Goal: Task Accomplishment & Management: Manage account settings

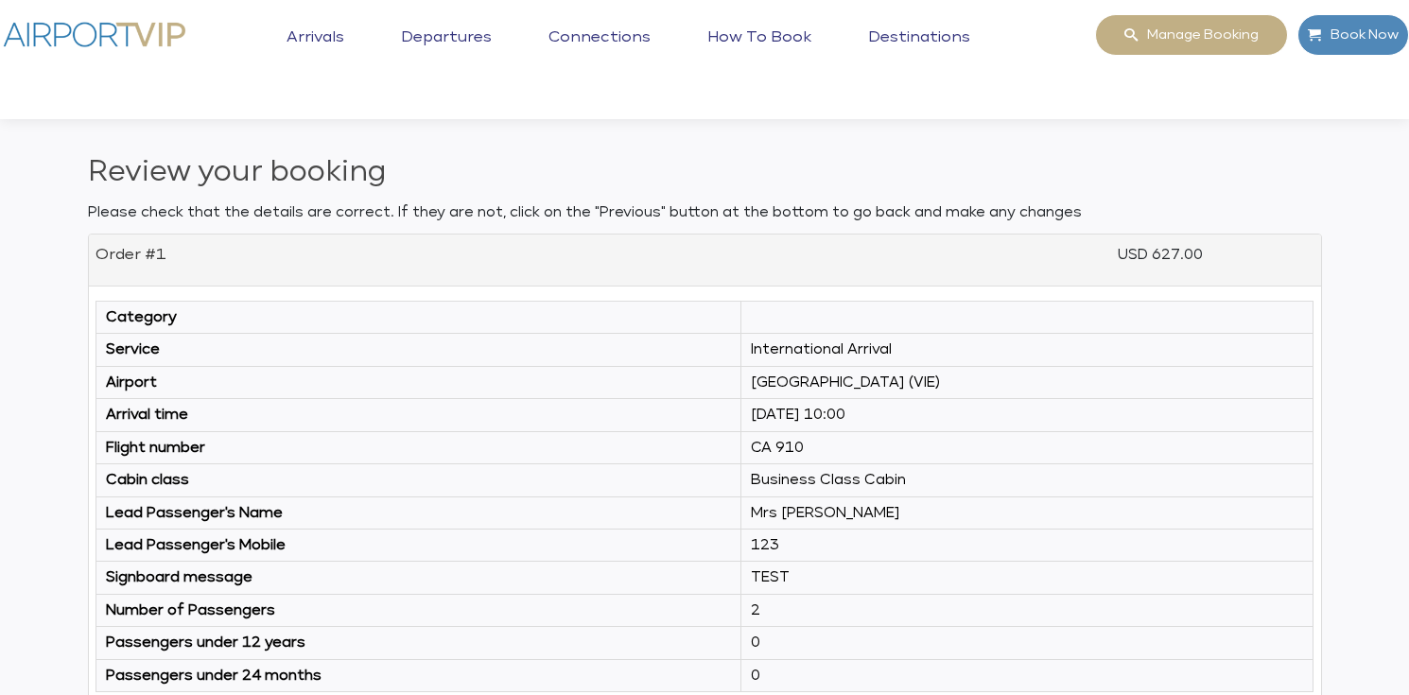
click at [126, 28] on img at bounding box center [94, 34] width 189 height 41
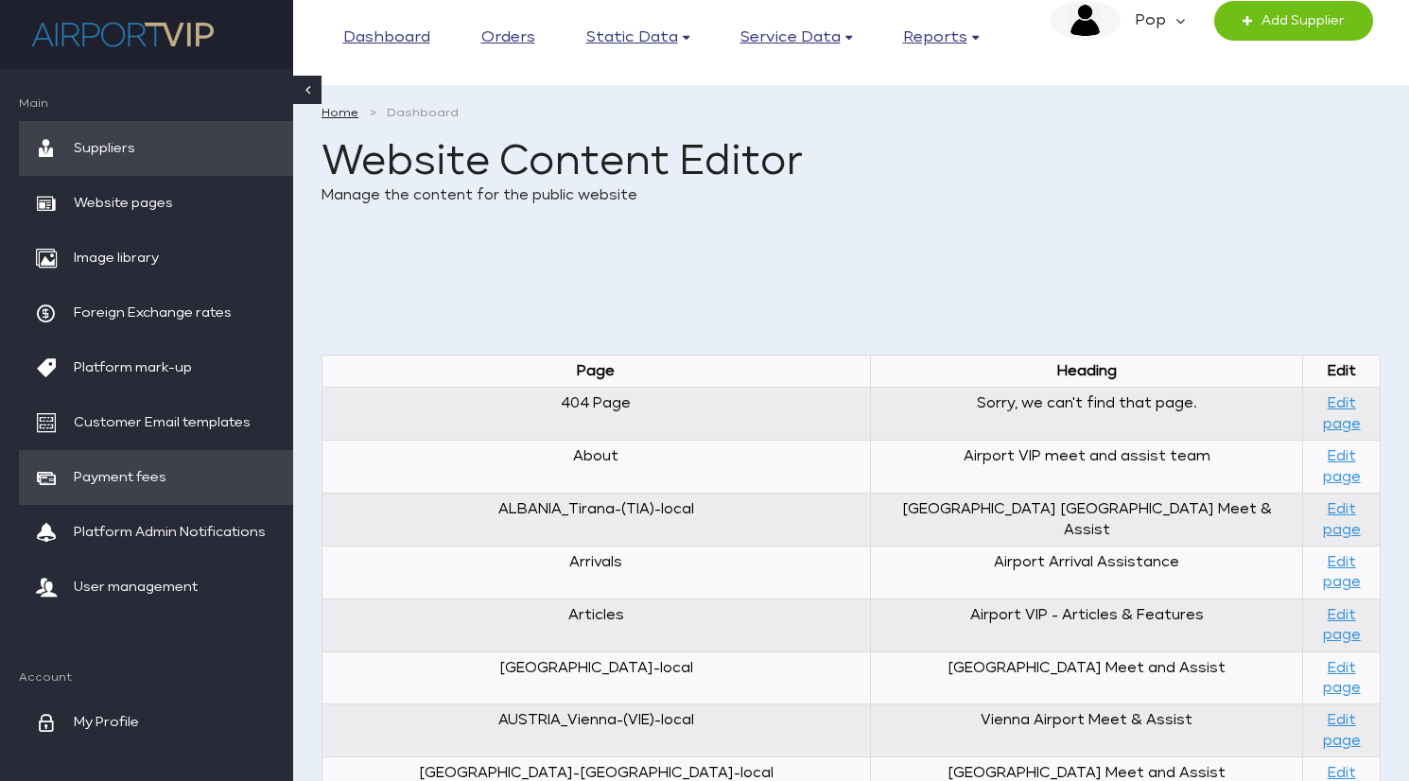
click at [149, 475] on span "Payment fees" at bounding box center [120, 477] width 93 height 55
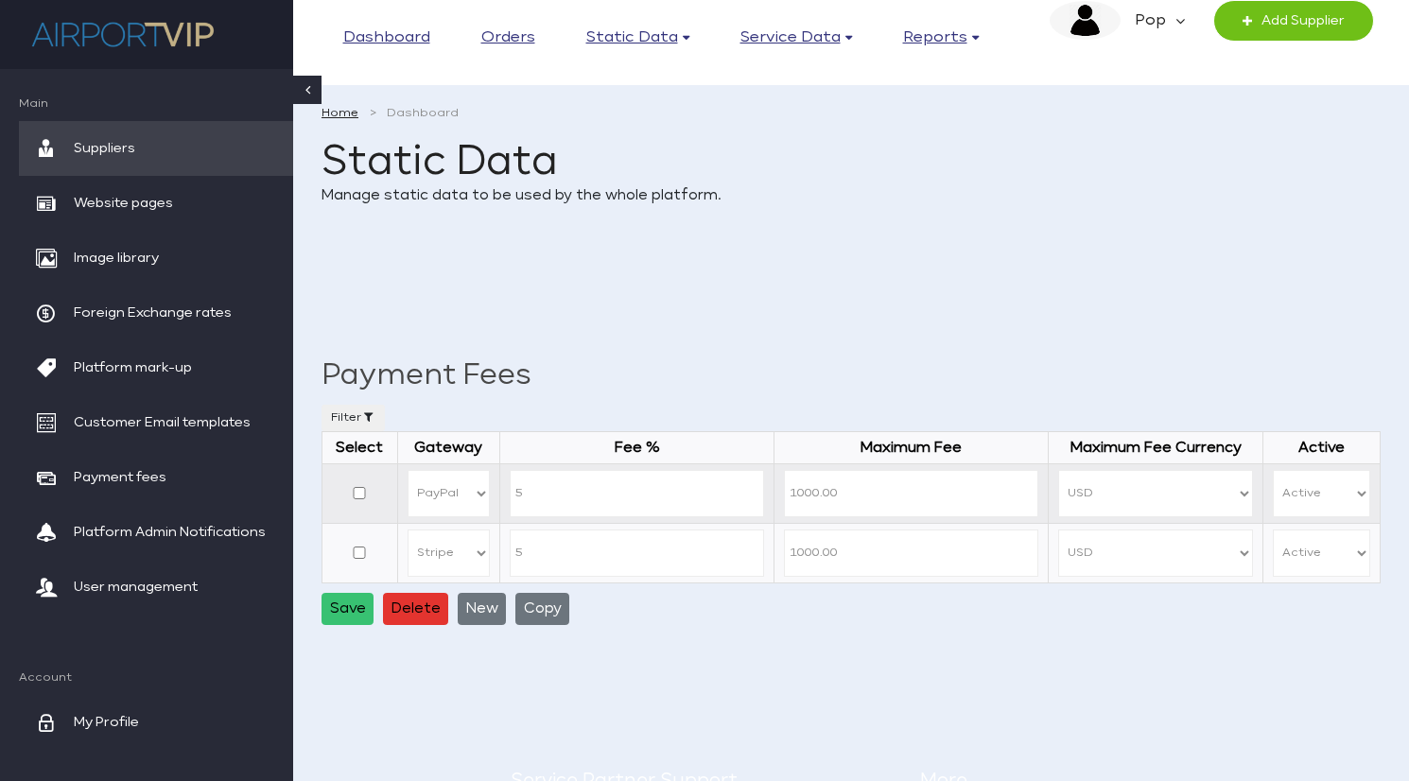
select select "STRIPE"
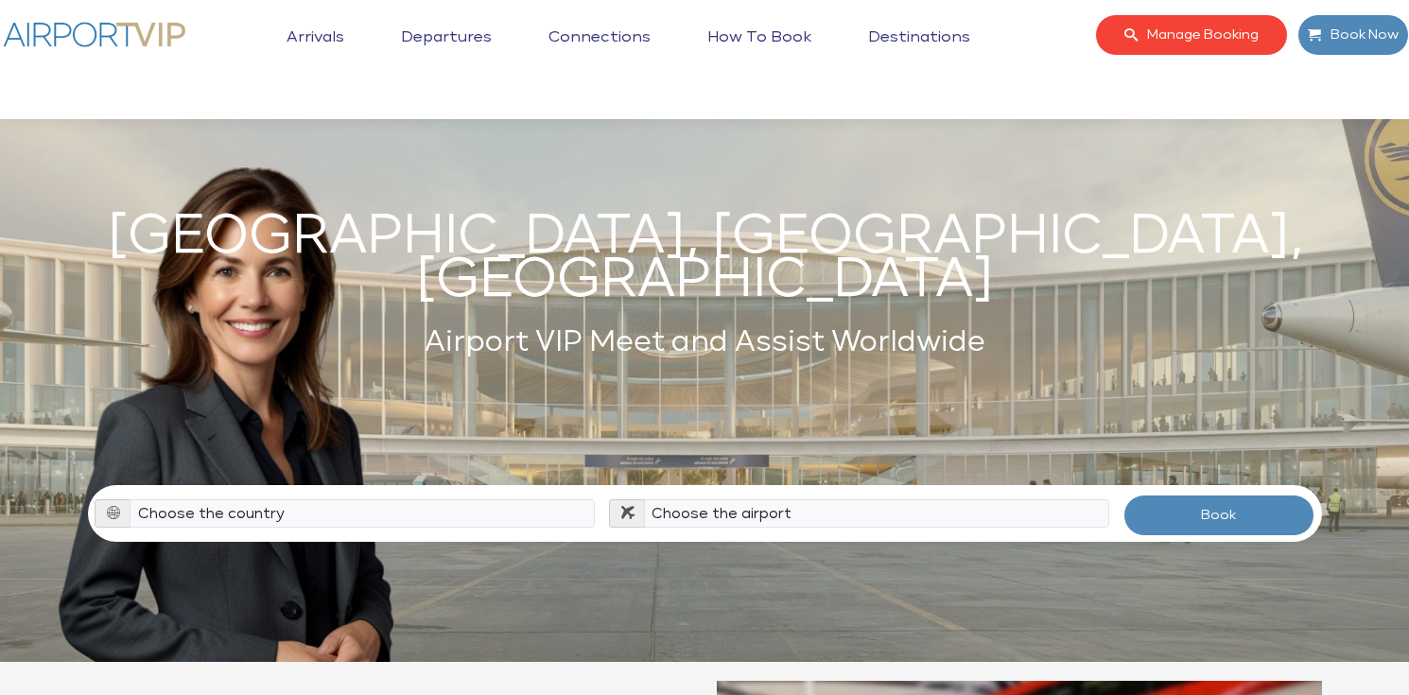
click at [1189, 26] on span "Manage booking" at bounding box center [1197, 35] width 121 height 40
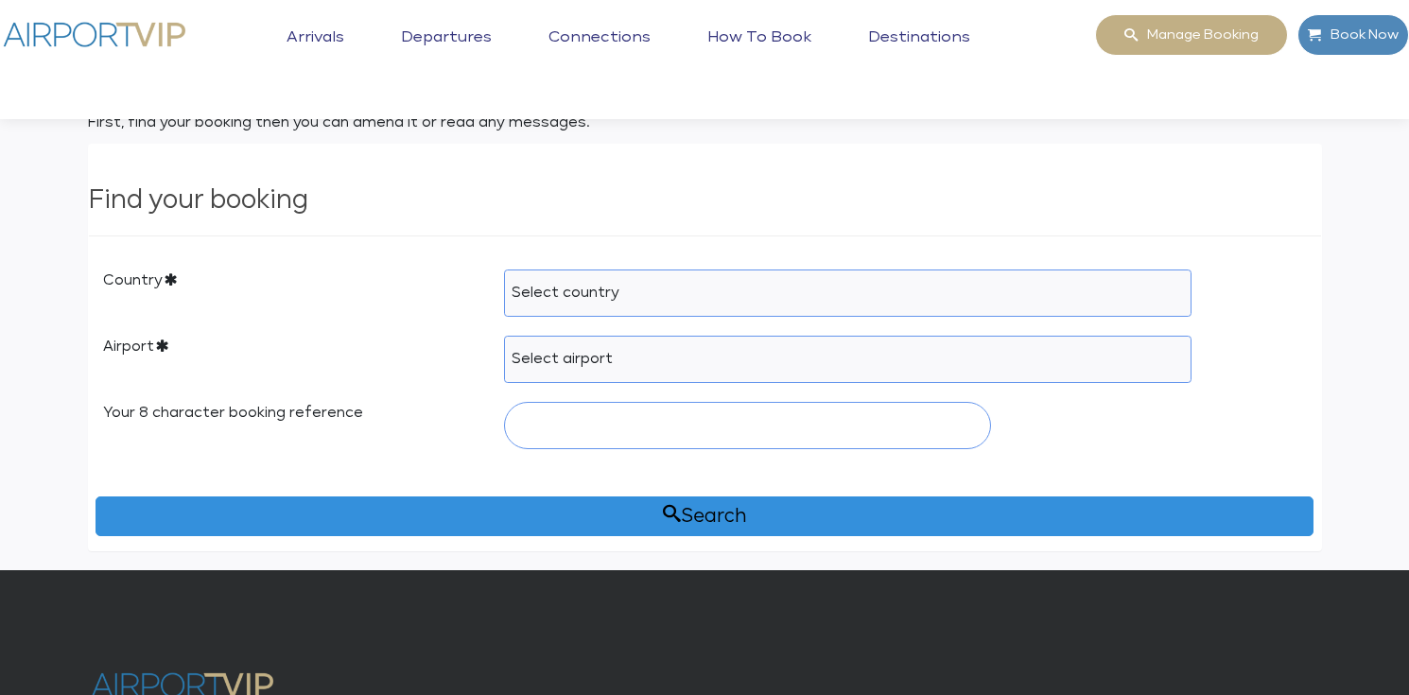
scroll to position [100, 0]
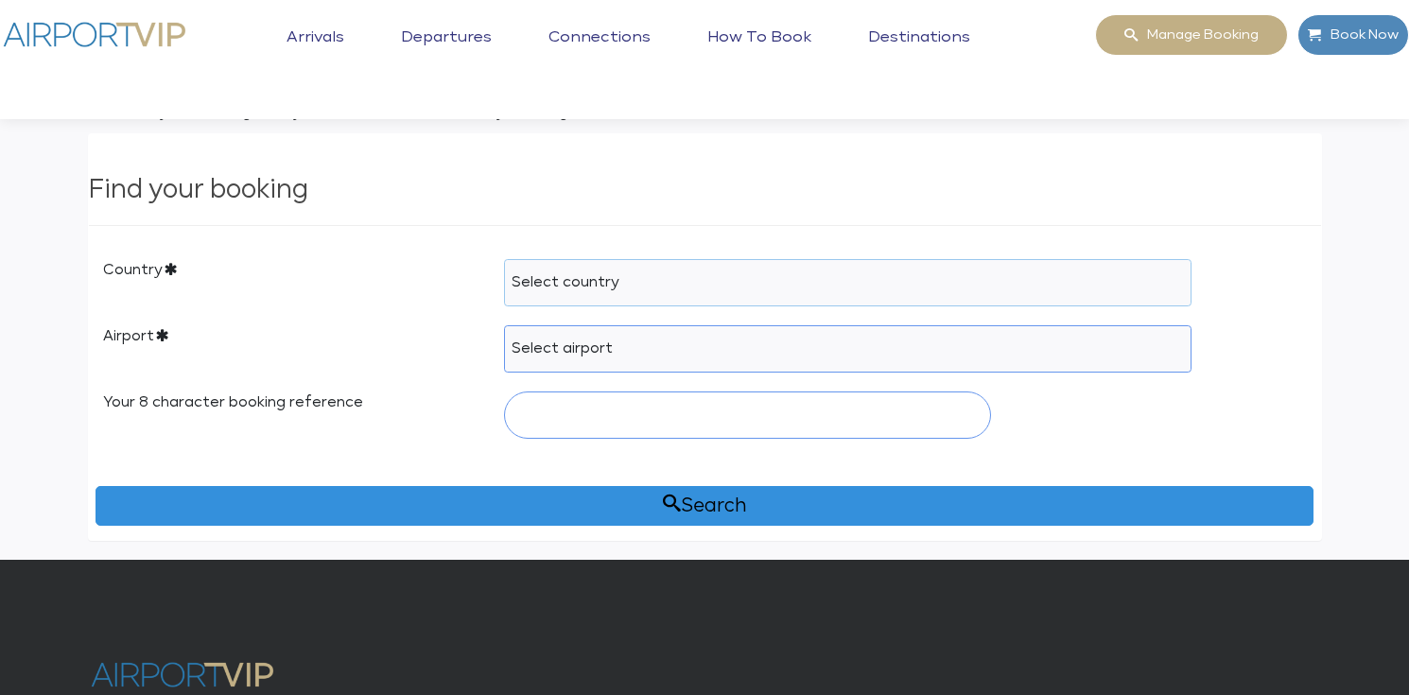
click at [749, 277] on select "Select country [GEOGRAPHIC_DATA] [GEOGRAPHIC_DATA] [GEOGRAPHIC_DATA] [GEOGRAPHI…" at bounding box center [848, 282] width 688 height 47
select select "HRV"
click at [504, 259] on select "Select country [GEOGRAPHIC_DATA] [GEOGRAPHIC_DATA] [GEOGRAPHIC_DATA] [GEOGRAPHI…" at bounding box center [848, 282] width 688 height 47
click at [621, 352] on select "Select airport [GEOGRAPHIC_DATA] (PUY / LDPL) [GEOGRAPHIC_DATA] (ZAD / LDZD) [G…" at bounding box center [848, 348] width 688 height 47
select select "ZAG"
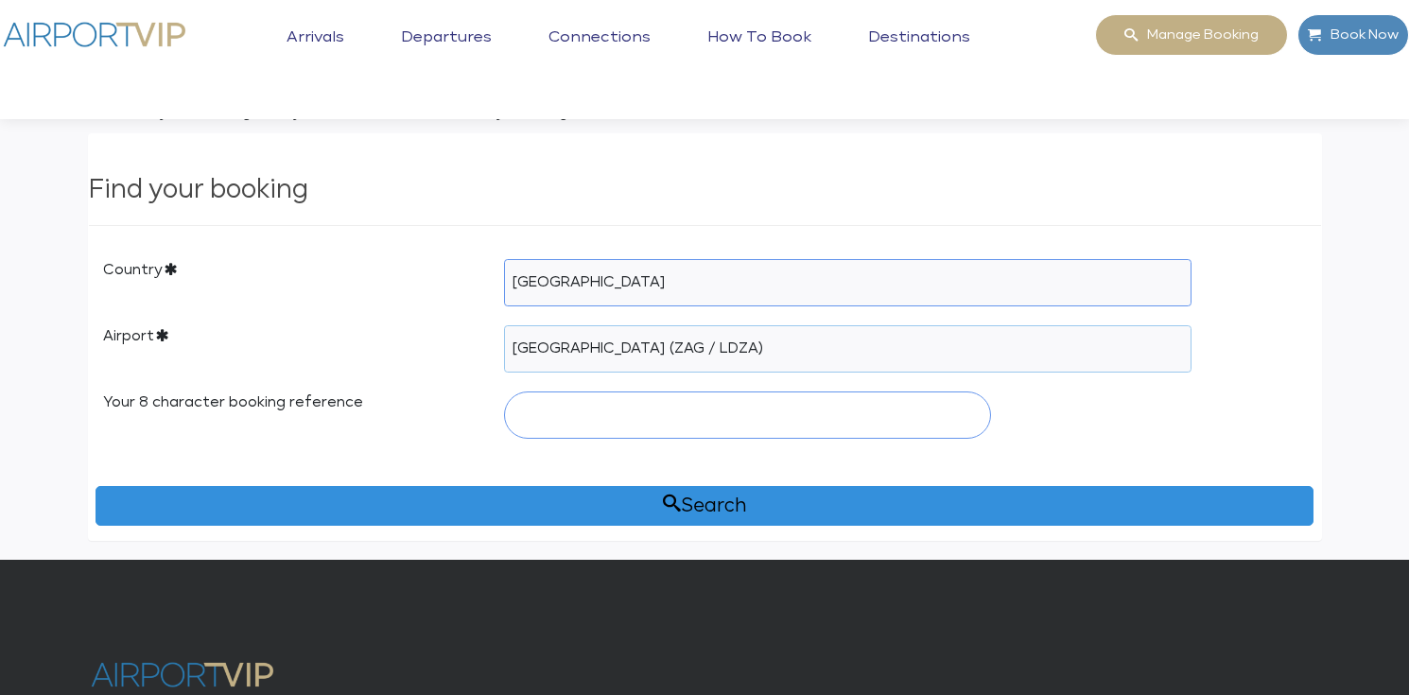
click at [504, 325] on select "Select airport [GEOGRAPHIC_DATA] (PUY / LDPL) [GEOGRAPHIC_DATA] (ZAD / LDZD) [G…" at bounding box center [848, 348] width 688 height 47
click at [652, 414] on input "Your 8 character booking reference" at bounding box center [747, 414] width 487 height 47
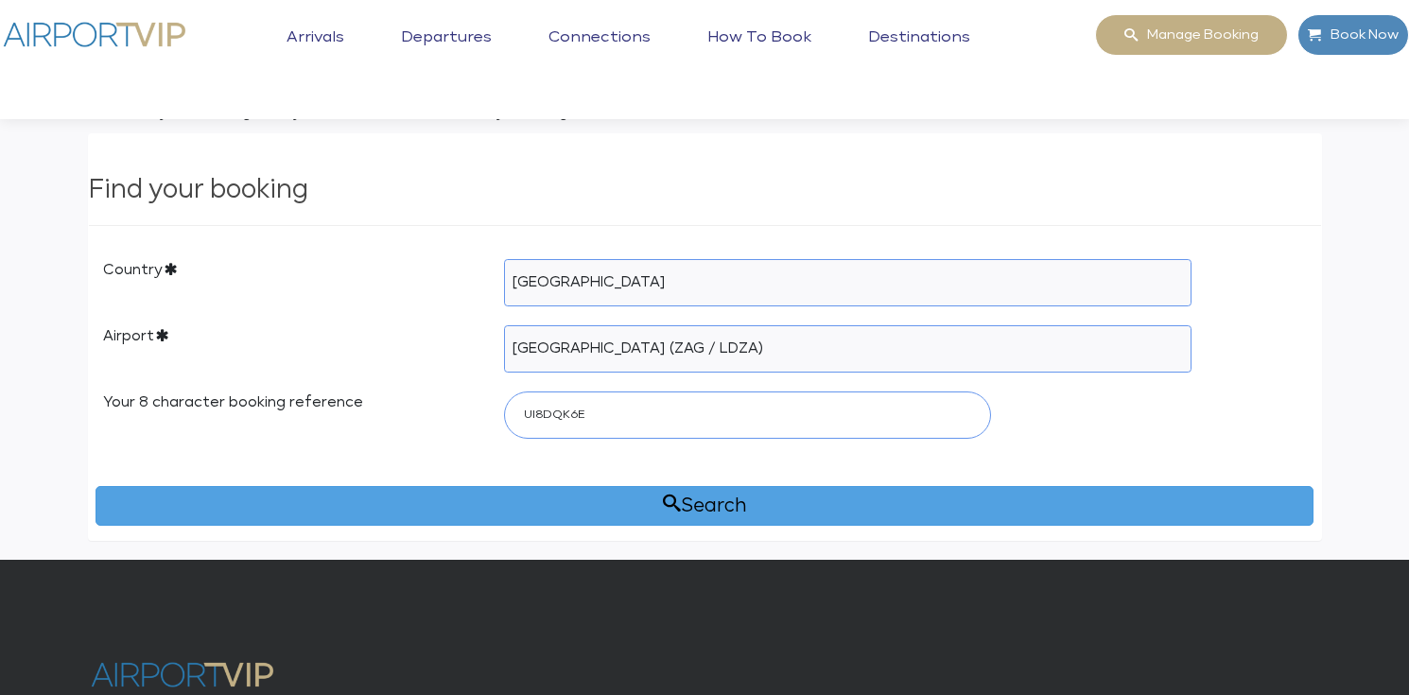
click at [724, 503] on button "Search" at bounding box center [704, 506] width 1218 height 40
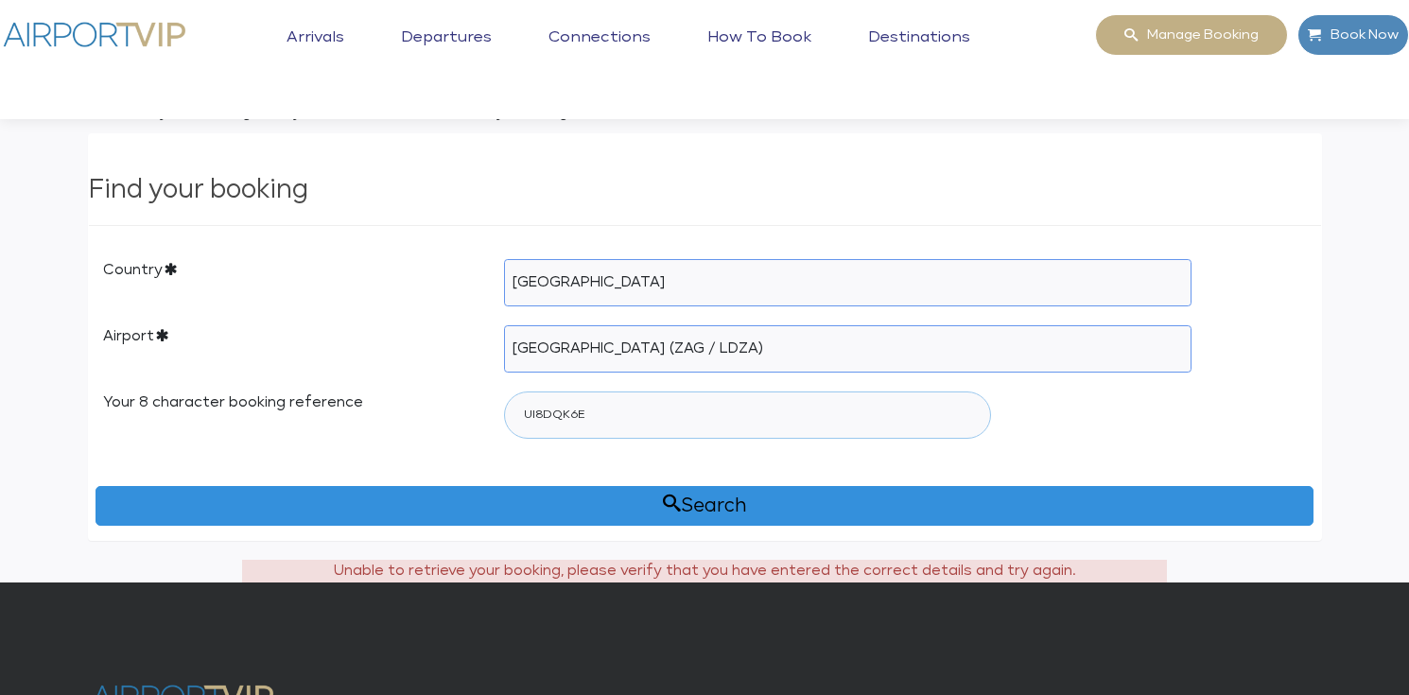
click at [533, 417] on input "UI8DQK6E" at bounding box center [747, 414] width 487 height 47
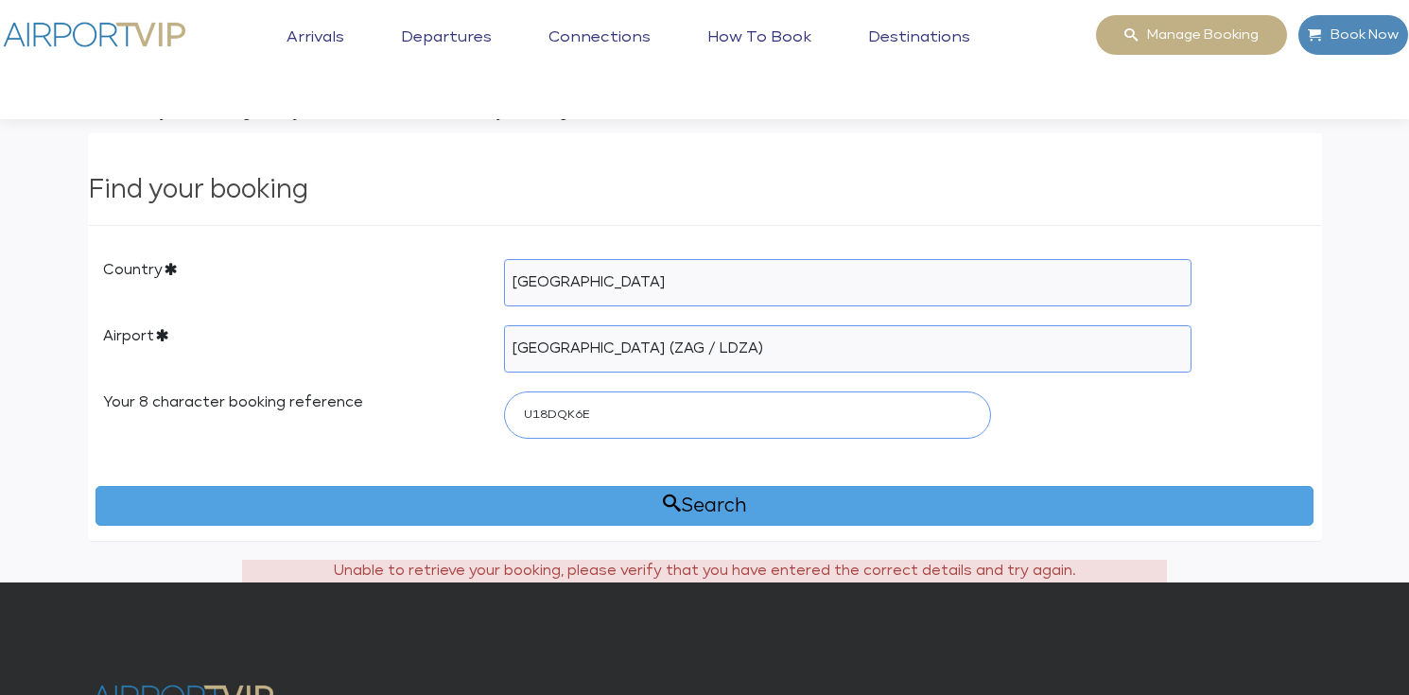
click at [701, 500] on button "Search" at bounding box center [704, 506] width 1218 height 40
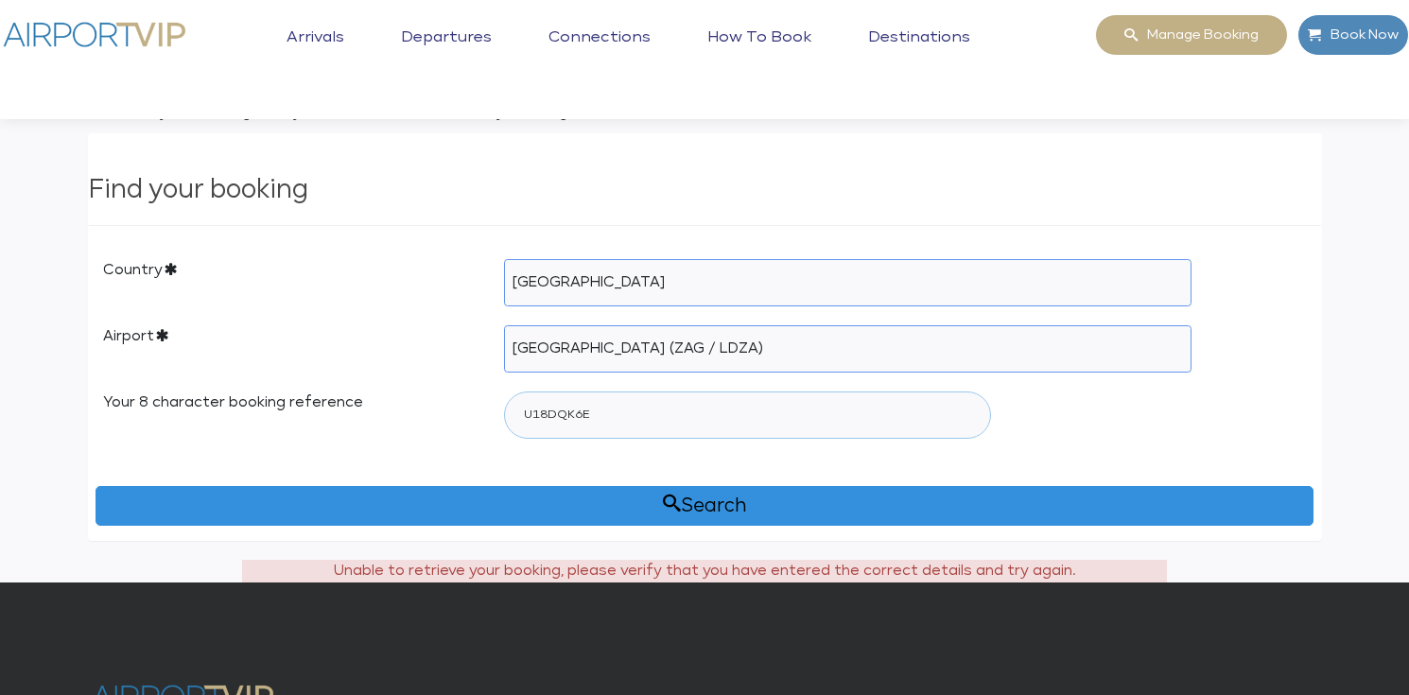
click at [537, 415] on input "U18DQK6E" at bounding box center [747, 414] width 487 height 47
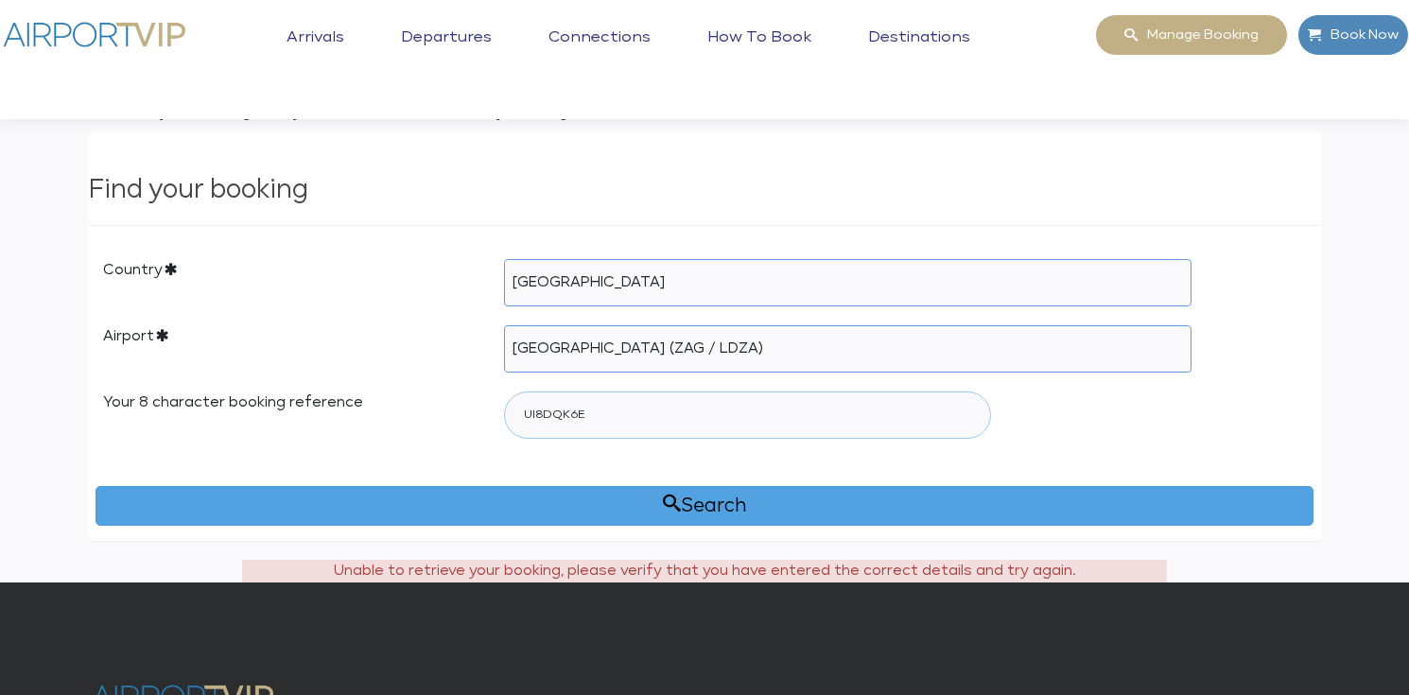
type input "UI8DQK6E"
click at [734, 503] on button "Search" at bounding box center [704, 506] width 1218 height 40
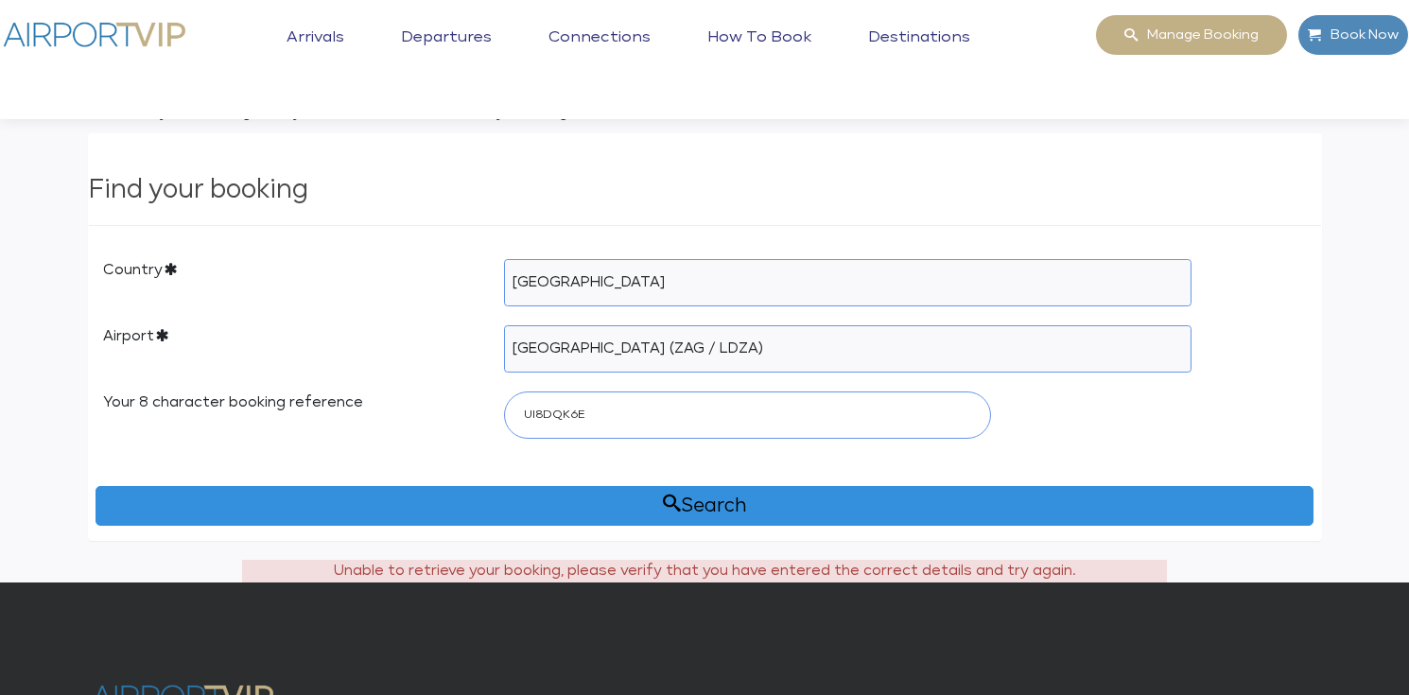
click at [156, 40] on img at bounding box center [94, 34] width 189 height 41
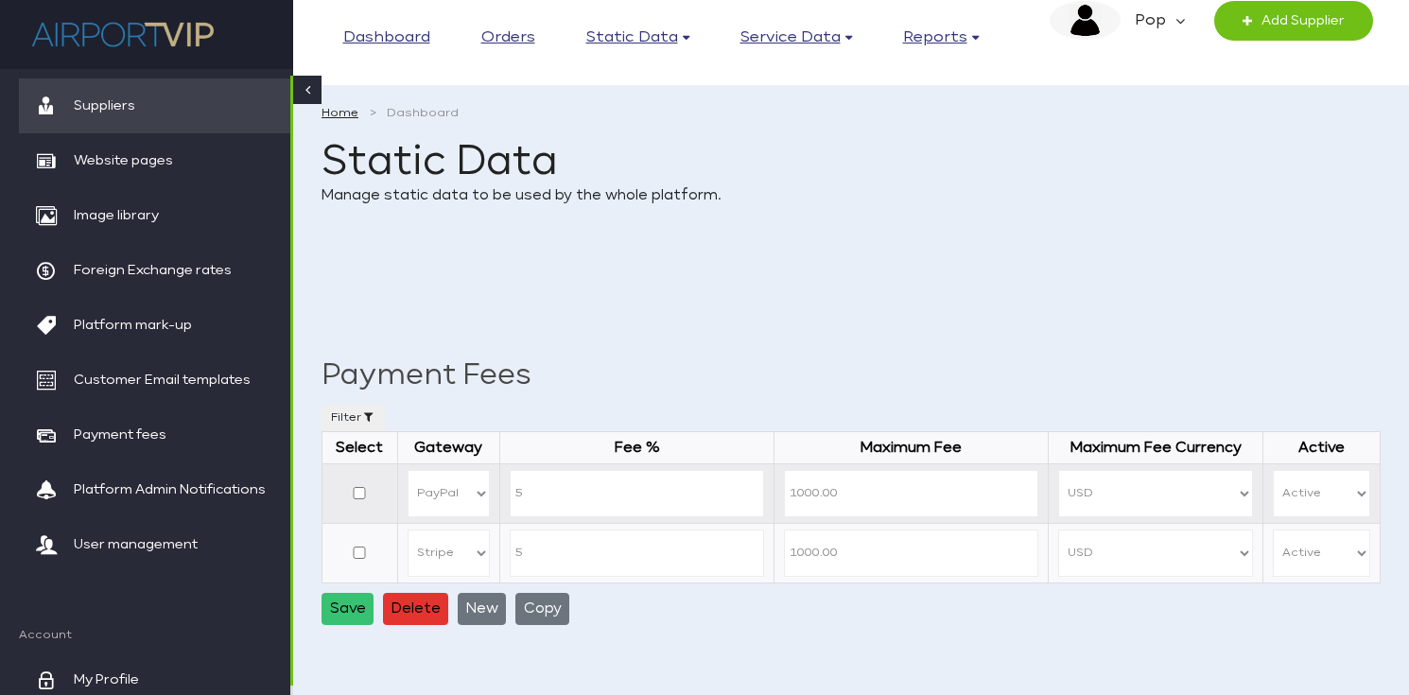
select select "STRIPE"
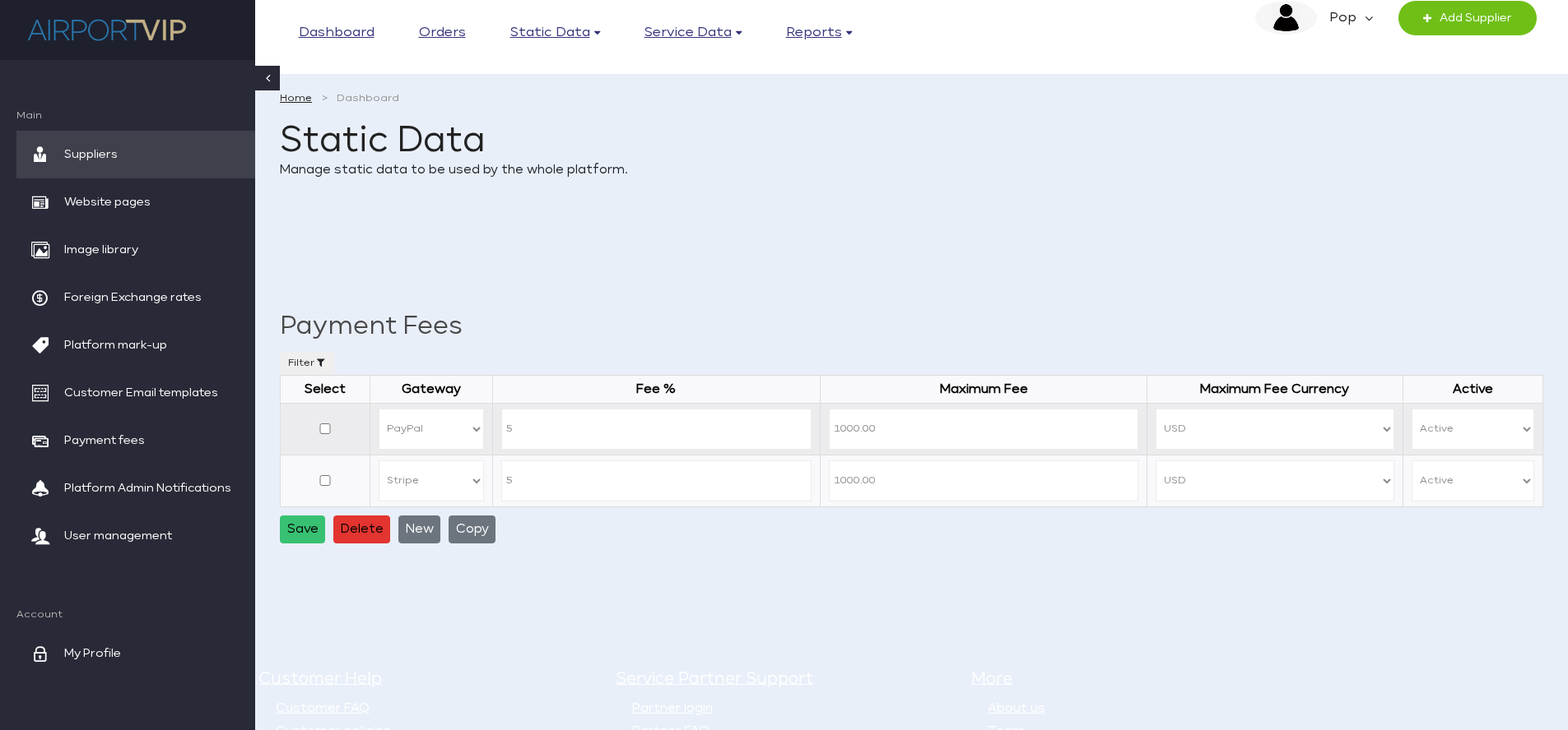
click at [1226, 12] on em "Pop" at bounding box center [1341, 18] width 48 height 35
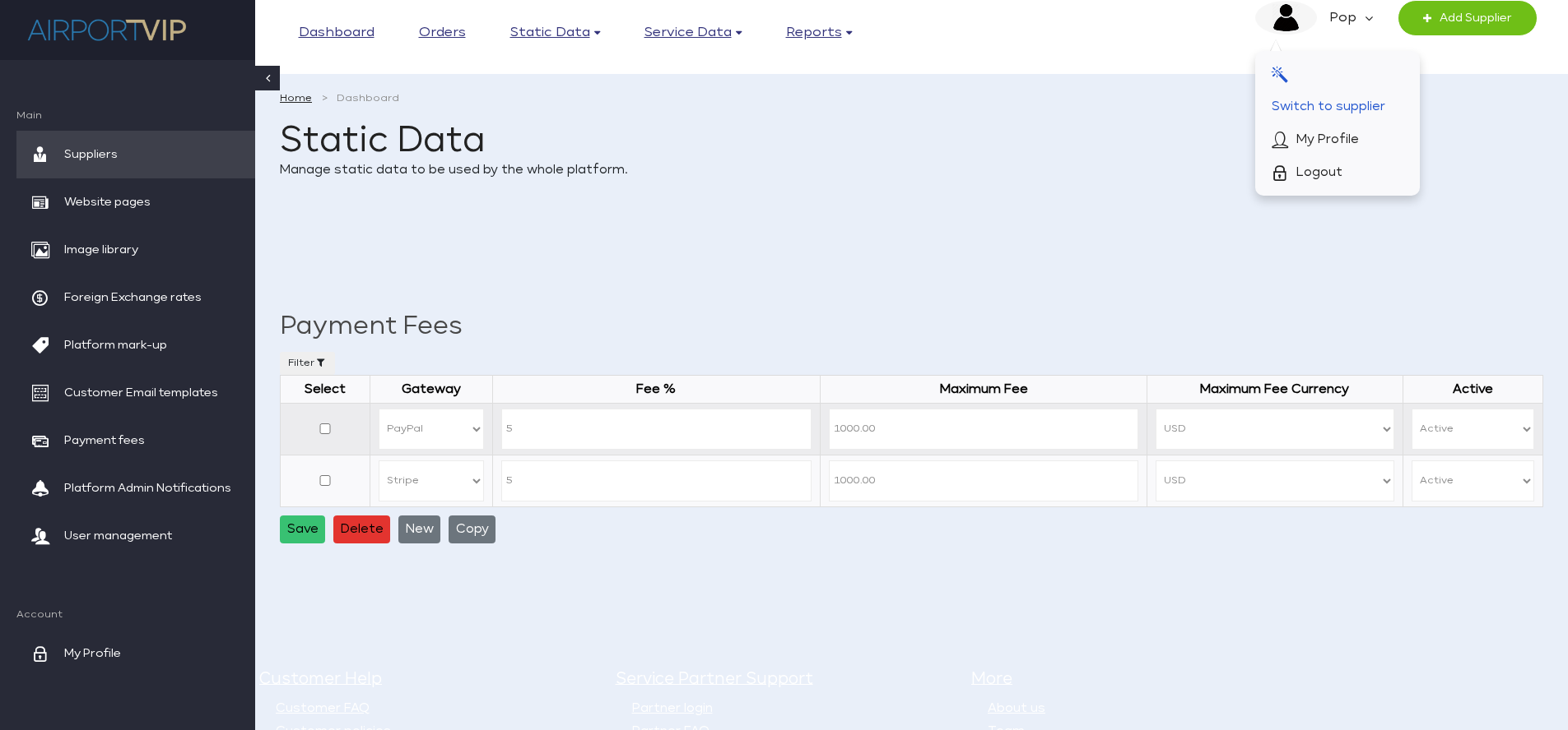
click at [1226, 102] on span "Switch to supplier" at bounding box center [1329, 107] width 113 height 33
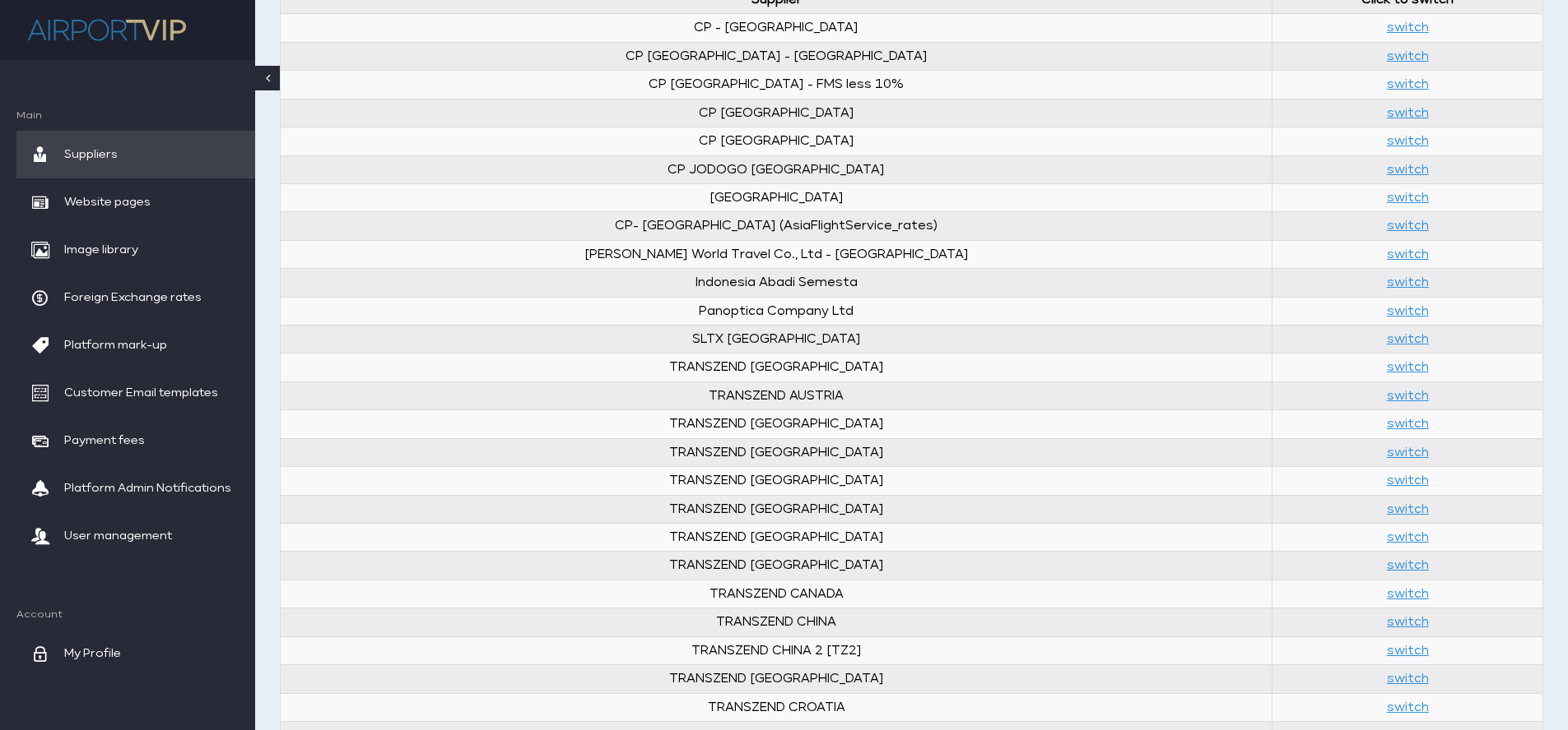
scroll to position [378, 0]
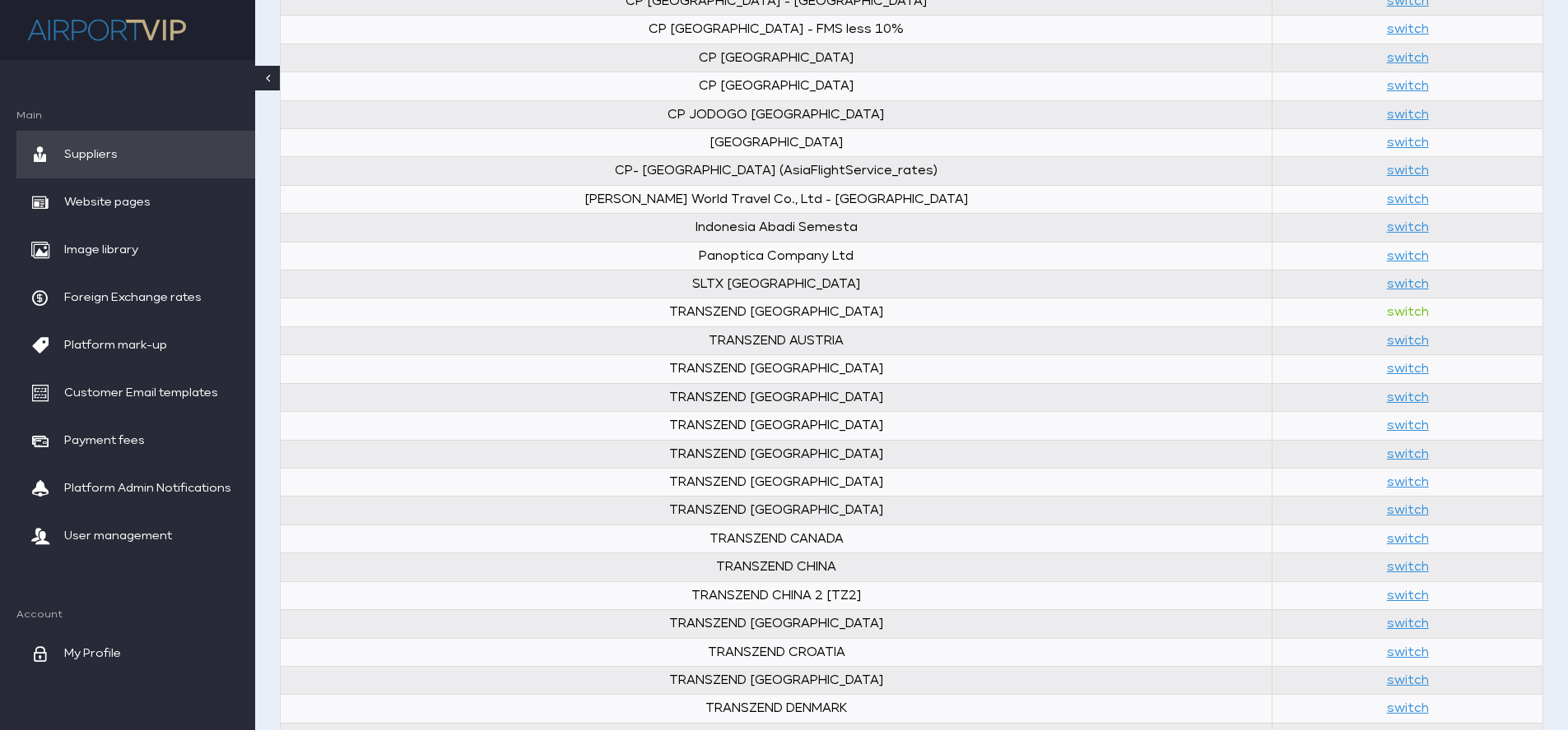
click at [1387, 311] on link "switch" at bounding box center [1408, 312] width 42 height 12
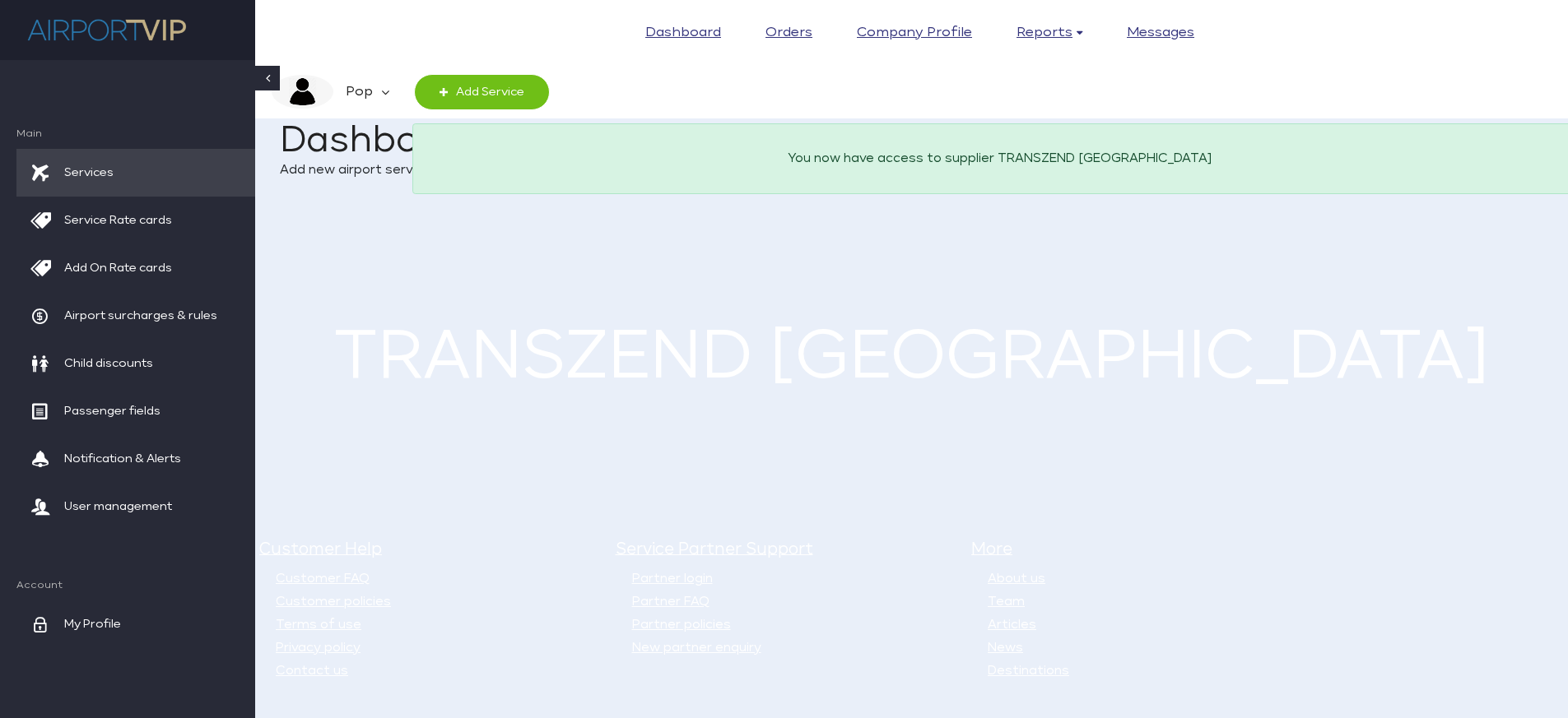
click at [90, 169] on span "Services" at bounding box center [89, 172] width 50 height 48
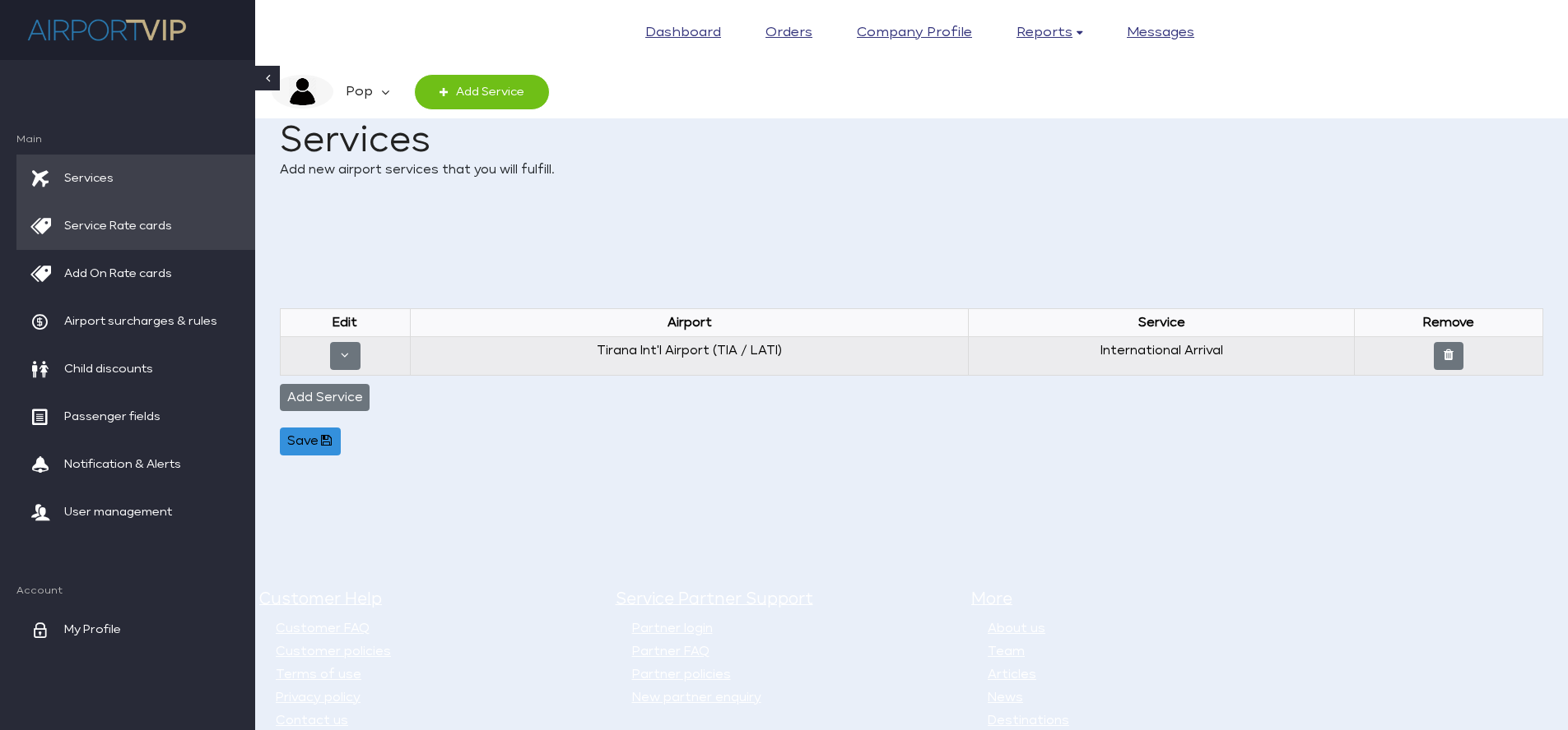
click at [130, 224] on span "Service Rate cards" at bounding box center [118, 226] width 108 height 48
click at [343, 358] on icon "button" at bounding box center [346, 355] width 16 height 12
select select "ARI"
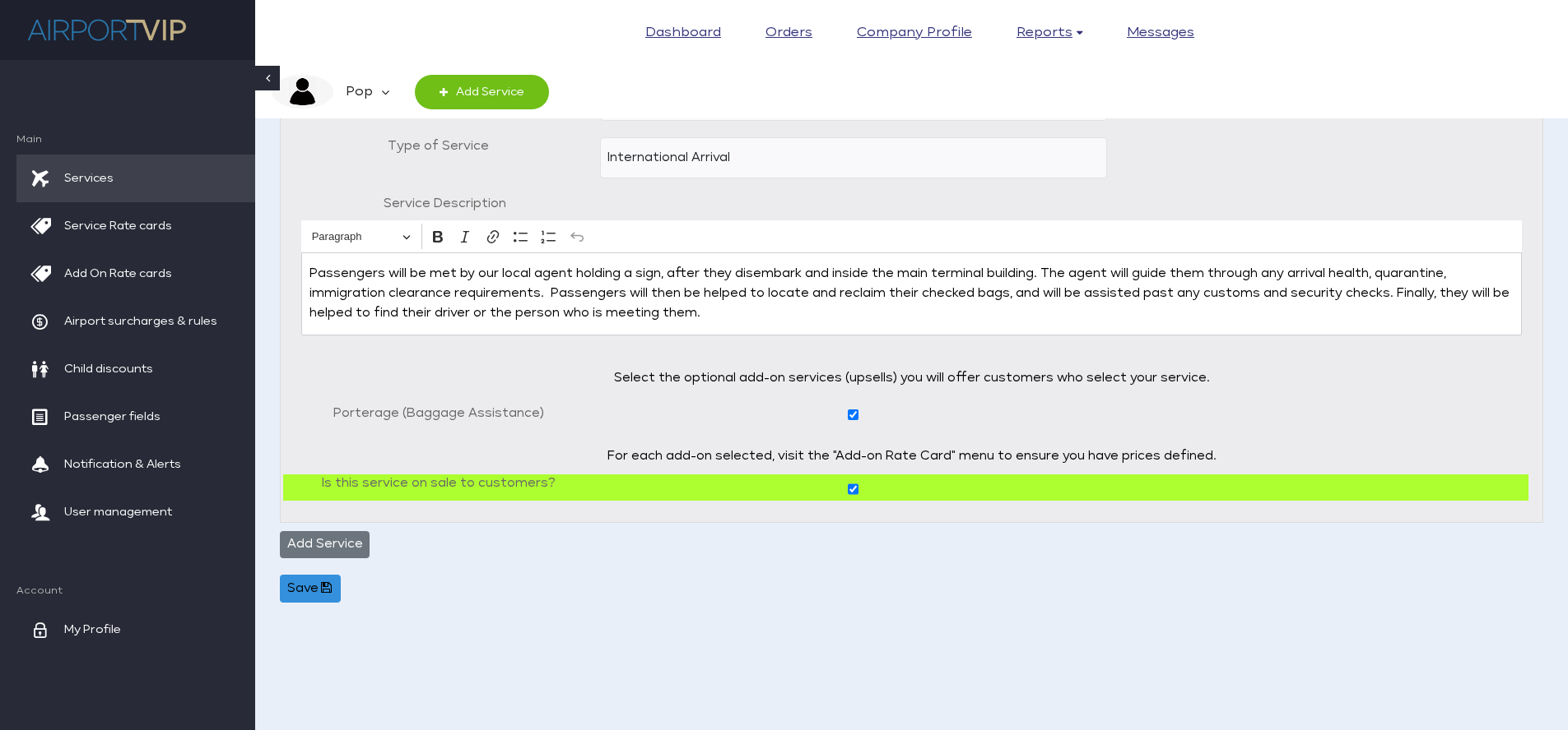
scroll to position [131, 0]
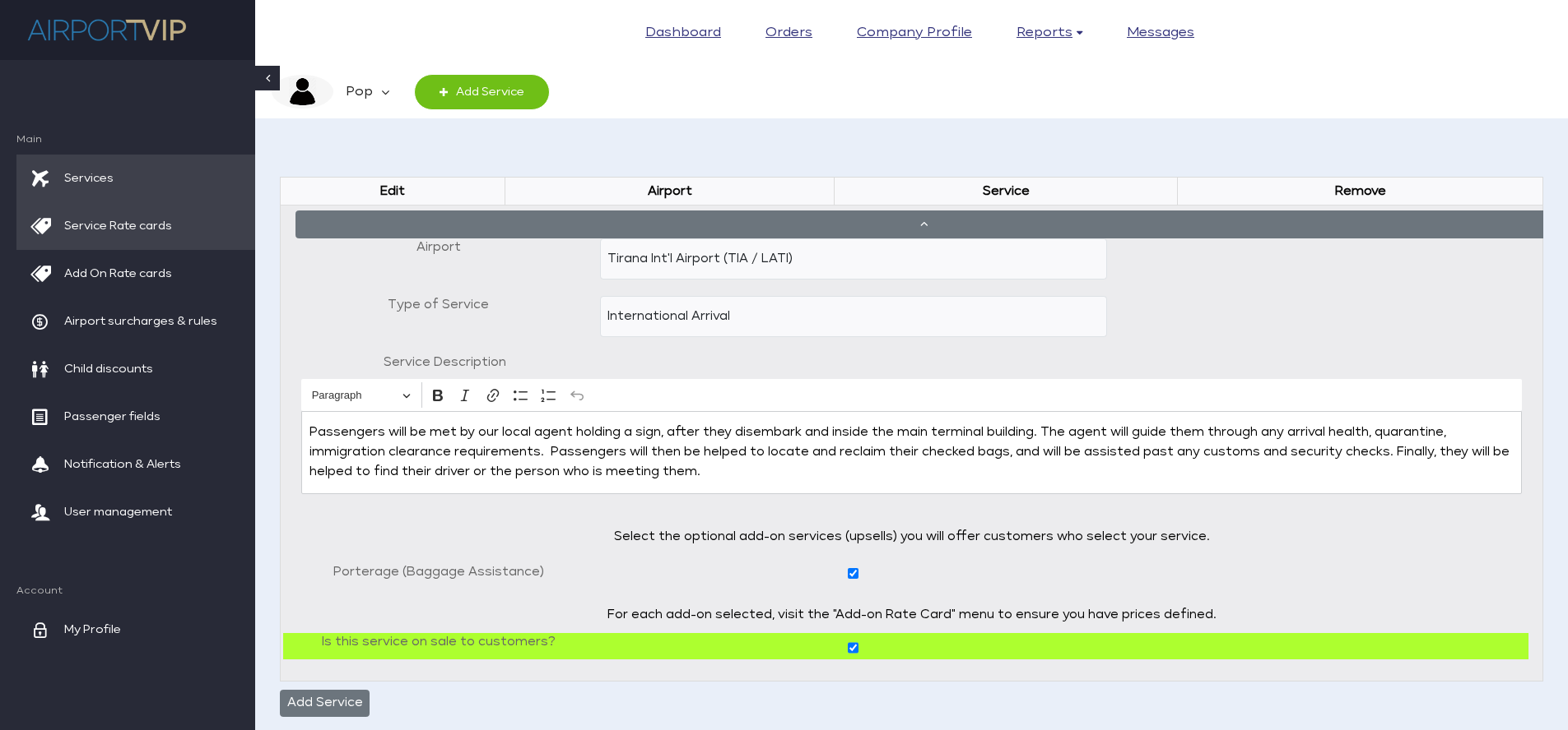
click at [143, 224] on span "Service Rate cards" at bounding box center [118, 226] width 108 height 48
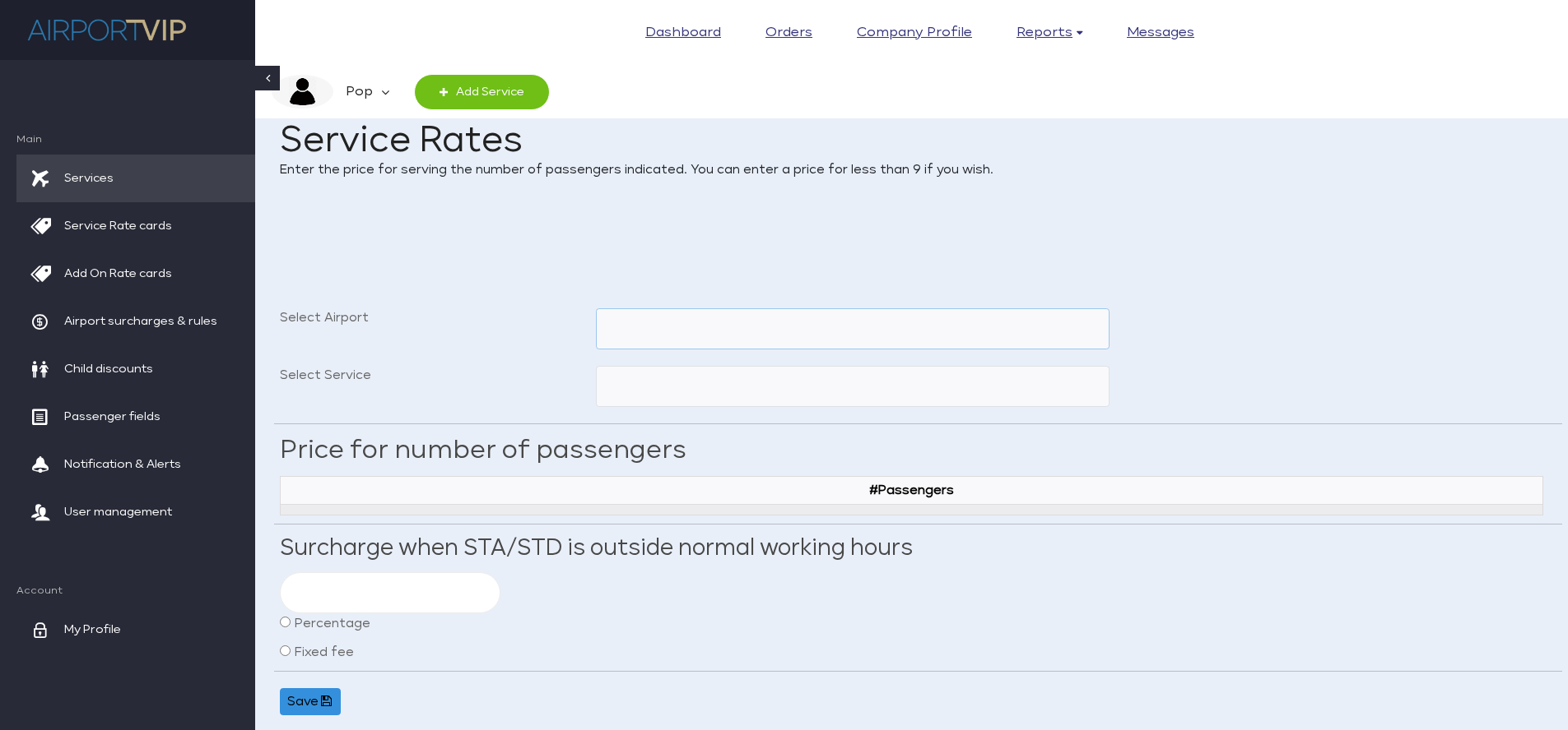
click at [644, 318] on select "Tirana Int'l Airport (TIA / LATI)" at bounding box center [852, 329] width 515 height 41
select select "TIA"
click at [596, 309] on select "Tirana Int'l Airport (TIA / LATI)" at bounding box center [852, 329] width 515 height 41
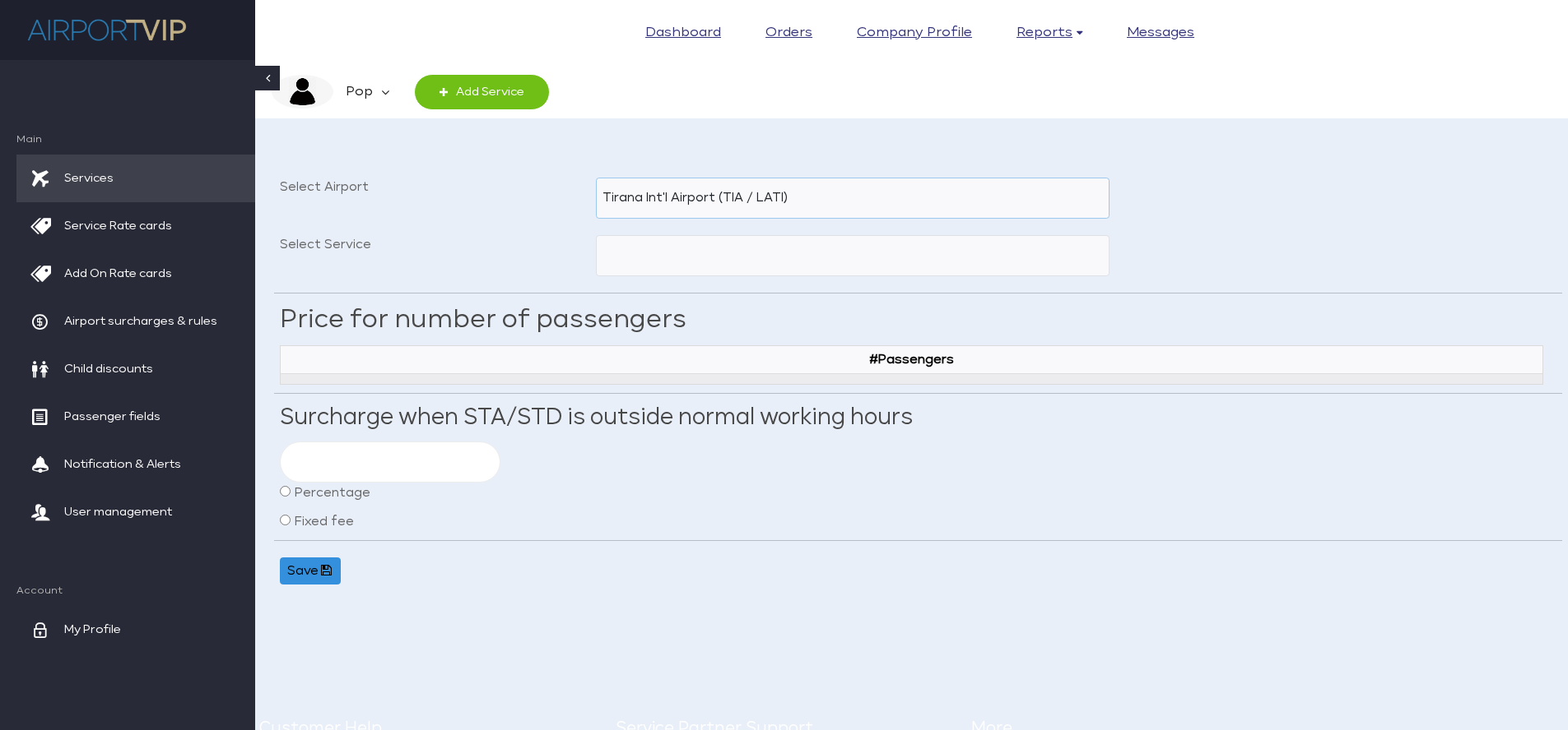
scroll to position [164, 0]
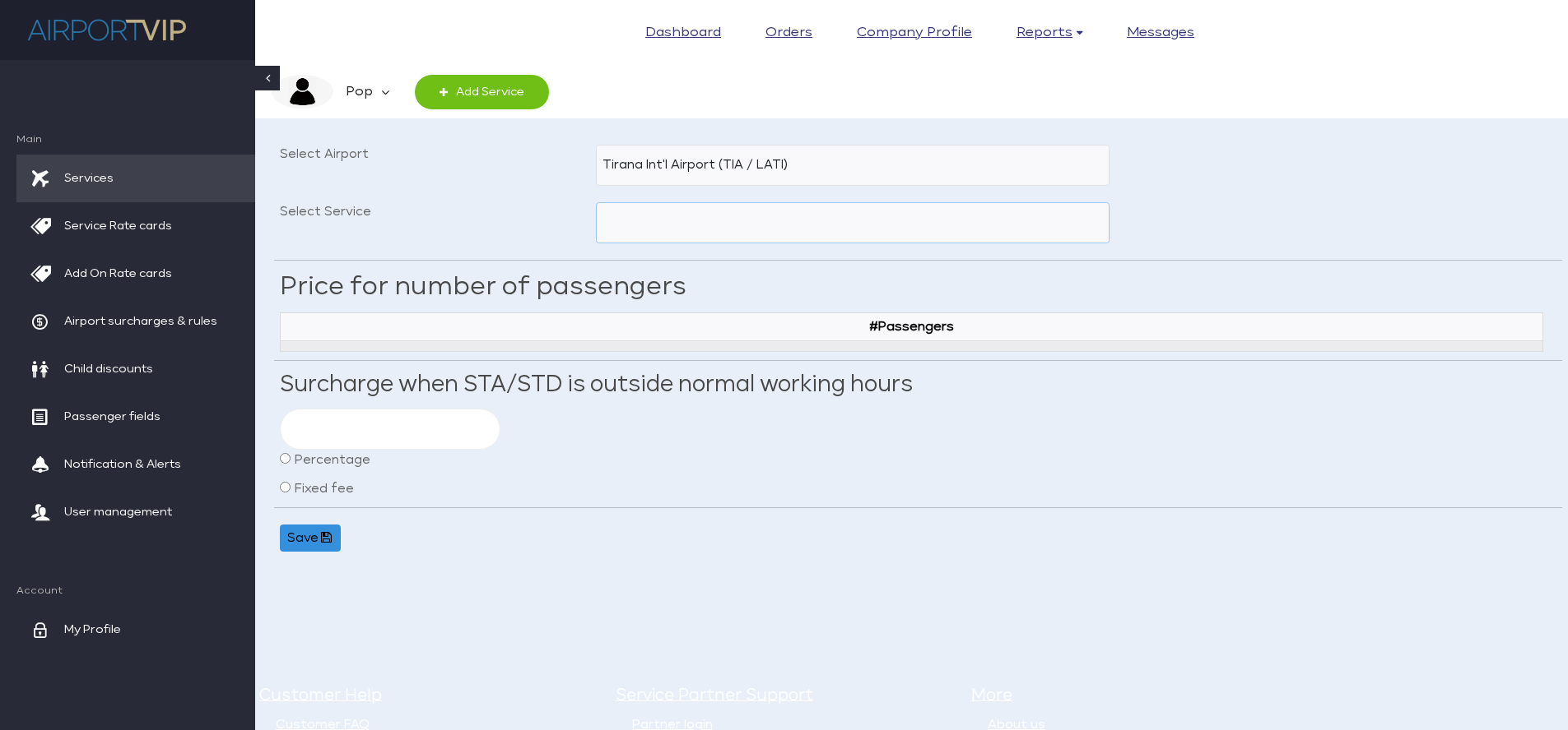
click at [710, 224] on select "Connection - flights in same terminal International Departure International Arr…" at bounding box center [852, 223] width 515 height 41
select select "CFST"
click at [596, 203] on select "Connection - flights in same terminal International Departure International Arr…" at bounding box center [852, 223] width 515 height 41
type input "200"
radio input "true"
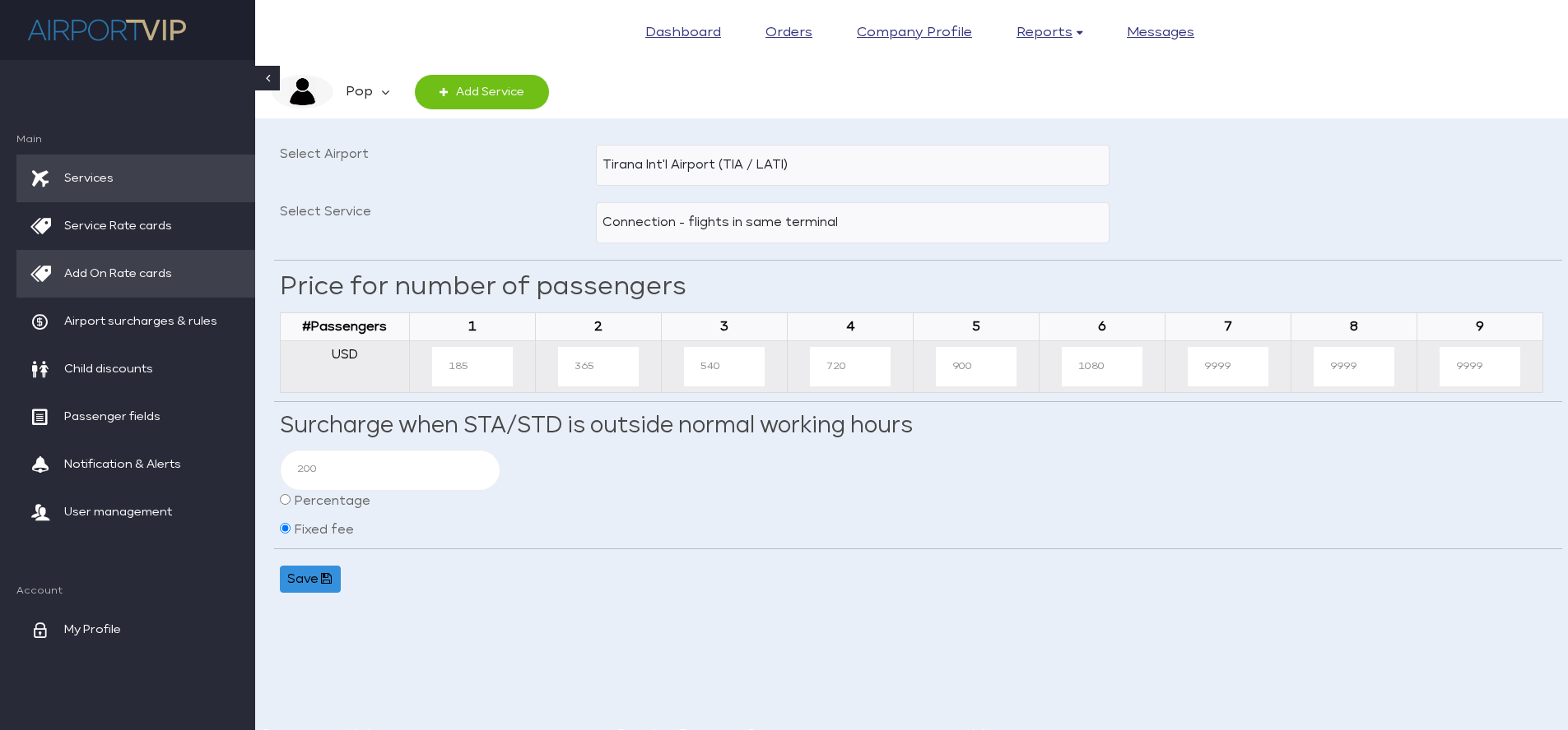
click at [137, 269] on span "Add On Rate cards" at bounding box center [118, 273] width 108 height 48
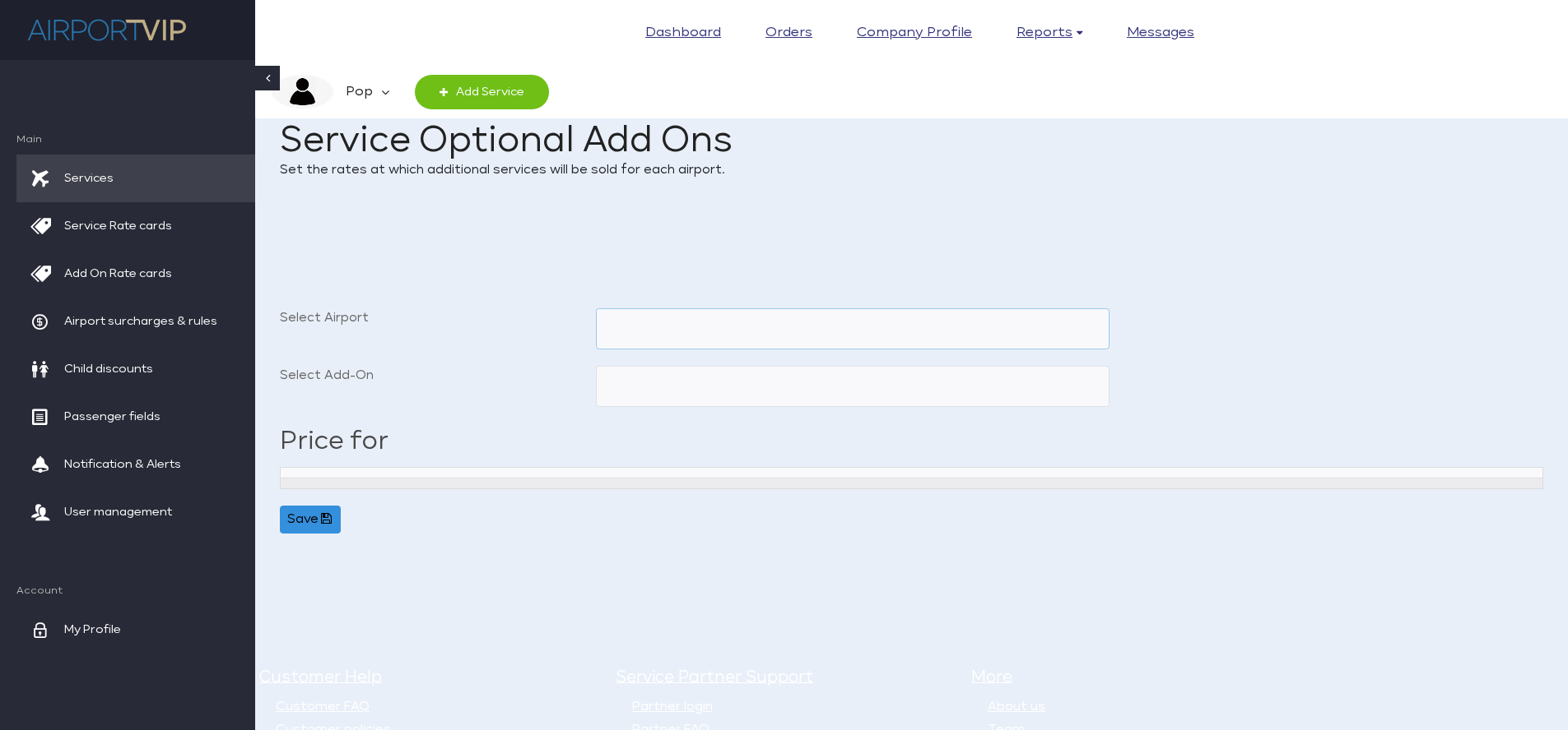
click at [658, 316] on select "Tirana Int'l Airport (TIA / LATI)" at bounding box center [852, 329] width 515 height 41
select select "TIA"
click at [596, 309] on select "Tirana Int'l Airport (TIA / LATI)" at bounding box center [852, 329] width 515 height 41
click at [666, 385] on select "Baggage Porter (non refundable) Porterage (Baggage Assistance)" at bounding box center [852, 386] width 515 height 41
select select "BAGNR"
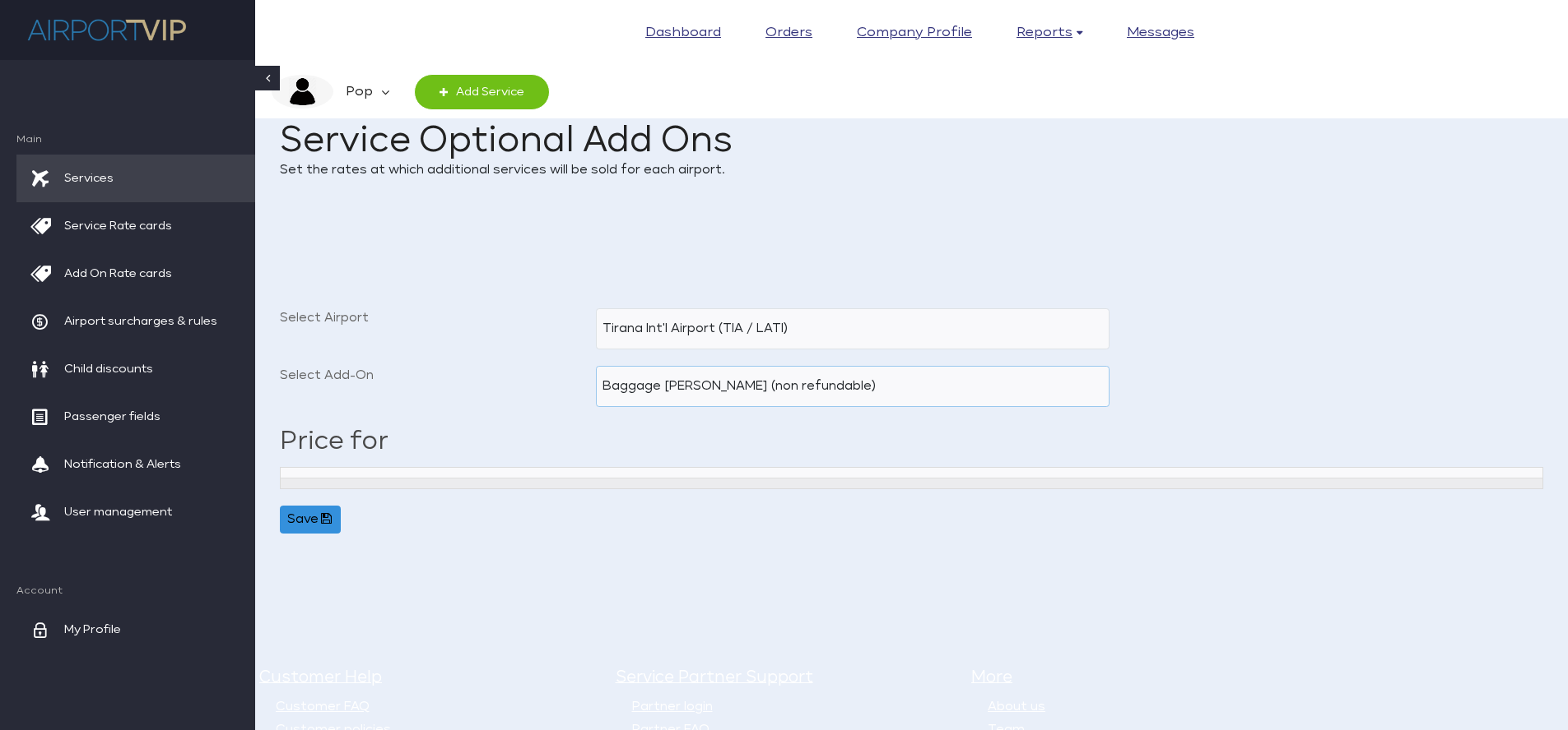
click at [596, 366] on select "Baggage Porter (non refundable) Porterage (Baggage Assistance)" at bounding box center [852, 386] width 515 height 41
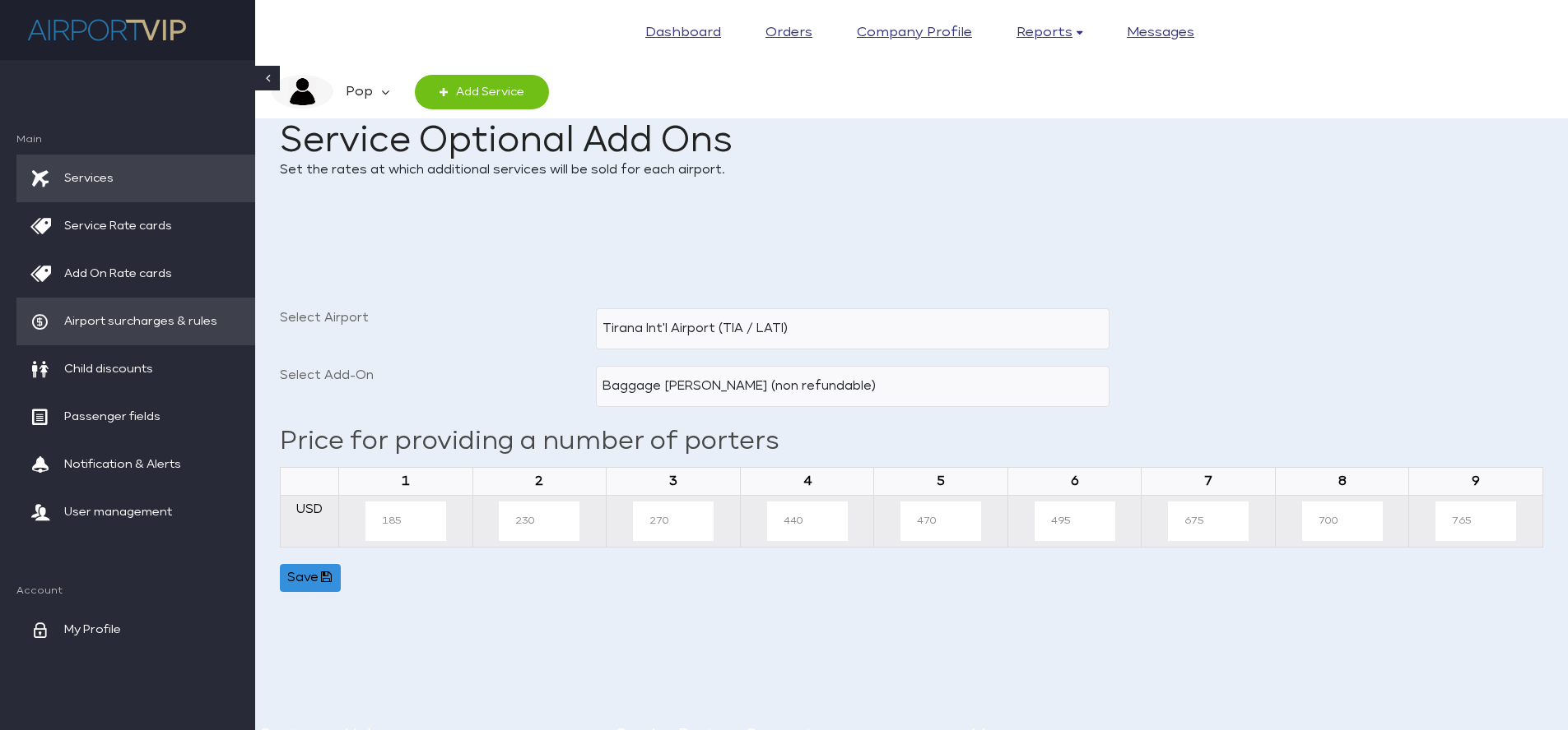
click at [174, 322] on span "Airport surcharges & rules" at bounding box center [141, 321] width 153 height 48
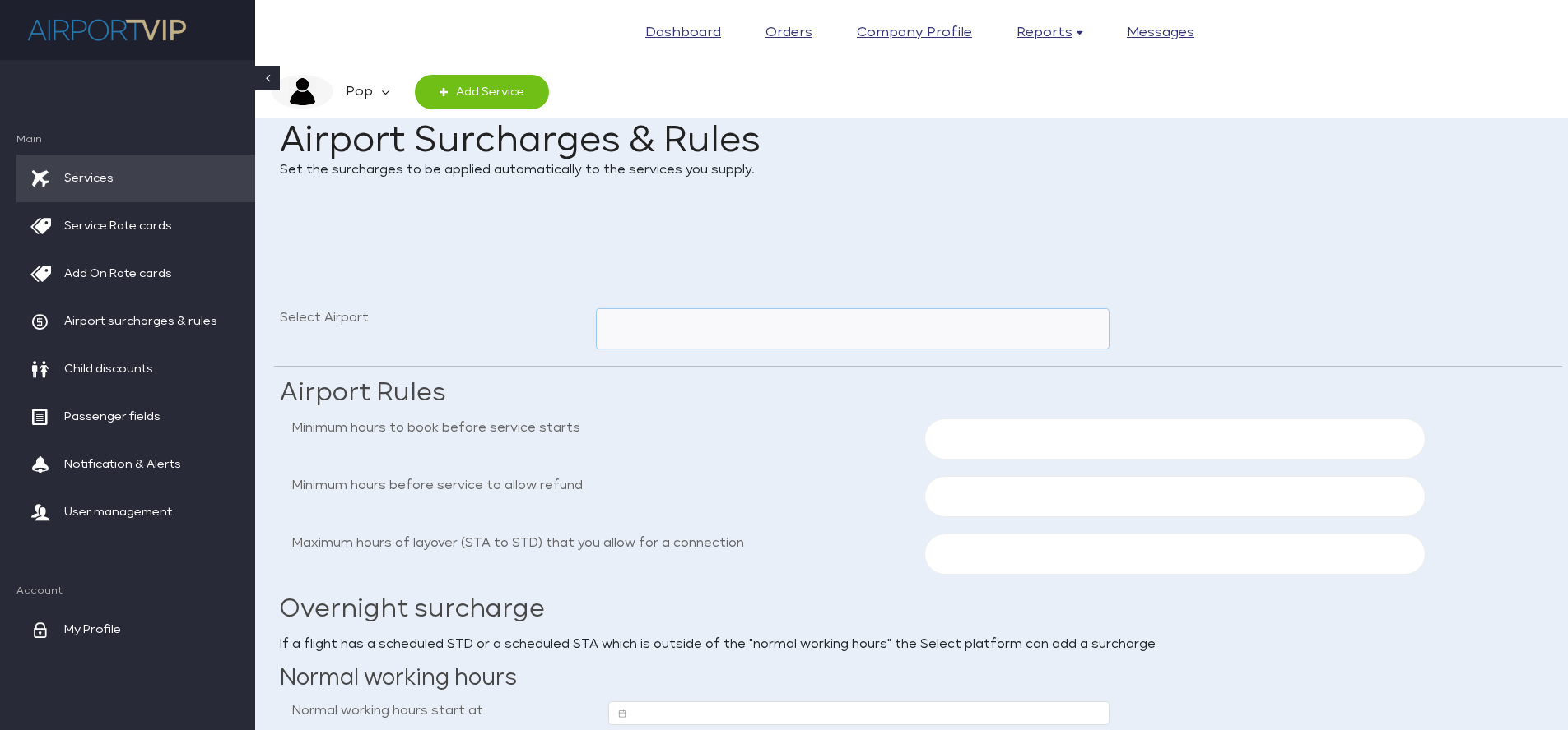
click at [801, 321] on select "Tirana Int'l Airport (TIA / LATI)" at bounding box center [852, 329] width 515 height 41
select select "TIA"
click at [596, 309] on select "Tirana Int'l Airport (TIA / LATI)" at bounding box center [852, 329] width 515 height 41
type input "48"
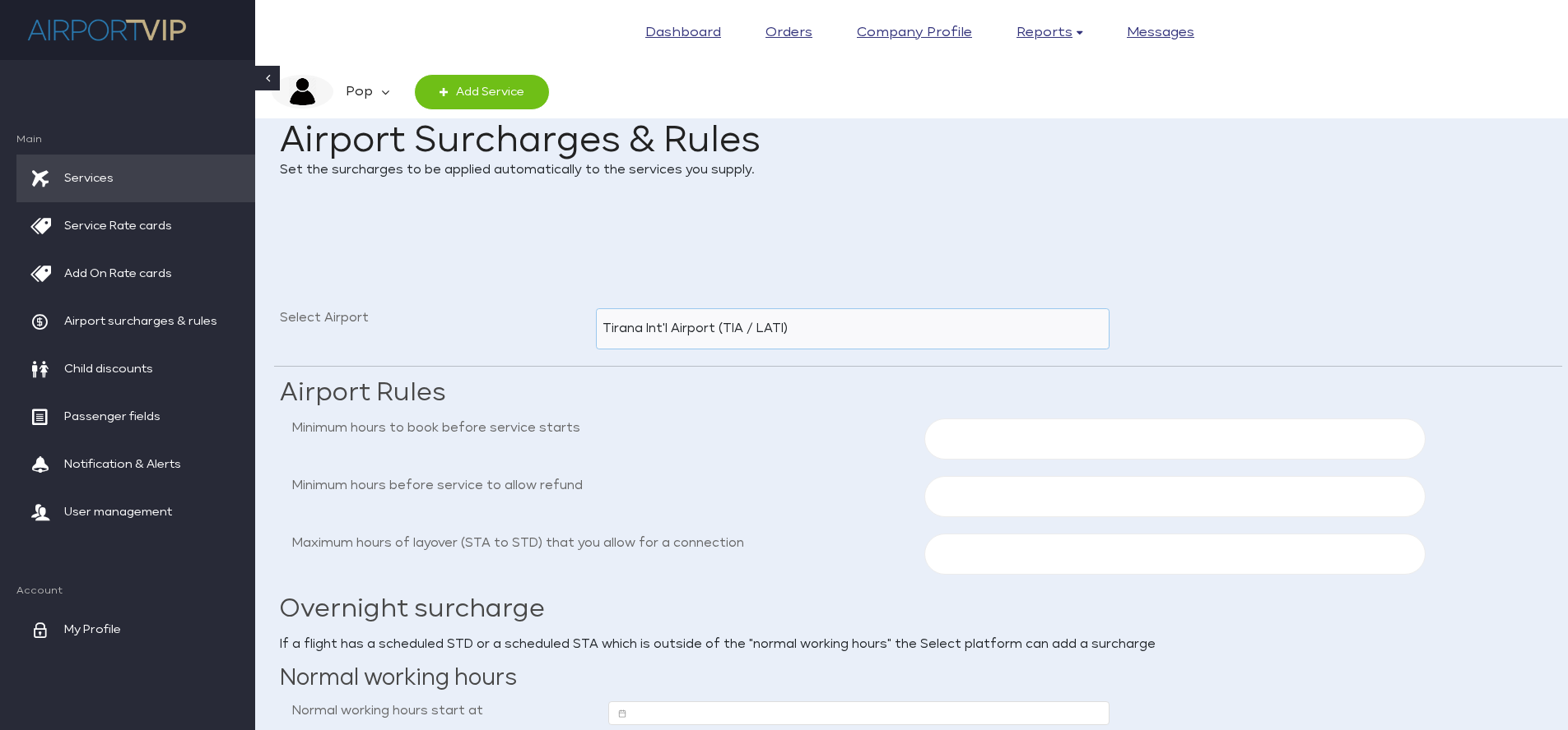
type input "3"
type input "08:00"
type input "17:00"
type input "0.0"
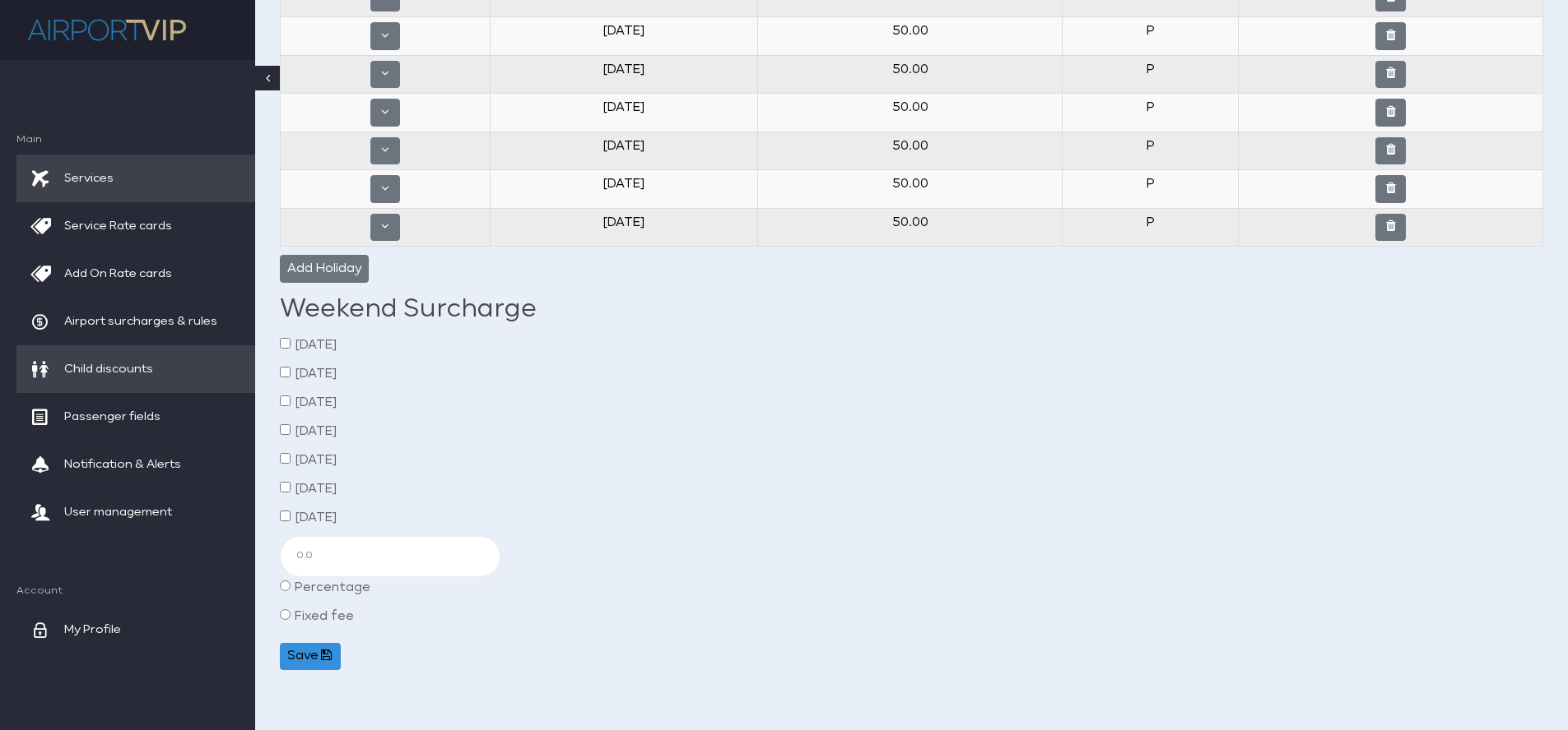
scroll to position [1391, 0]
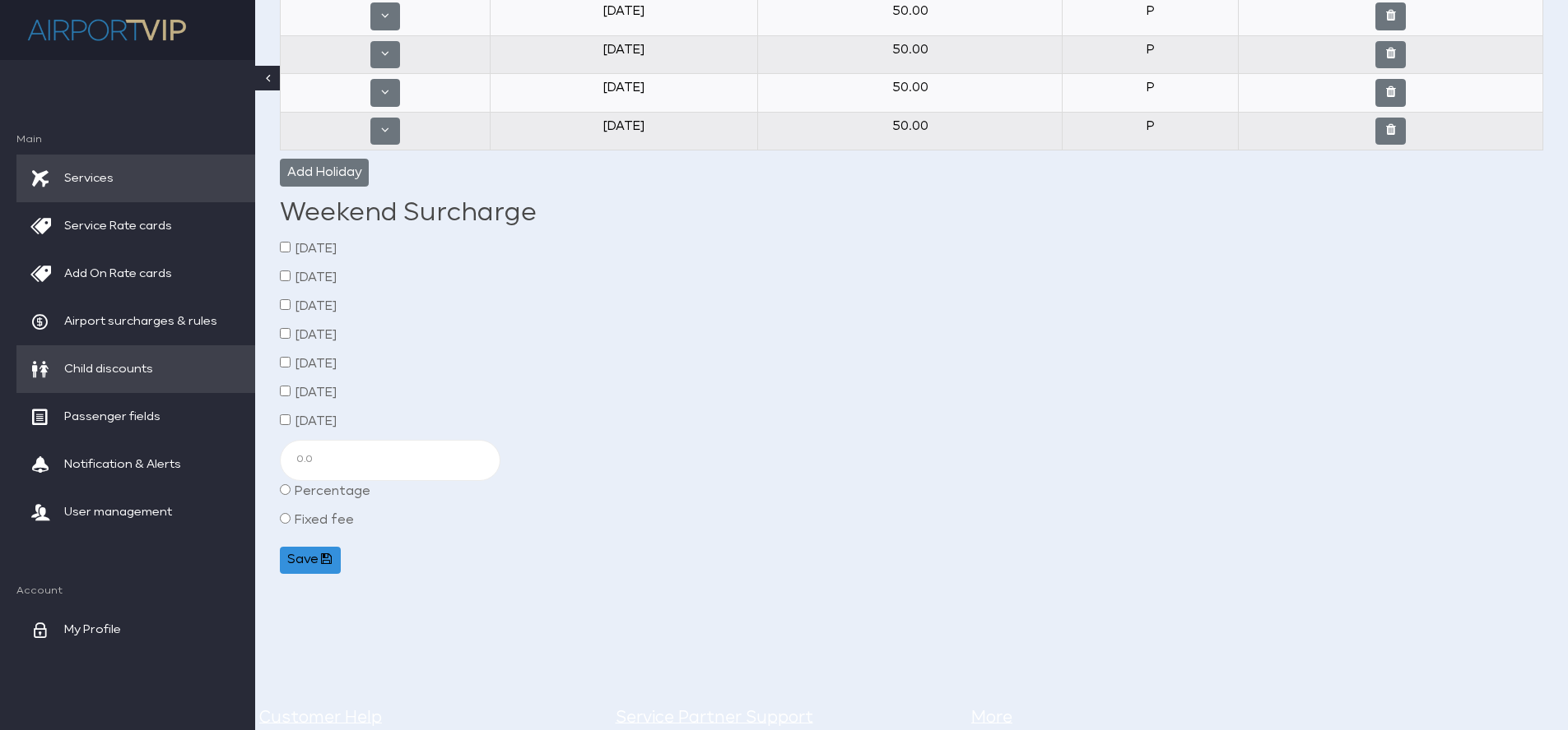
click at [137, 369] on span "Child discounts" at bounding box center [109, 369] width 89 height 48
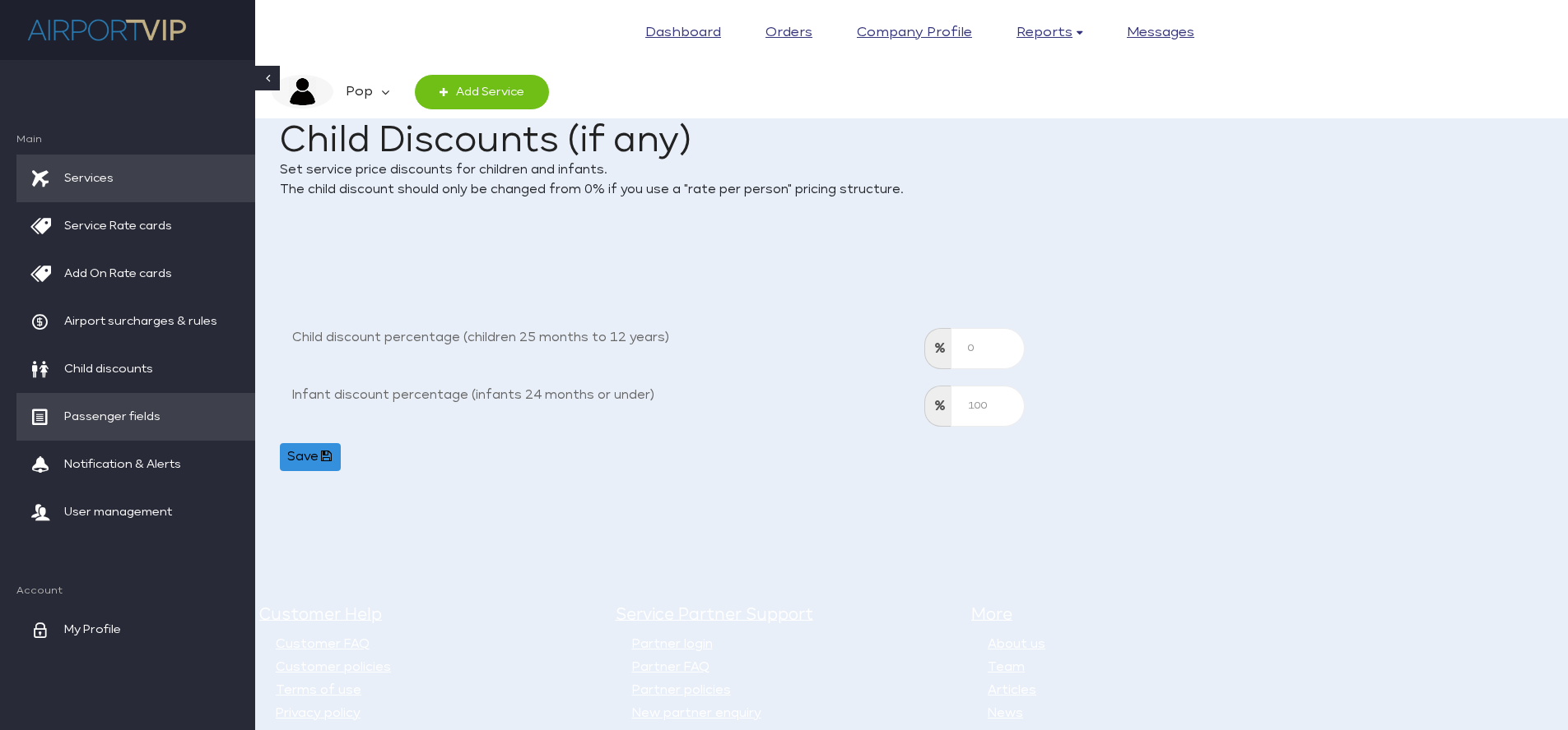
click at [143, 414] on span "Passenger fields" at bounding box center [112, 417] width 97 height 48
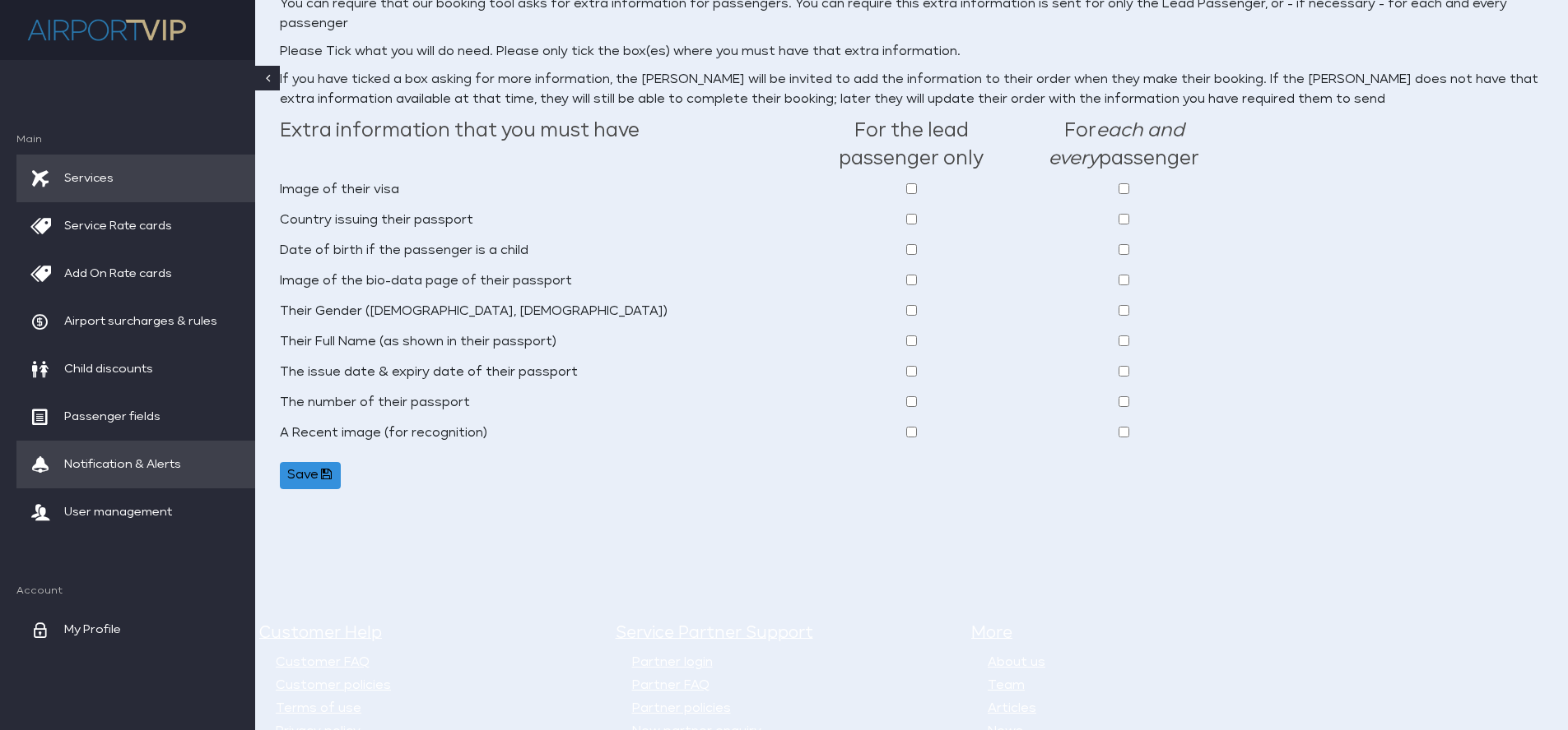
scroll to position [391, 0]
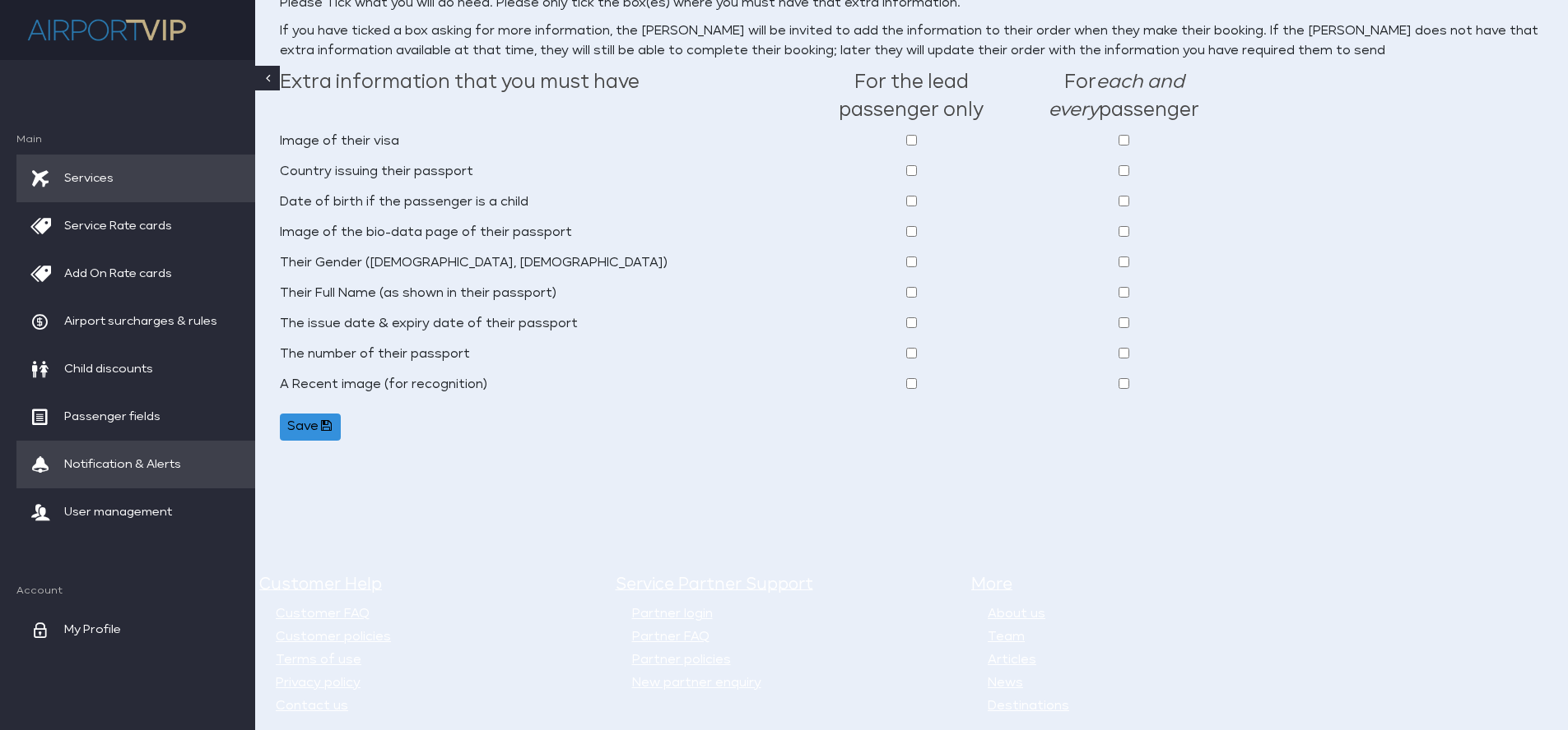
click at [181, 456] on span "Notification & Alerts" at bounding box center [123, 465] width 117 height 48
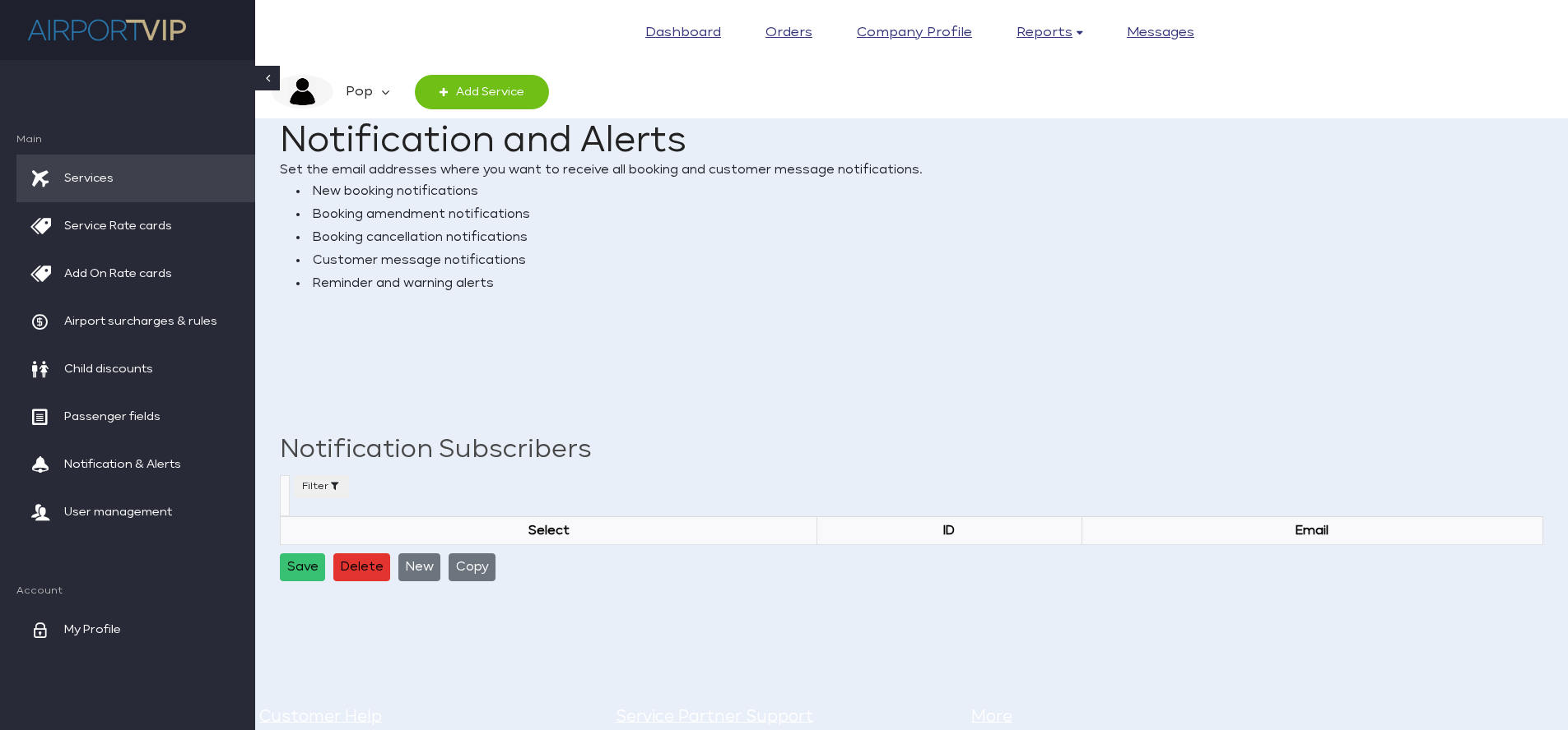
select select
click at [162, 496] on span "User management" at bounding box center [118, 512] width 108 height 48
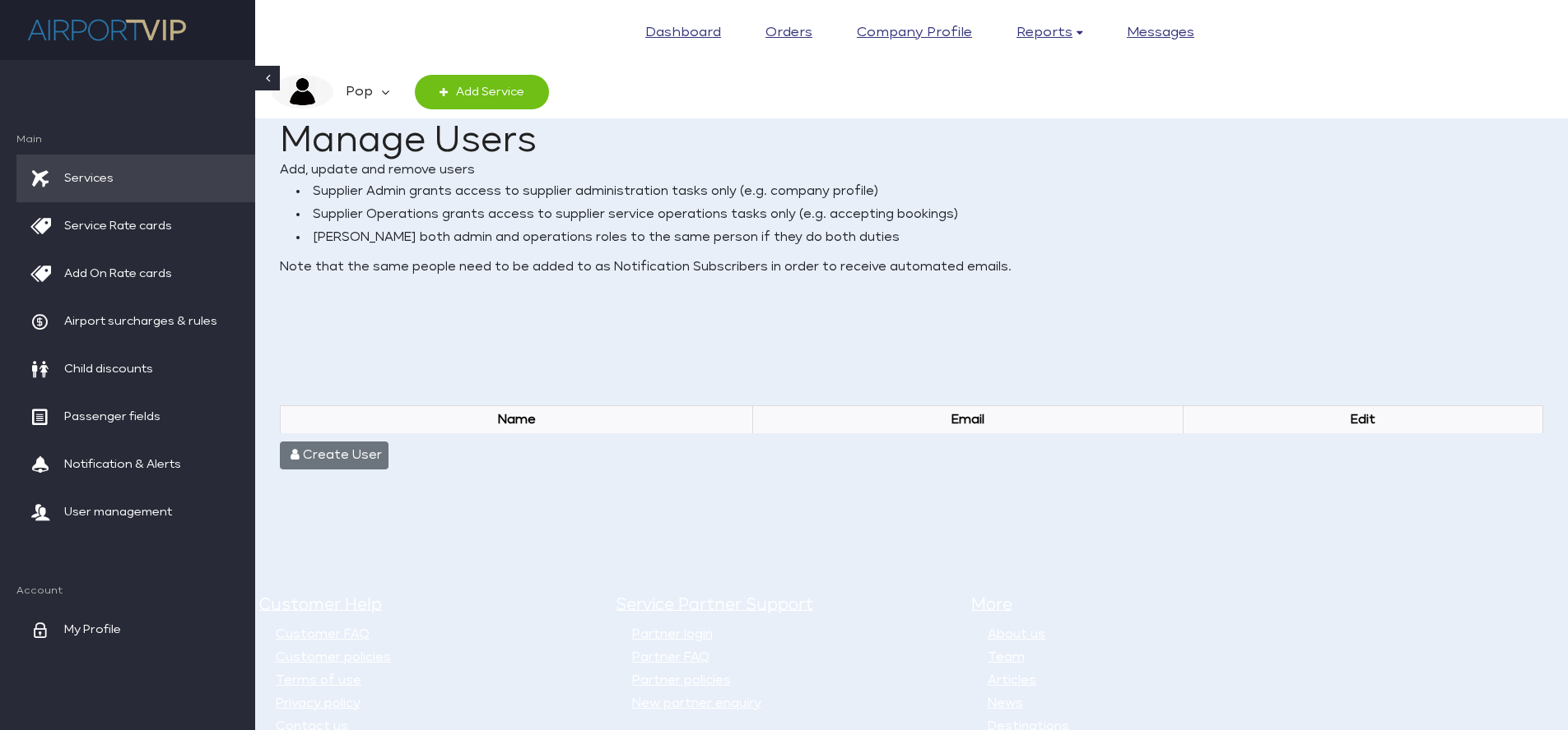
click at [360, 85] on em "Pop" at bounding box center [357, 92] width 48 height 35
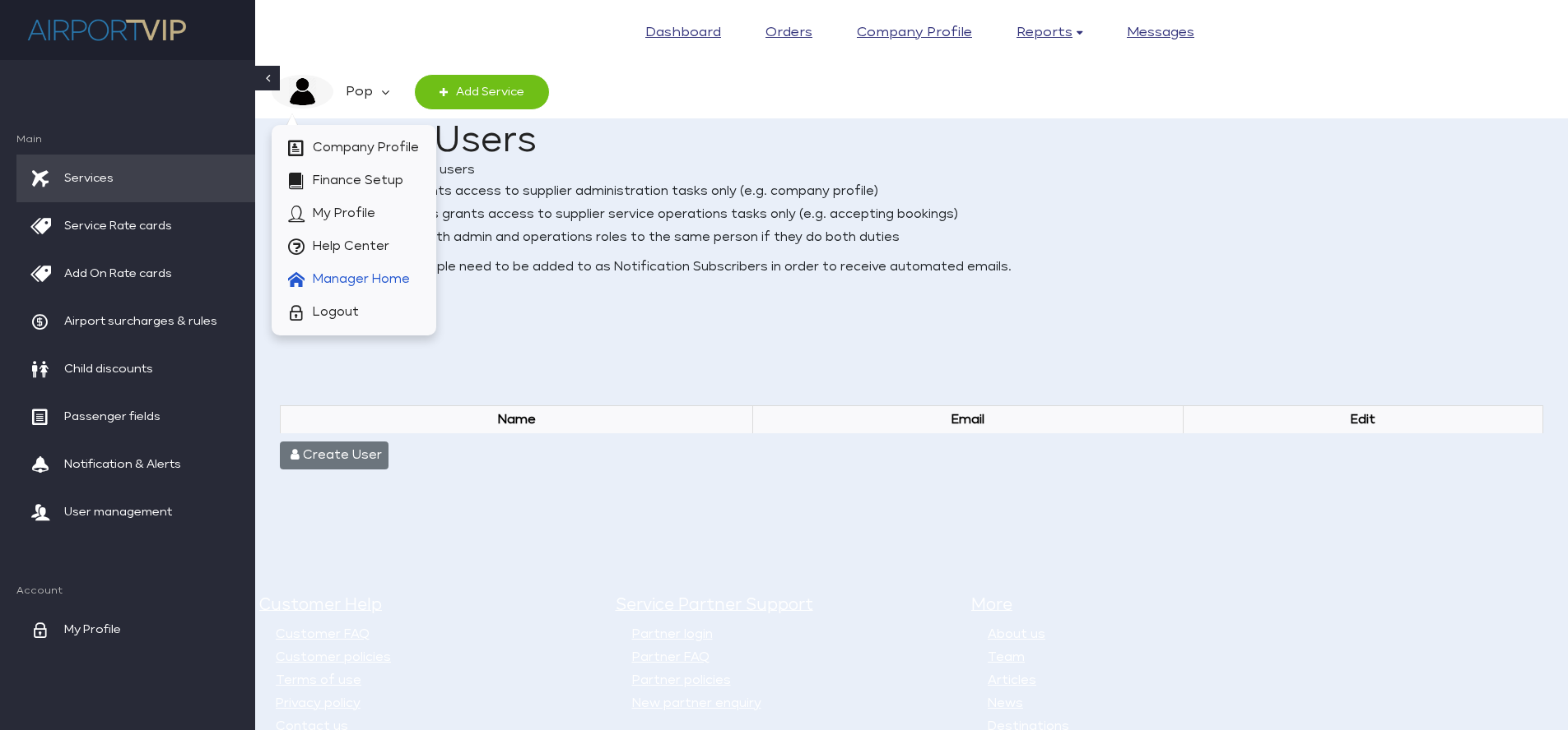
click at [366, 275] on span "Manager Home" at bounding box center [361, 280] width 98 height 33
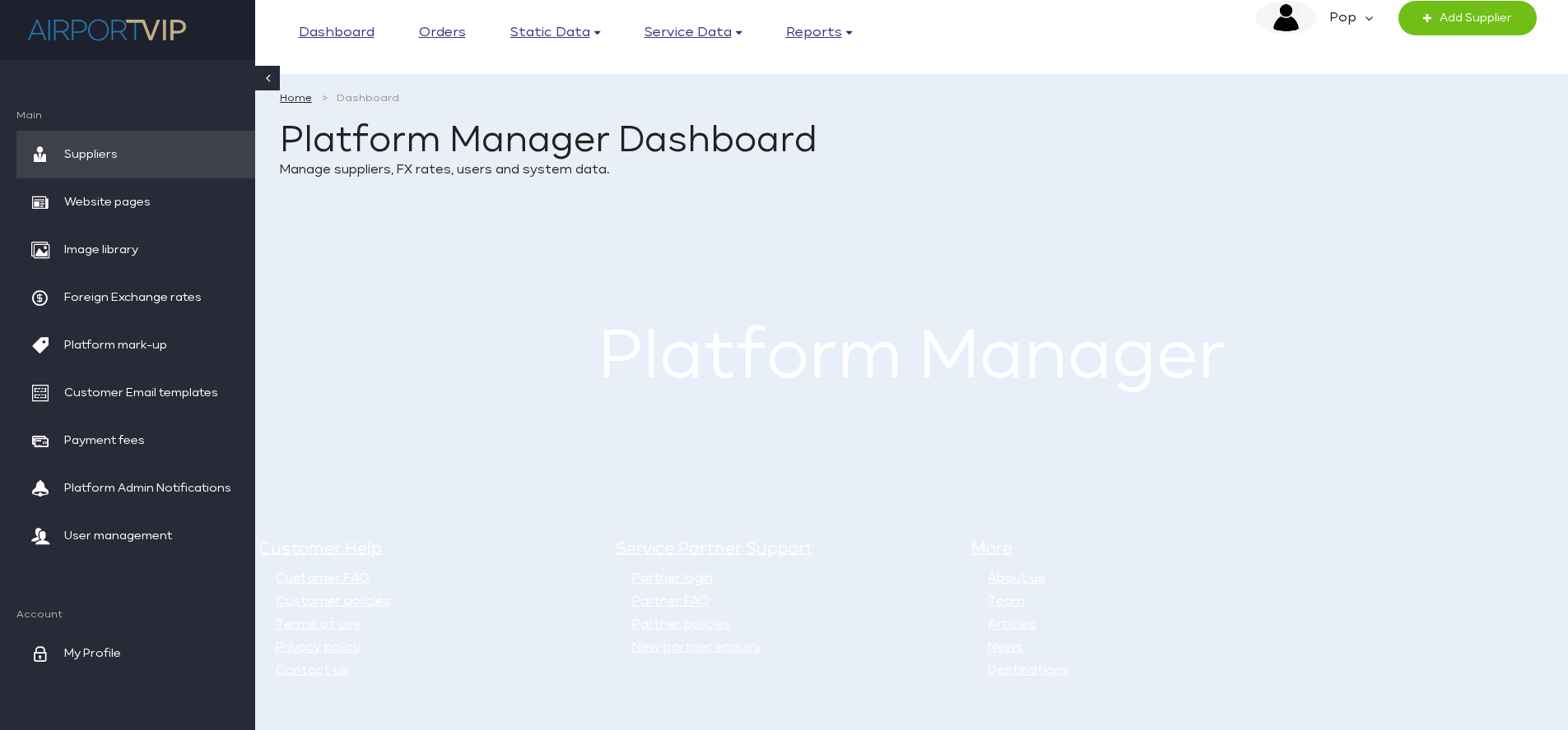
click at [101, 151] on span "Suppliers" at bounding box center [91, 154] width 53 height 48
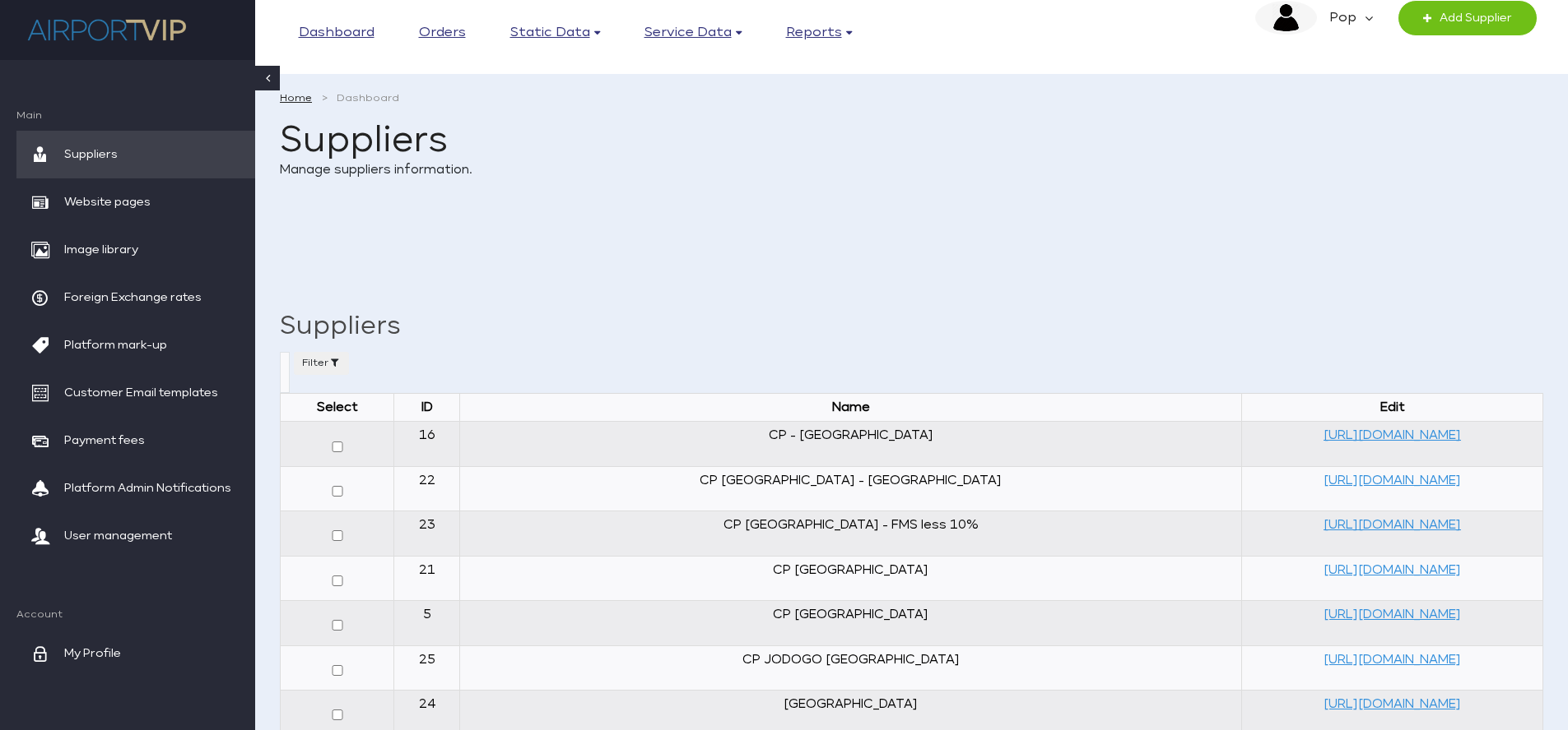
select select
click at [138, 201] on span "Website pages" at bounding box center [107, 202] width 86 height 48
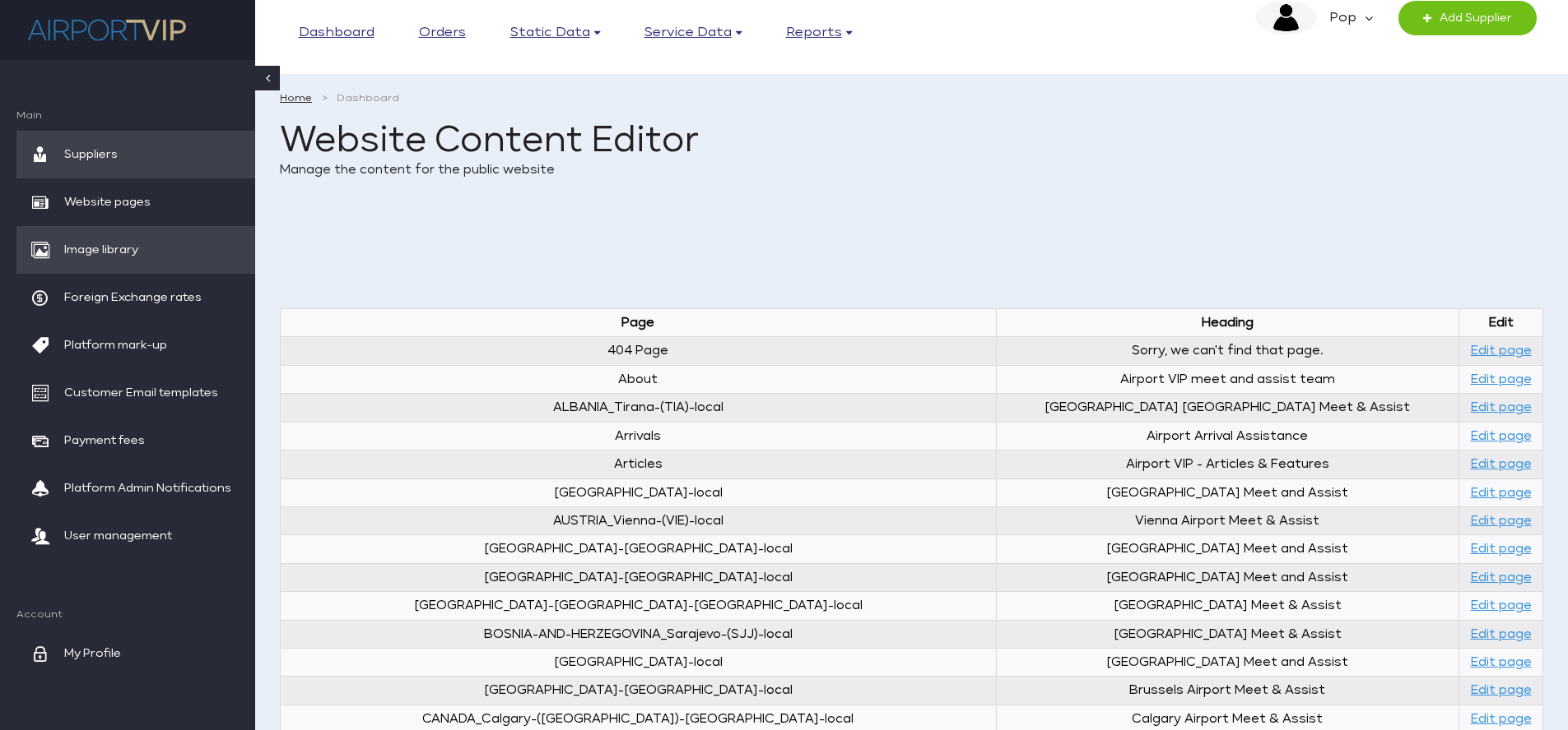
click at [124, 251] on span "Image library" at bounding box center [101, 250] width 74 height 48
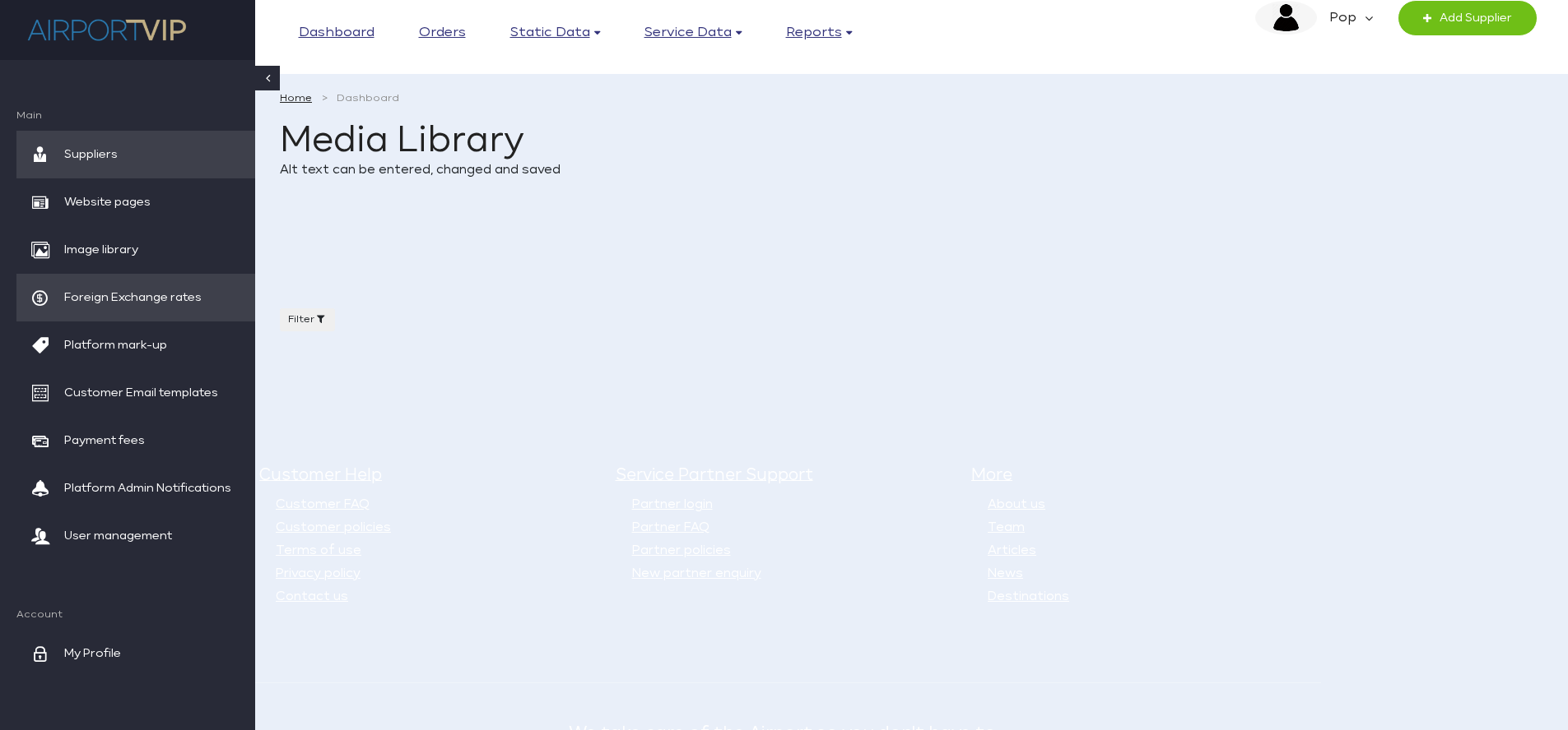
click at [173, 294] on span "Foreign Exchange rates" at bounding box center [133, 298] width 138 height 48
select select
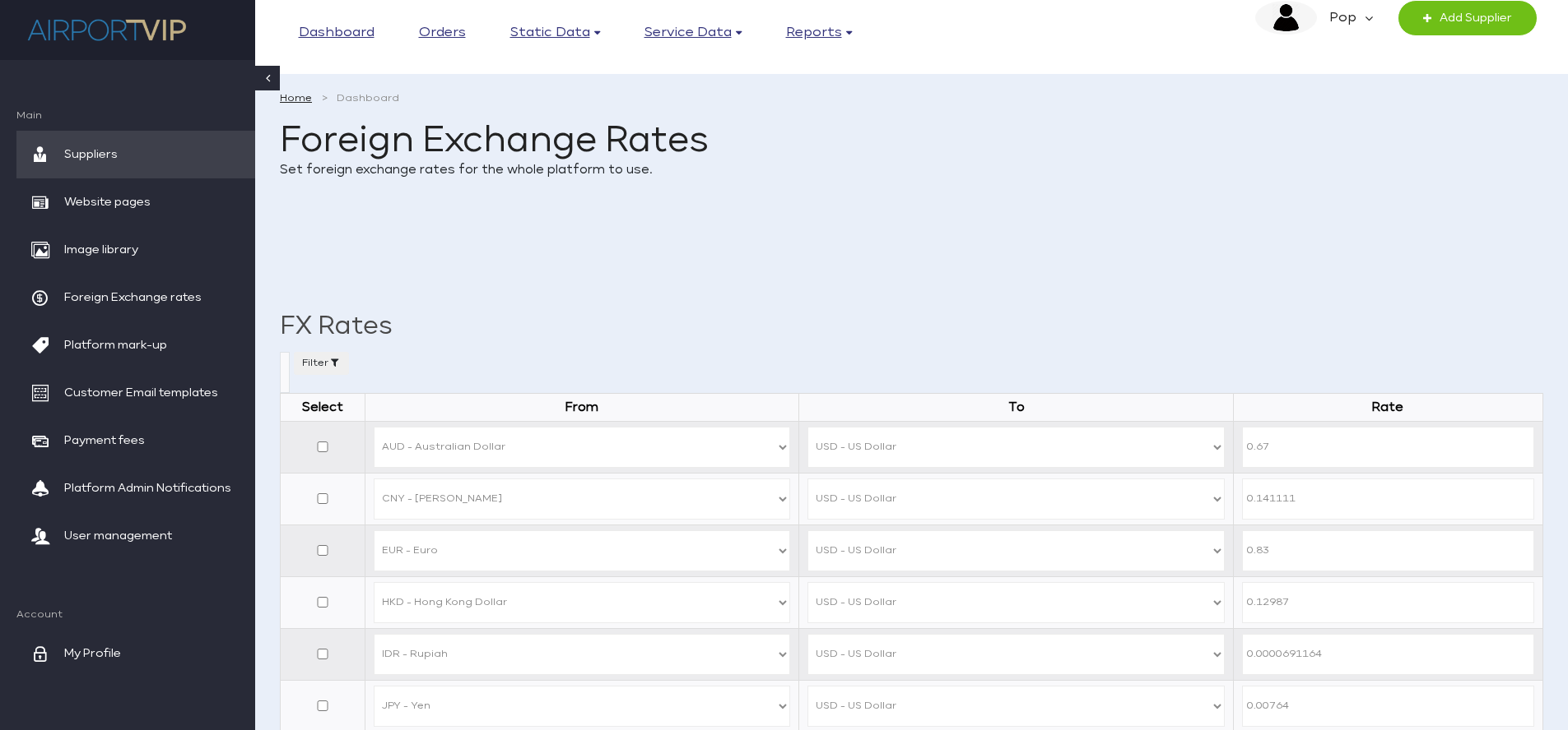
select select
select select "AUD"
select select "USD"
select select "CNY"
select select "USD"
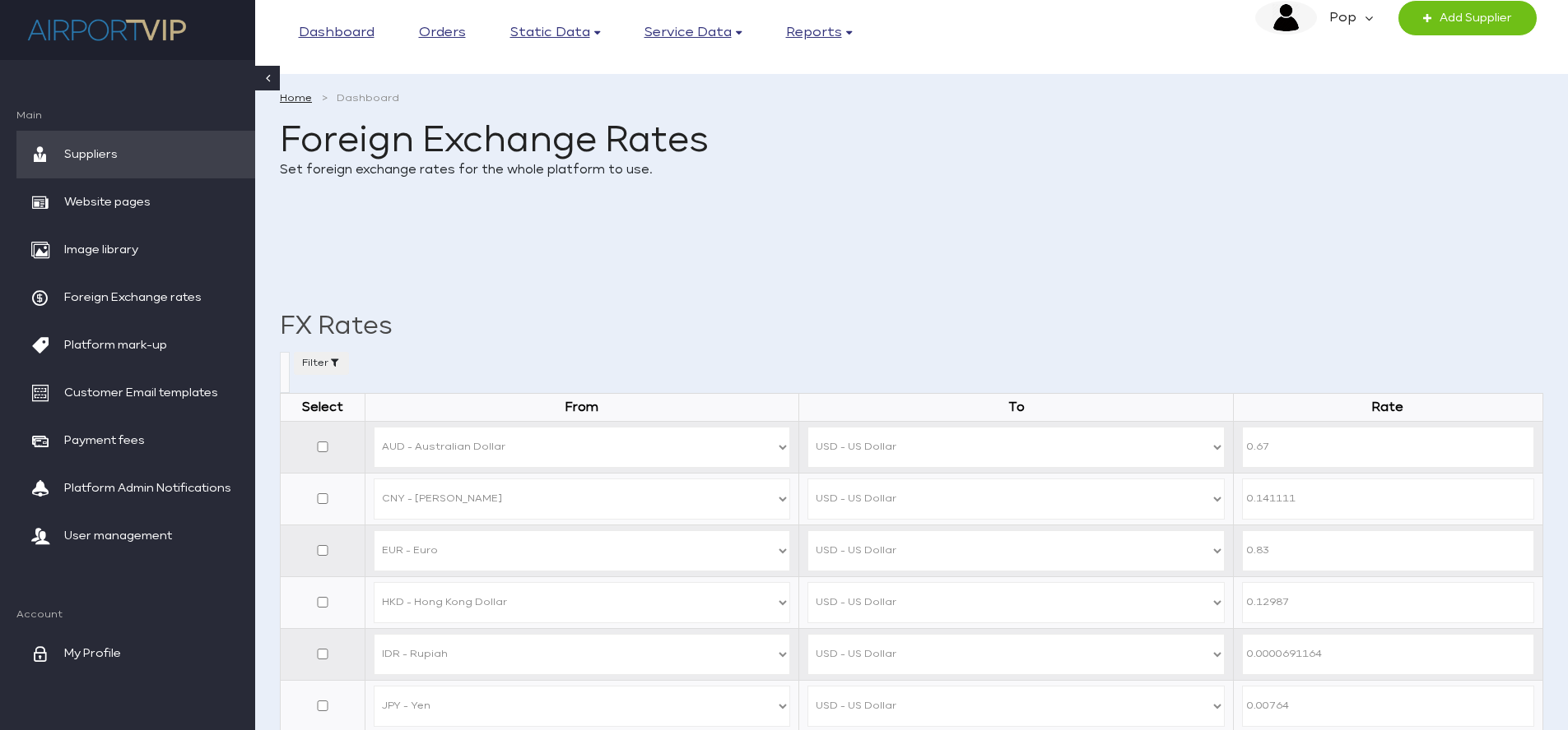
select select "EUR"
select select "USD"
select select "HKD"
select select "USD"
select select "IDR"
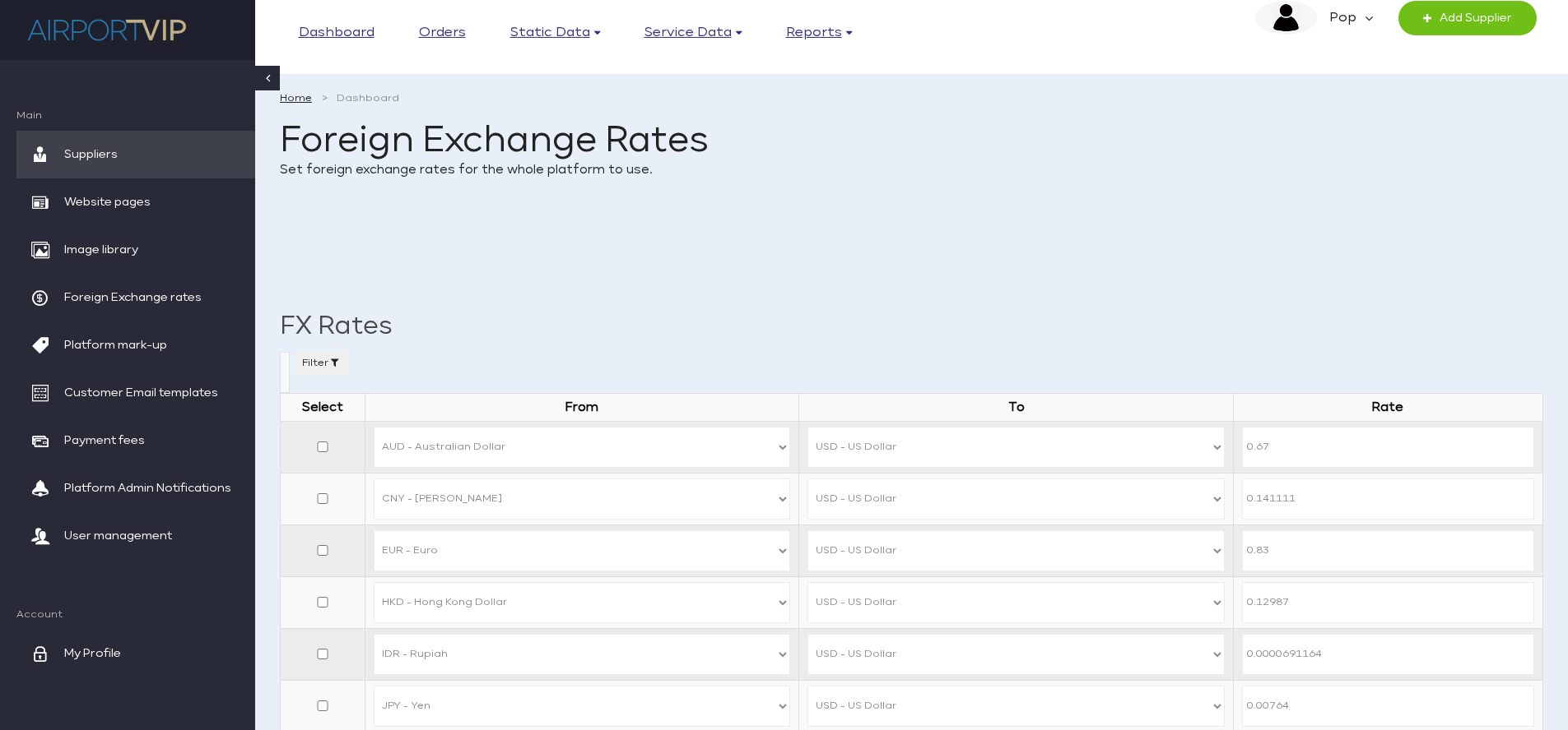
select select "USD"
select select "JPY"
select select "USD"
select select "MYR"
select select "USD"
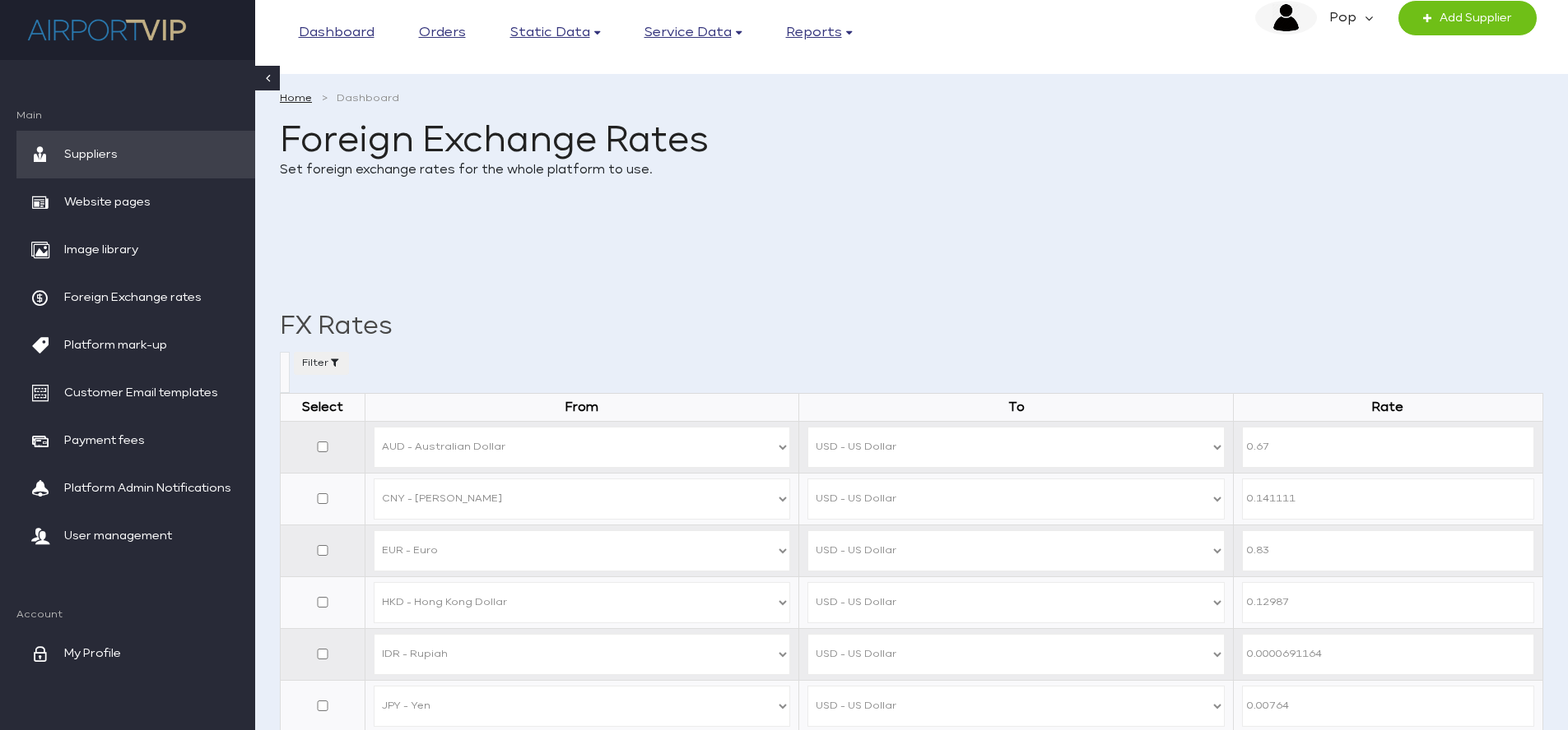
select select "NZD"
select select "USD"
select select "SGD"
select select "USD"
select select "THB"
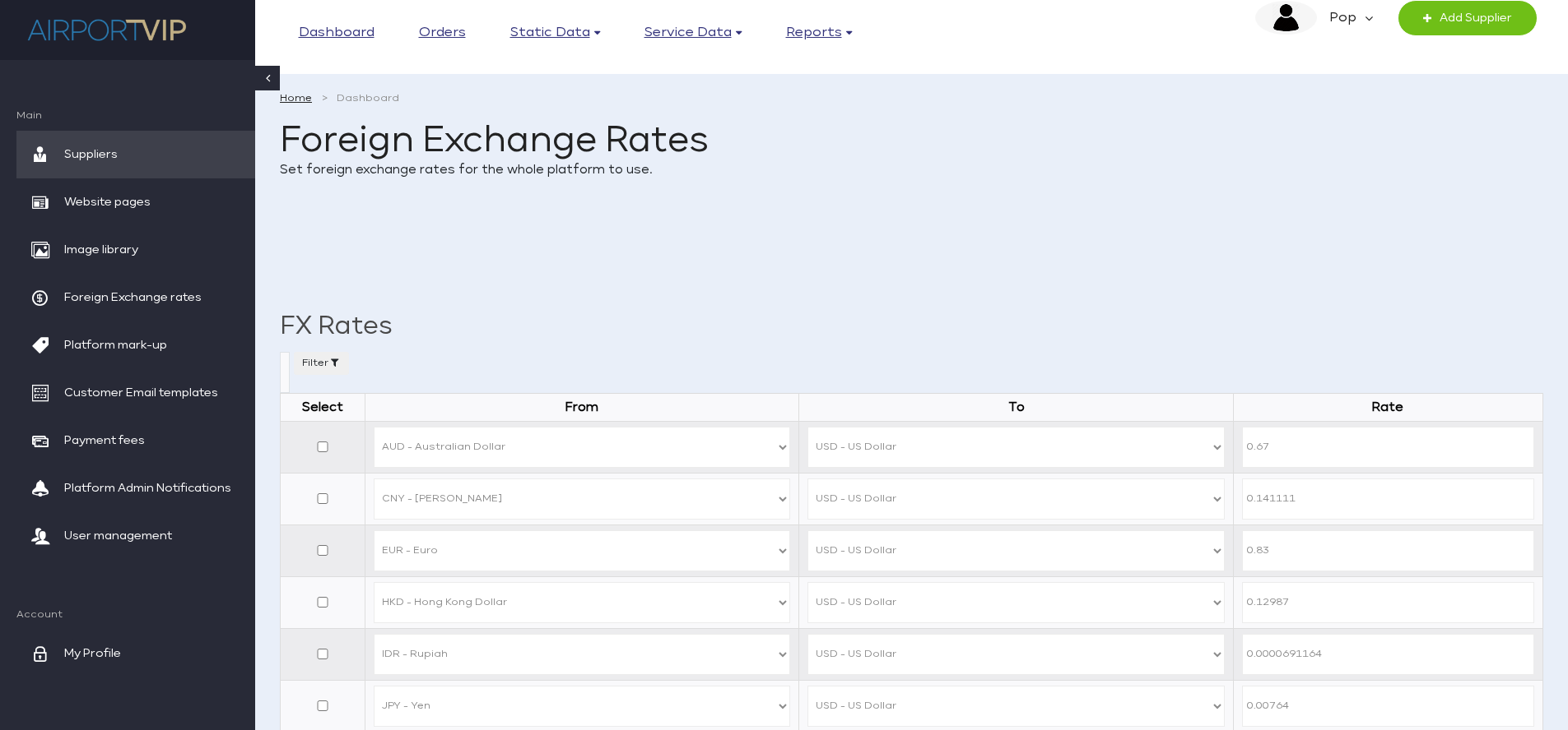
select select "USD"
select select "THB"
select select "USD"
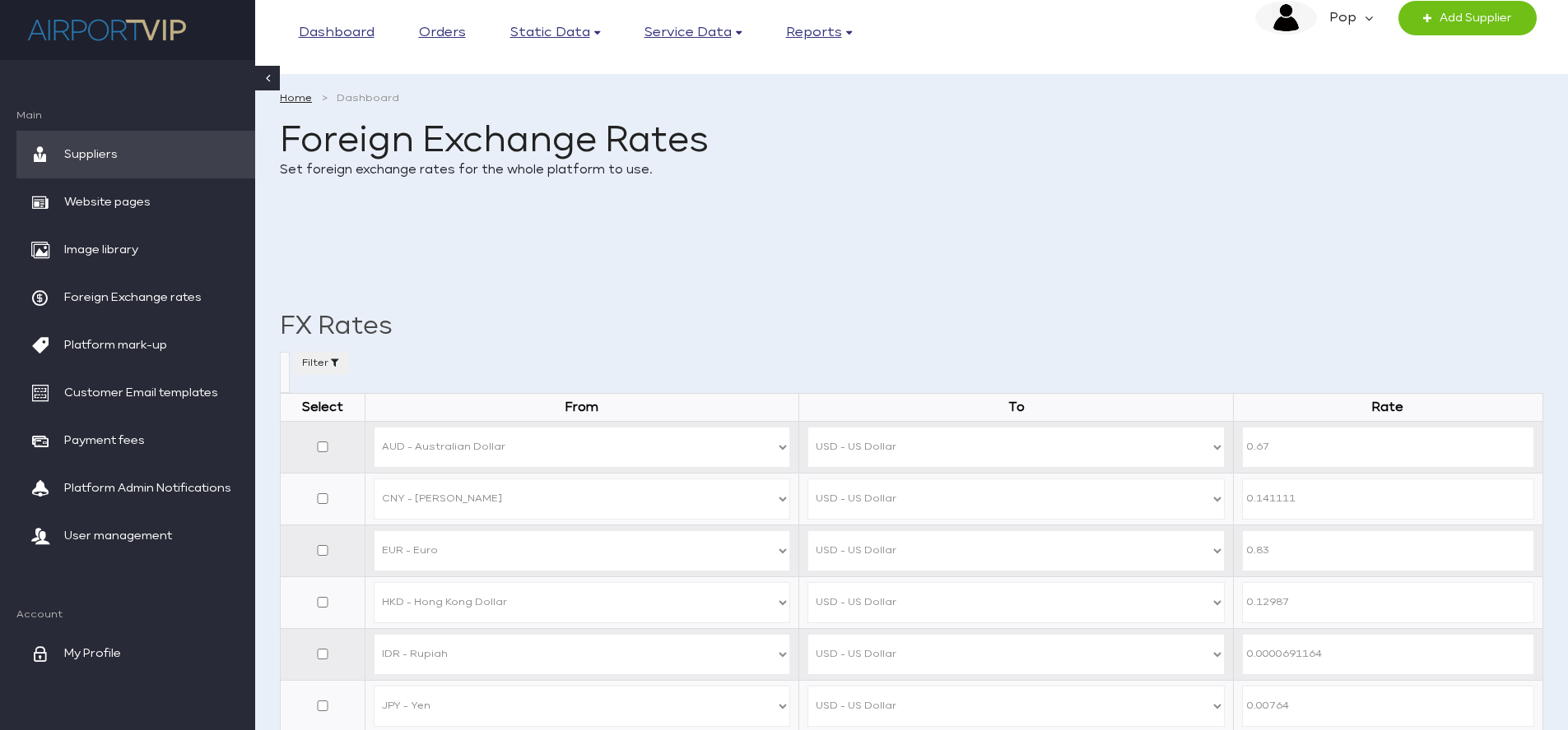
select select "ZAR"
select select "USD"
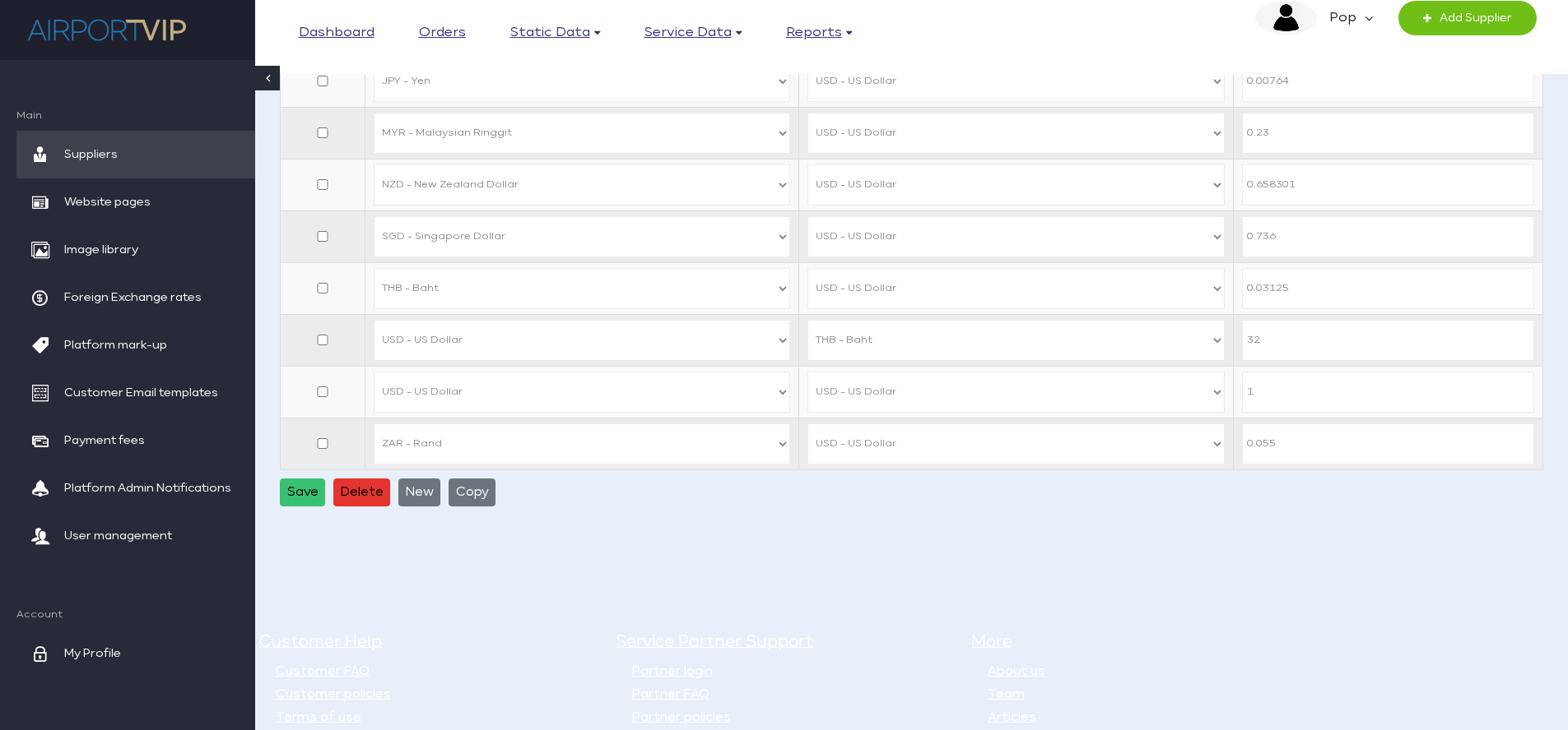
scroll to position [598, 0]
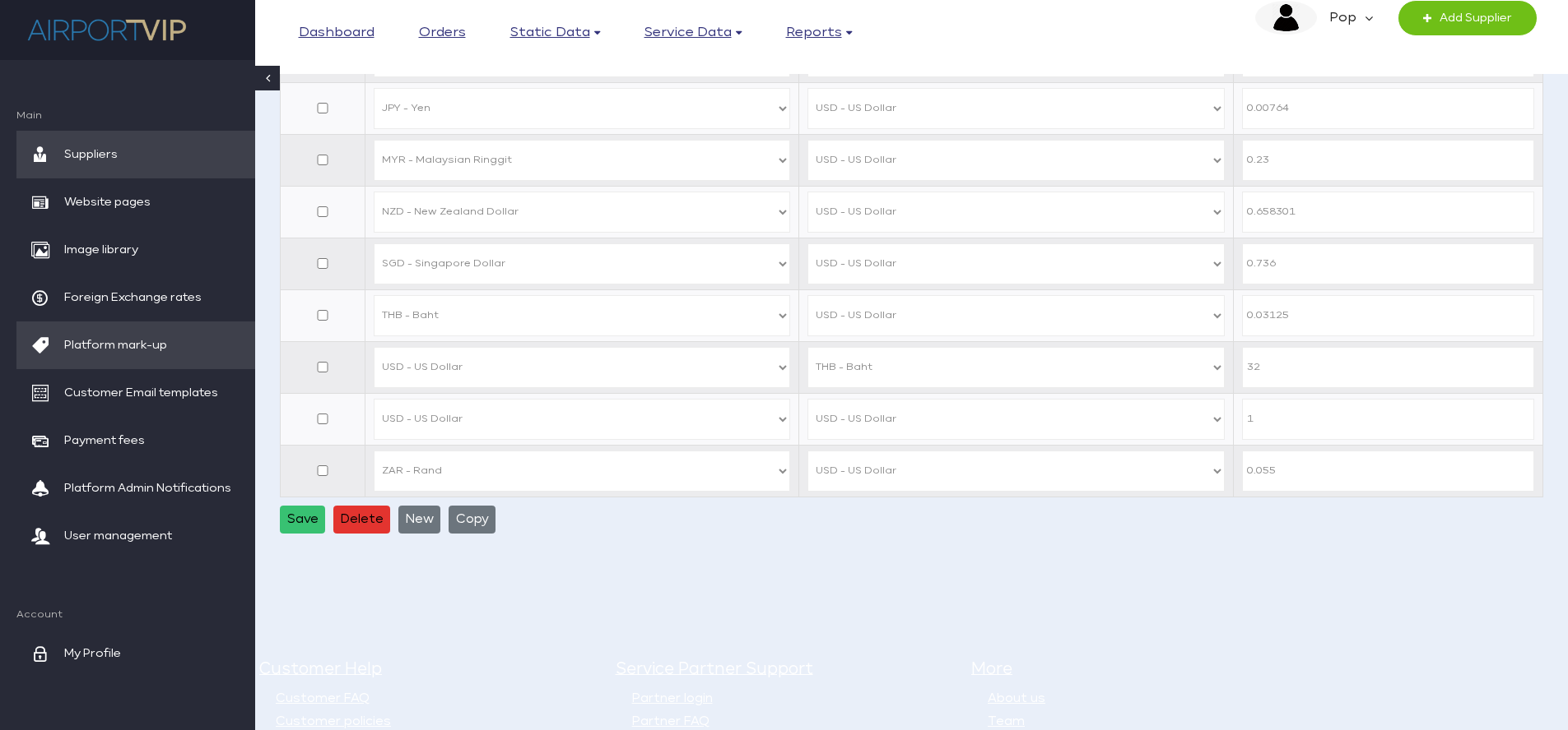
click at [131, 345] on span "Platform mark-up" at bounding box center [116, 345] width 103 height 48
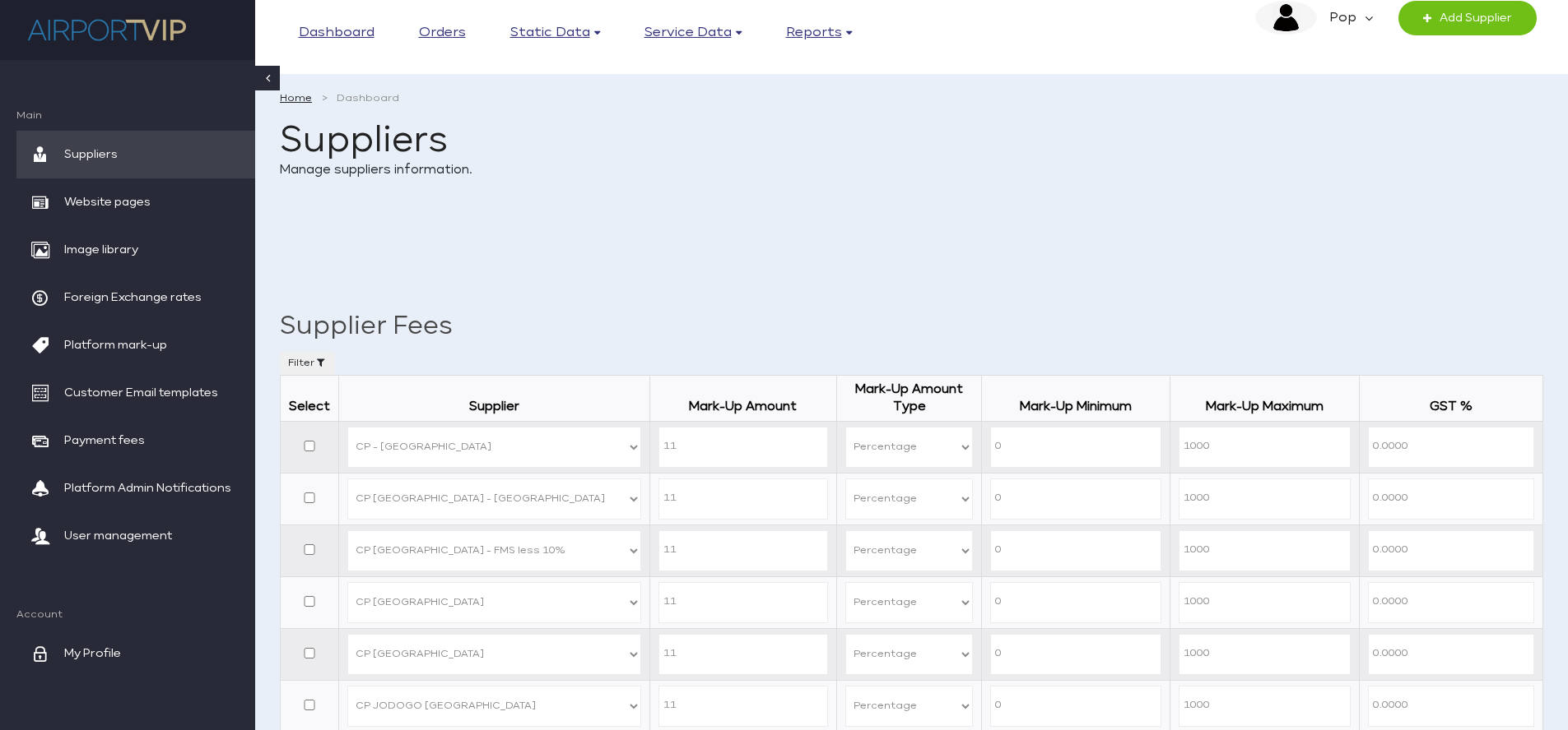
select select "P"
select select "22"
select select "P"
select select "23"
select select "P"
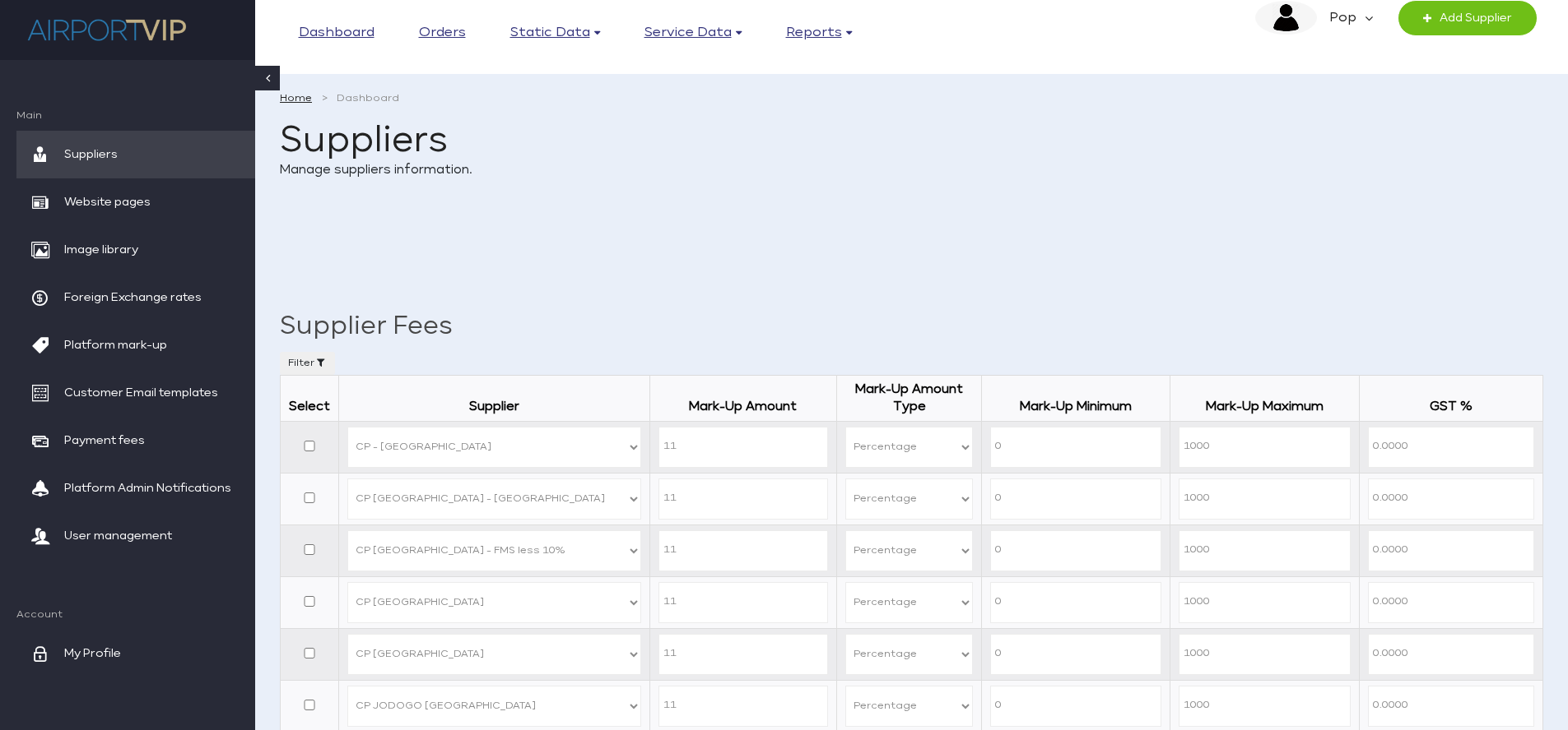
select select "21"
select select "P"
select select "5"
select select "P"
select select "25"
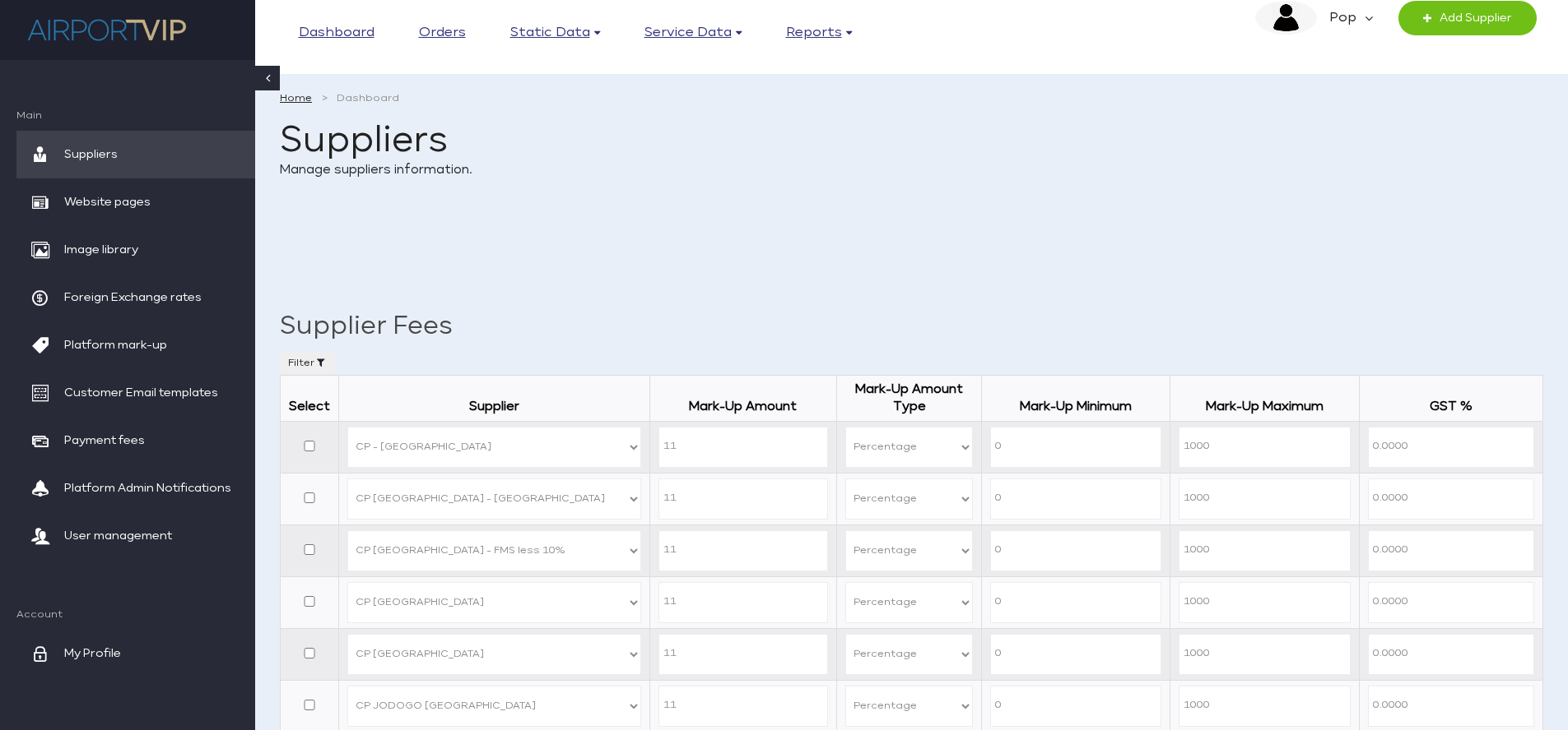
select select "P"
select select "24"
select select "P"
select select "20"
select select "P"
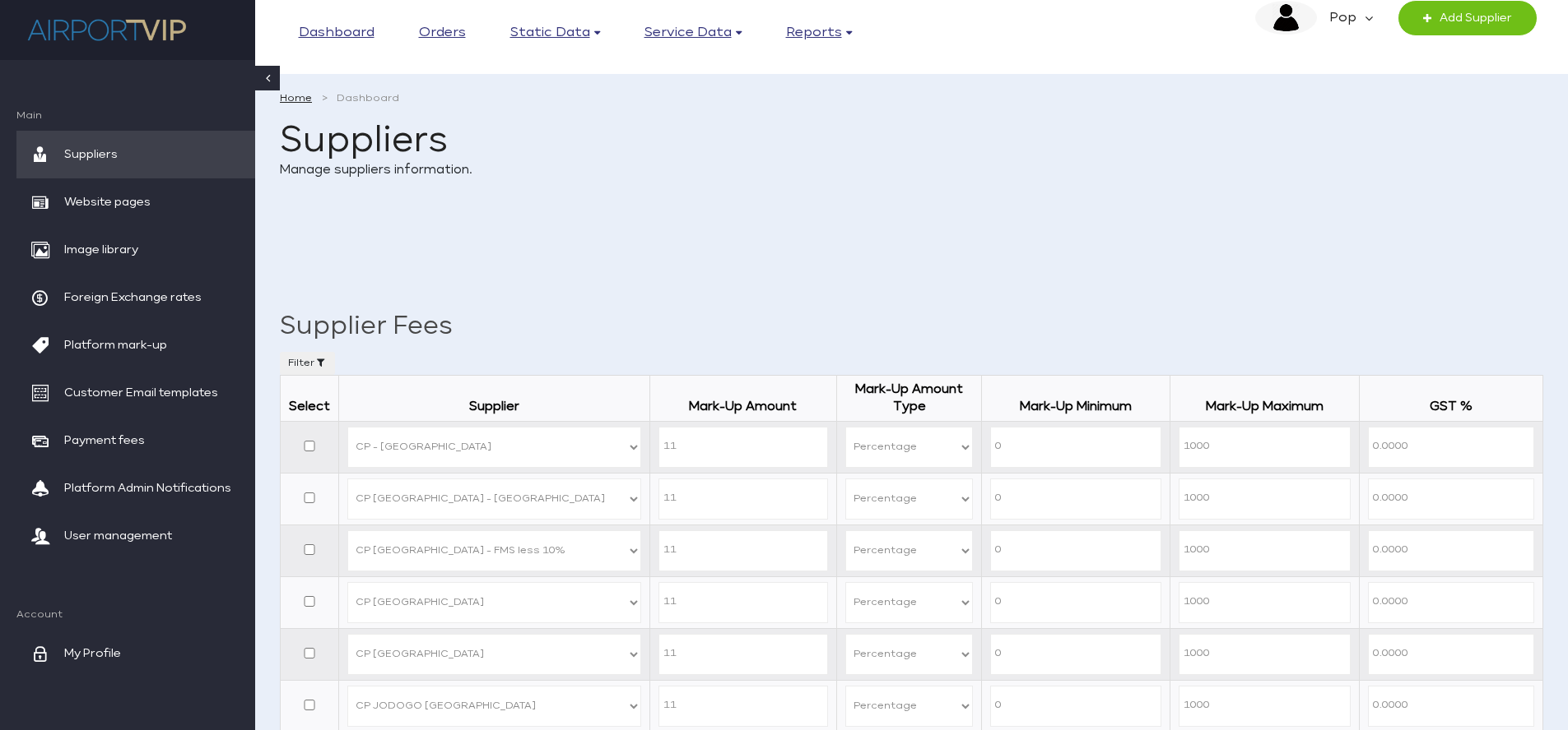
select select "19"
select select "P"
select select "18"
select select "P"
select select "17"
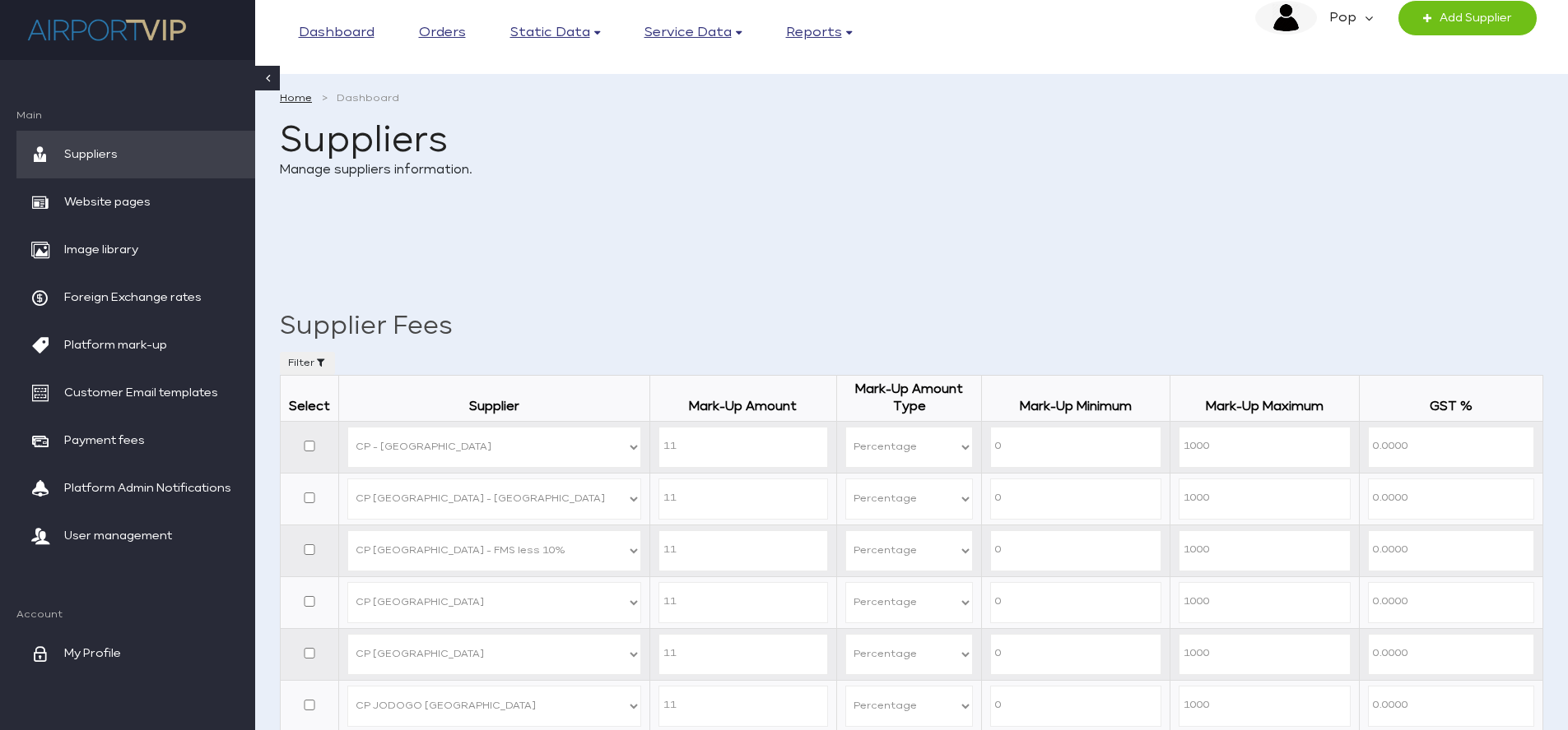
select select "P"
select select "3"
select select "P"
select select "29"
select select "P"
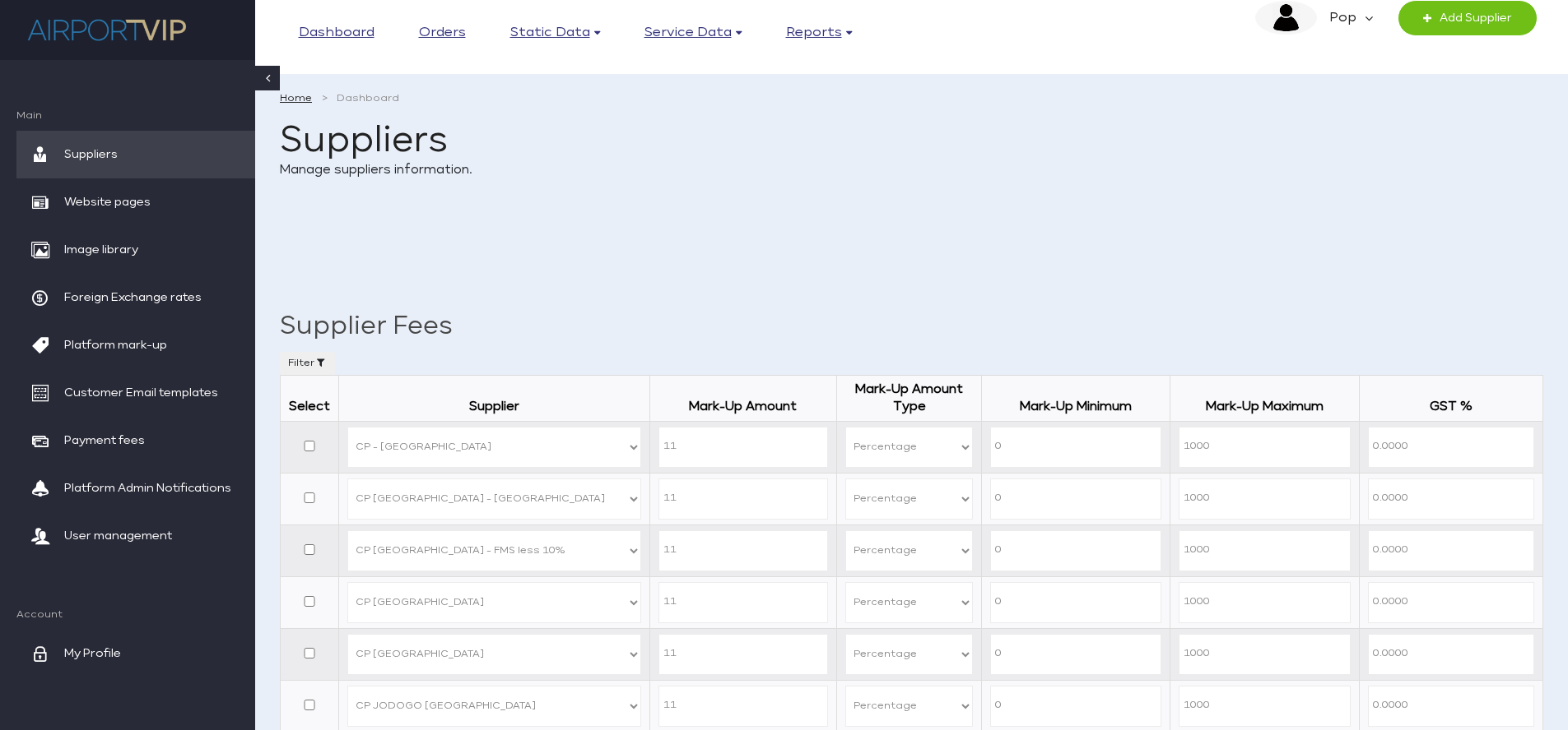
select select "36"
select select "P"
select select "37"
select select "P"
select select "38"
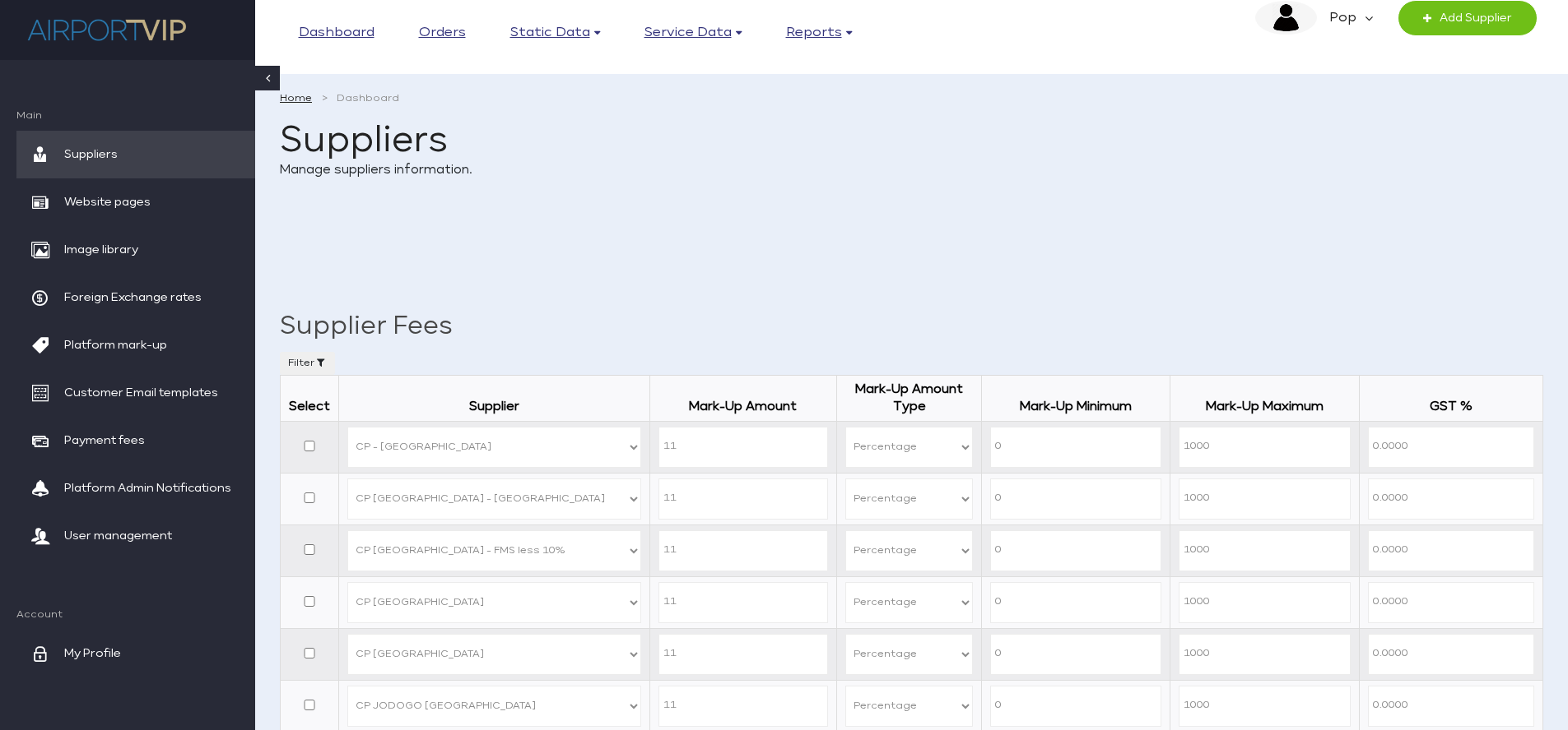
select select "P"
select select "39"
select select "P"
select select "30"
select select "P"
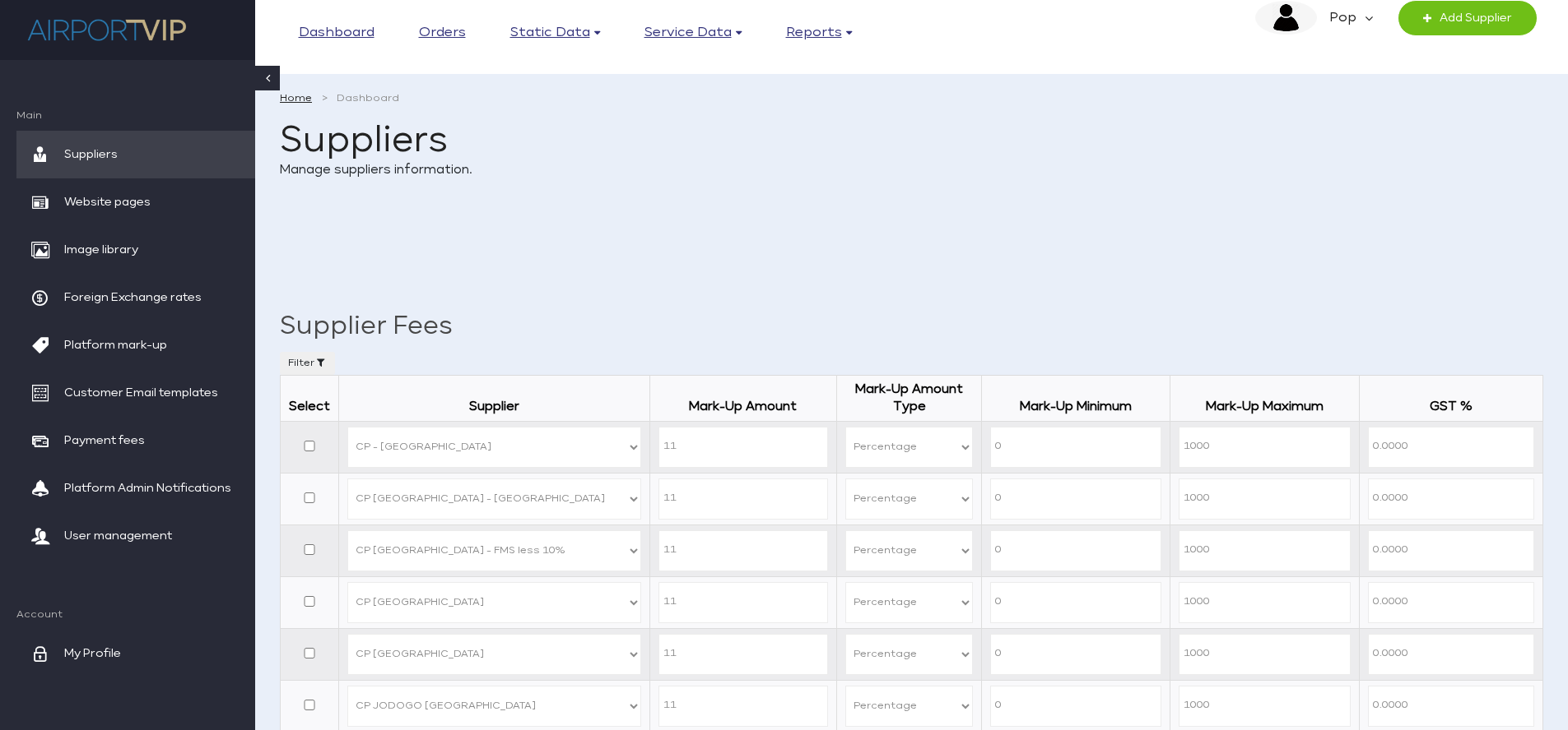
select select "40"
select select "P"
select select "41"
select select "P"
select select "28"
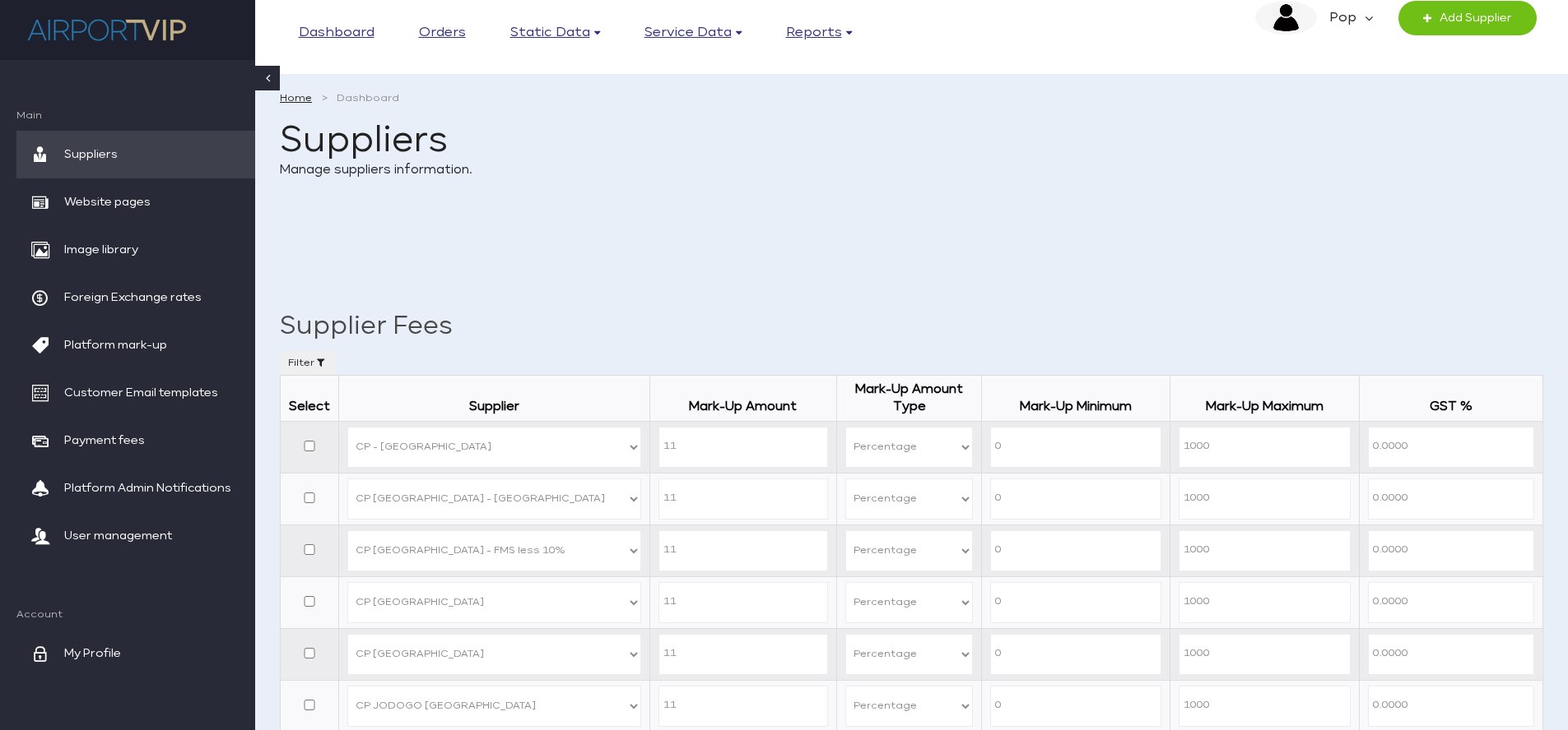
select select "P"
select select "74"
select select "P"
select select "75"
select select "P"
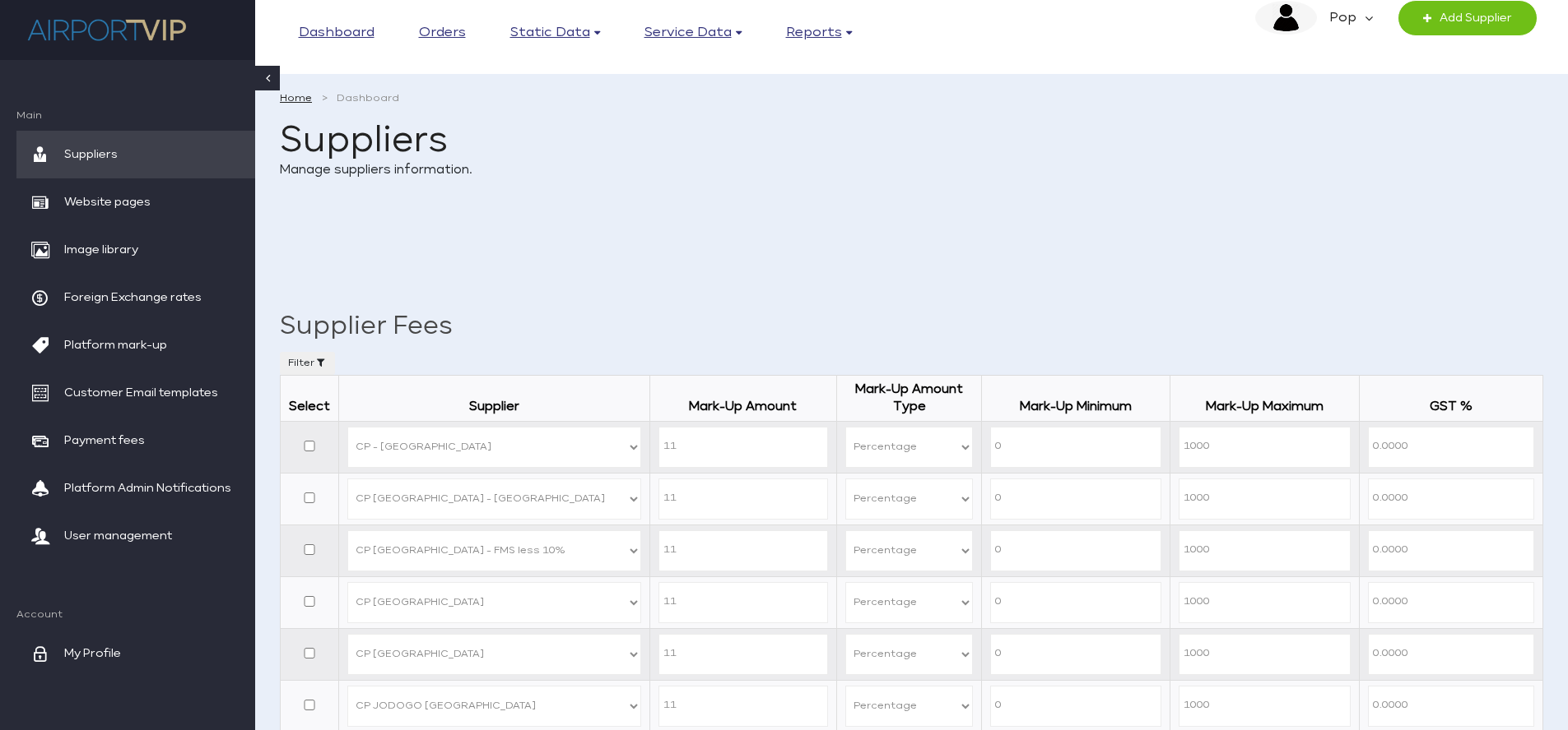
select select "42"
select select "P"
select select "31"
select select "P"
select select "43"
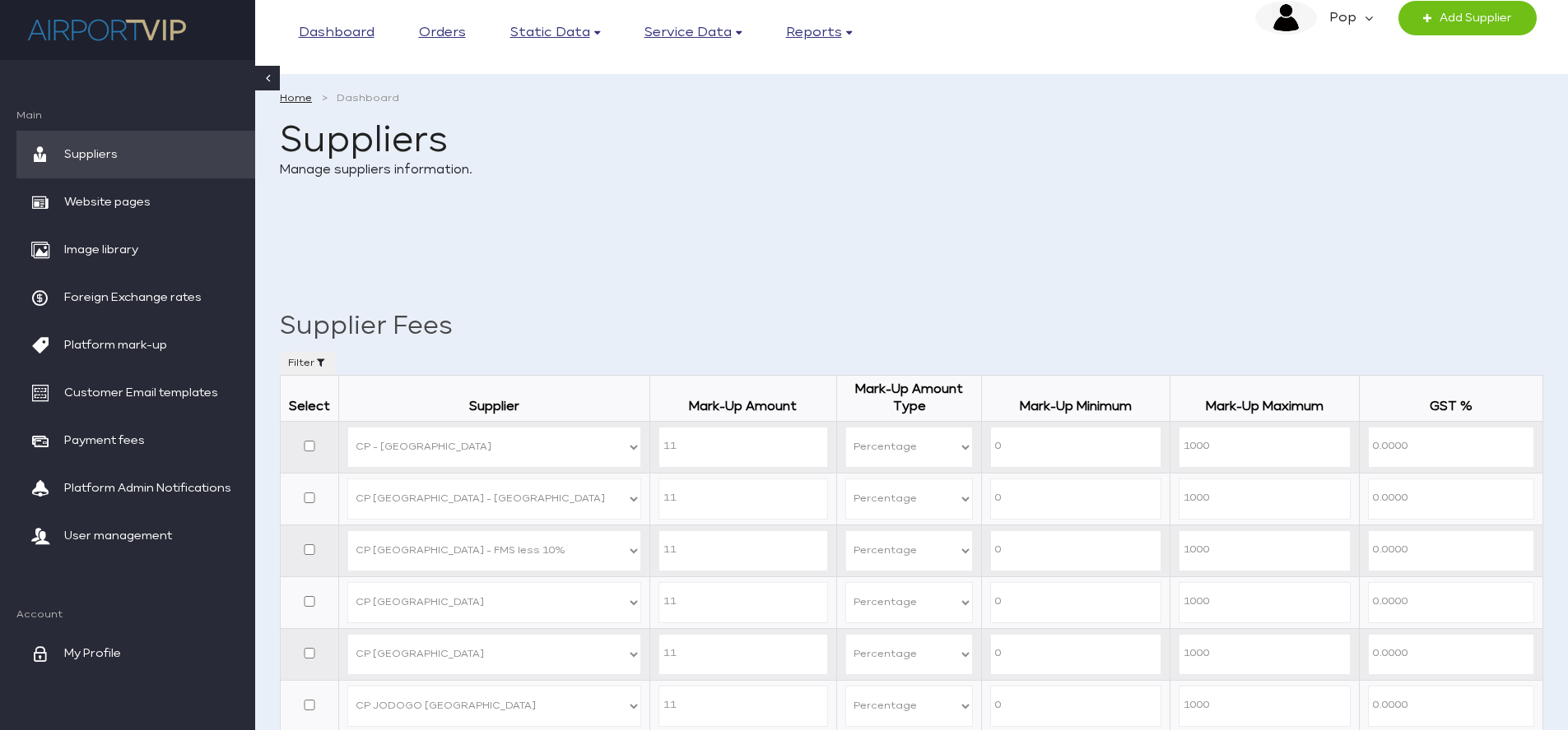
select select "P"
select select "44"
select select "P"
select select "45"
select select "P"
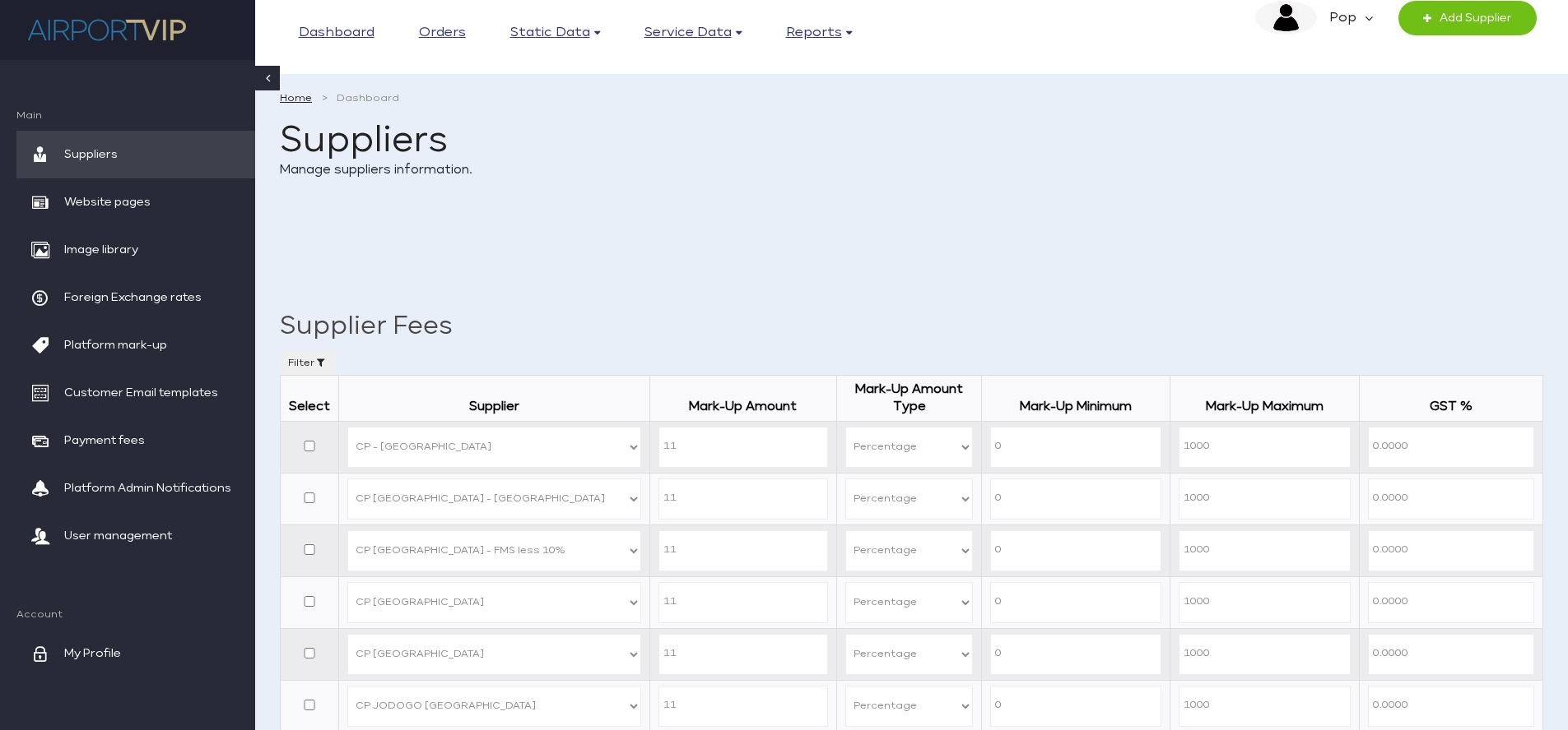
select select "46"
select select "P"
select select "47"
select select "P"
select select "48"
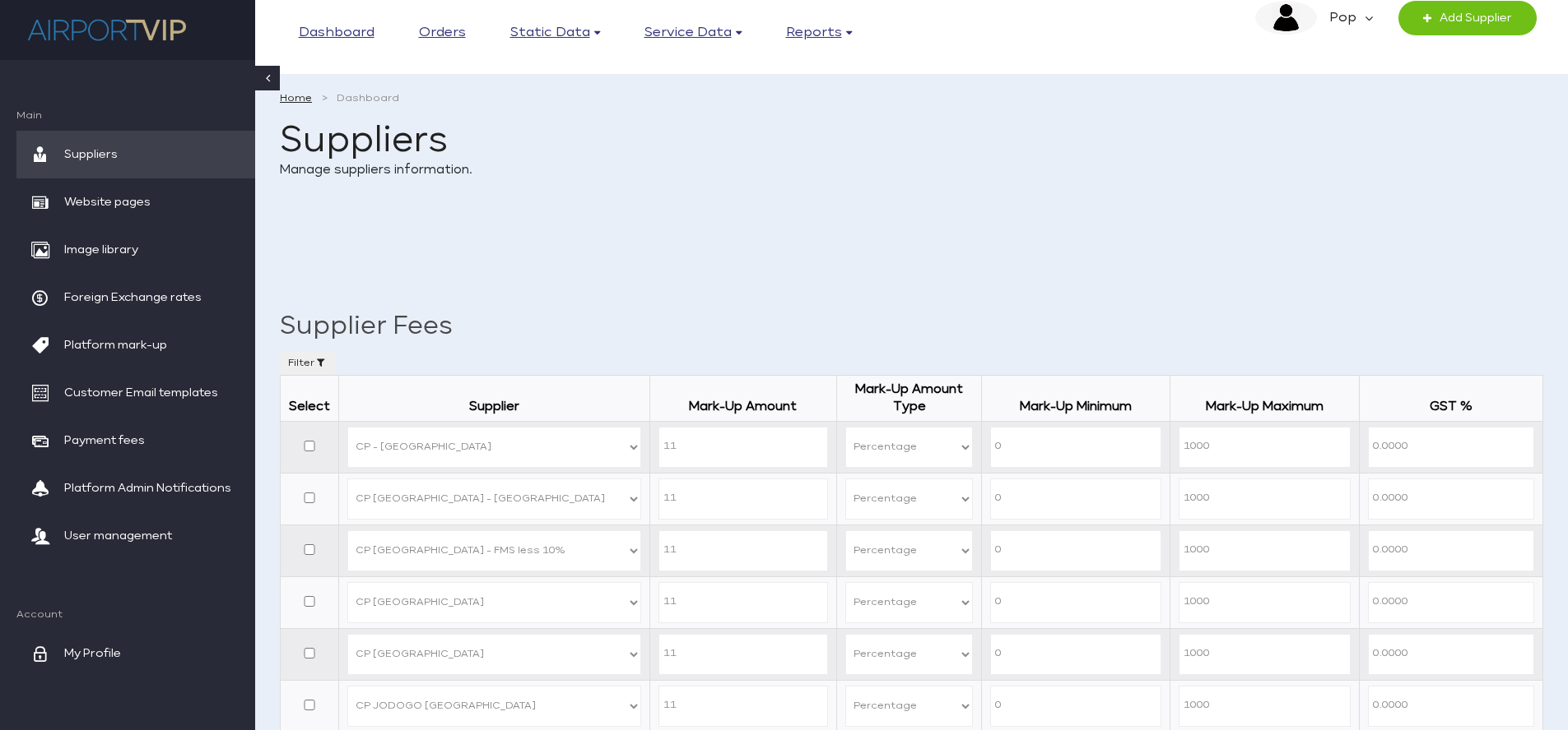
select select "P"
select select "49"
select select "P"
select select "50"
select select "P"
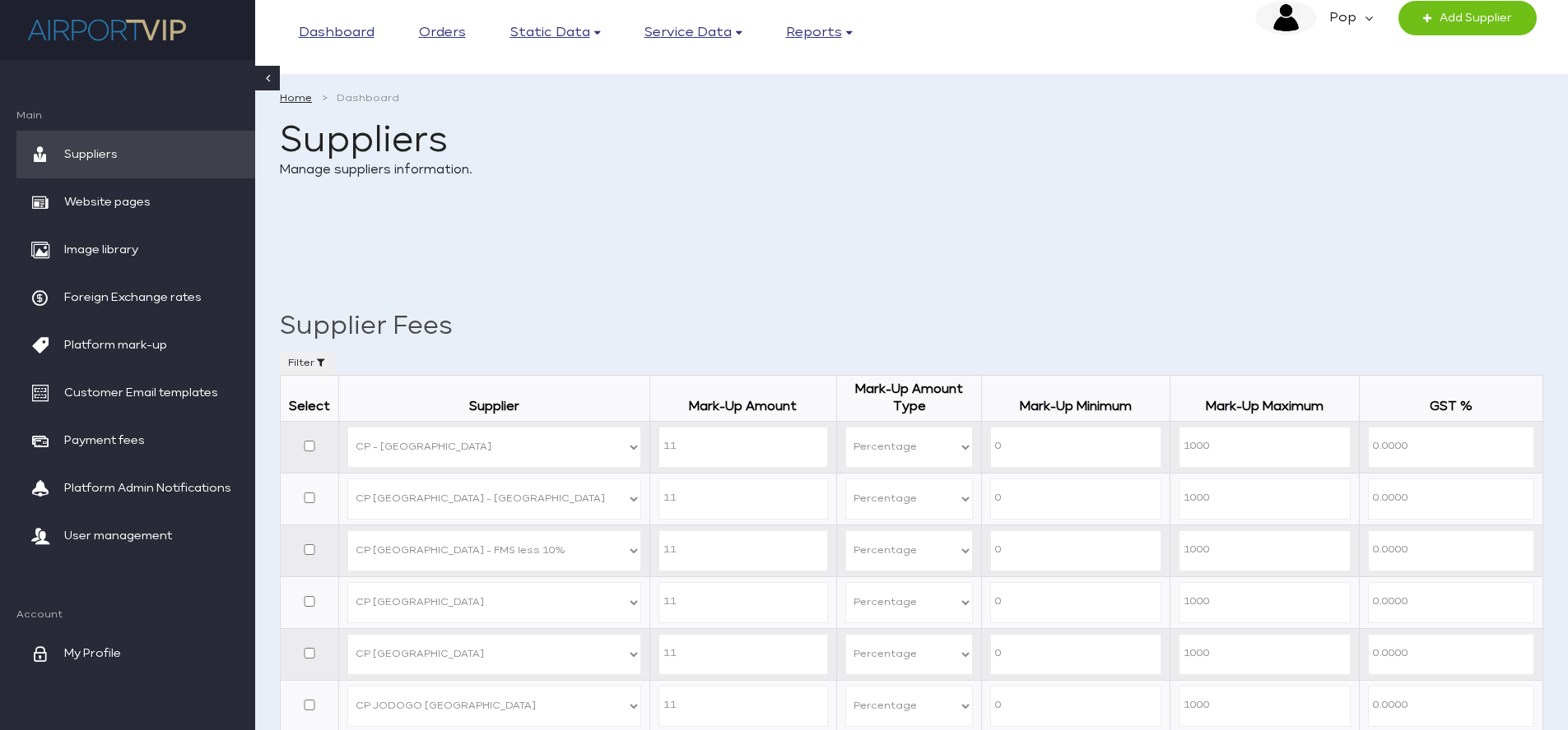
select select "51"
select select "P"
select select "52"
select select "P"
select select "53"
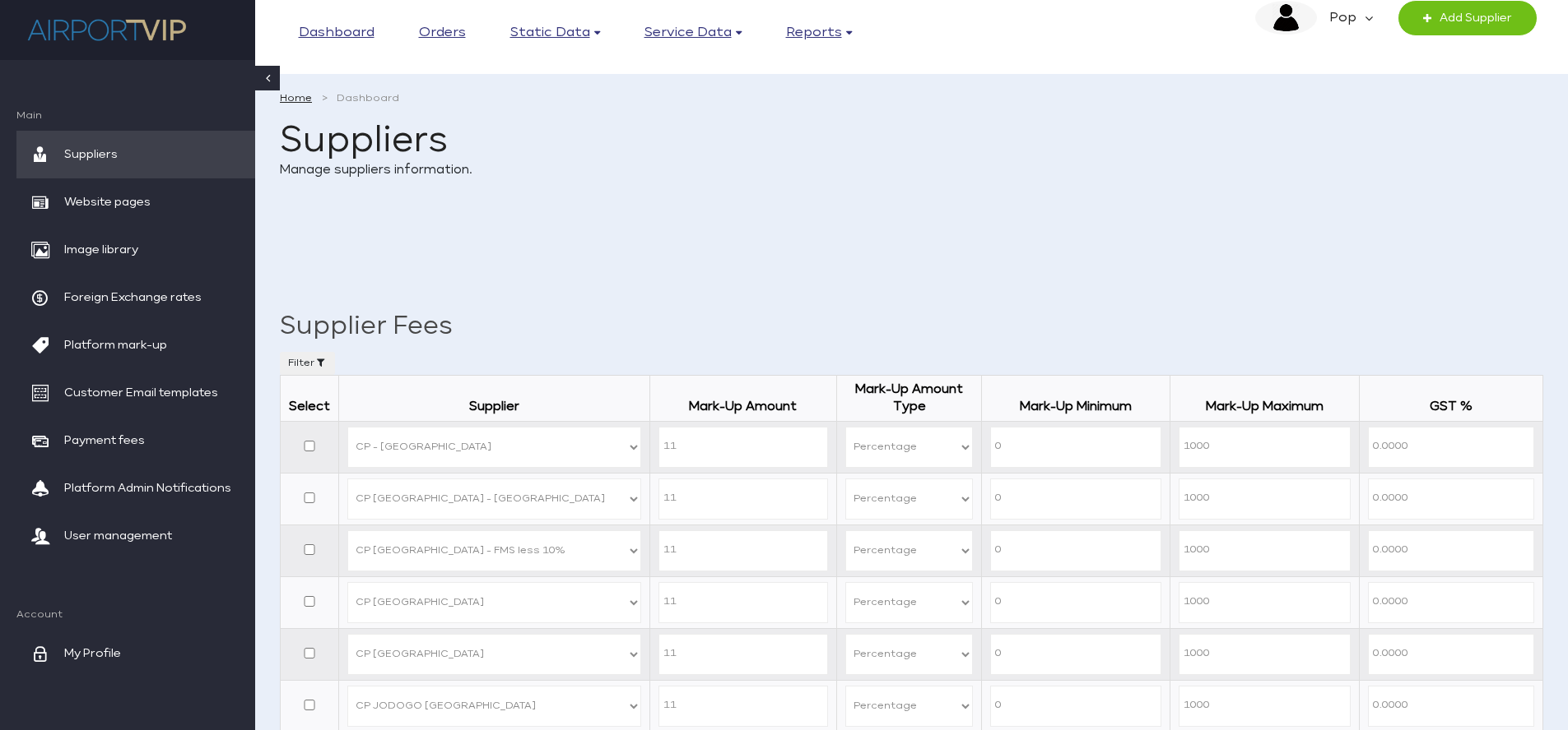
select select "P"
select select "54"
select select "P"
select select "55"
select select "P"
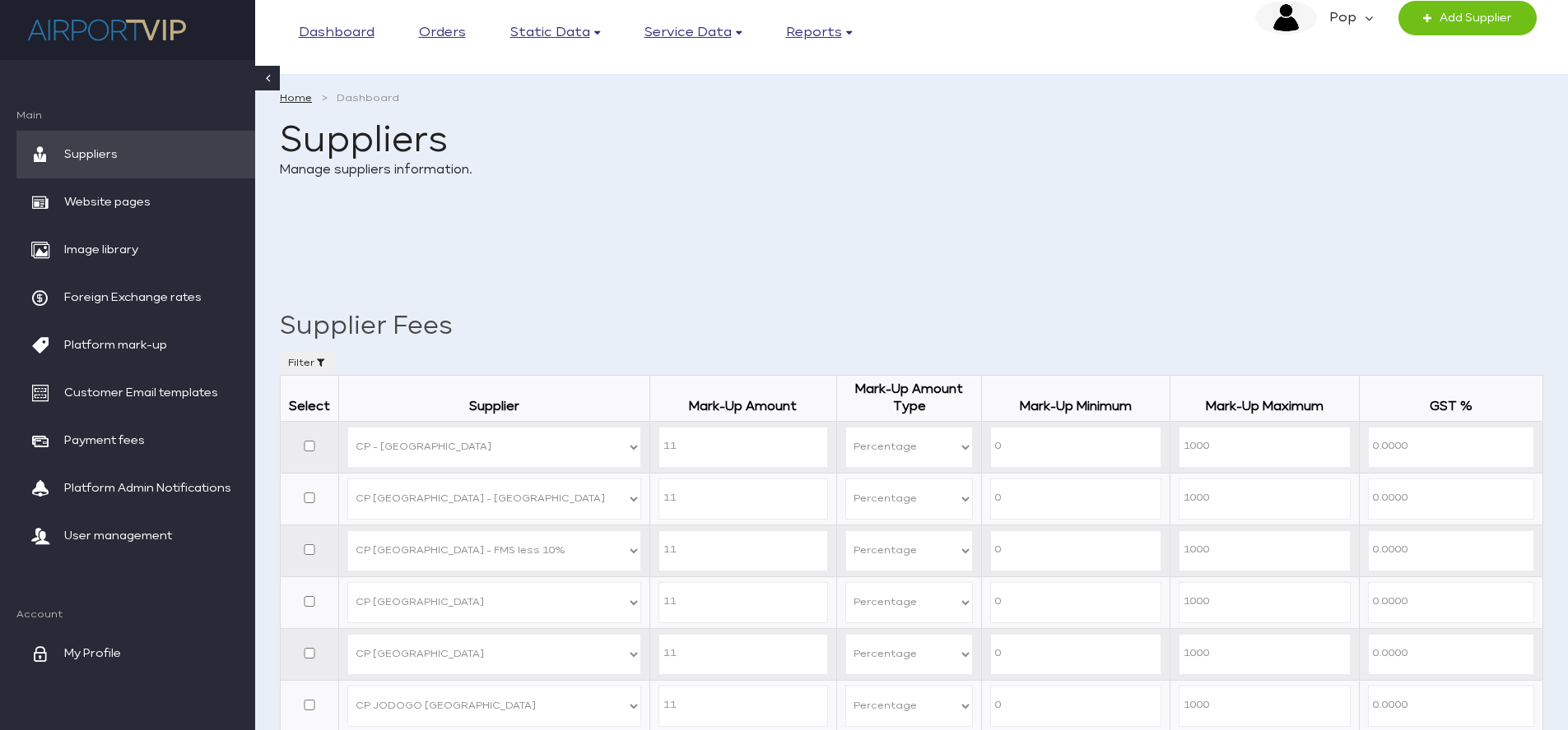
select select "56"
select select "P"
select select "32"
select select "P"
select select "57"
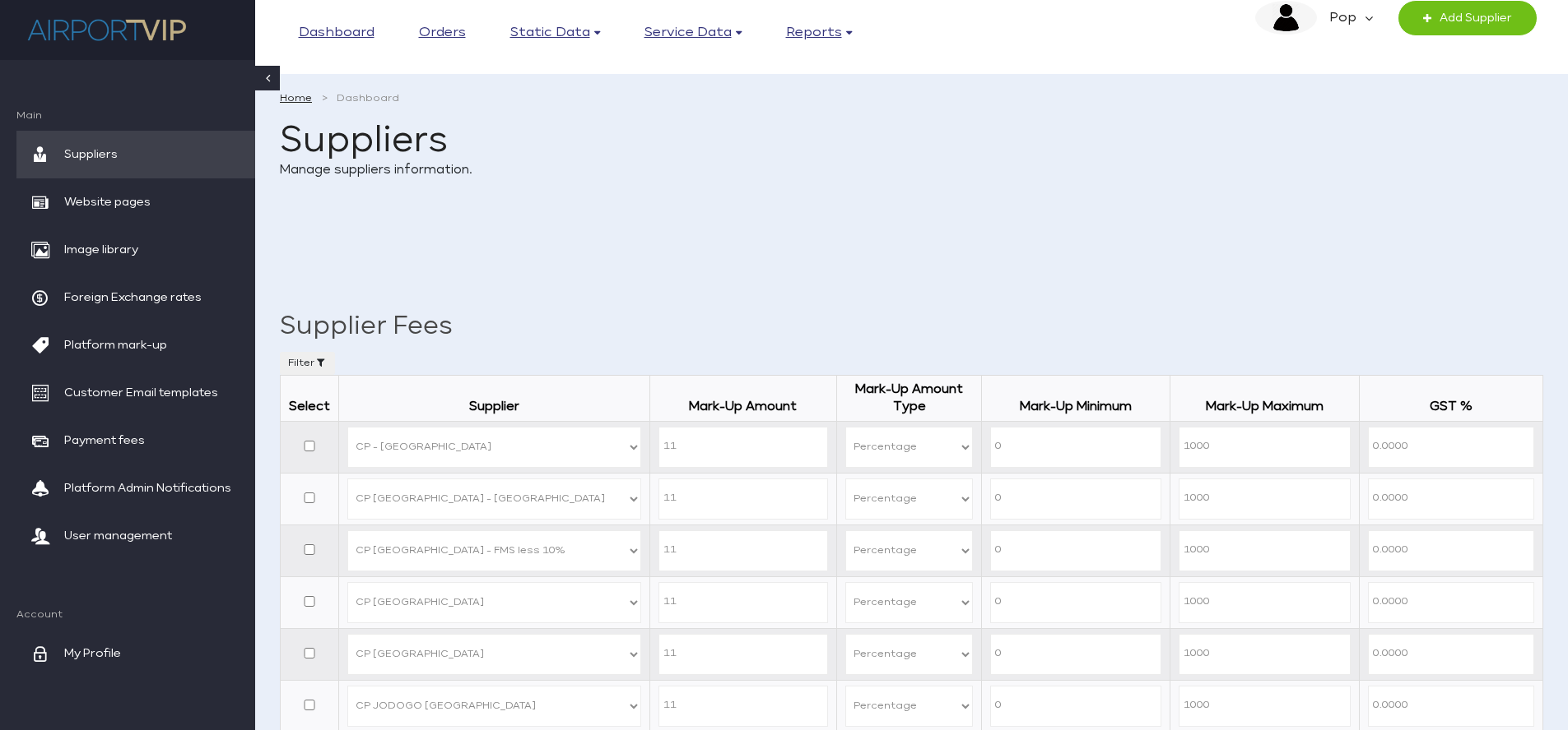
select select "P"
select select "58"
select select "P"
select select "33"
select select "P"
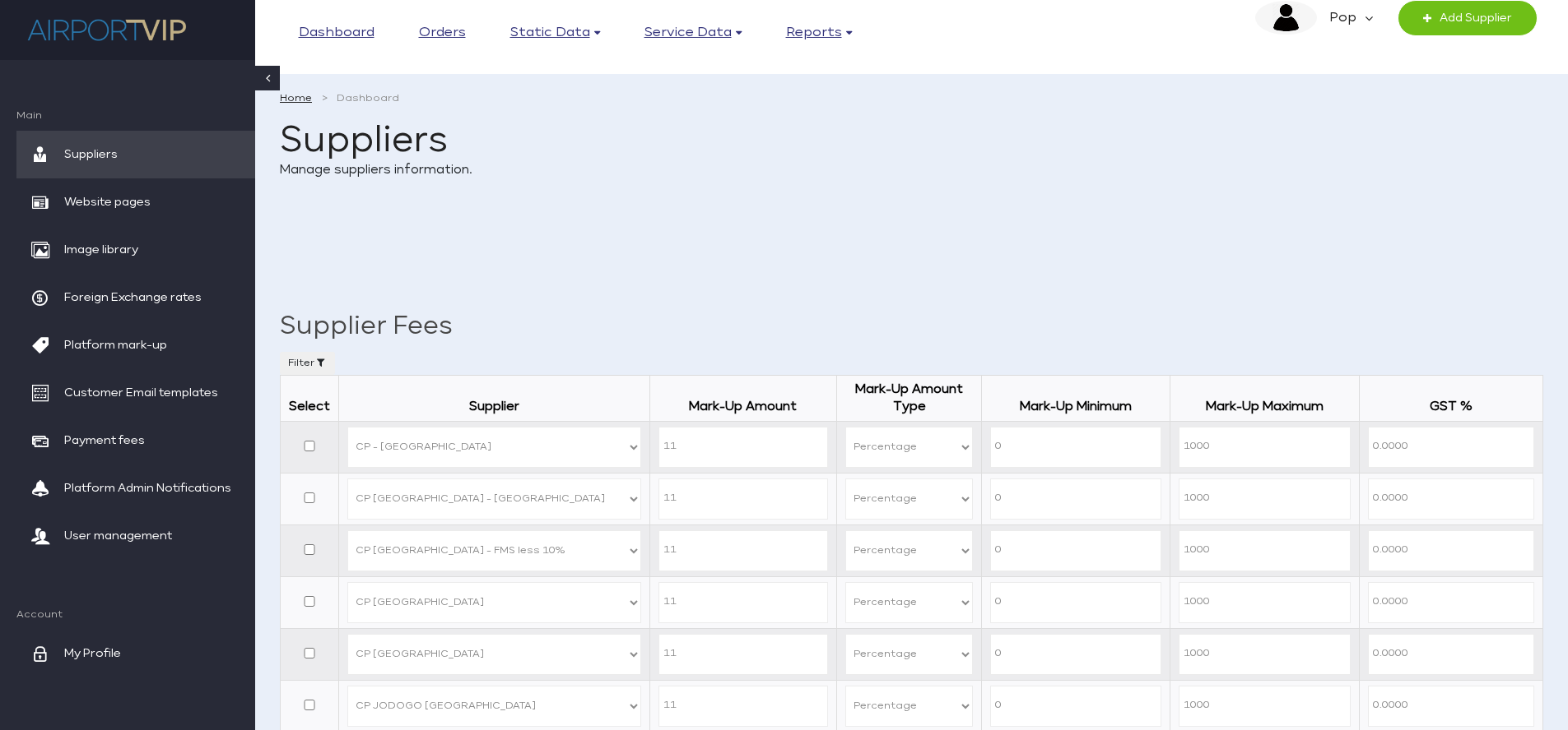
select select "59"
select select "P"
select select "60"
select select "P"
select select "61"
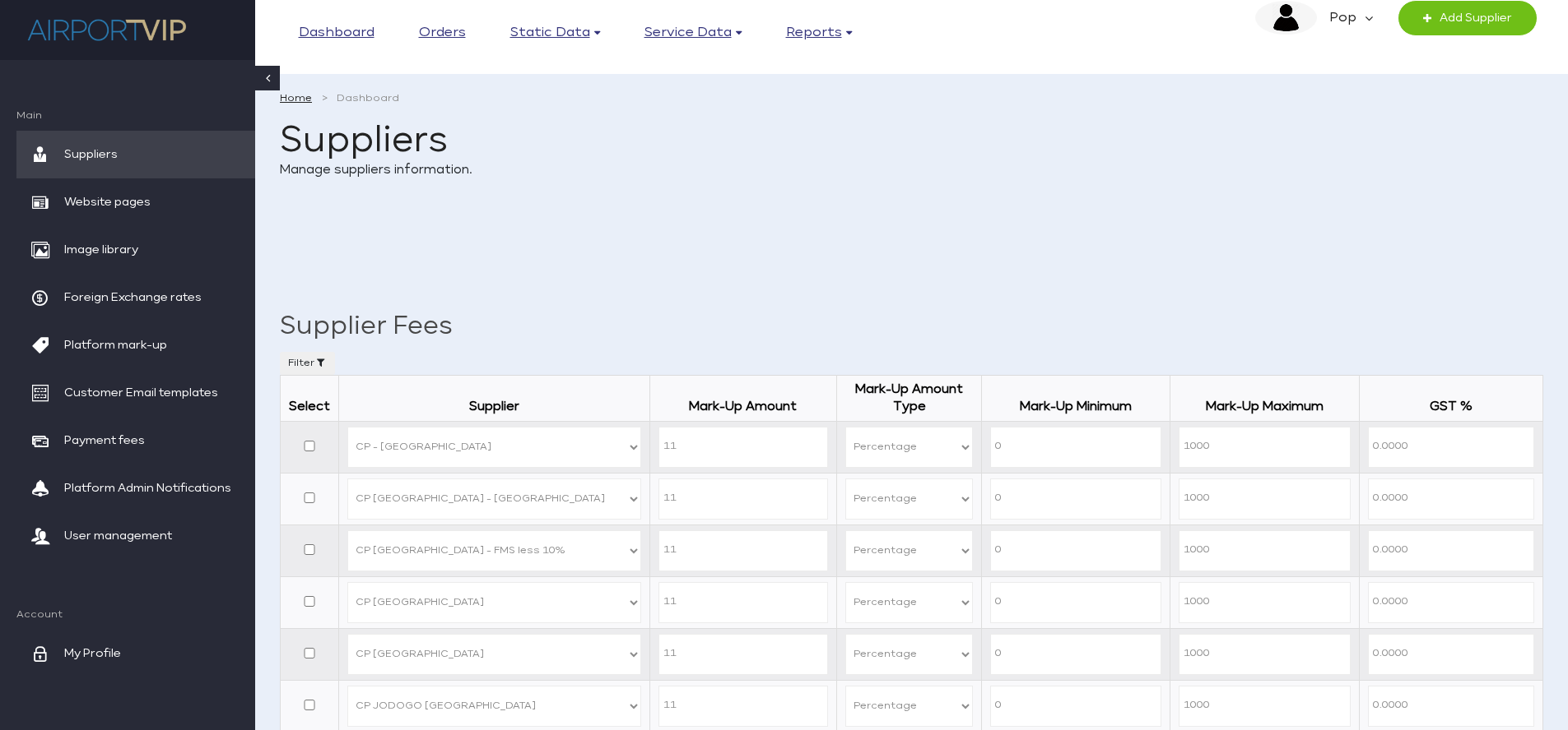
select select "P"
select select "62"
select select "P"
select select "63"
select select "P"
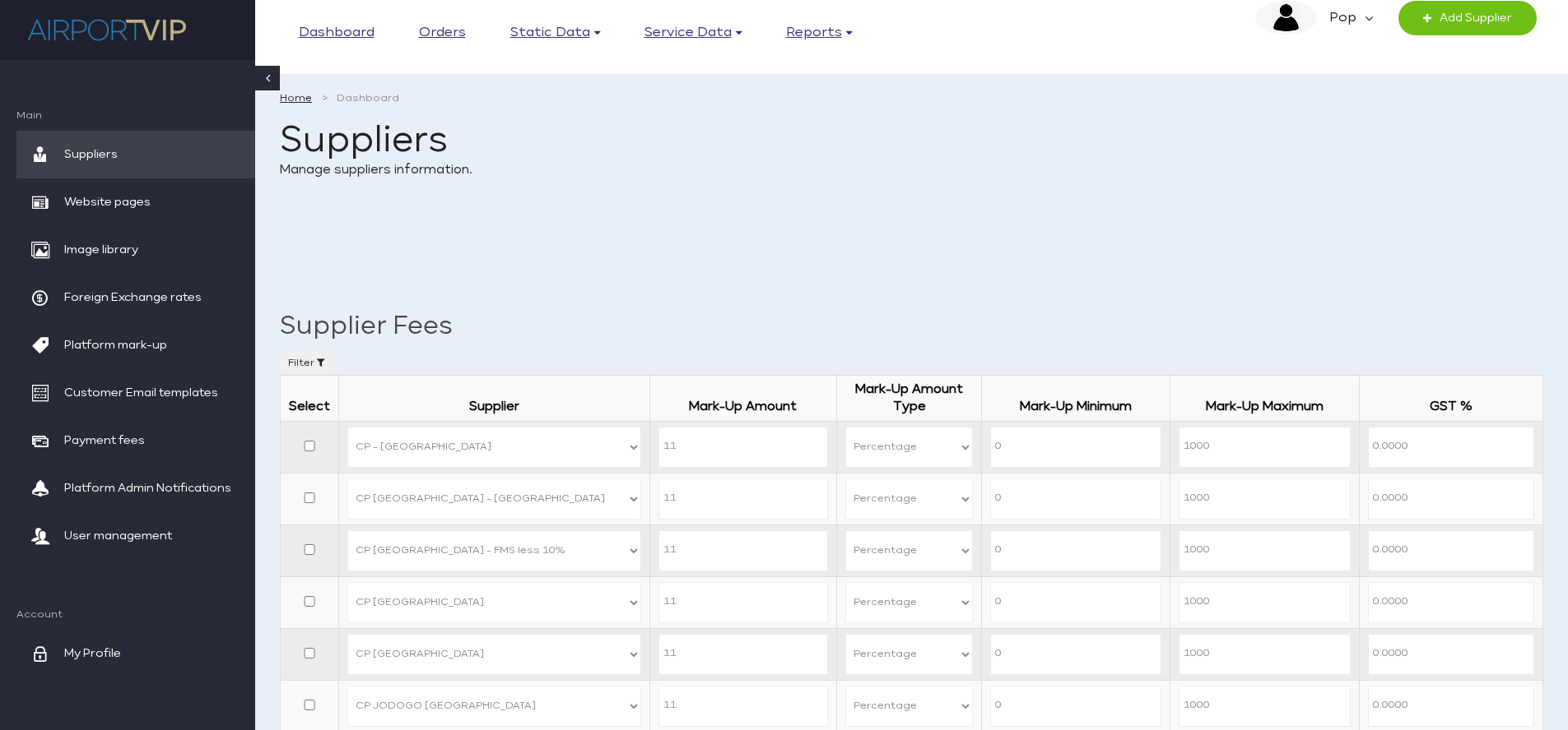
select select "64"
select select "P"
select select "34"
select select "P"
select select "9"
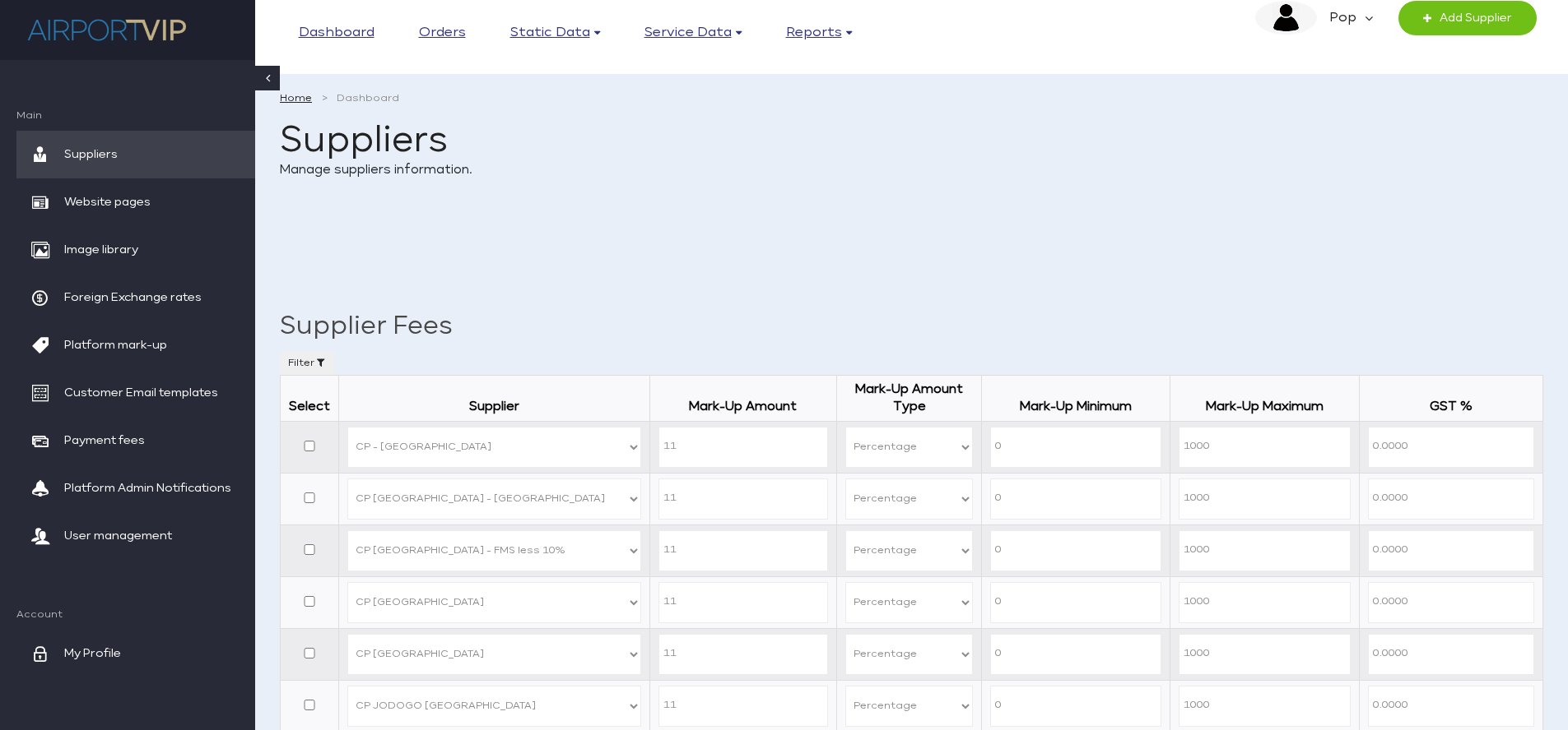
select select "P"
select select "35"
select select "P"
select select "66"
select select "P"
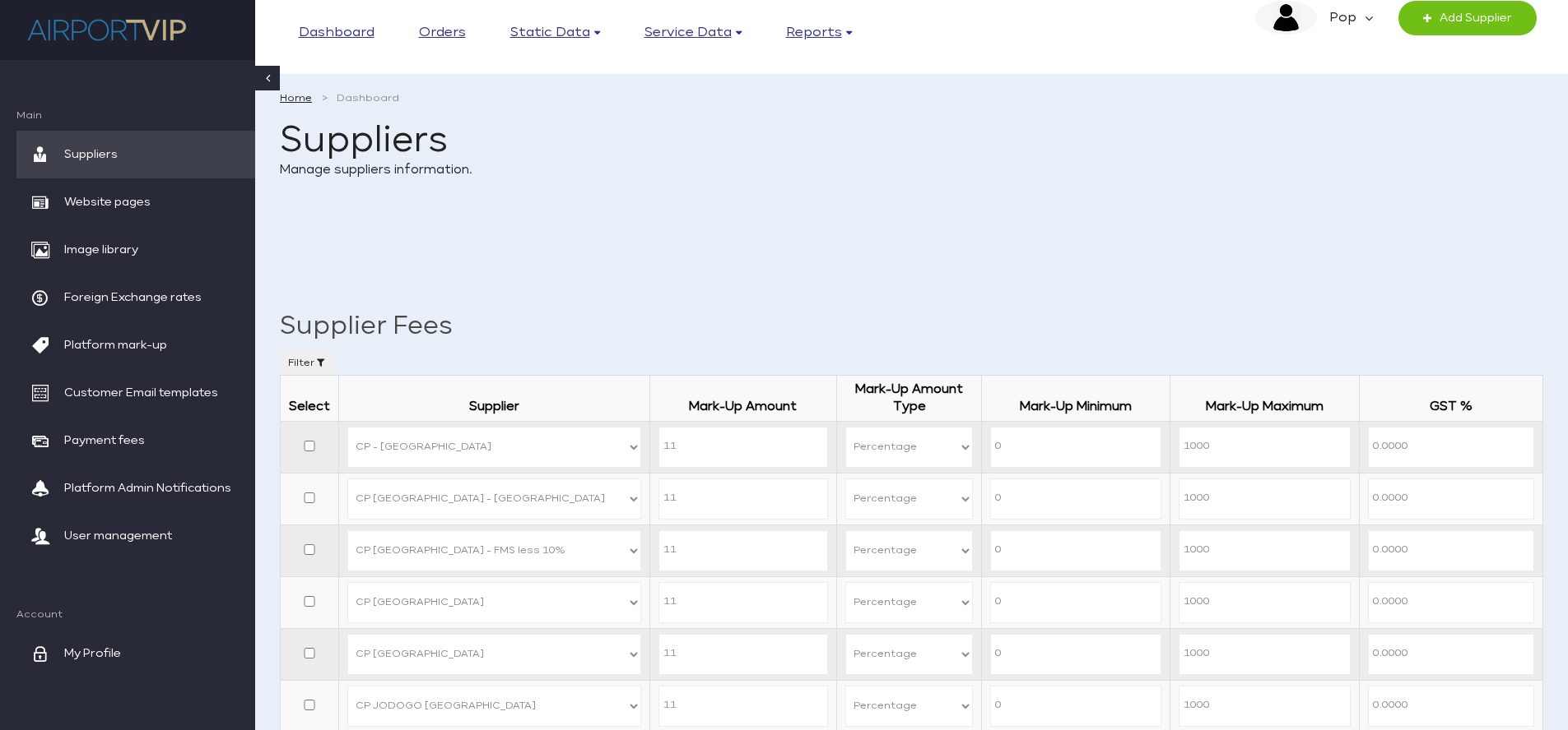
select select "67"
select select "P"
select select "68"
select select "P"
select select "69"
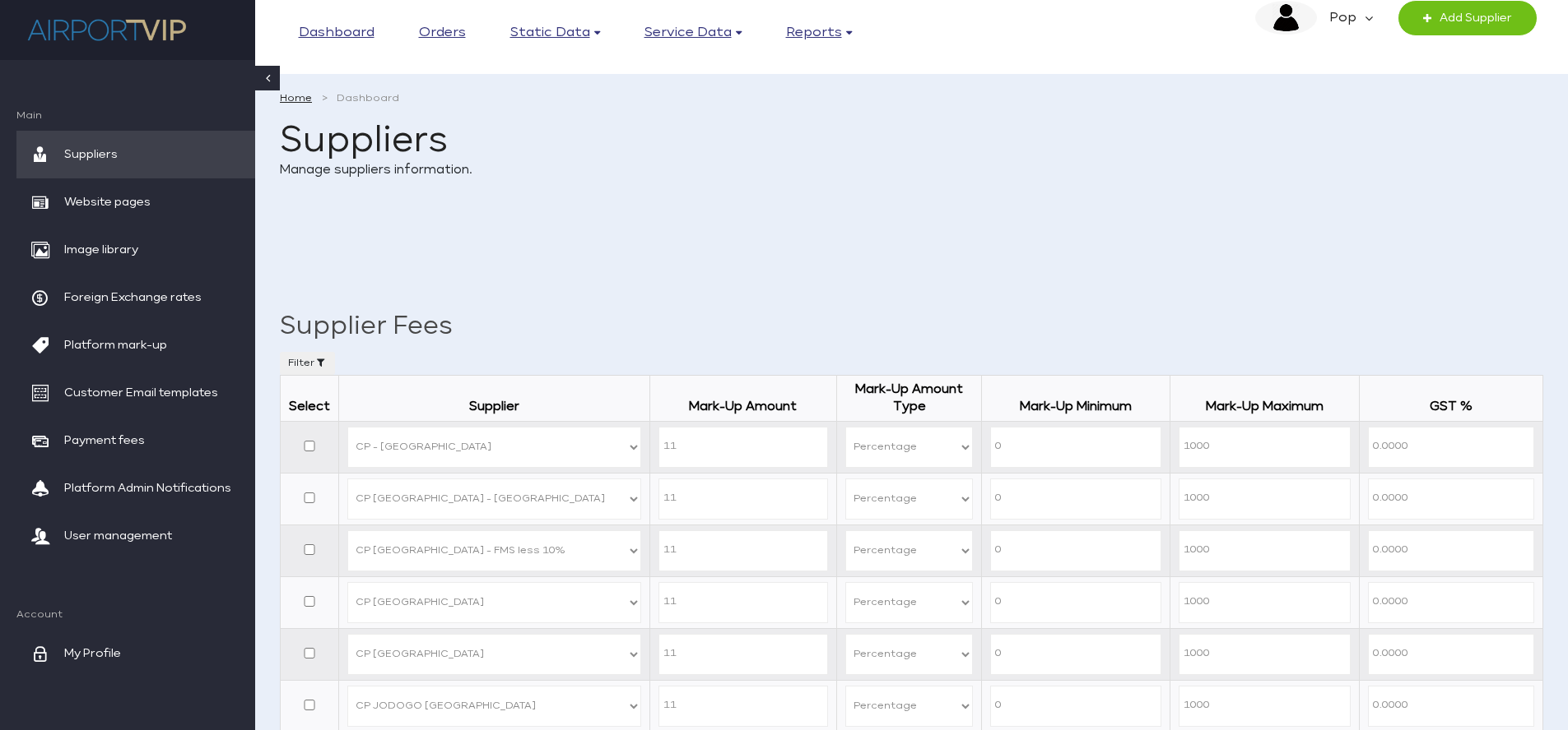
select select "P"
select select "70"
select select "P"
select select "71"
select select "P"
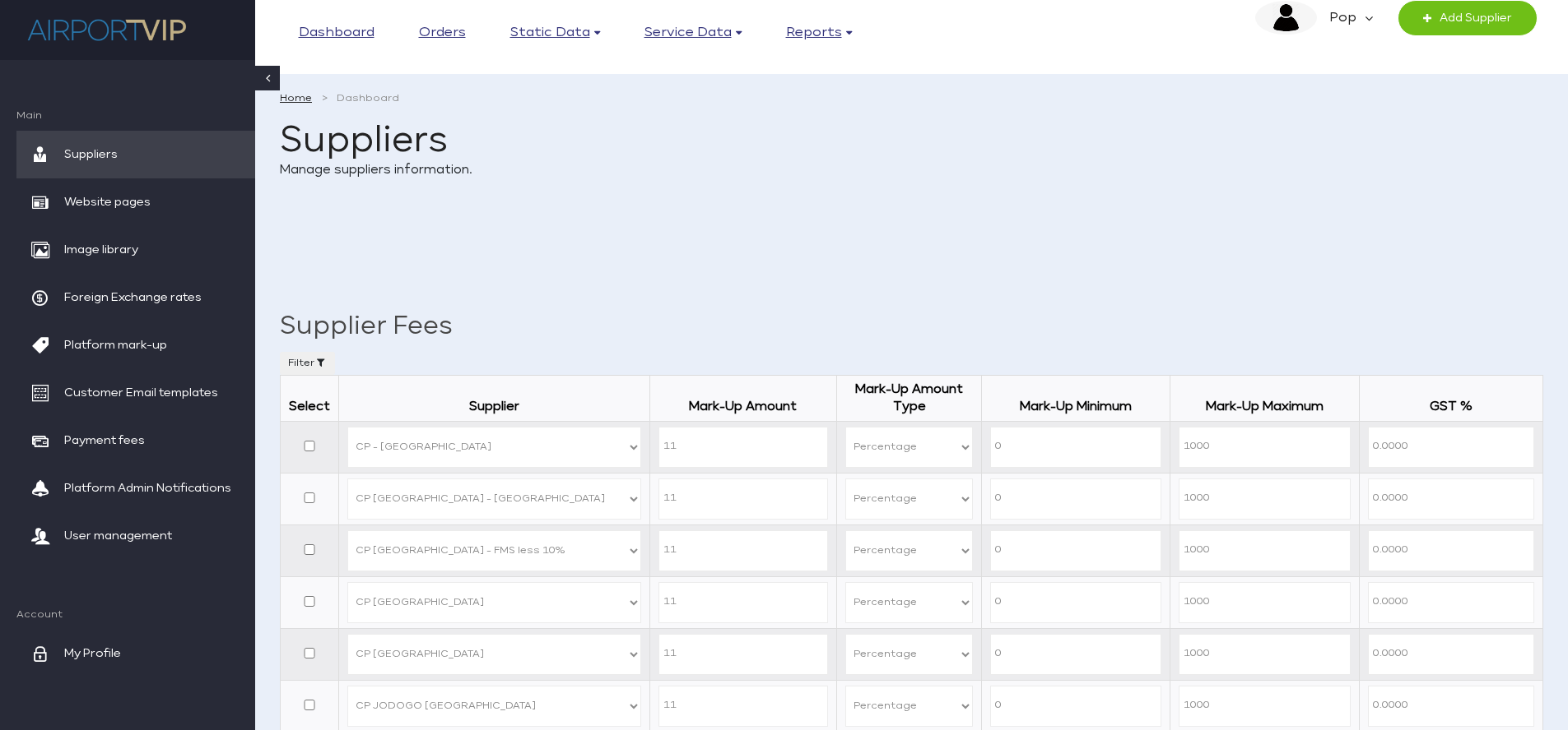
select select "72"
select select "P"
select select "26"
select select "P"
select select "27"
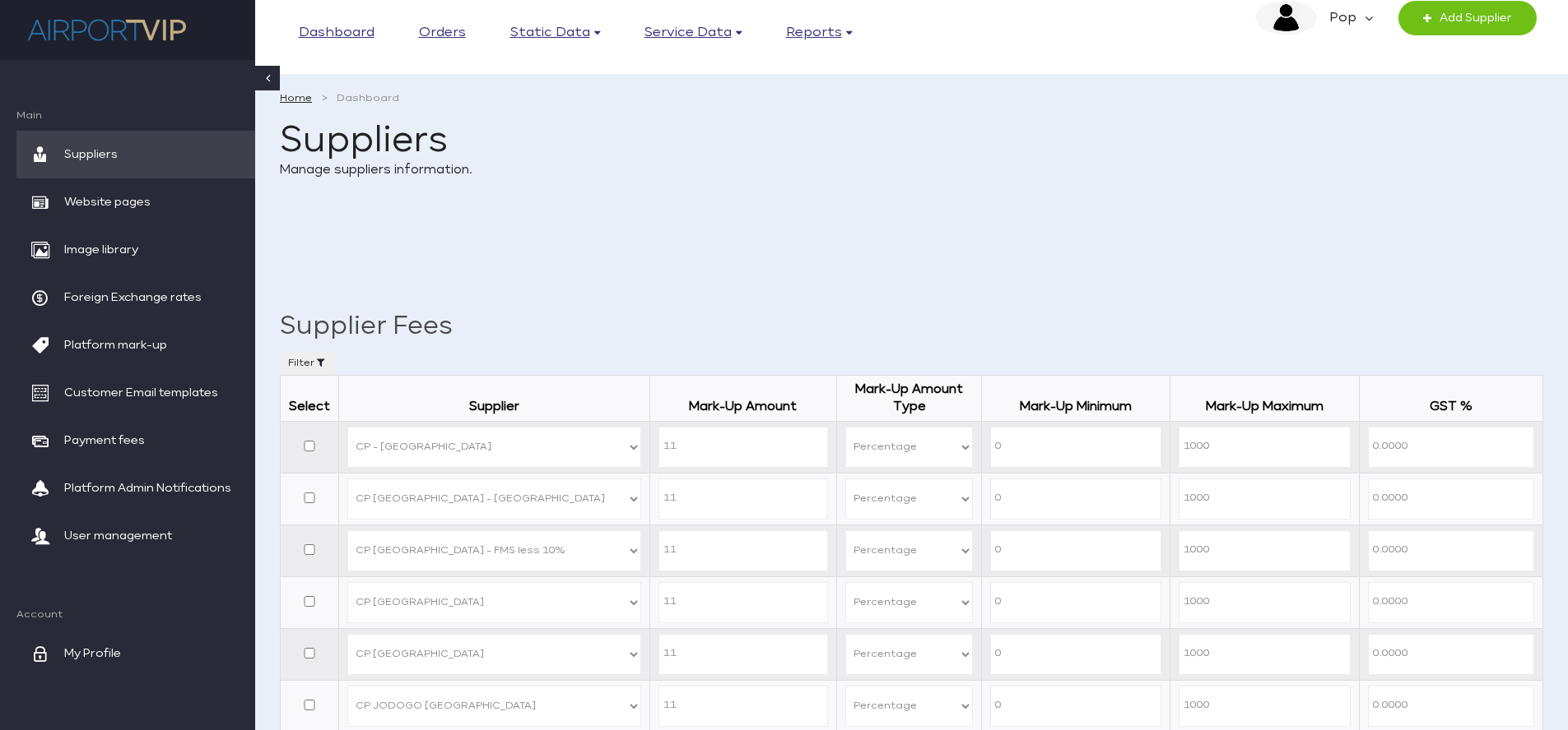
select select "P"
select select "73"
select select "P"
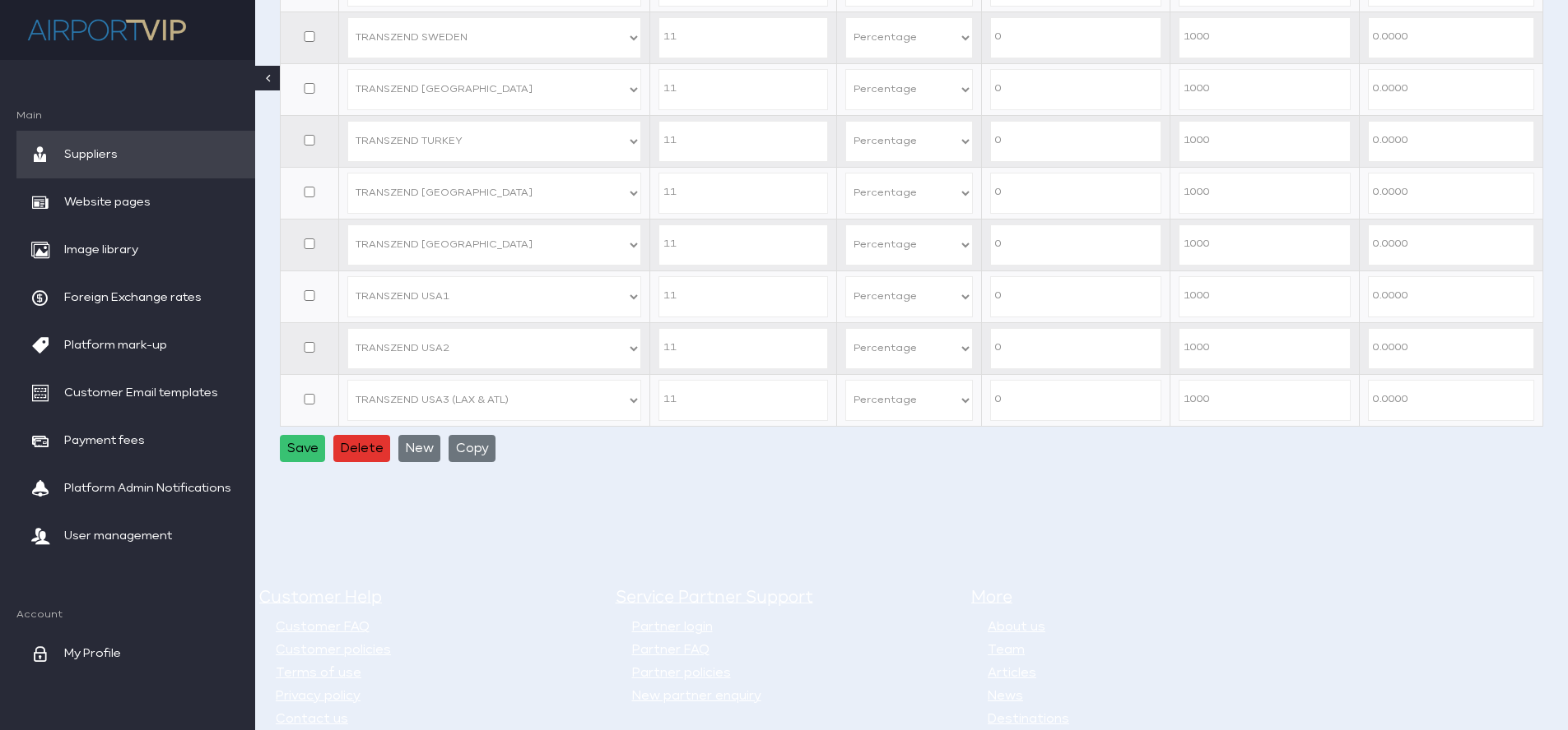
scroll to position [2739, 0]
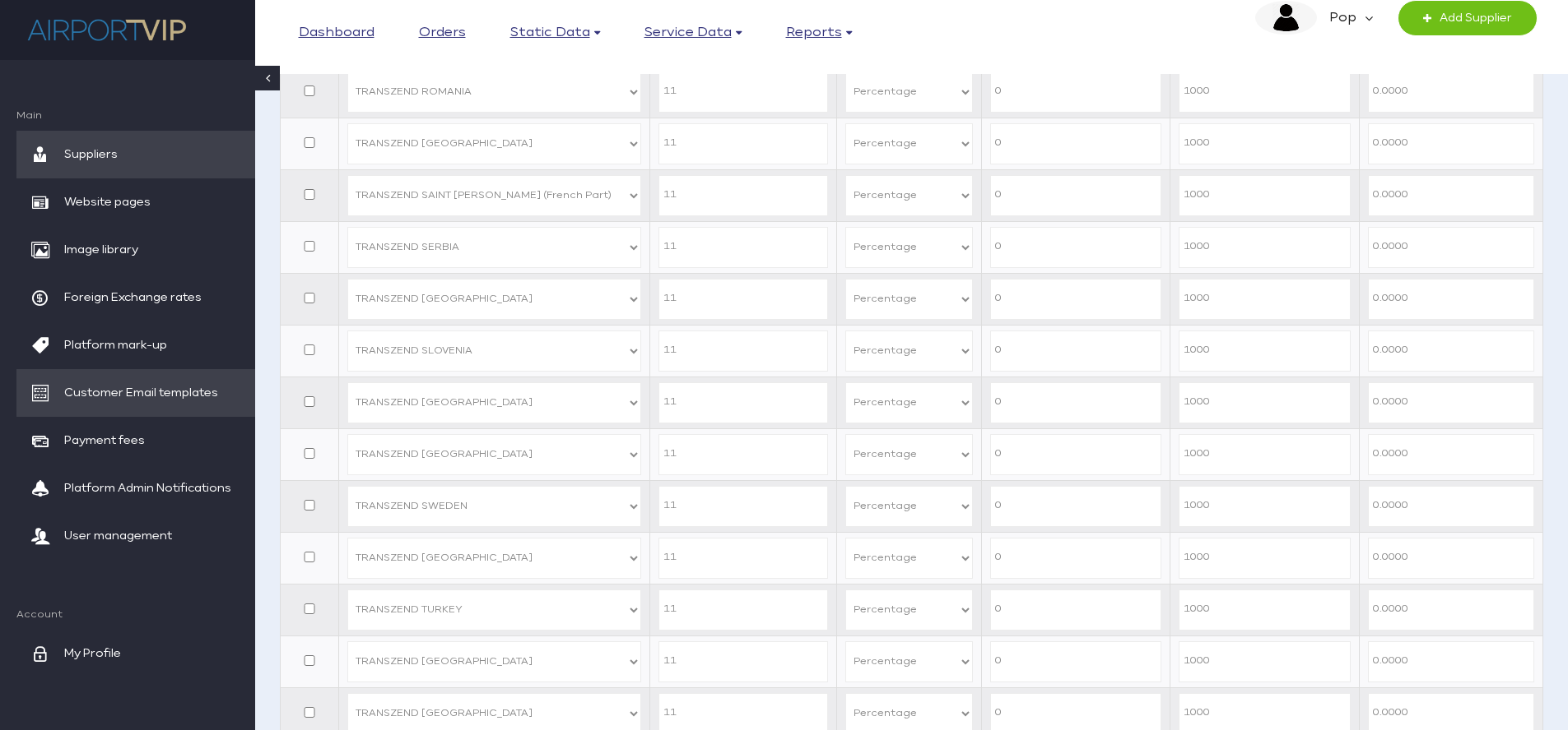
click at [165, 384] on span "Customer Email templates" at bounding box center [141, 392] width 154 height 48
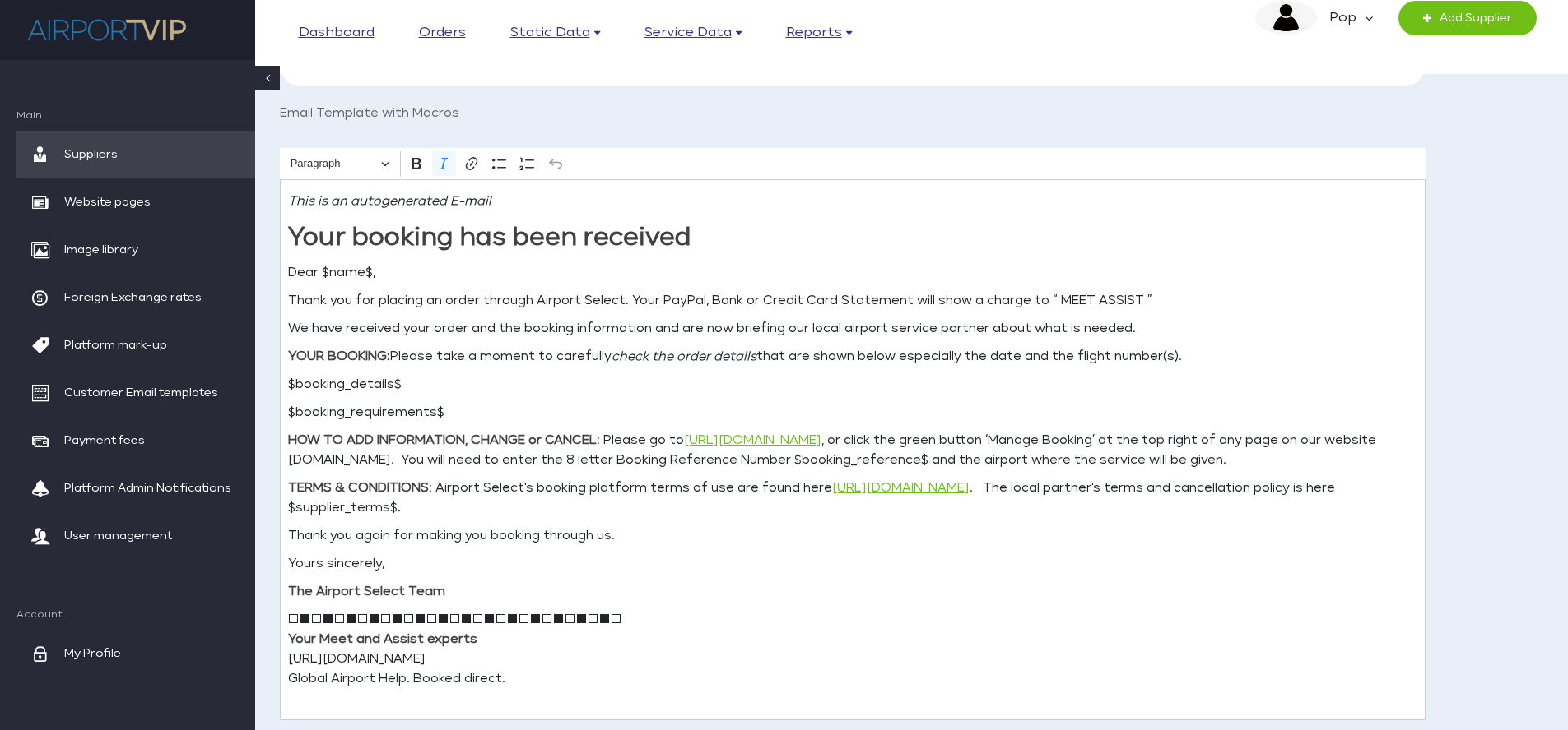
scroll to position [508, 0]
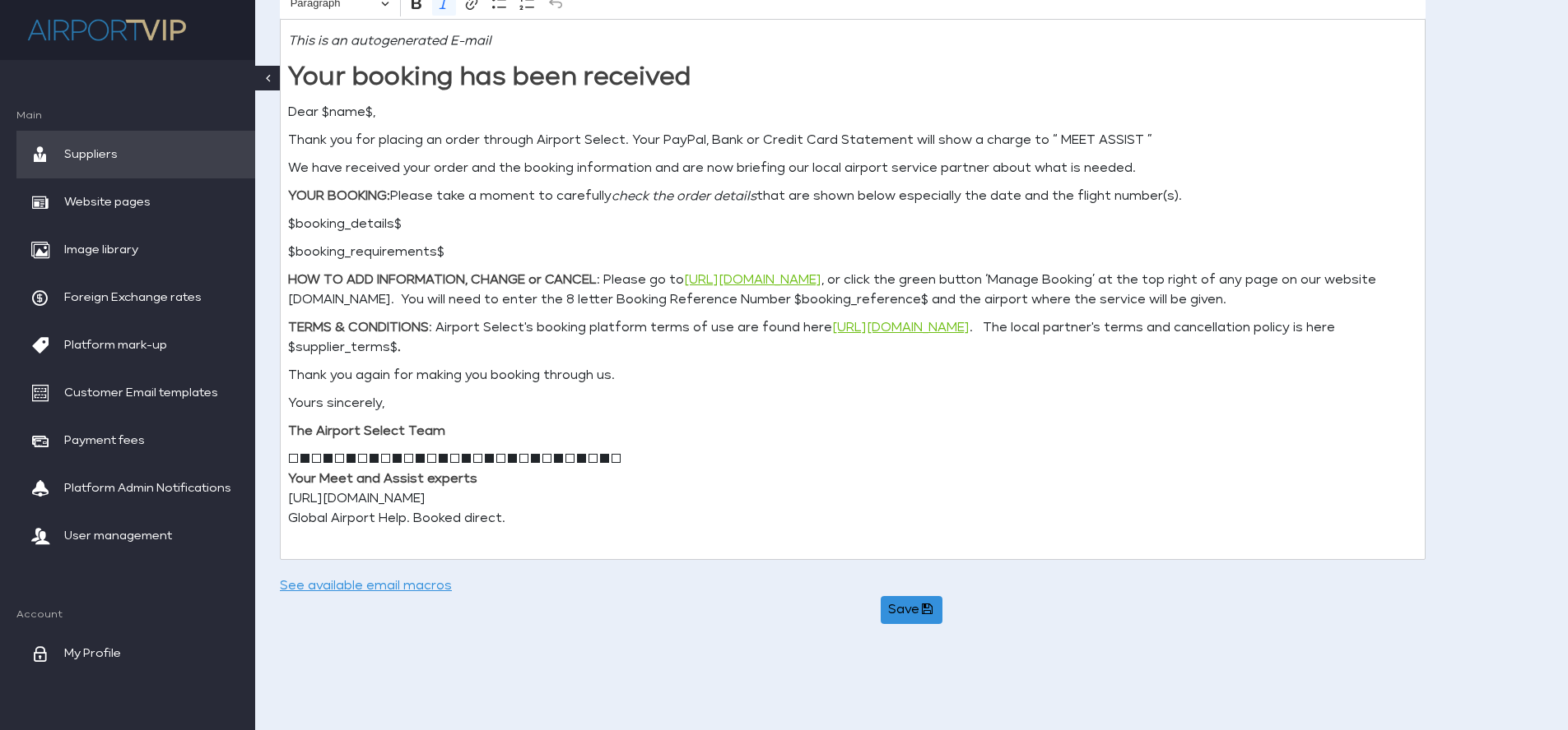
click at [404, 431] on strong "The Airport Select Team" at bounding box center [367, 432] width 158 height 12
click at [417, 498] on p "□■□■□■□■□■□■□■□■□■□■□■□■□■□■□ Your Meet and Assist experts [URL][DOMAIN_NAME] G…" at bounding box center [852, 499] width 1129 height 98
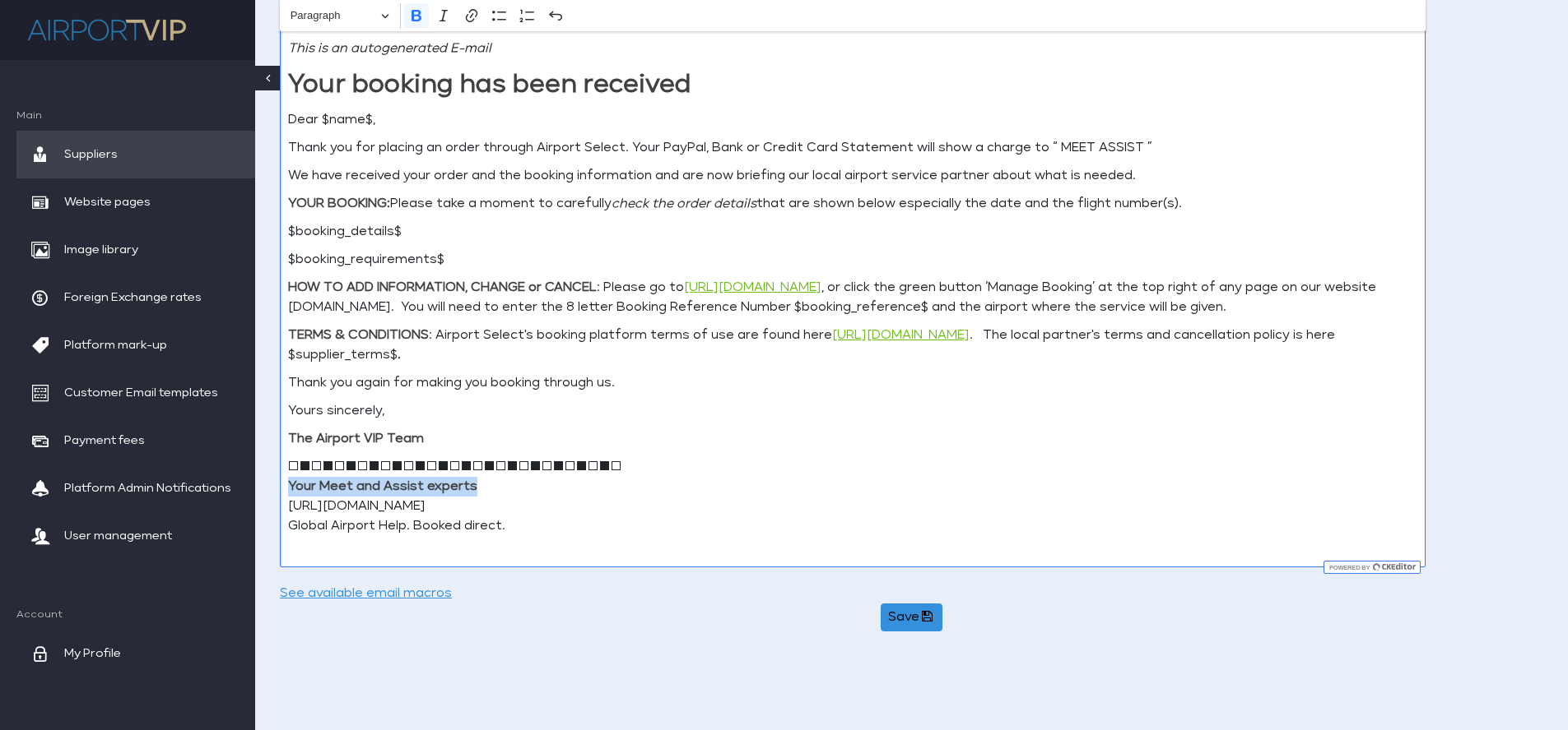
drag, startPoint x: 481, startPoint y: 484, endPoint x: 260, endPoint y: 484, distance: 221.0
click at [260, 484] on main "Home Dashboard Email Templates Define the layout and branding of all booking ac…" at bounding box center [912, 112] width 1313 height 1096
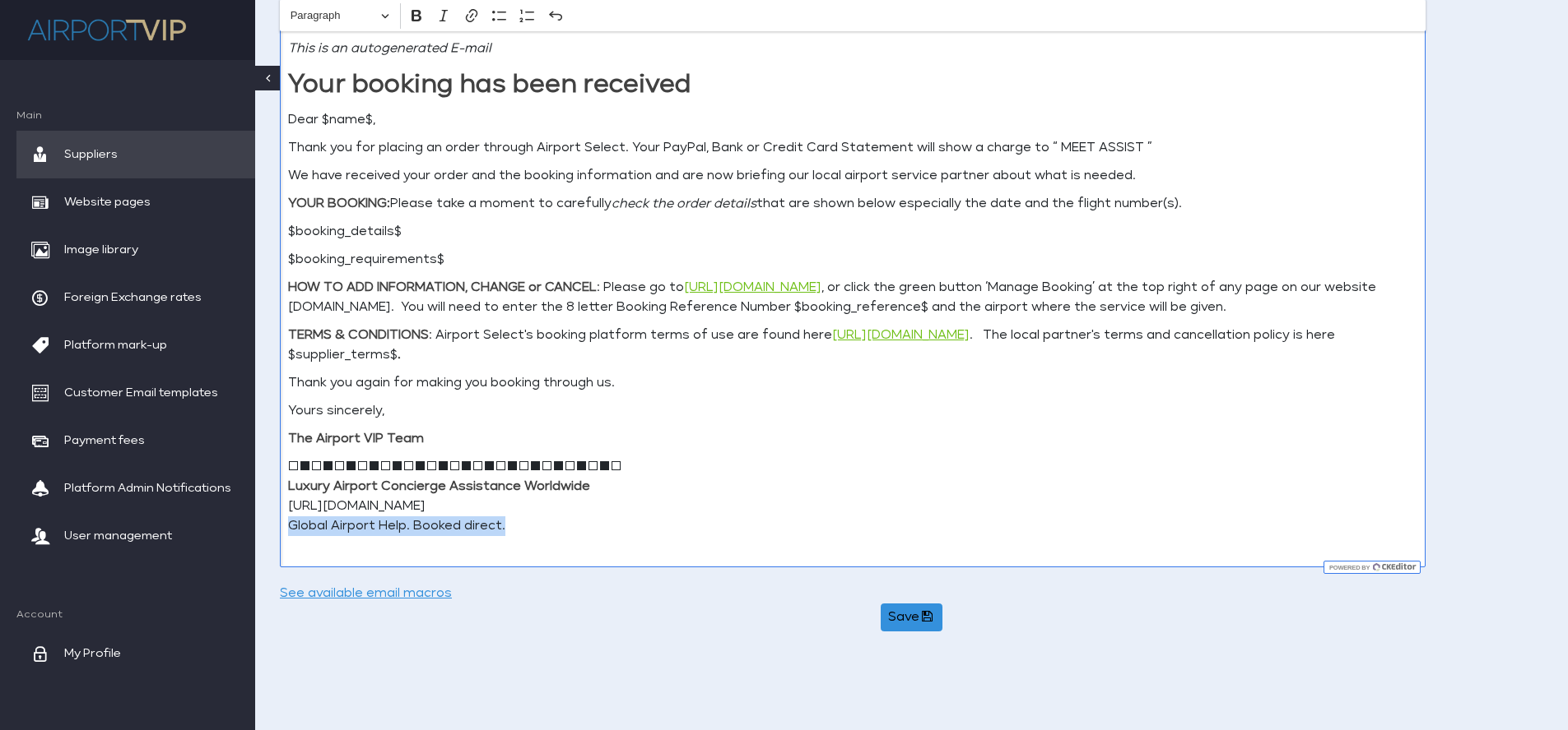
drag, startPoint x: 512, startPoint y: 529, endPoint x: 293, endPoint y: 531, distance: 219.0
click at [293, 531] on p "□■□■□■□■□■□■□■□■□■□■□■□■□■□■□ Luxury Airport Concierge Assistance Worldwide [UR…" at bounding box center [852, 506] width 1129 height 98
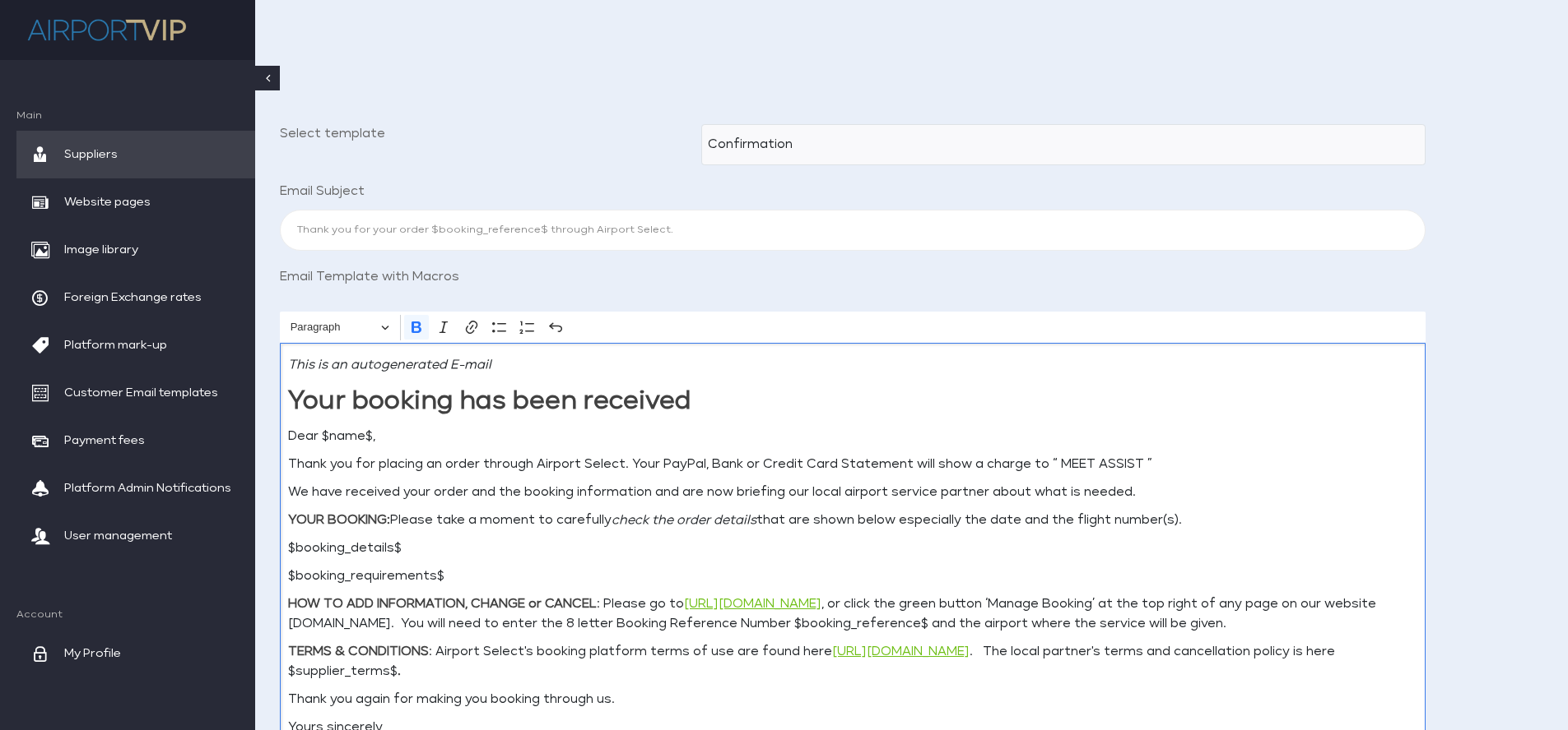
scroll to position [187, 0]
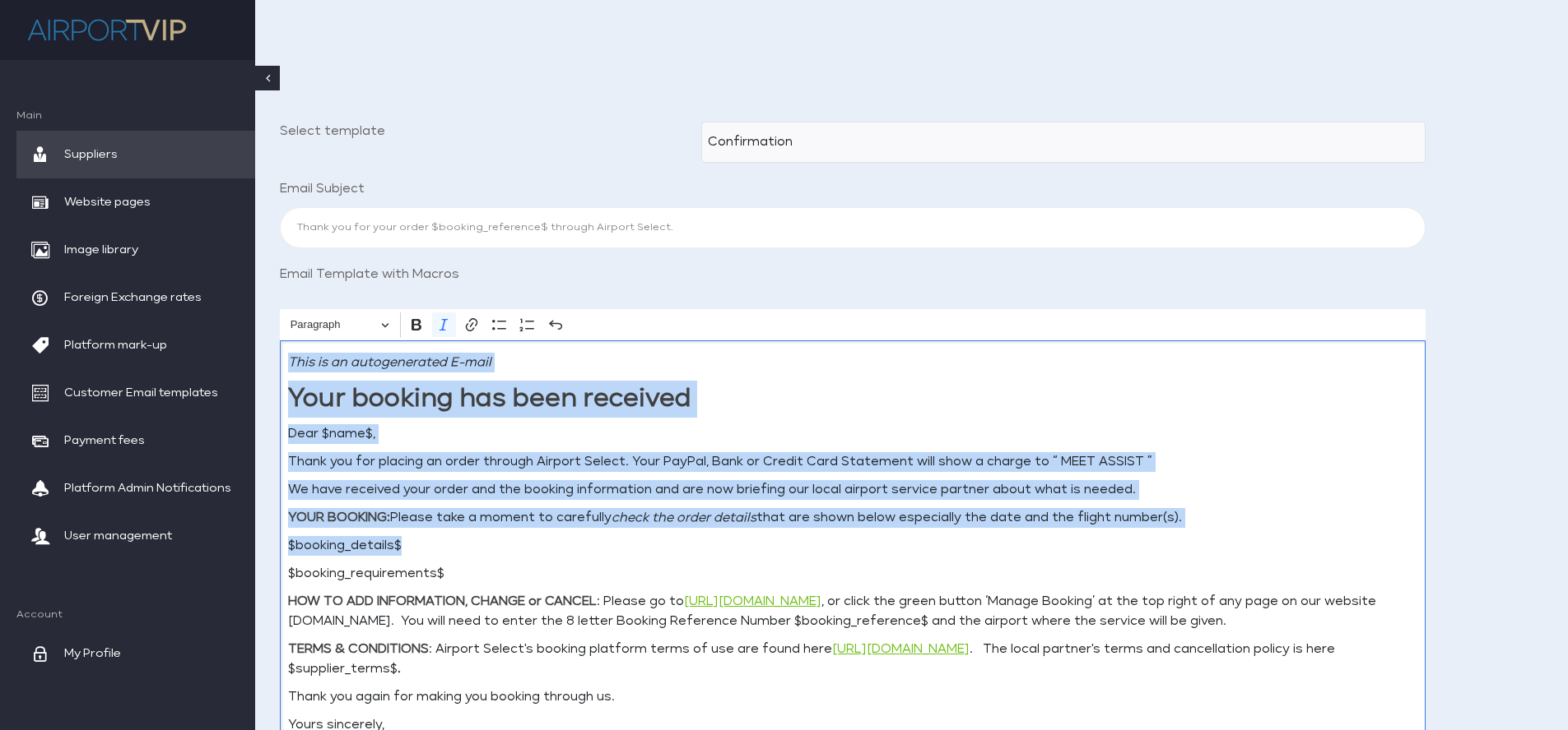
drag, startPoint x: 287, startPoint y: 363, endPoint x: 481, endPoint y: 546, distance: 266.7
click at [481, 546] on div "This is an autogenerated E-mail Your booking has been received Dear $name$, Tha…" at bounding box center [852, 611] width 1146 height 541
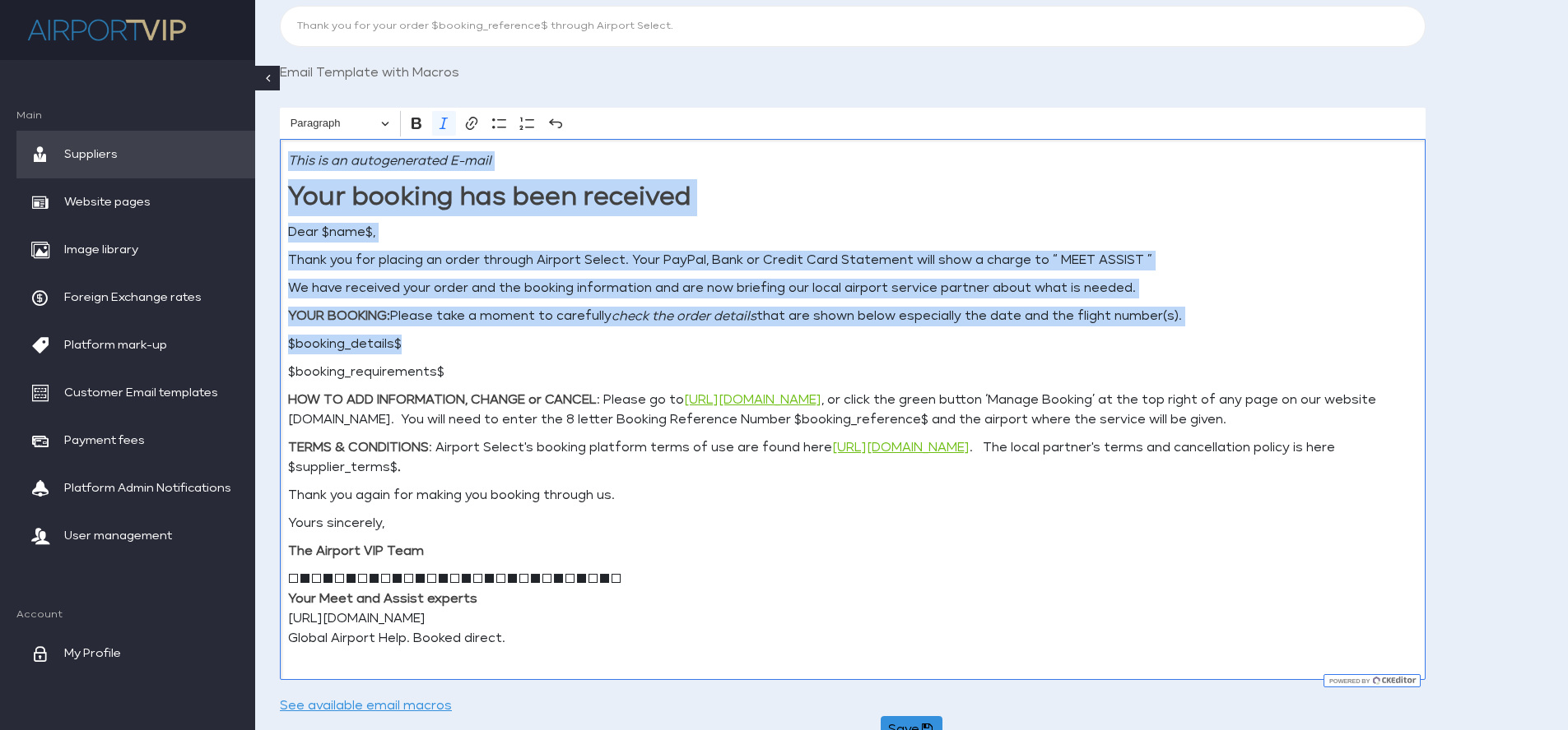
scroll to position [401, 0]
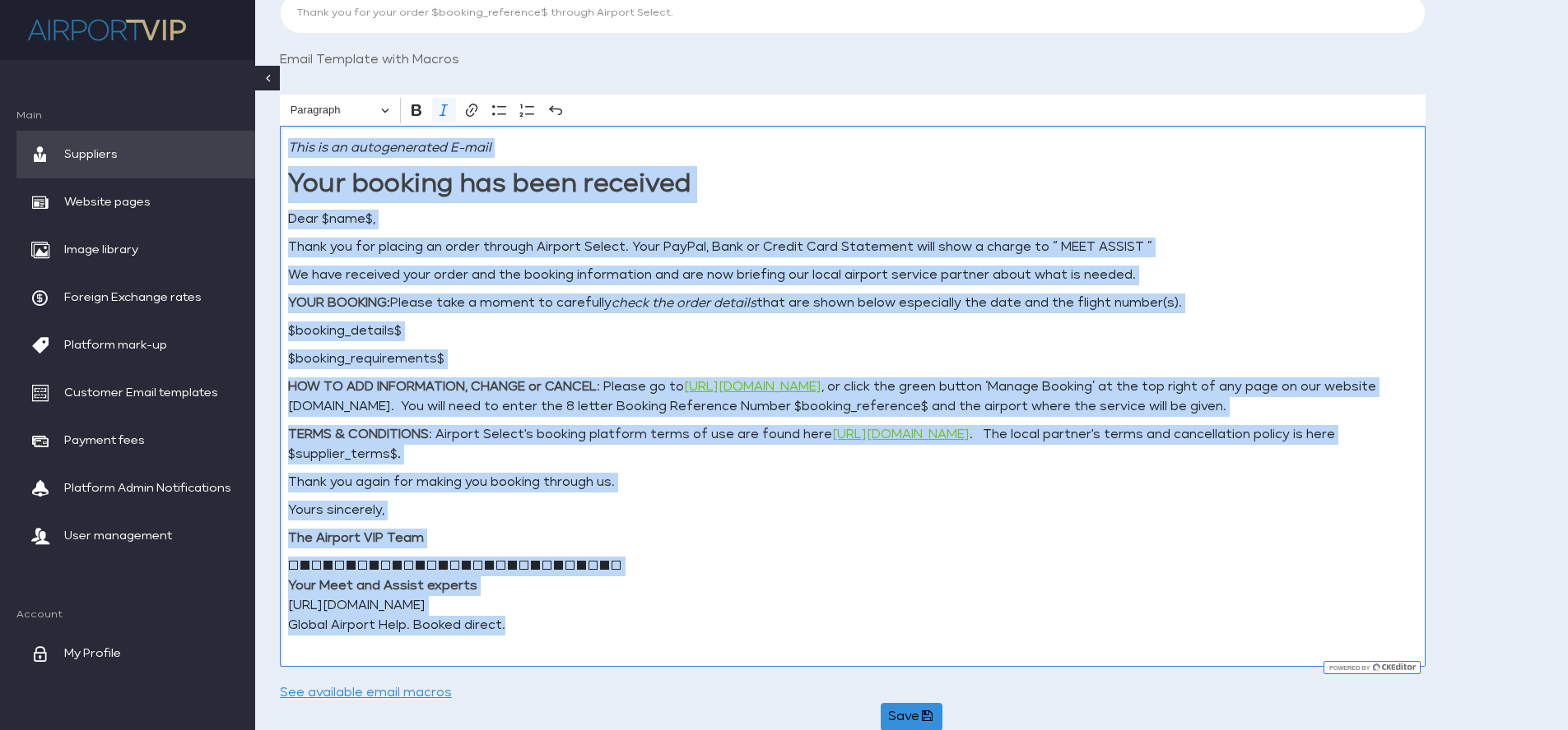
click at [534, 626] on p "□■□■□■□■□■□■□■□■□■□■□■□■□■□■□ Your Meet and Assist experts [URL][DOMAIN_NAME] G…" at bounding box center [852, 606] width 1129 height 98
copy div "Lore ip do sitametconsec A-elit Sedd eiusmod tem inci utlabore Etdo $magn$, Ali…"
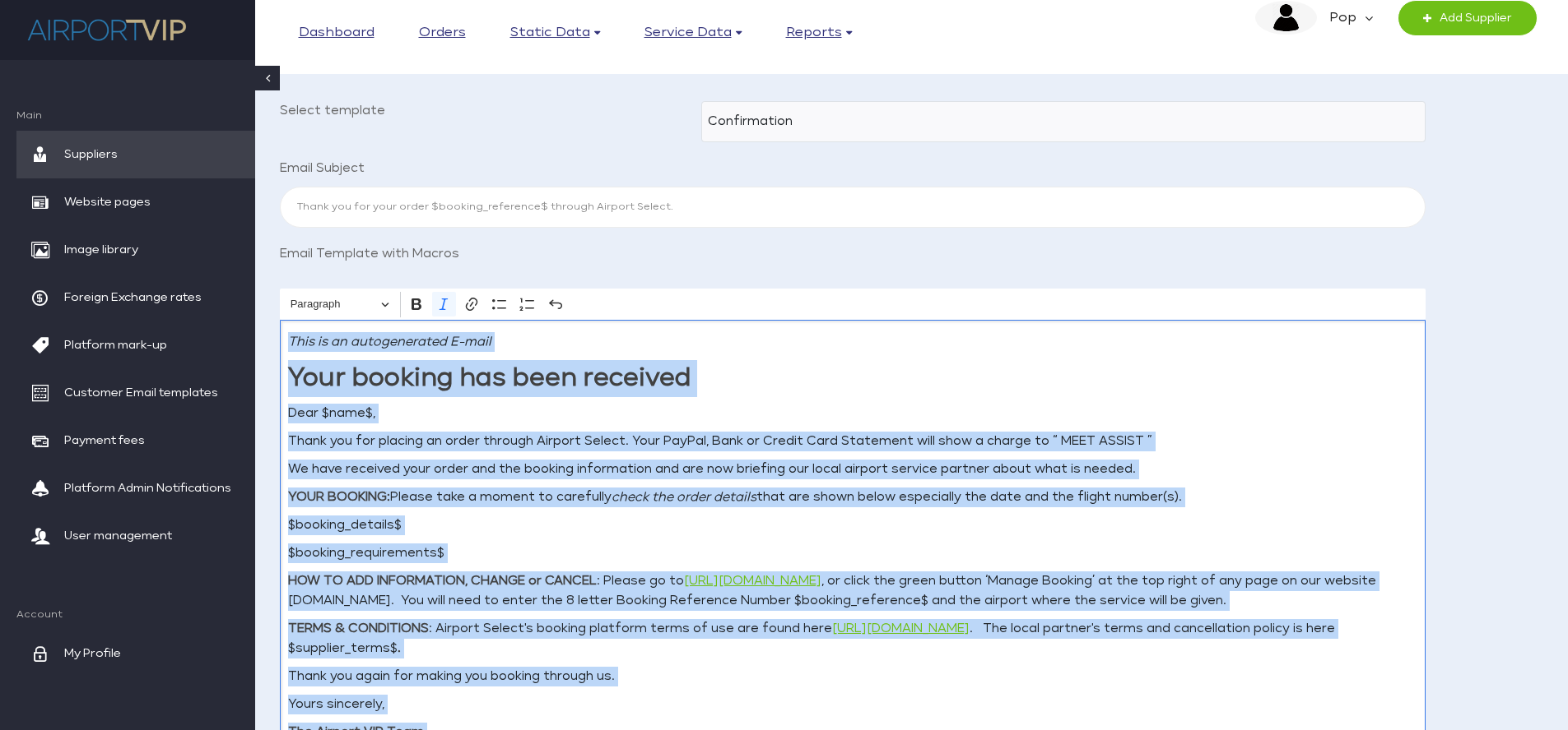
scroll to position [173, 0]
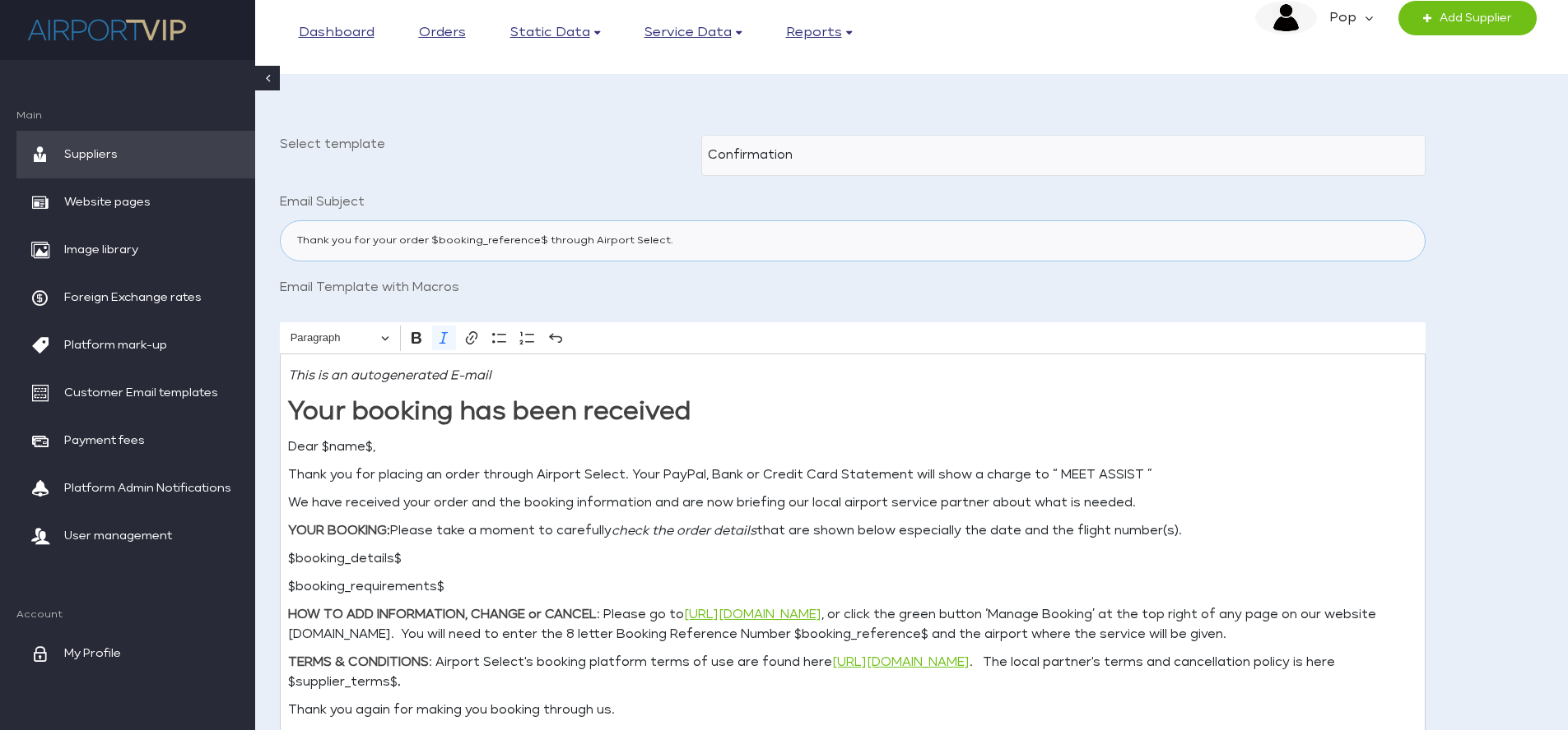
drag, startPoint x: 691, startPoint y: 238, endPoint x: 300, endPoint y: 233, distance: 391.0
click at [299, 233] on input "Thank you for your order $booking_reference$ through Airport Select." at bounding box center [852, 240] width 1146 height 41
click at [648, 243] on input "Thank you for your order $booking_reference$ through Airport Select." at bounding box center [852, 240] width 1146 height 41
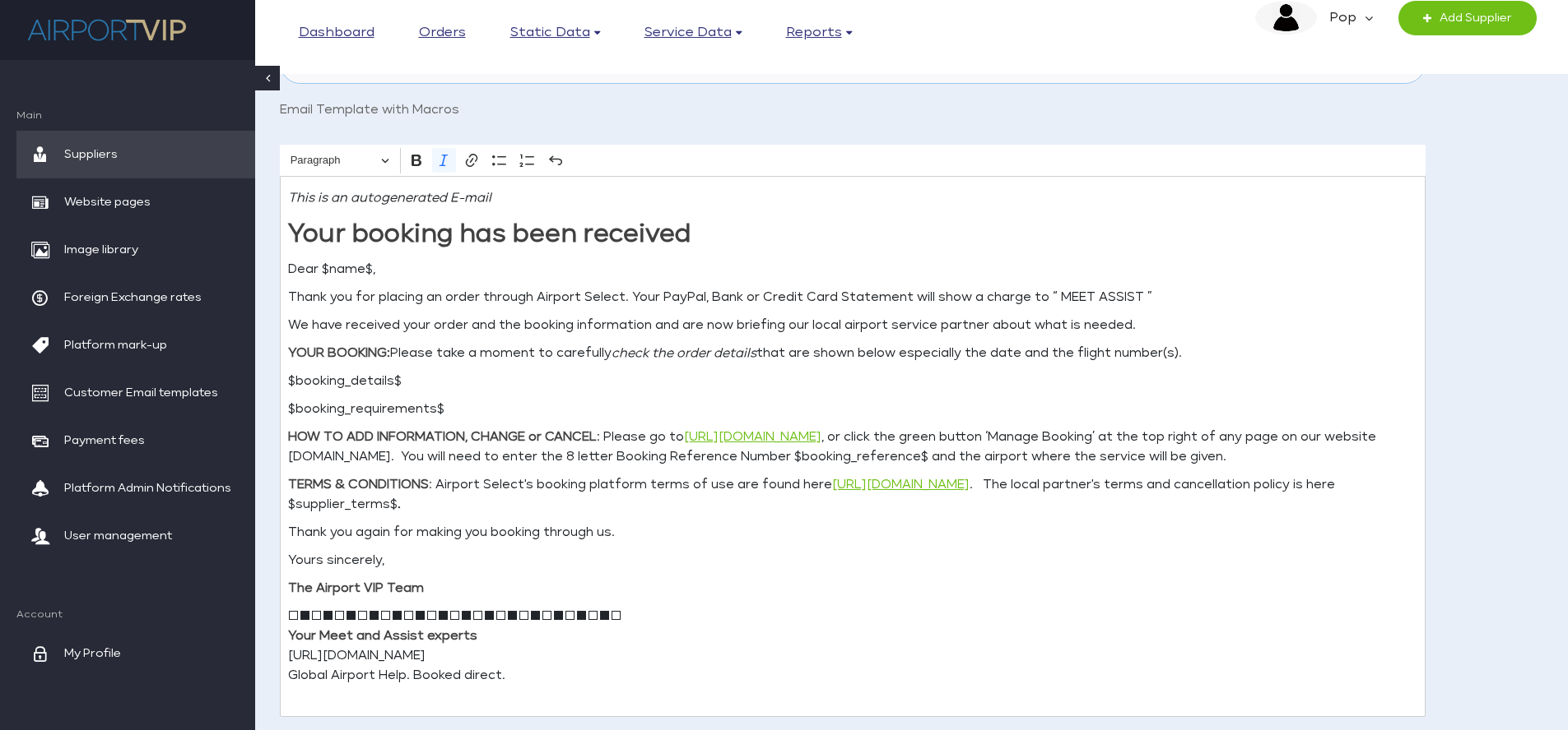
scroll to position [352, 0]
type input "Thank you for your order $booking_reference$ through Airport VIP."
click at [626, 295] on p "Thank you for placing an order through Airport Select. Your PayPal, Bank or Cre…" at bounding box center [852, 297] width 1129 height 20
click at [686, 298] on p "Thank you for placing an order through Airport VIP. Your PayPal, Bank or Credit…" at bounding box center [852, 297] width 1129 height 20
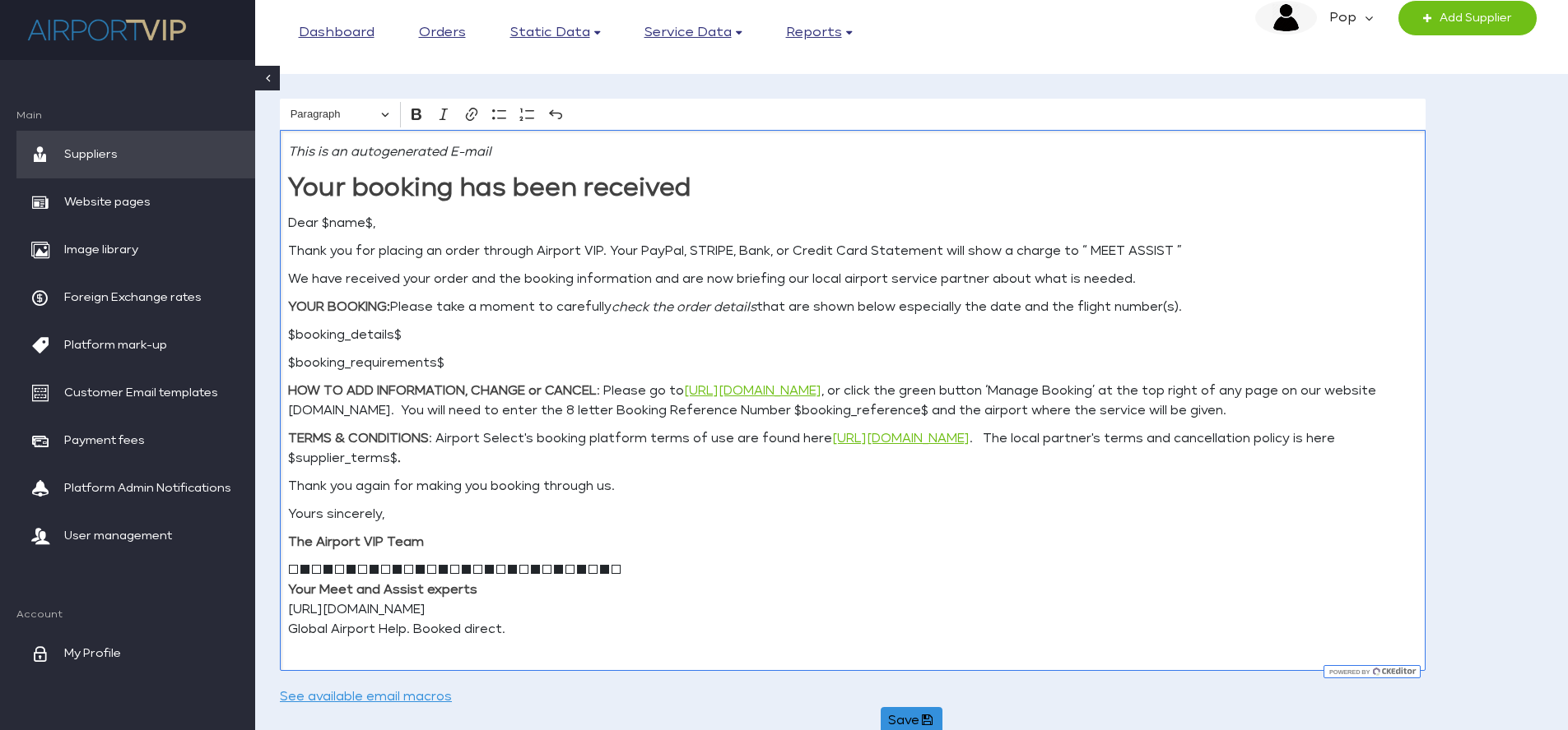
scroll to position [398, 0]
click at [907, 390] on p "HOW TO ADD INFORMATION, CHANGE or CANCEL : Please go to [URL][DOMAIN_NAME] , or…" at bounding box center [852, 400] width 1129 height 39
click at [1049, 438] on p "TERMS & CONDITIONS : Airport Select's booking platform terms of use are found h…" at bounding box center [852, 448] width 1129 height 39
click at [425, 411] on p "HOW TO ADD INFORMATION, CHANGE or CANCEL : Please go to [URL][DOMAIN_NAME] , or…" at bounding box center [852, 400] width 1129 height 39
click at [520, 443] on p "TERMS & CONDITIONS : Airport Select's booking platform terms of use are found h…" at bounding box center [852, 448] width 1129 height 39
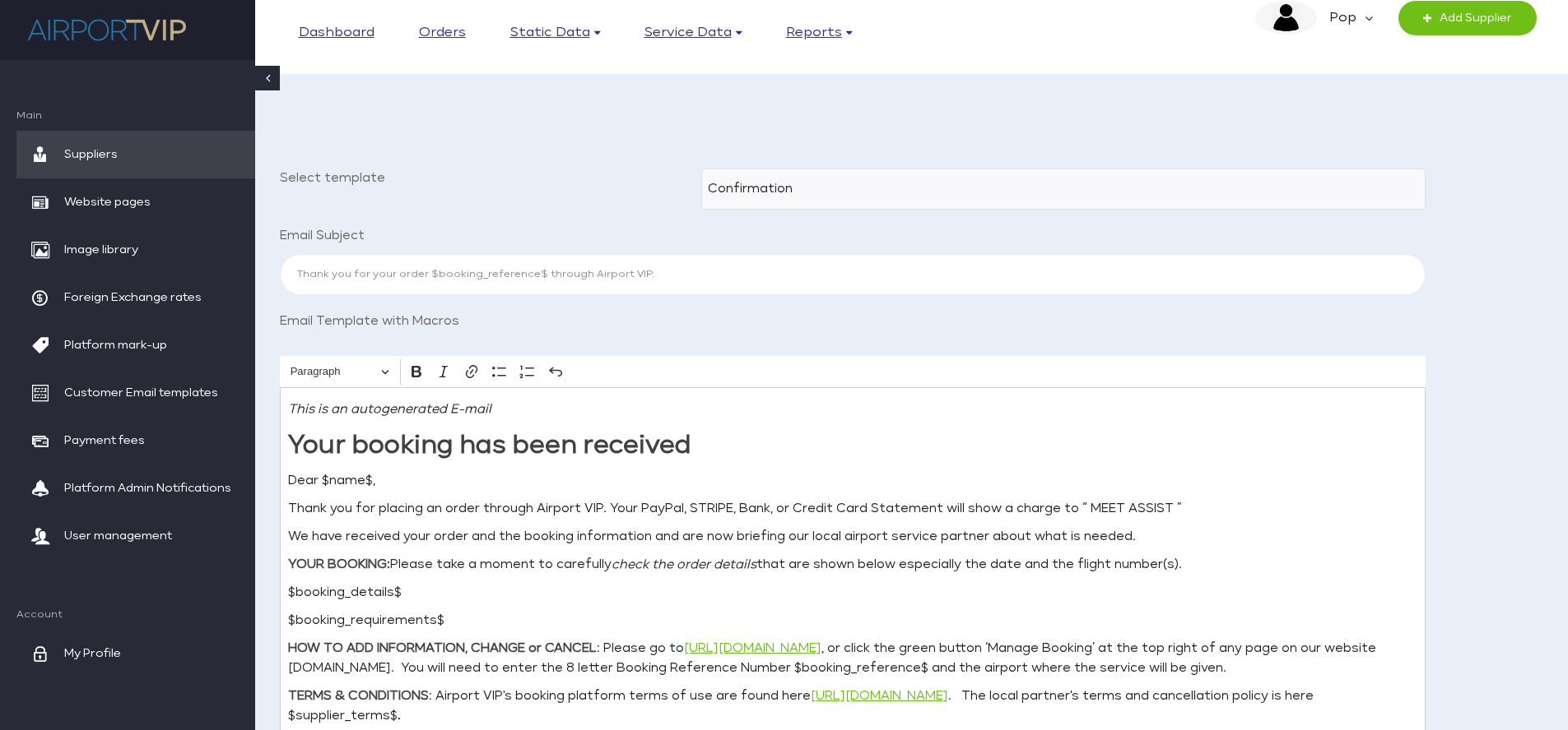
scroll to position [0, 0]
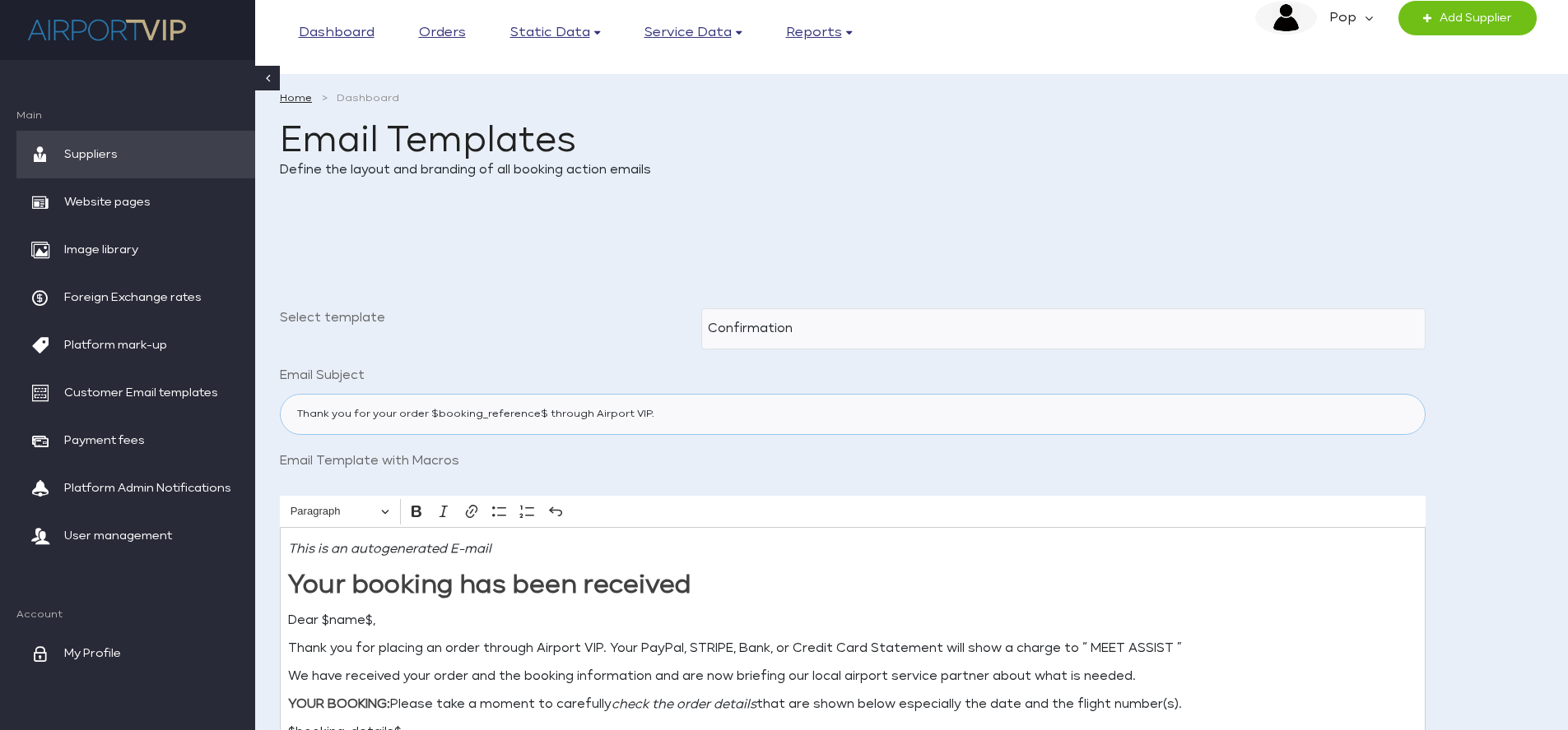
drag, startPoint x: 665, startPoint y: 407, endPoint x: 268, endPoint y: 405, distance: 397.0
click at [268, 405] on main "Home Dashboard Email Templates Define the layout and branding of all booking ac…" at bounding box center [912, 613] width 1313 height 1095
drag, startPoint x: 685, startPoint y: 412, endPoint x: 285, endPoint y: 412, distance: 400.0
click at [285, 412] on input "Thank you for your order $booking_reference$ through Airport VIP." at bounding box center [852, 414] width 1146 height 41
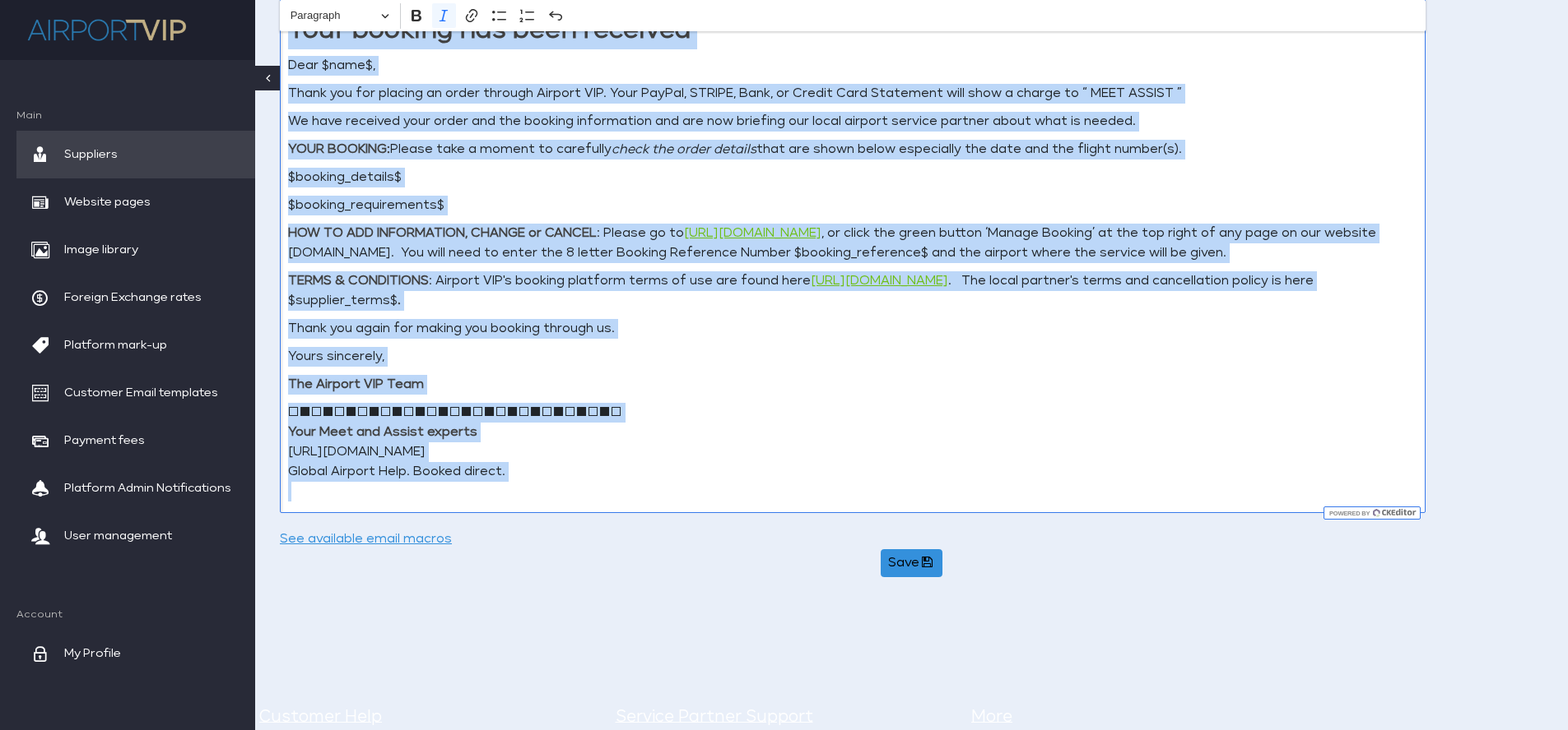
scroll to position [557, 0]
drag, startPoint x: 286, startPoint y: 304, endPoint x: 669, endPoint y: 460, distance: 413.6
click at [565, 480] on div "This is an autogenerated E-mail Your booking has been received Dear $name$, Tha…" at bounding box center [852, 242] width 1146 height 541
click at [704, 459] on p "□■□■□■□■□■□■□■□■□■□■□■□■□■□■□ Your Meet and Assist experts [URL][DOMAIN_NAME] G…" at bounding box center [852, 451] width 1129 height 98
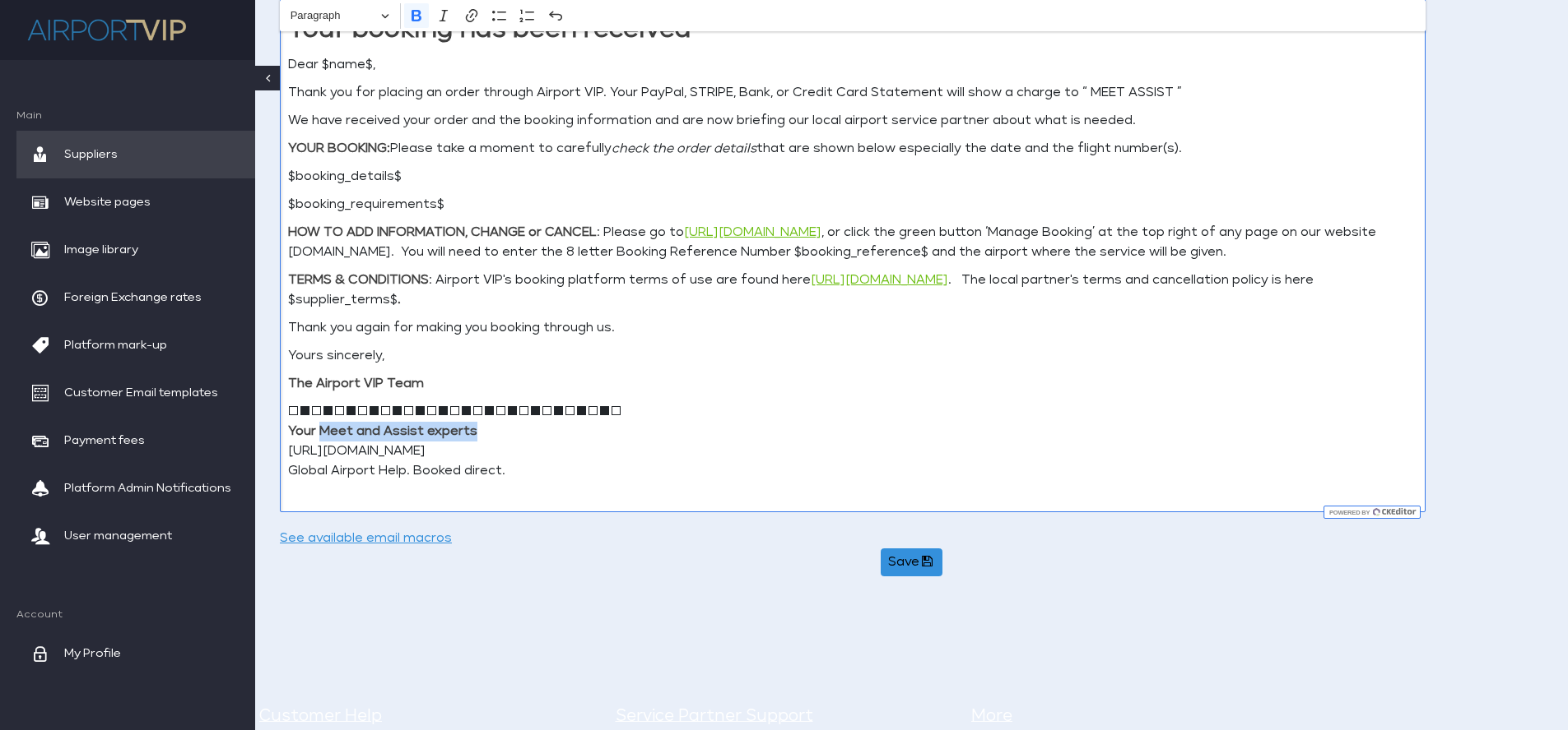
drag, startPoint x: 493, startPoint y: 425, endPoint x: 322, endPoint y: 429, distance: 171.0
click at [322, 429] on p "□■□■□■□■□■□■□■□■□■□■□■□■□■□■□ Your Meet and Assist experts https://airportvip.c…" at bounding box center [852, 451] width 1129 height 98
drag, startPoint x: 517, startPoint y: 472, endPoint x: 286, endPoint y: 467, distance: 231.1
click at [286, 467] on div "This is an autogenerated E-mail Your booking has been received Dear $name$, Tha…" at bounding box center [852, 242] width 1146 height 541
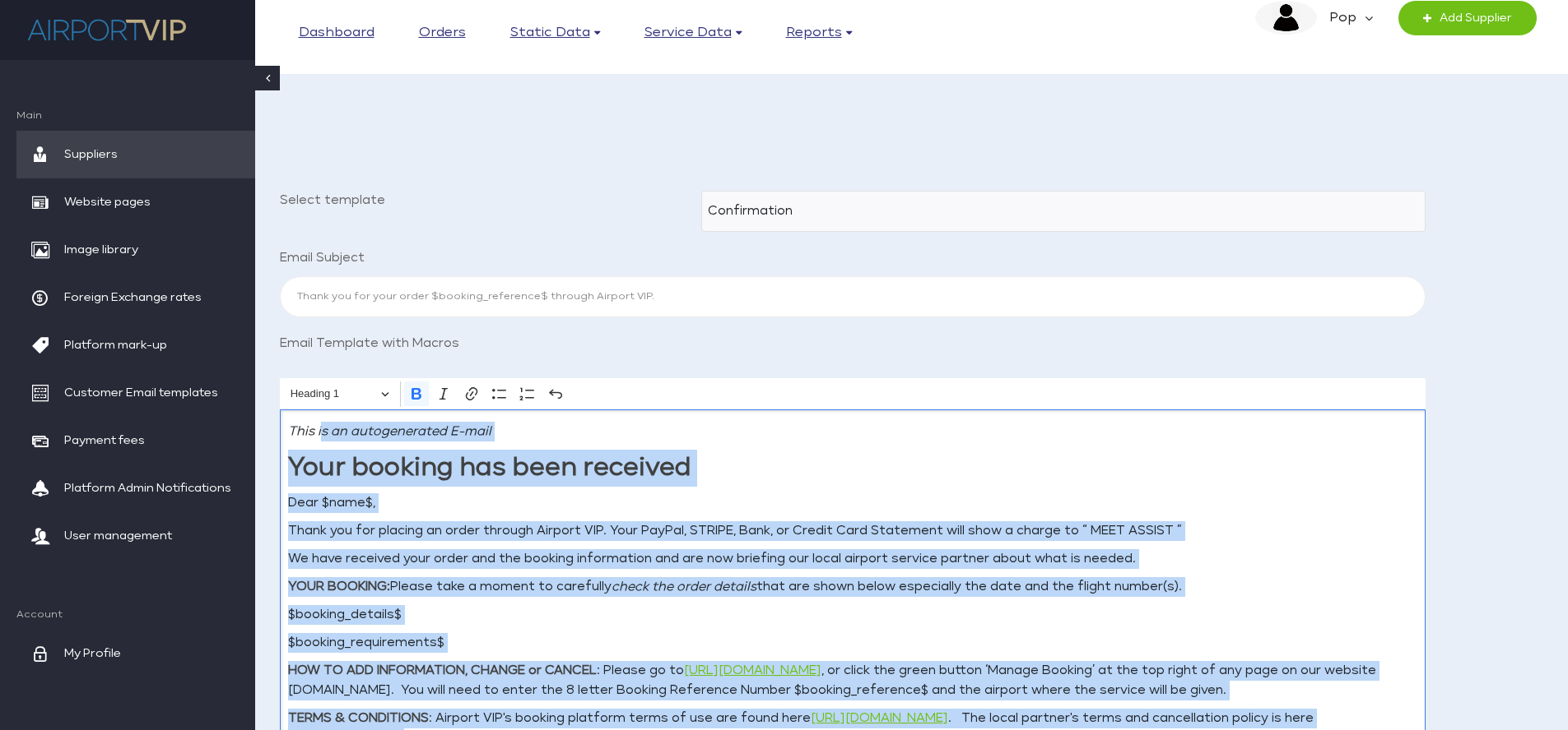
scroll to position [116, 0]
drag, startPoint x: 636, startPoint y: 473, endPoint x: 324, endPoint y: 456, distance: 312.5
click at [290, 432] on div "This is an autogenerated E-mail Your booking has been received Dear $name$, Tha…" at bounding box center [852, 682] width 1146 height 541
copy div "This is an autogenerated E-mail Your booking has been received Dear $name$, Tha…"
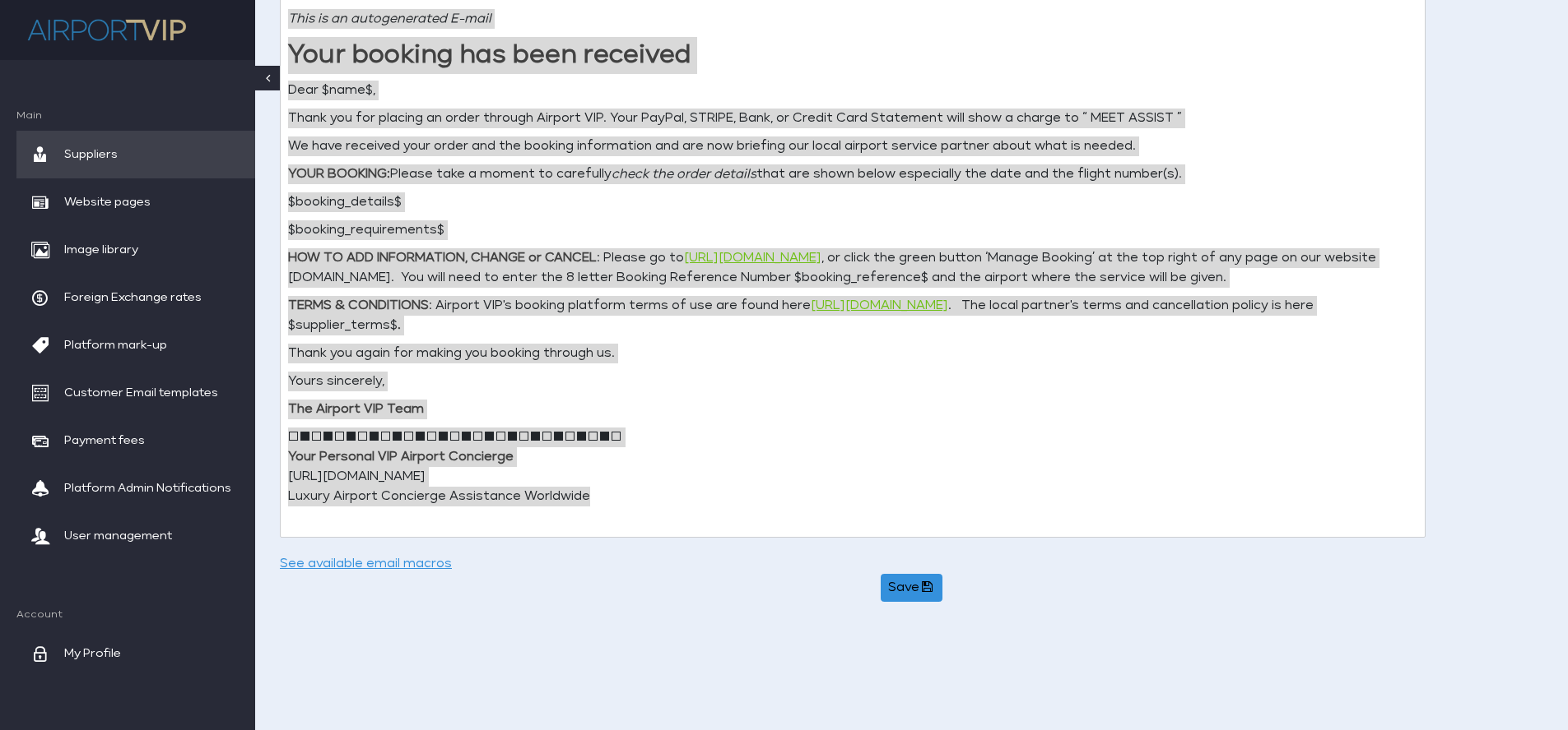
scroll to position [569, 0]
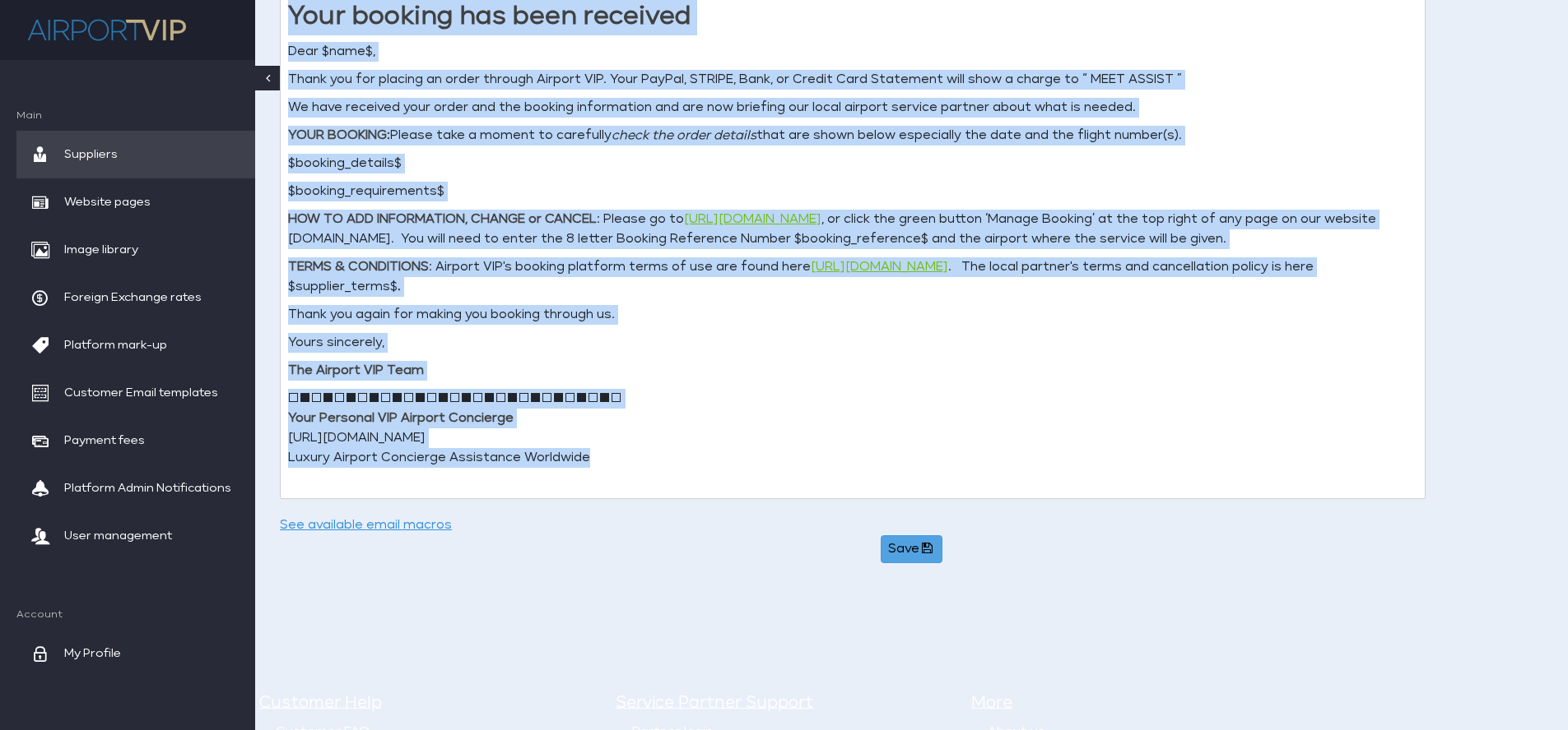
click at [909, 553] on button "Save" at bounding box center [912, 549] width 61 height 28
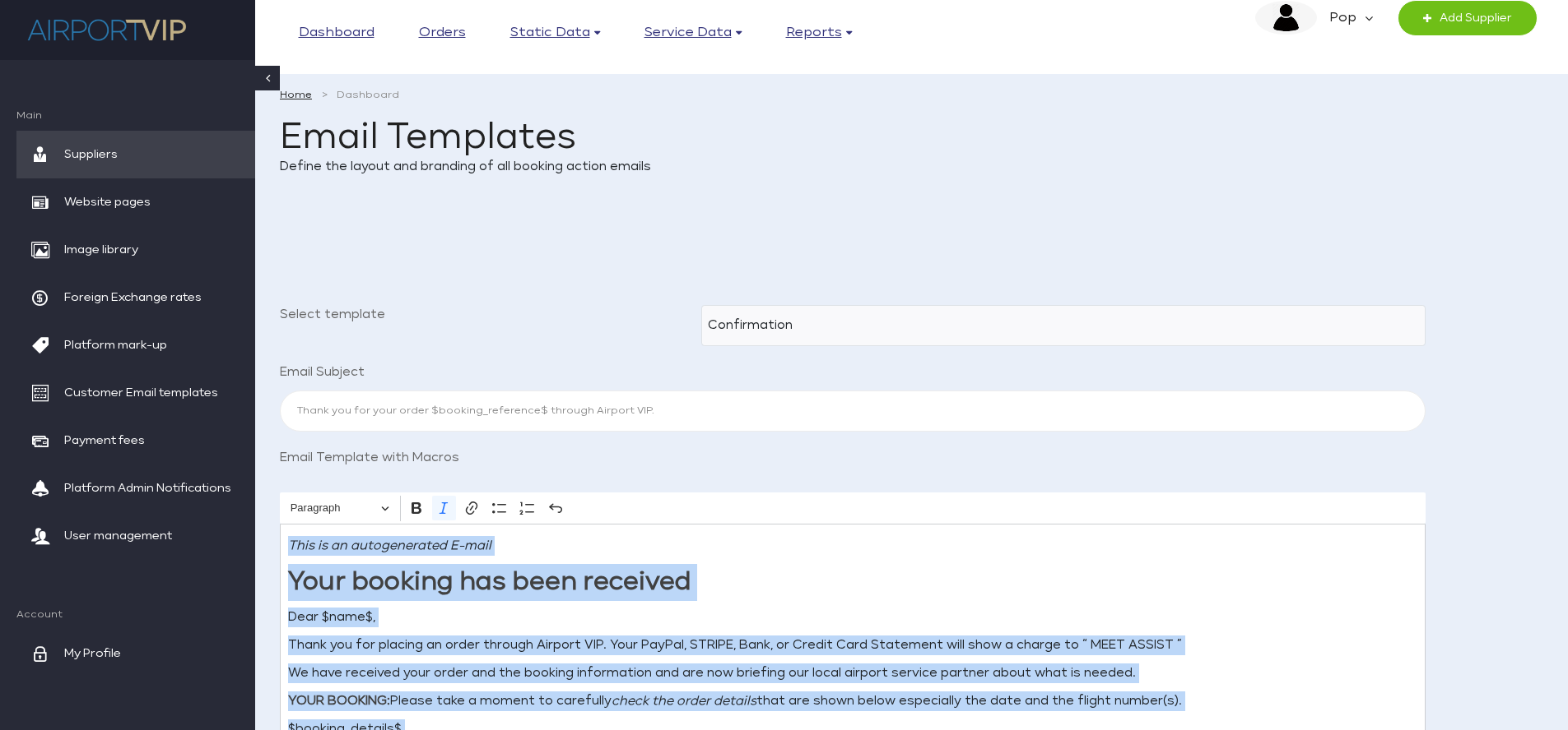
scroll to position [0, 0]
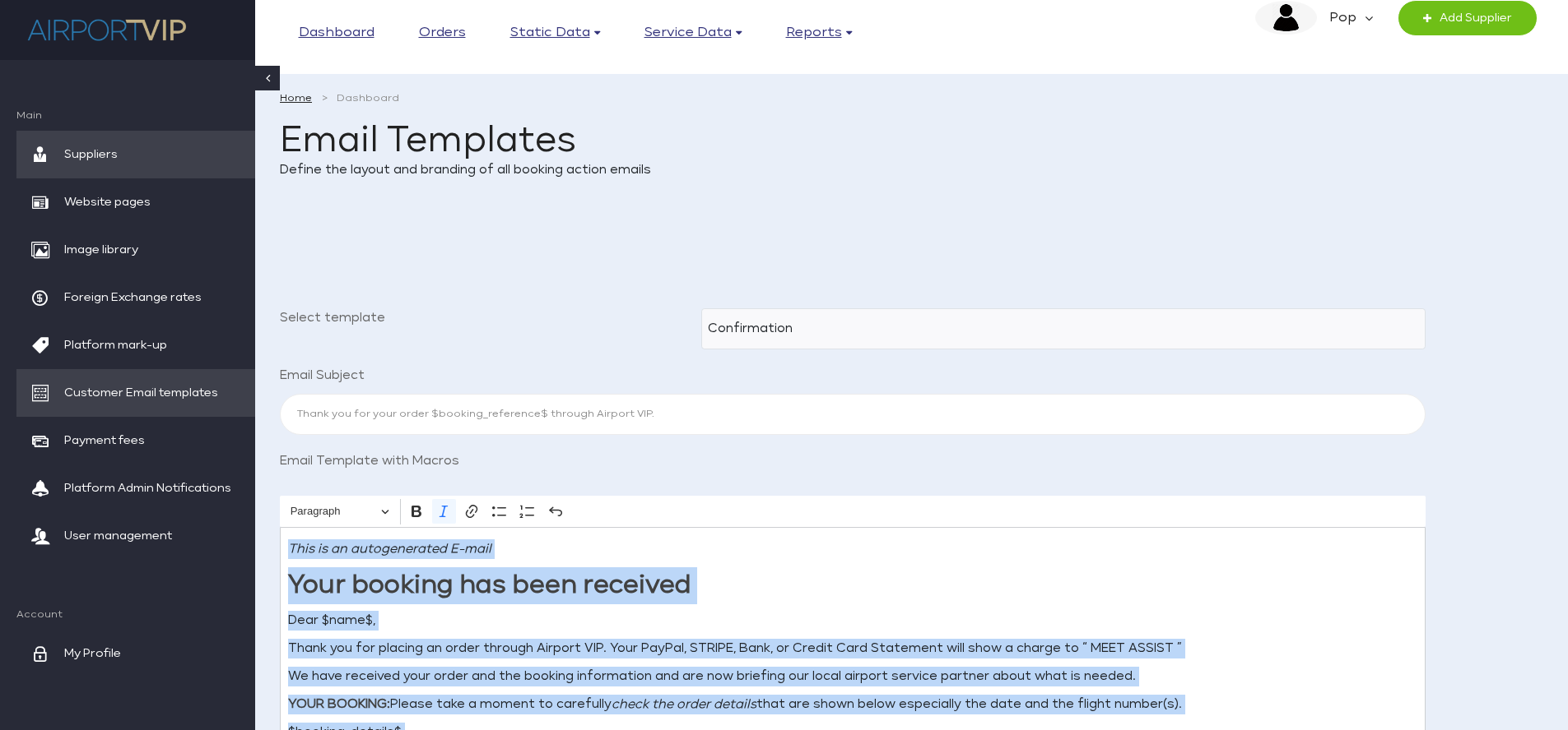
click at [192, 384] on span "Customer Email templates" at bounding box center [141, 392] width 154 height 48
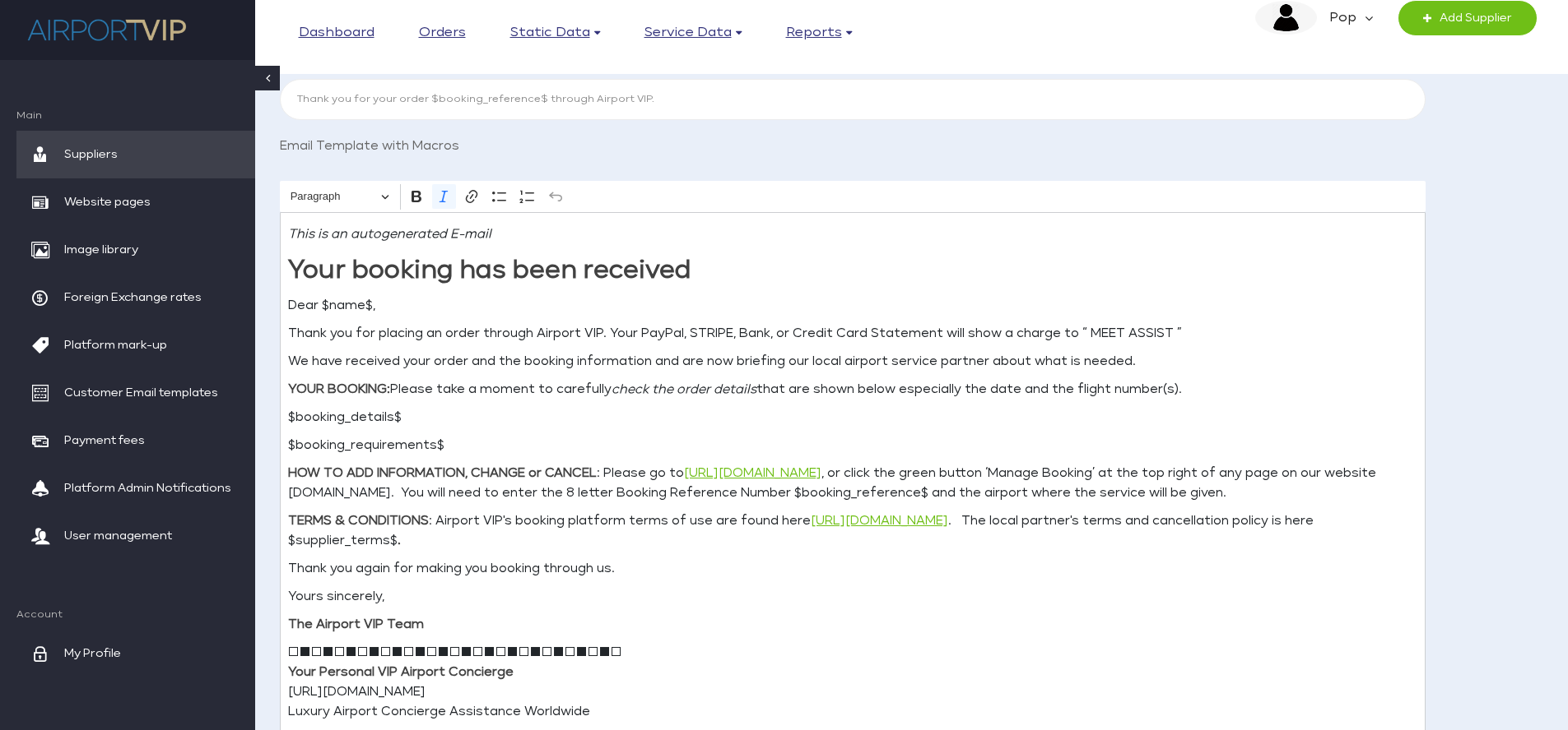
scroll to position [307, 0]
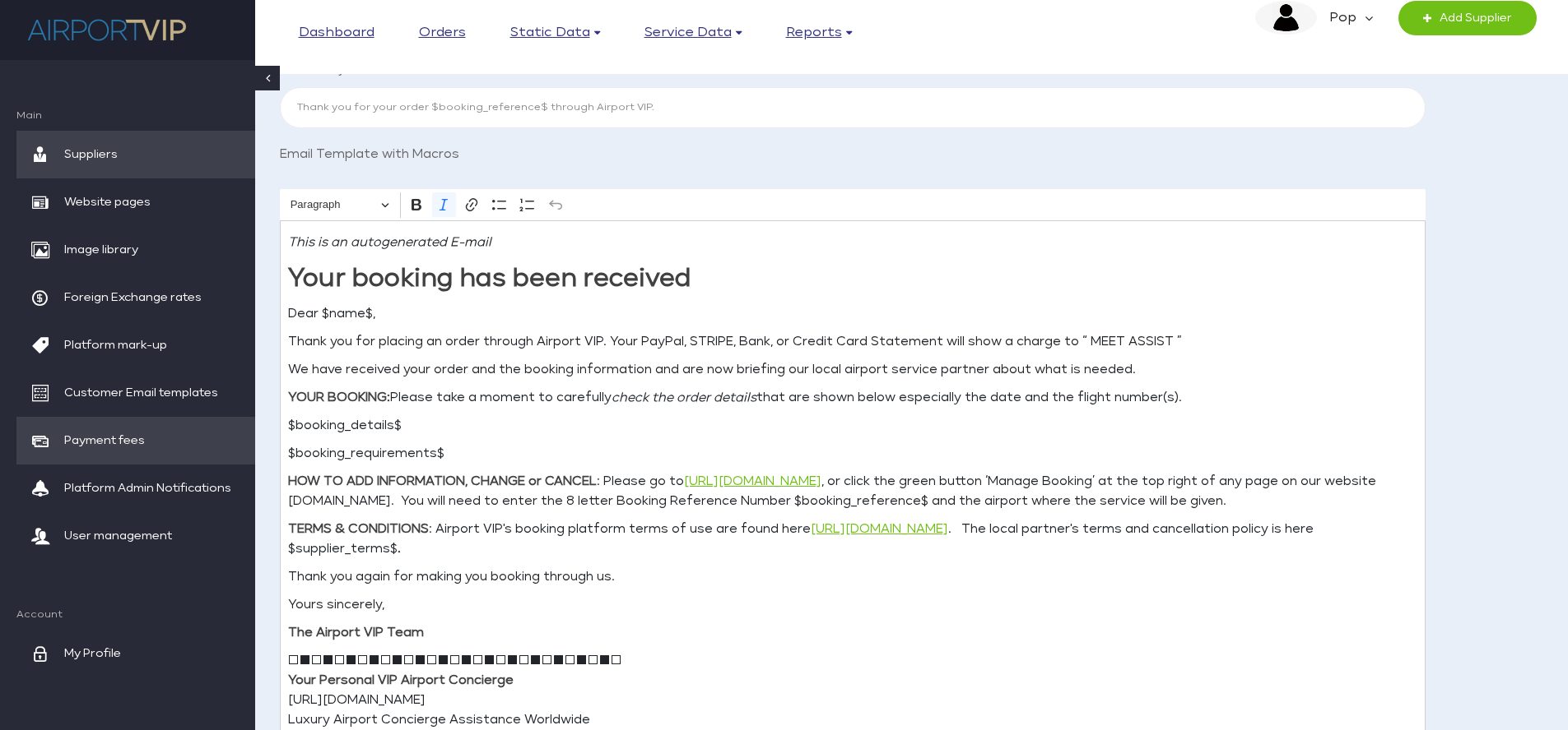
click at [136, 439] on span "Payment fees" at bounding box center [104, 440] width 81 height 48
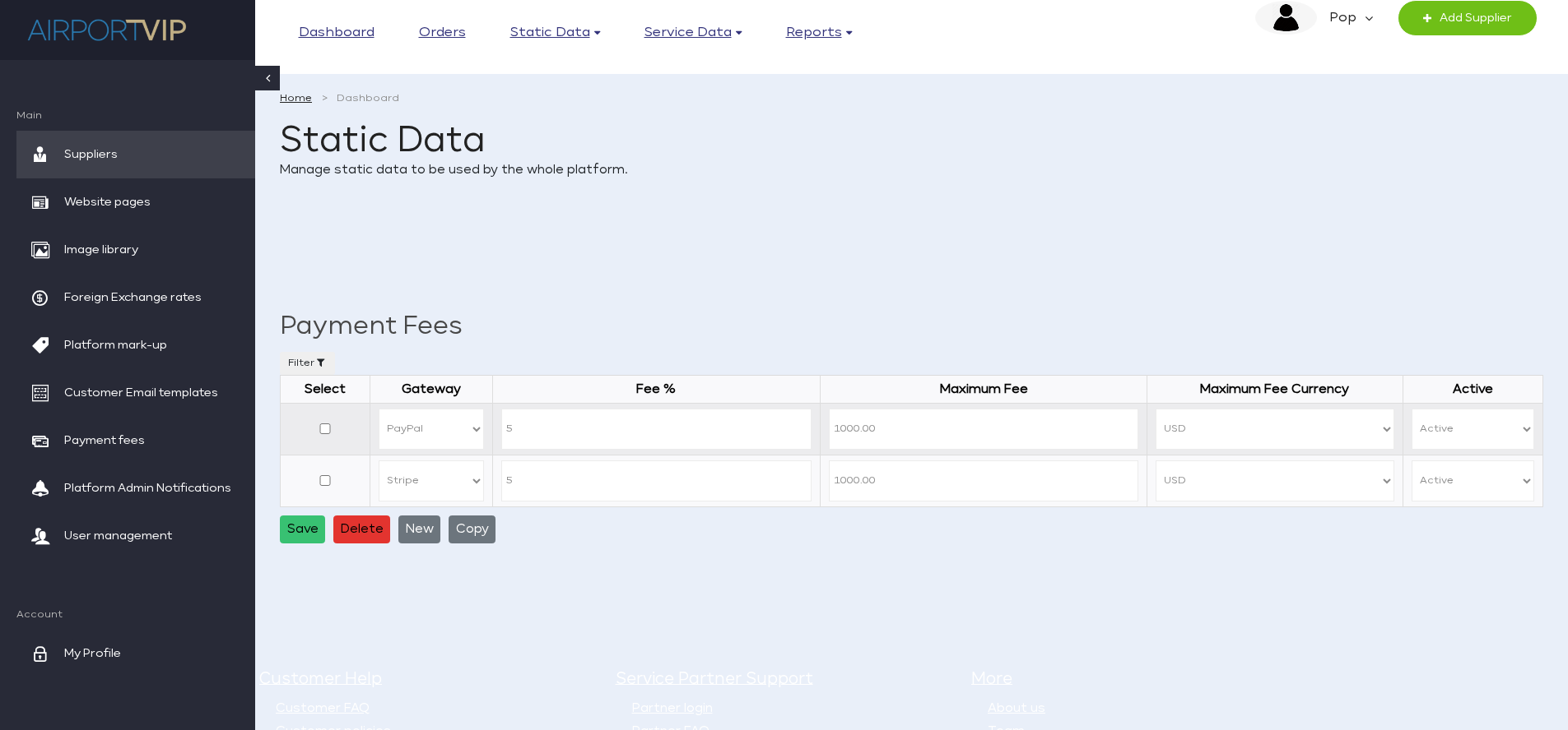
select select "STRIPE"
click at [178, 502] on span "Platform Admin Notifications" at bounding box center [148, 488] width 167 height 48
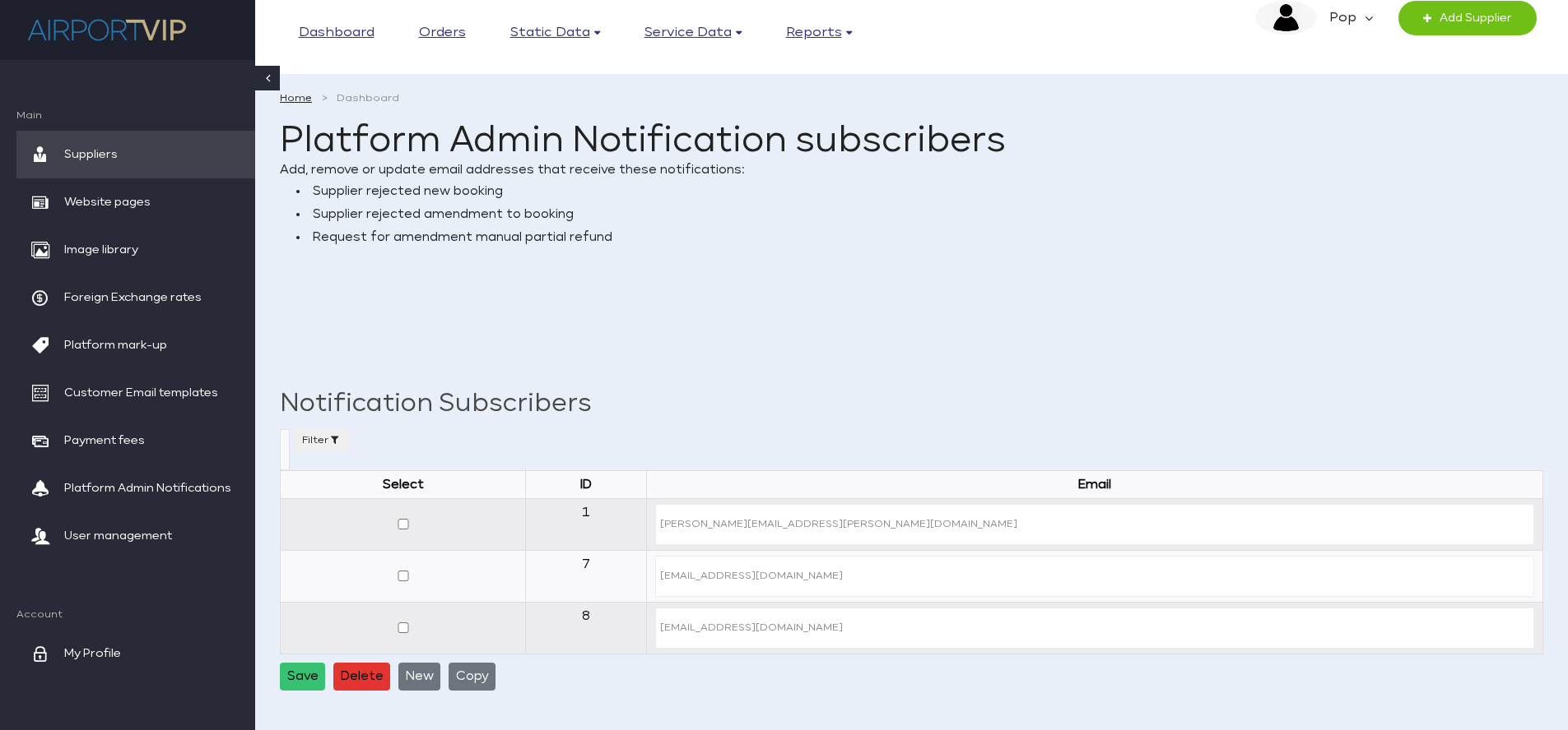
select select
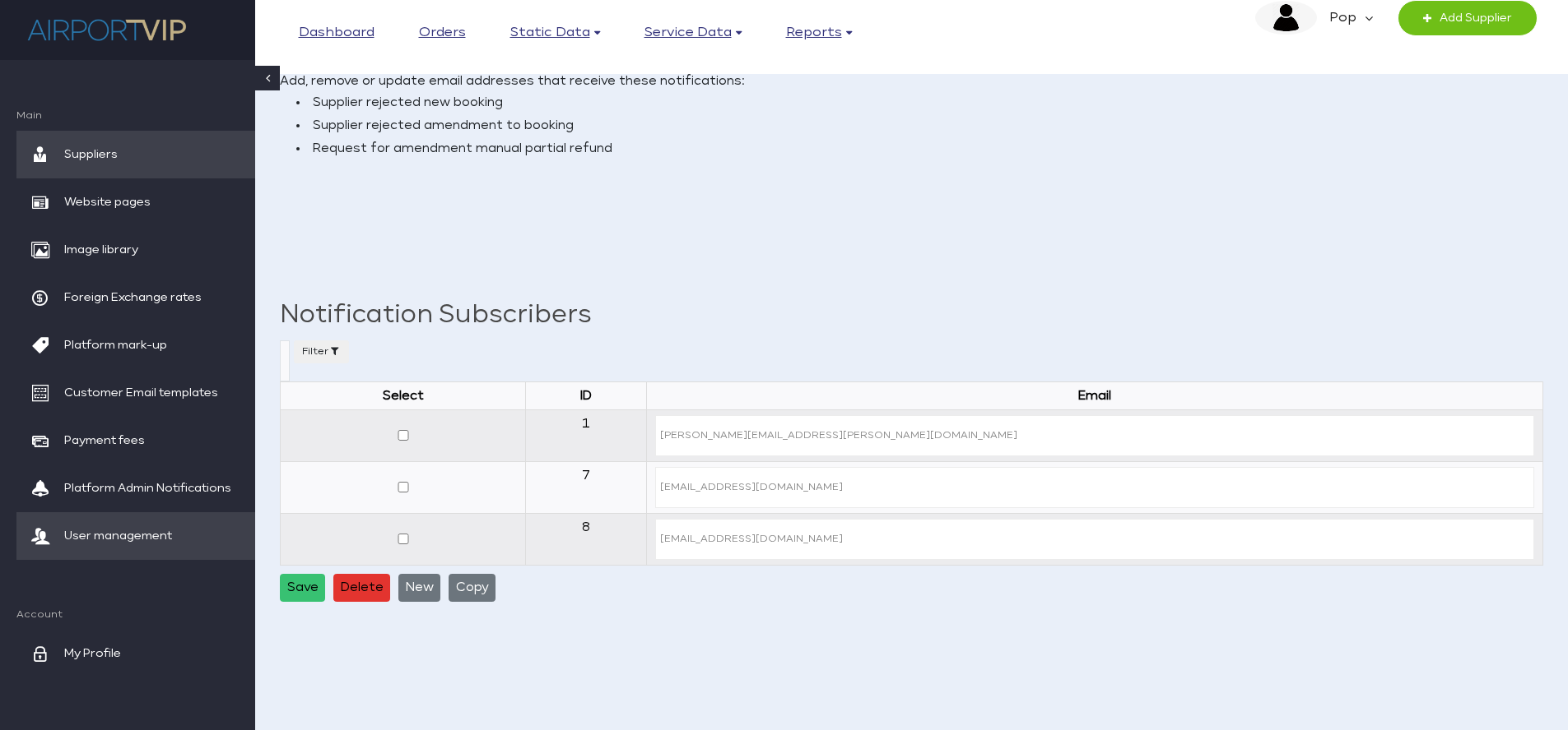
scroll to position [92, 0]
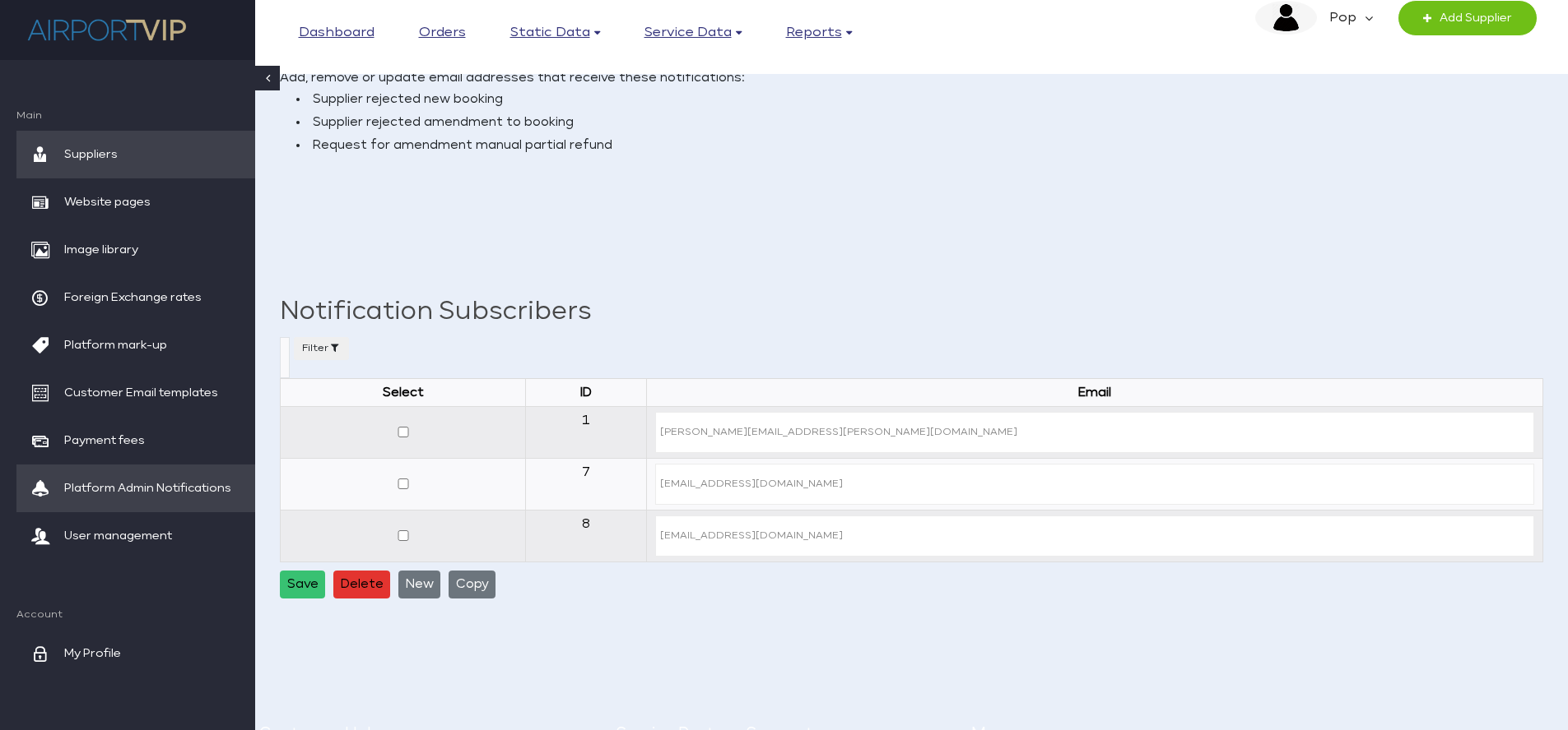
click at [127, 486] on span "Platform Admin Notifications" at bounding box center [148, 488] width 167 height 48
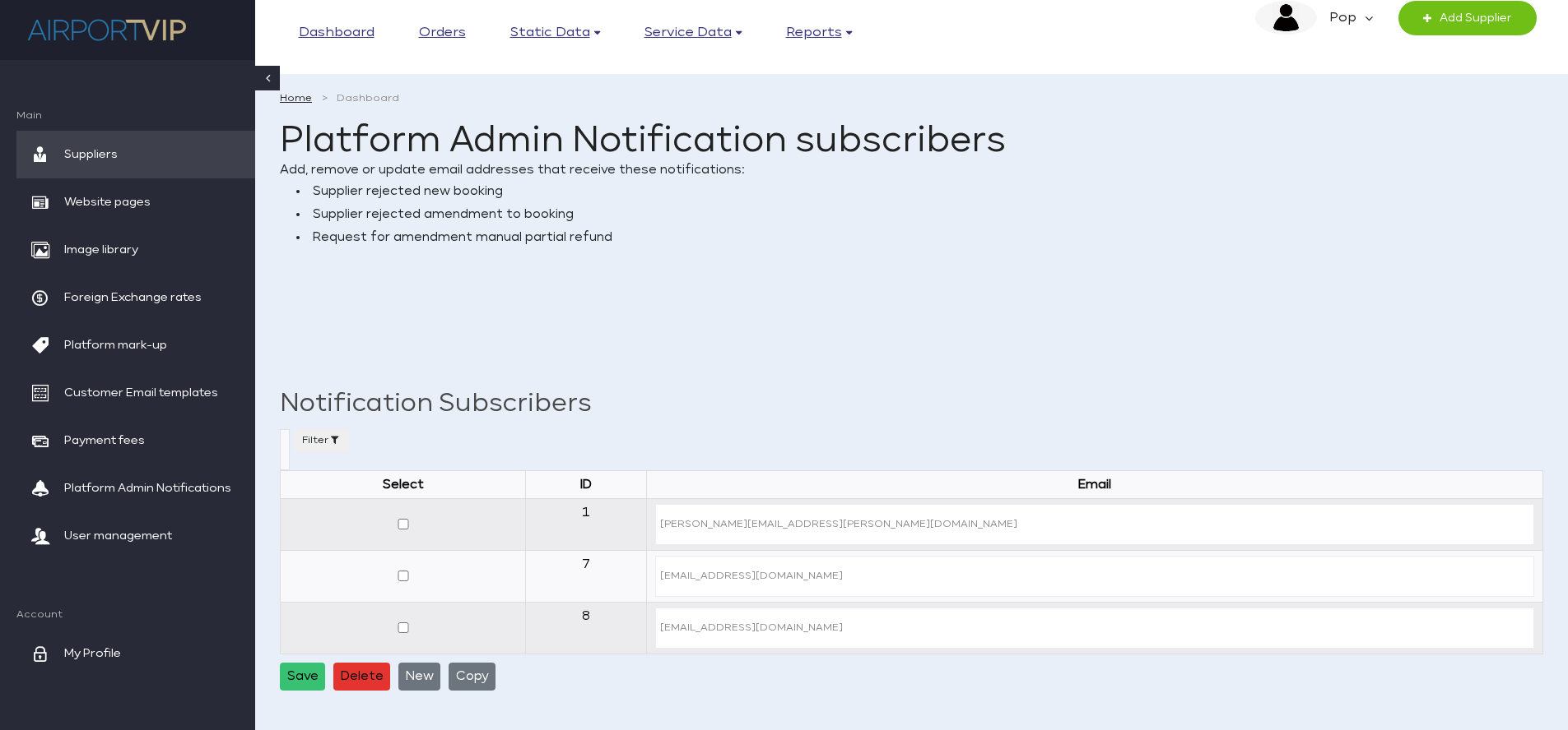
select select
click at [135, 531] on span "User management" at bounding box center [118, 536] width 108 height 48
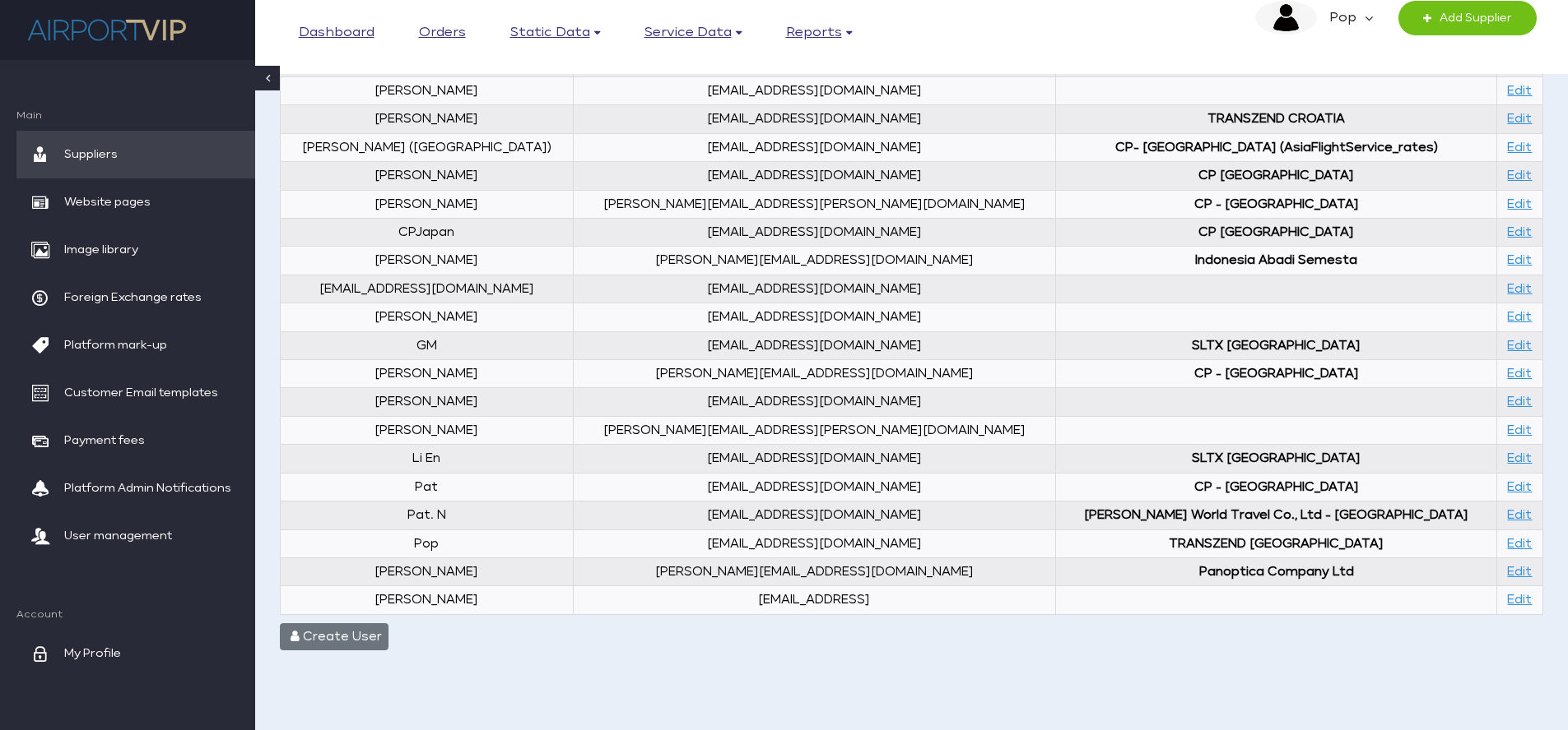
scroll to position [382, 0]
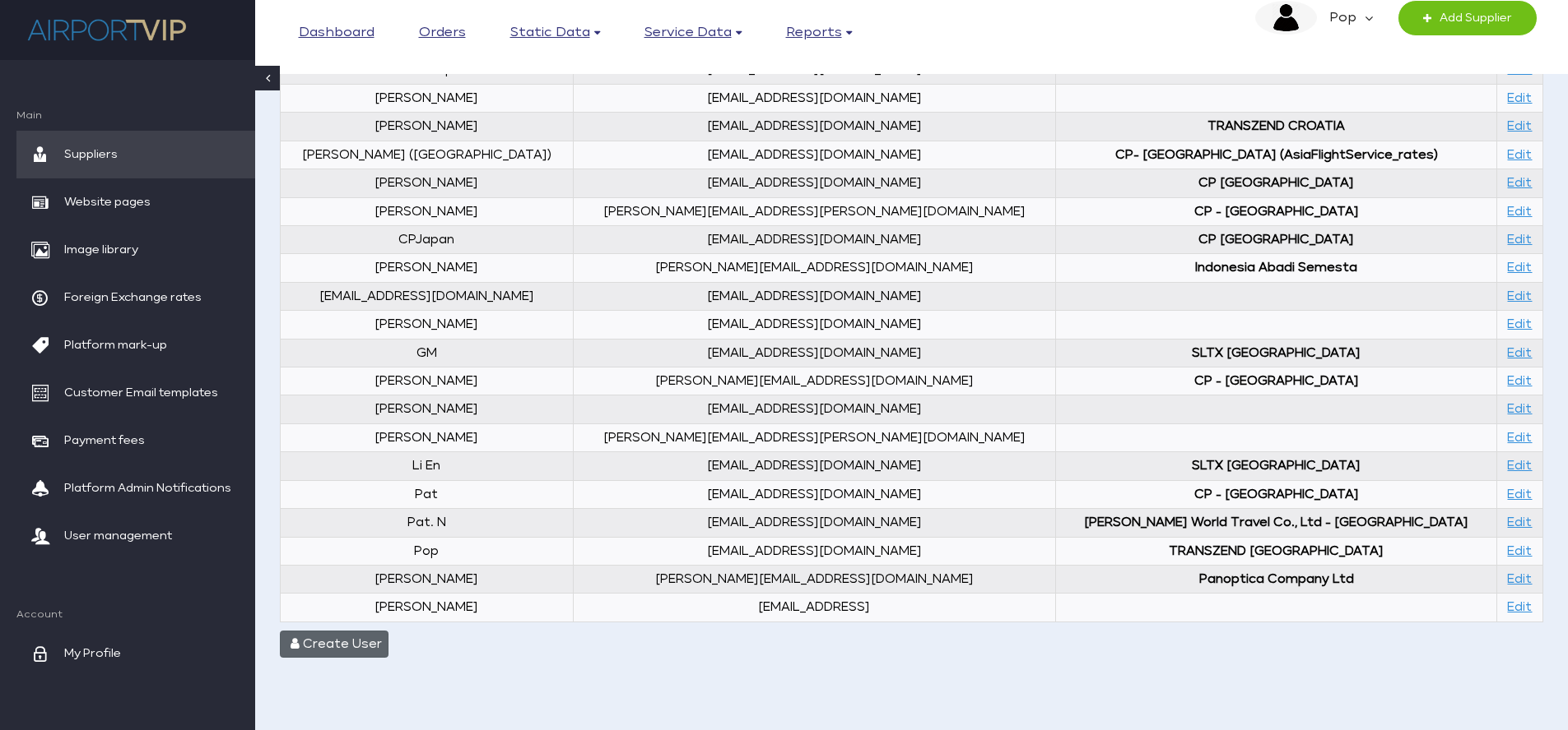
click at [346, 642] on button "Create User" at bounding box center [333, 645] width 109 height 28
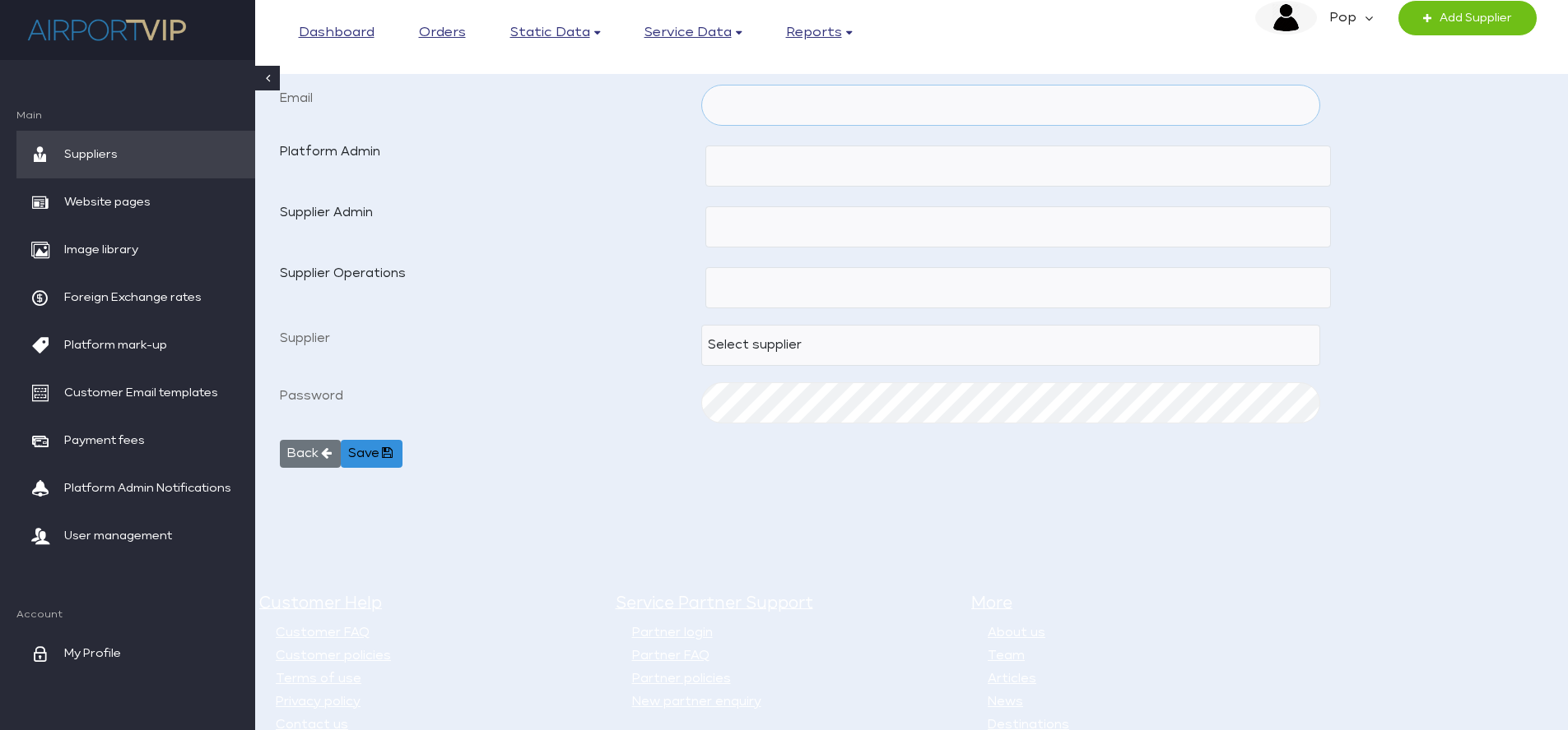
type input "[EMAIL_ADDRESS][DOMAIN_NAME]"
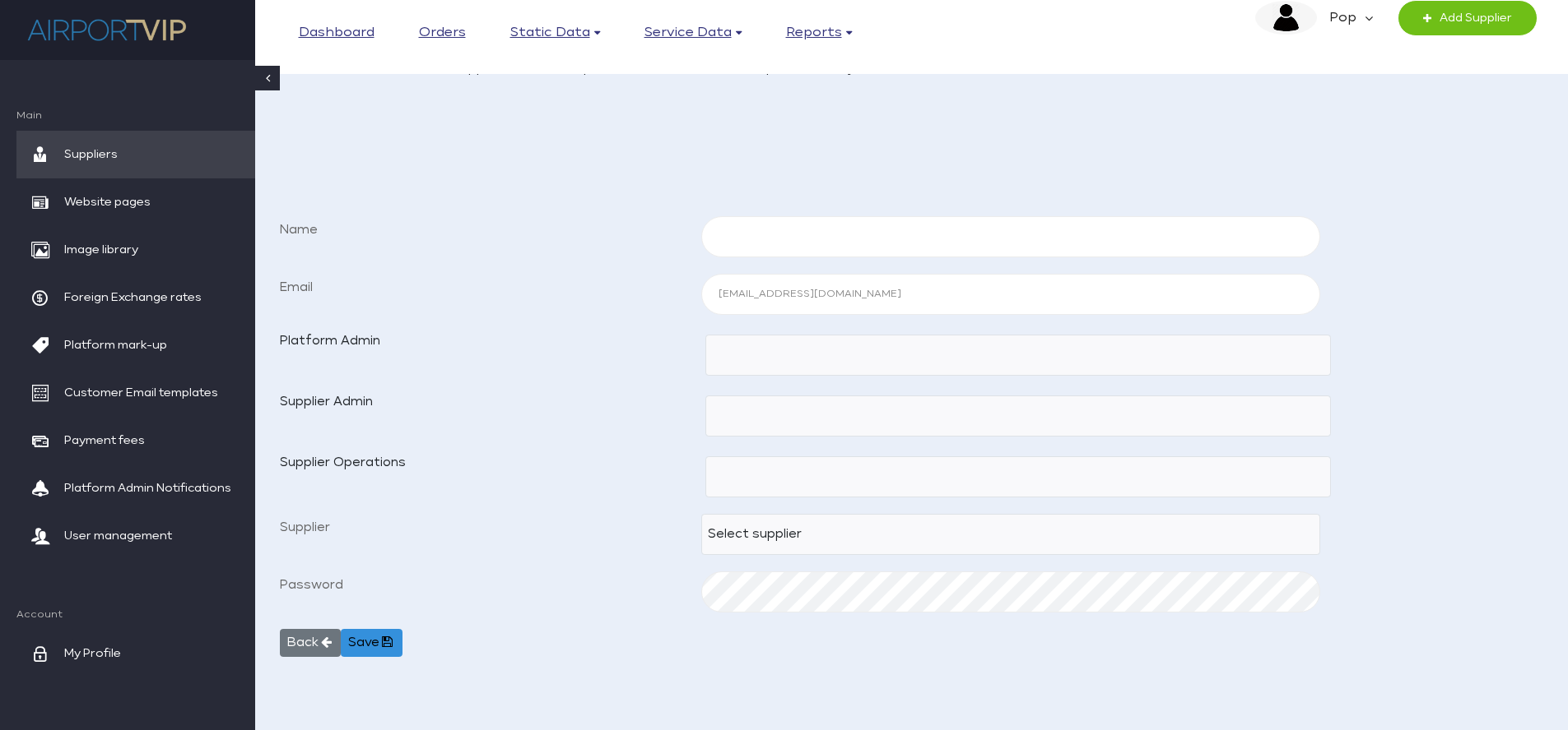
scroll to position [184, 0]
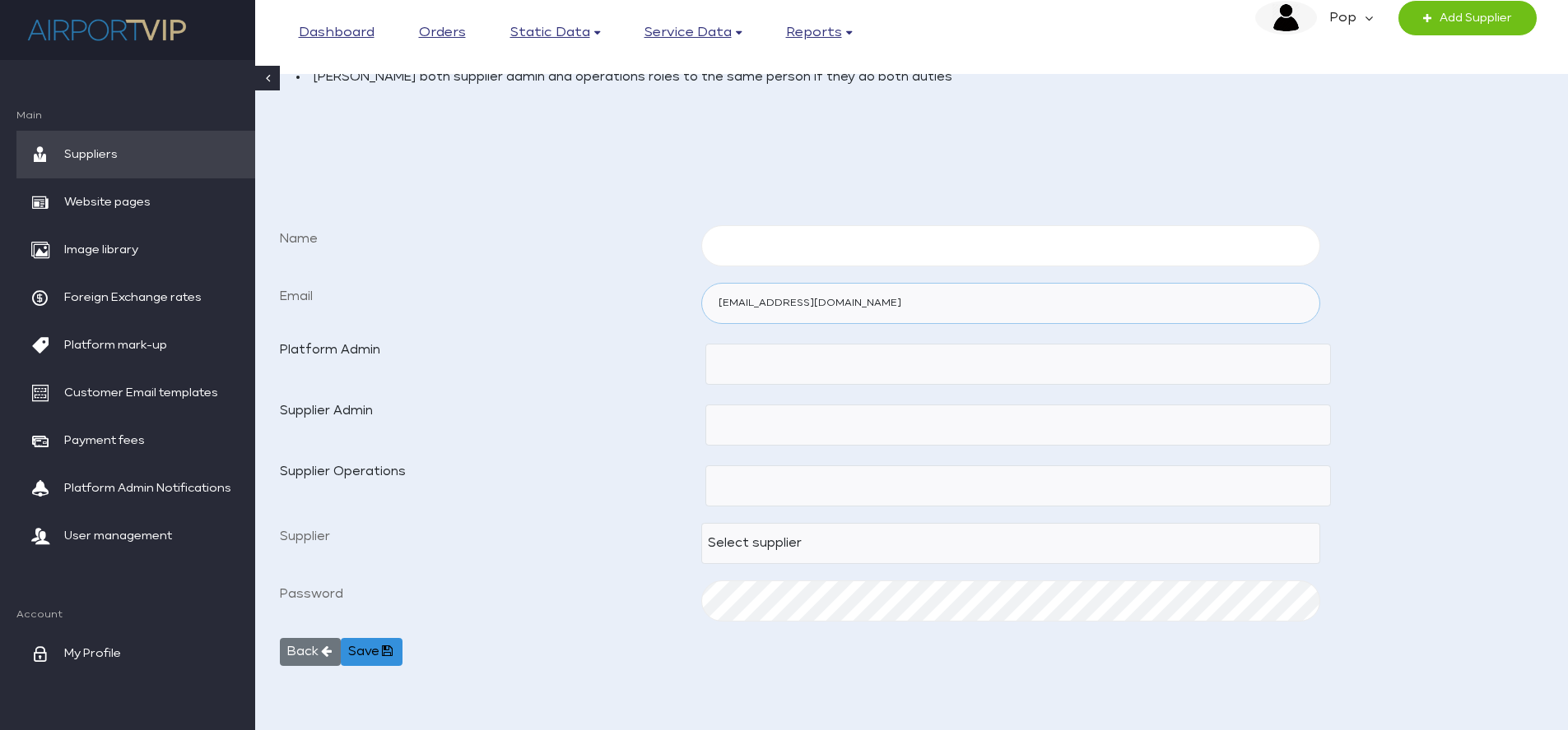
click at [753, 306] on input "[EMAIL_ADDRESS][DOMAIN_NAME]" at bounding box center [1011, 303] width 620 height 41
click at [323, 642] on button "Back" at bounding box center [310, 653] width 61 height 28
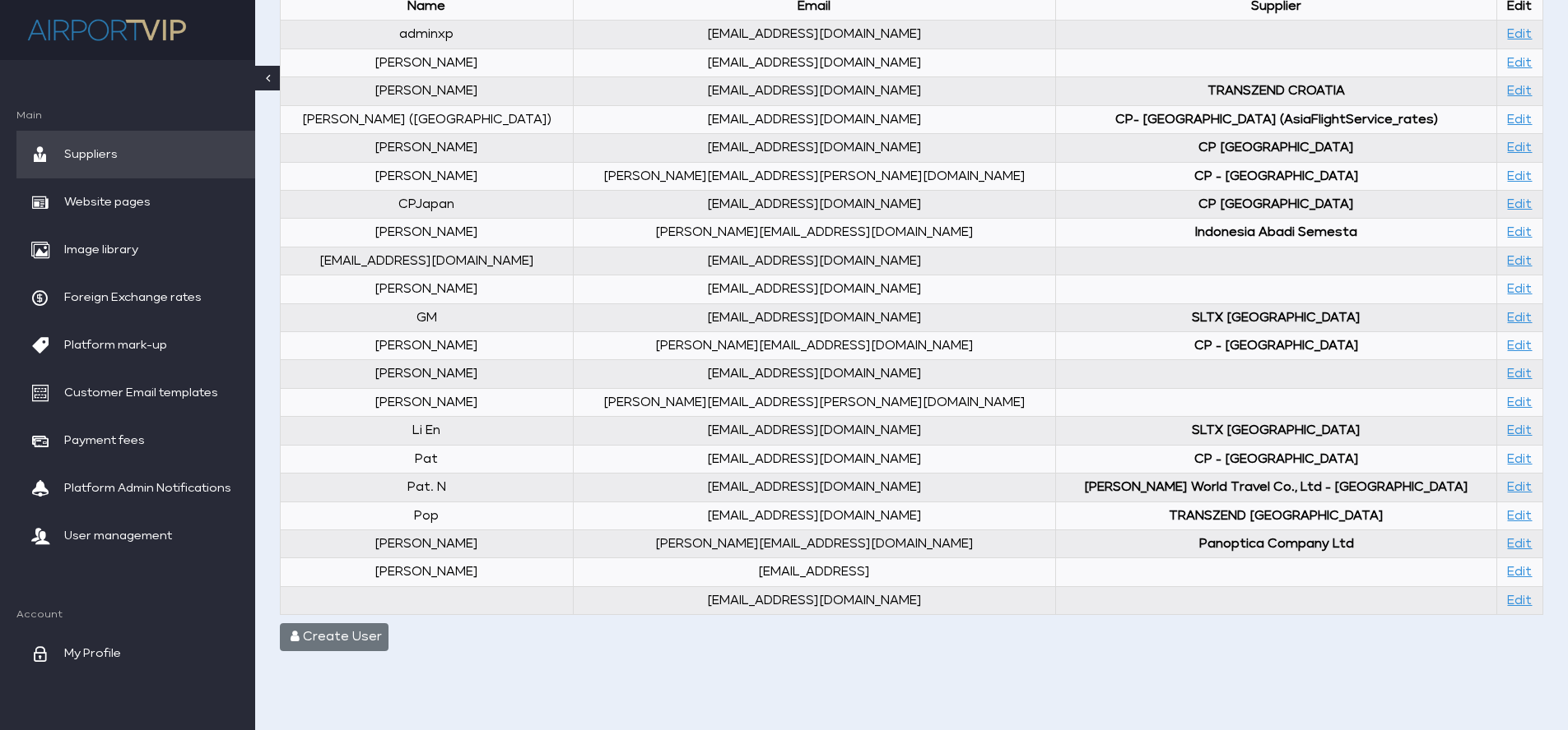
scroll to position [418, 0]
click at [1507, 516] on link "Edit" at bounding box center [1519, 515] width 24 height 12
select select "29"
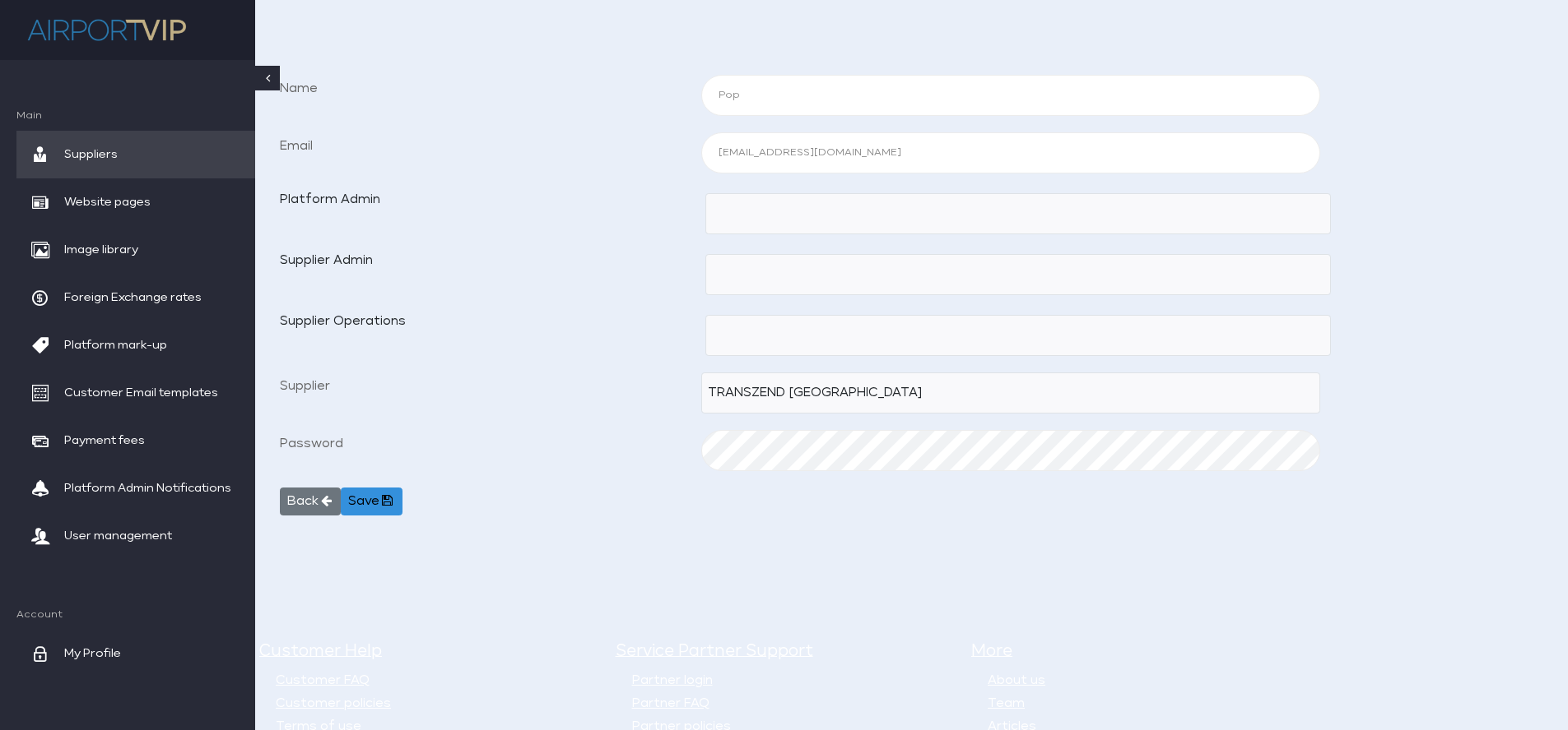
scroll to position [285, 0]
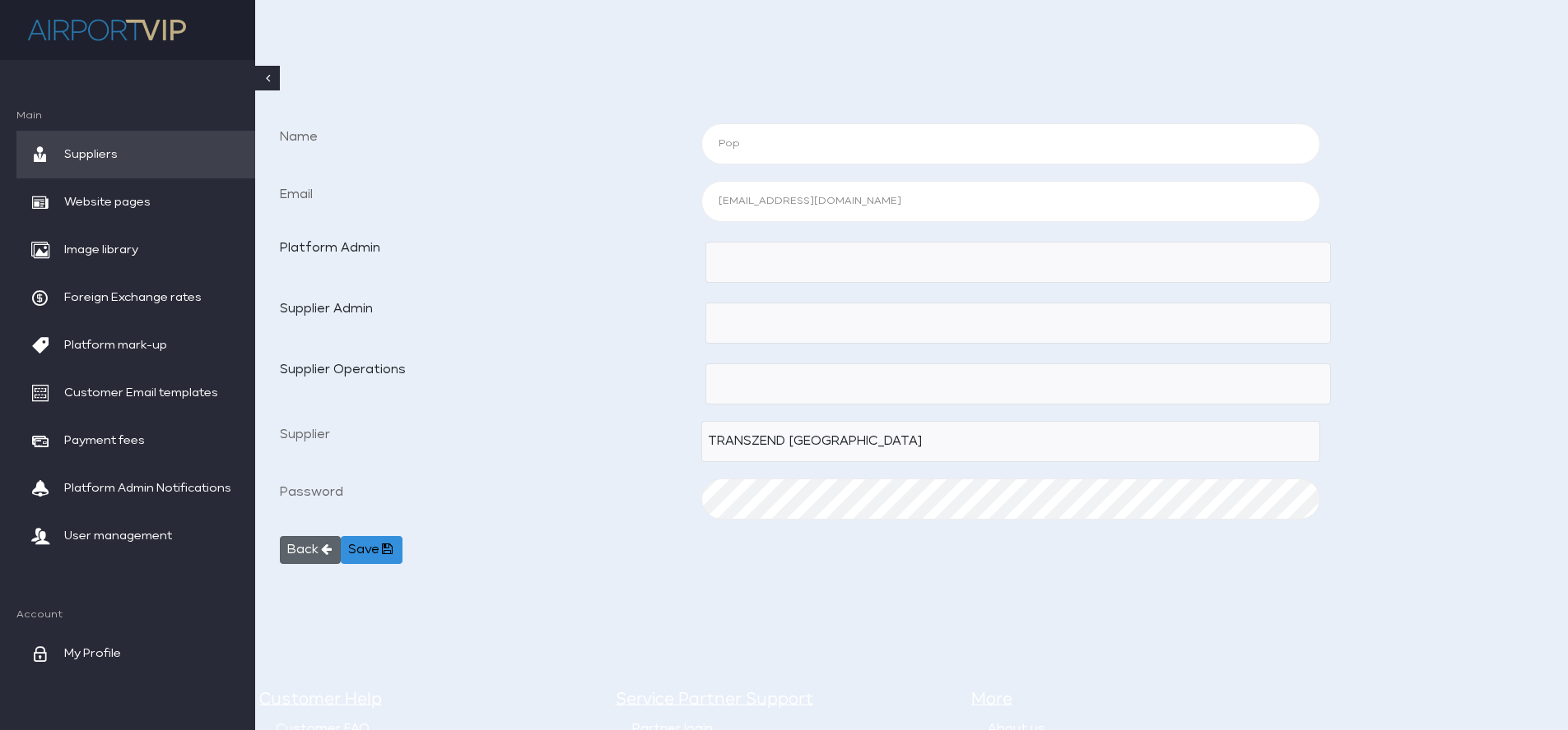
click at [299, 550] on button "Back" at bounding box center [310, 550] width 61 height 28
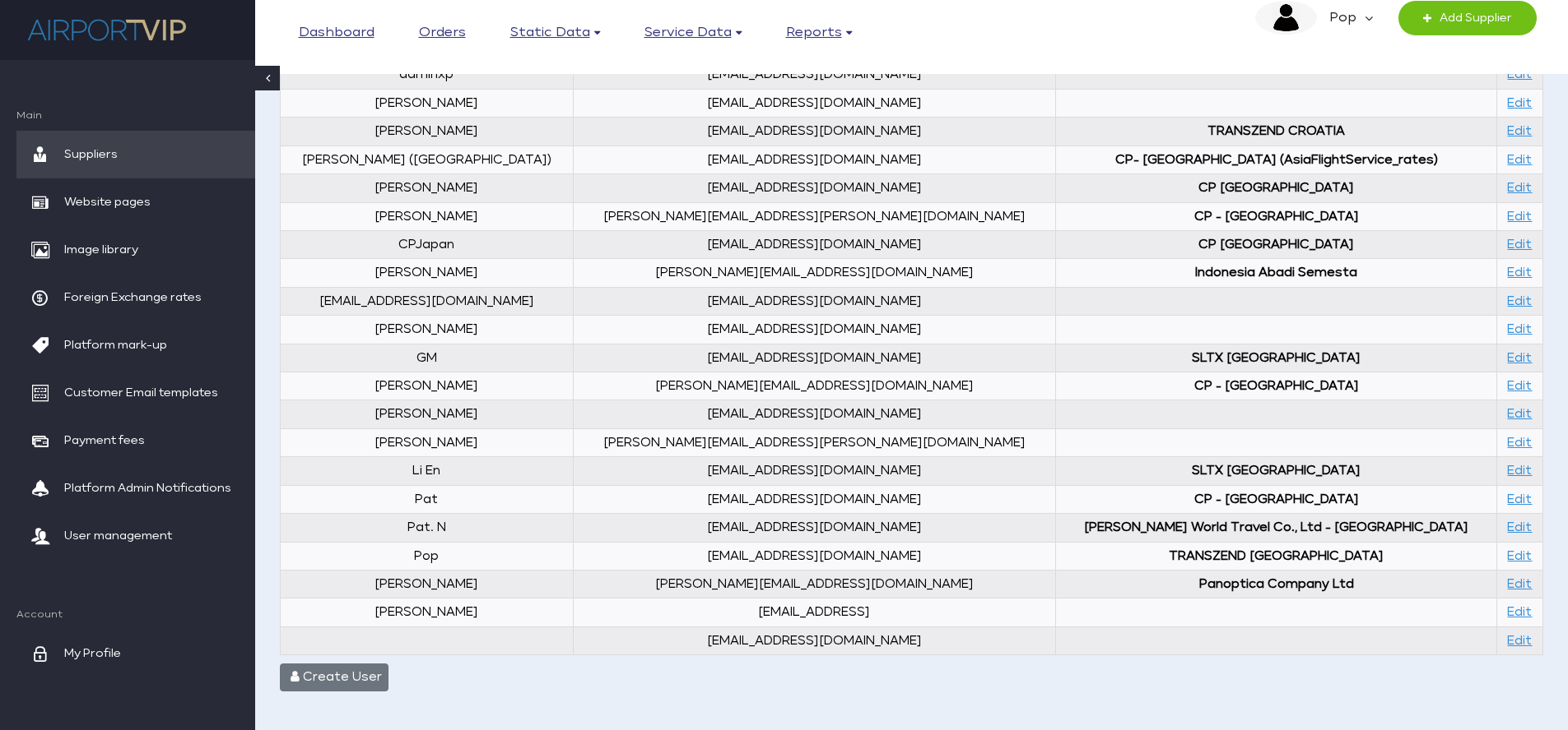
scroll to position [351, 0]
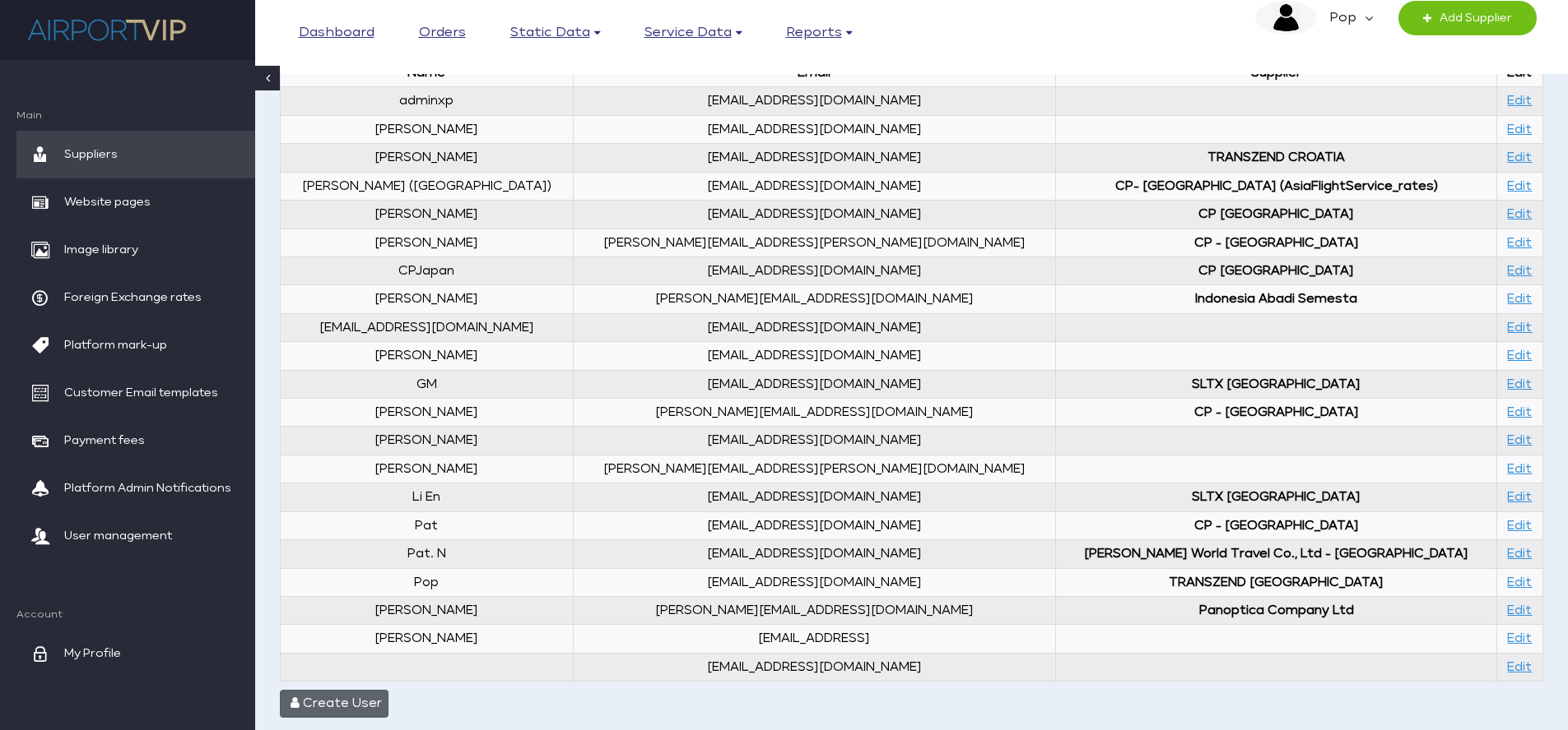
click at [355, 702] on button "Create User" at bounding box center [333, 704] width 109 height 28
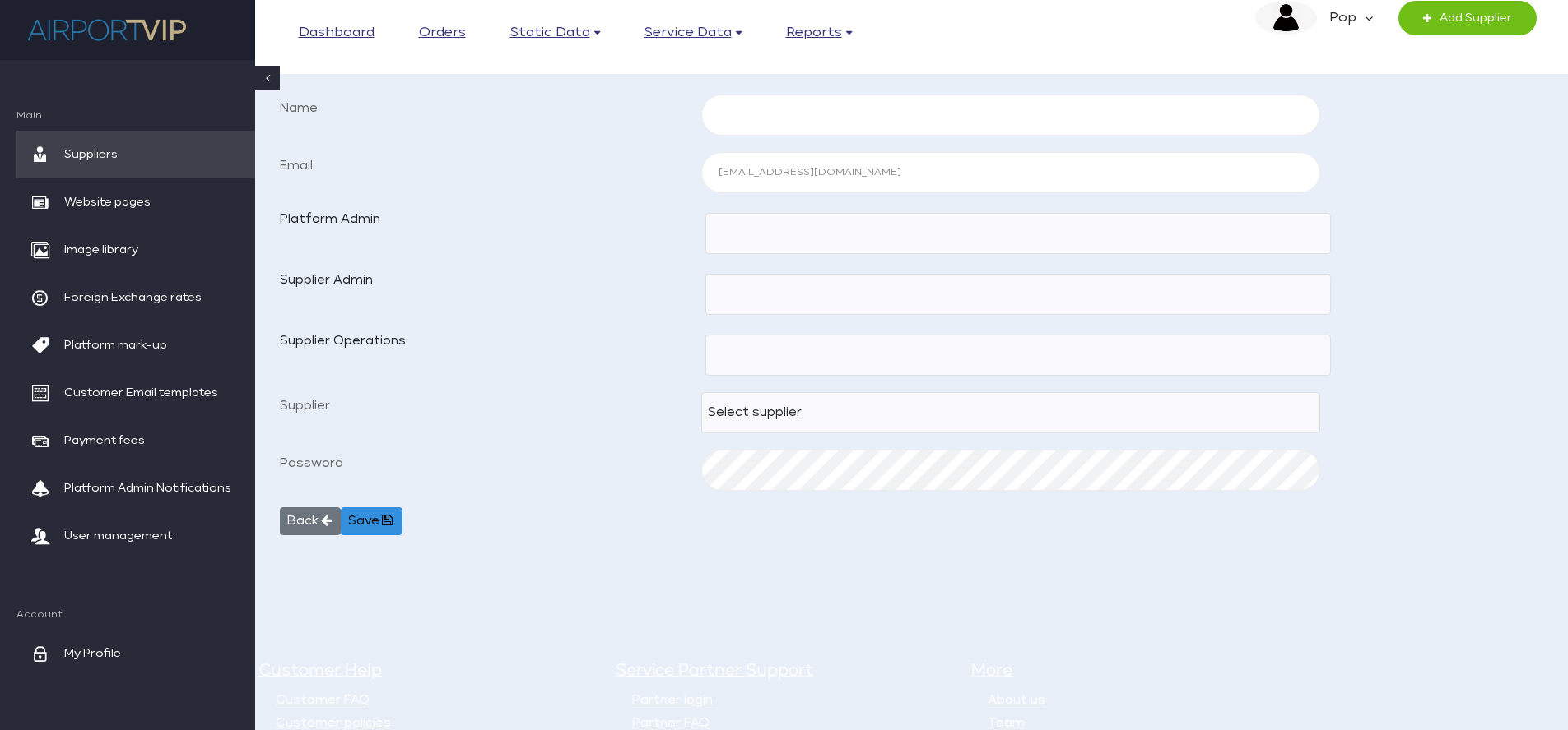
scroll to position [311, 0]
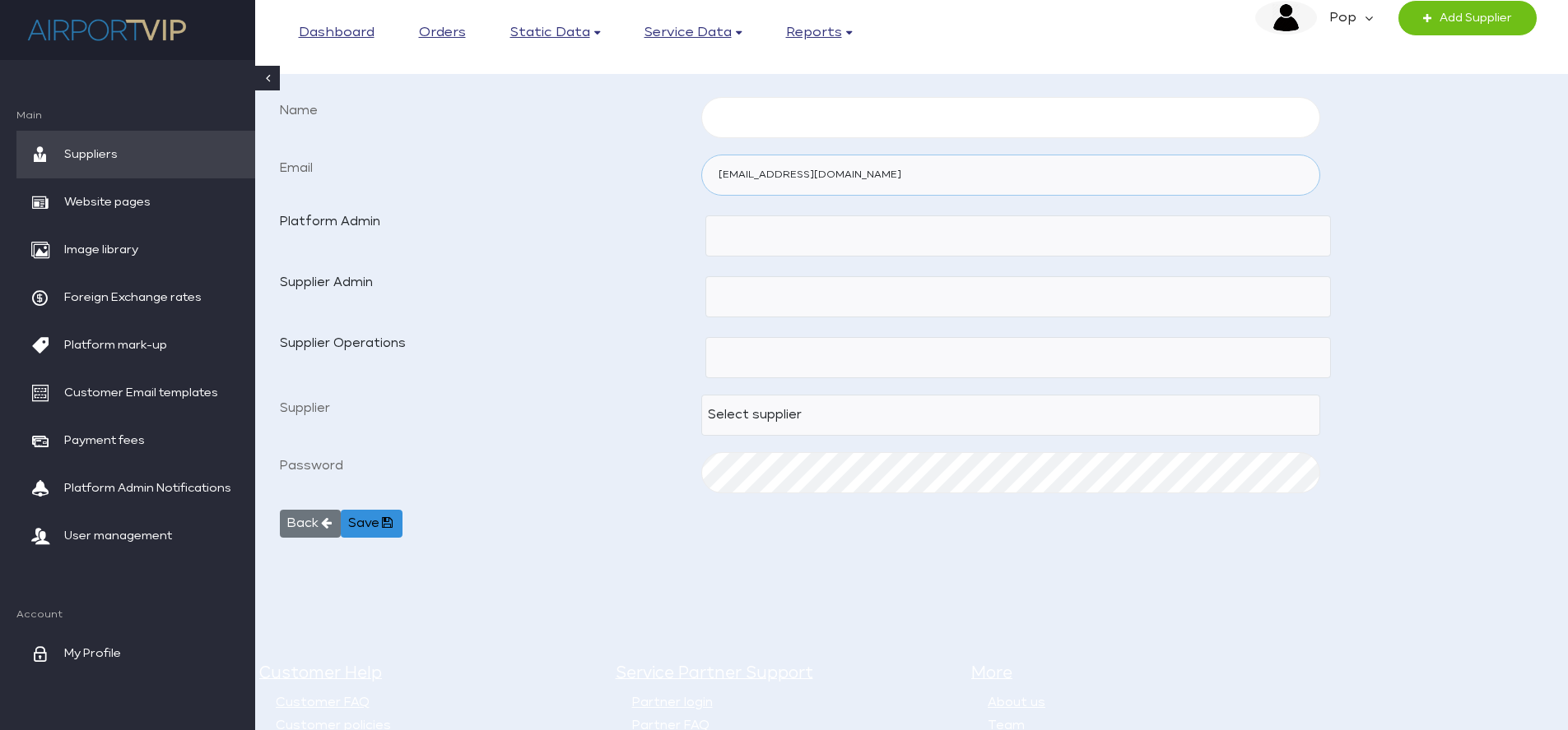
click at [850, 171] on input "pop@singaporeassist.com" at bounding box center [1011, 175] width 620 height 41
drag, startPoint x: 877, startPoint y: 173, endPoint x: 656, endPoint y: 170, distance: 221.0
click at [656, 170] on div "Email pop@singaporeassist.com" at bounding box center [905, 175] width 1263 height 41
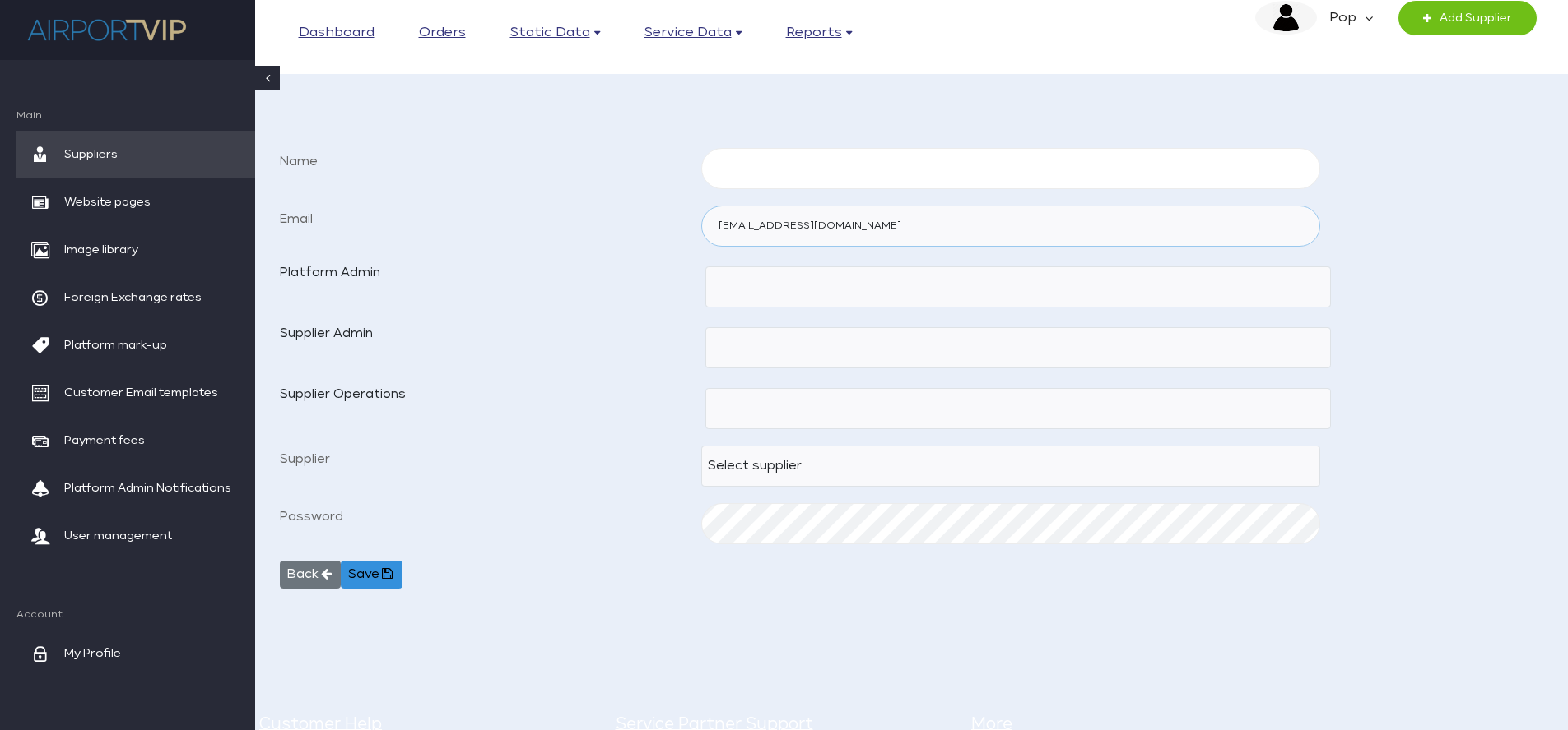
scroll to position [260, 0]
type input "[EMAIL_ADDRESS][DOMAIN_NAME]"
click at [827, 165] on input "Name" at bounding box center [1011, 169] width 620 height 41
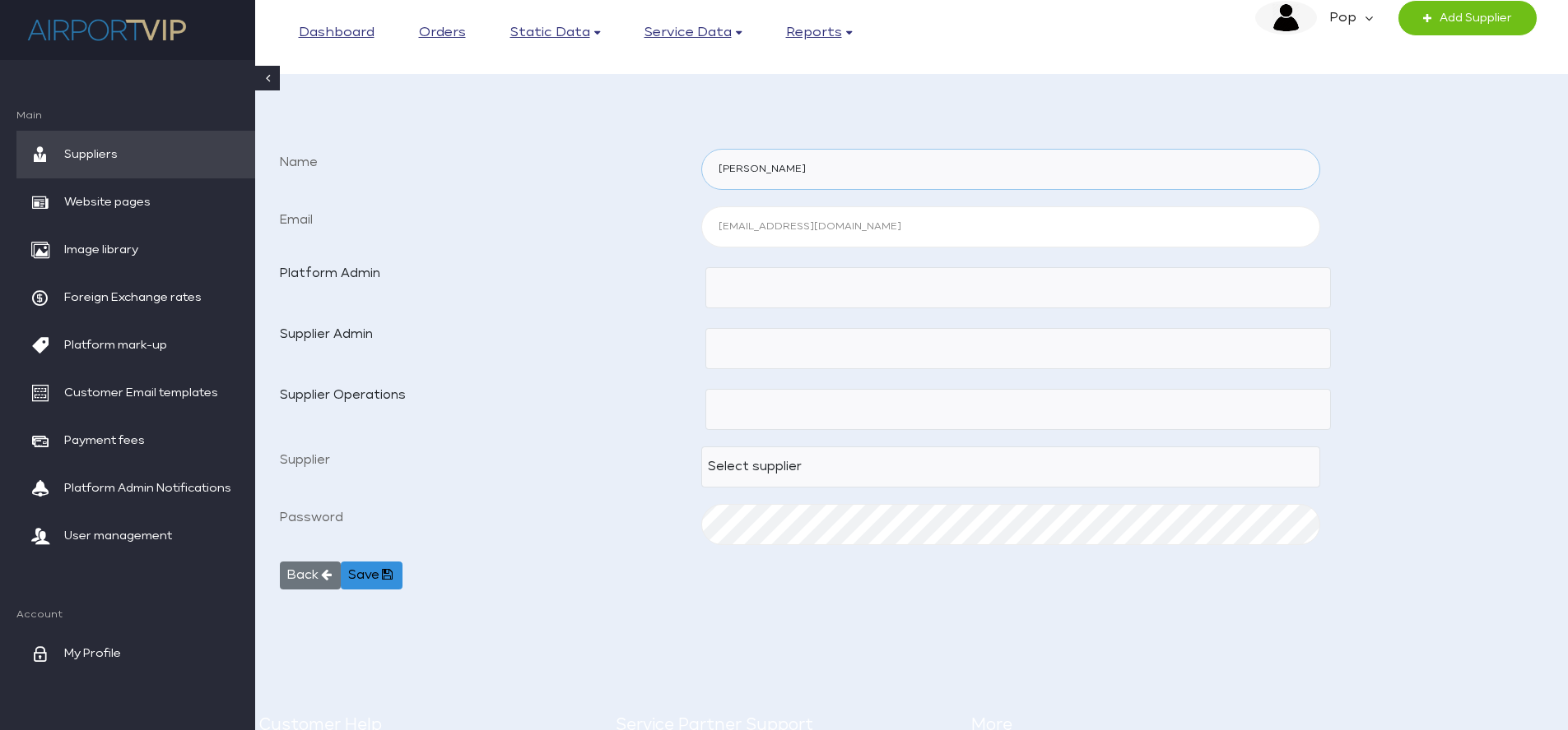
type input "[PERSON_NAME]"
click at [760, 469] on select "Select supplier CP - AUSTRALIA CP Cambodia - Indo China CP Germany - FMS less 1…" at bounding box center [1011, 466] width 620 height 41
click at [387, 568] on icon at bounding box center [387, 574] width 16 height 12
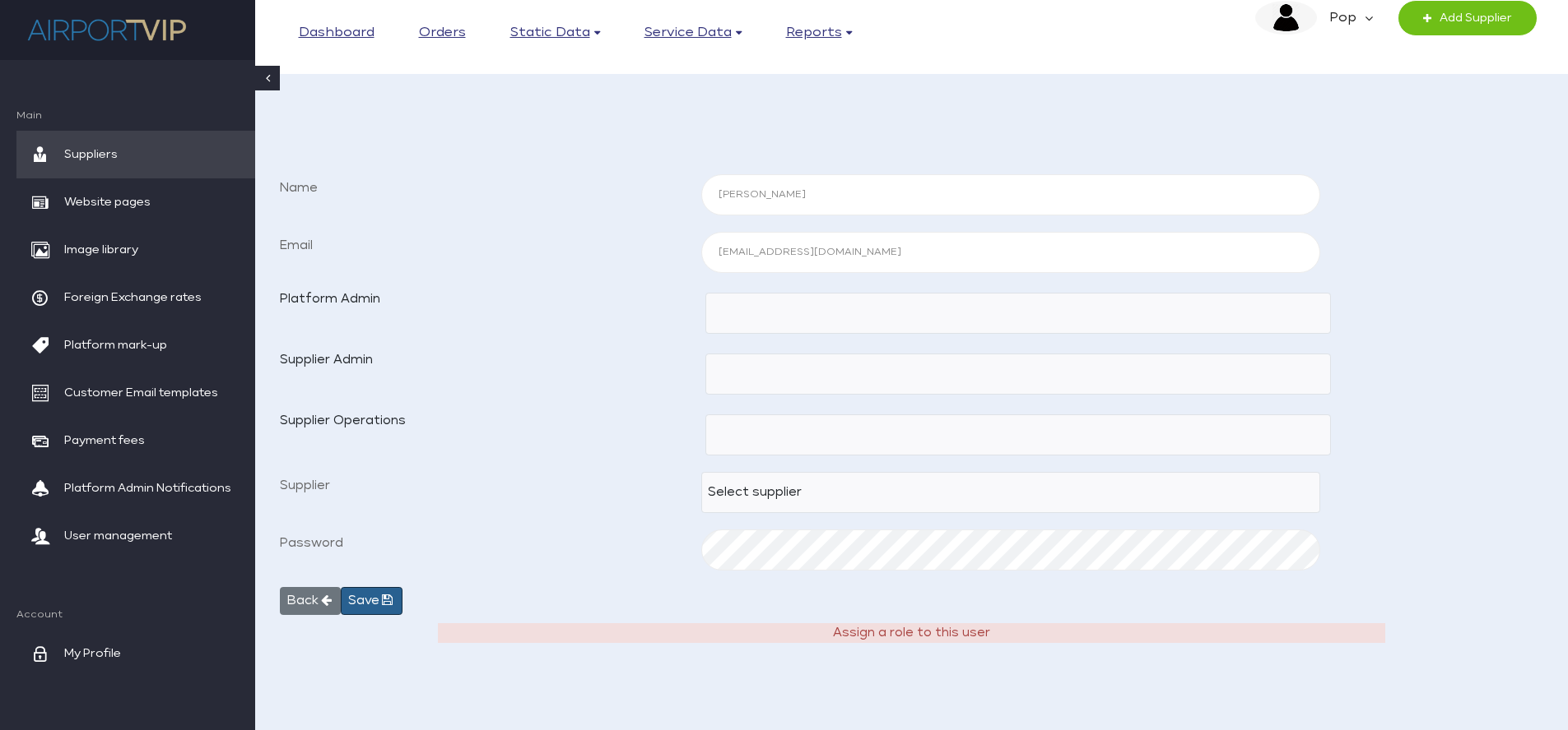
scroll to position [227, 0]
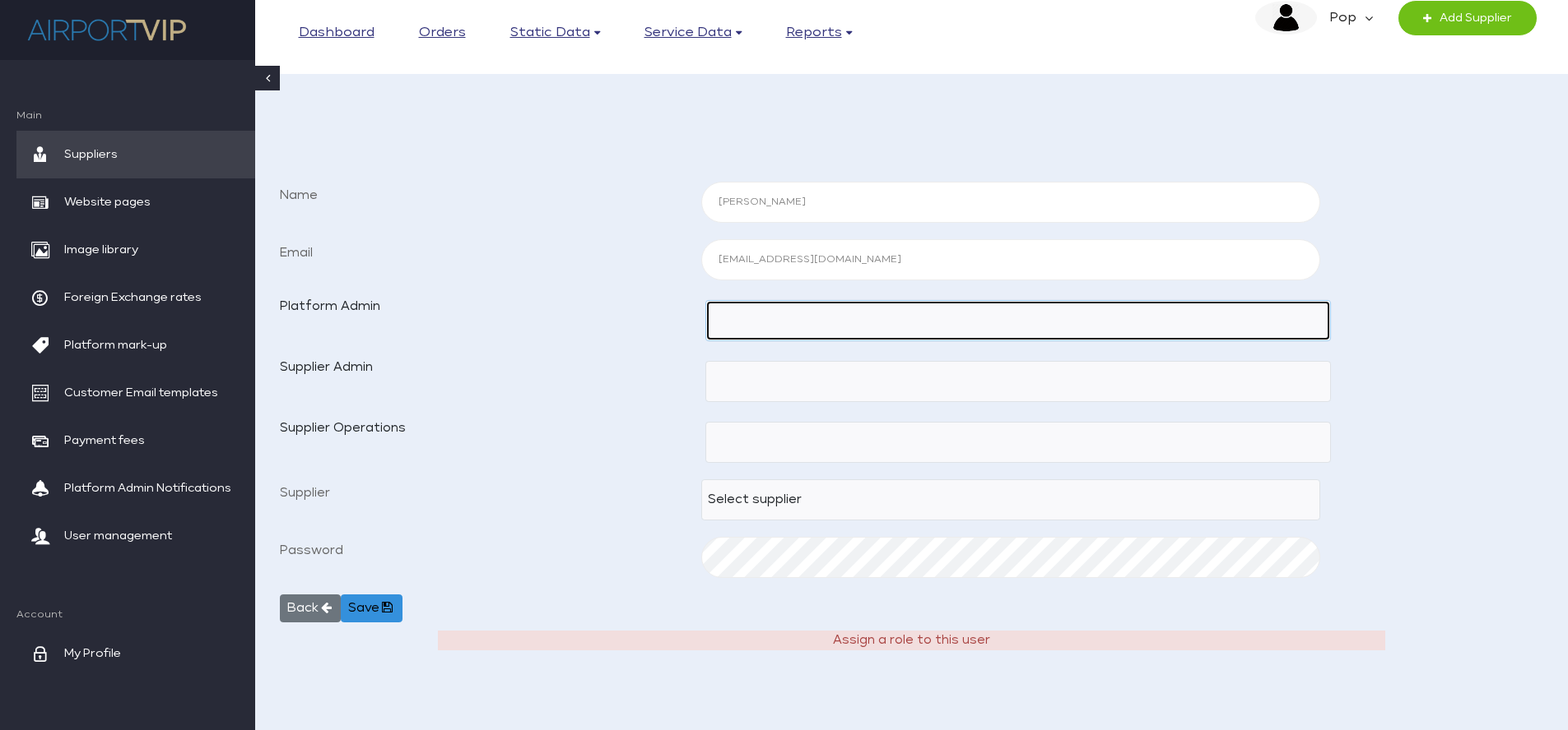
click at [760, 308] on input "checkbox" at bounding box center [1018, 320] width 625 height 41
checkbox input "true"
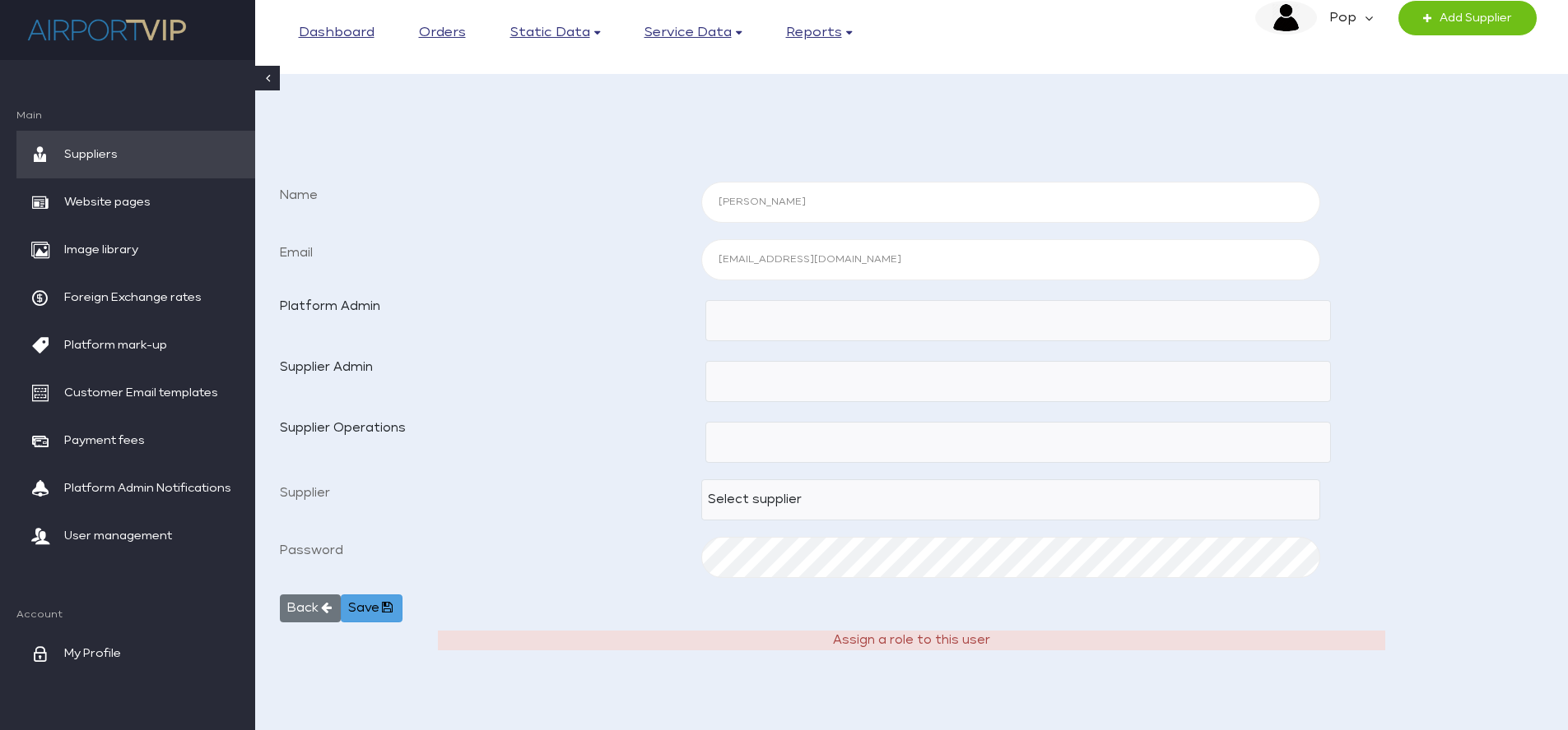
click at [383, 610] on button "Save" at bounding box center [371, 608] width 61 height 28
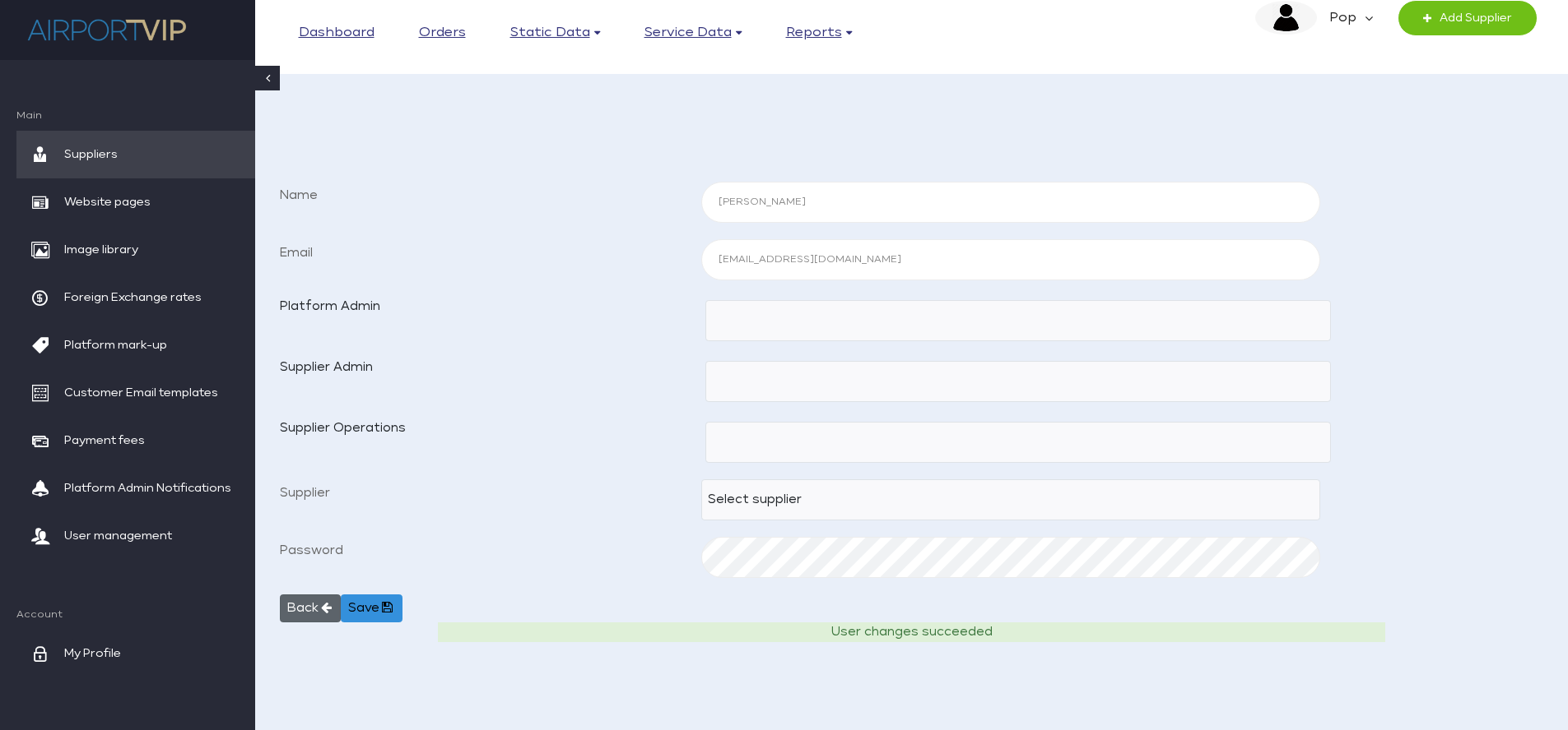
click at [316, 606] on button "Back" at bounding box center [310, 608] width 61 height 28
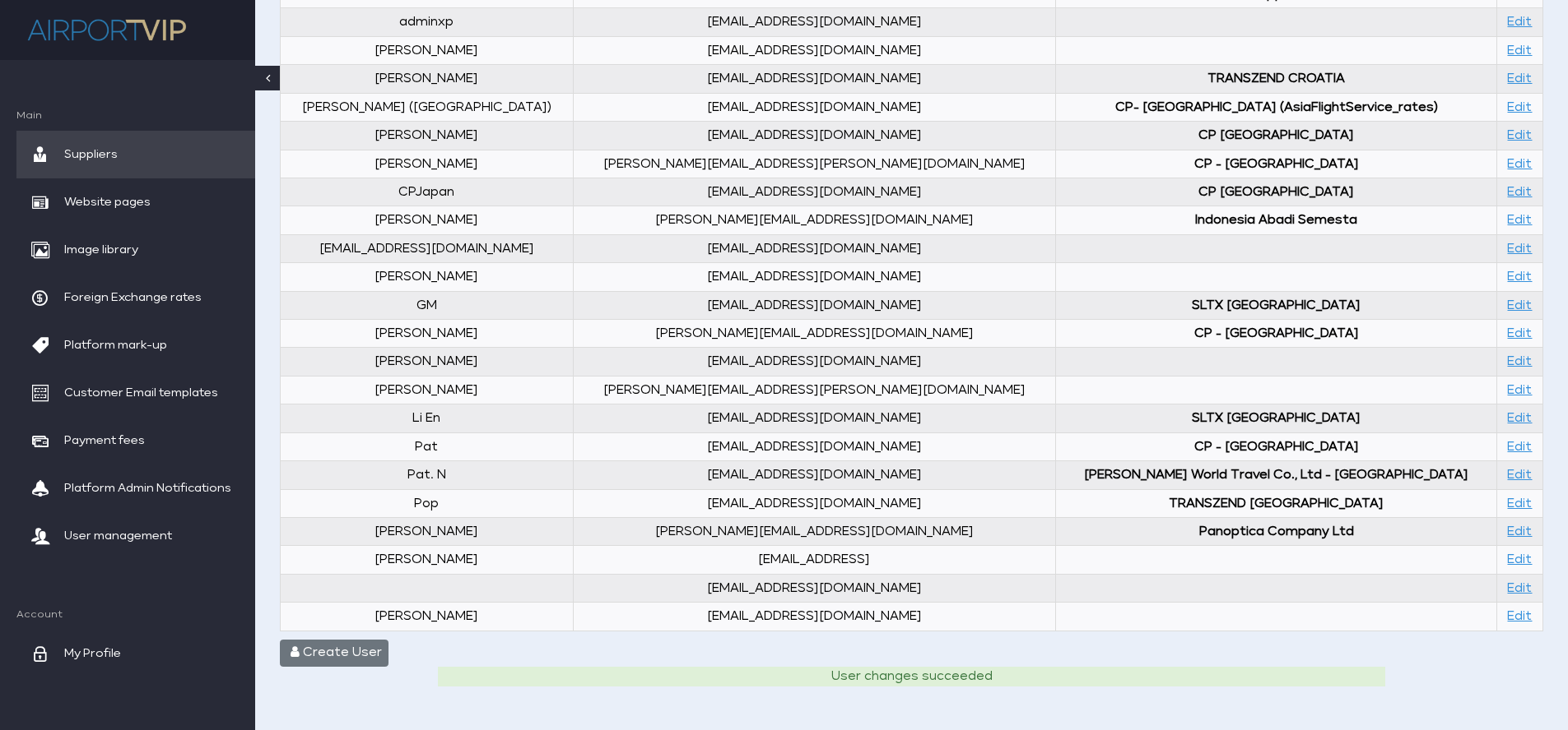
scroll to position [428, 0]
click at [102, 149] on span "Suppliers" at bounding box center [91, 154] width 53 height 48
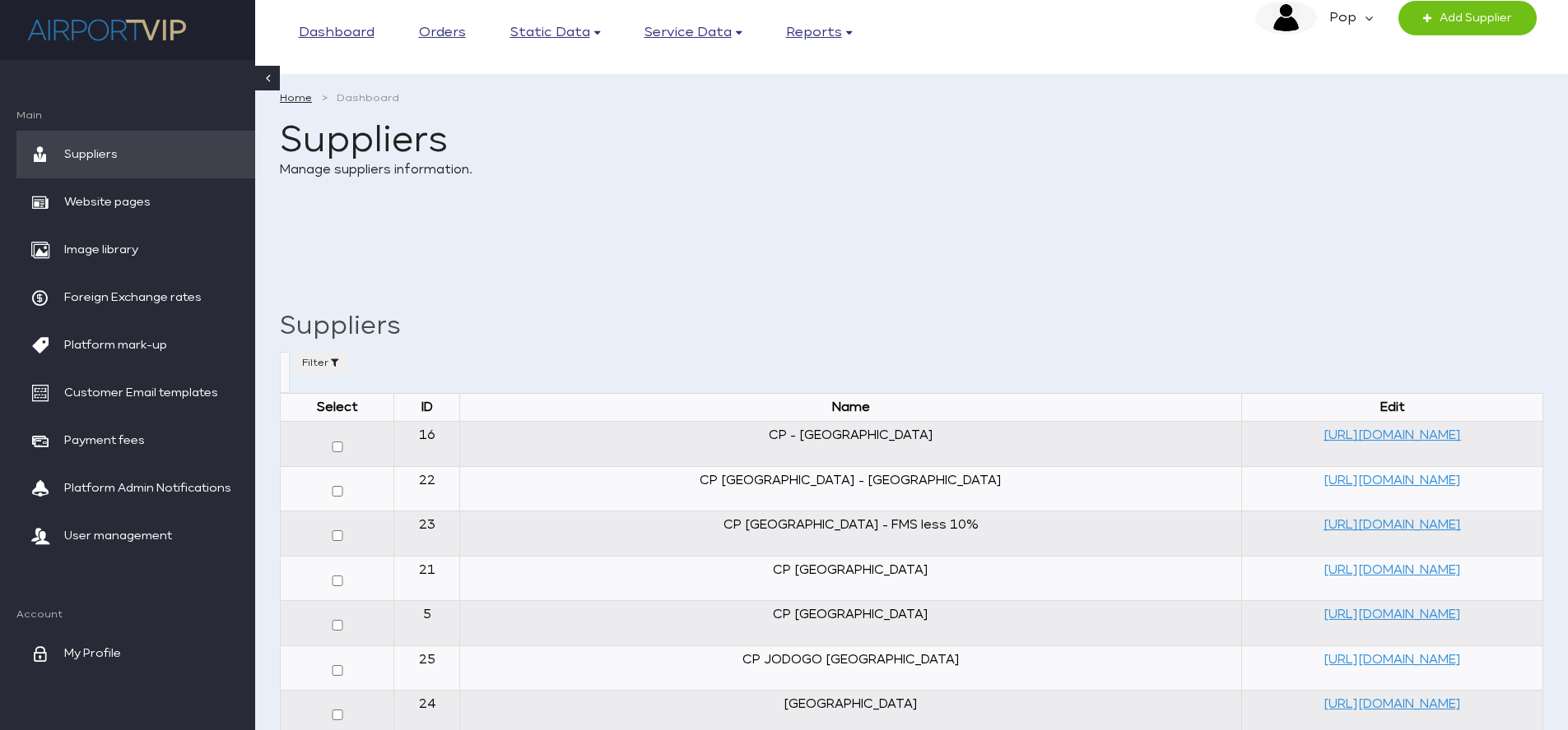
select select
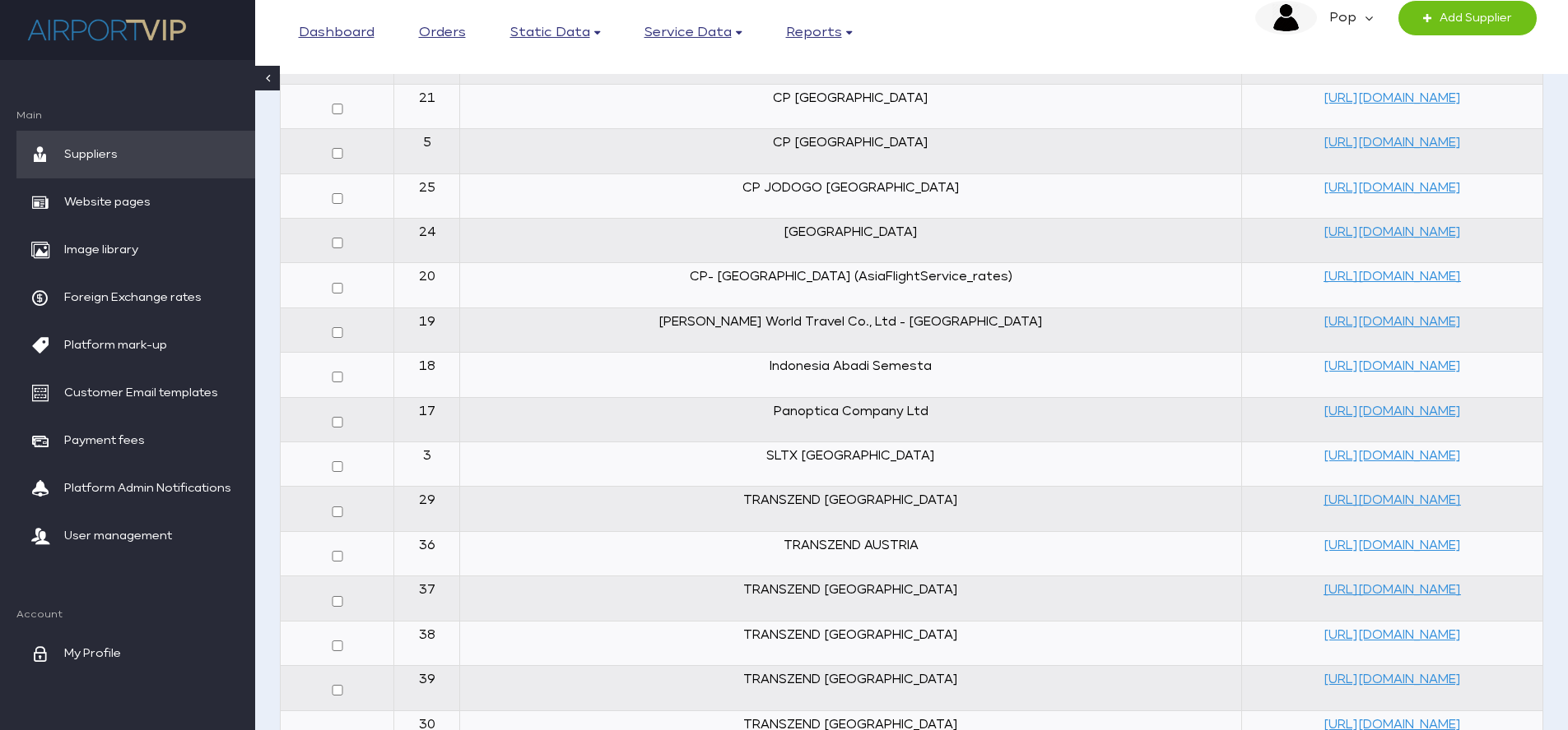
scroll to position [464, 0]
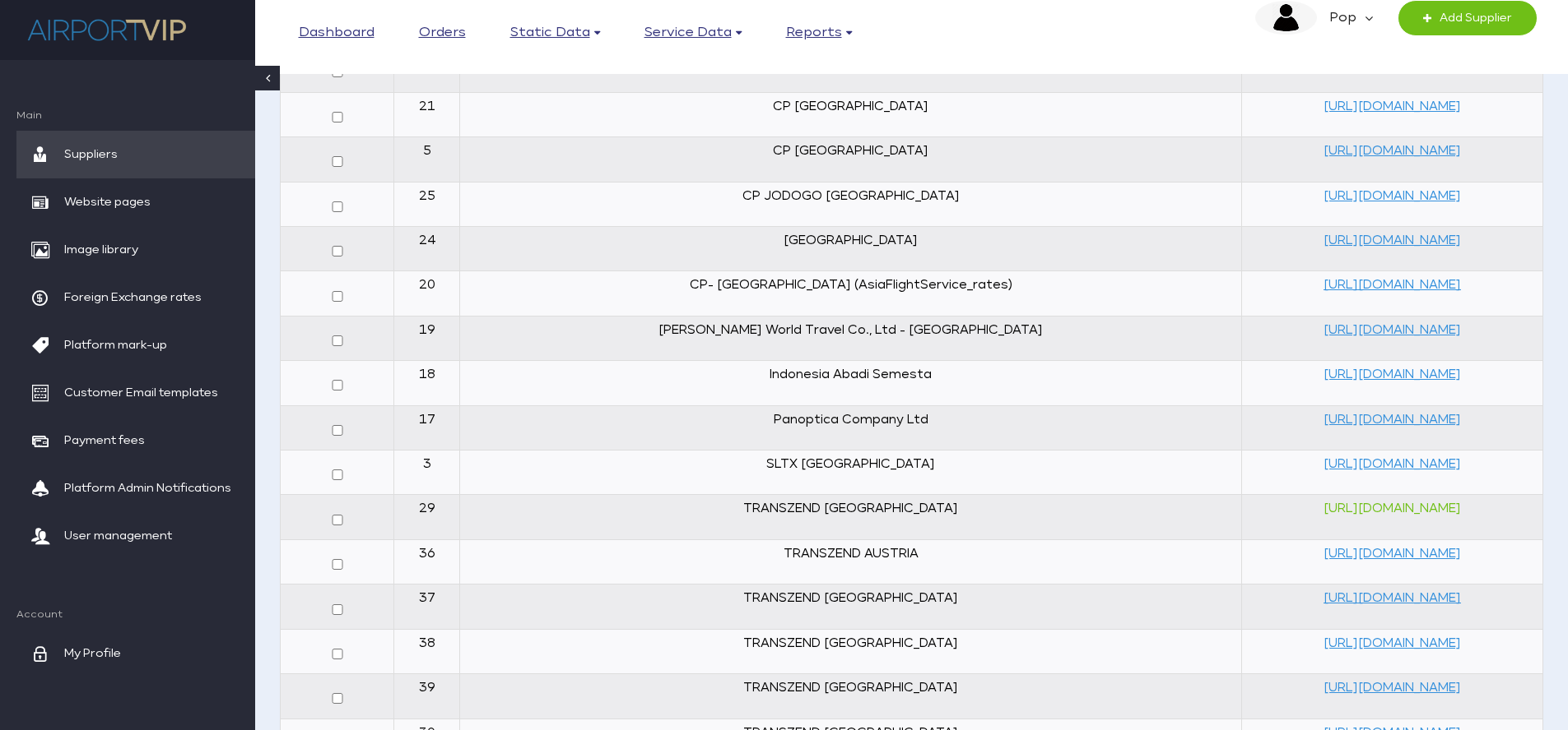
click at [1323, 506] on link "https://airportvip.com/manager/supplier/29" at bounding box center [1392, 509] width 138 height 12
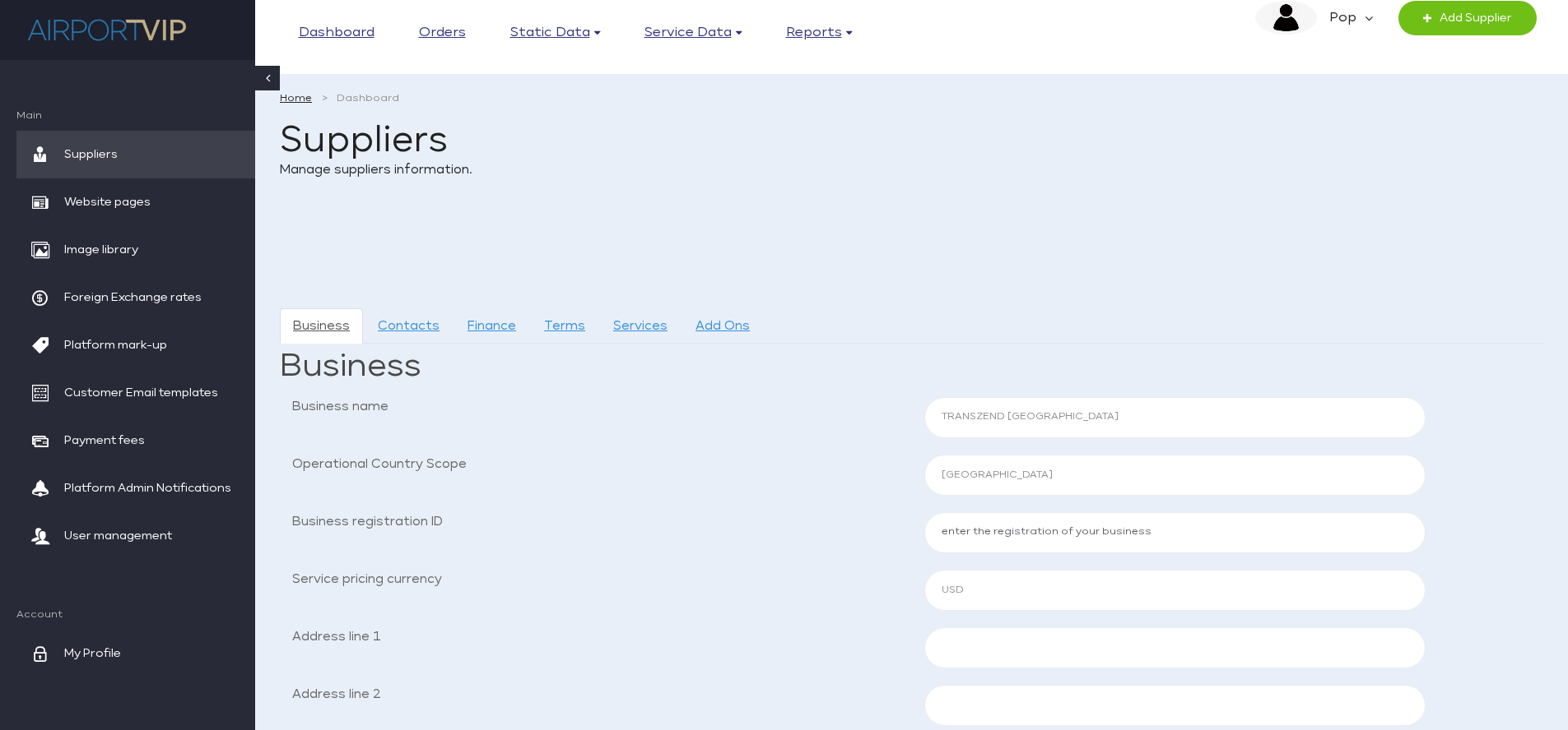
select select "ALB"
select select "USD"
select select "ALB"
click at [399, 321] on link "Contacts" at bounding box center [408, 326] width 88 height 36
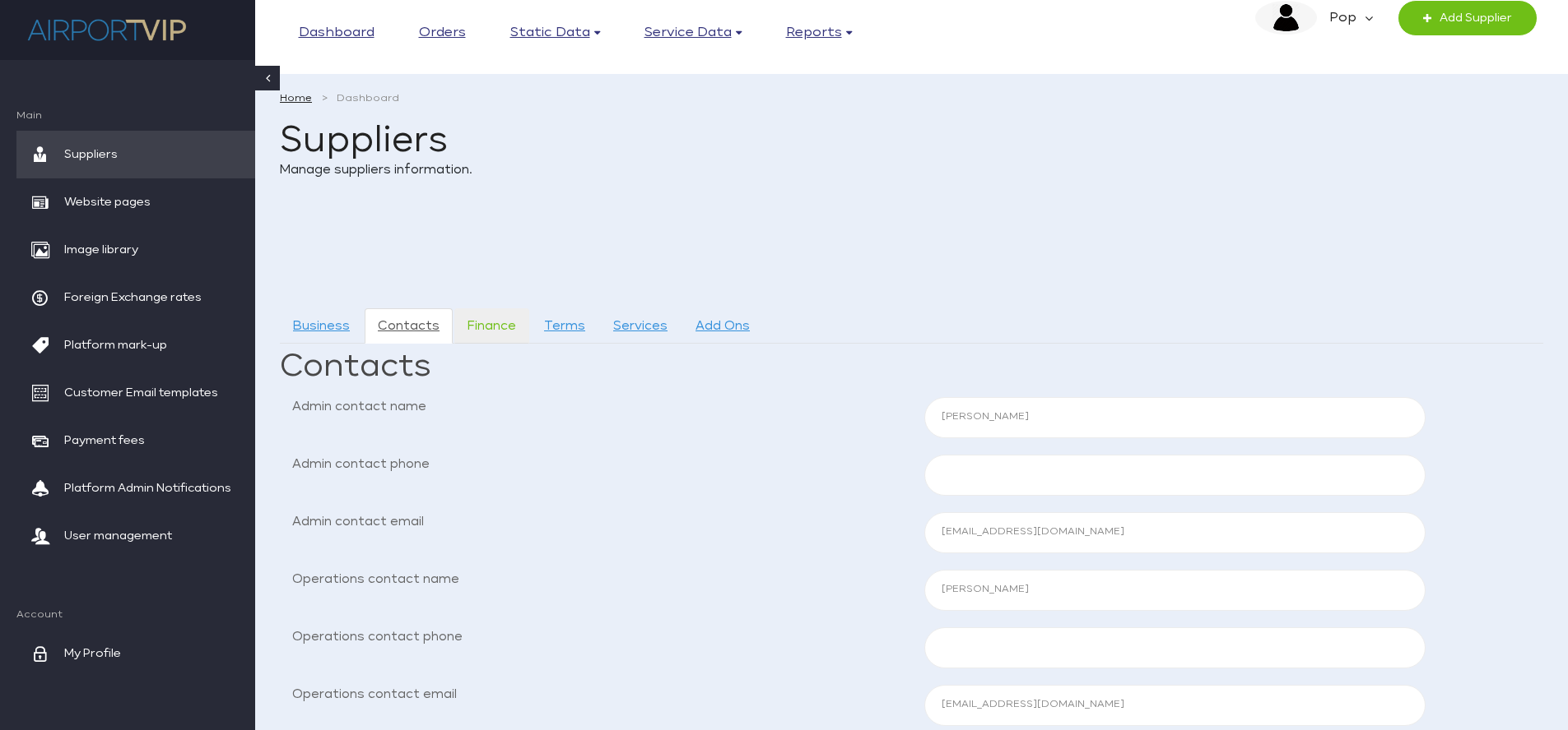
click at [500, 327] on link "Finance" at bounding box center [492, 326] width 75 height 36
select select
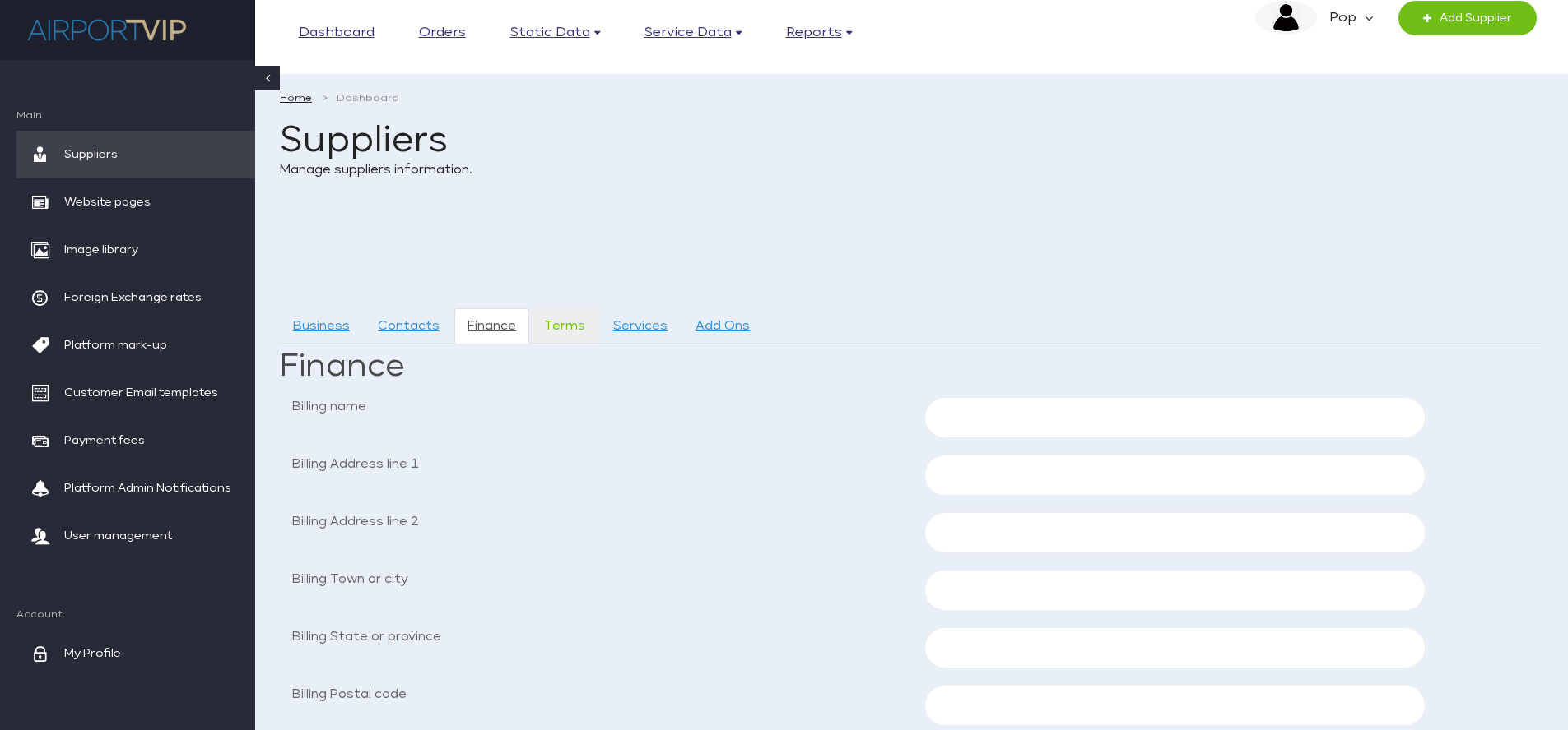
click at [565, 324] on link "Terms" at bounding box center [565, 326] width 68 height 36
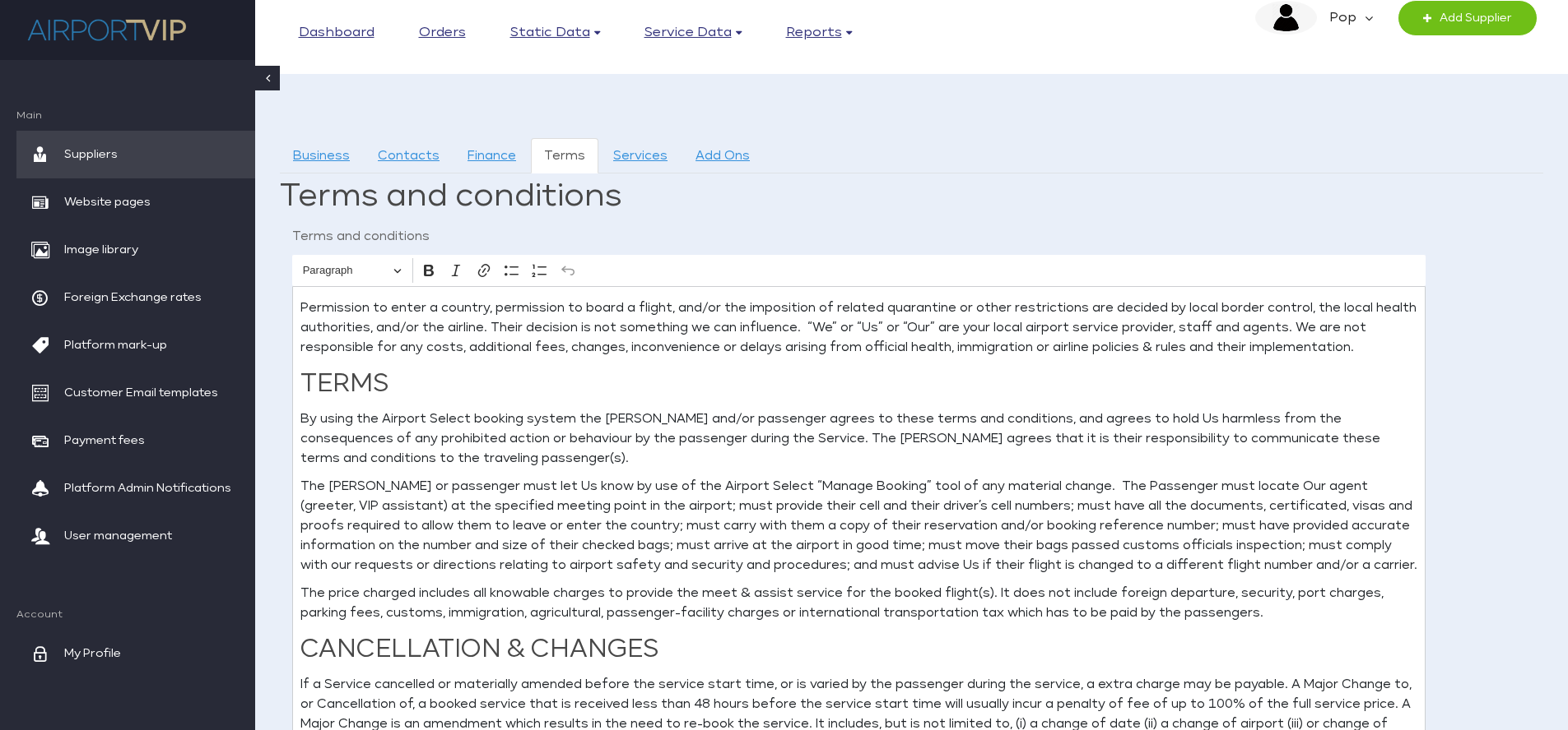
scroll to position [180, 0]
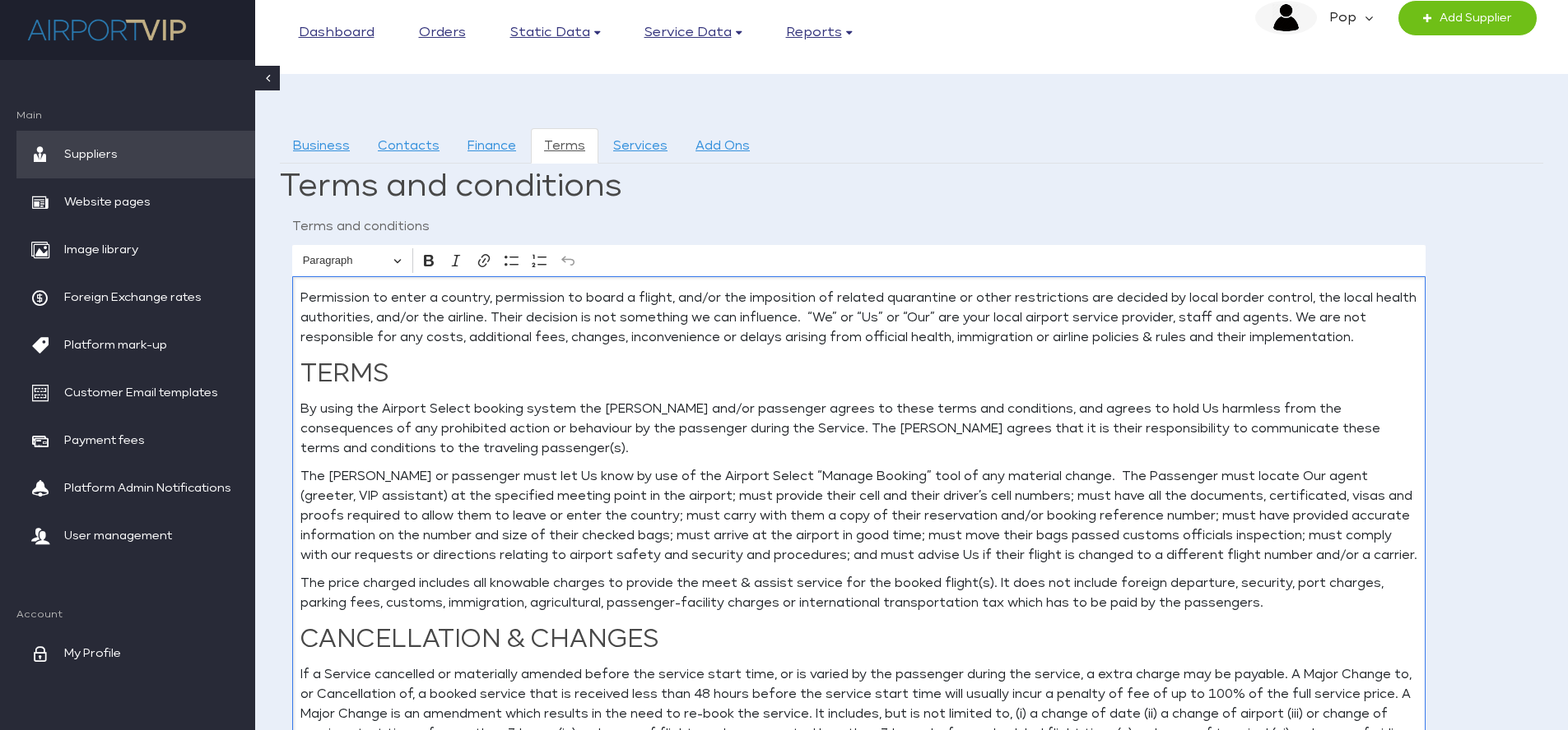
click at [456, 407] on p "By using the Airport Select booking system the [PERSON_NAME] and/or passenger a…" at bounding box center [858, 429] width 1117 height 59
click at [452, 404] on p "By using the Airport Select booking system the [PERSON_NAME] and/or passenger a…" at bounding box center [858, 429] width 1117 height 59
click at [453, 408] on p "By using the Airport Select booking system the [PERSON_NAME] and/or passenger a…" at bounding box center [858, 429] width 1117 height 59
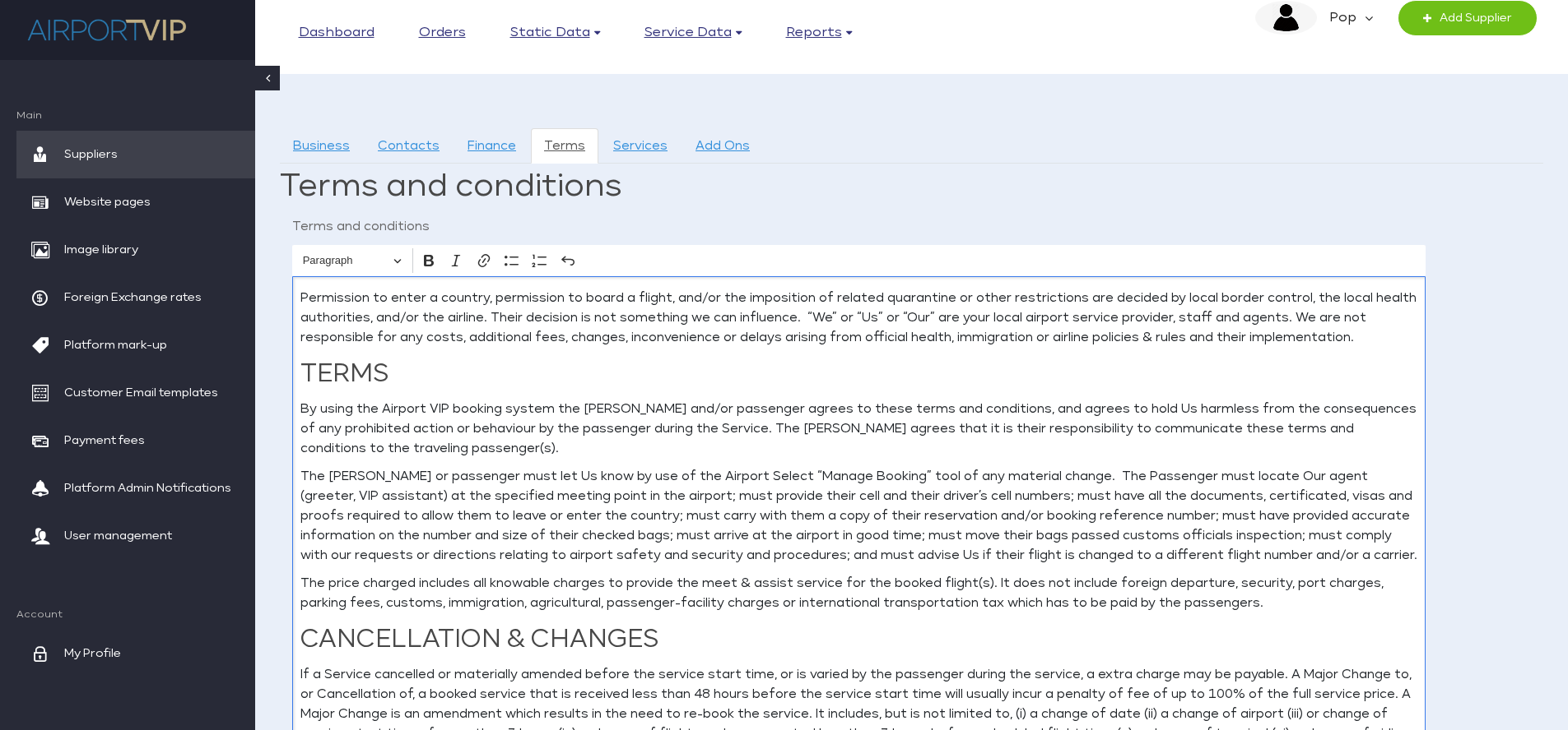
click at [721, 477] on p "The [PERSON_NAME] or passenger must let Us know by use of the Airport Select “M…" at bounding box center [858, 516] width 1117 height 98
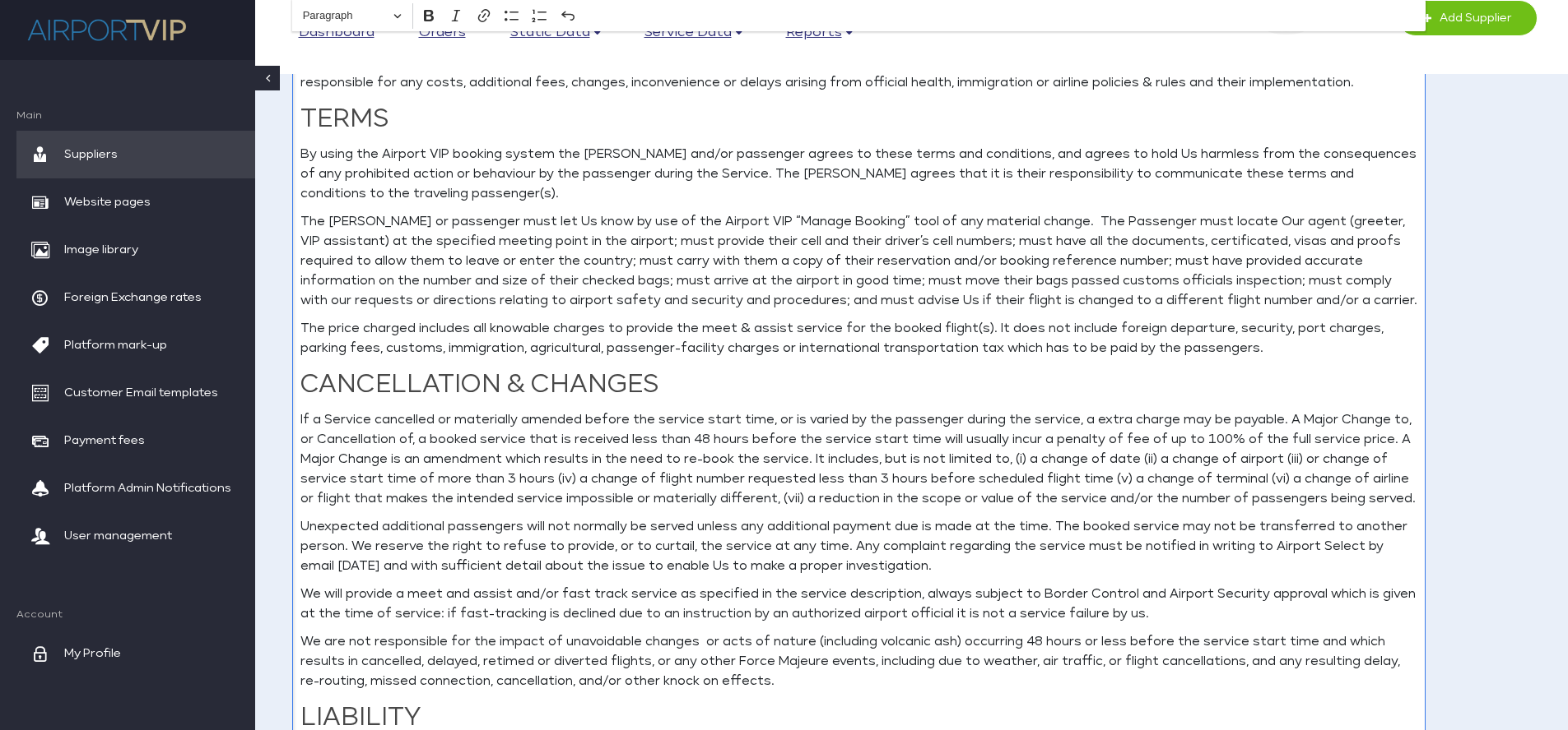
scroll to position [437, 0]
click at [324, 421] on p "If a Service cancelled or materially amended before the service start time, or …" at bounding box center [858, 459] width 1117 height 98
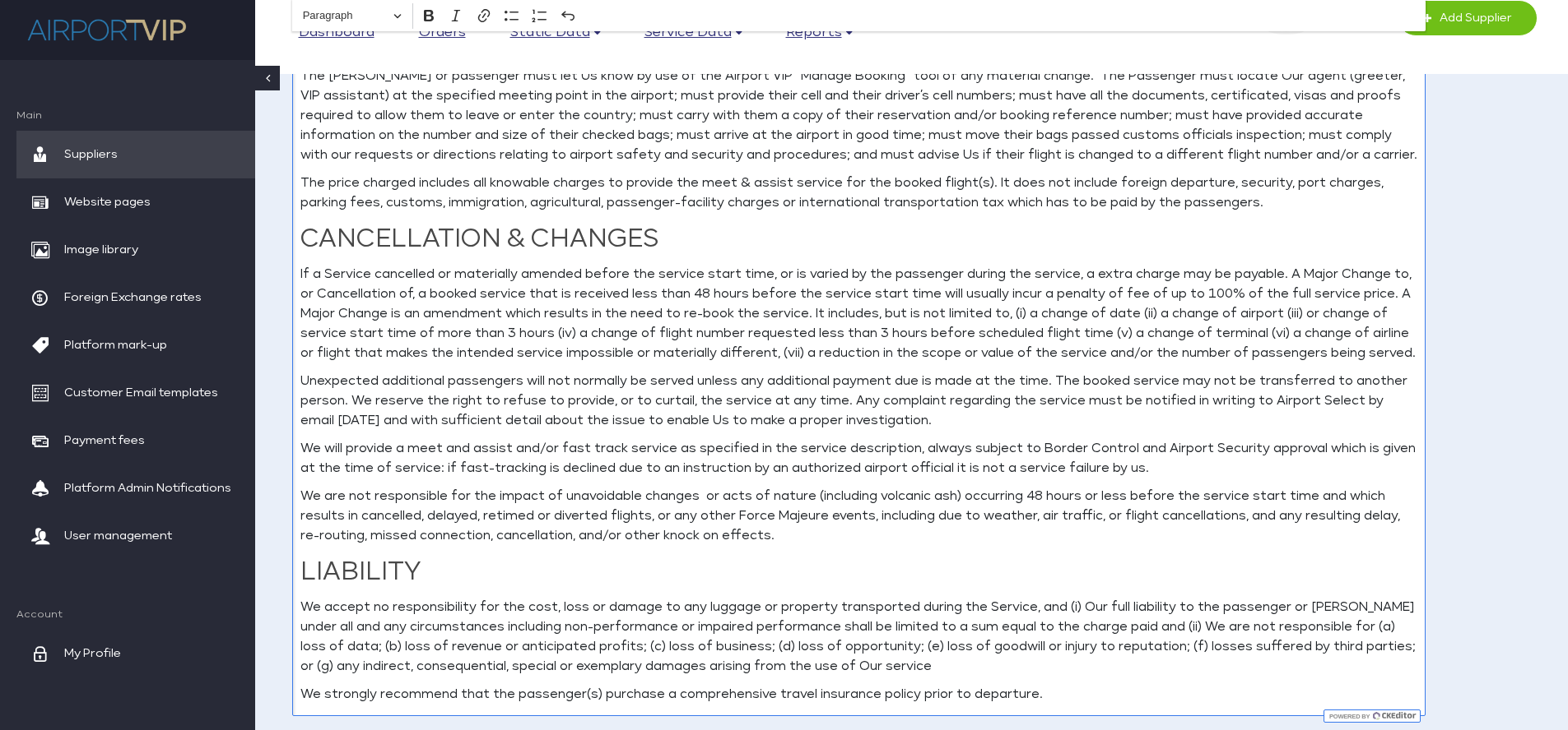
scroll to position [598, 0]
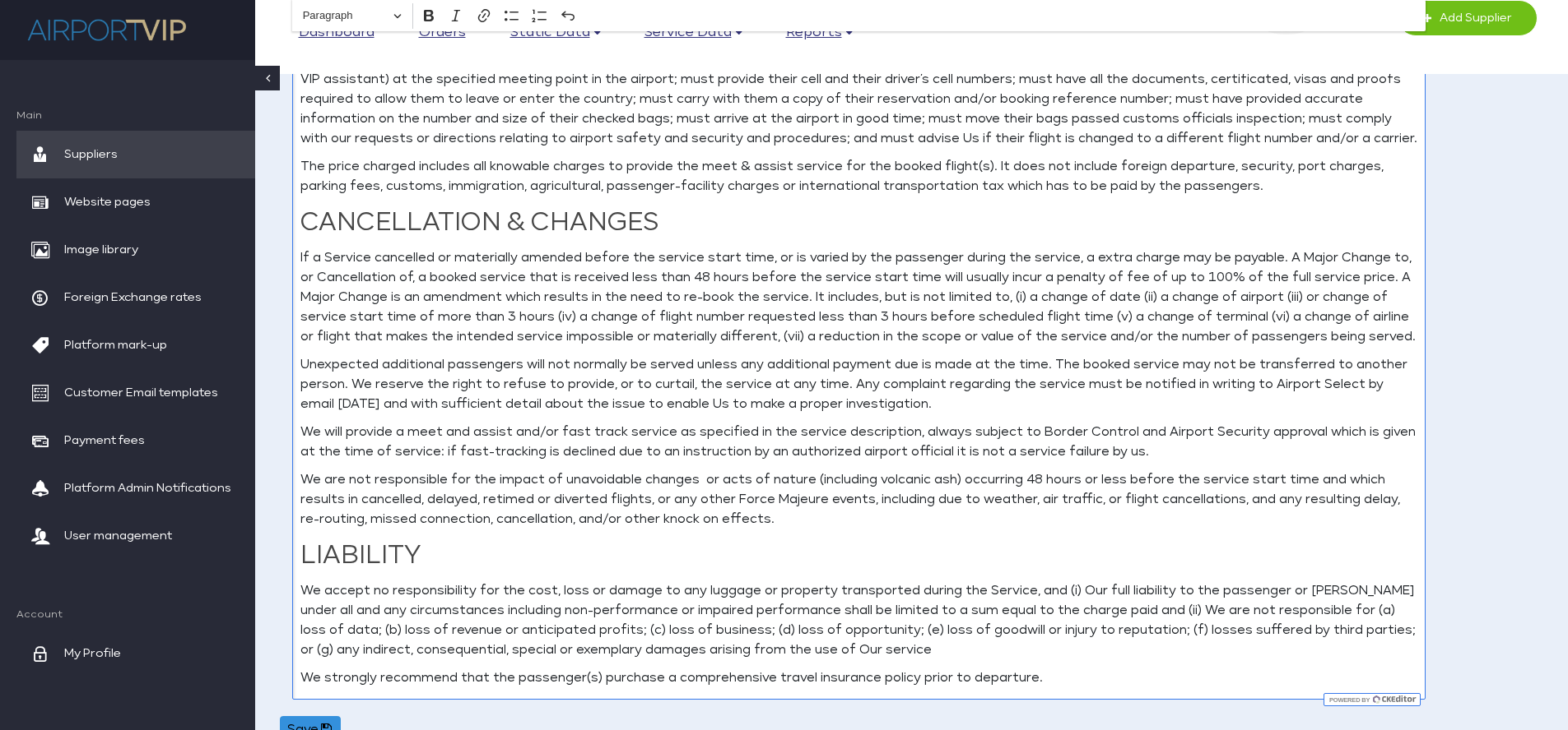
click at [900, 652] on p "We accept no responsibility for the cost, loss or damage to any luggage or prop…" at bounding box center [858, 620] width 1117 height 79
click at [834, 504] on p "We are not responsible for the impact of unavoidable changes or acts of nature …" at bounding box center [858, 500] width 1117 height 59
drag, startPoint x: 827, startPoint y: 499, endPoint x: 737, endPoint y: 499, distance: 90.0
click at [737, 499] on p "We are not responsible for the impact of unavoidable changes or acts of nature …" at bounding box center [858, 500] width 1117 height 59
copy p "Force Majeure"
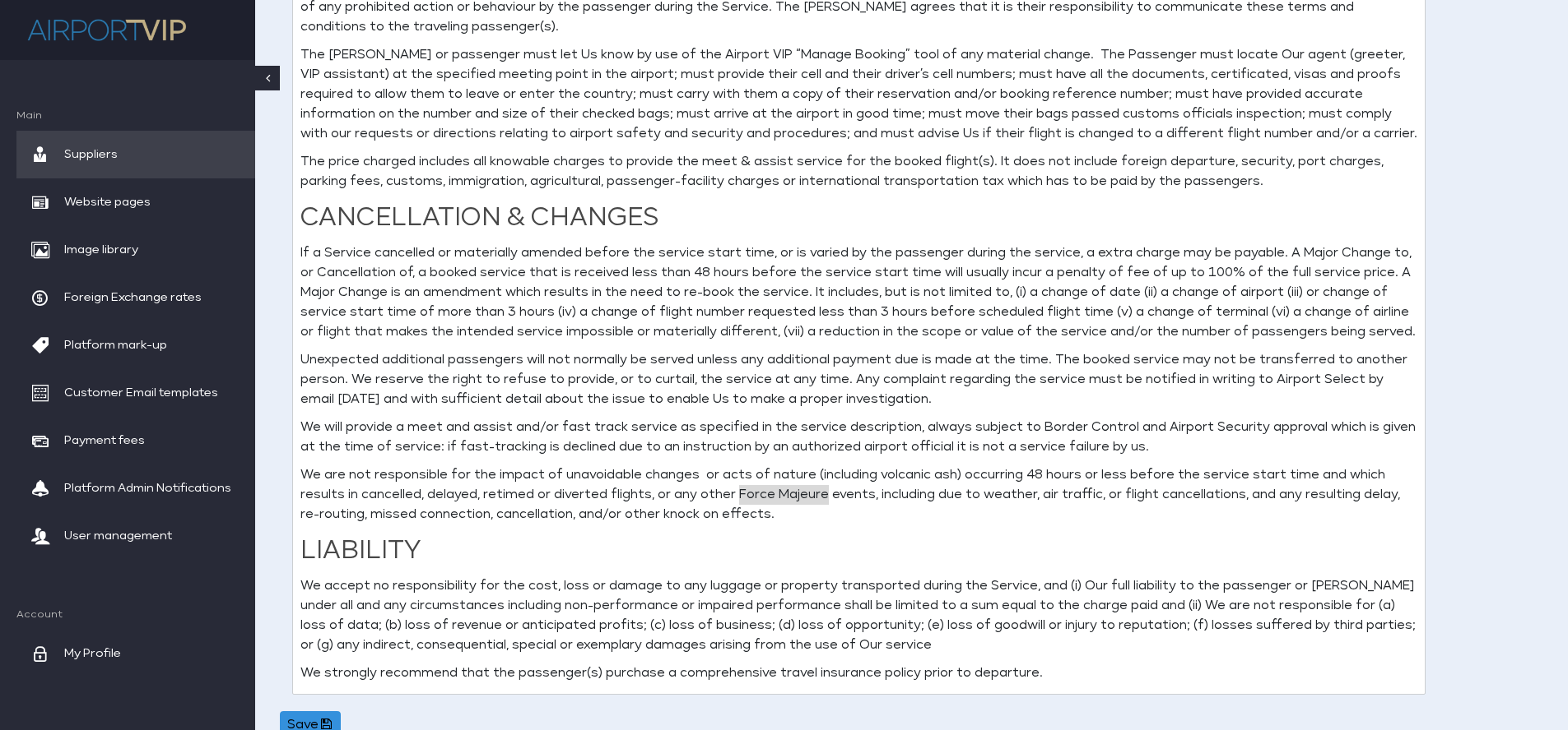
scroll to position [642, 0]
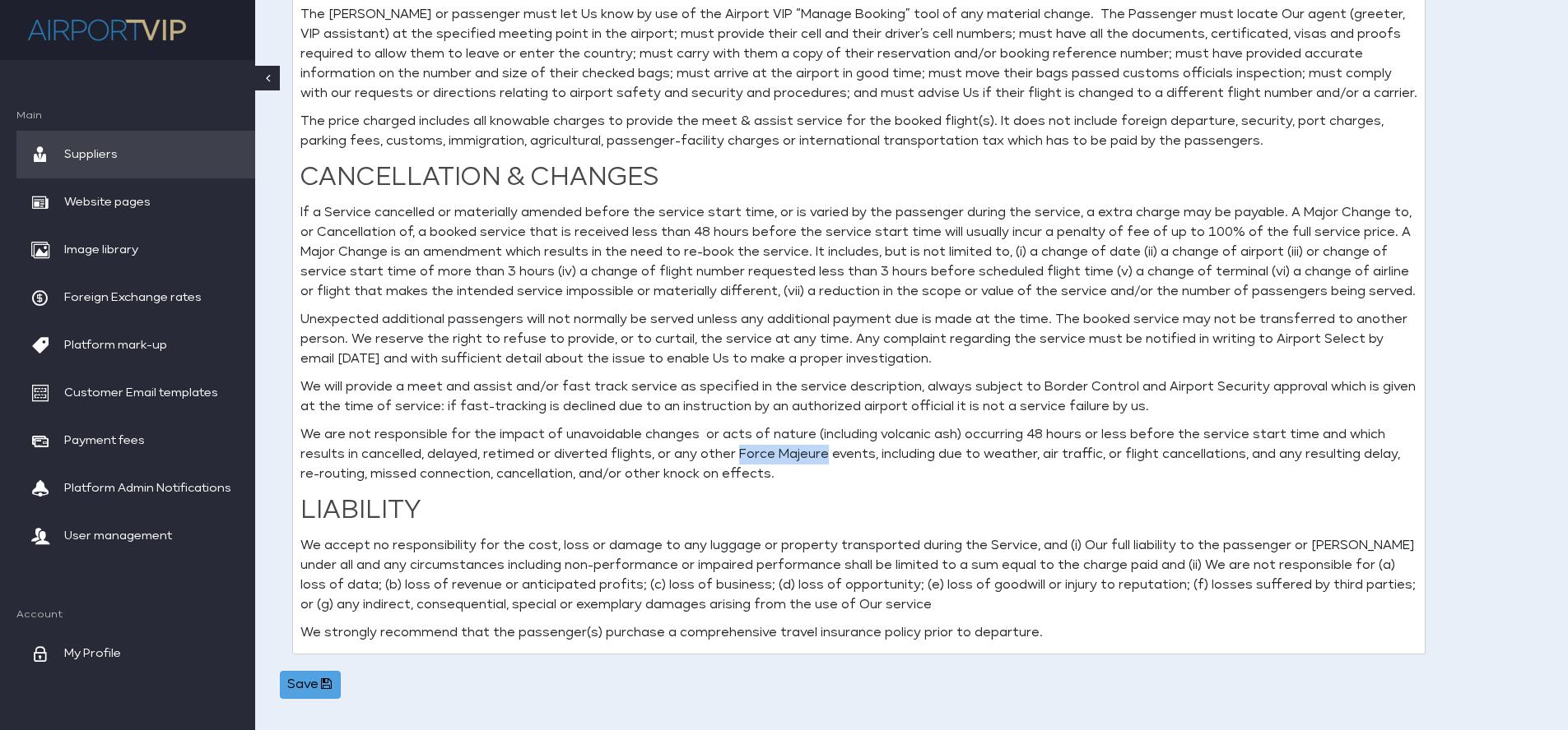
click at [324, 679] on icon at bounding box center [326, 684] width 16 height 12
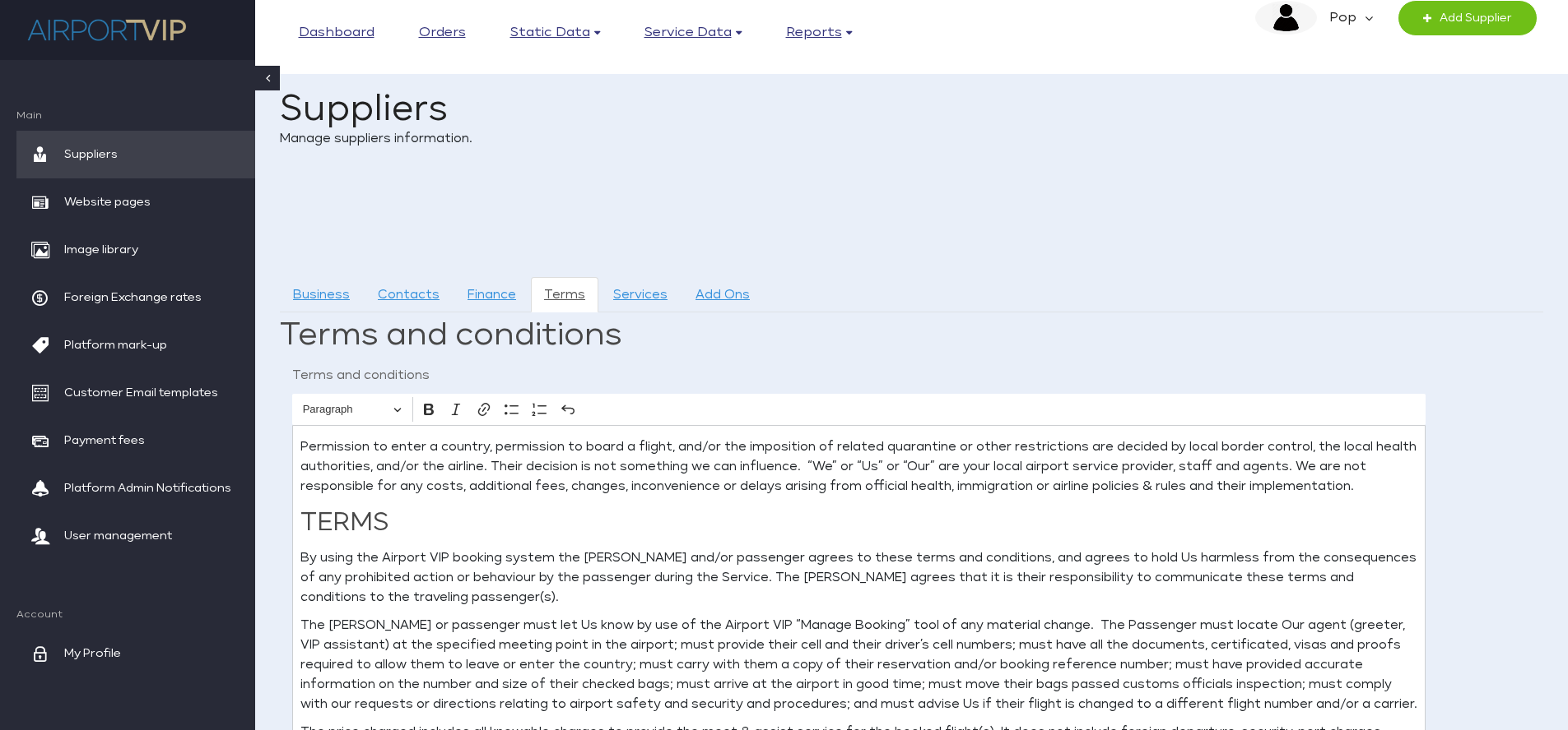
scroll to position [0, 0]
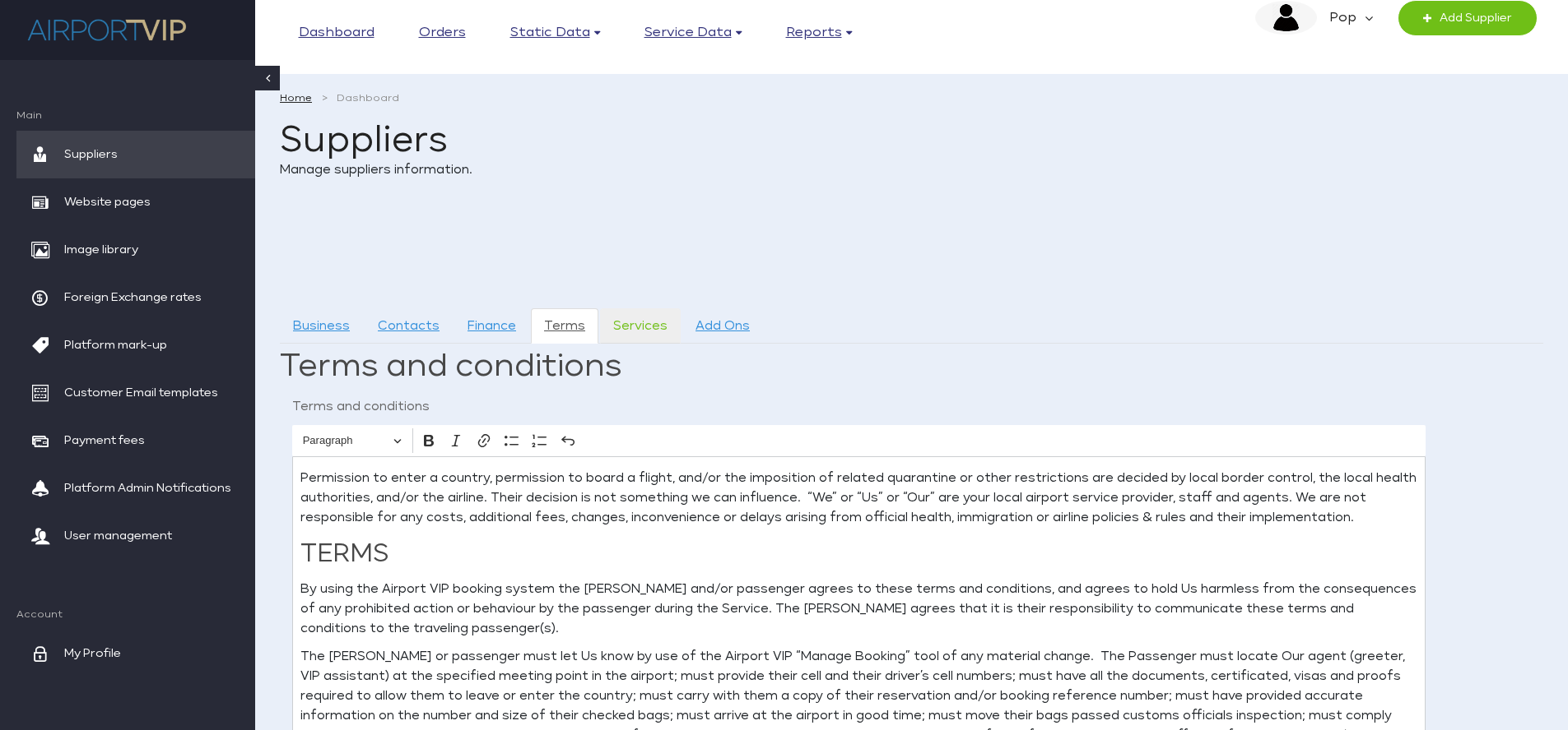
click at [659, 324] on link "Services" at bounding box center [640, 326] width 81 height 36
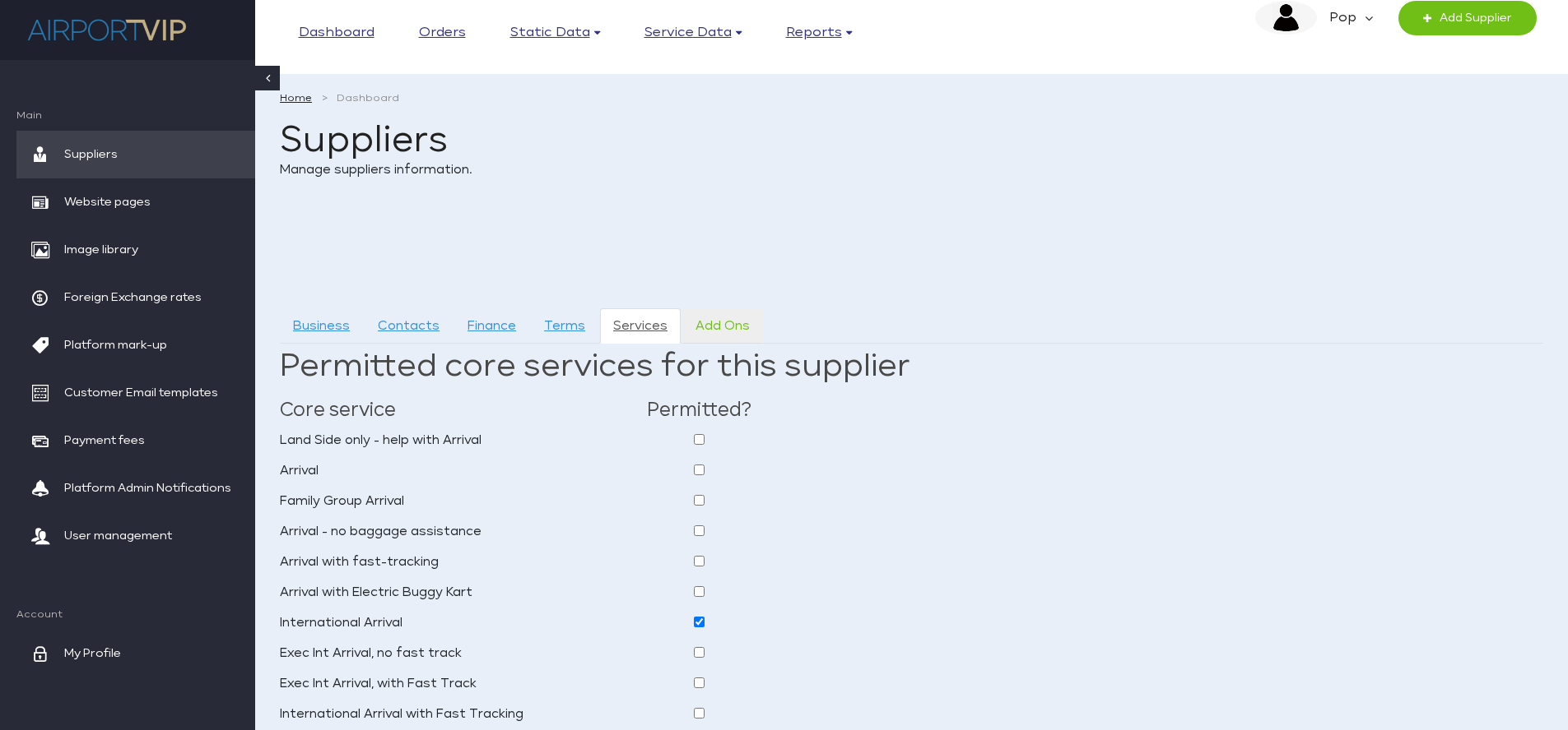
click at [725, 322] on link "Add Ons" at bounding box center [723, 326] width 81 height 36
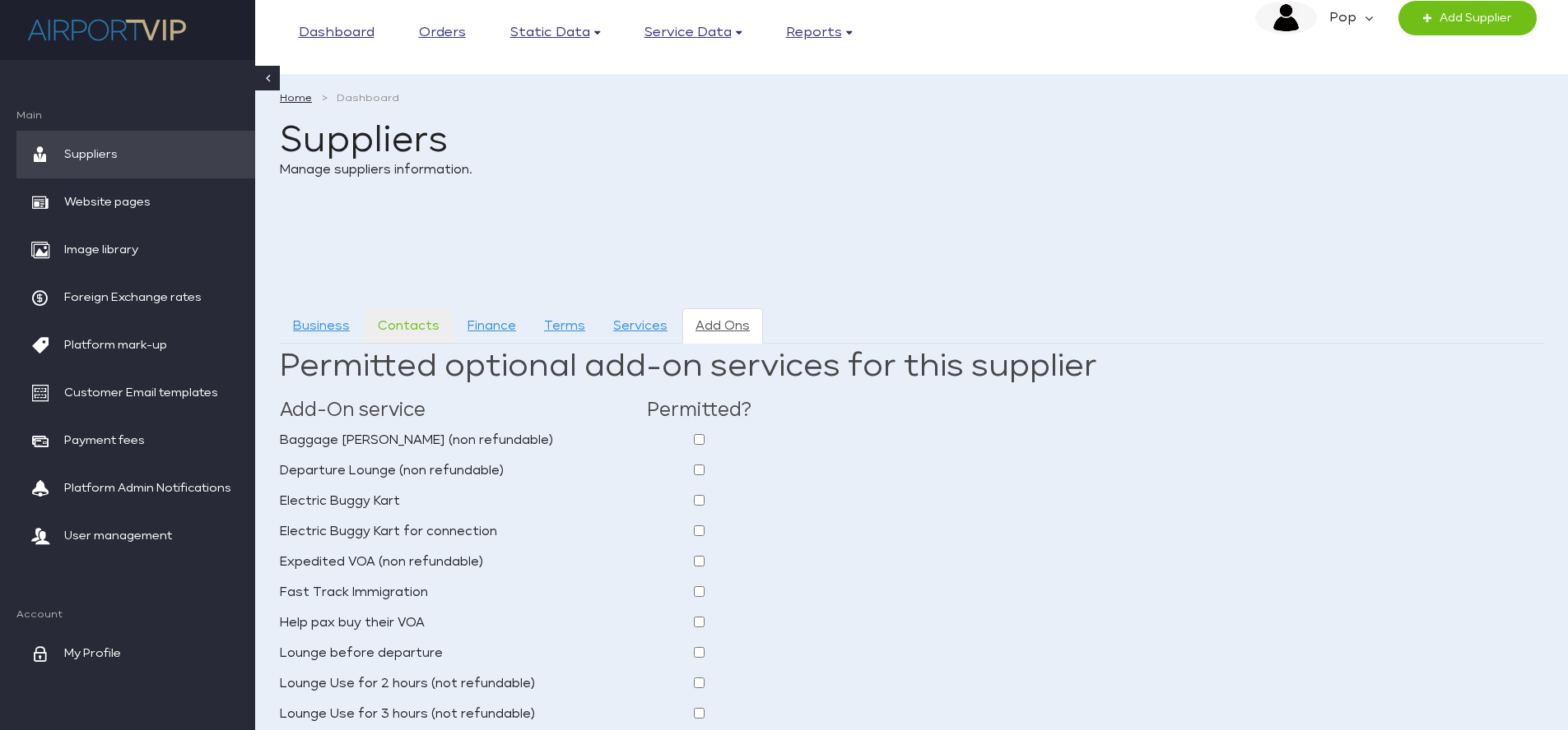
click at [421, 326] on link "Contacts" at bounding box center [408, 326] width 88 height 36
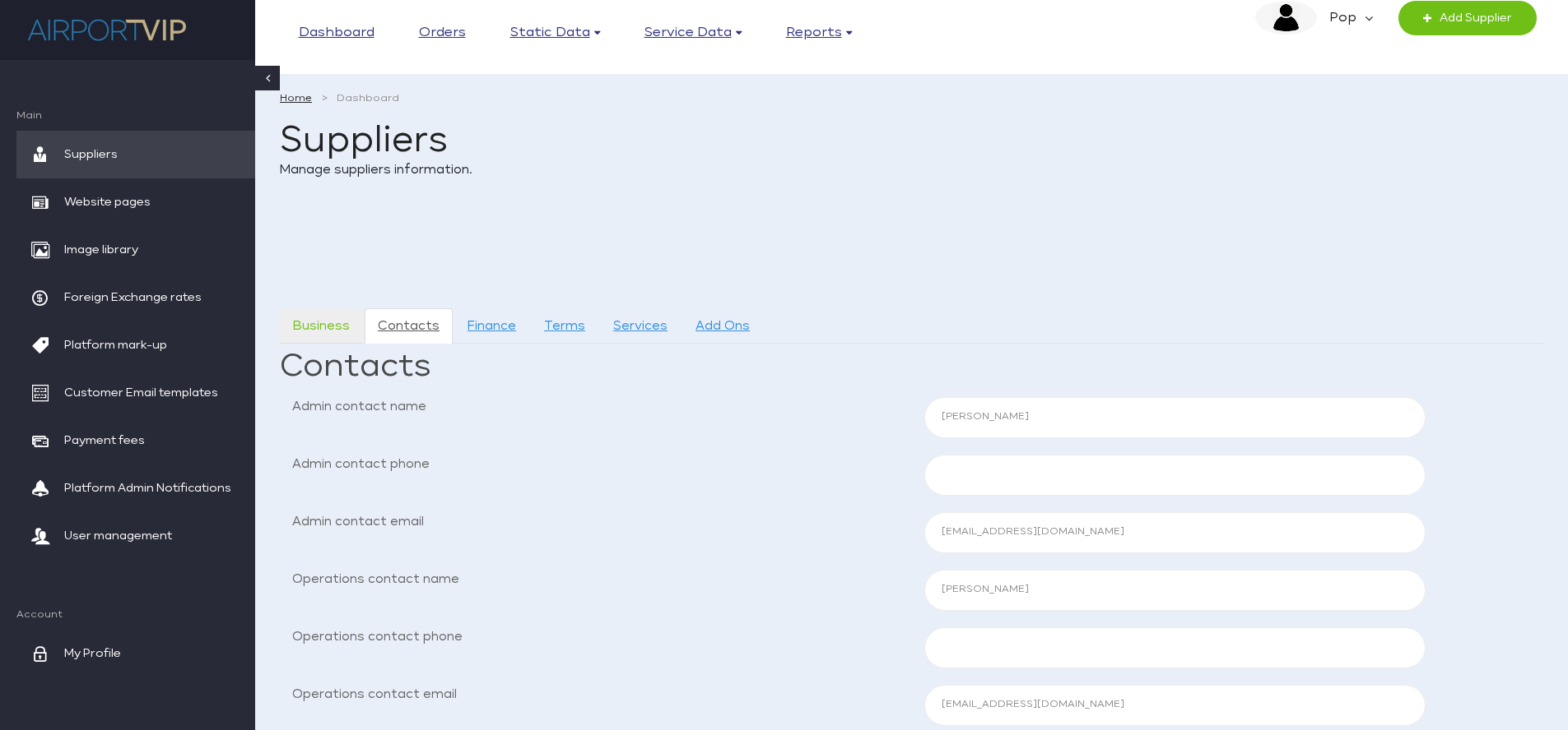
click at [322, 322] on link "Business" at bounding box center [320, 326] width 83 height 36
select select "ALB"
select select "USD"
select select "ALB"
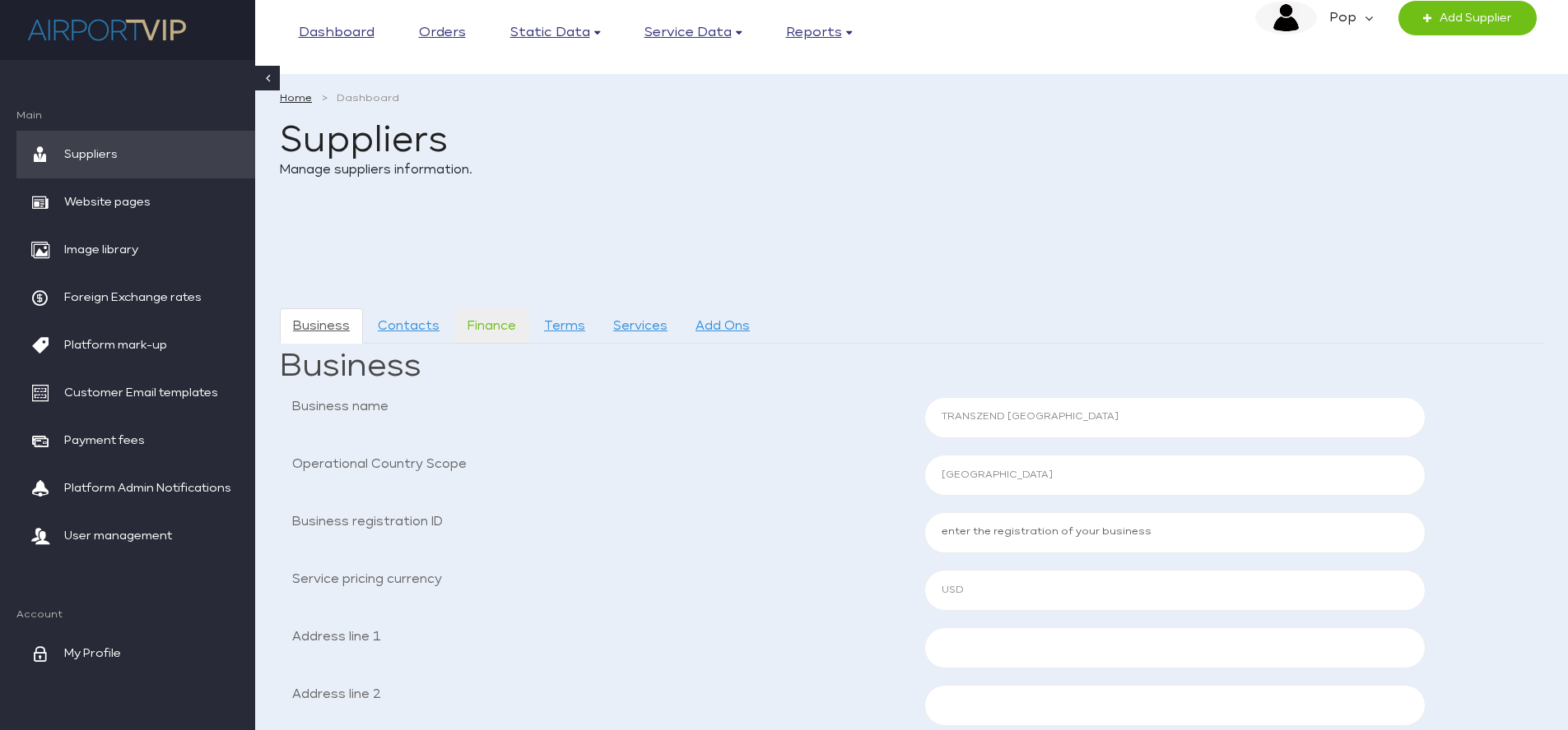
click at [506, 321] on link "Finance" at bounding box center [492, 326] width 75 height 36
select select
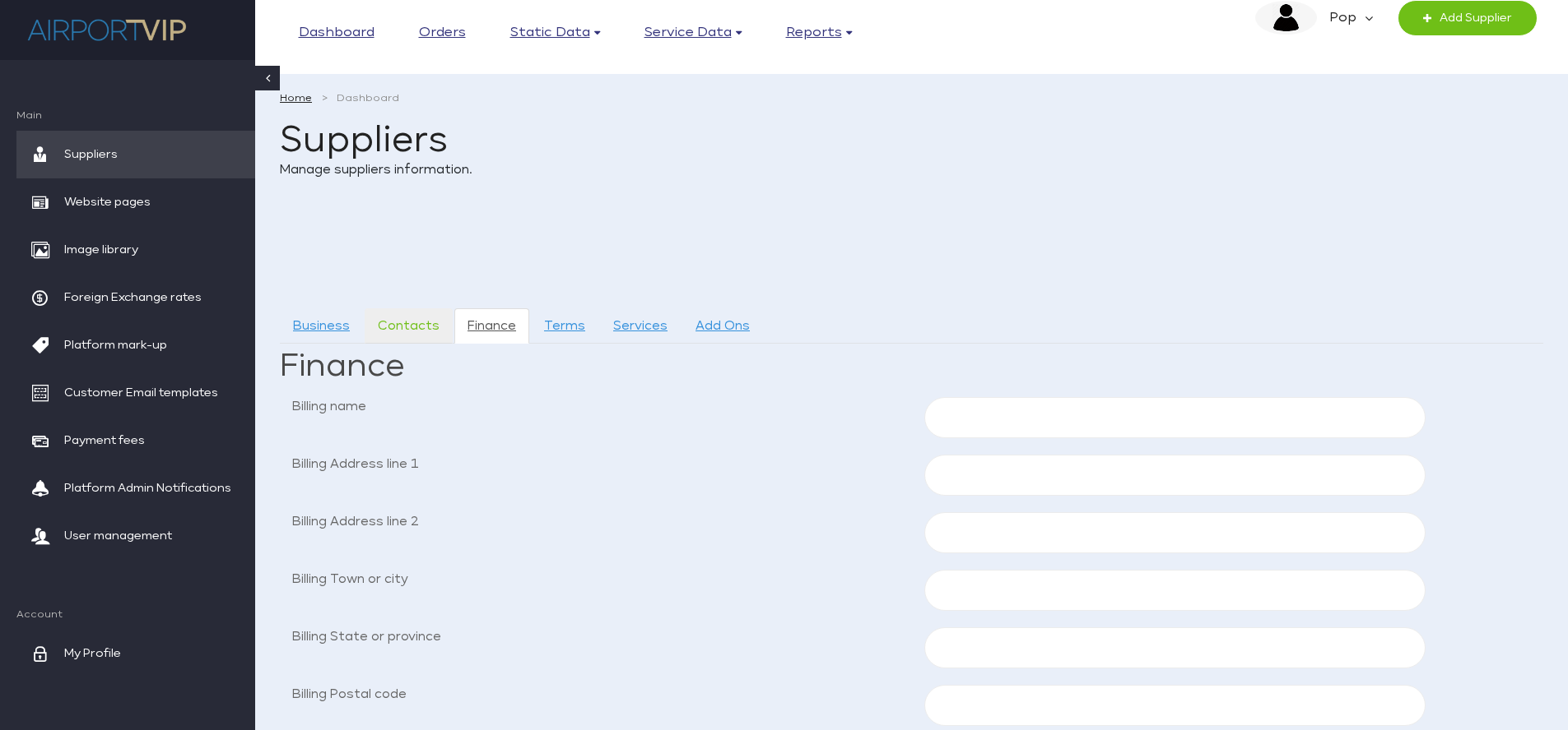
click at [424, 323] on link "Contacts" at bounding box center [408, 326] width 88 height 36
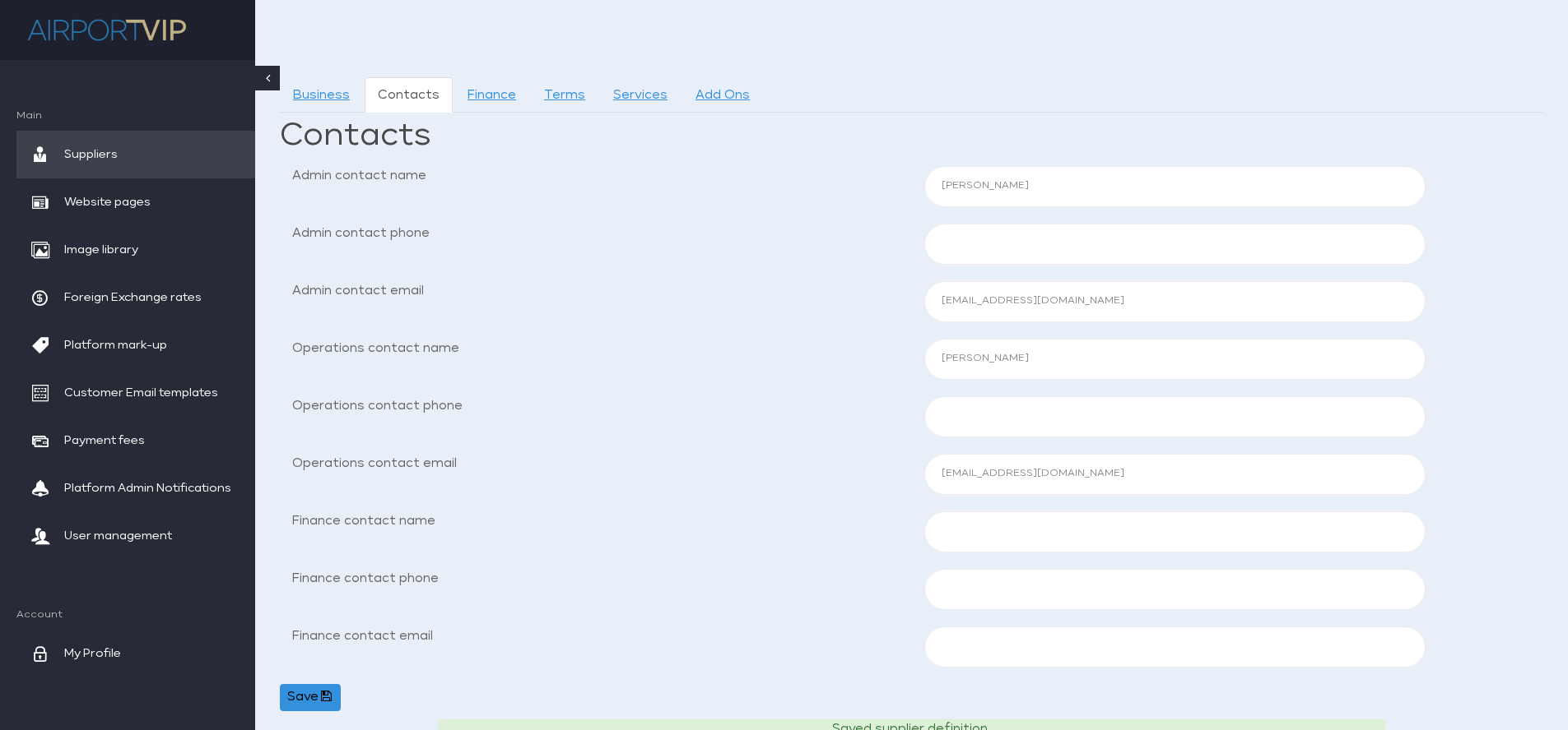
scroll to position [179, 0]
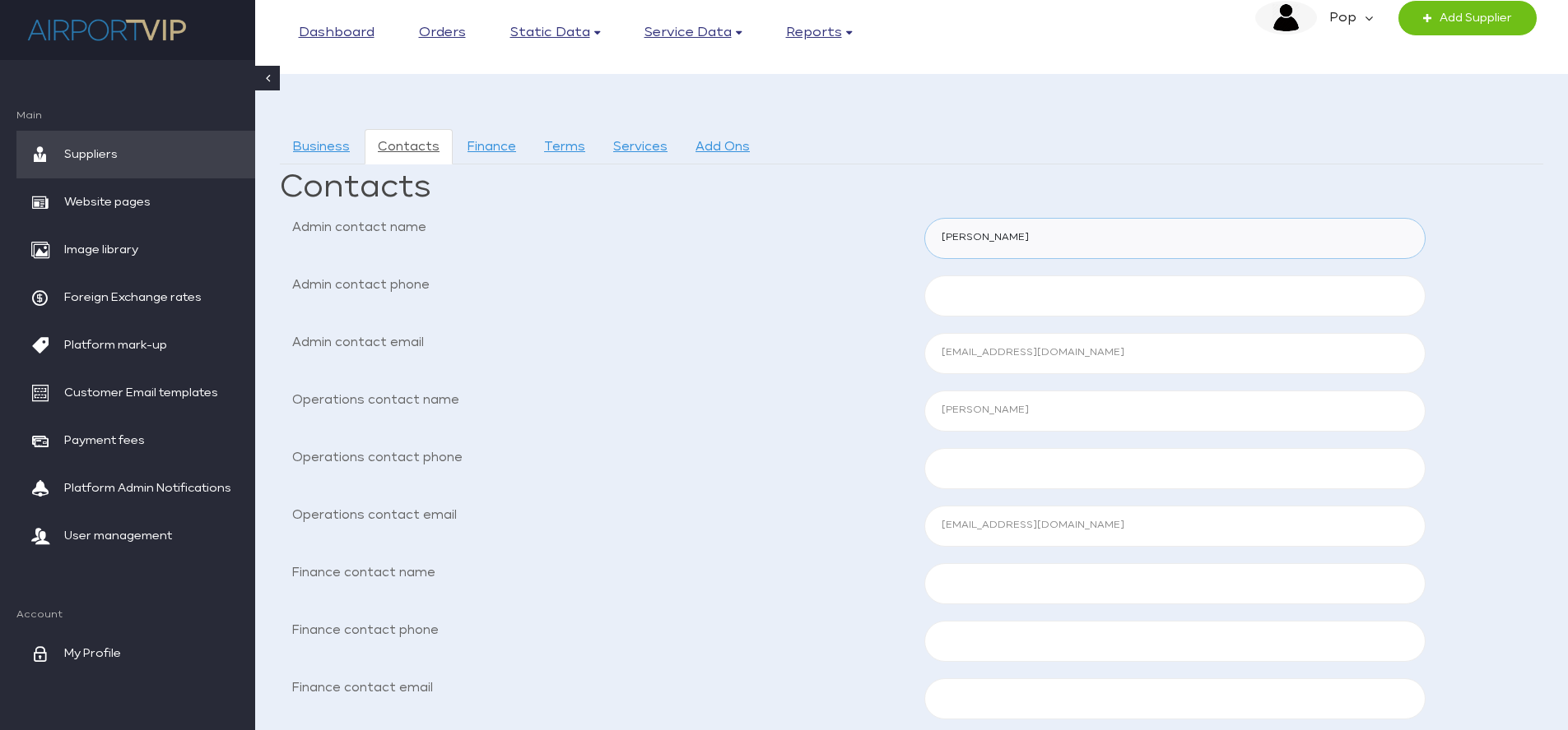
drag, startPoint x: 1031, startPoint y: 237, endPoint x: 869, endPoint y: 228, distance: 162.2
click at [869, 228] on div "Admin contact name Steve Smith" at bounding box center [911, 238] width 1263 height 41
type input "Robert W."
drag, startPoint x: 1015, startPoint y: 412, endPoint x: 862, endPoint y: 412, distance: 153.0
click at [861, 412] on div "Operations contact name Steve Smith" at bounding box center [911, 411] width 1263 height 41
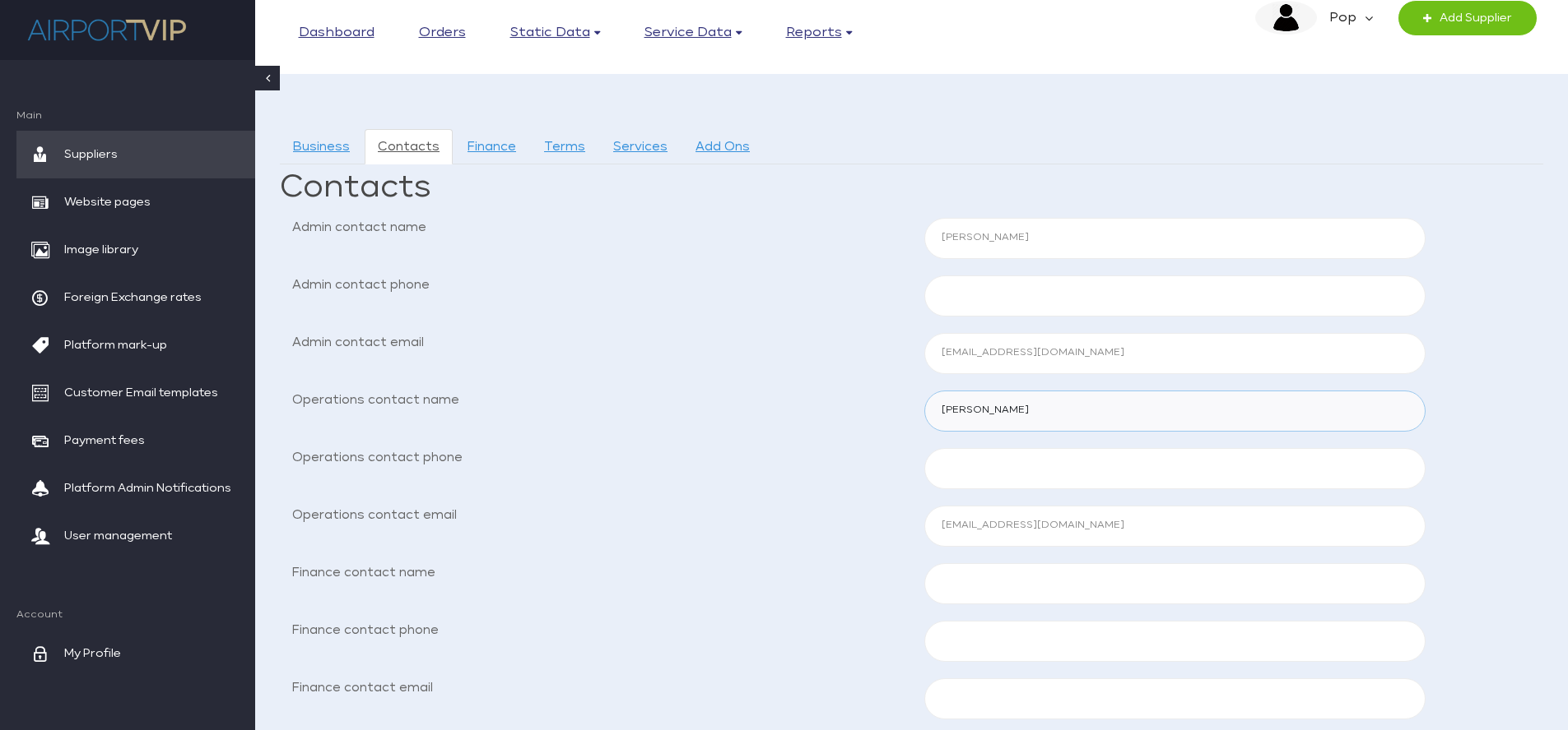
type input "Robert W."
drag, startPoint x: 1098, startPoint y: 350, endPoint x: 908, endPoint y: 349, distance: 190.0
click at [908, 349] on div "Admin contact email steves@airportselect.com" at bounding box center [911, 353] width 1263 height 41
drag, startPoint x: 1114, startPoint y: 352, endPoint x: 903, endPoint y: 346, distance: 211.1
click at [903, 346] on div "Admin contact email robertw@groundbooker.com" at bounding box center [911, 353] width 1263 height 41
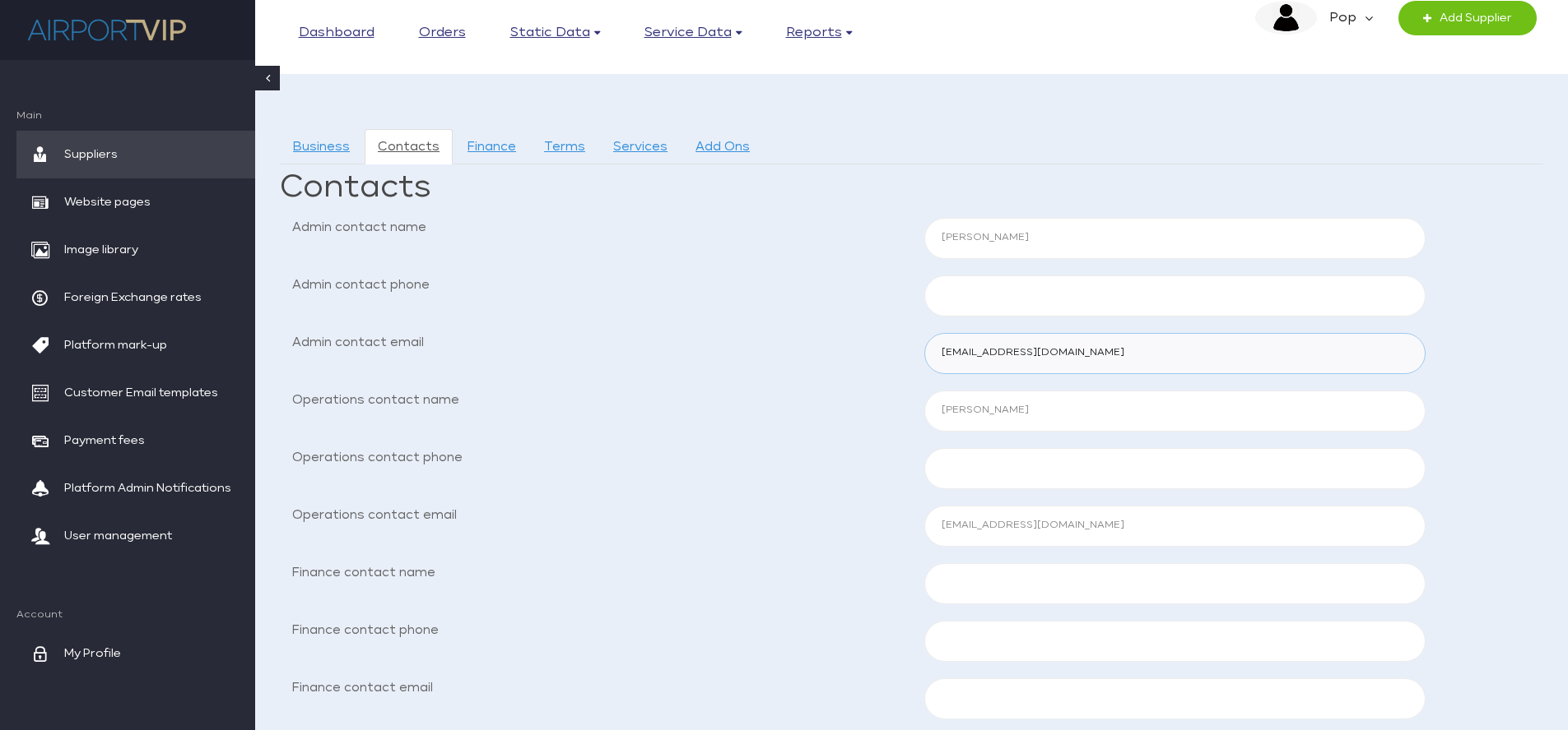
type input "robertw@groundbooker.com"
drag, startPoint x: 1100, startPoint y: 526, endPoint x: 900, endPoint y: 526, distance: 200.0
click at [900, 526] on div "Operations contact email [PERSON_NAME][EMAIL_ADDRESS][DOMAIN_NAME]" at bounding box center [911, 526] width 1263 height 41
paste input "robertw@groundbooker"
type input "[EMAIL_ADDRESS][DOMAIN_NAME]"
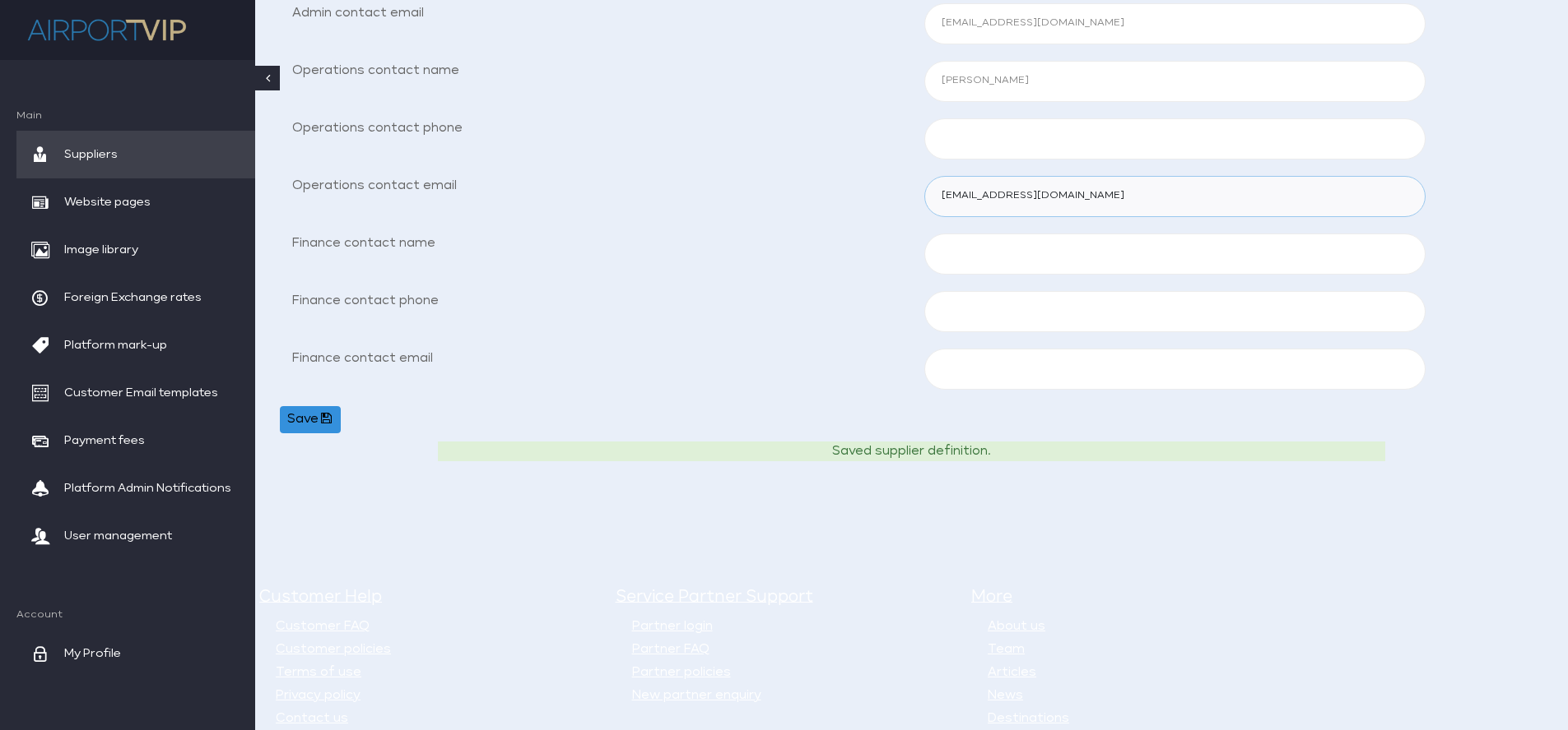
scroll to position [663, 0]
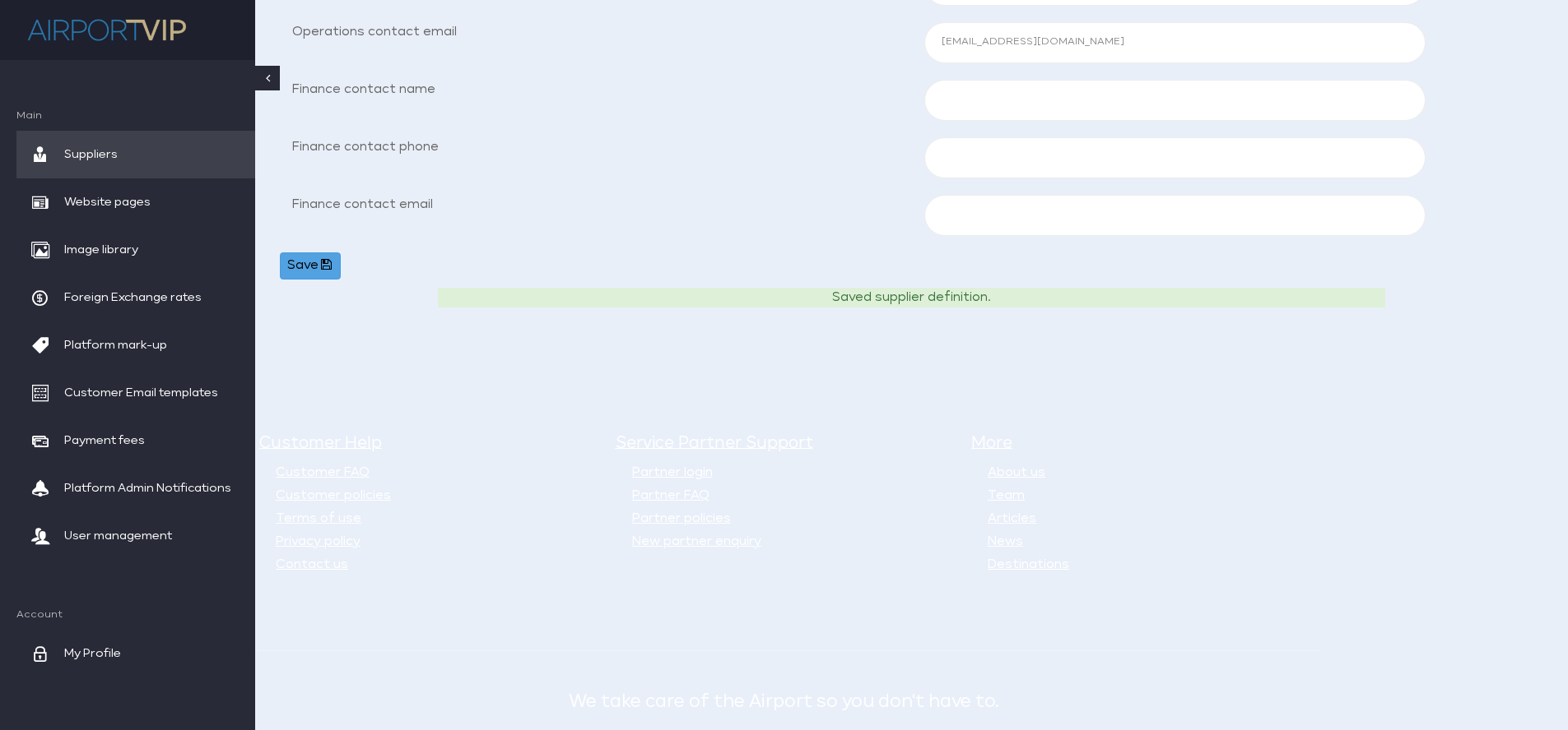
click at [298, 264] on button "Save" at bounding box center [310, 266] width 61 height 28
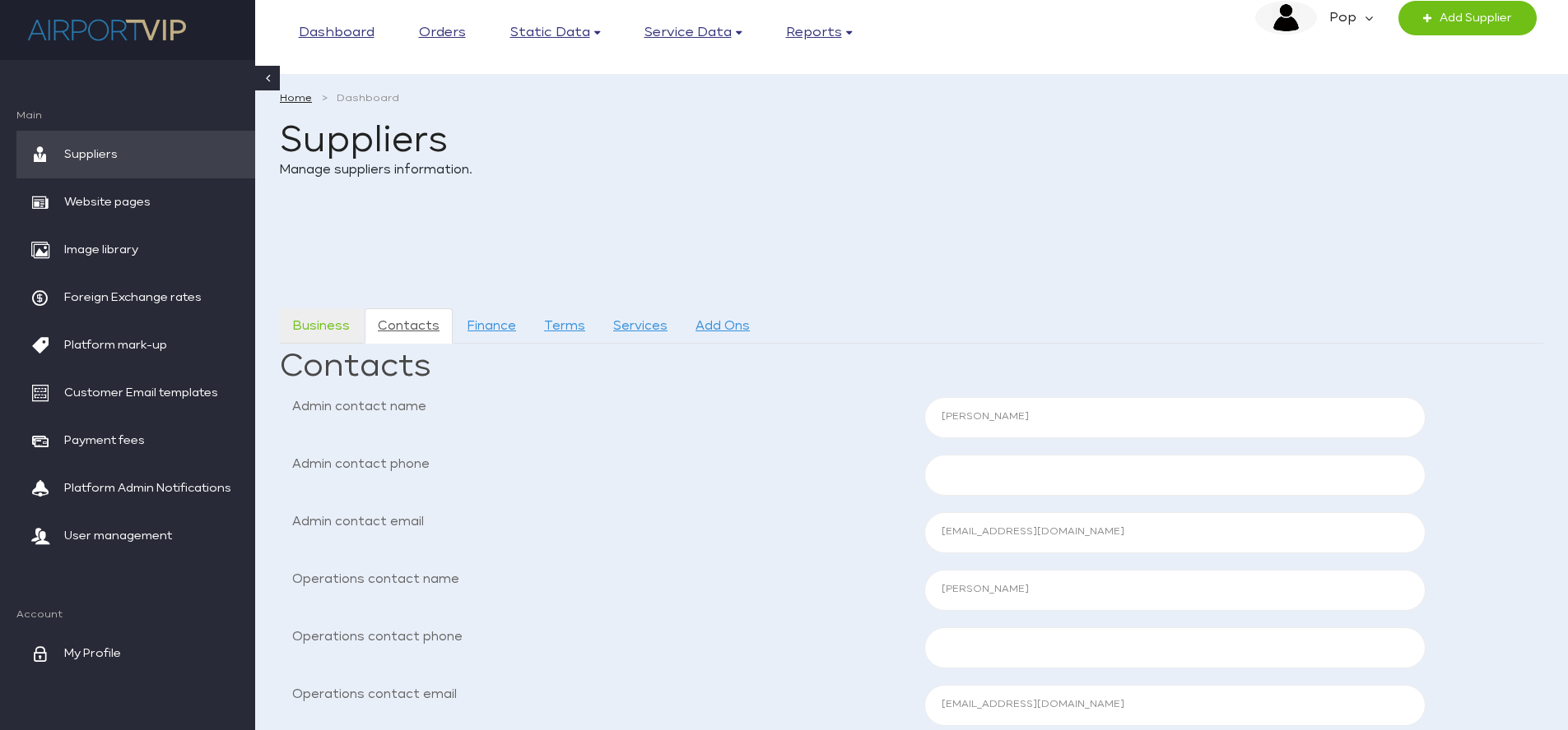
click at [324, 324] on link "Business" at bounding box center [320, 326] width 83 height 36
select select "ALB"
select select "USD"
select select "ALB"
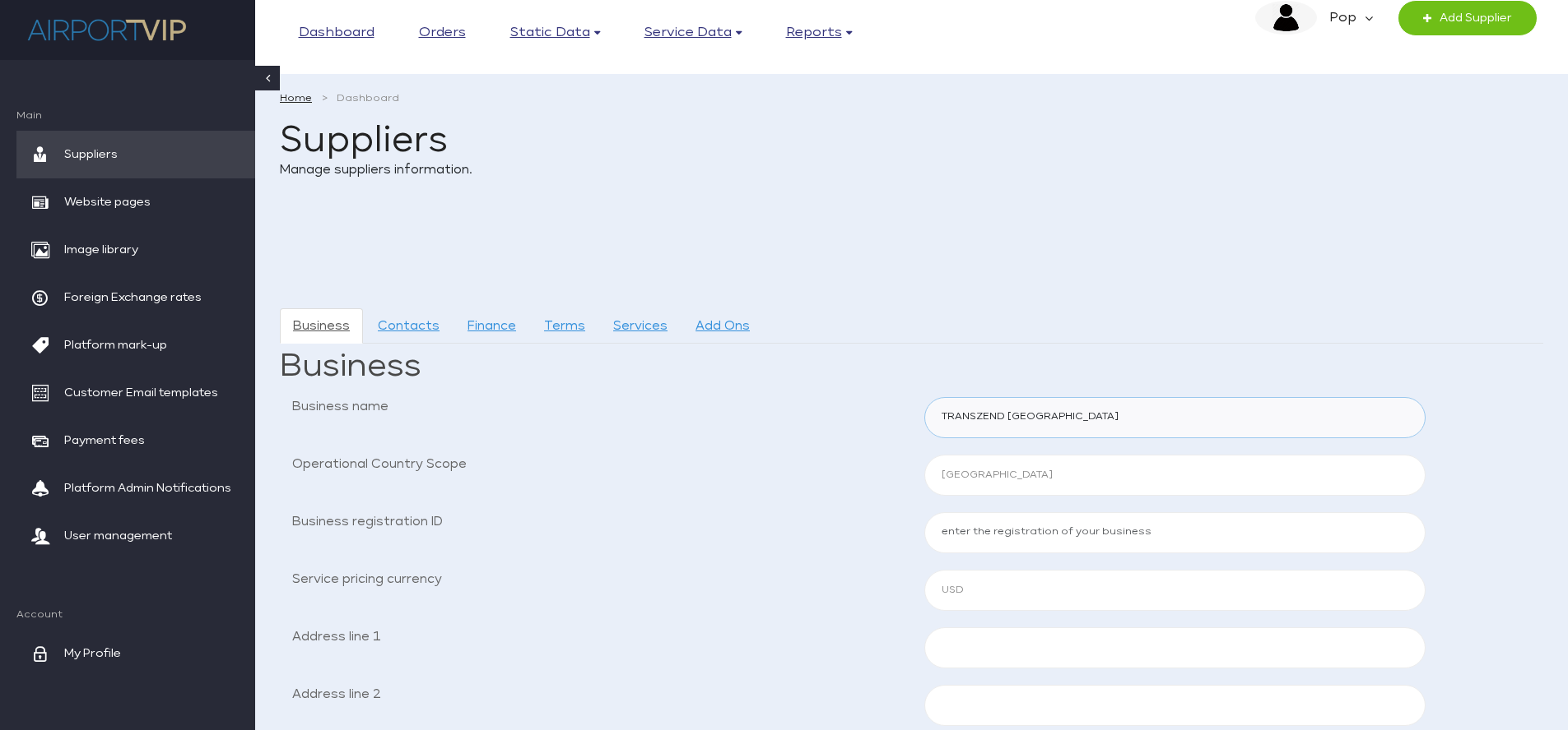
drag, startPoint x: 1002, startPoint y: 414, endPoint x: 901, endPoint y: 413, distance: 101.0
click at [901, 413] on div "Business name TRANSZEND ALBANIA" at bounding box center [911, 418] width 1263 height 41
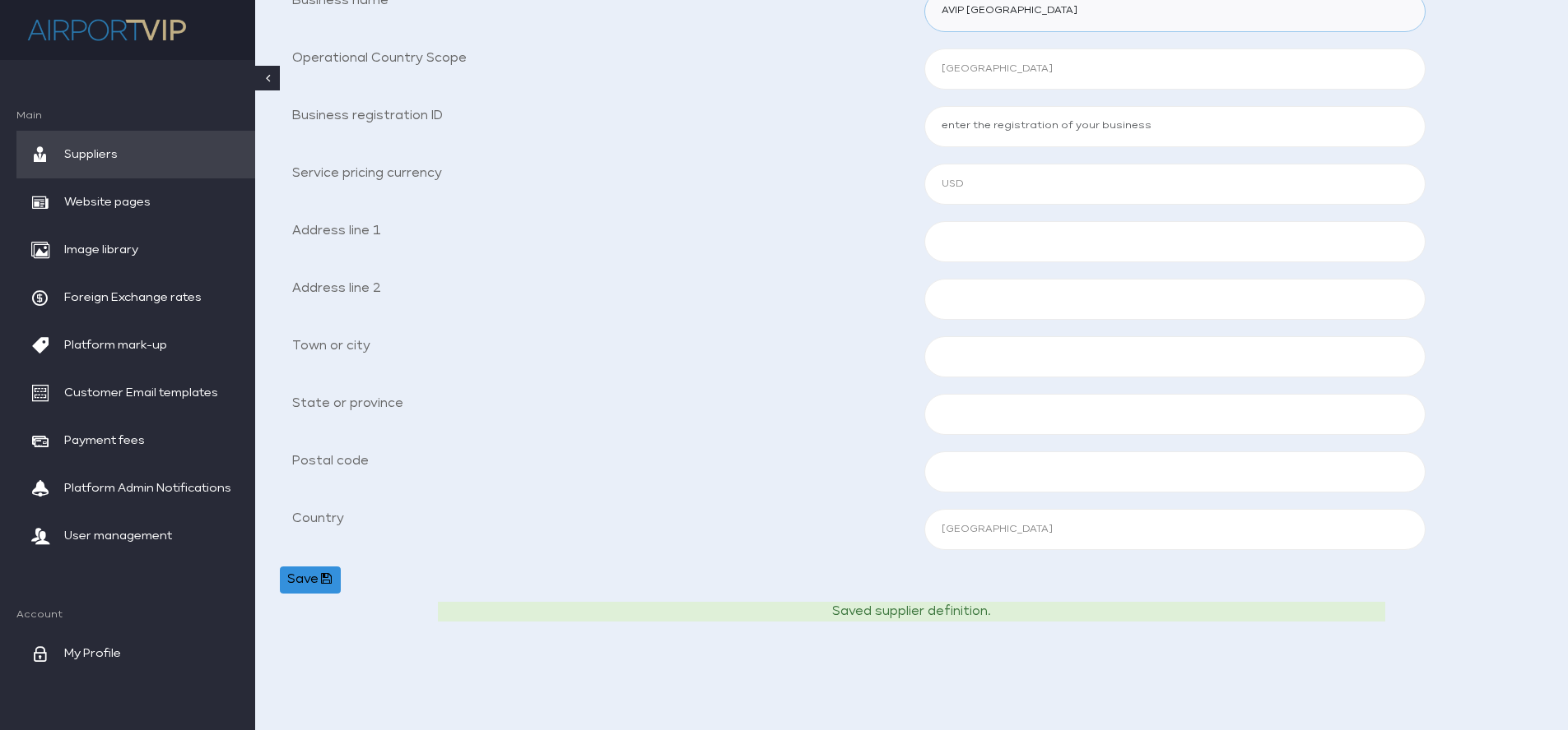
scroll to position [539, 0]
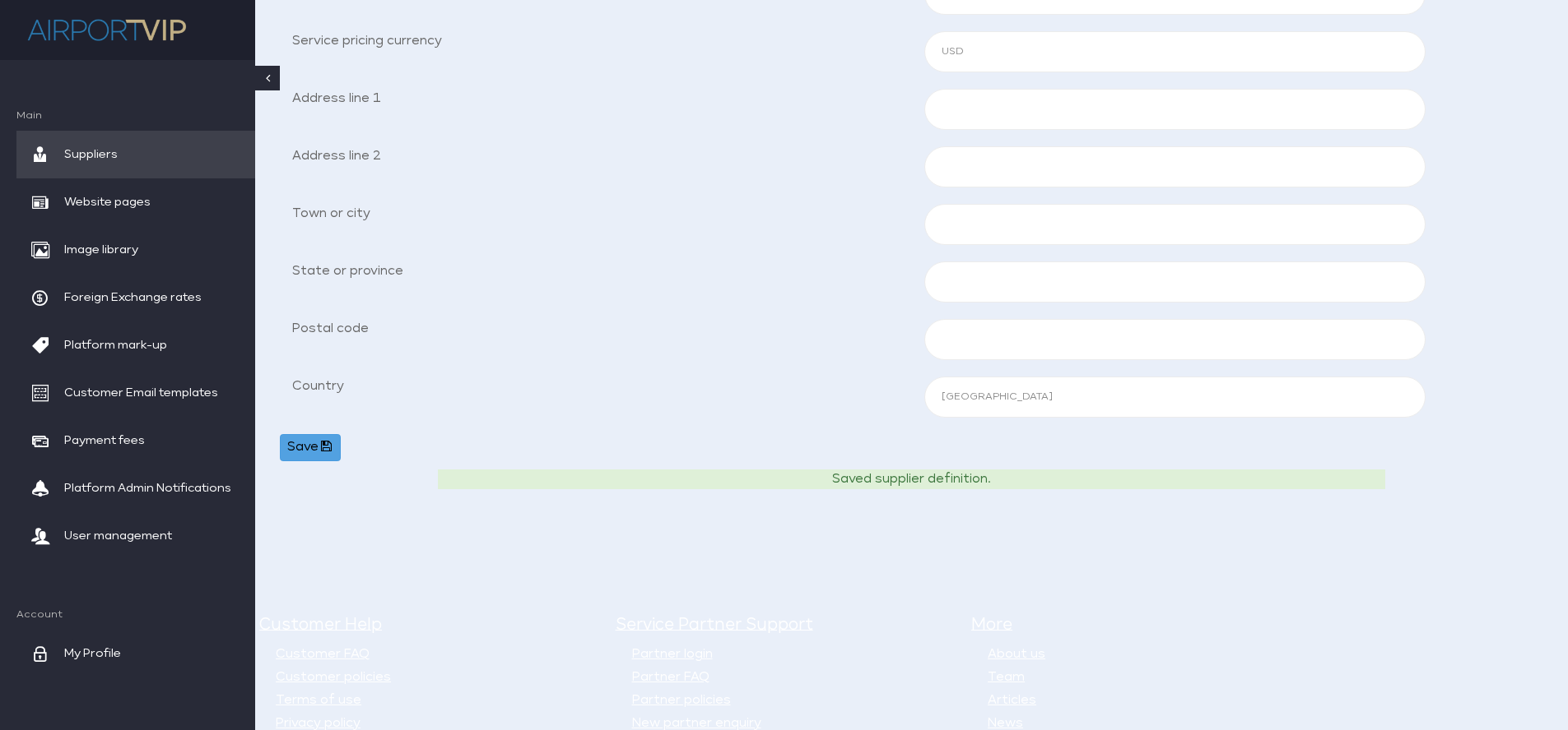
type input "AVIP [GEOGRAPHIC_DATA]"
click at [296, 445] on button "Save" at bounding box center [310, 448] width 61 height 28
click at [91, 148] on span "Suppliers" at bounding box center [91, 154] width 53 height 48
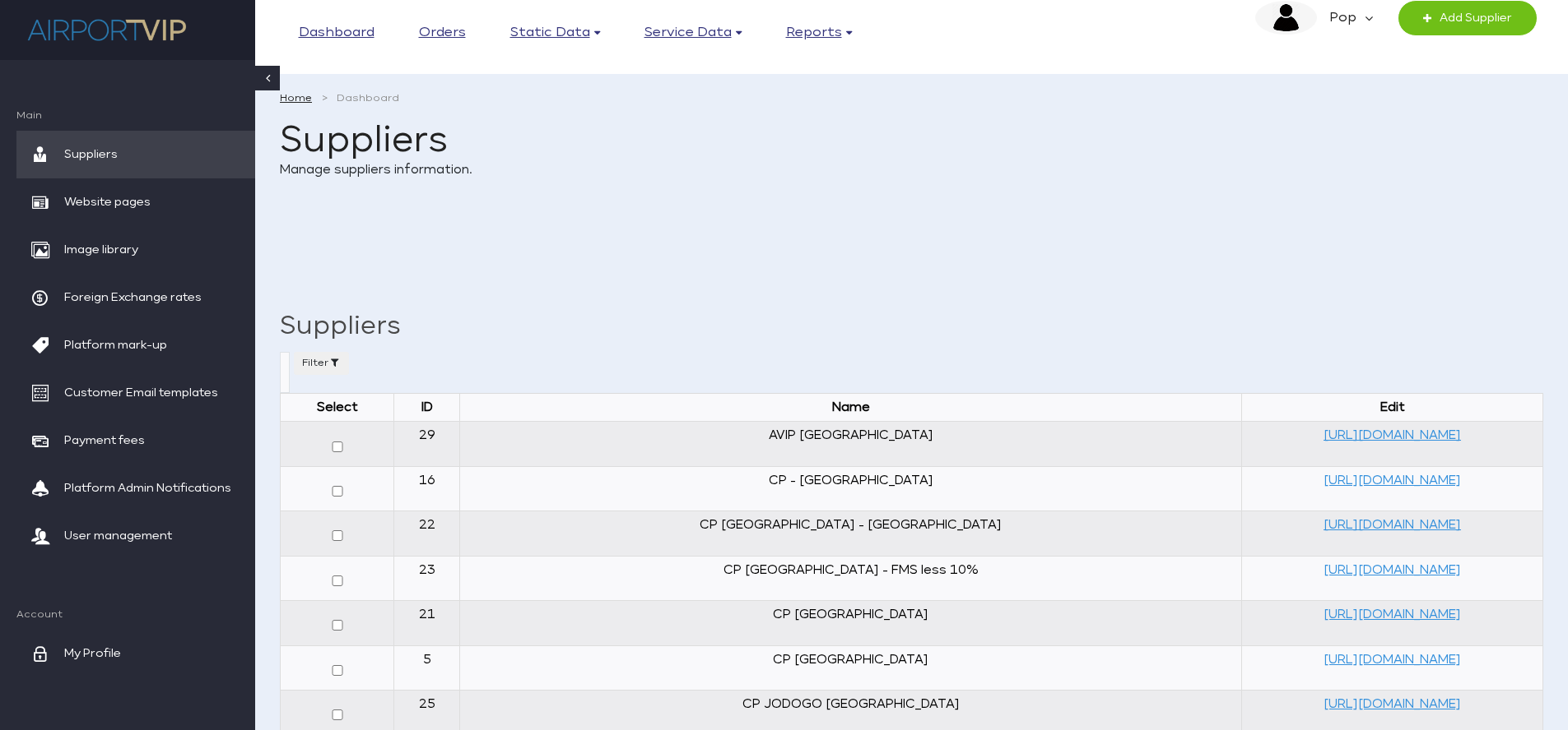
select select
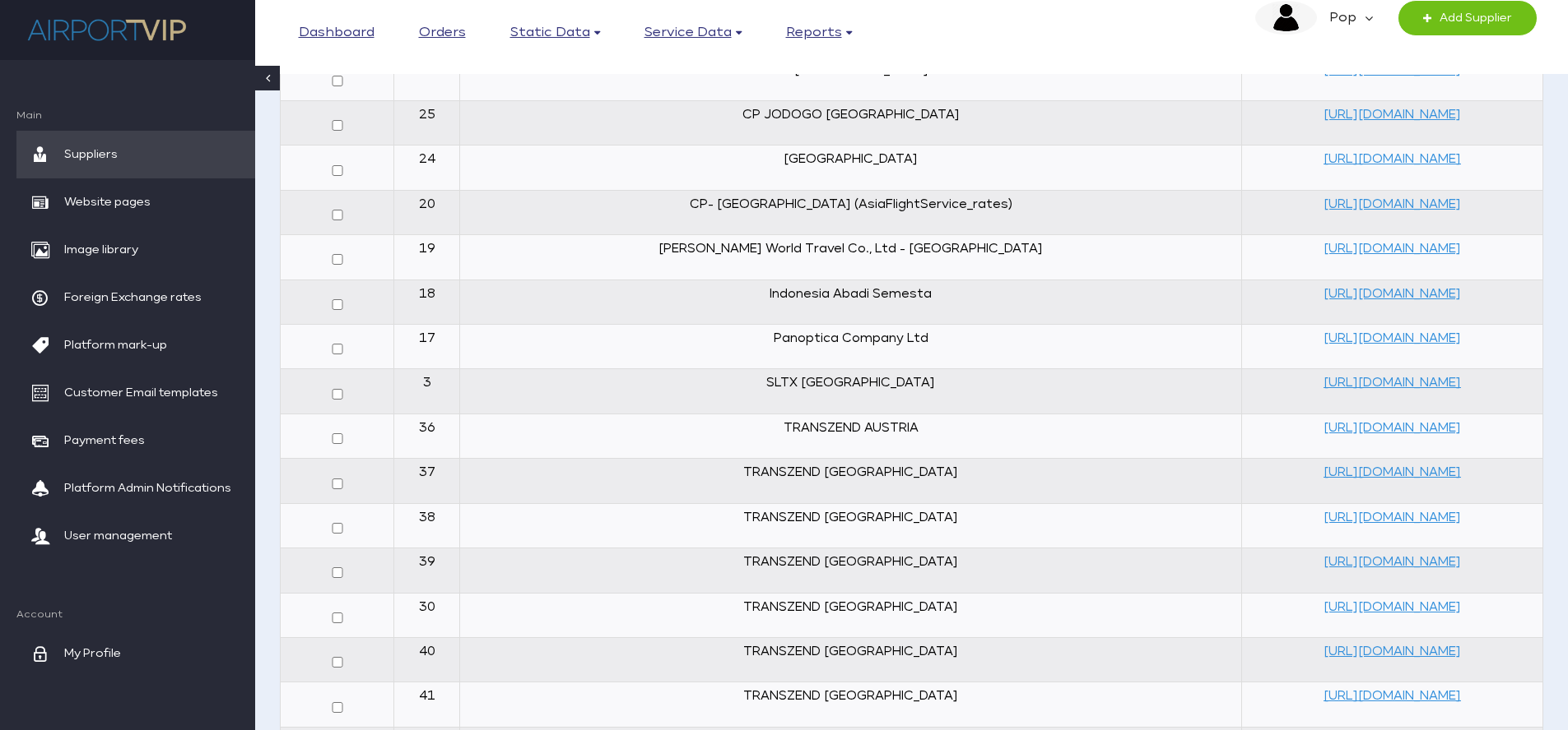
scroll to position [609, 0]
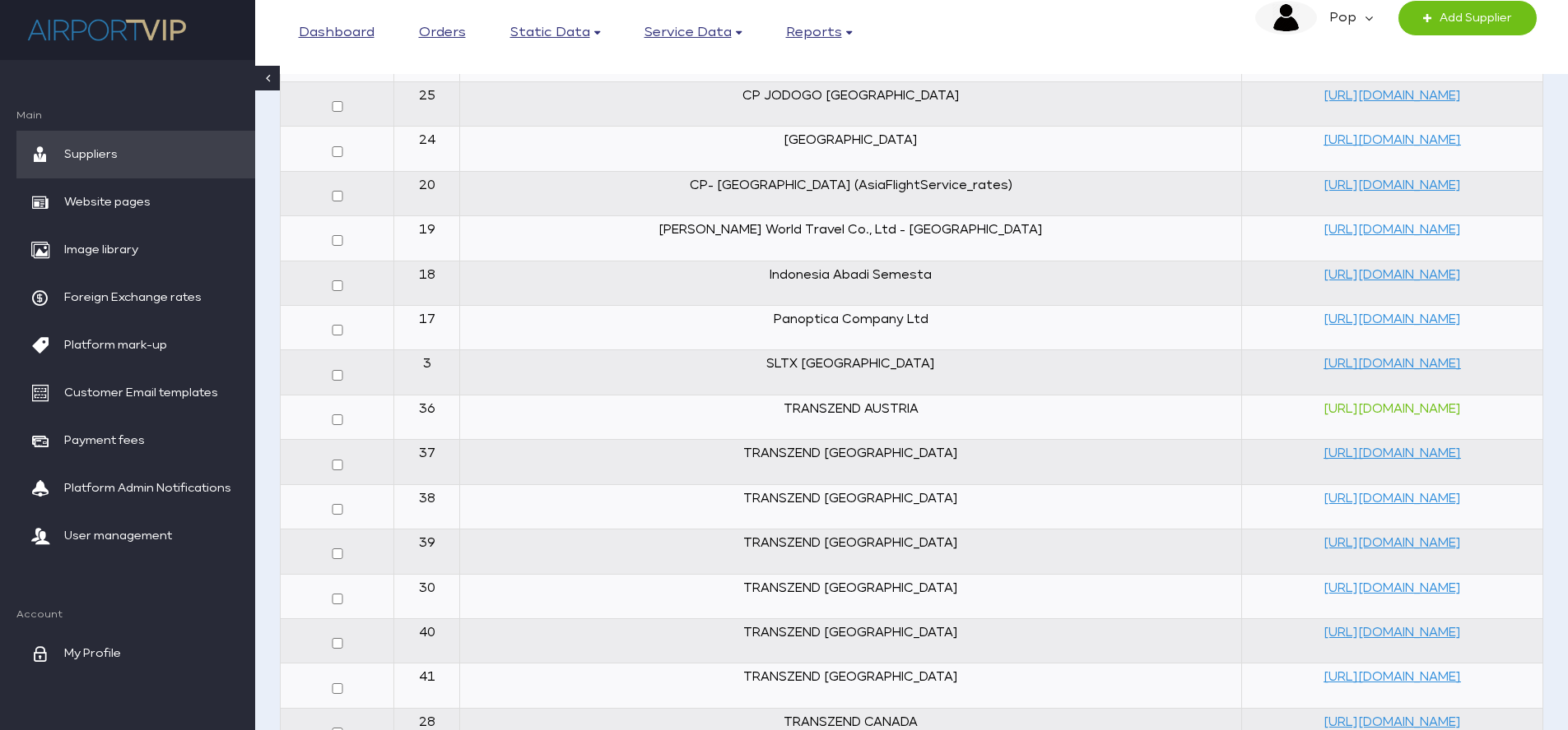
click at [1323, 405] on link "https://airportvip.com/manager/supplier/36" at bounding box center [1392, 409] width 138 height 12
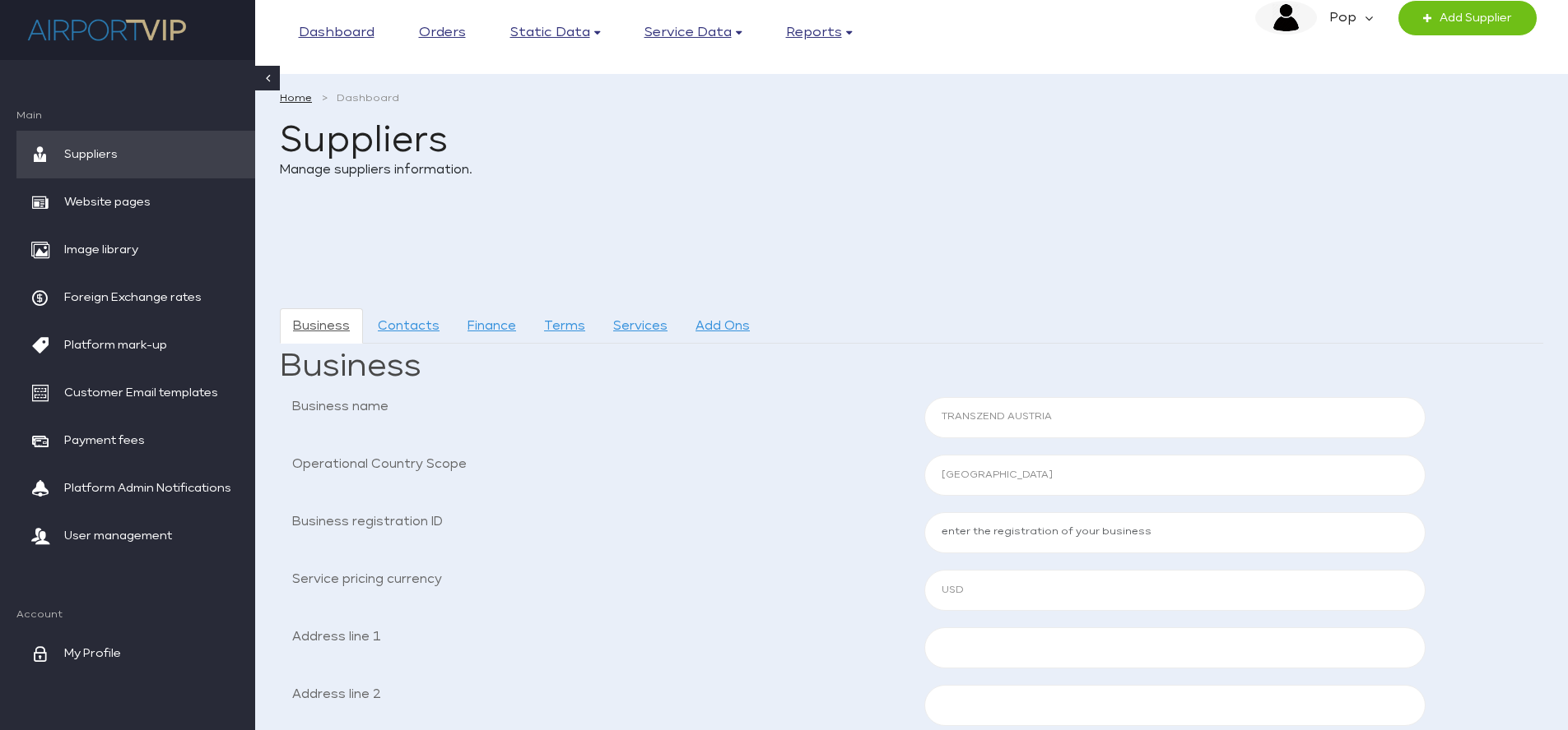
select select "AUT"
select select "USD"
select select "AUT"
click at [960, 419] on input "TRANSZEND AUSTRIA" at bounding box center [1175, 418] width 502 height 41
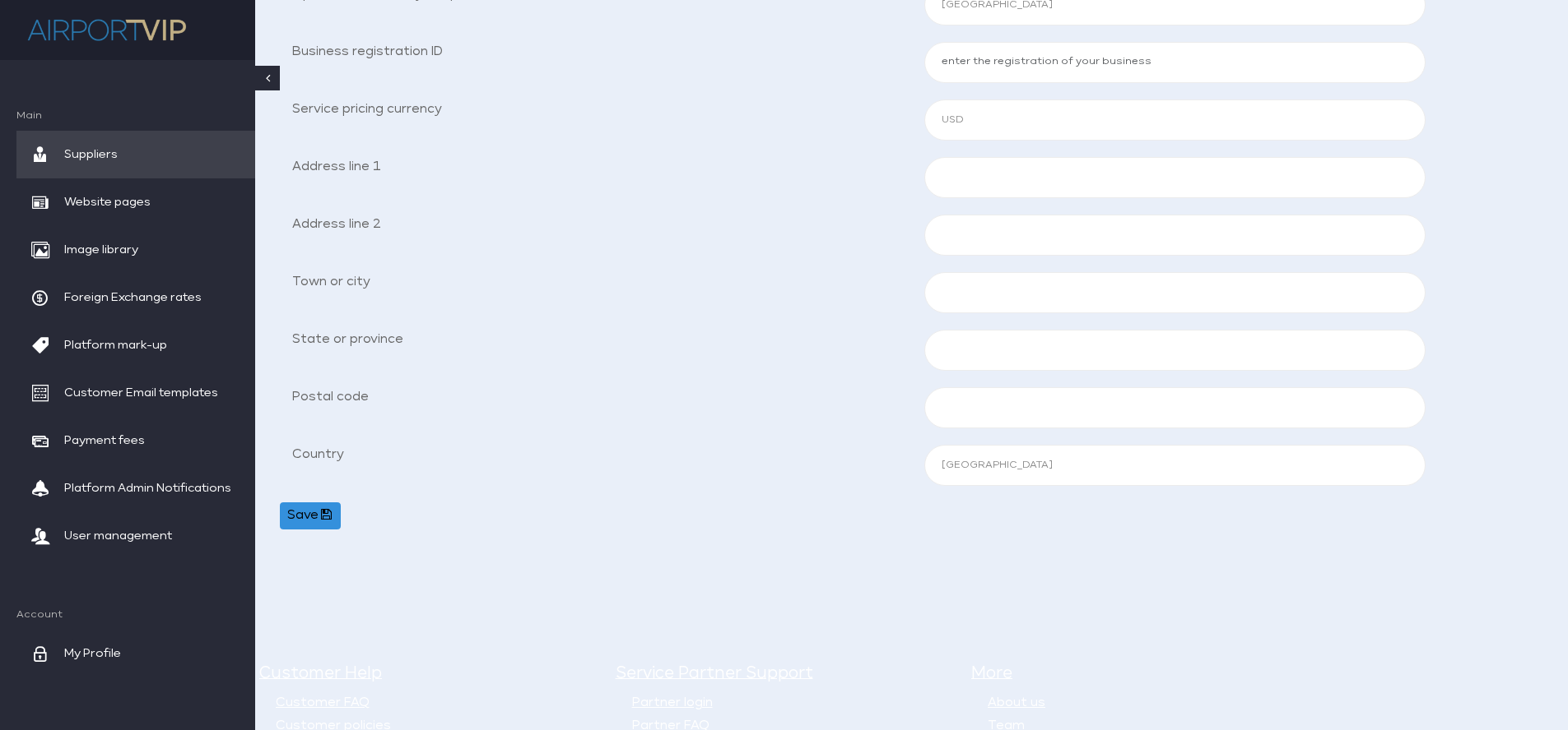
scroll to position [24, 0]
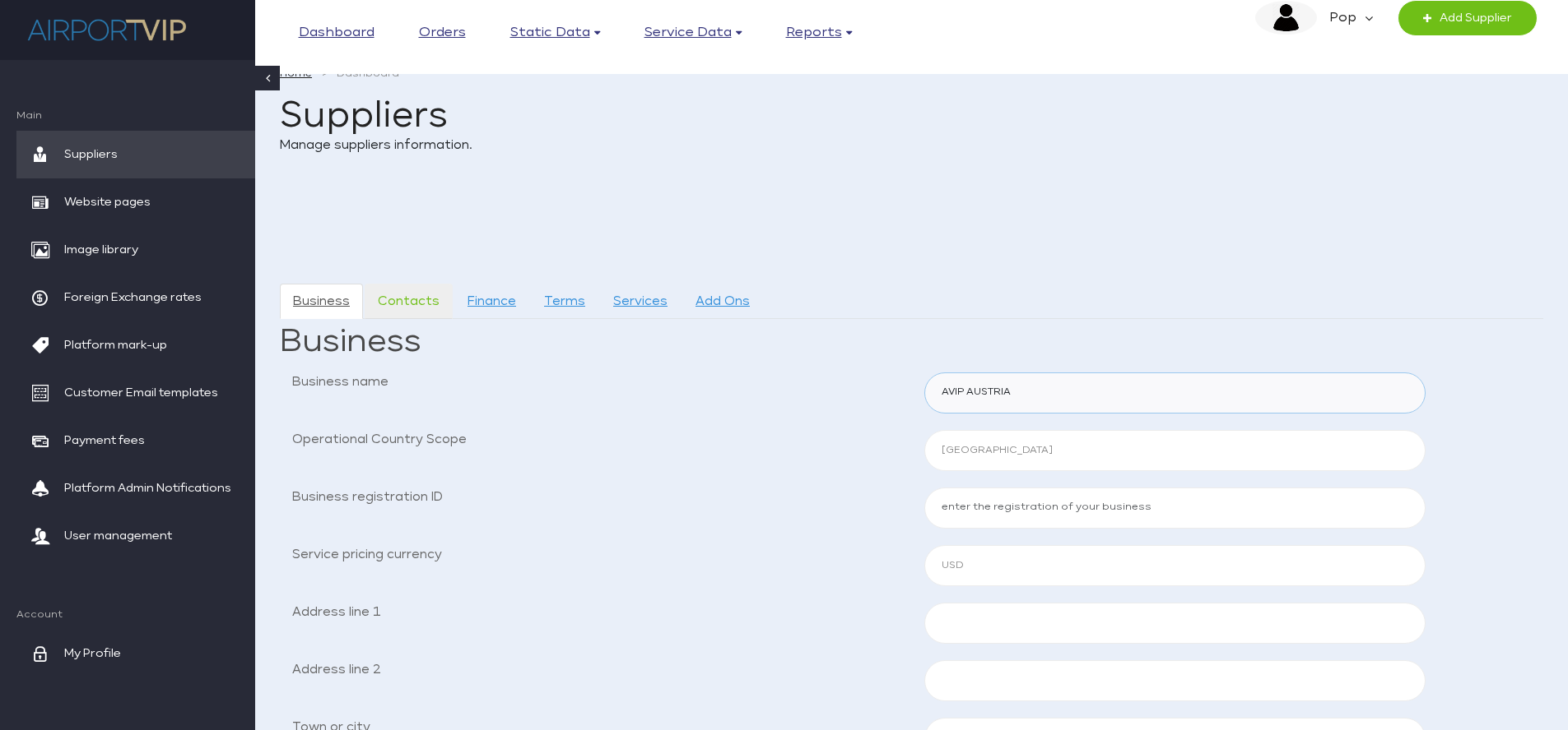
type input "AVIP AUSTRIA"
click at [416, 293] on link "Contacts" at bounding box center [408, 301] width 88 height 36
drag, startPoint x: 1037, startPoint y: 388, endPoint x: 919, endPoint y: 381, distance: 118.2
click at [919, 381] on div "[PERSON_NAME]" at bounding box center [1174, 392] width 527 height 41
type input "[PERSON_NAME]"
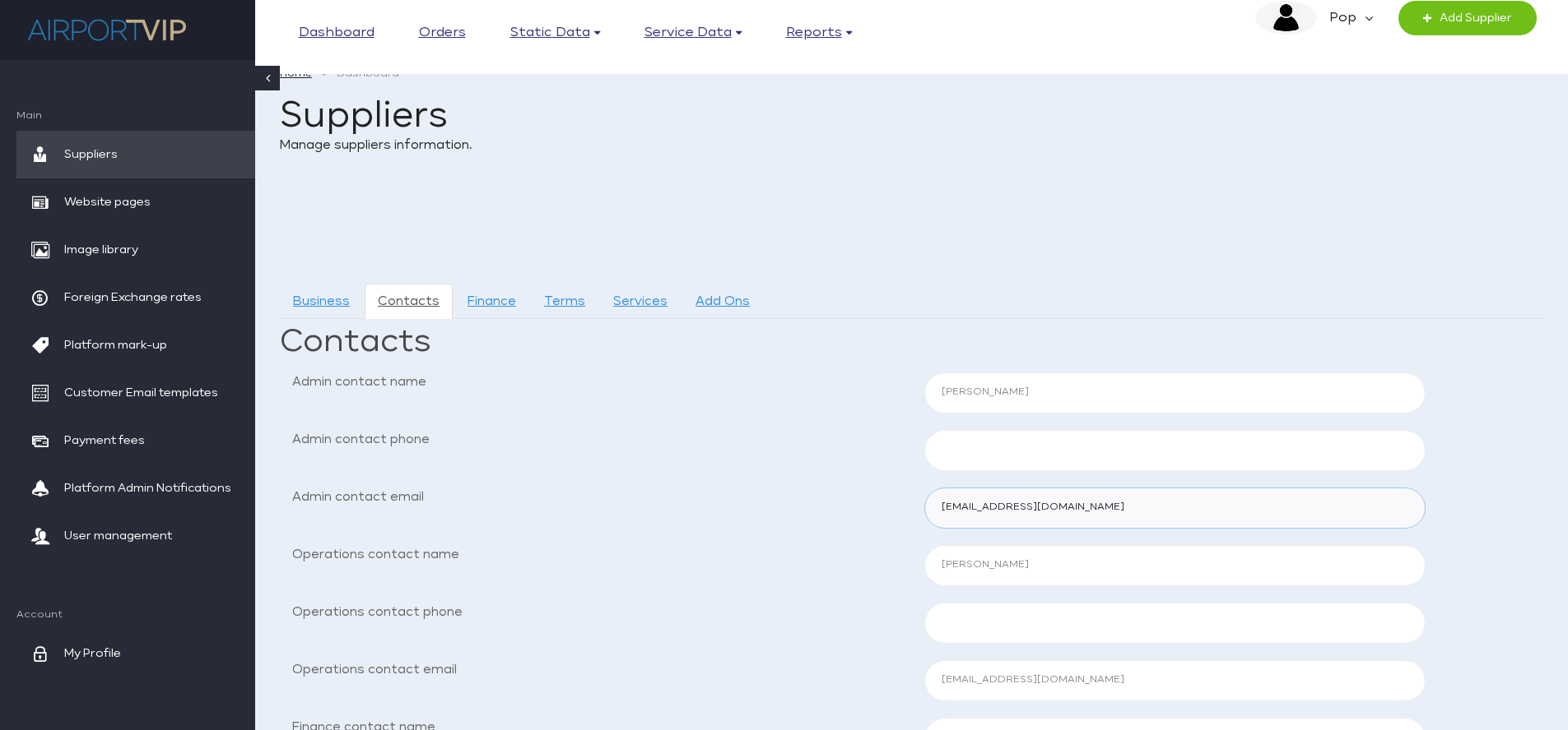
click at [959, 510] on input "[EMAIL_ADDRESS][DOMAIN_NAME]" at bounding box center [1175, 508] width 502 height 41
drag, startPoint x: 1107, startPoint y: 510, endPoint x: 897, endPoint y: 506, distance: 210.0
click at [897, 506] on div "Admin contact email [PERSON_NAME][EMAIL_ADDRESS][DOMAIN_NAME]" at bounding box center [911, 508] width 1263 height 41
type input "[EMAIL_ADDRESS][DOMAIN_NAME]"
drag, startPoint x: 1028, startPoint y: 566, endPoint x: 909, endPoint y: 561, distance: 119.1
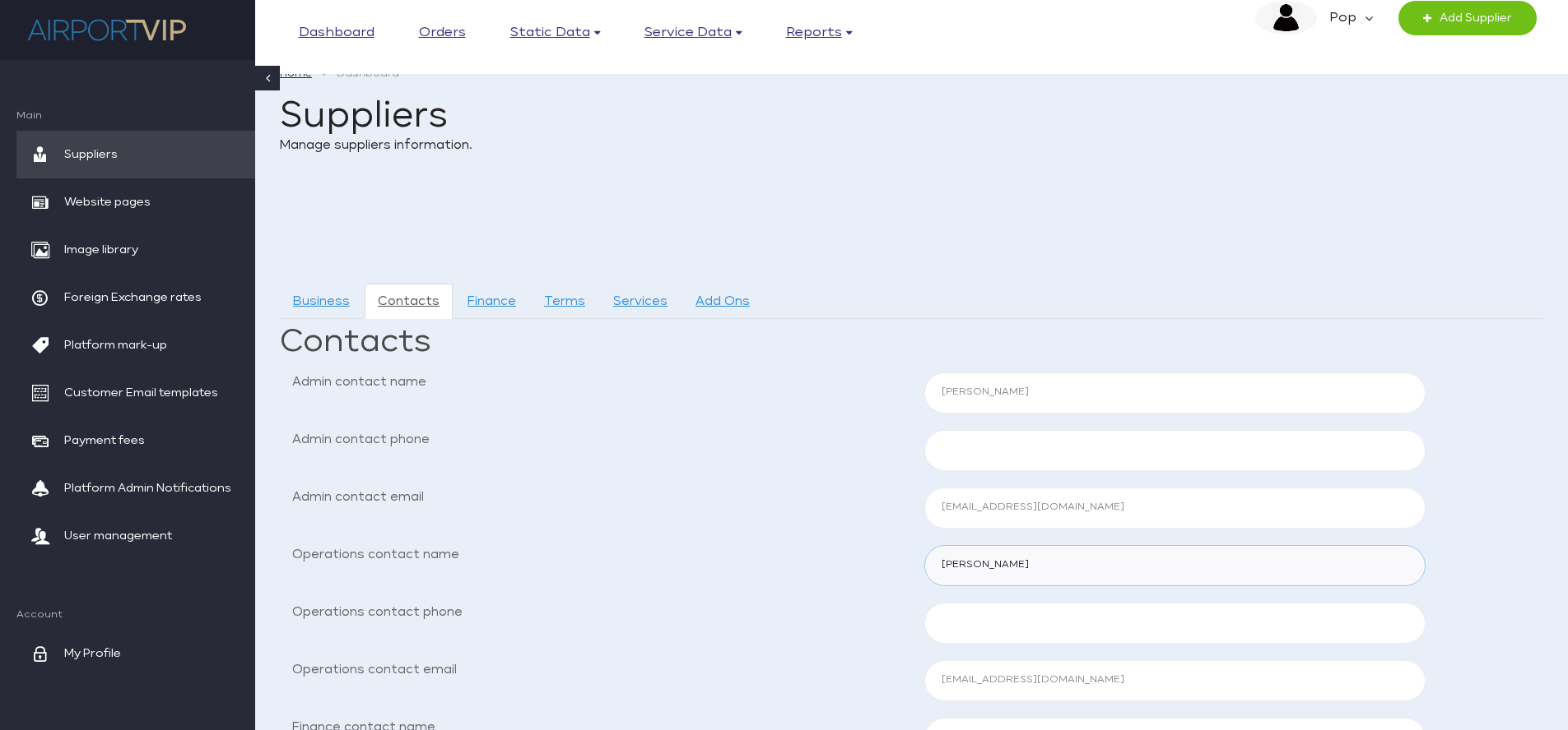
click at [909, 561] on div "Operations contact name [PERSON_NAME]" at bounding box center [911, 566] width 1263 height 41
type input "[PERSON_NAME]"
drag, startPoint x: 1038, startPoint y: 675, endPoint x: 885, endPoint y: 671, distance: 153.1
click at [885, 671] on div "Operations contact email [PERSON_NAME][EMAIL_ADDRESS][DOMAIN_NAME]" at bounding box center [911, 680] width 1263 height 41
type input "[EMAIL_ADDRESS][DOMAIN_NAME]"
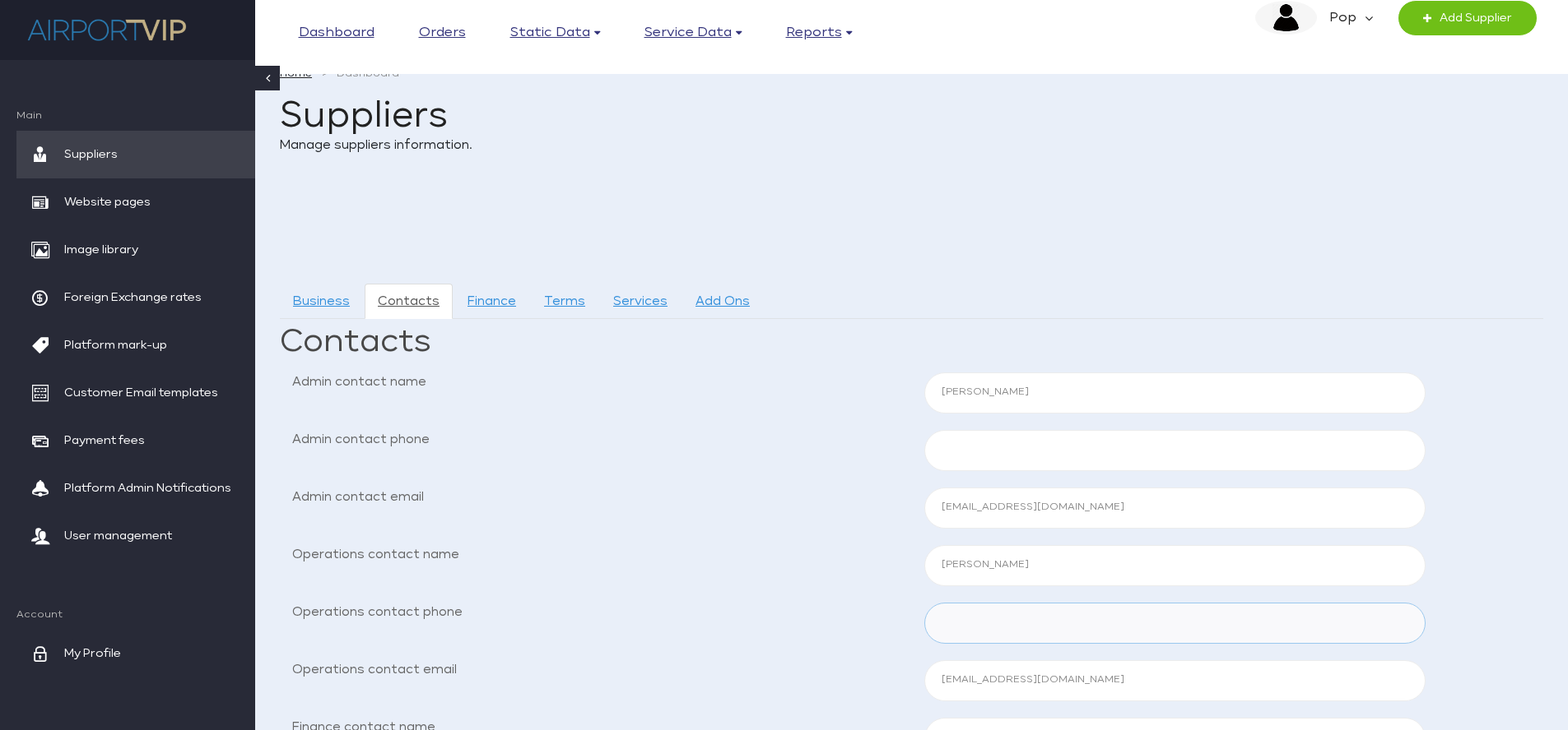
click at [1050, 630] on input "Operations contact phone" at bounding box center [1175, 623] width 502 height 41
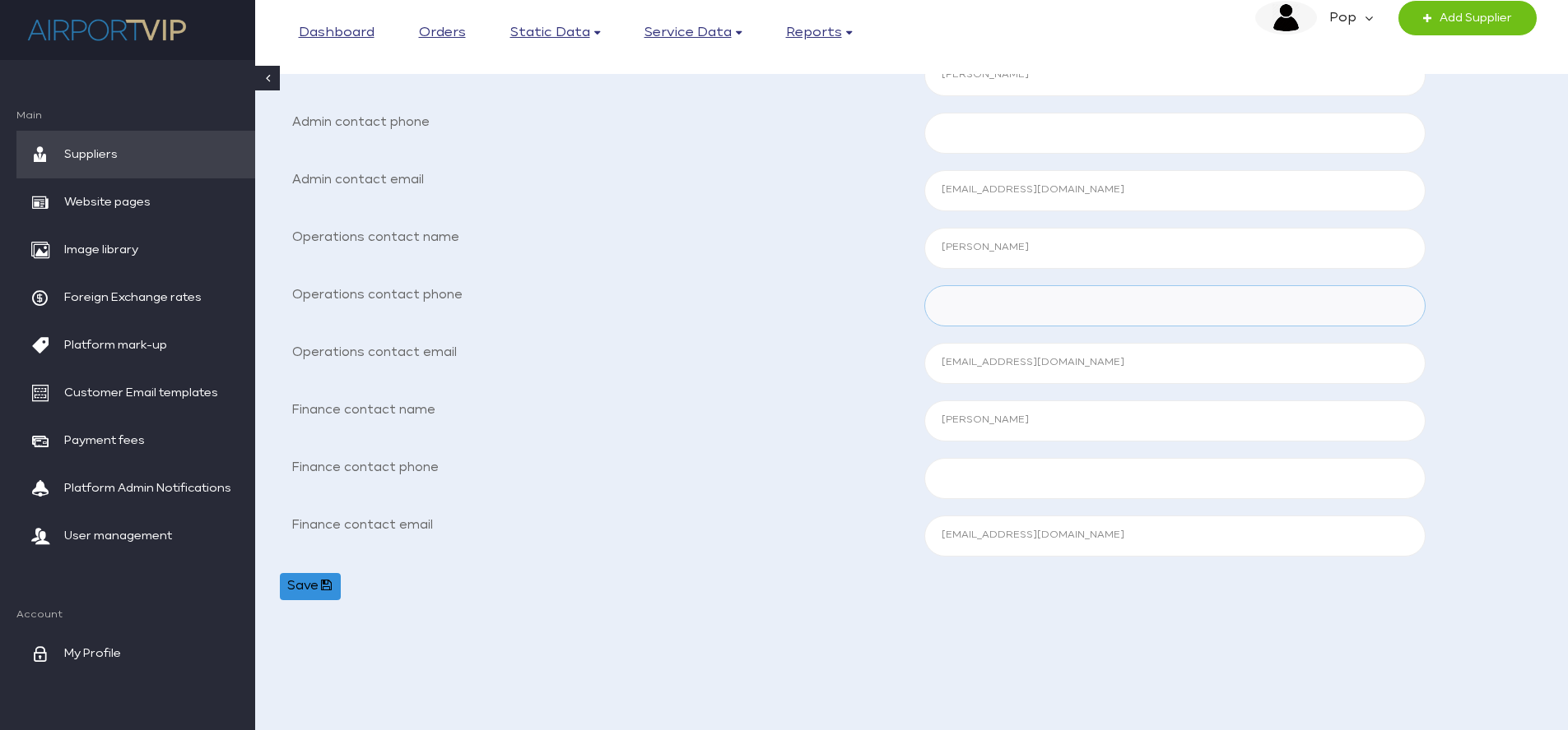
scroll to position [345, 0]
drag, startPoint x: 1092, startPoint y: 534, endPoint x: 916, endPoint y: 506, distance: 178.2
click at [916, 506] on div "Business Contacts Finance Terms Services Add Ons Contacts Admin contact name [P…" at bounding box center [911, 285] width 1263 height 642
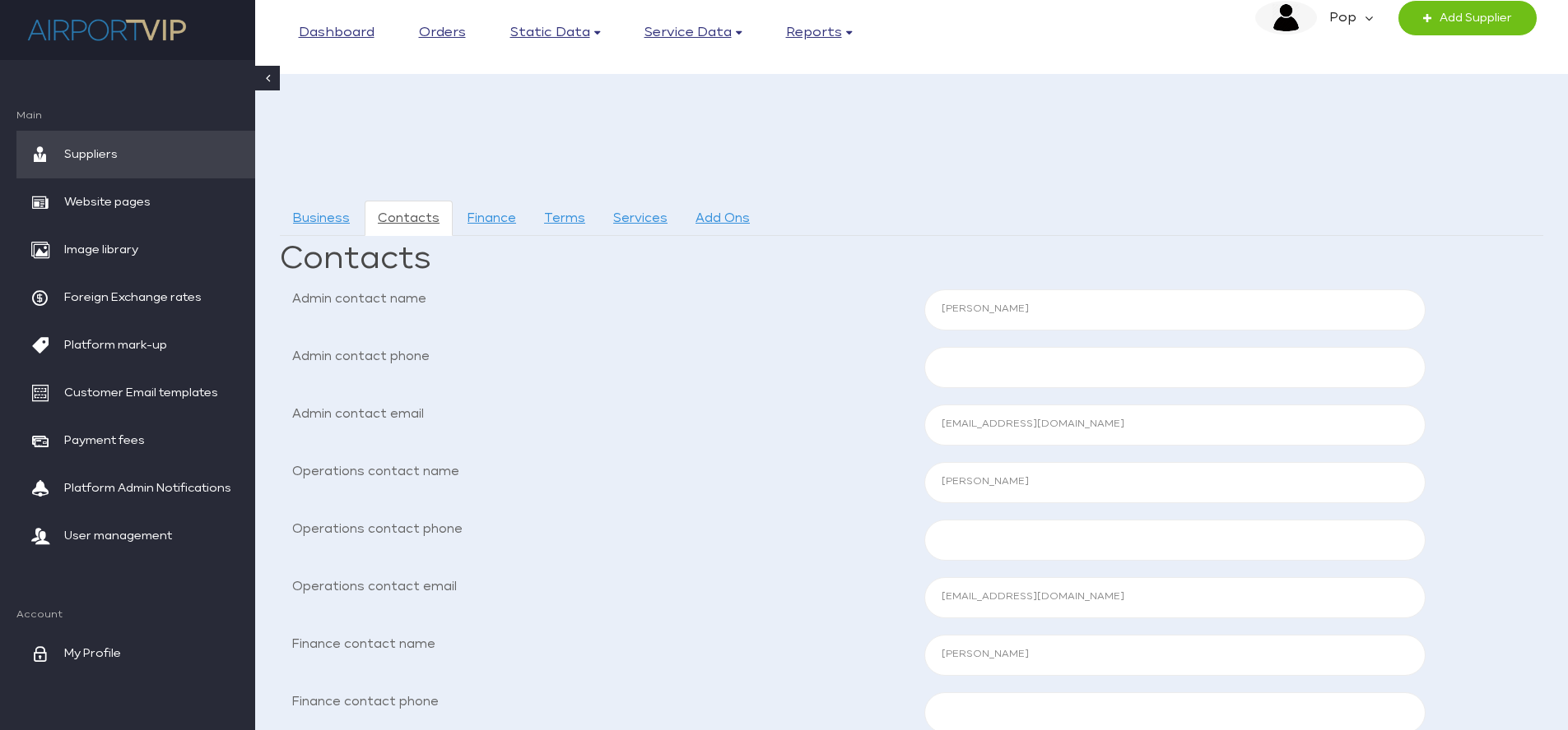
scroll to position [97, 0]
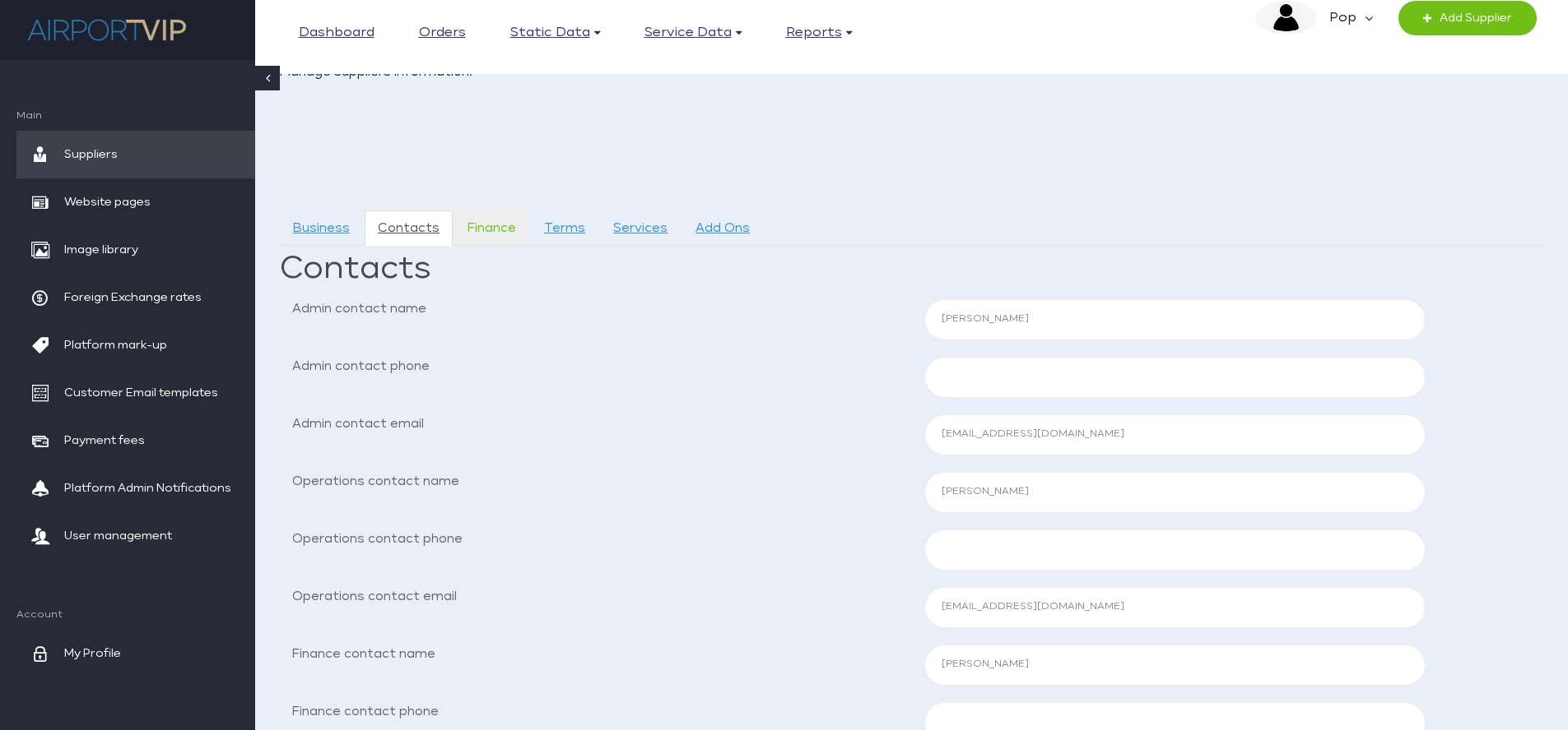
click at [491, 225] on link "Finance" at bounding box center [492, 228] width 75 height 36
select select
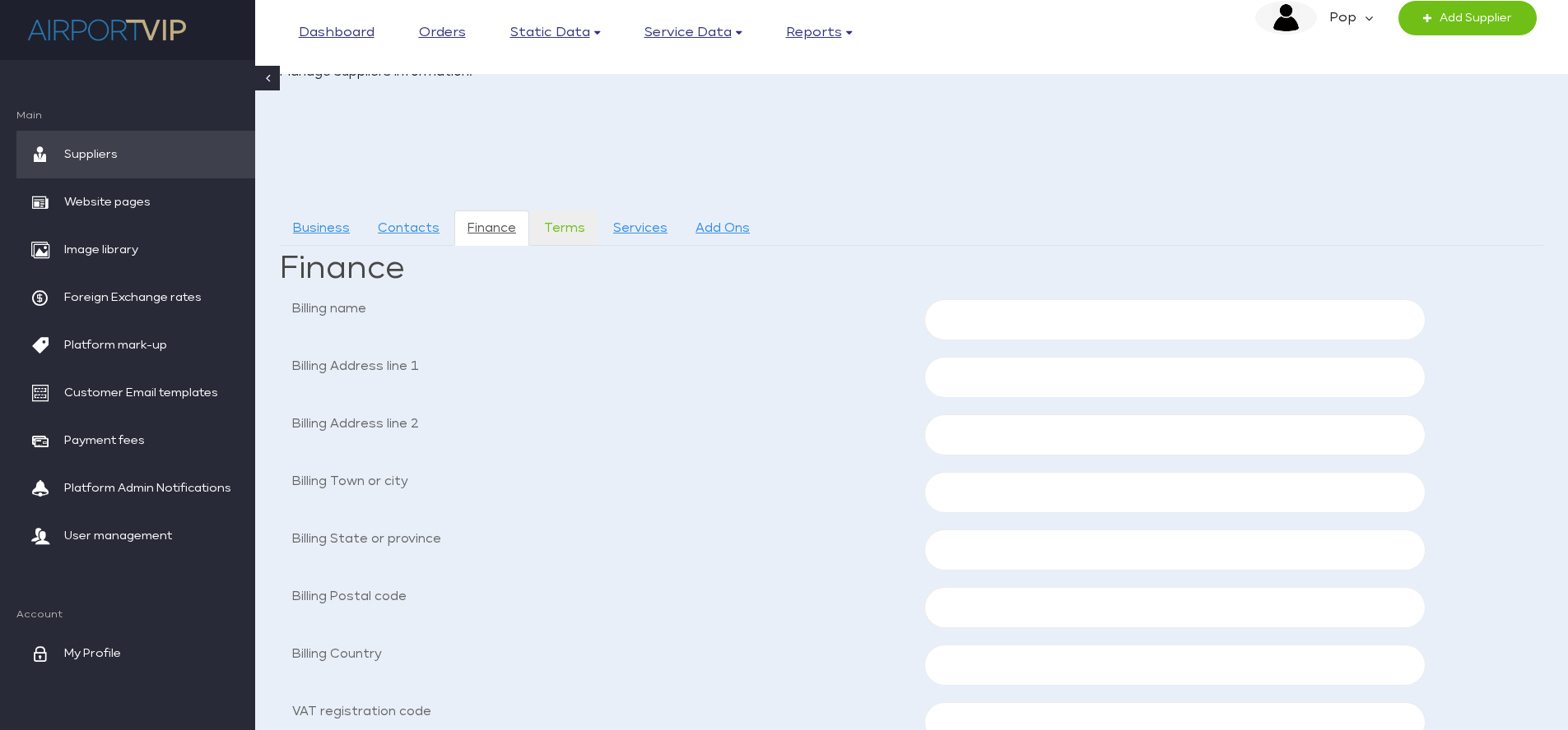
click at [558, 224] on link "Terms" at bounding box center [565, 228] width 68 height 36
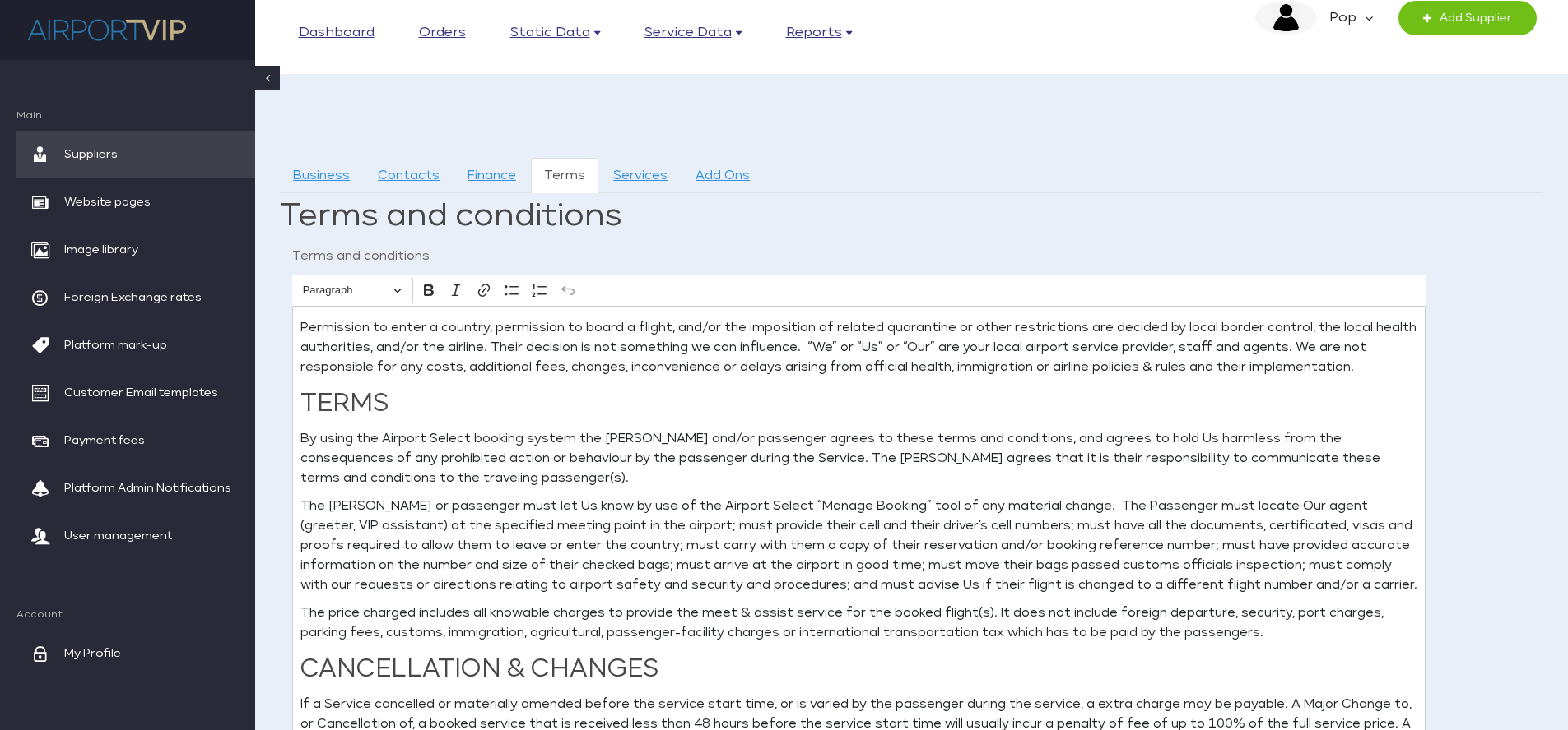
scroll to position [163, 0]
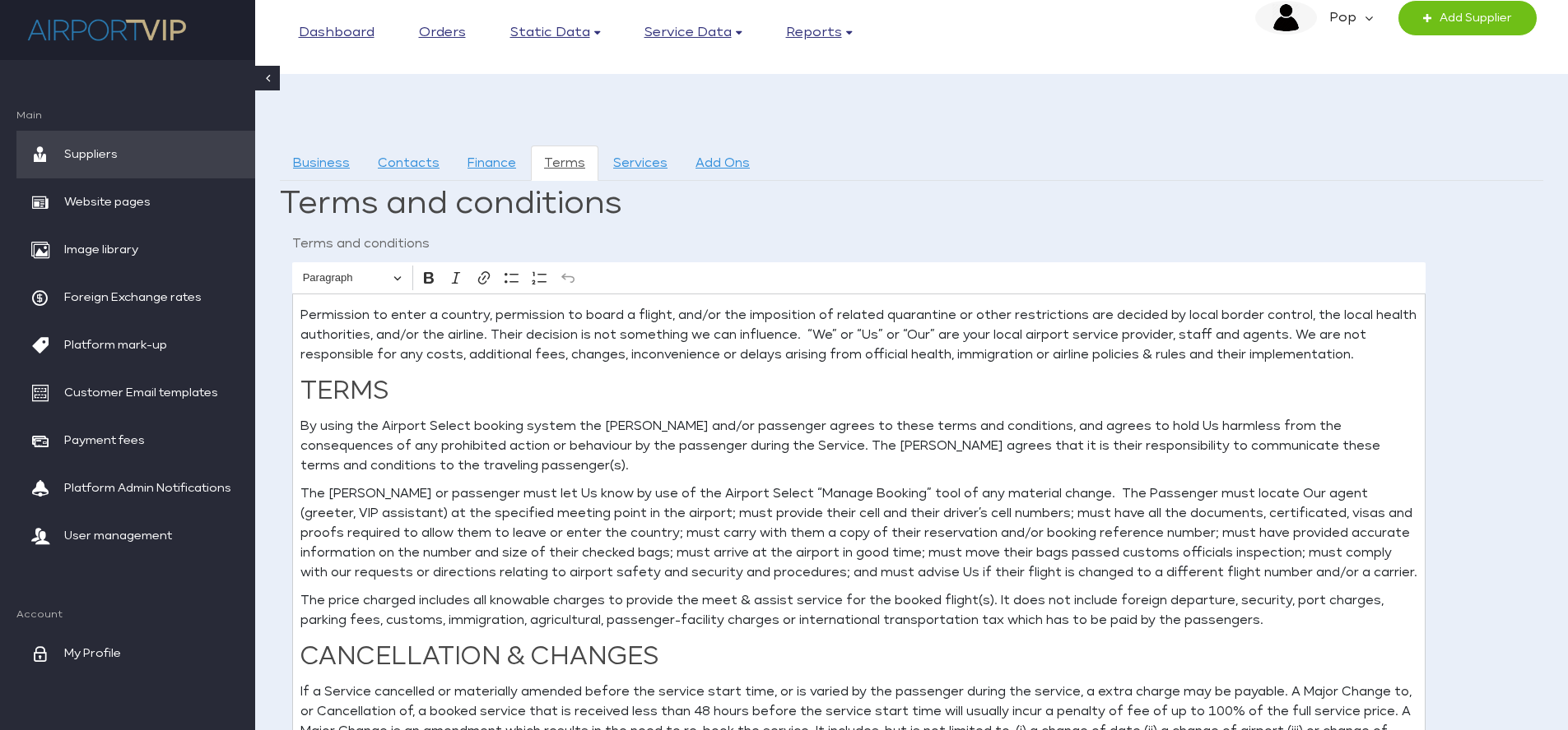
click at [452, 419] on p "By using the Airport Select booking system the booker and/or passenger agrees t…" at bounding box center [858, 446] width 1117 height 59
click at [447, 429] on p "By using the Airport Select booking system the booker and/or passenger agrees t…" at bounding box center [858, 446] width 1117 height 59
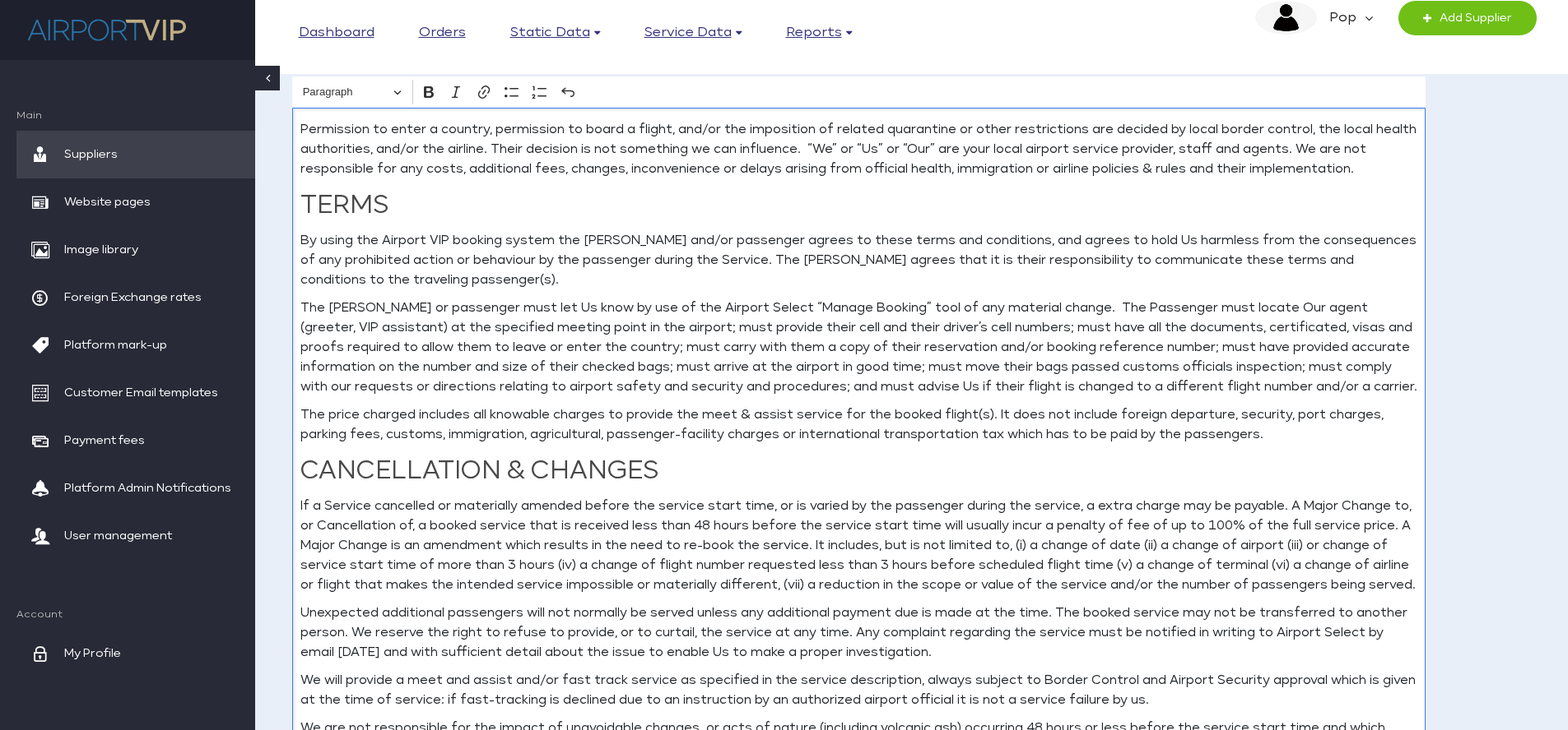
scroll to position [345, 0]
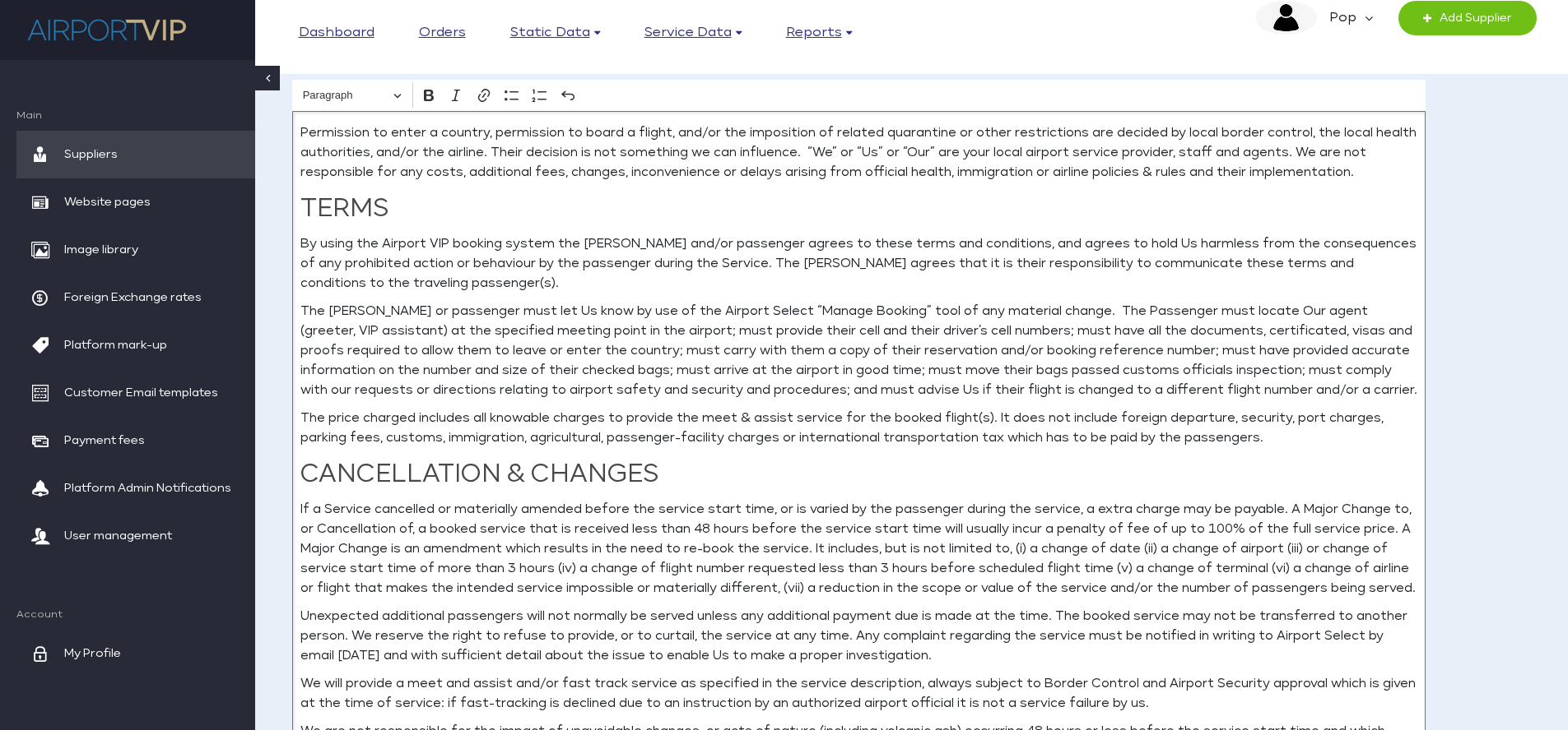
click at [723, 313] on p "The booker or passenger must let Us know by use of the Airport Select “Manage B…" at bounding box center [858, 351] width 1117 height 98
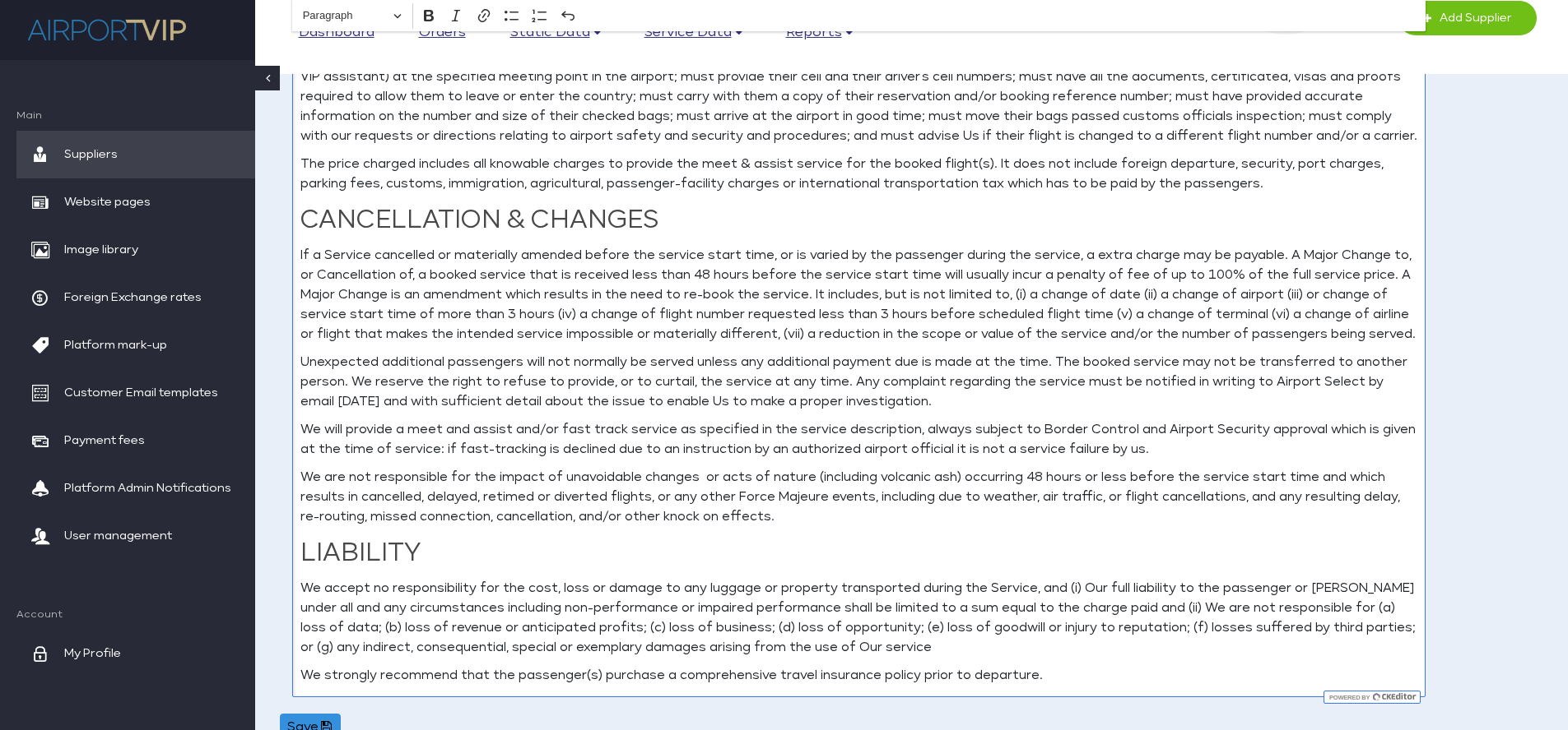
scroll to position [543, 0]
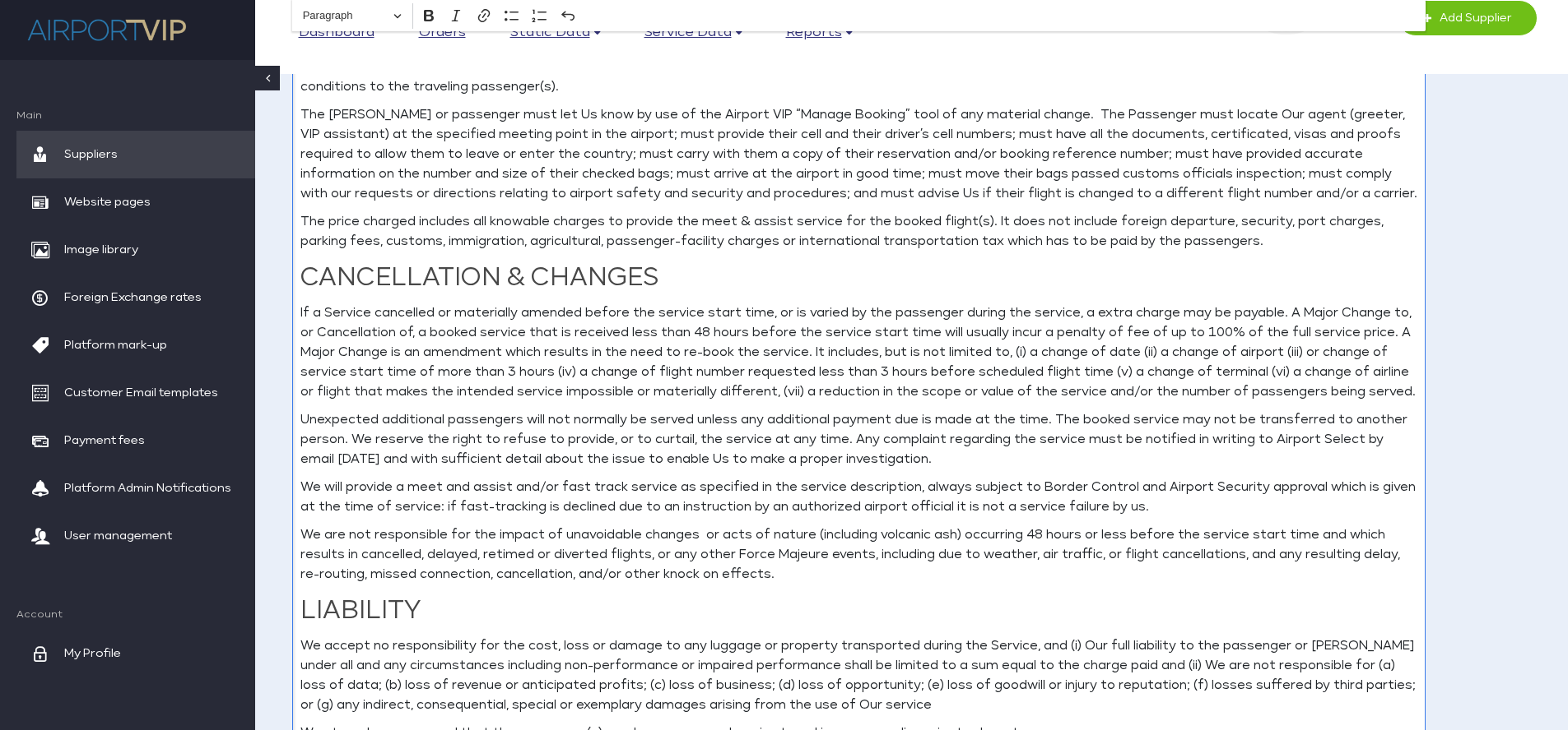
click at [1320, 442] on p "Unexpected additional passengers will not normally be served unless any additio…" at bounding box center [858, 440] width 1117 height 59
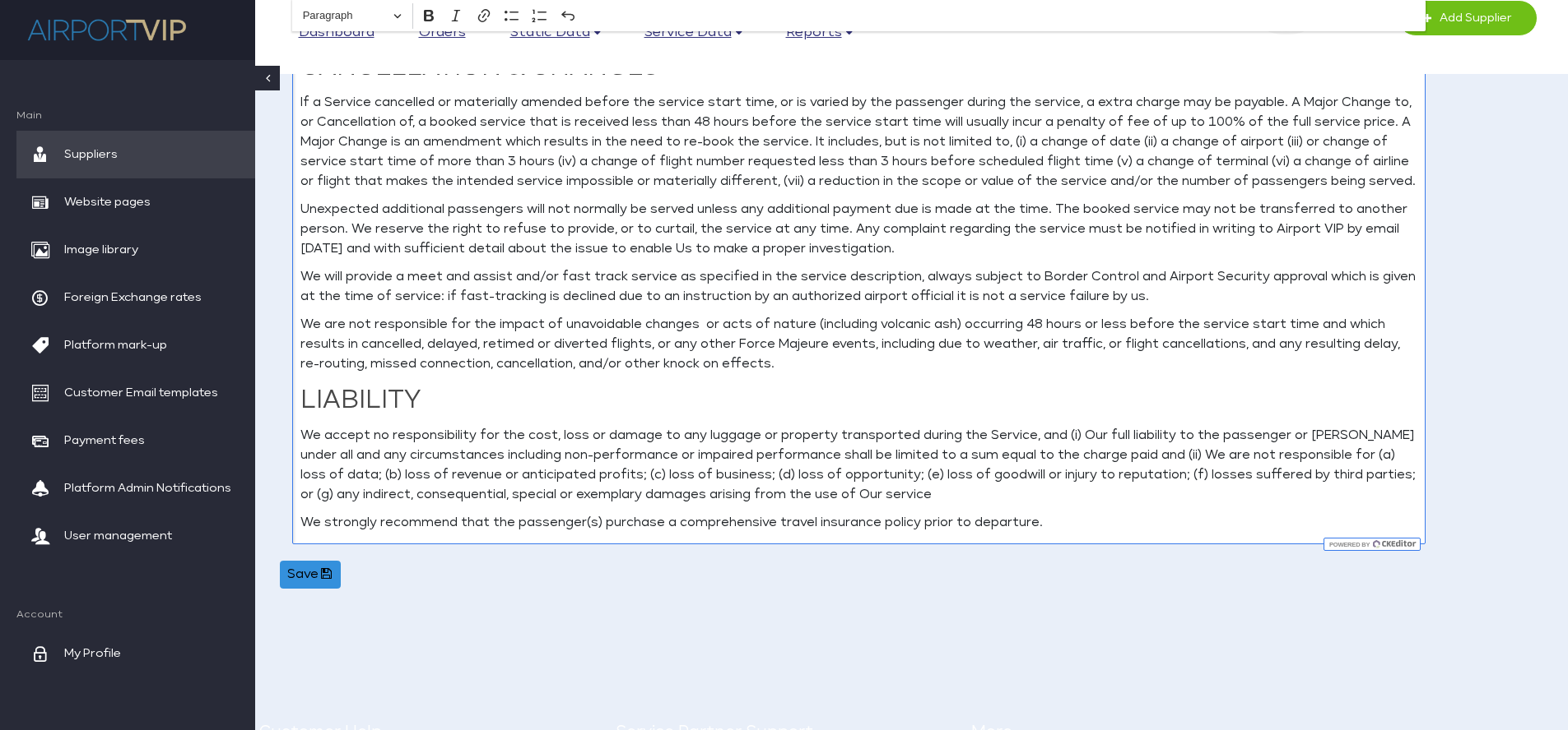
scroll to position [757, 0]
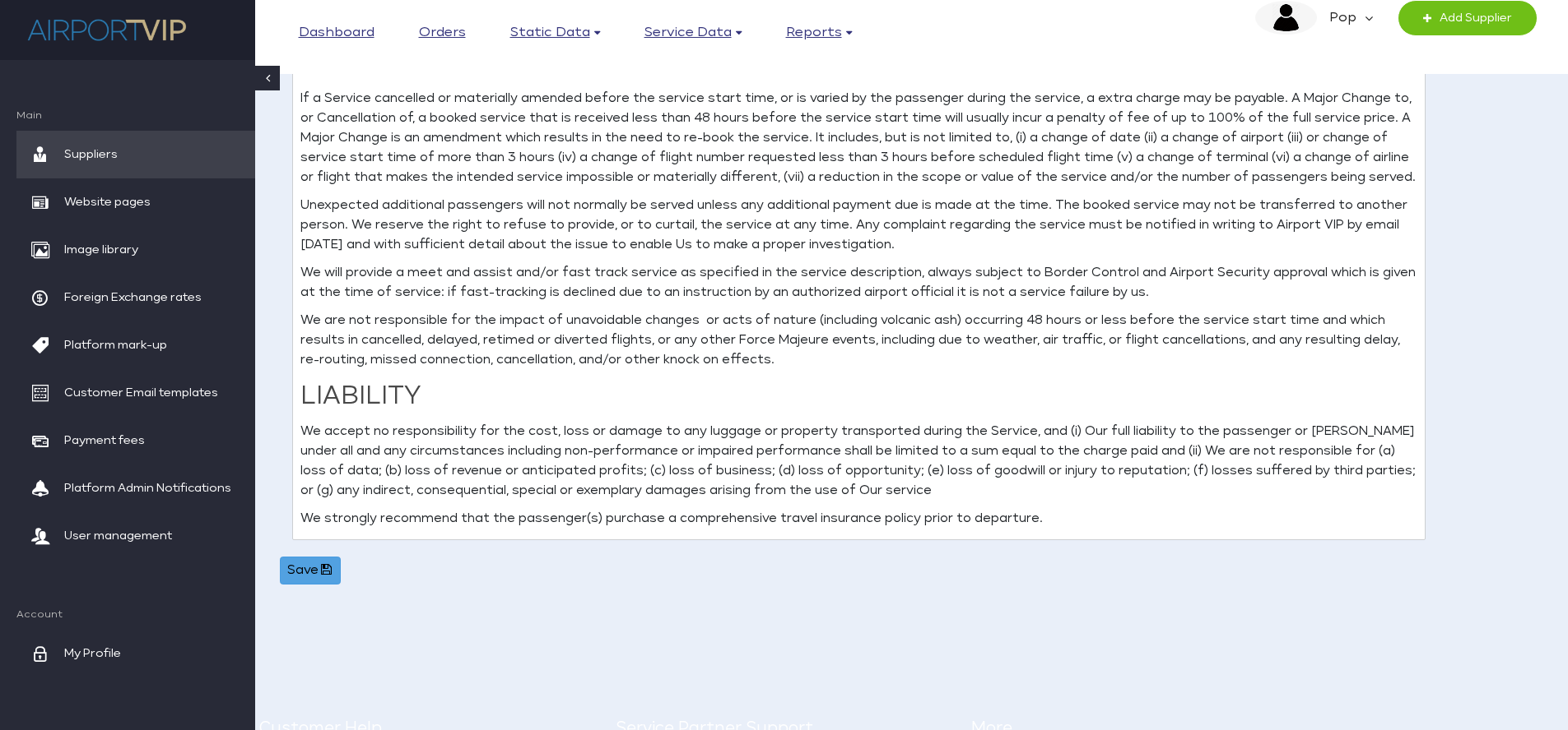
click at [300, 564] on button "Save" at bounding box center [310, 571] width 61 height 28
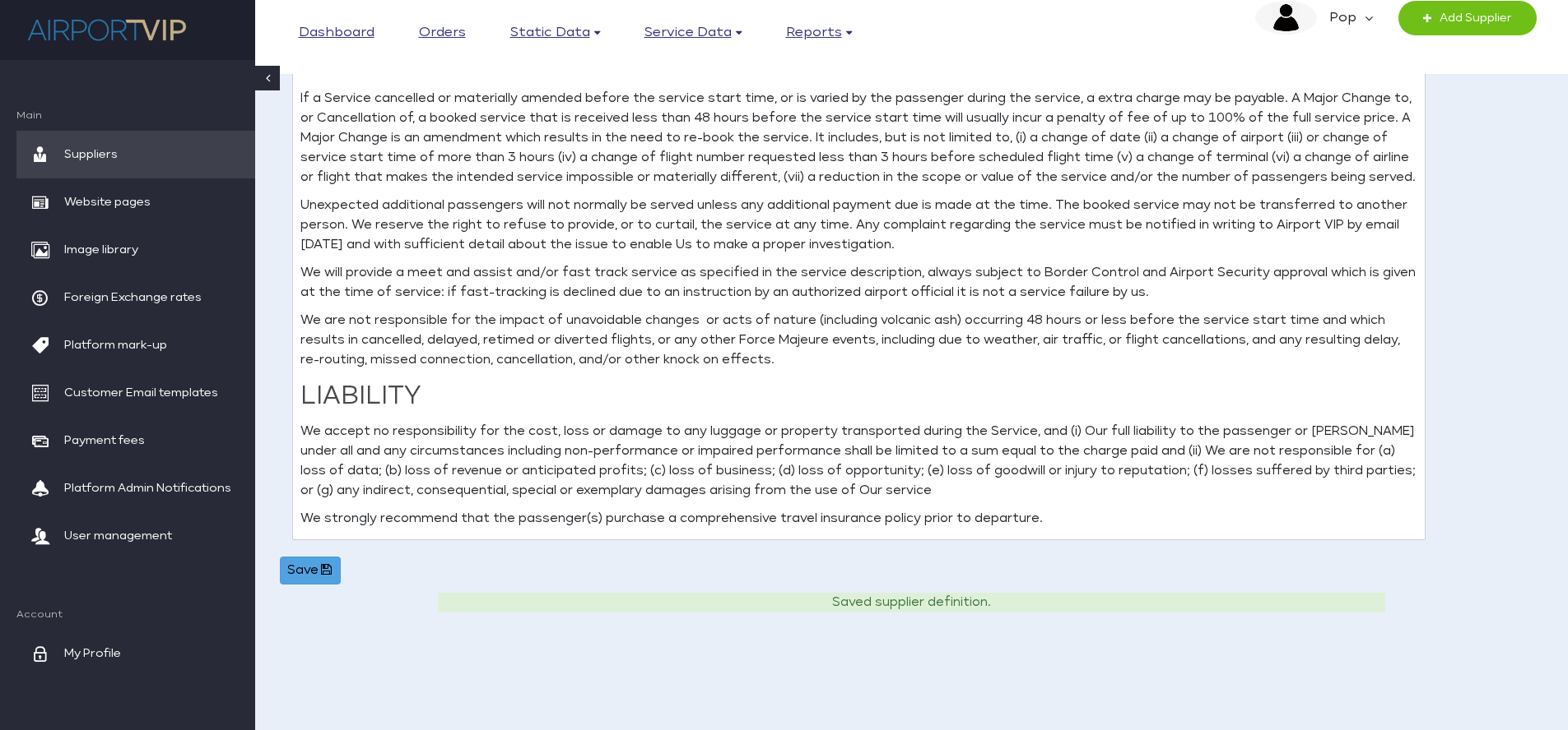
click at [313, 571] on button "Save" at bounding box center [310, 571] width 61 height 28
click at [97, 154] on span "Suppliers" at bounding box center [91, 154] width 53 height 48
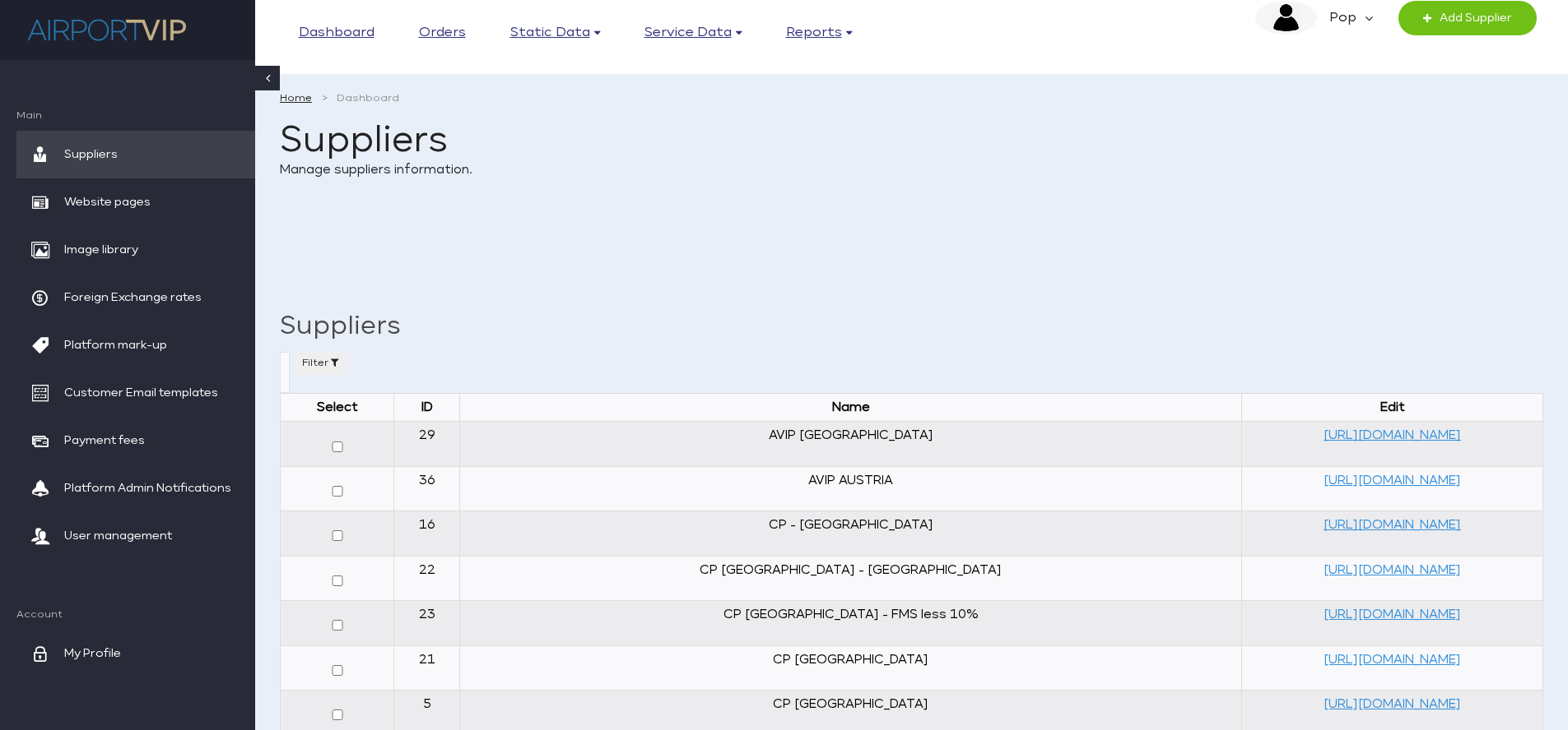
select select
click at [1323, 433] on link "[URL][DOMAIN_NAME]" at bounding box center [1392, 435] width 138 height 12
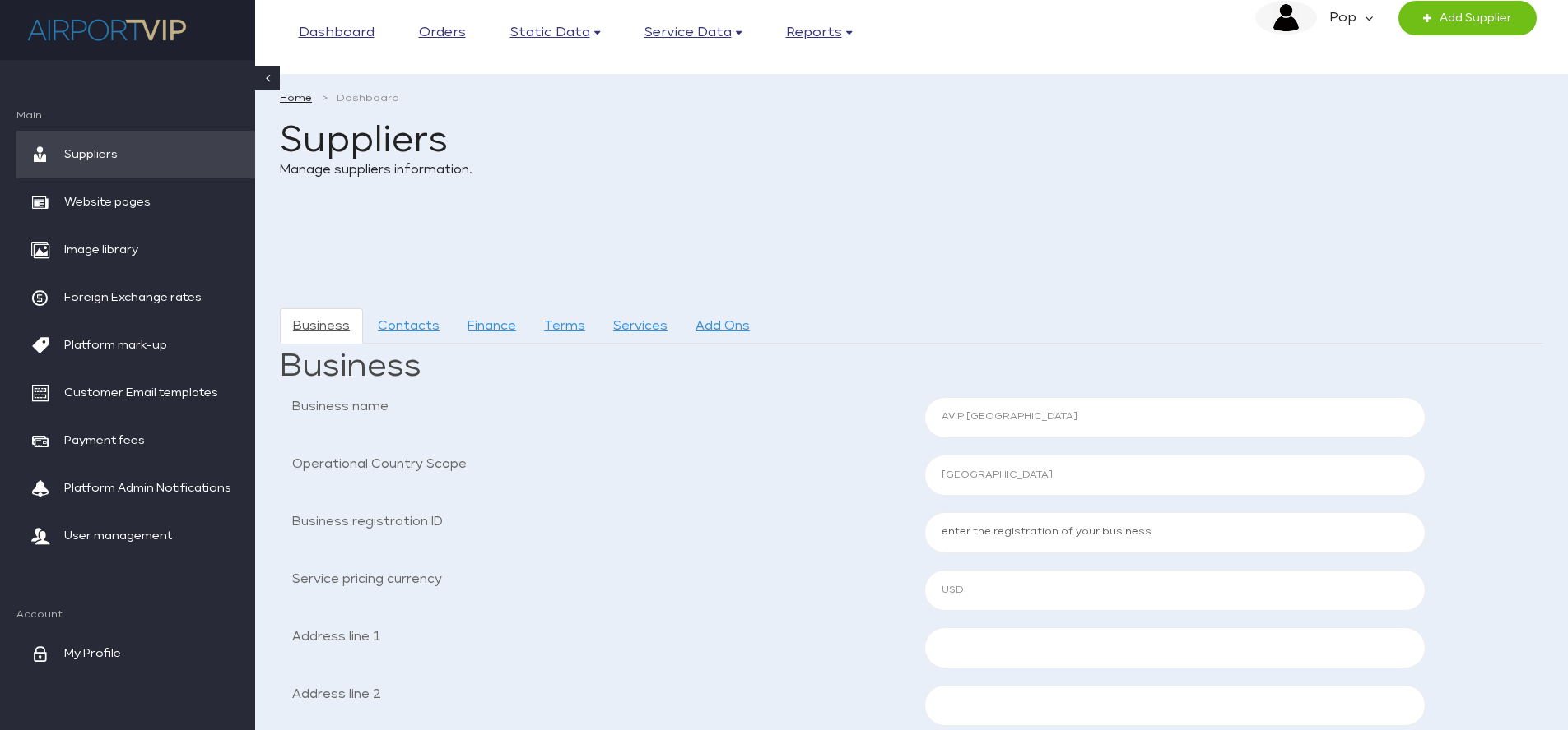
select select "ALB"
select select "USD"
select select "ALB"
click at [645, 325] on link "Services" at bounding box center [640, 326] width 81 height 36
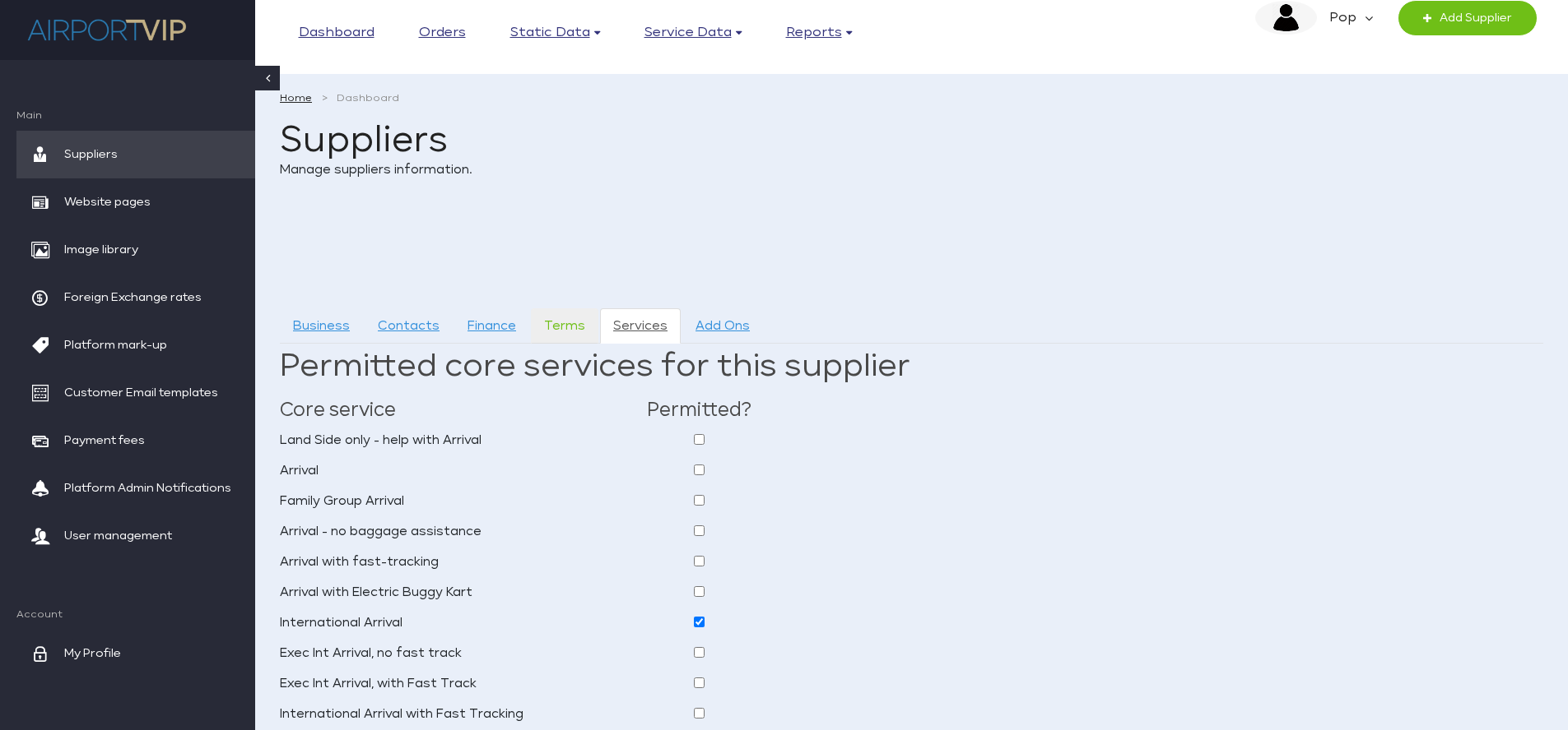
click at [581, 318] on link "Terms" at bounding box center [565, 326] width 68 height 36
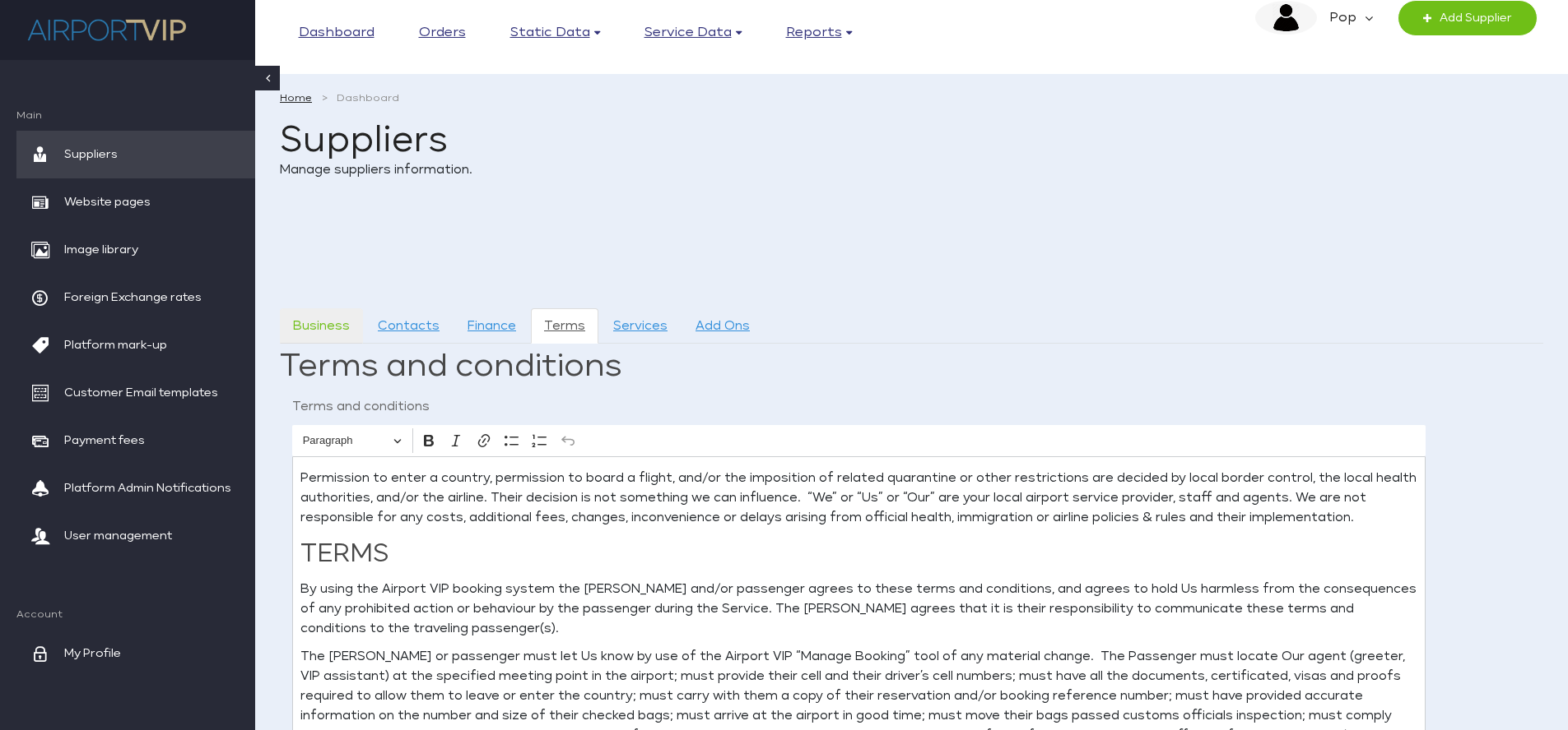
click at [318, 324] on link "Business" at bounding box center [320, 326] width 83 height 36
select select "ALB"
select select "USD"
select select "ALB"
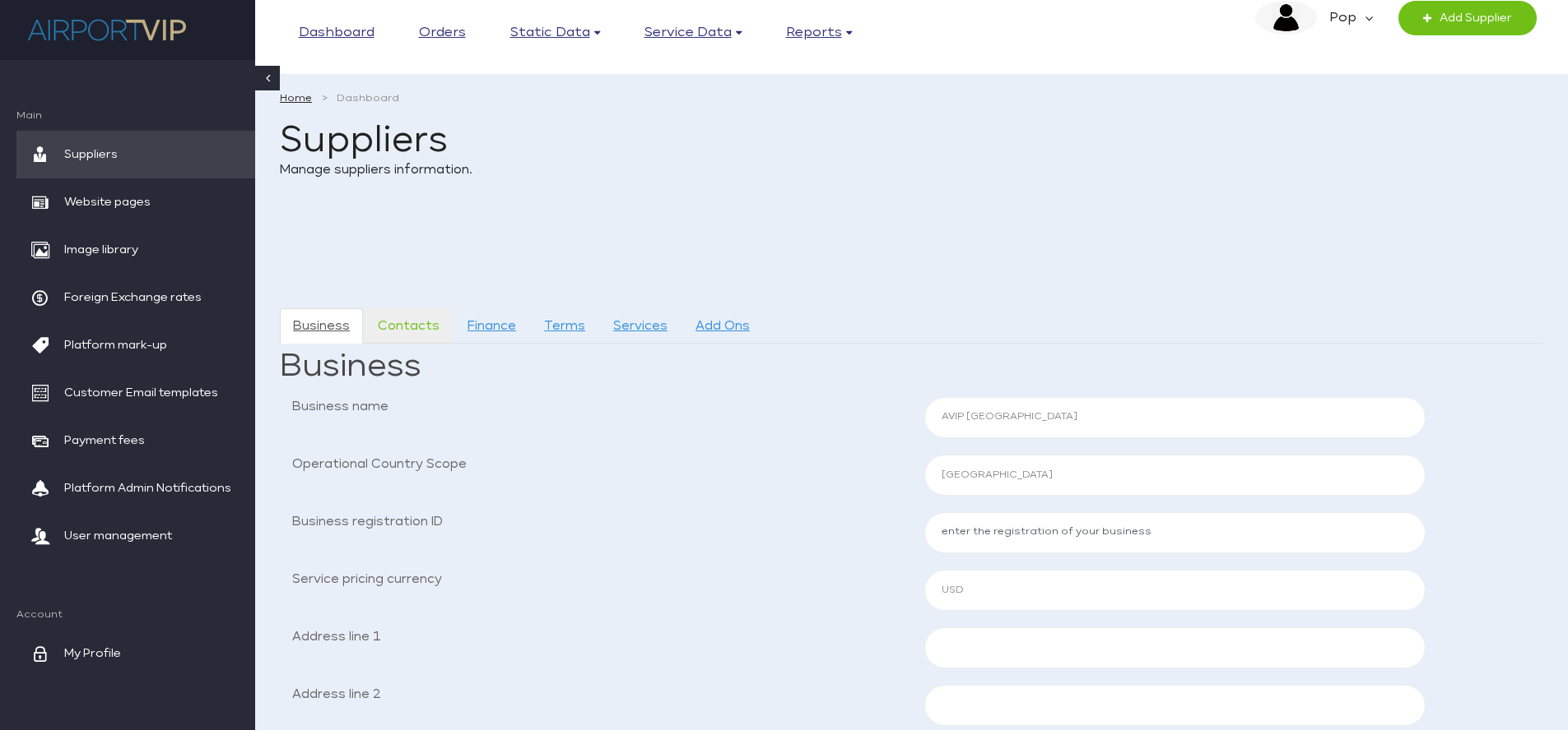
click at [400, 325] on link "Contacts" at bounding box center [408, 326] width 88 height 36
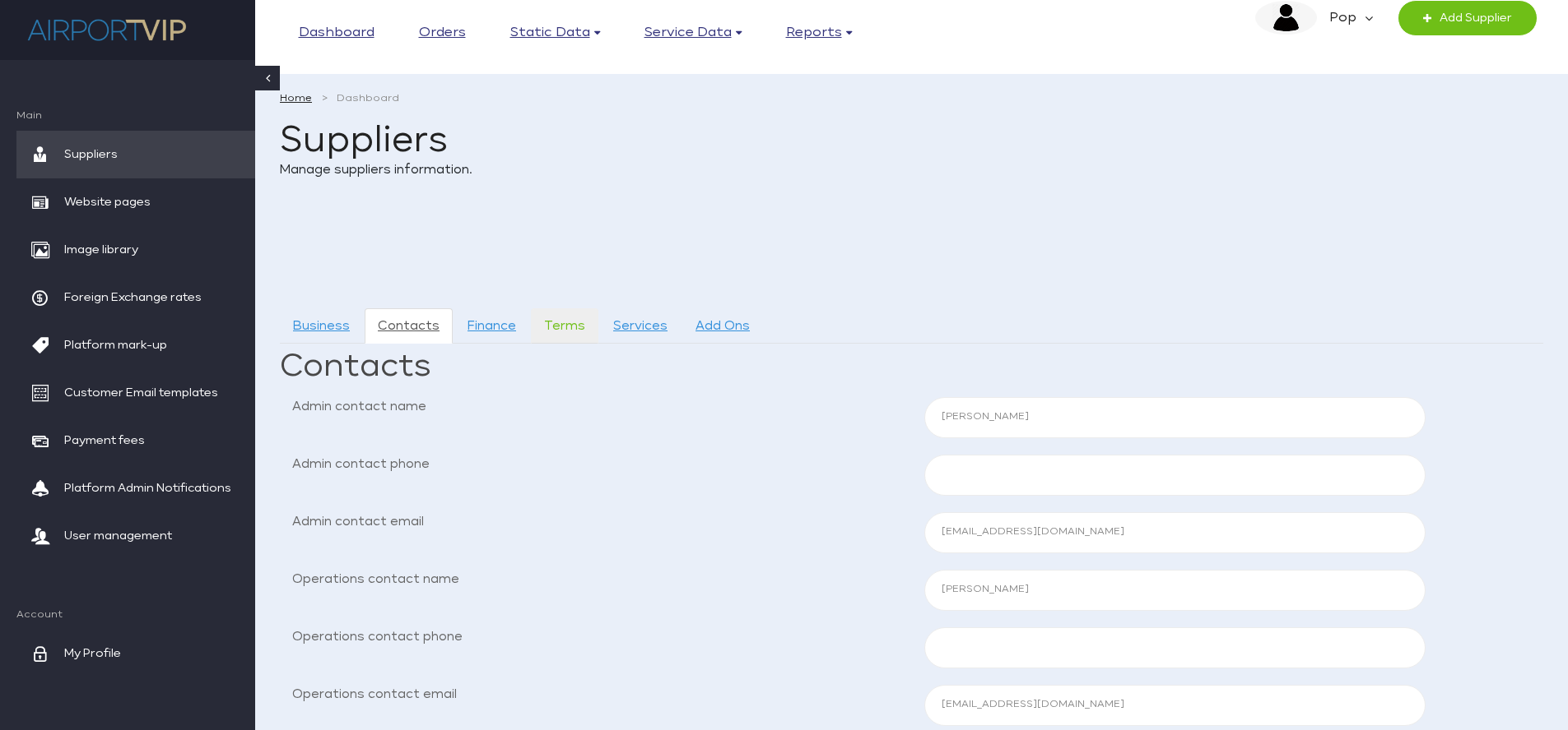
click at [577, 324] on link "Terms" at bounding box center [565, 326] width 68 height 36
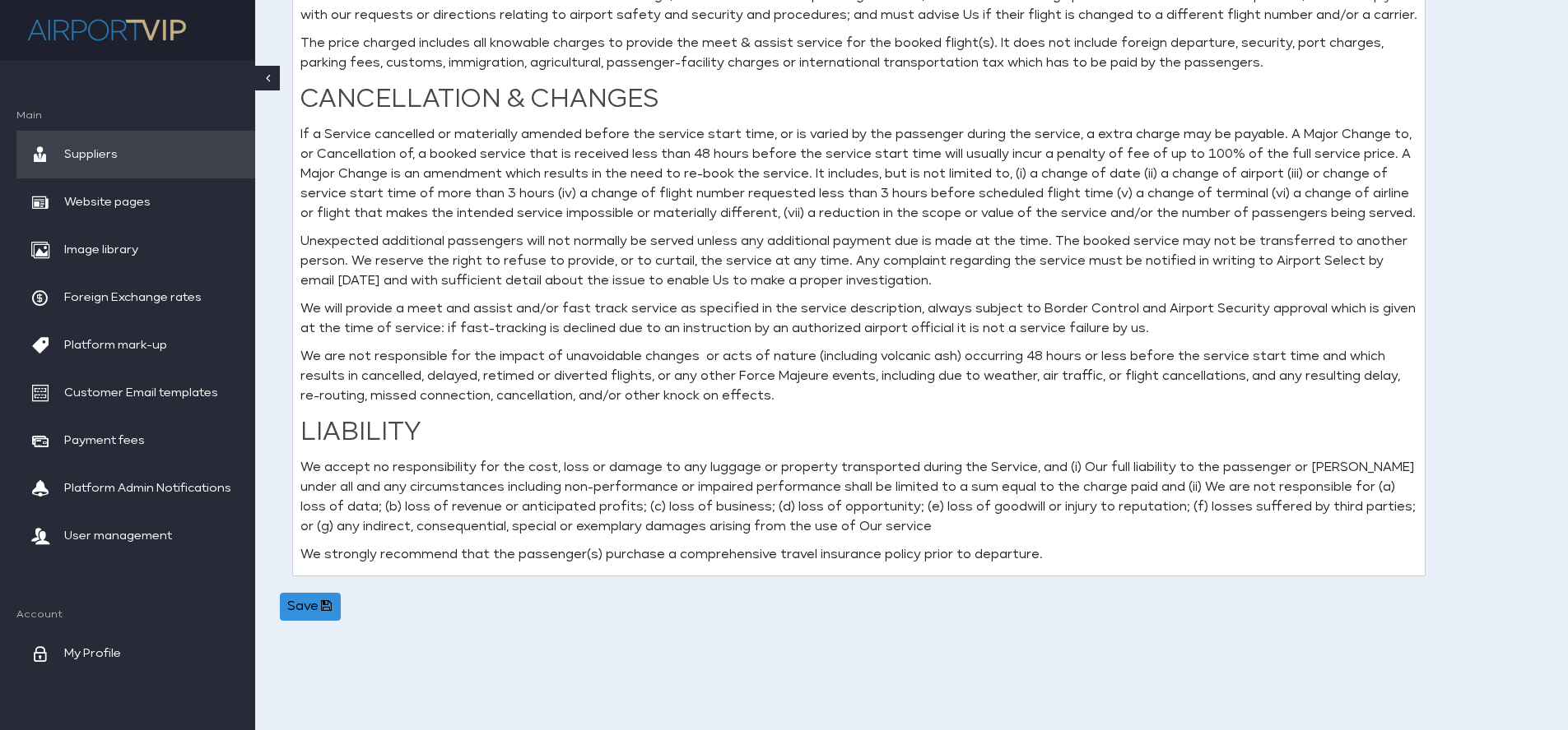
scroll to position [666, 0]
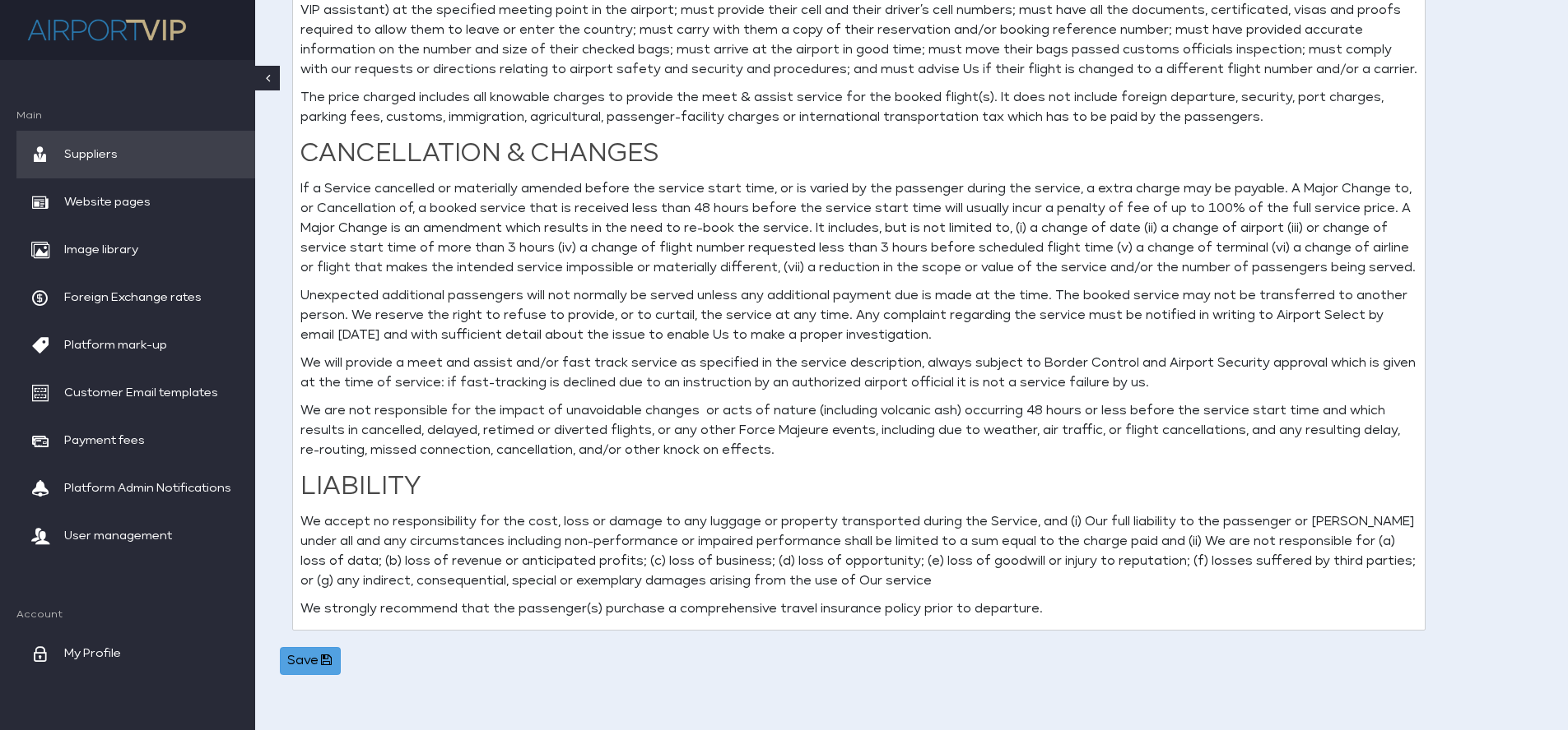
click at [318, 662] on button "Save" at bounding box center [310, 661] width 61 height 28
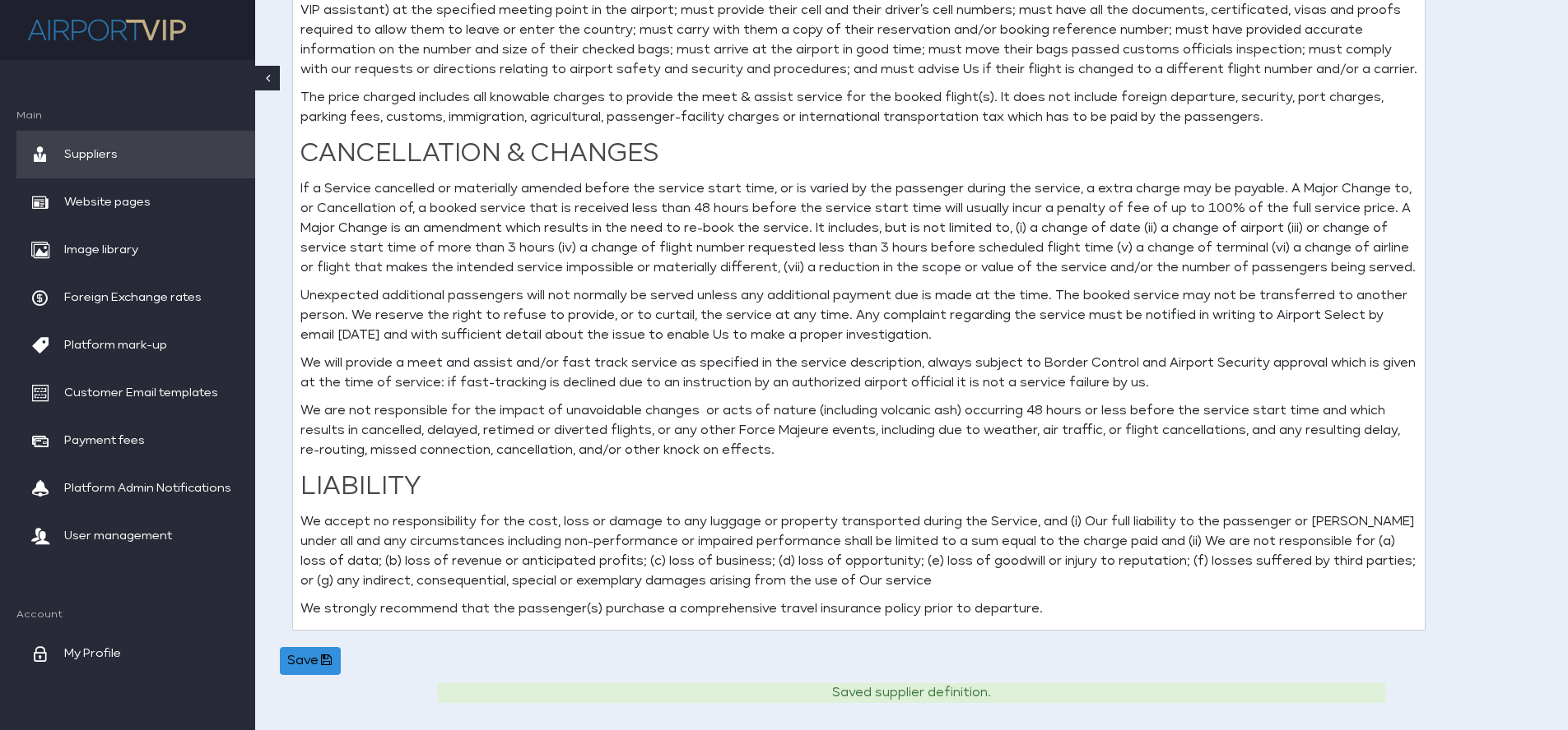
click at [106, 150] on span "Suppliers" at bounding box center [91, 154] width 53 height 48
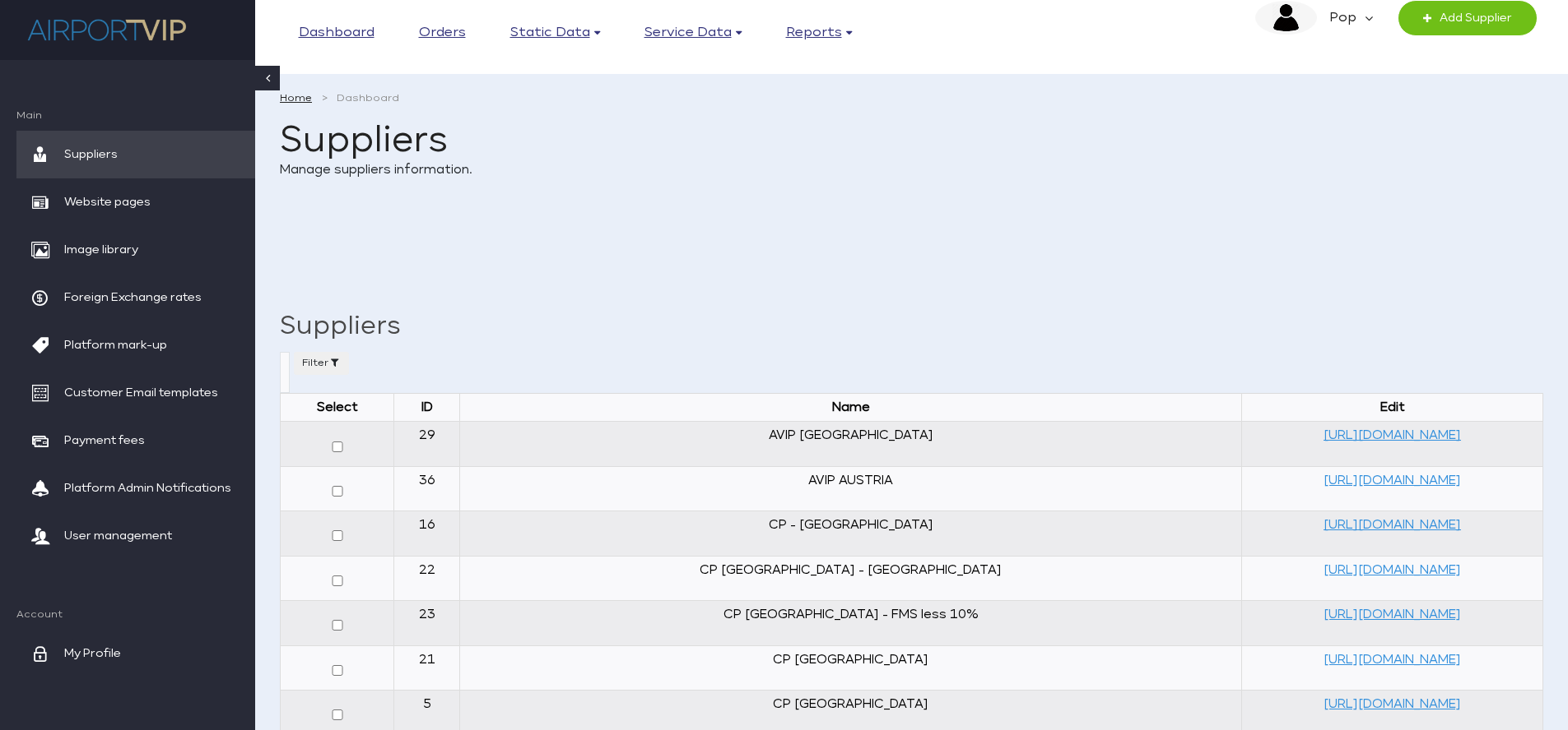
select select
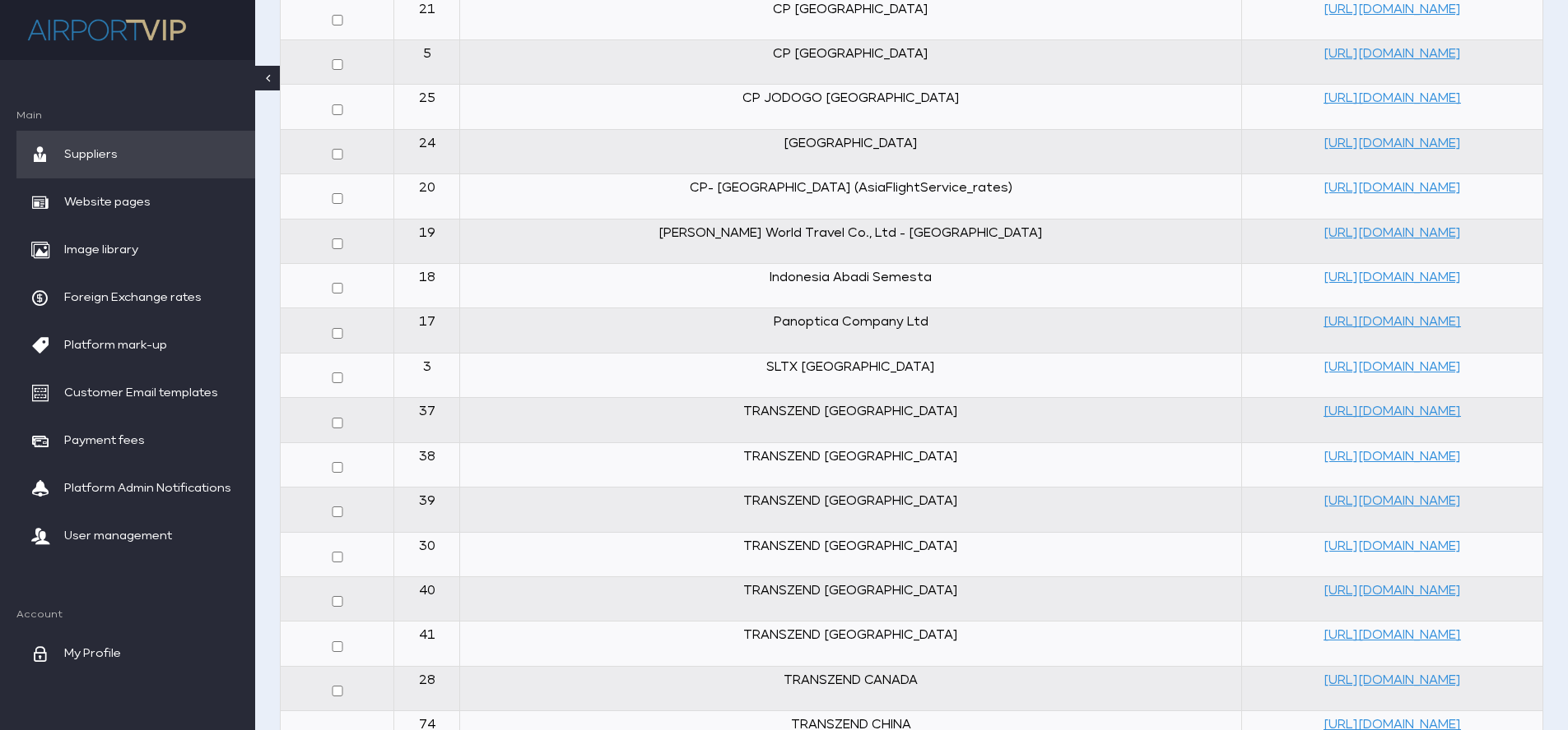
scroll to position [657, 0]
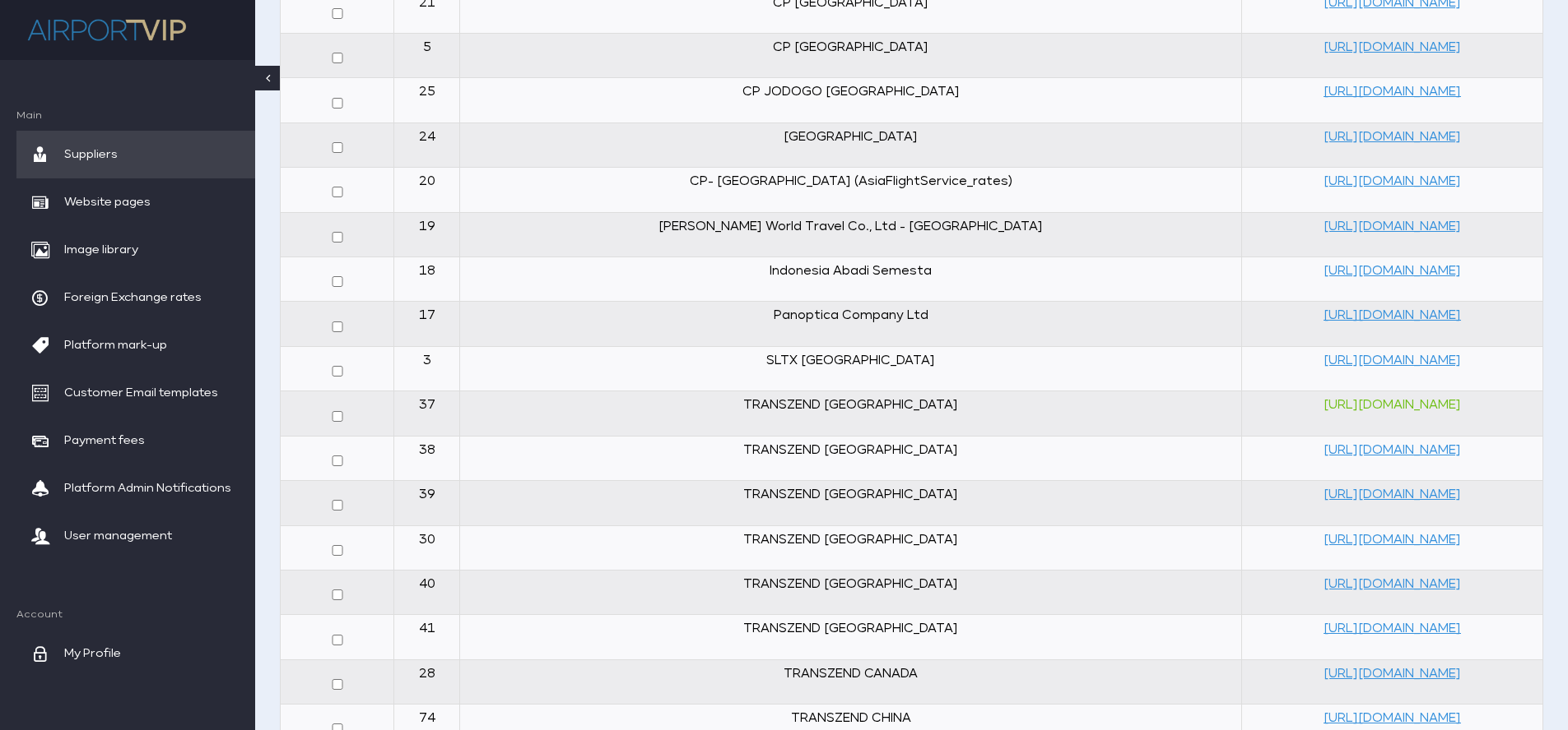
click at [1323, 405] on link "[URL][DOMAIN_NAME]" at bounding box center [1392, 405] width 138 height 12
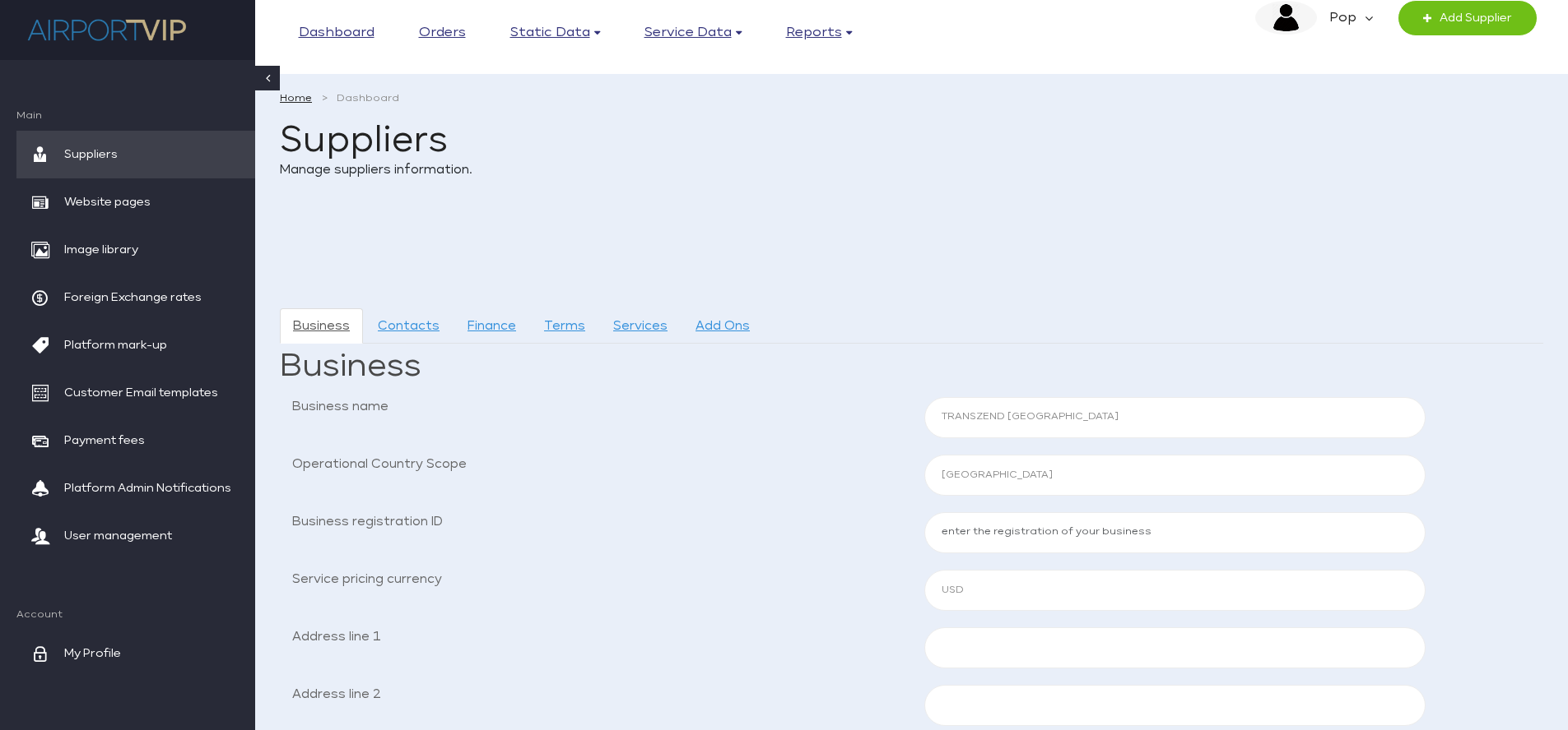
select select "BHS"
select select "USD"
select select "BHS"
click at [970, 414] on input "TRANSZEND [GEOGRAPHIC_DATA]" at bounding box center [1175, 418] width 502 height 41
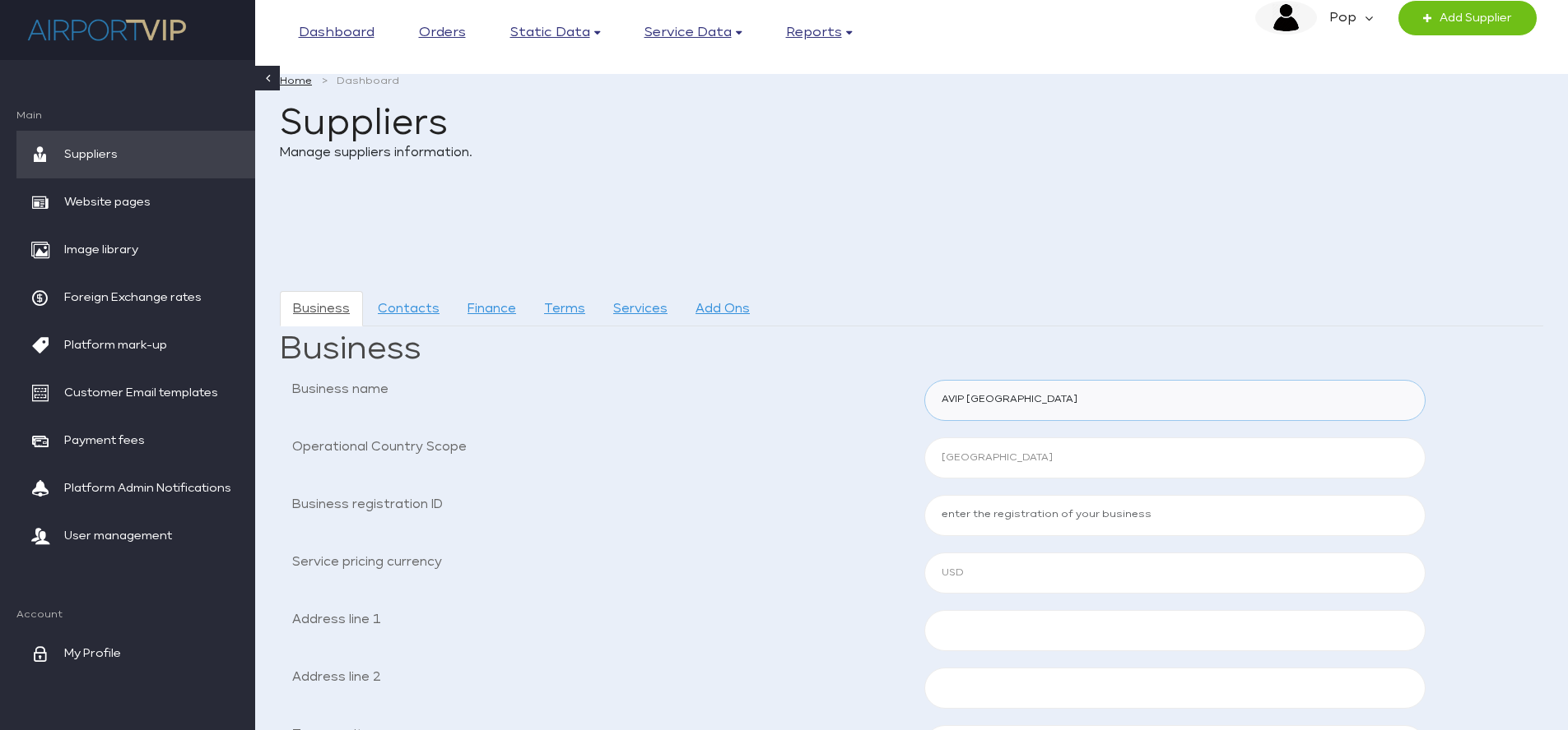
scroll to position [12, 0]
type input "AVIP [GEOGRAPHIC_DATA]"
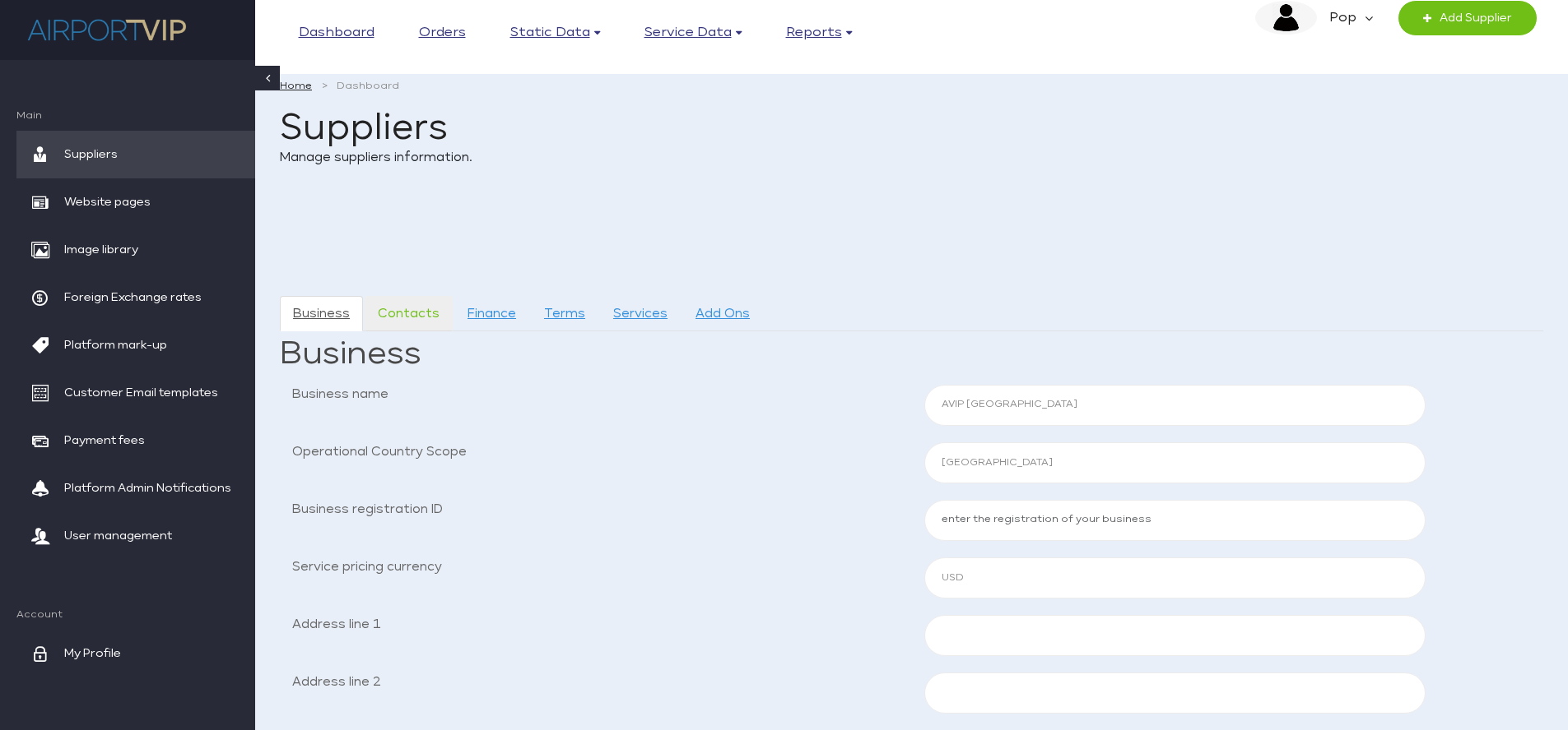
click at [409, 305] on link "Contacts" at bounding box center [408, 313] width 88 height 36
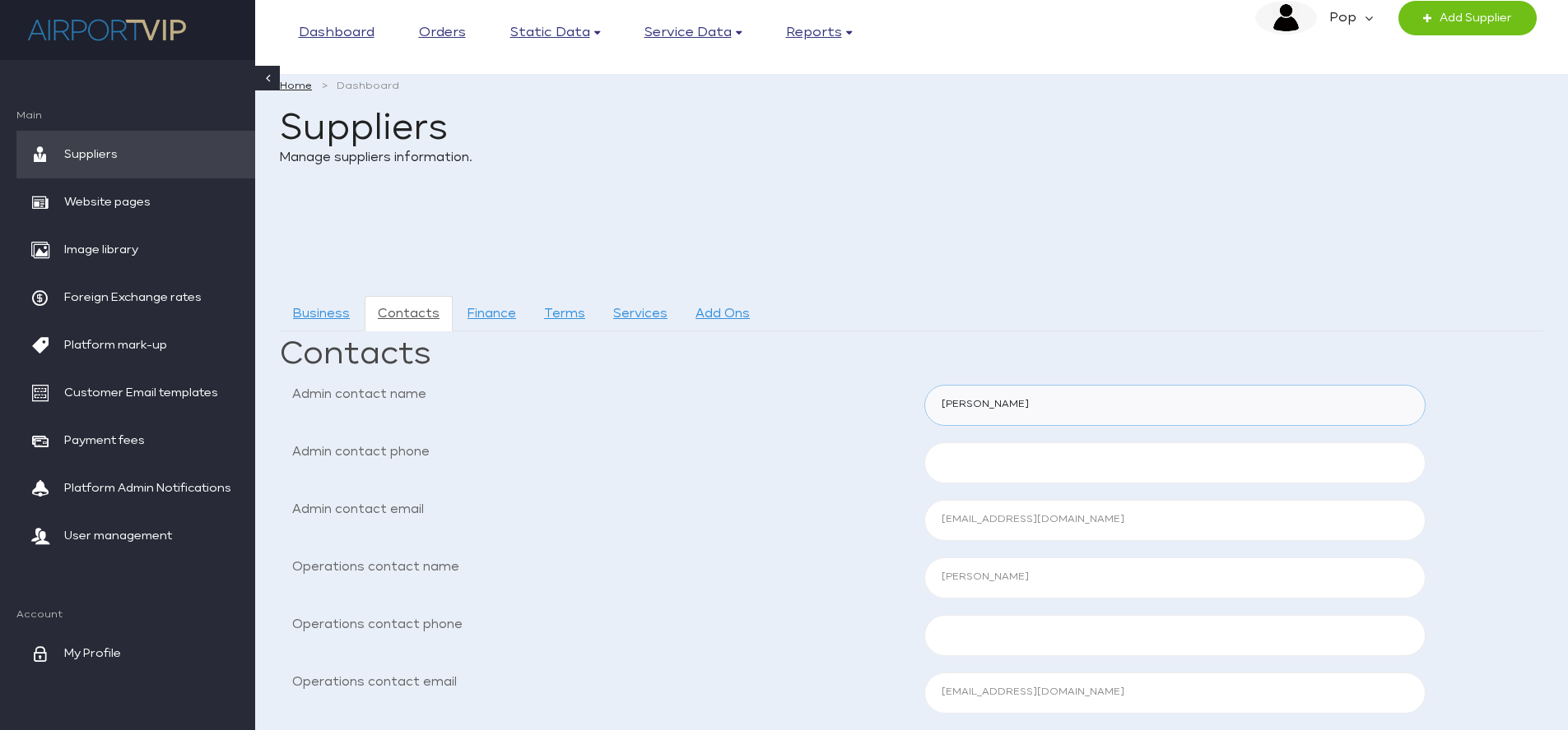
drag, startPoint x: 1034, startPoint y: 405, endPoint x: 874, endPoint y: 391, distance: 160.6
click at [874, 391] on div "Admin contact name [PERSON_NAME]" at bounding box center [911, 405] width 1263 height 41
type input "[PERSON_NAME]"
drag, startPoint x: 1021, startPoint y: 519, endPoint x: 871, endPoint y: 519, distance: 150.0
click at [871, 519] on div "Admin contact email steves@airportselect.com" at bounding box center [911, 520] width 1263 height 41
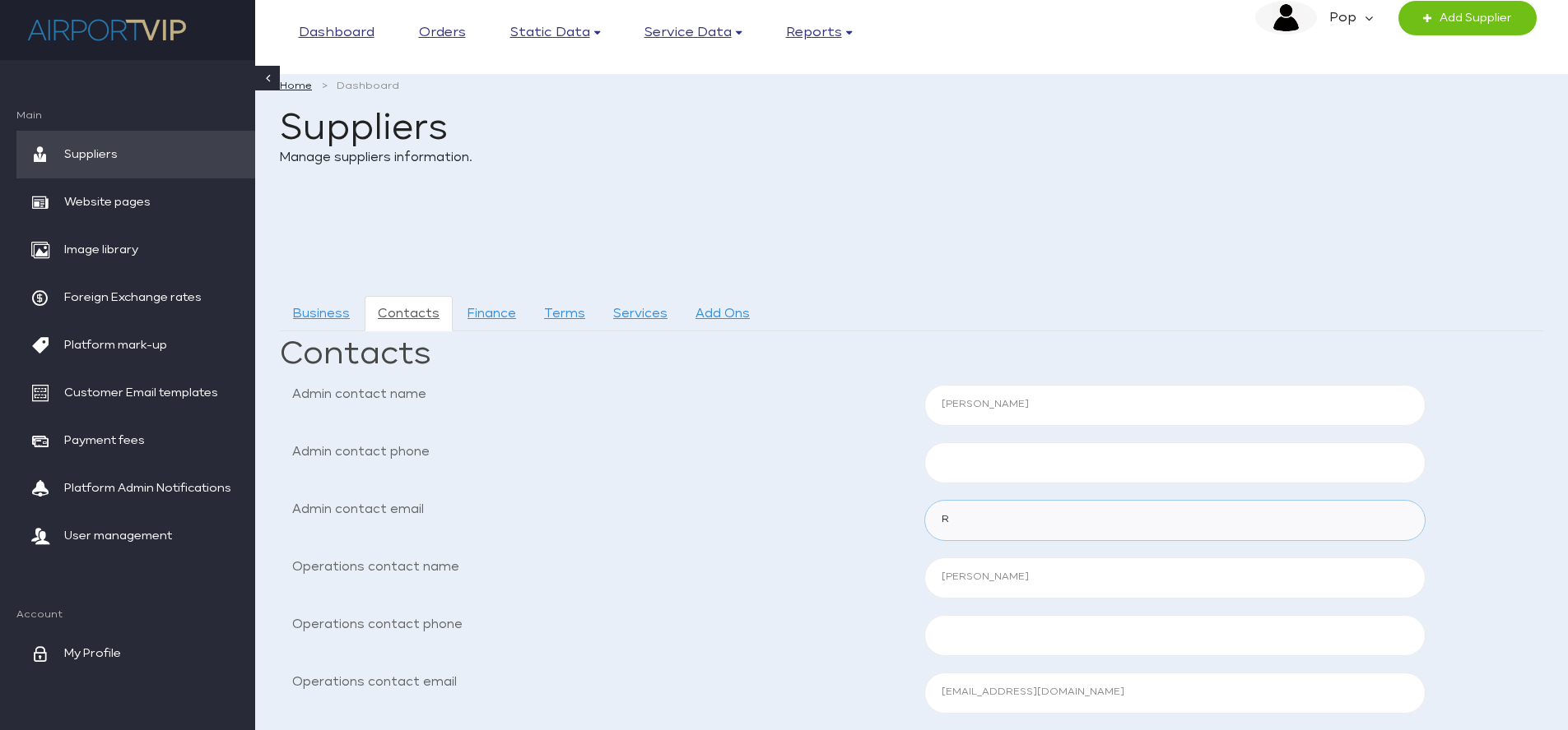
type input "[EMAIL_ADDRESS][DOMAIN_NAME]"
drag, startPoint x: 1032, startPoint y: 579, endPoint x: 900, endPoint y: 577, distance: 132.0
click at [900, 577] on div "Operations contact name [PERSON_NAME]" at bounding box center [911, 578] width 1263 height 41
type input "[PERSON_NAME]"
drag, startPoint x: 1120, startPoint y: 692, endPoint x: 891, endPoint y: 670, distance: 230.1
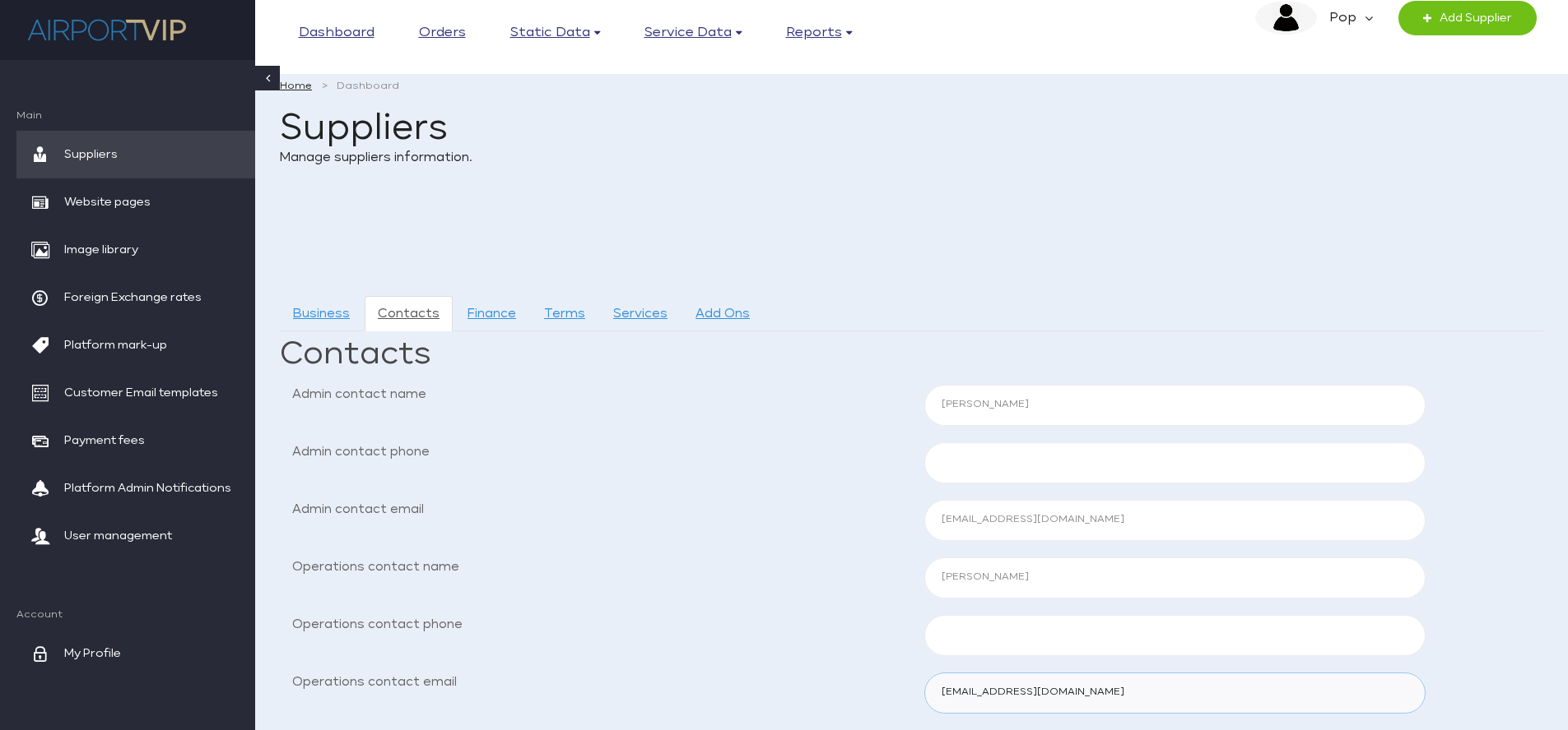
click at [891, 670] on div "Business Contacts Finance Terms Services Add Ons Contacts Admin contact name Ro…" at bounding box center [911, 617] width 1263 height 642
type input "robertw@groundbooker.com"
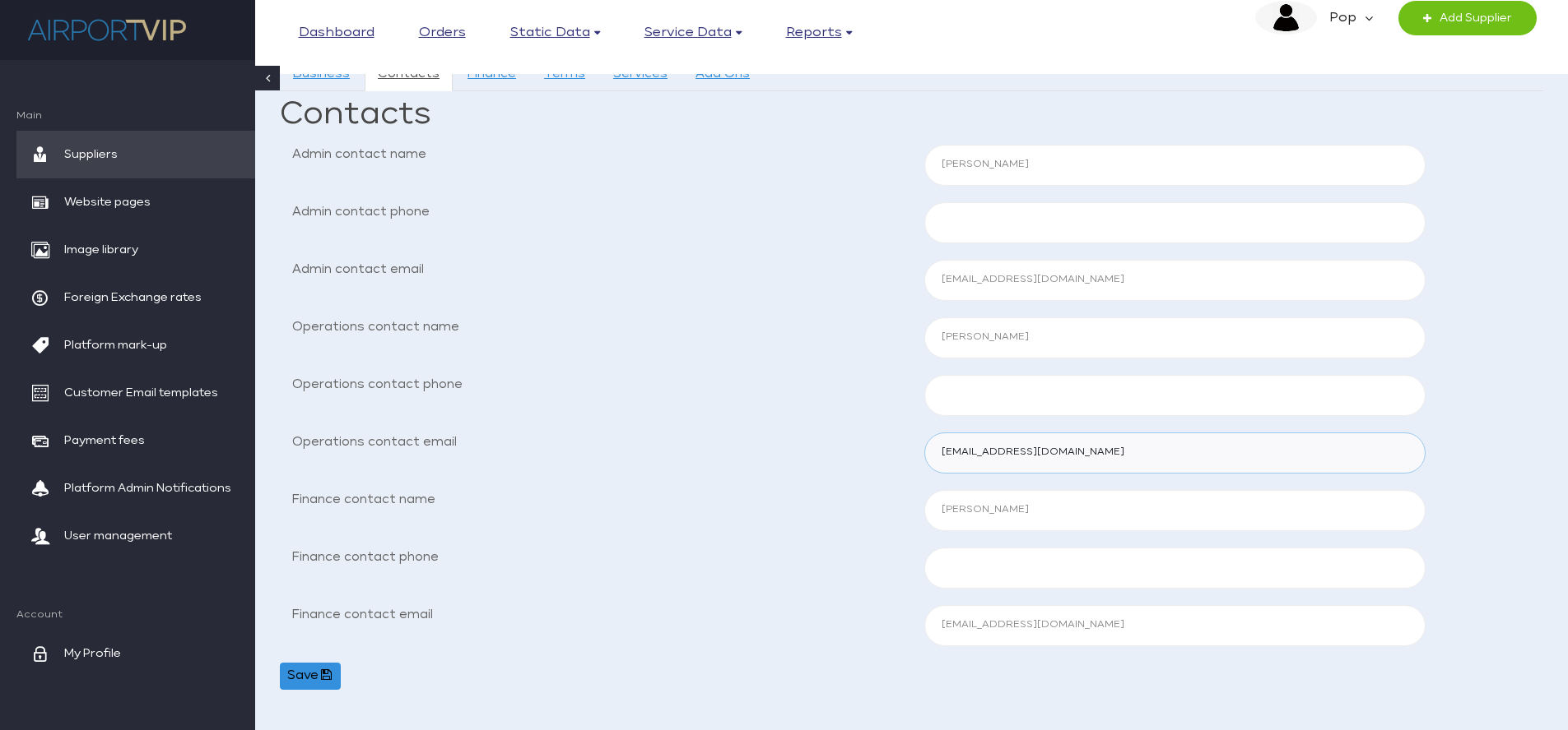
scroll to position [0, 0]
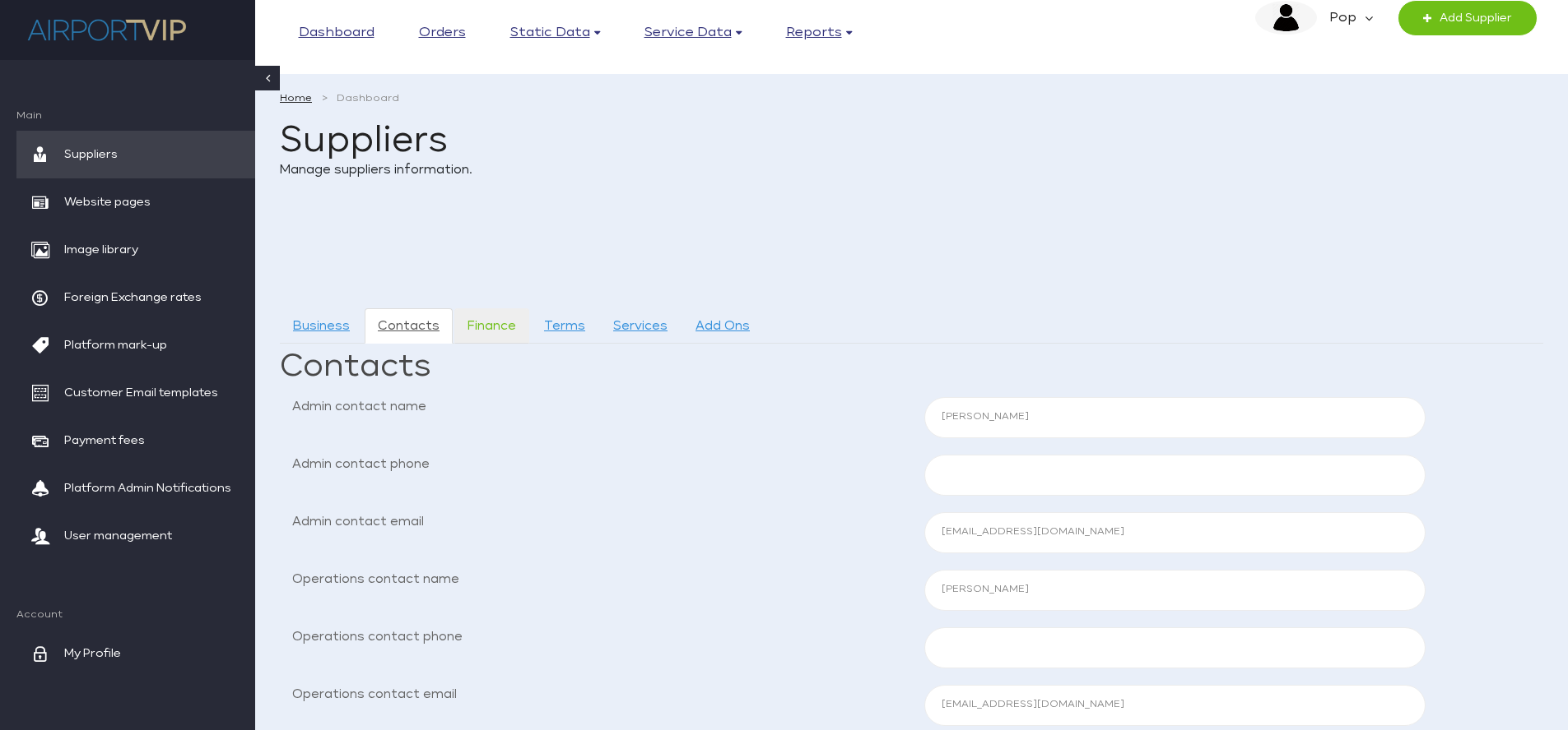
click at [500, 329] on link "Finance" at bounding box center [492, 326] width 75 height 36
select select
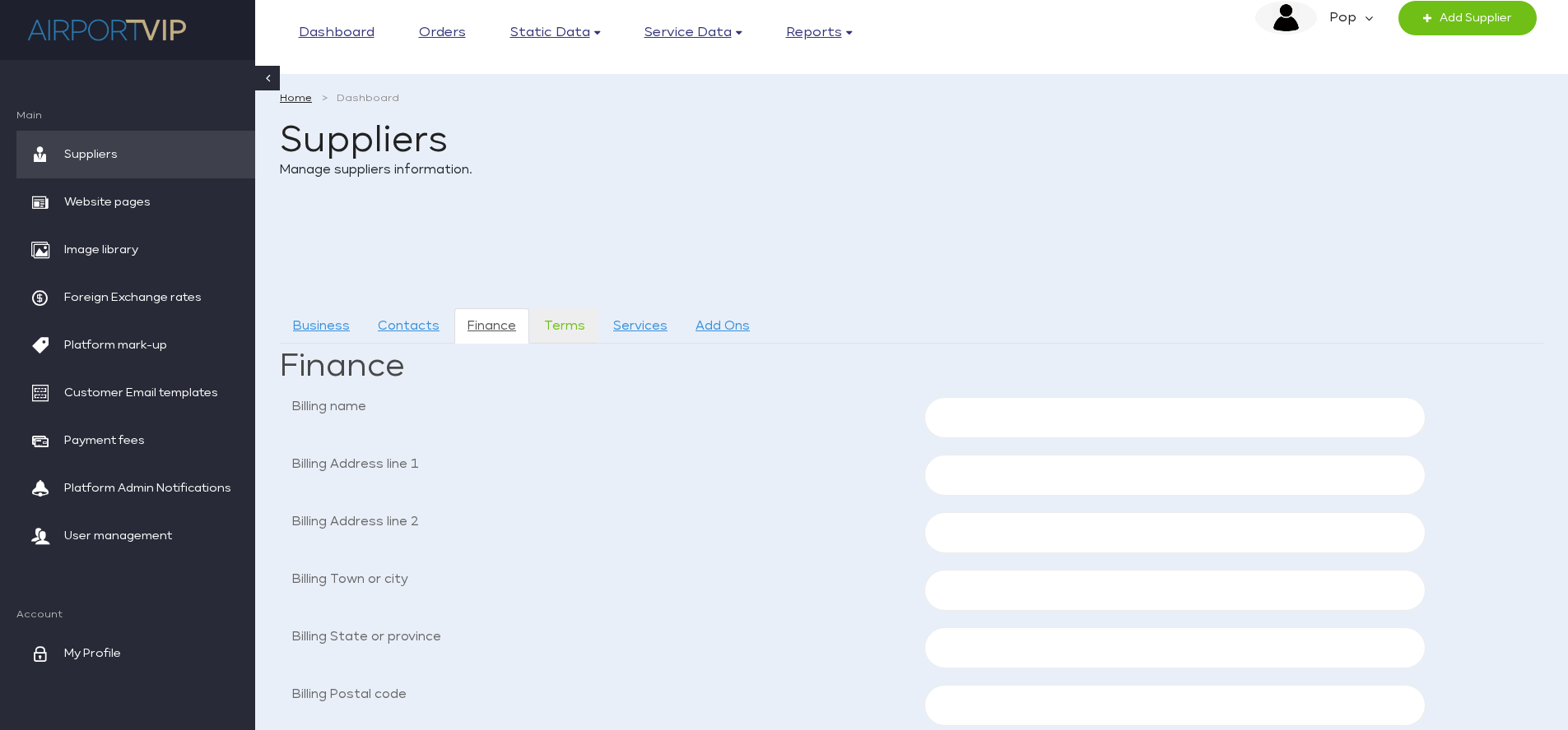
click at [557, 327] on link "Terms" at bounding box center [565, 326] width 68 height 36
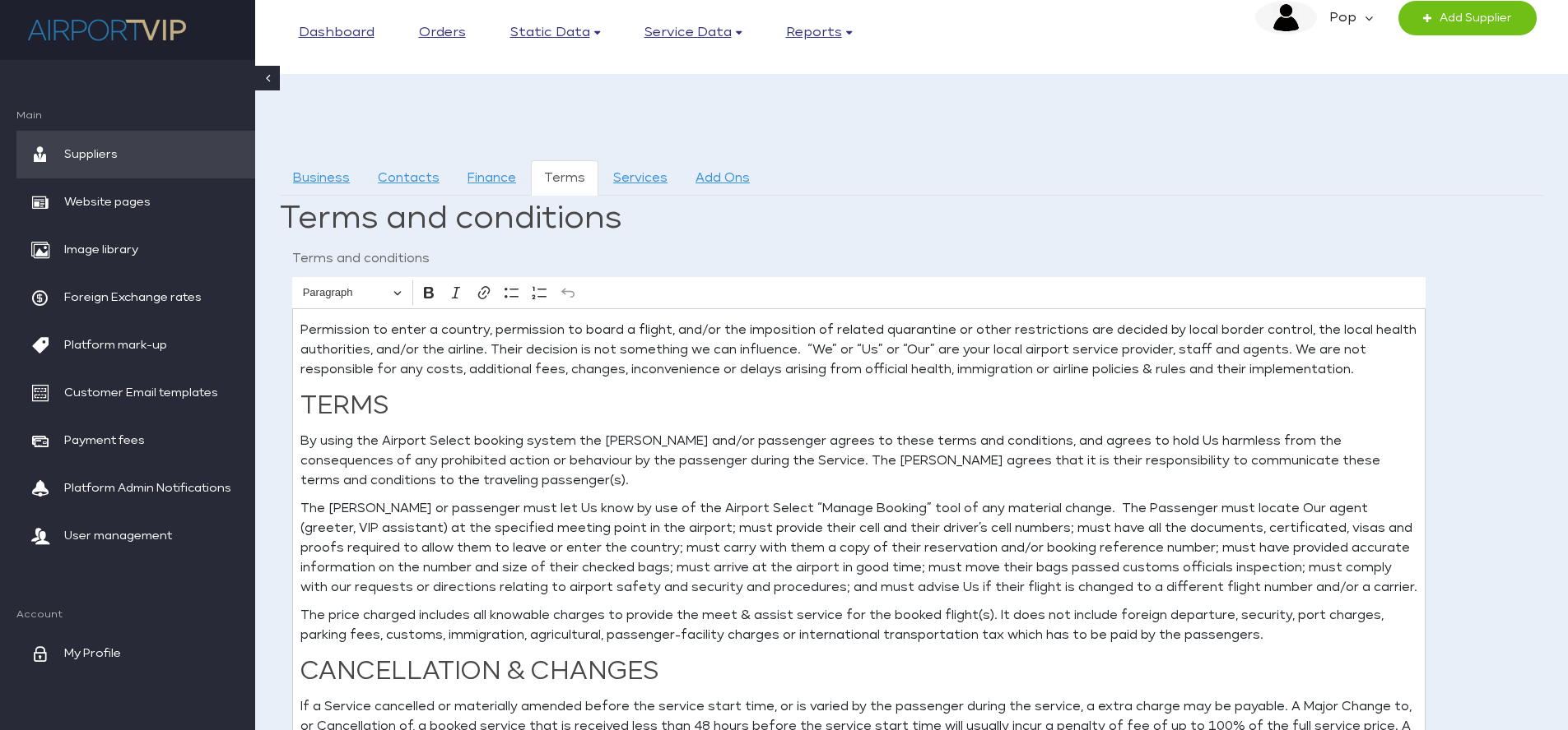
scroll to position [152, 0]
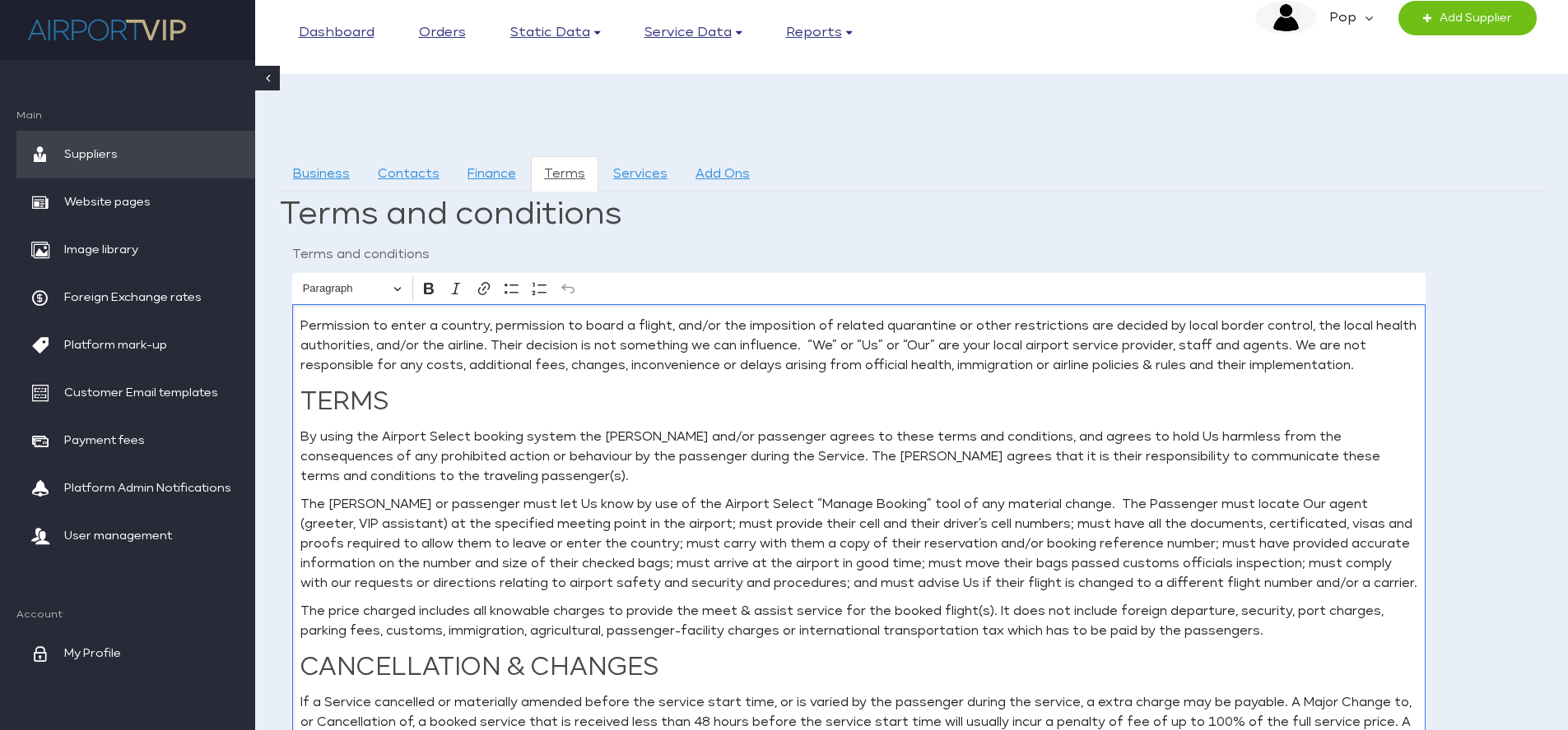
click at [454, 439] on p "By using the Airport Select booking system the booker and/or passenger agrees t…" at bounding box center [858, 458] width 1117 height 59
click at [718, 504] on p "The booker or passenger must let Us know by use of the Airport Select “Manage B…" at bounding box center [858, 544] width 1117 height 98
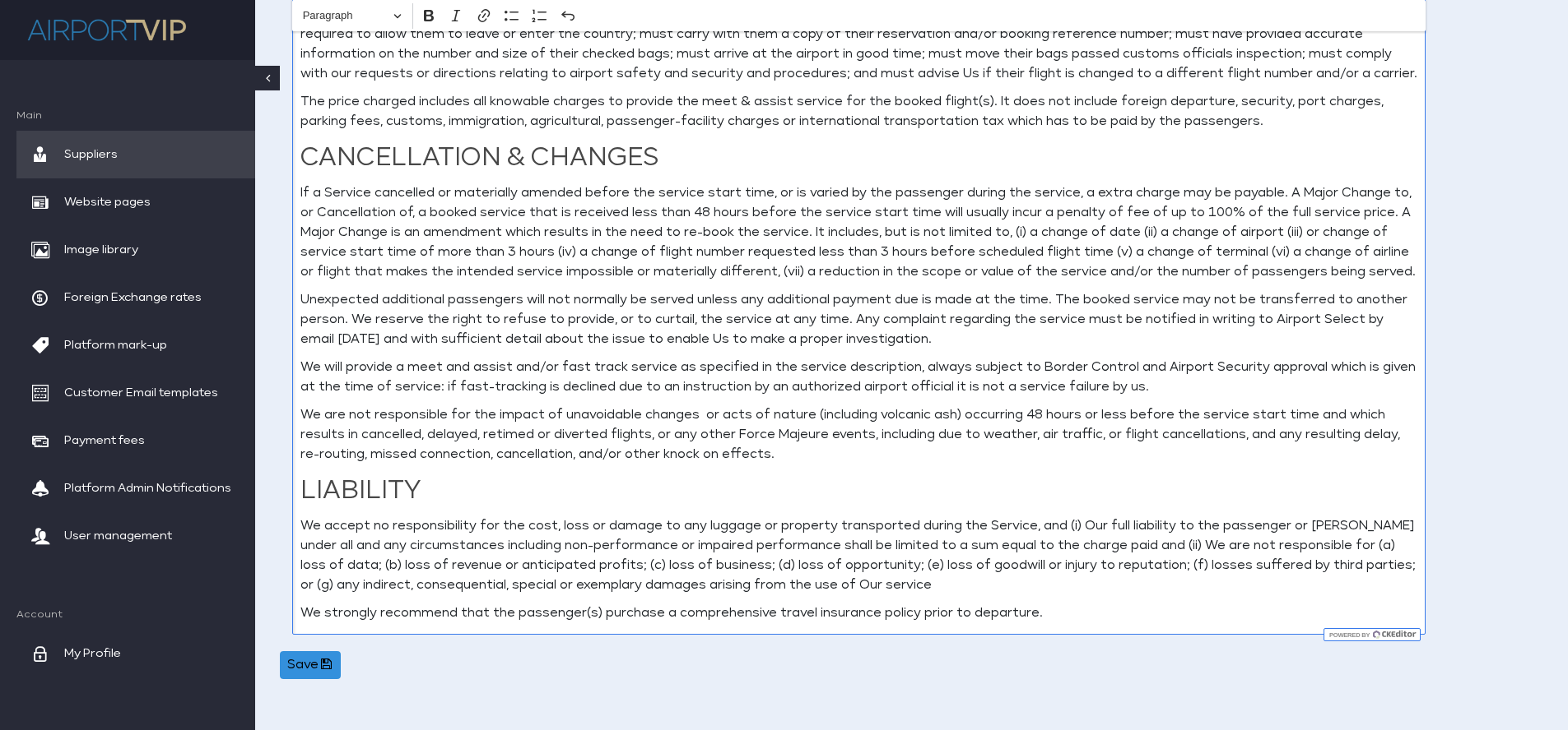
scroll to position [666, 0]
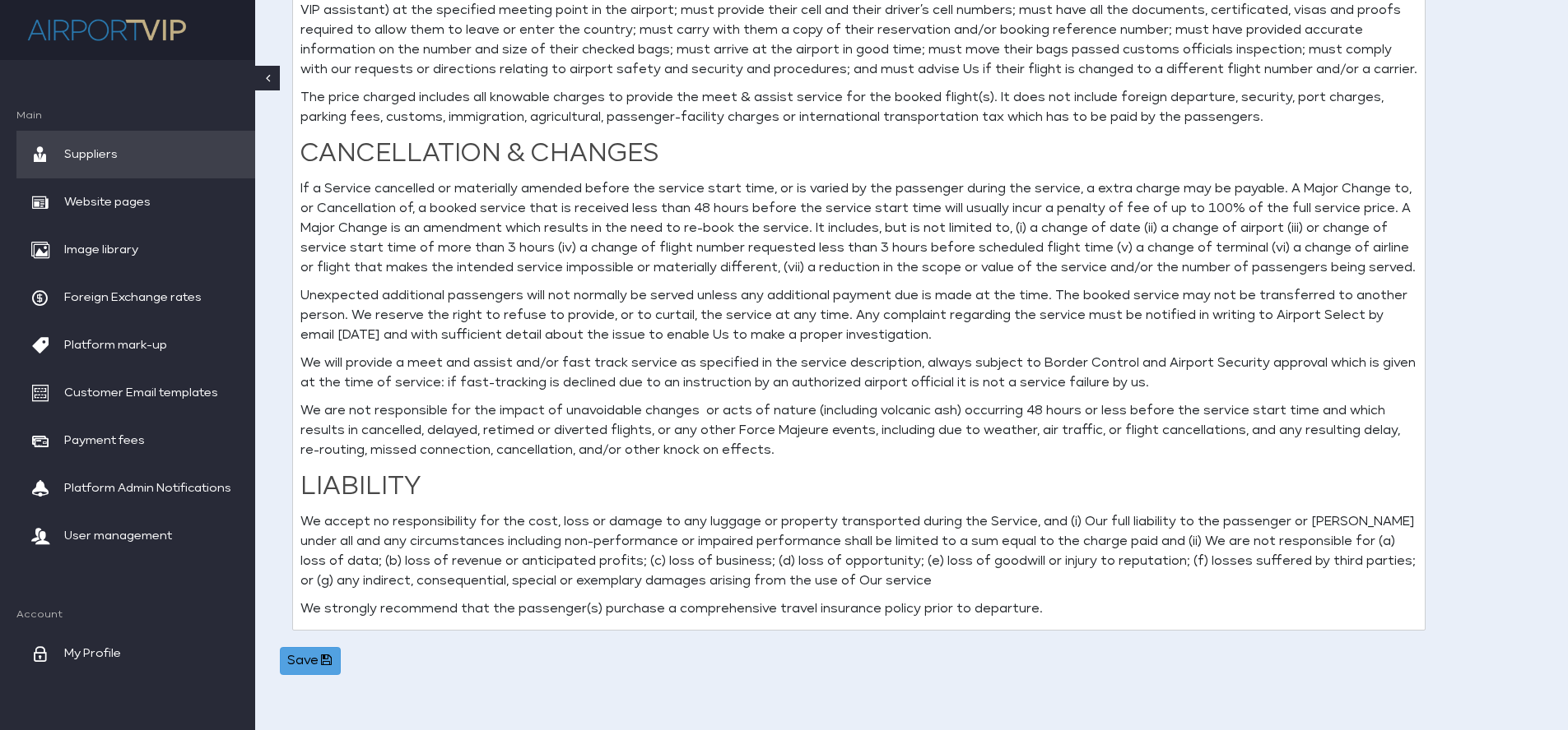
click at [312, 655] on button "Save" at bounding box center [310, 661] width 61 height 28
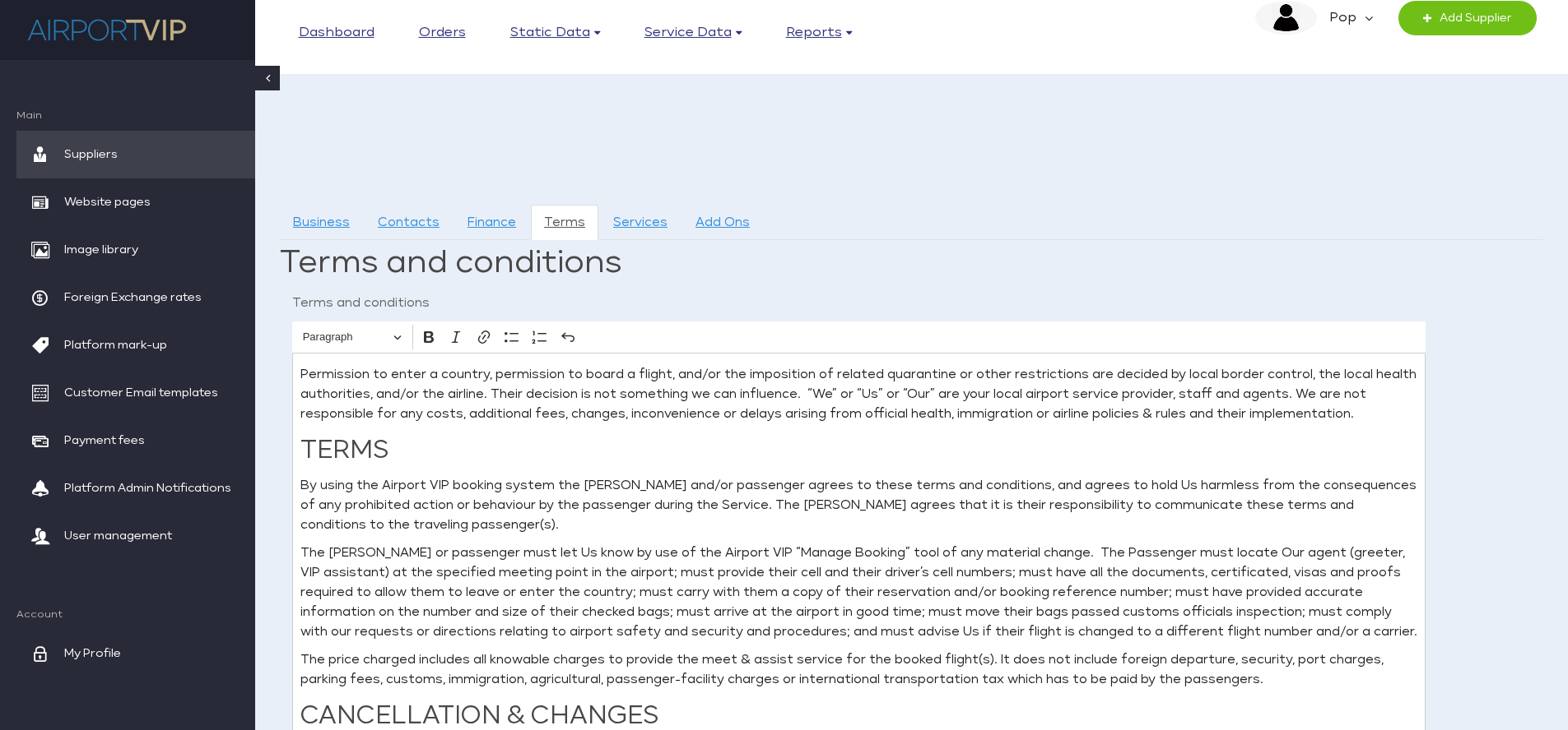
scroll to position [0, 0]
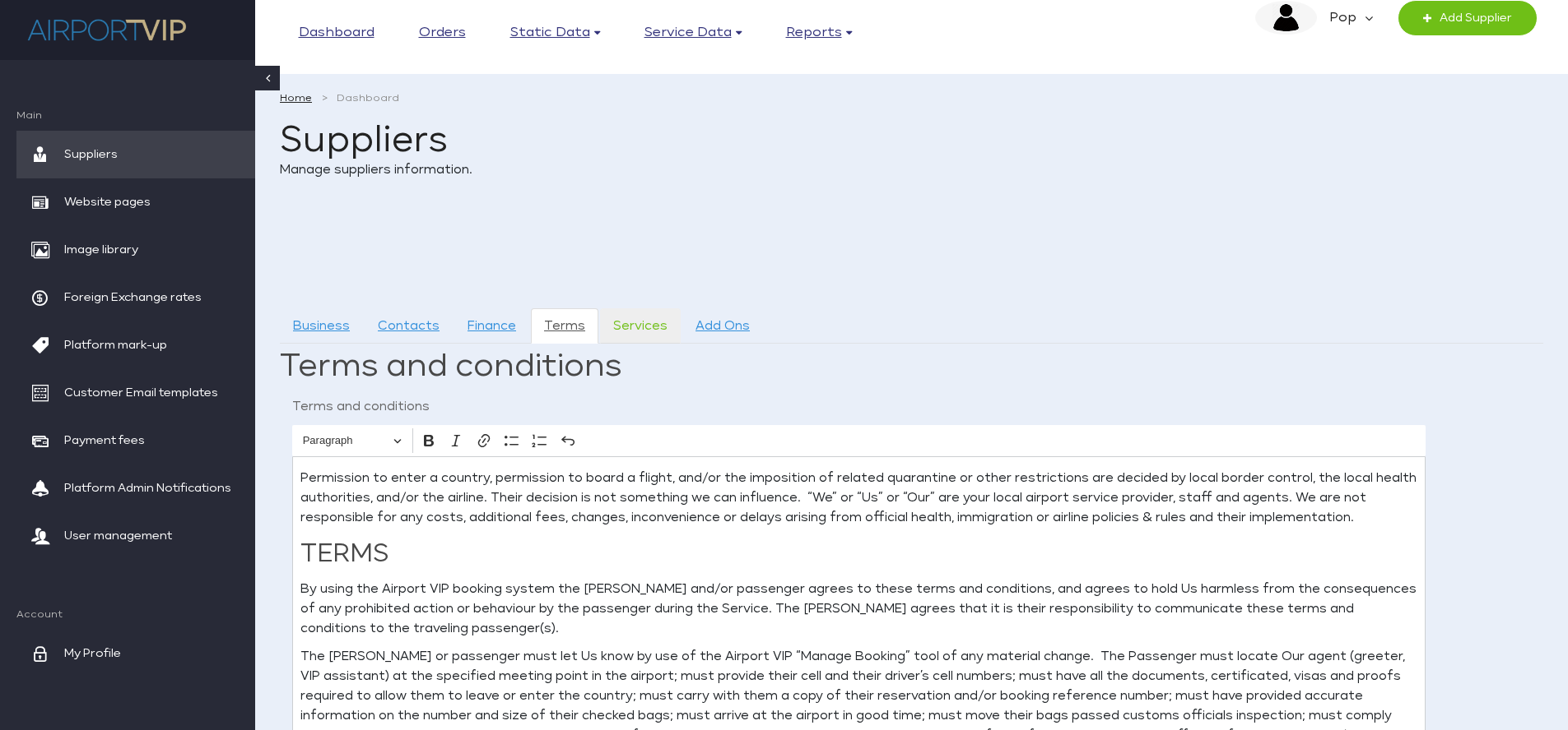
click at [646, 320] on link "Services" at bounding box center [640, 326] width 81 height 36
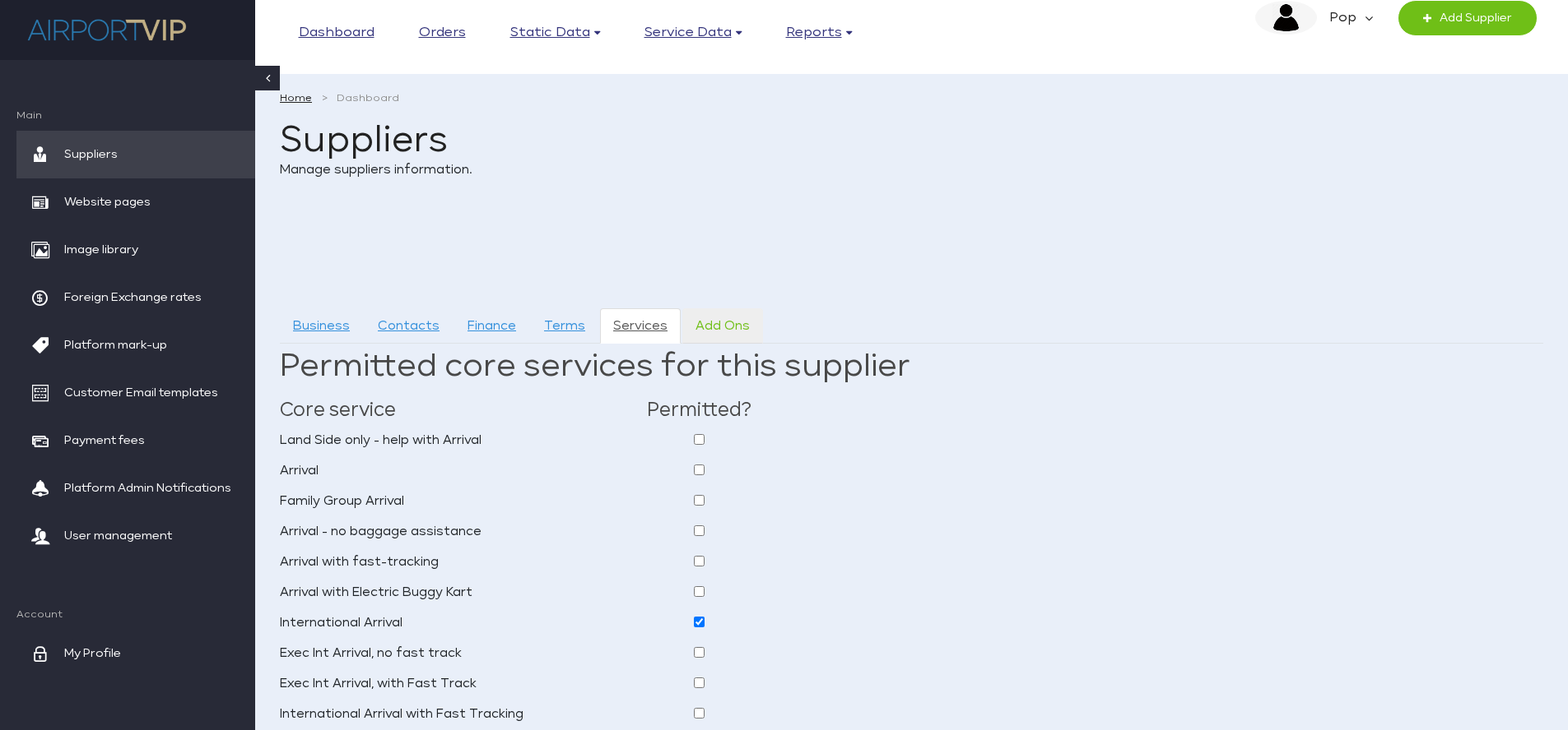
click at [730, 323] on link "Add Ons" at bounding box center [723, 326] width 81 height 36
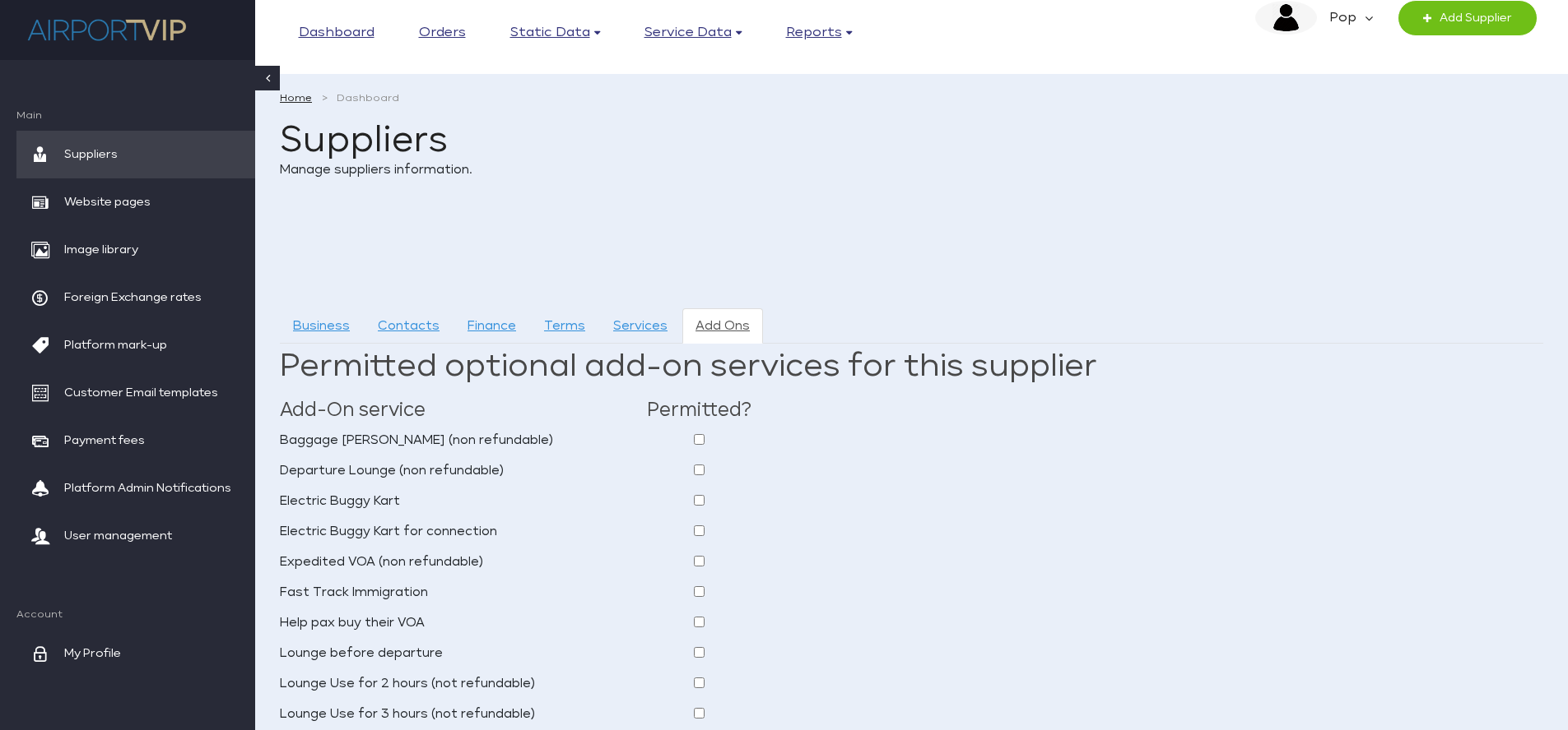
click at [83, 150] on span "Suppliers" at bounding box center [91, 154] width 53 height 48
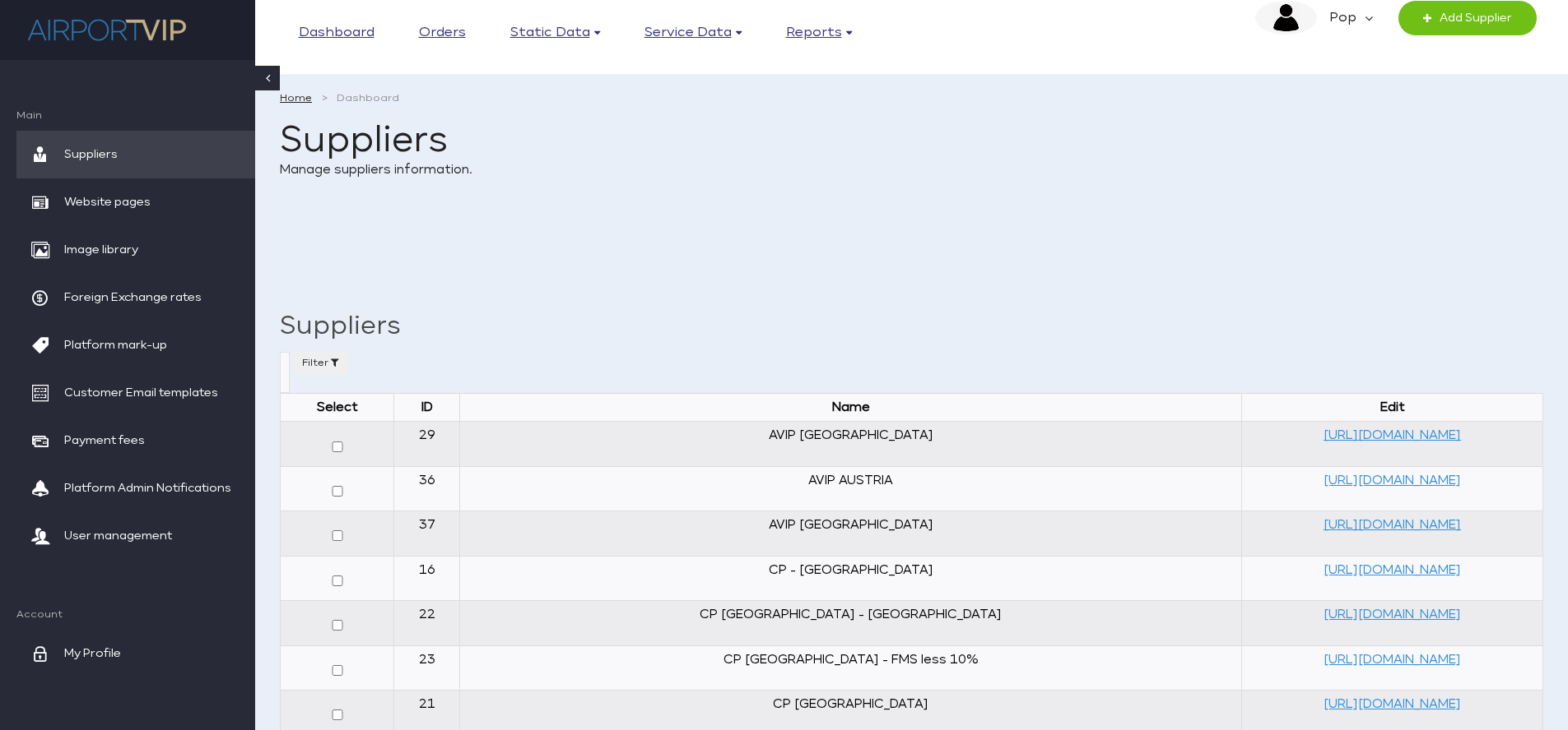
select select
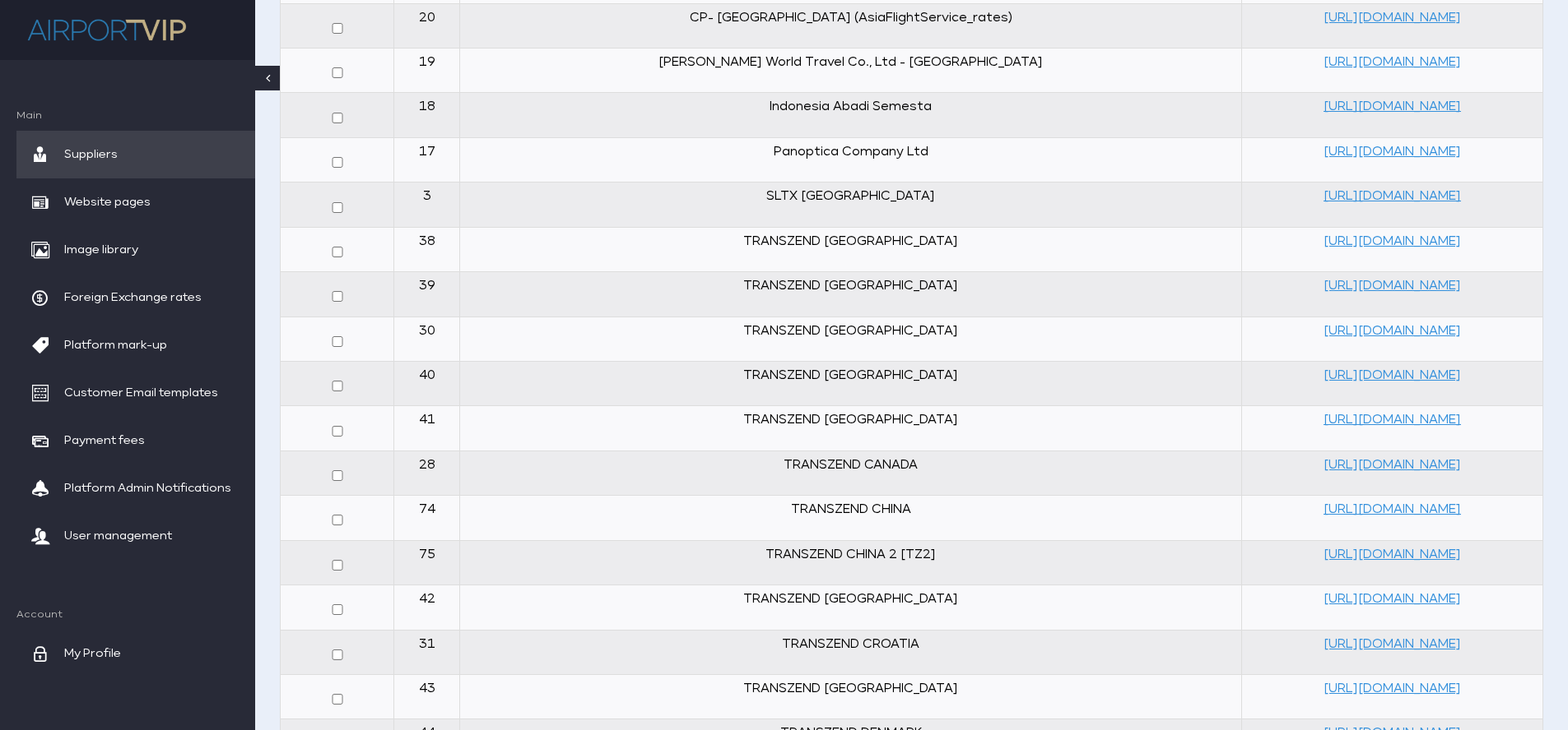
scroll to position [867, 0]
click at [1323, 238] on link "[URL][DOMAIN_NAME]" at bounding box center [1392, 240] width 138 height 12
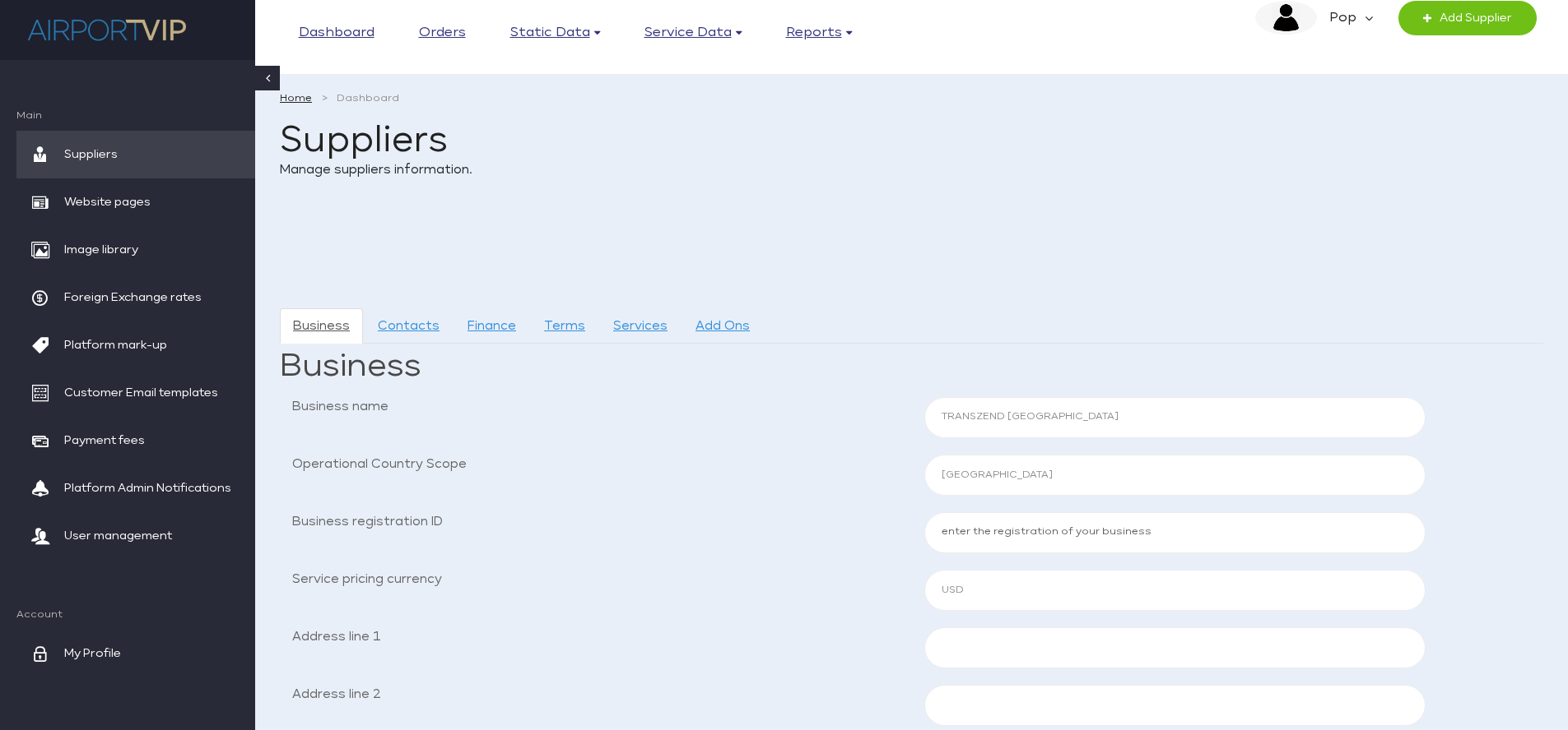
select select "BLR"
select select "USD"
select select "BLR"
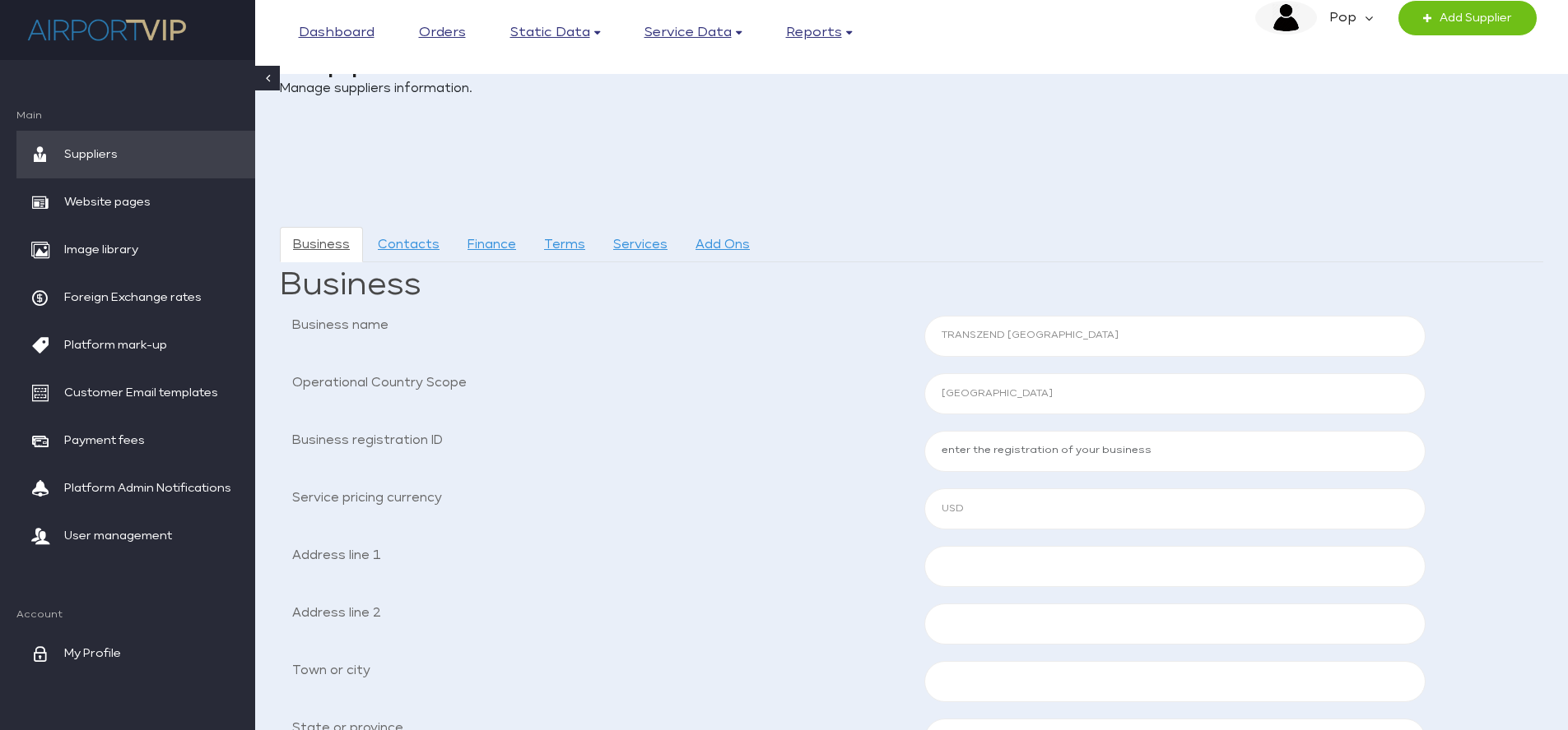
scroll to position [137, 0]
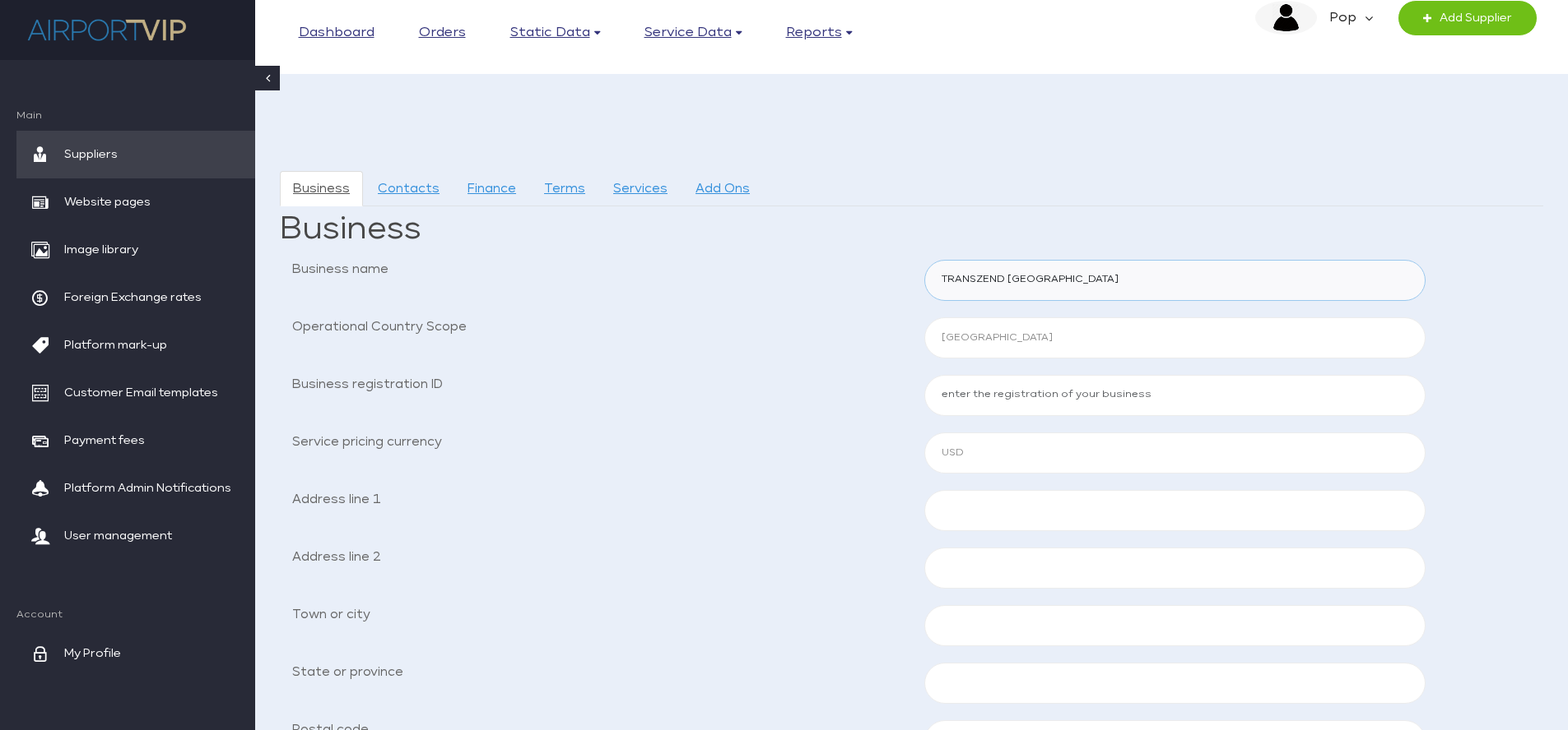
click at [976, 284] on input "TRANSZEND [GEOGRAPHIC_DATA]" at bounding box center [1175, 280] width 502 height 41
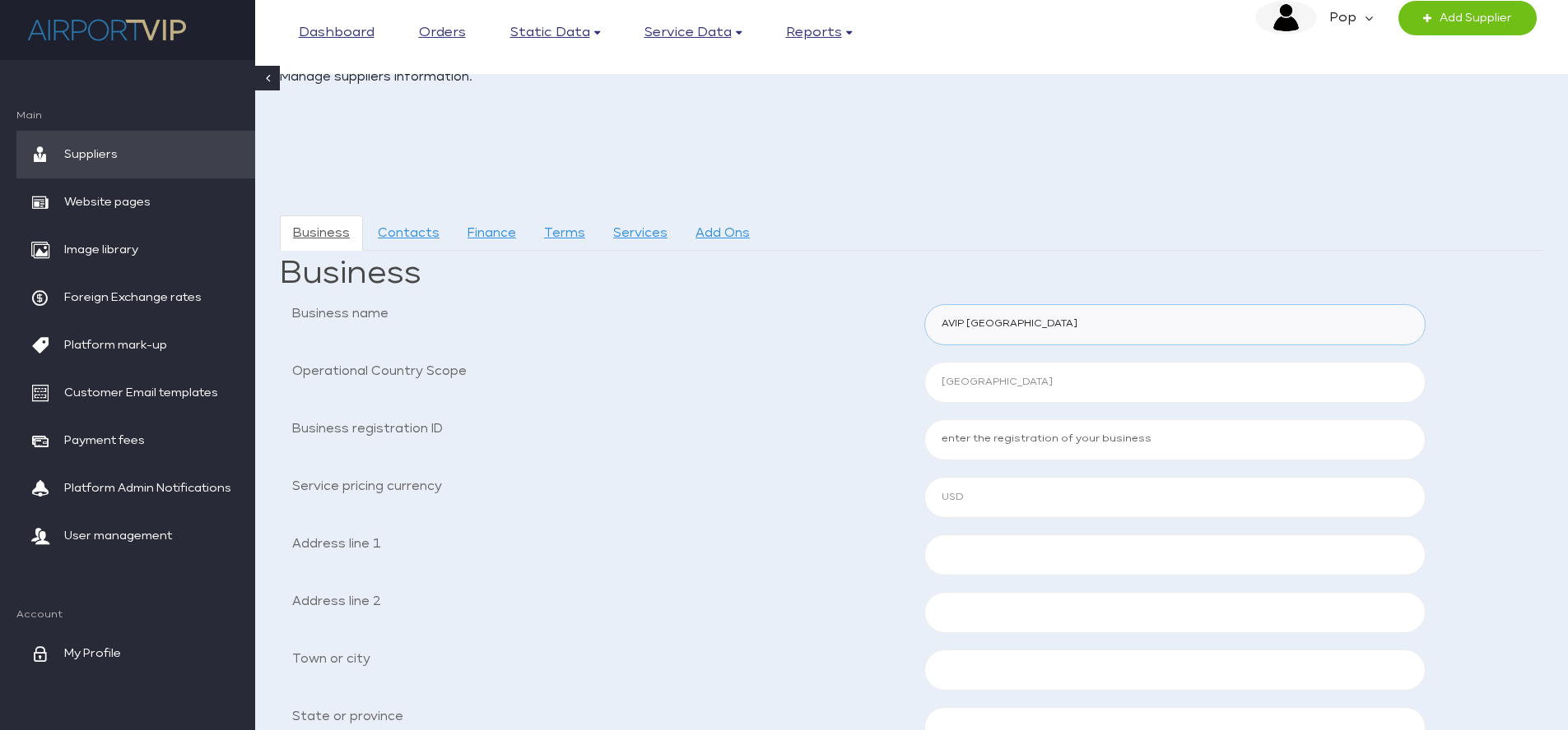
scroll to position [66, 0]
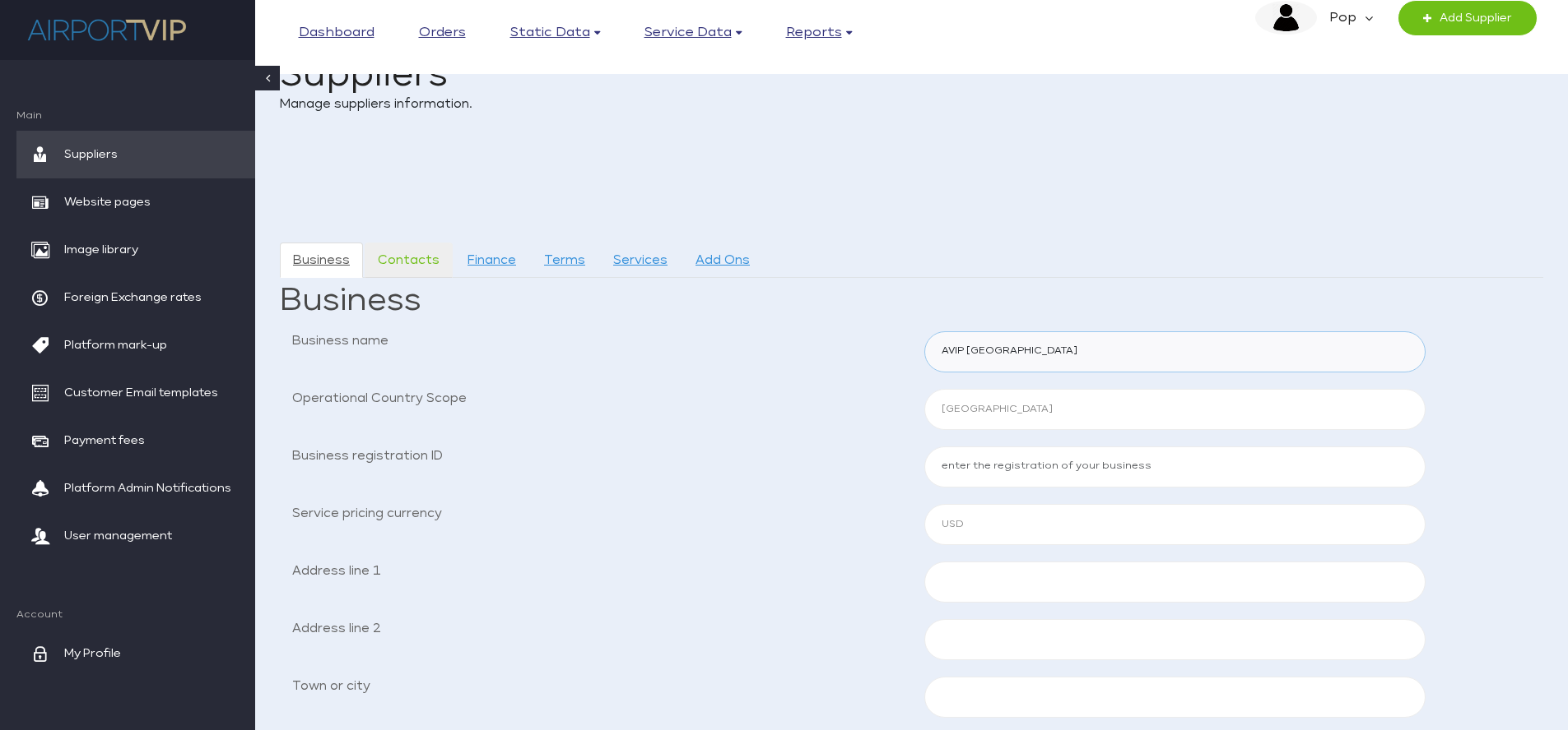
type input "AVIP [GEOGRAPHIC_DATA]"
click at [392, 264] on link "Contacts" at bounding box center [408, 260] width 88 height 36
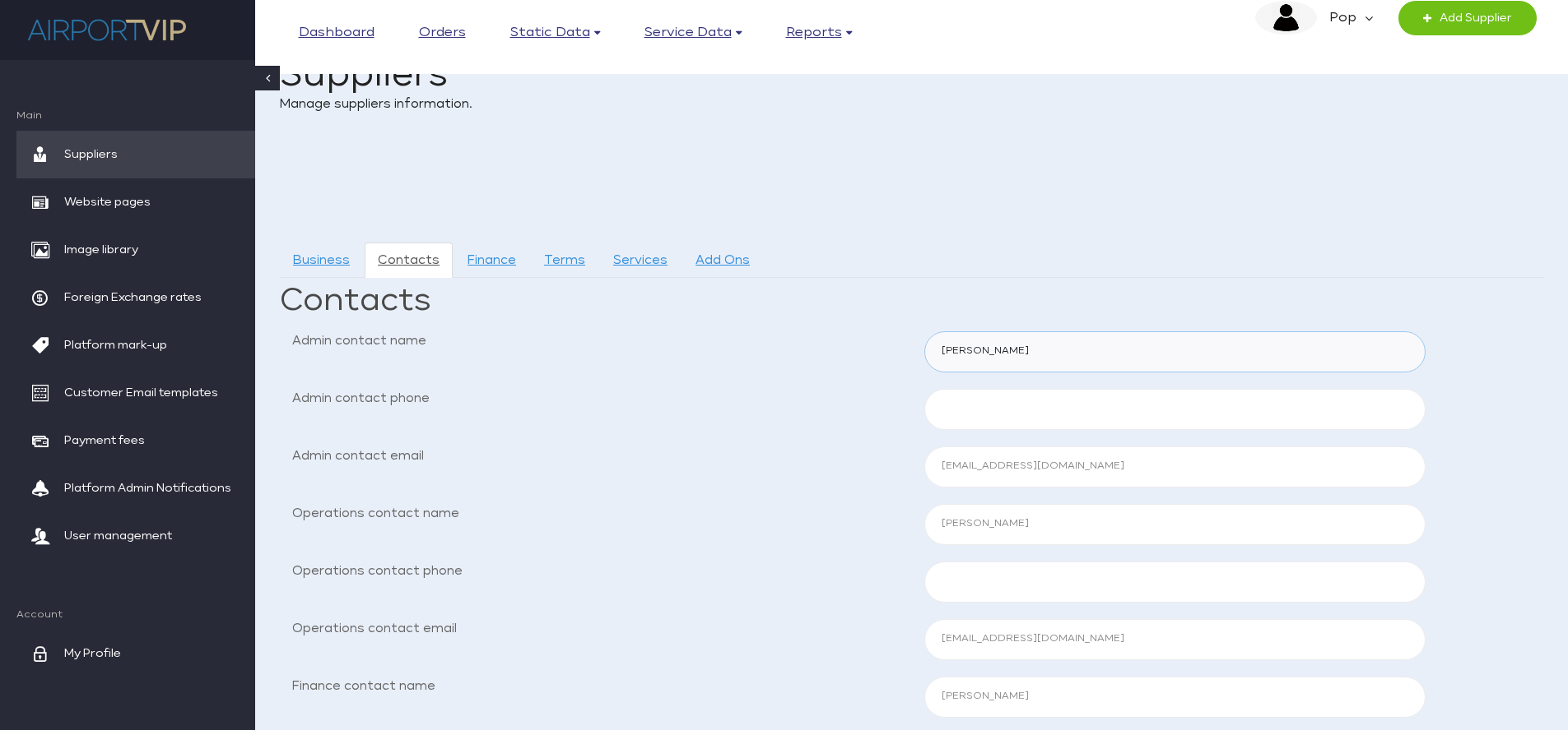
click at [990, 358] on input "[PERSON_NAME]" at bounding box center [1175, 352] width 502 height 41
drag, startPoint x: 1038, startPoint y: 346, endPoint x: 891, endPoint y: 348, distance: 147.0
click at [891, 348] on div "Admin contact name Steve Smith" at bounding box center [911, 352] width 1263 height 41
type input "Robert W."
drag, startPoint x: 1028, startPoint y: 471, endPoint x: 923, endPoint y: 474, distance: 105.0
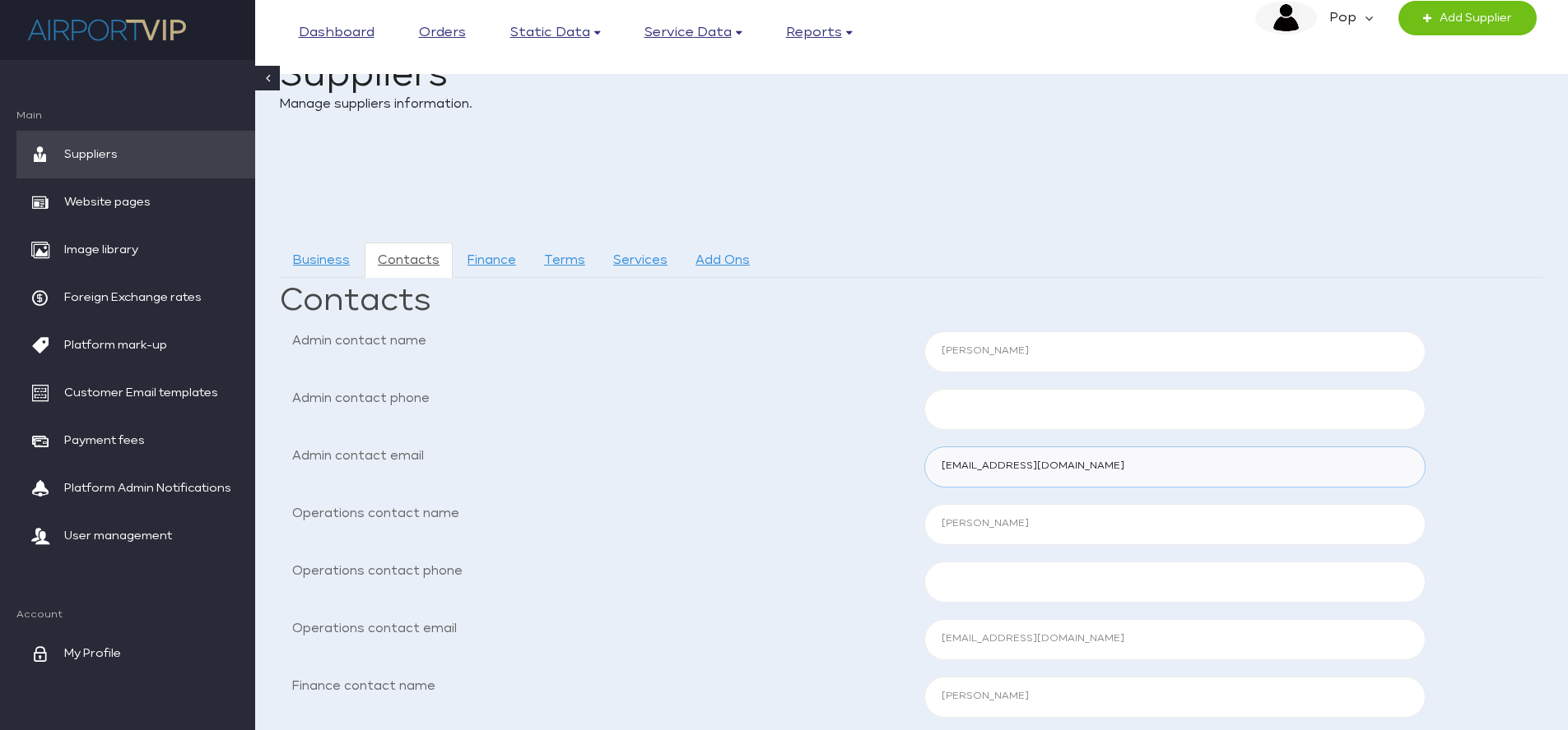
click at [923, 474] on div "steves@airportselect.com" at bounding box center [1174, 466] width 527 height 41
drag, startPoint x: 972, startPoint y: 464, endPoint x: 907, endPoint y: 457, distance: 65.4
click at [907, 457] on div "Admin contact email stevesr" at bounding box center [911, 466] width 1263 height 41
drag, startPoint x: 986, startPoint y: 465, endPoint x: 884, endPoint y: 459, distance: 102.2
click at [884, 459] on div "Admin contact email stevesr" at bounding box center [911, 466] width 1263 height 41
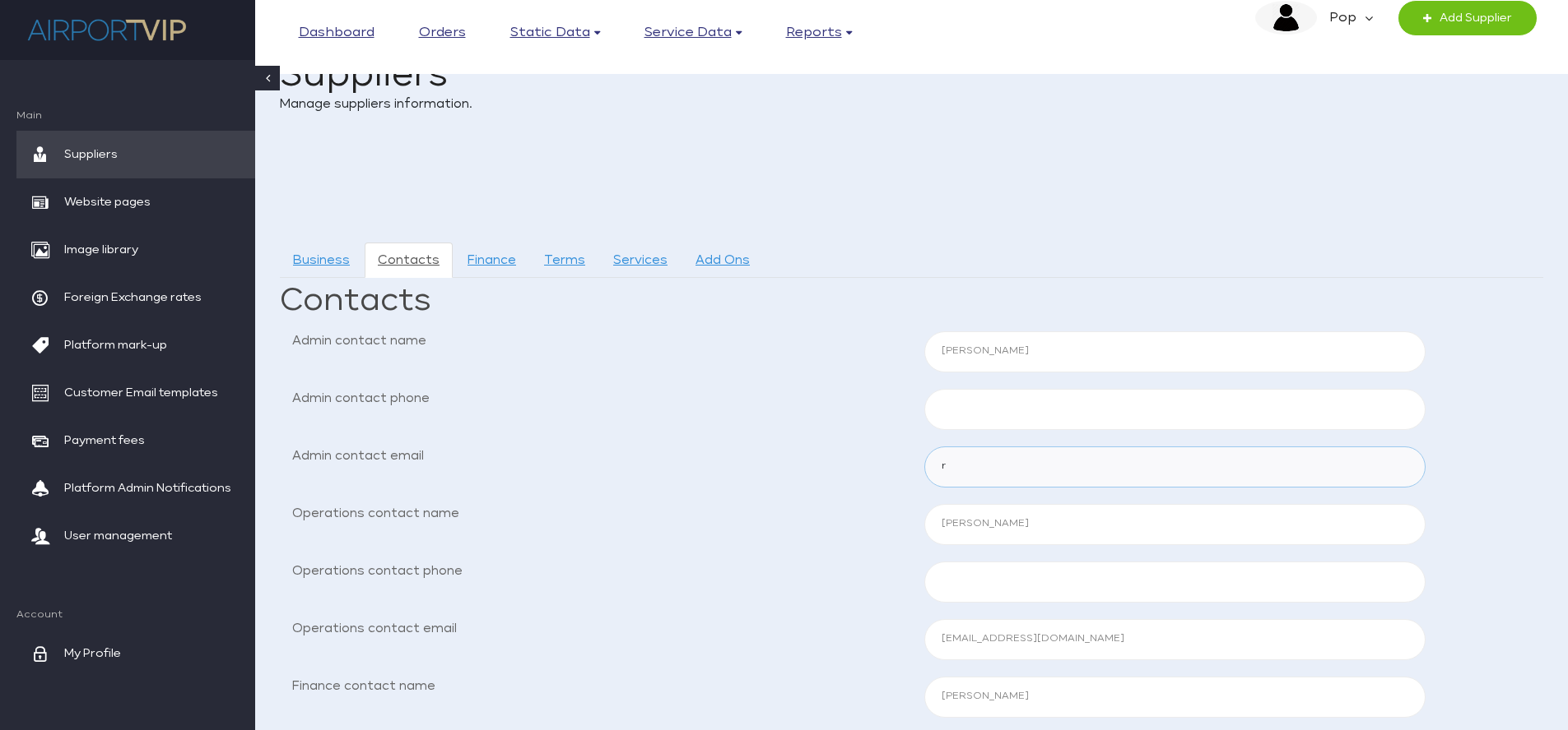
type input "robertw@groundbooker.com"
drag, startPoint x: 1036, startPoint y: 525, endPoint x: 892, endPoint y: 515, distance: 144.3
click at [892, 515] on div "Operations contact name Steve Smith" at bounding box center [911, 525] width 1263 height 41
type input "Robert W."
drag, startPoint x: 958, startPoint y: 652, endPoint x: 883, endPoint y: 650, distance: 75.0
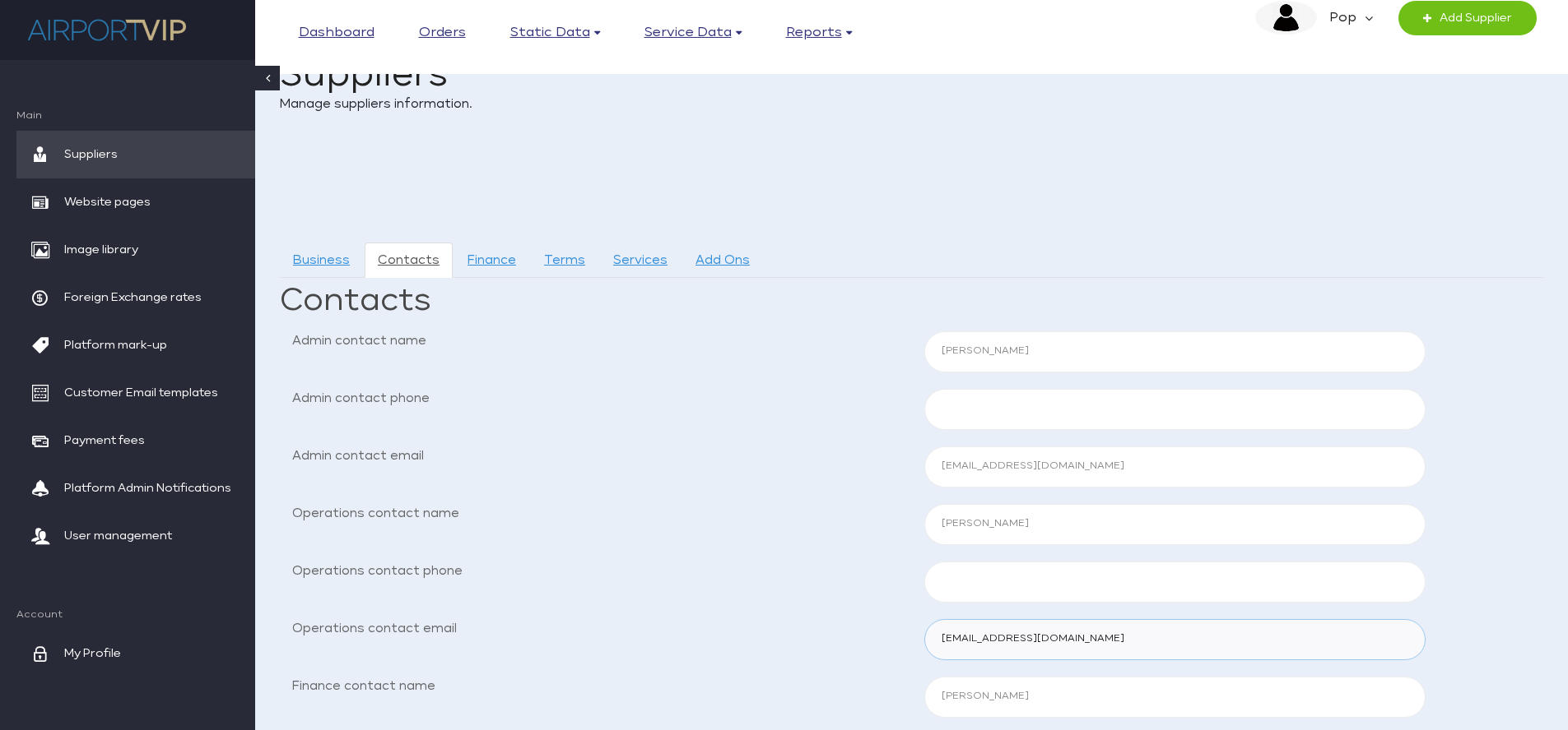
click at [883, 650] on div "Operations contact email steves@airportselect.com" at bounding box center [911, 640] width 1263 height 41
drag, startPoint x: 1100, startPoint y: 638, endPoint x: 912, endPoint y: 640, distance: 188.0
click at [912, 640] on div "steves@airportselect.com" at bounding box center [1174, 640] width 527 height 41
type input "robertw@groundbooker.com"
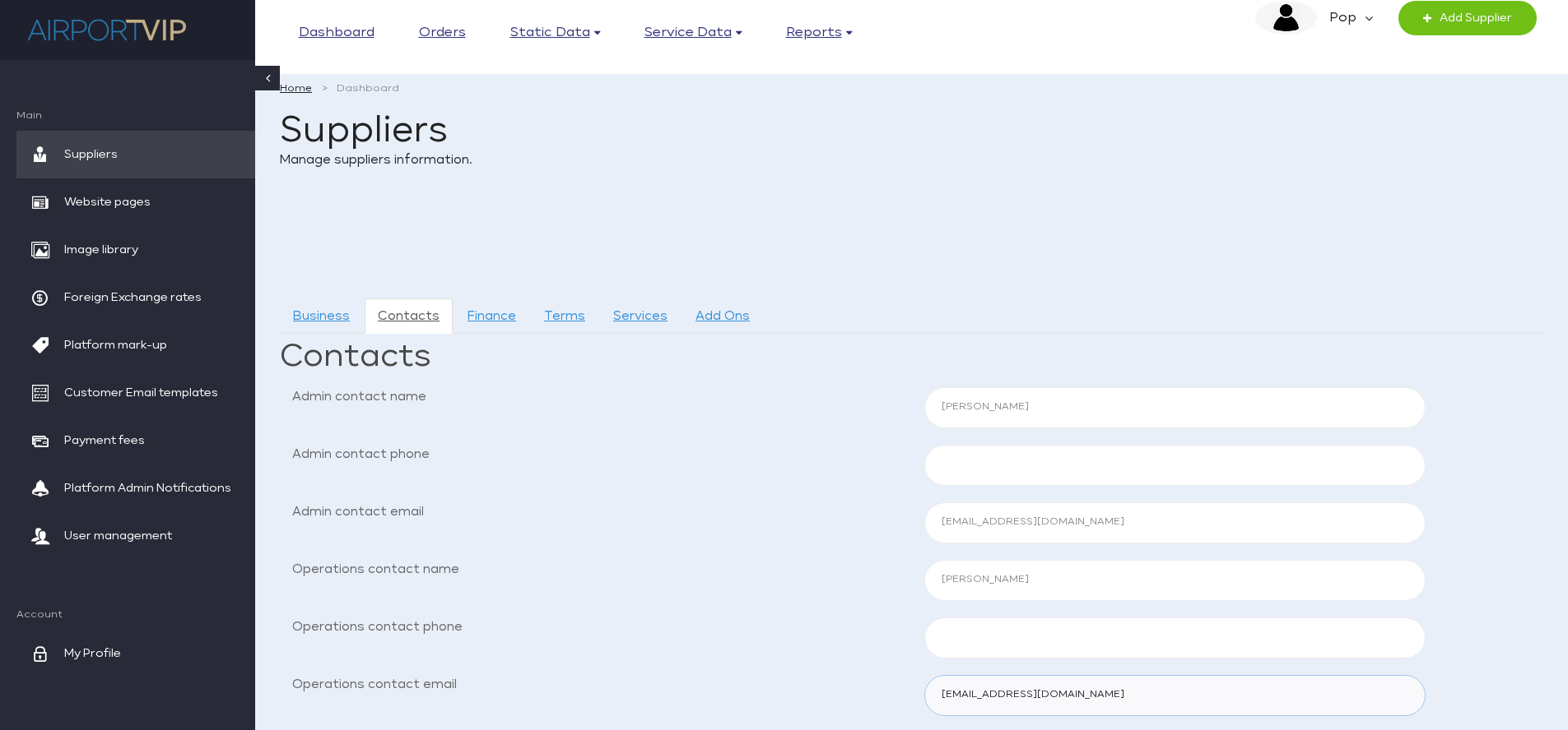
scroll to position [0, 0]
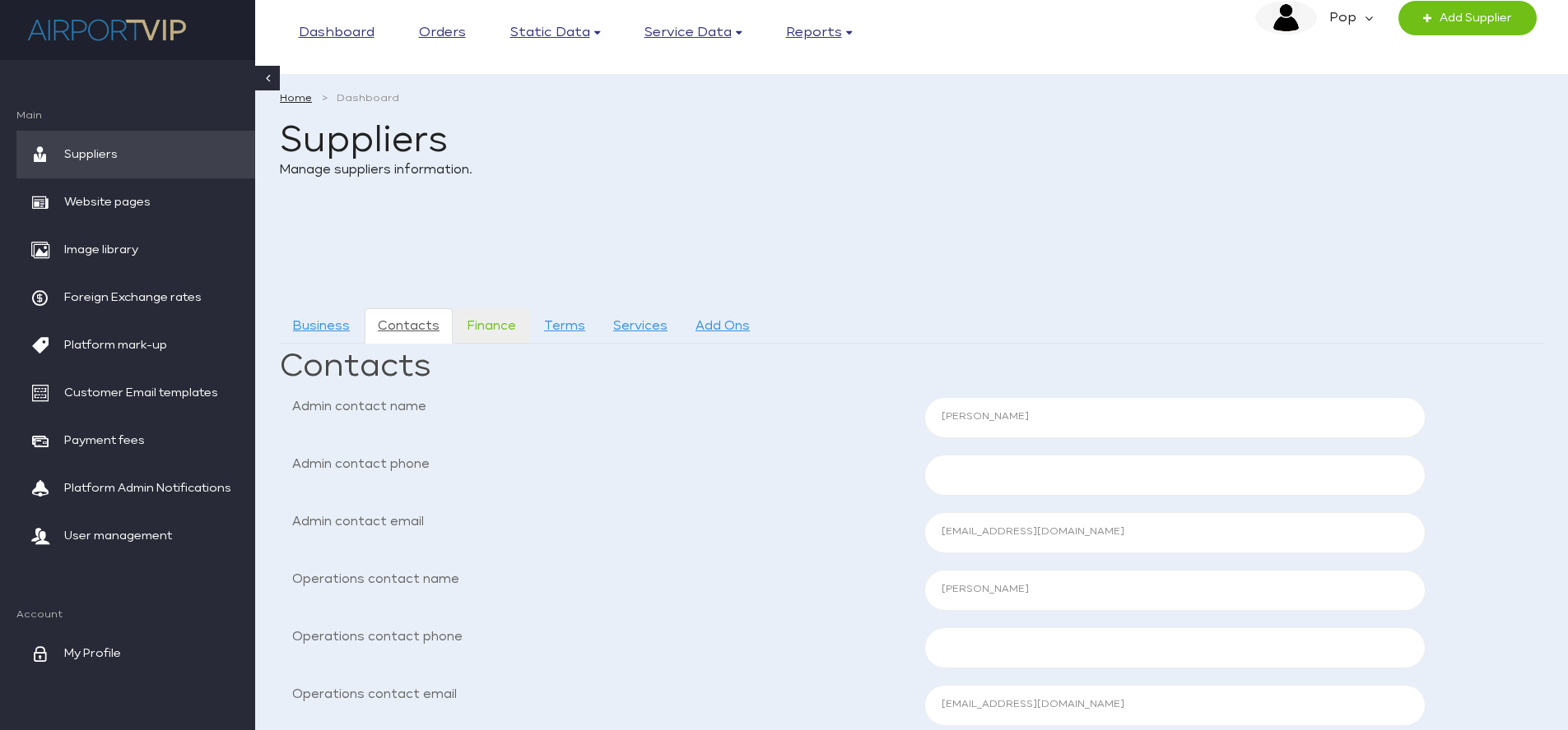
click at [504, 324] on link "Finance" at bounding box center [492, 326] width 75 height 36
select select
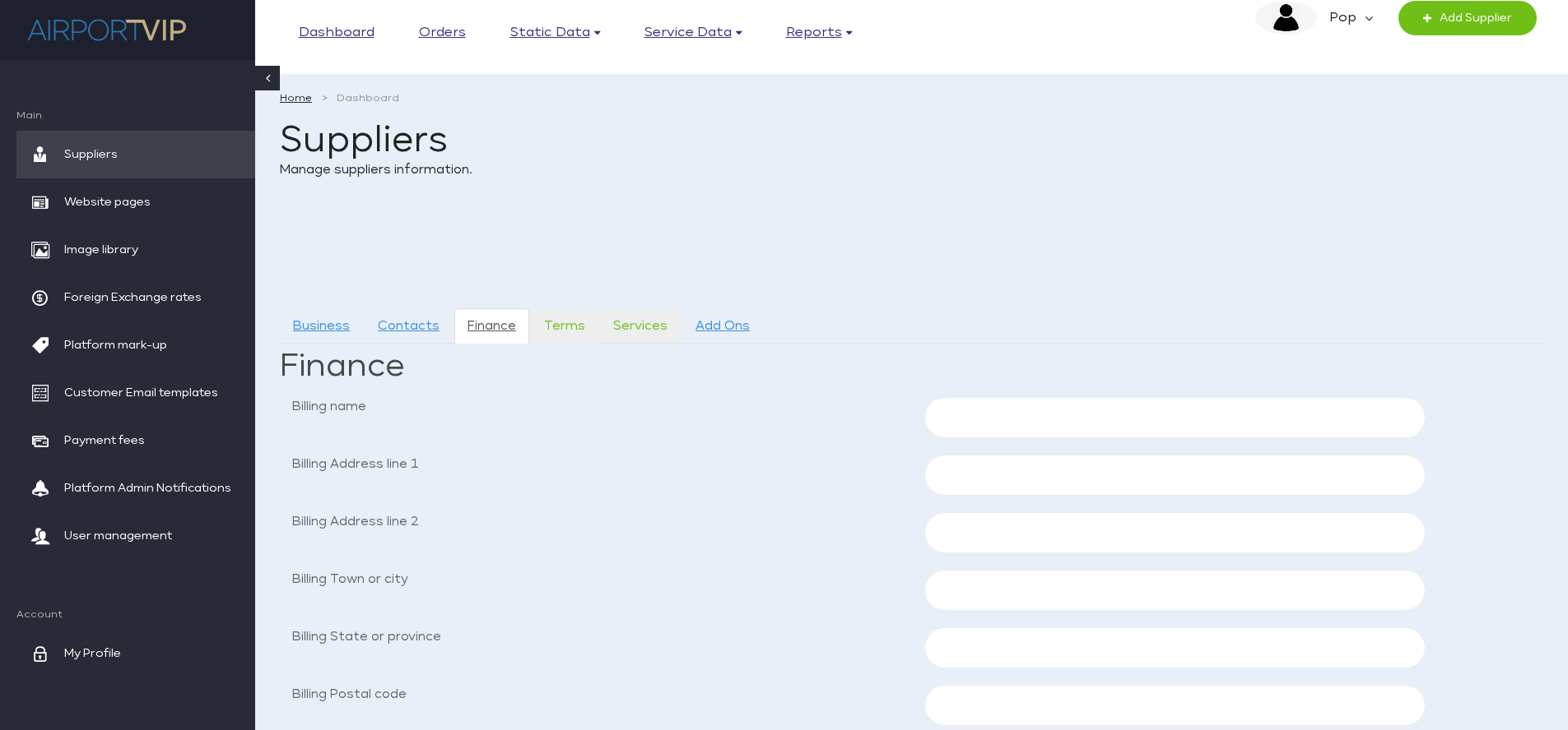
drag, startPoint x: 565, startPoint y: 328, endPoint x: 597, endPoint y: 332, distance: 32.2
click at [565, 328] on link "Terms" at bounding box center [565, 326] width 68 height 36
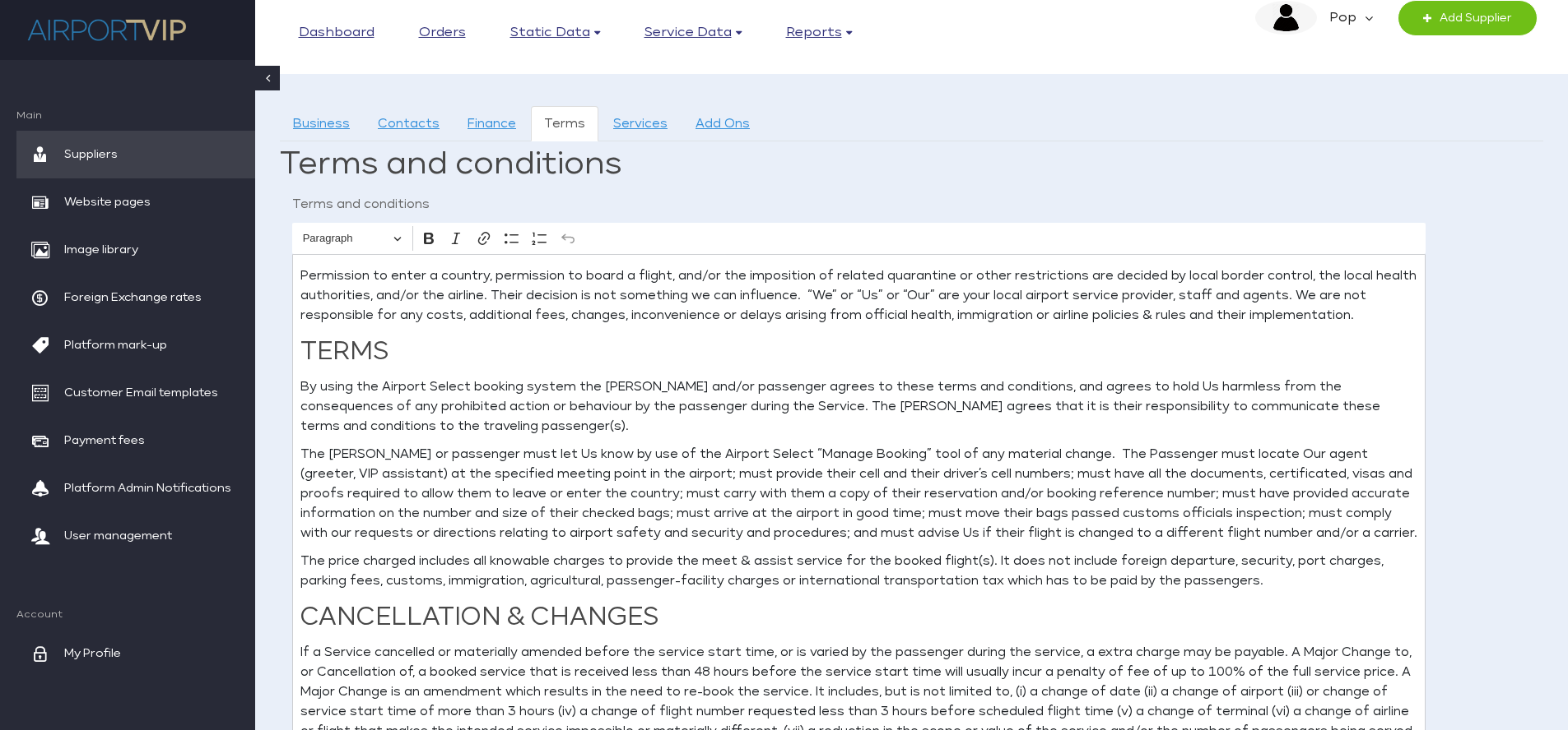
scroll to position [204, 0]
click at [447, 387] on p "By using the Airport Select booking system the booker and/or passenger agrees t…" at bounding box center [858, 406] width 1117 height 59
click at [730, 454] on p "The booker or passenger must let Us know by use of the Airport Select “Manage B…" at bounding box center [858, 492] width 1117 height 98
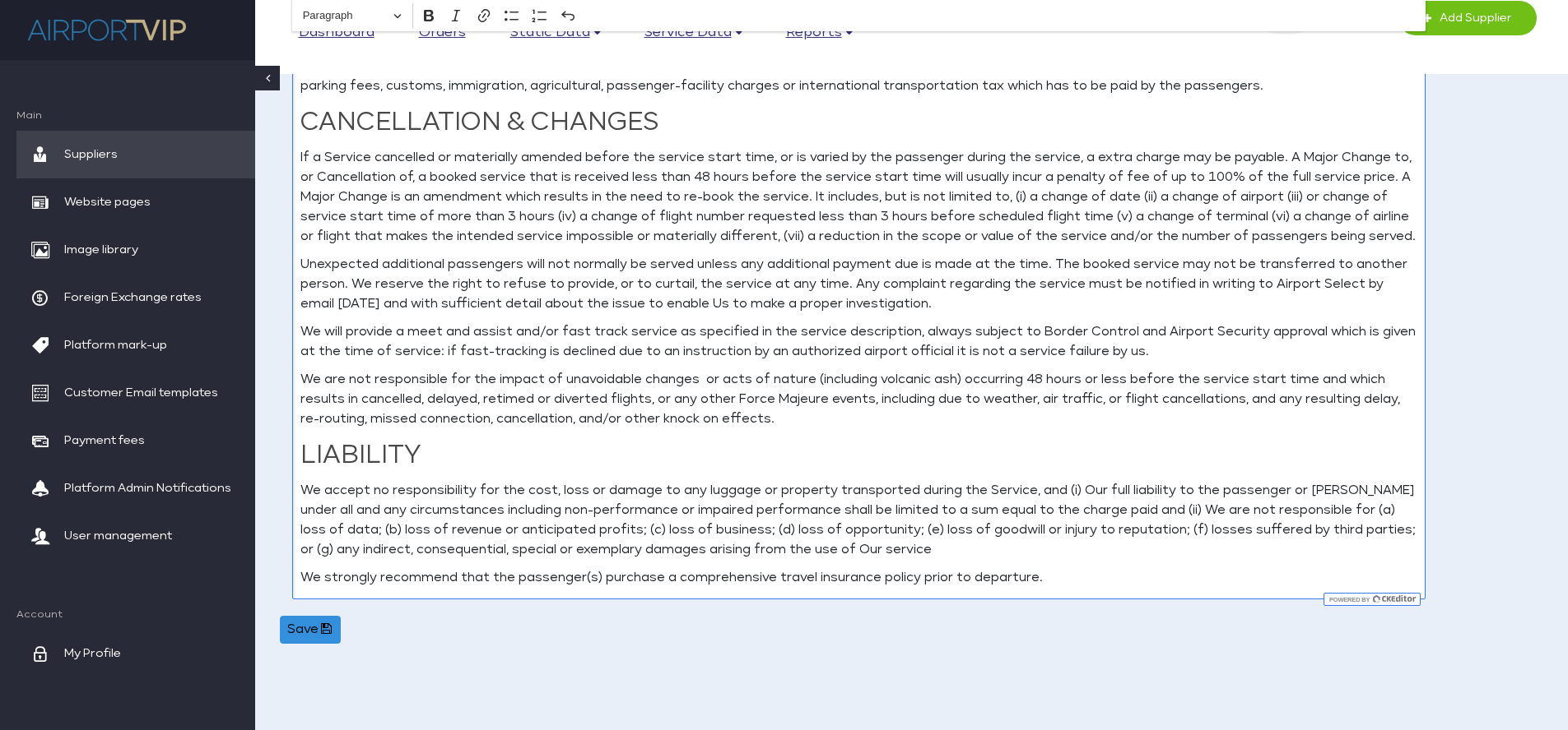
scroll to position [707, 0]
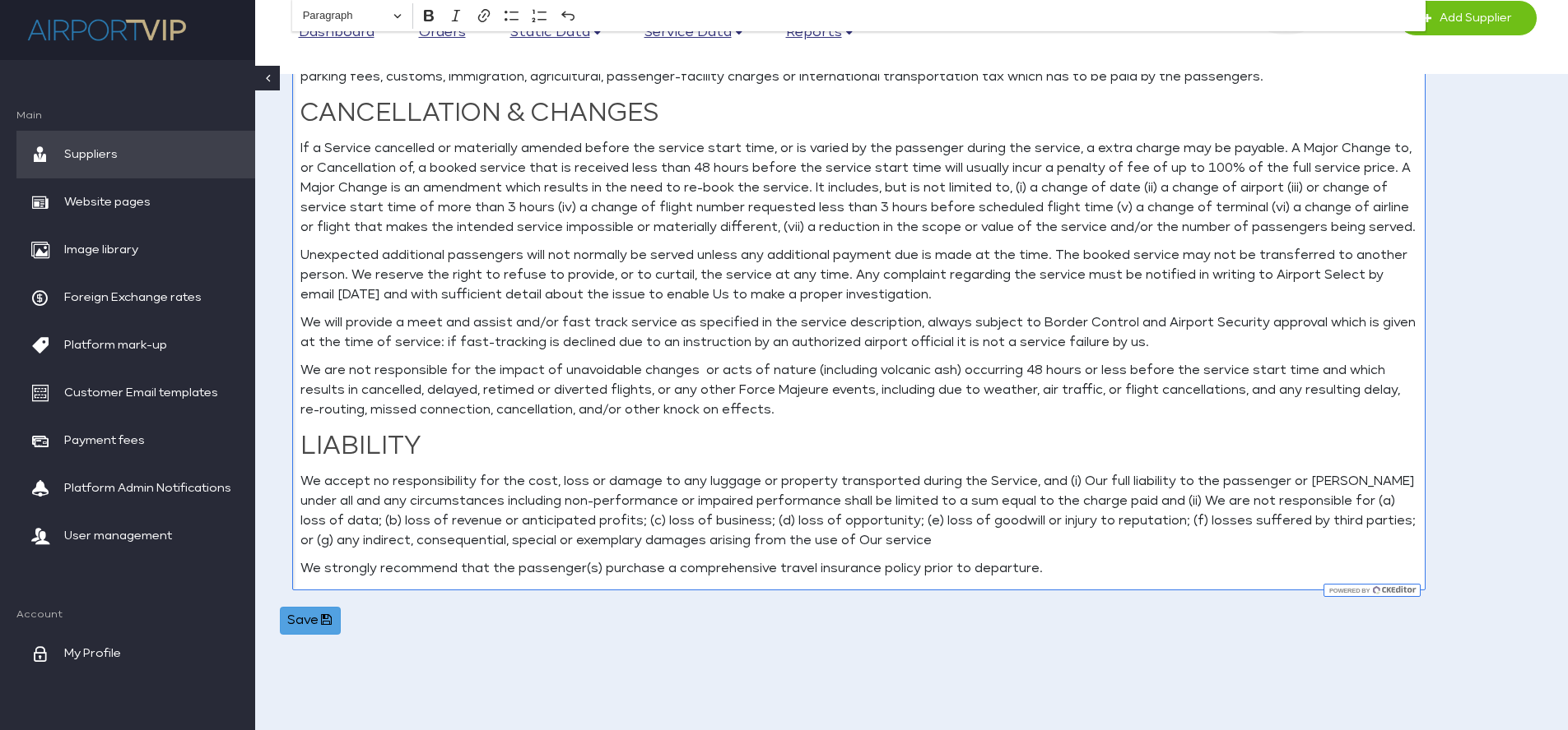
click at [319, 618] on button "Save" at bounding box center [310, 621] width 61 height 28
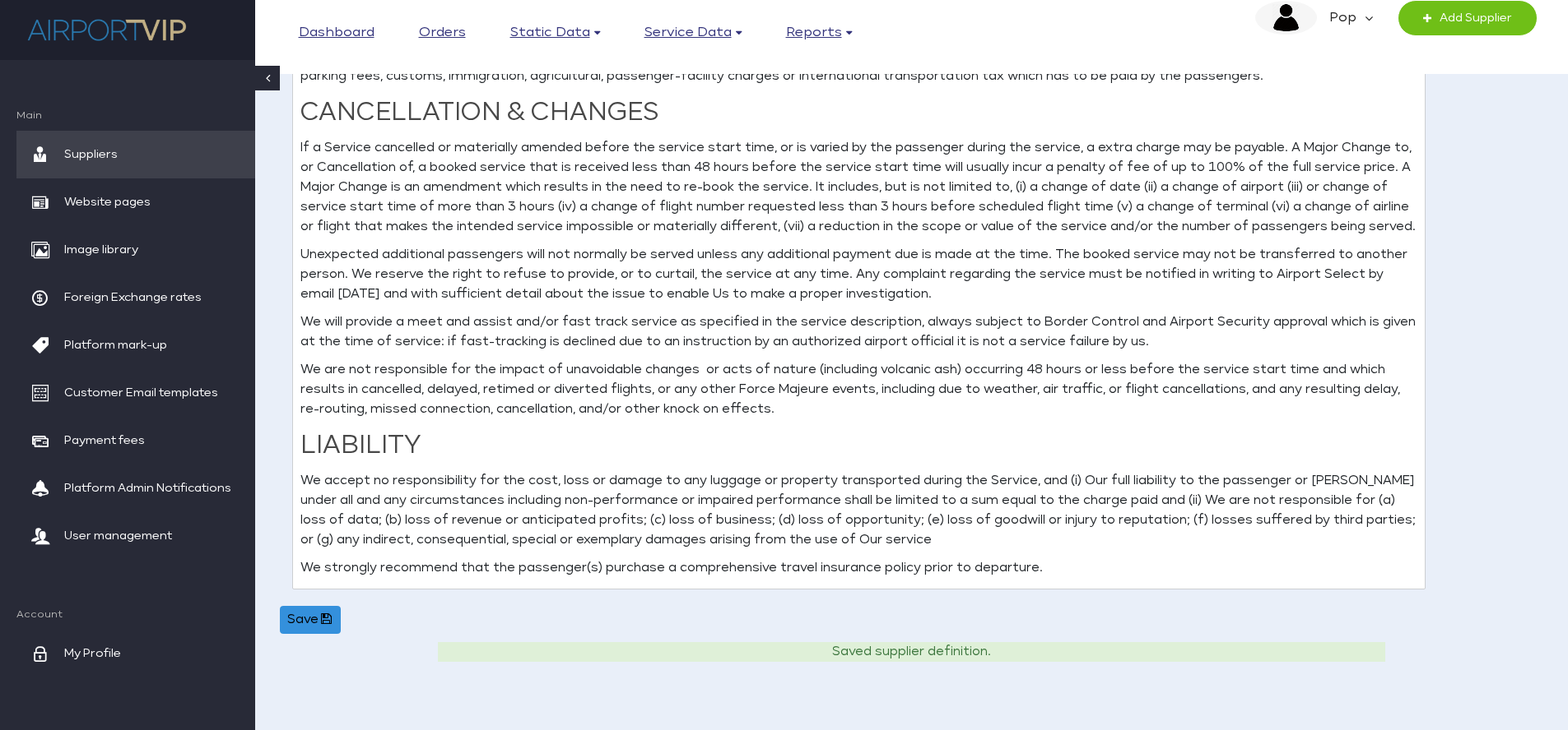
click at [95, 144] on span "Suppliers" at bounding box center [91, 154] width 53 height 48
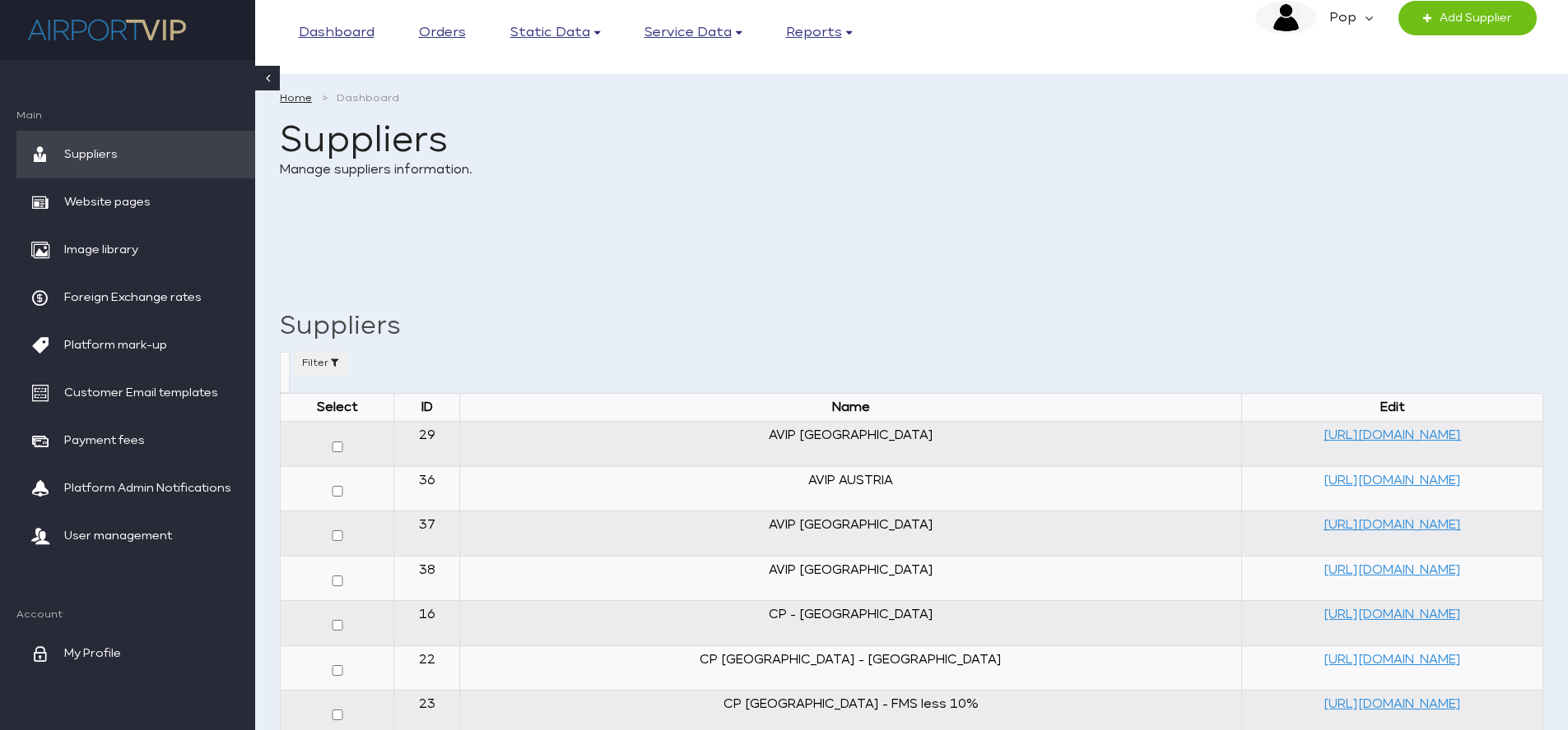
select select
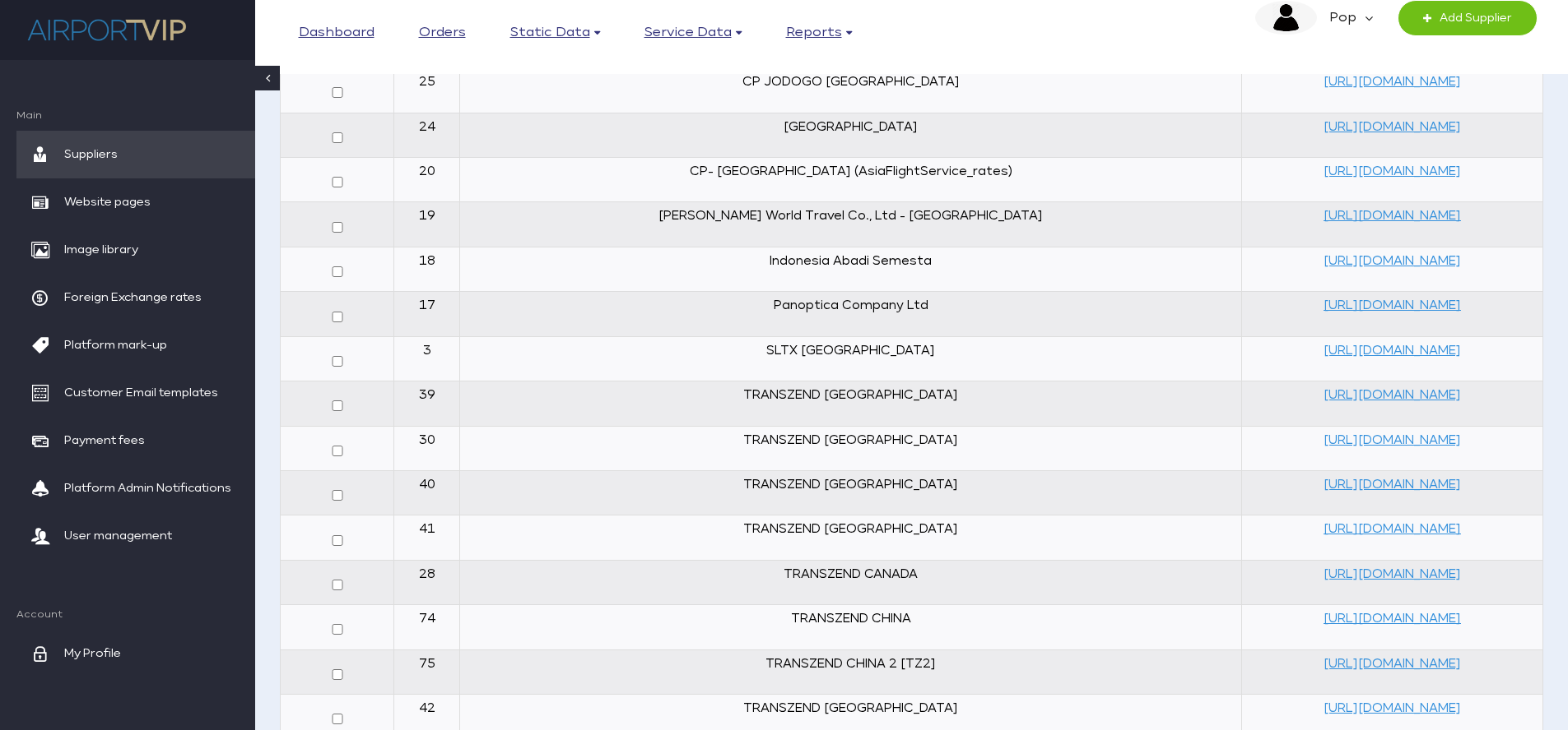
scroll to position [761, 0]
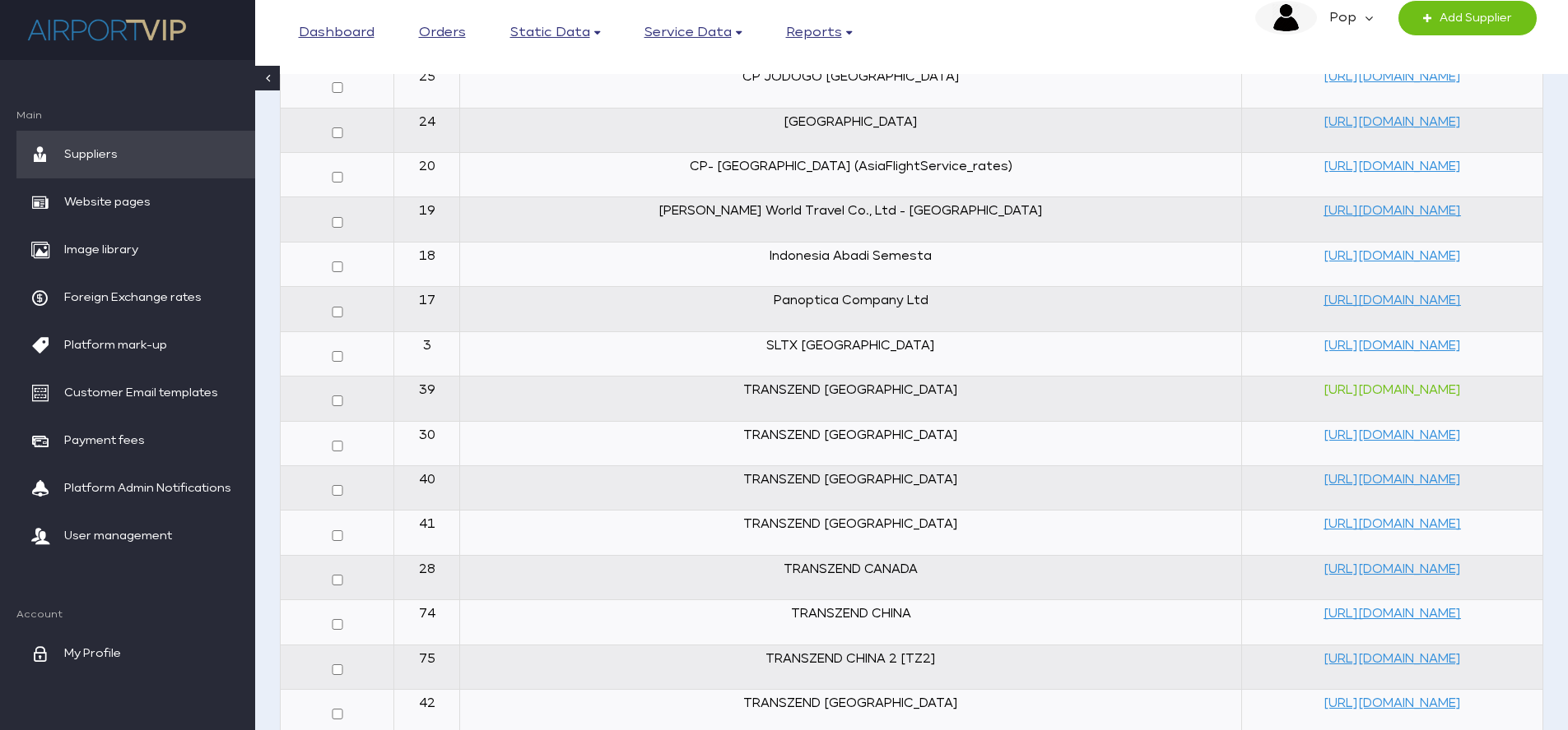
click at [1323, 389] on link "https://airportvip.com/manager/supplier/39" at bounding box center [1392, 390] width 138 height 12
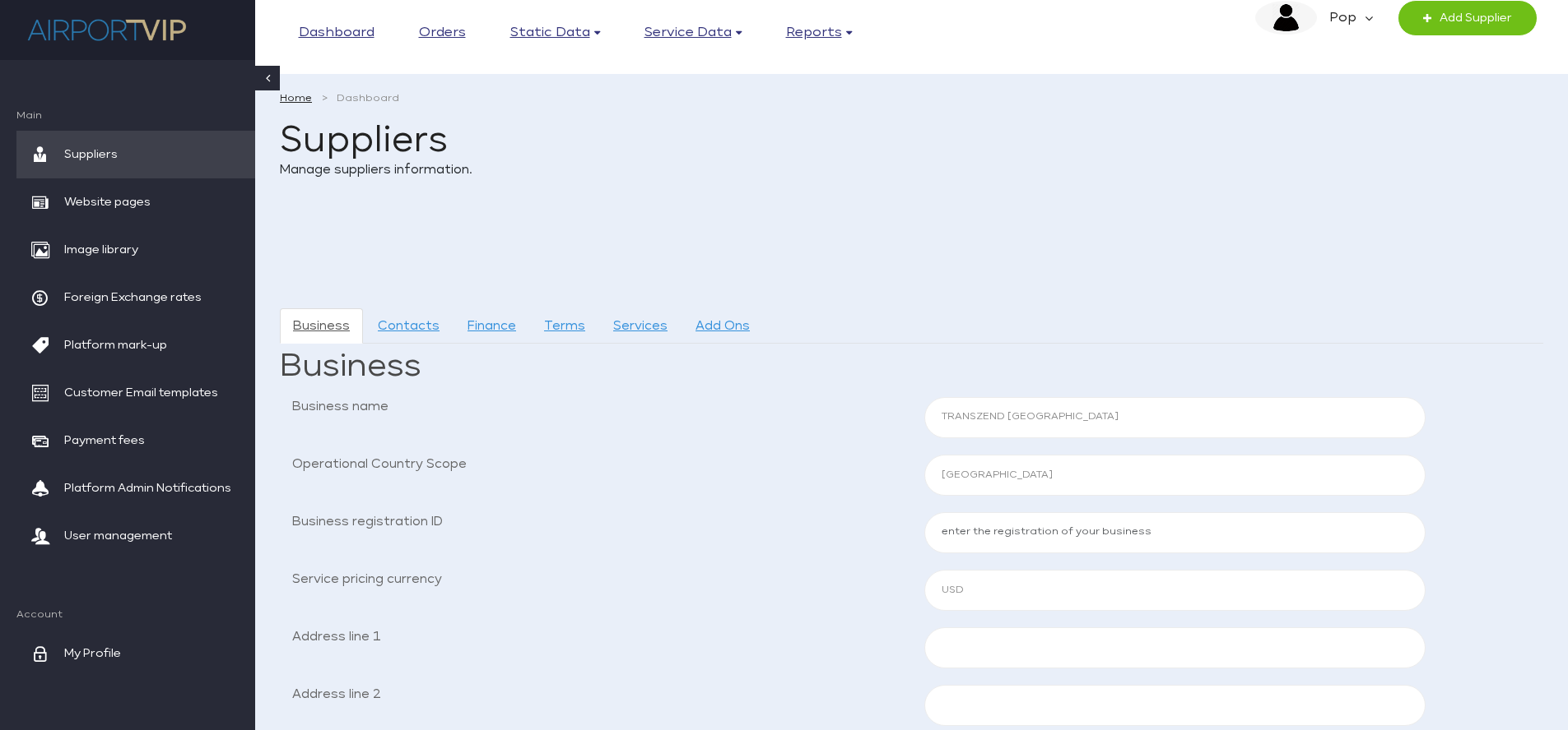
select select "BEL"
select select "USD"
select select "BEL"
click at [974, 415] on input "TRANSZEND [GEOGRAPHIC_DATA]" at bounding box center [1175, 418] width 502 height 41
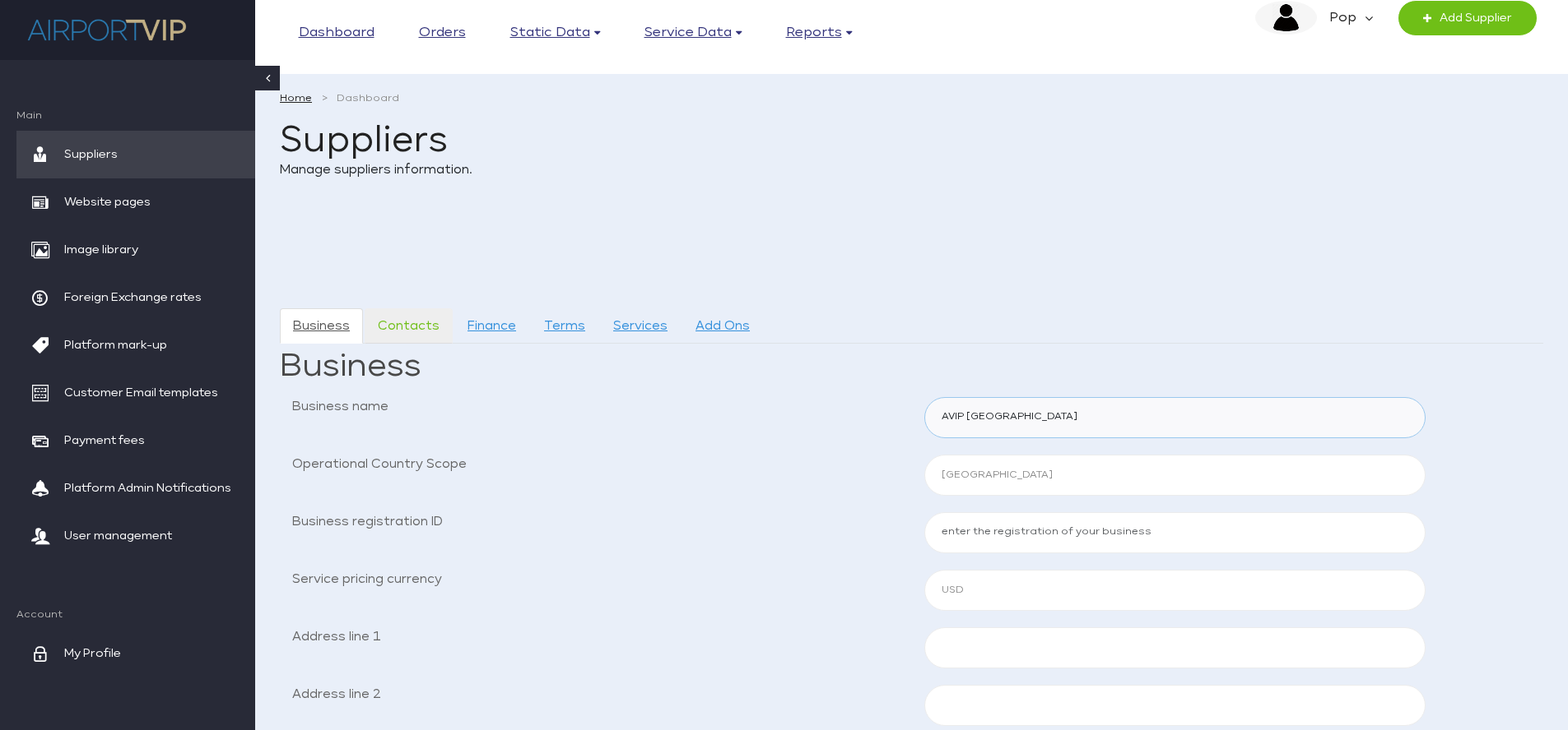
type input "AVIP [GEOGRAPHIC_DATA]"
click at [416, 319] on link "Contacts" at bounding box center [408, 326] width 88 height 36
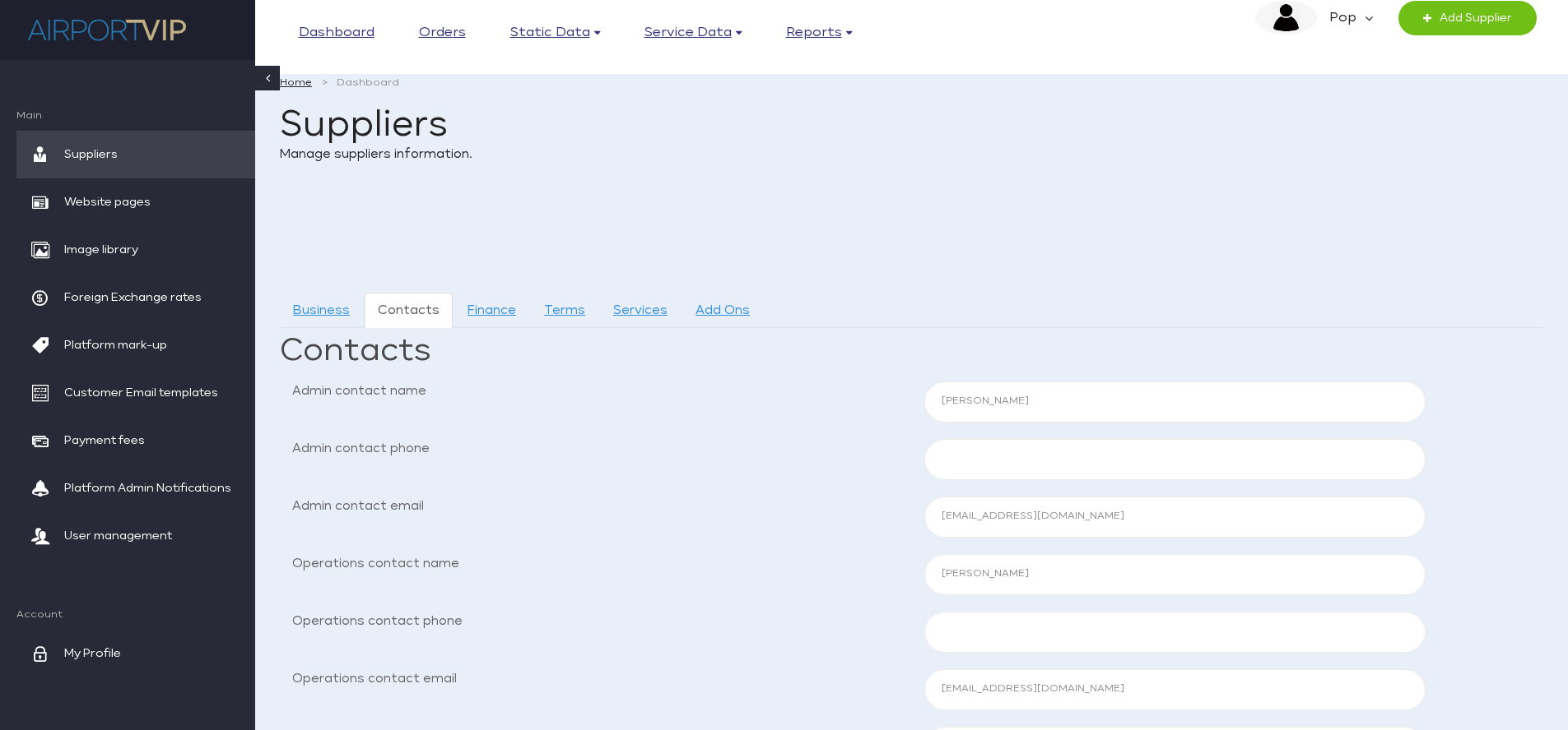
scroll to position [19, 0]
drag, startPoint x: 1023, startPoint y: 402, endPoint x: 890, endPoint y: 398, distance: 133.1
click at [890, 398] on div "Admin contact name Steve Smith" at bounding box center [911, 398] width 1263 height 41
type input "Robert W."
drag, startPoint x: 1115, startPoint y: 512, endPoint x: 877, endPoint y: 494, distance: 238.7
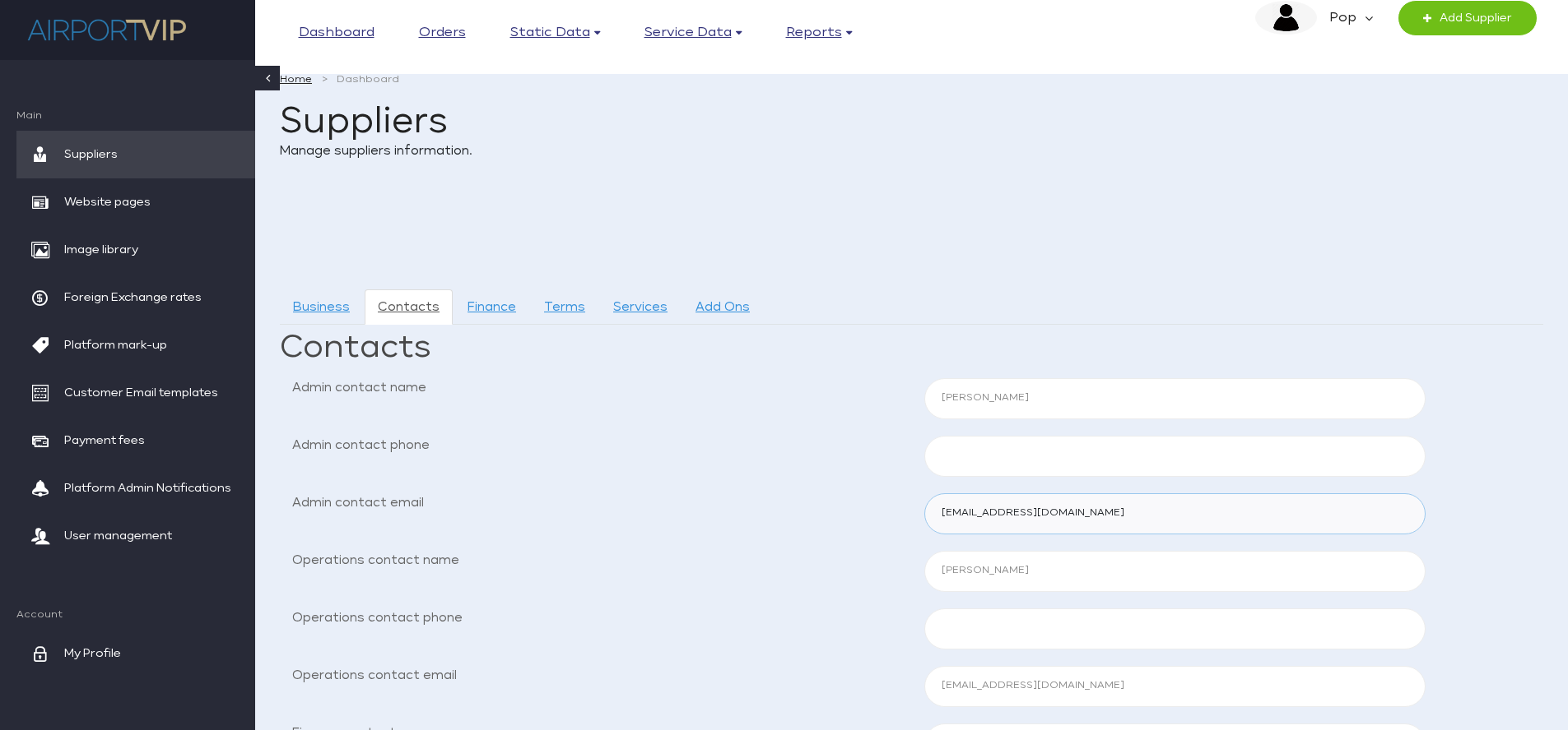
click at [877, 494] on div "Admin contact email steves@airportselect.com" at bounding box center [911, 513] width 1263 height 41
type input "robertw@groundbooker.com"
drag, startPoint x: 1000, startPoint y: 570, endPoint x: 859, endPoint y: 566, distance: 141.1
click at [859, 566] on div "Operations contact name Steve Smith" at bounding box center [911, 571] width 1263 height 41
type input "Robert W."
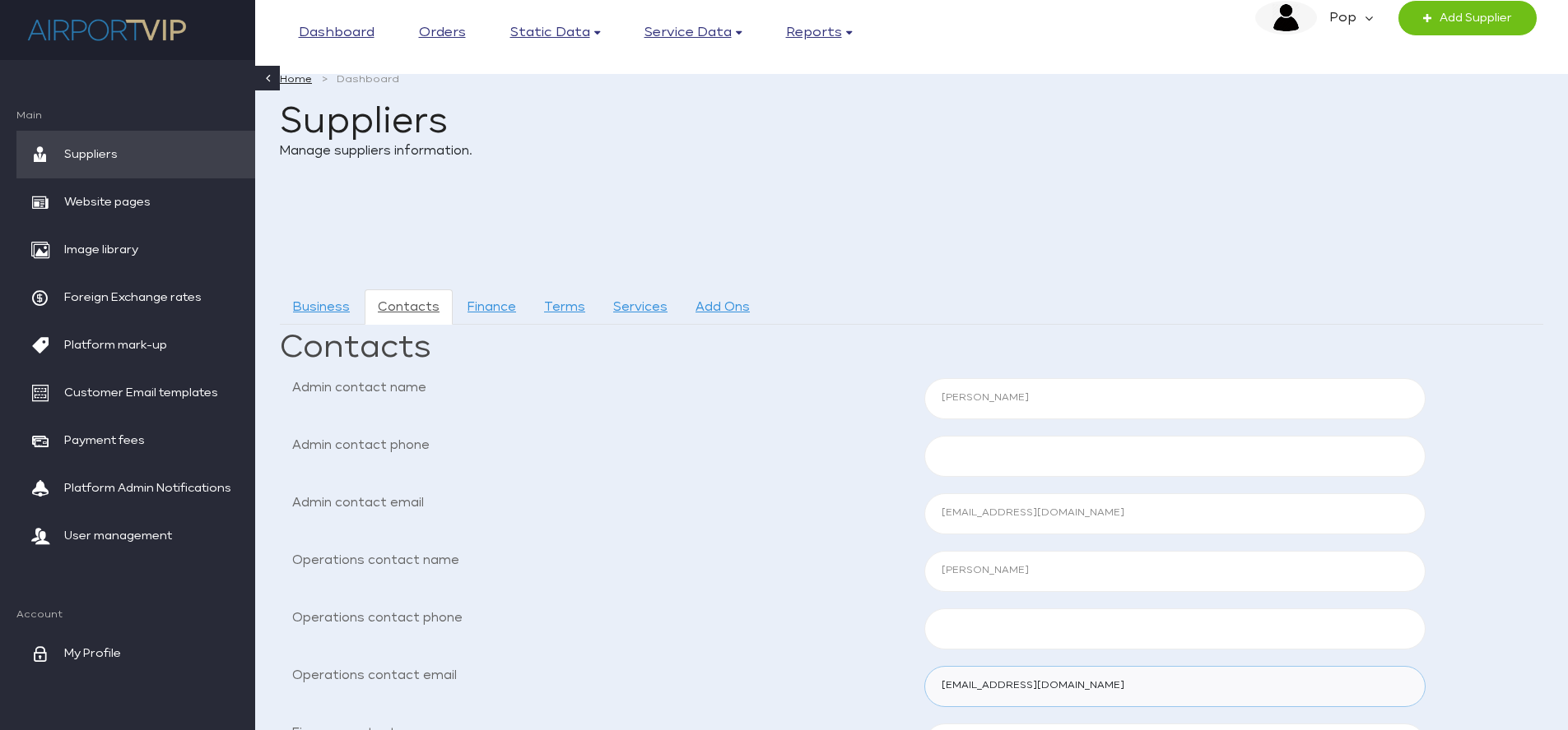
drag, startPoint x: 1100, startPoint y: 688, endPoint x: 881, endPoint y: 673, distance: 219.5
click at [881, 673] on div "Operations contact email steves@airportselect.com" at bounding box center [911, 686] width 1263 height 41
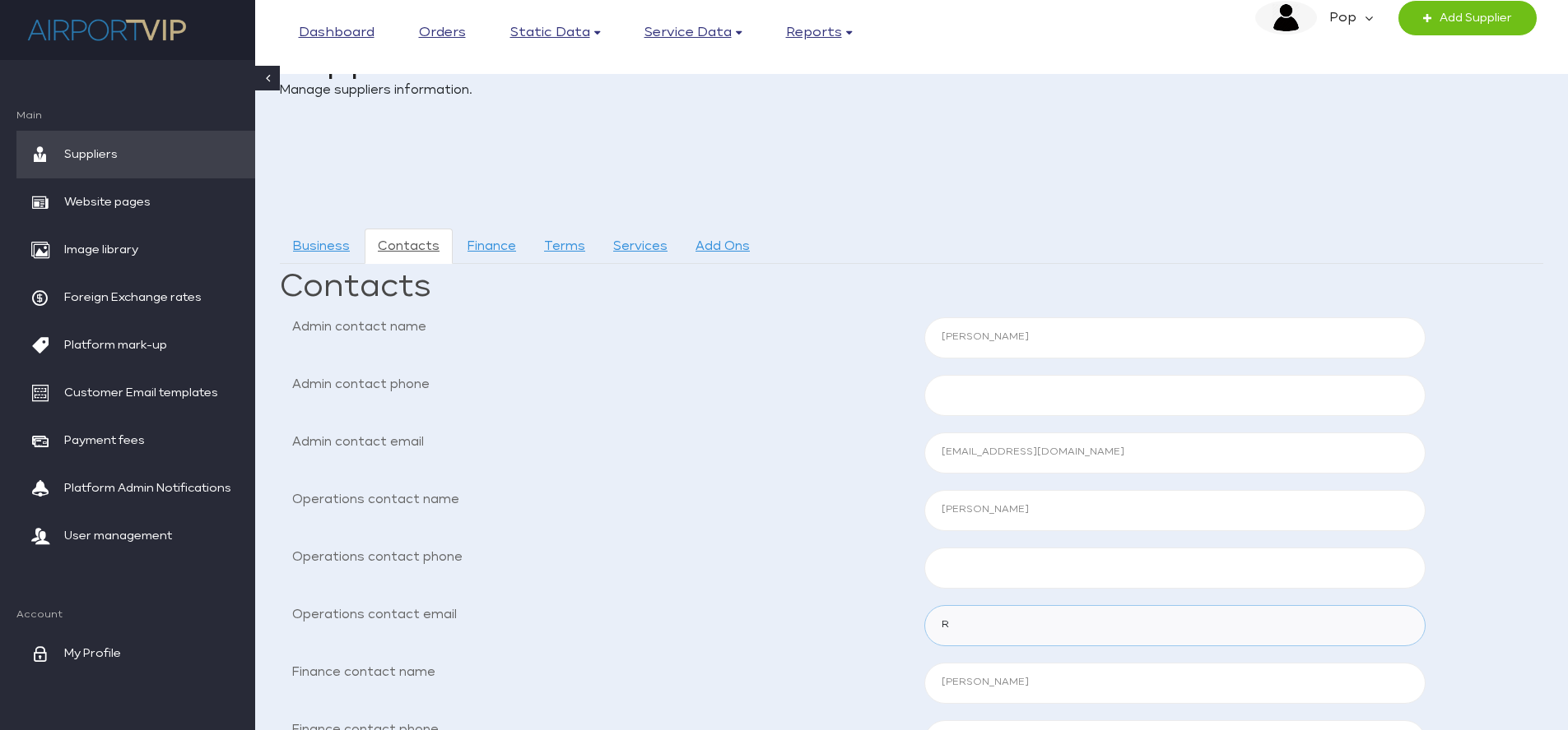
scroll to position [96, 0]
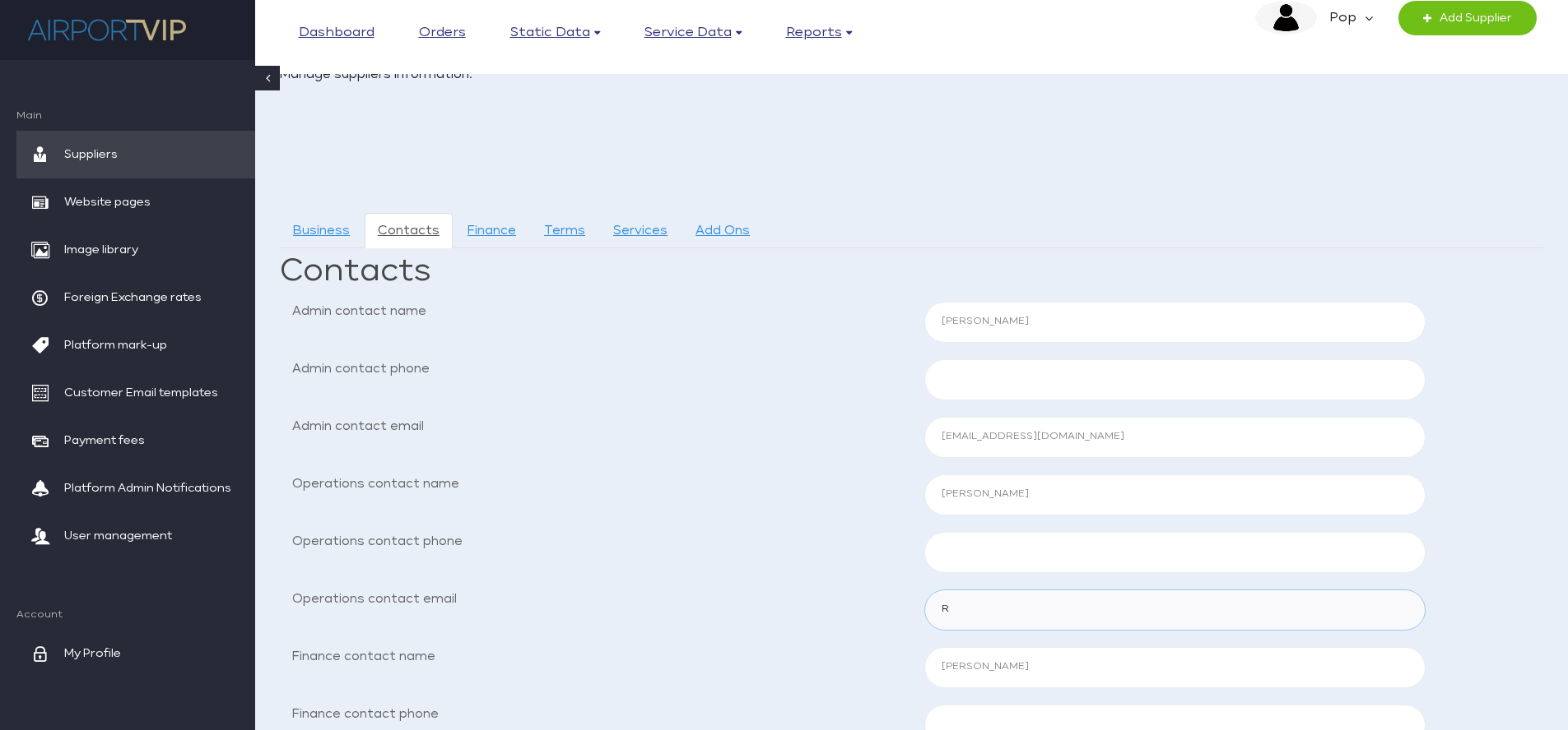
click at [1039, 609] on input "R" at bounding box center [1175, 610] width 502 height 41
type input "robertw@groundbooker.com"
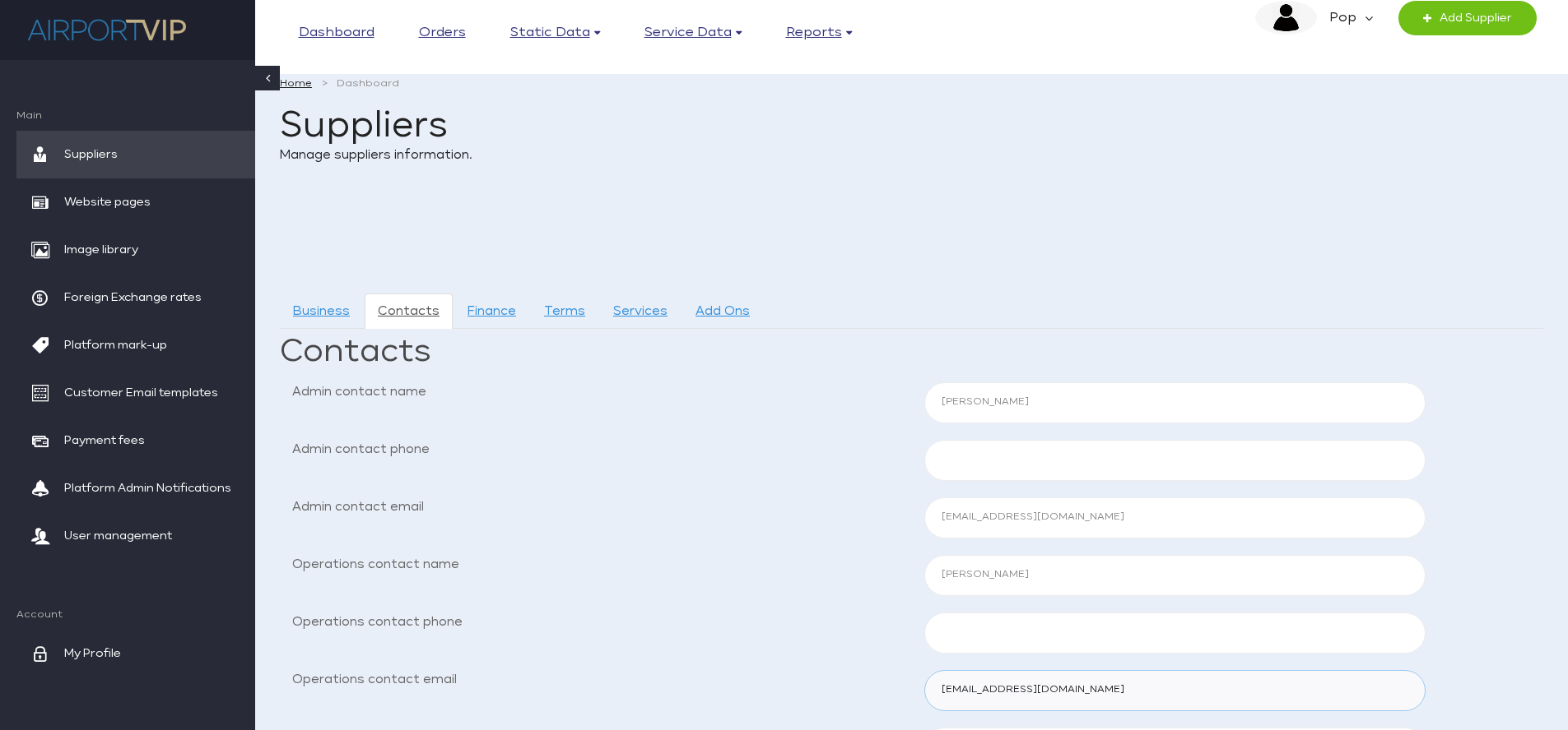
scroll to position [0, 0]
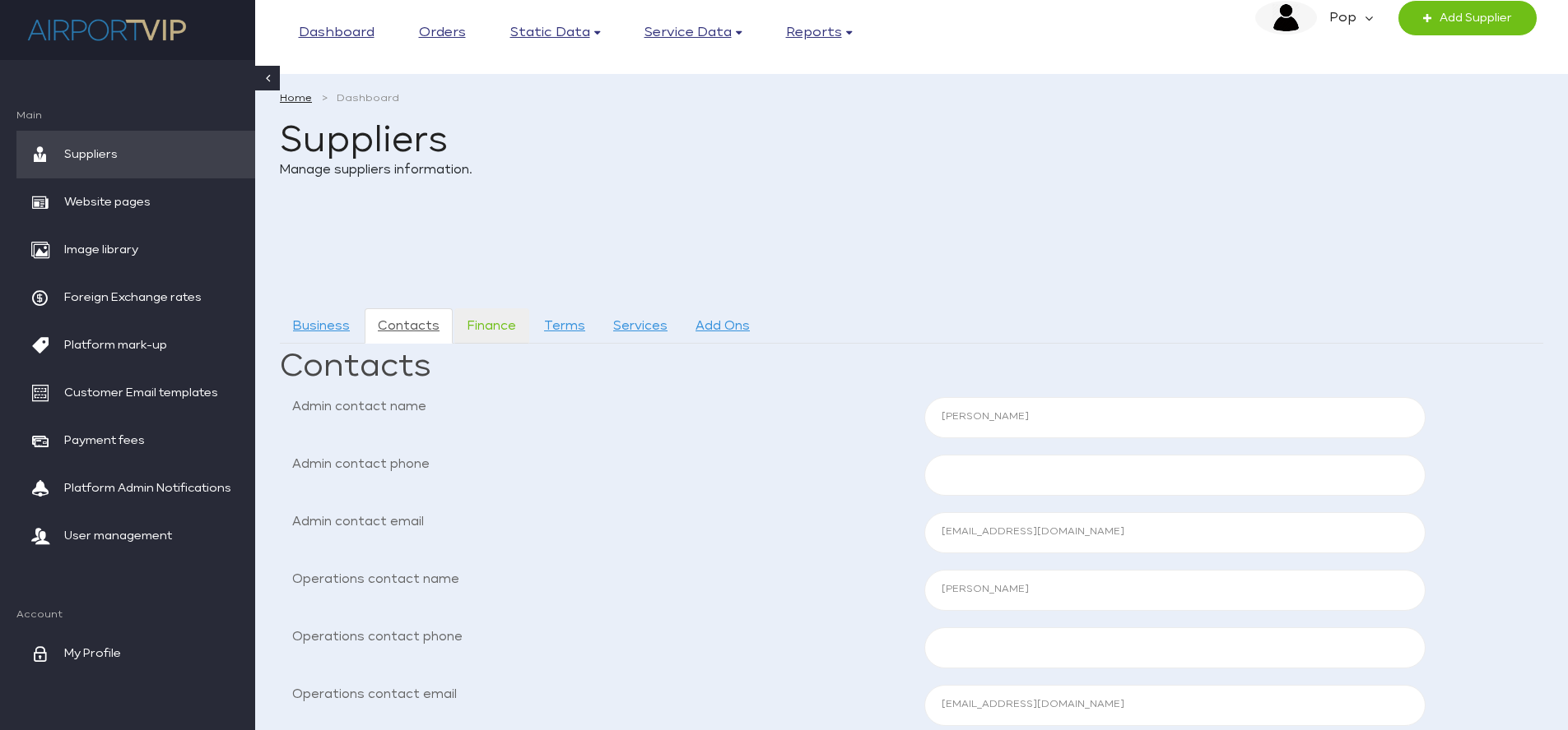
click at [503, 328] on link "Finance" at bounding box center [492, 326] width 75 height 36
select select
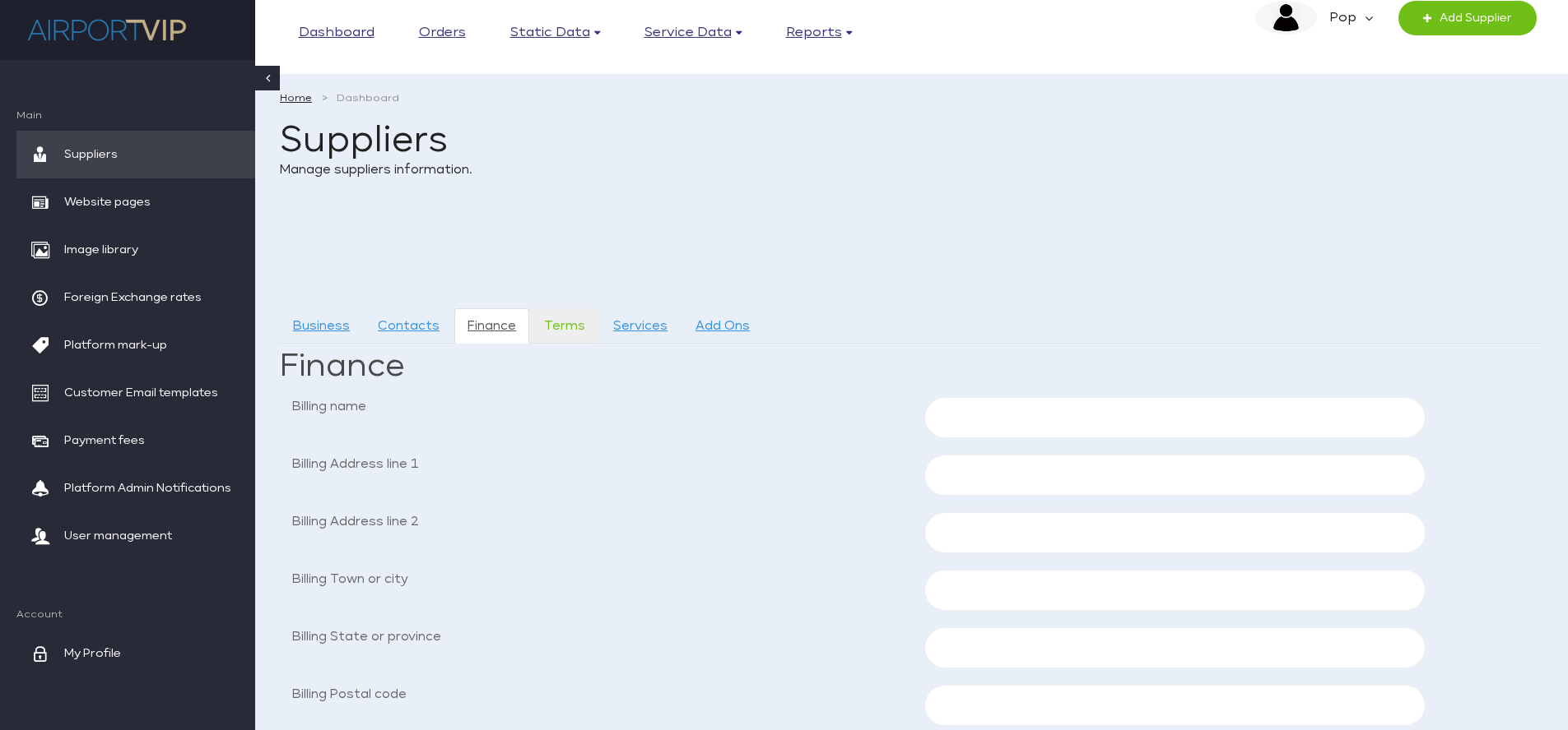
click at [554, 326] on link "Terms" at bounding box center [565, 326] width 68 height 36
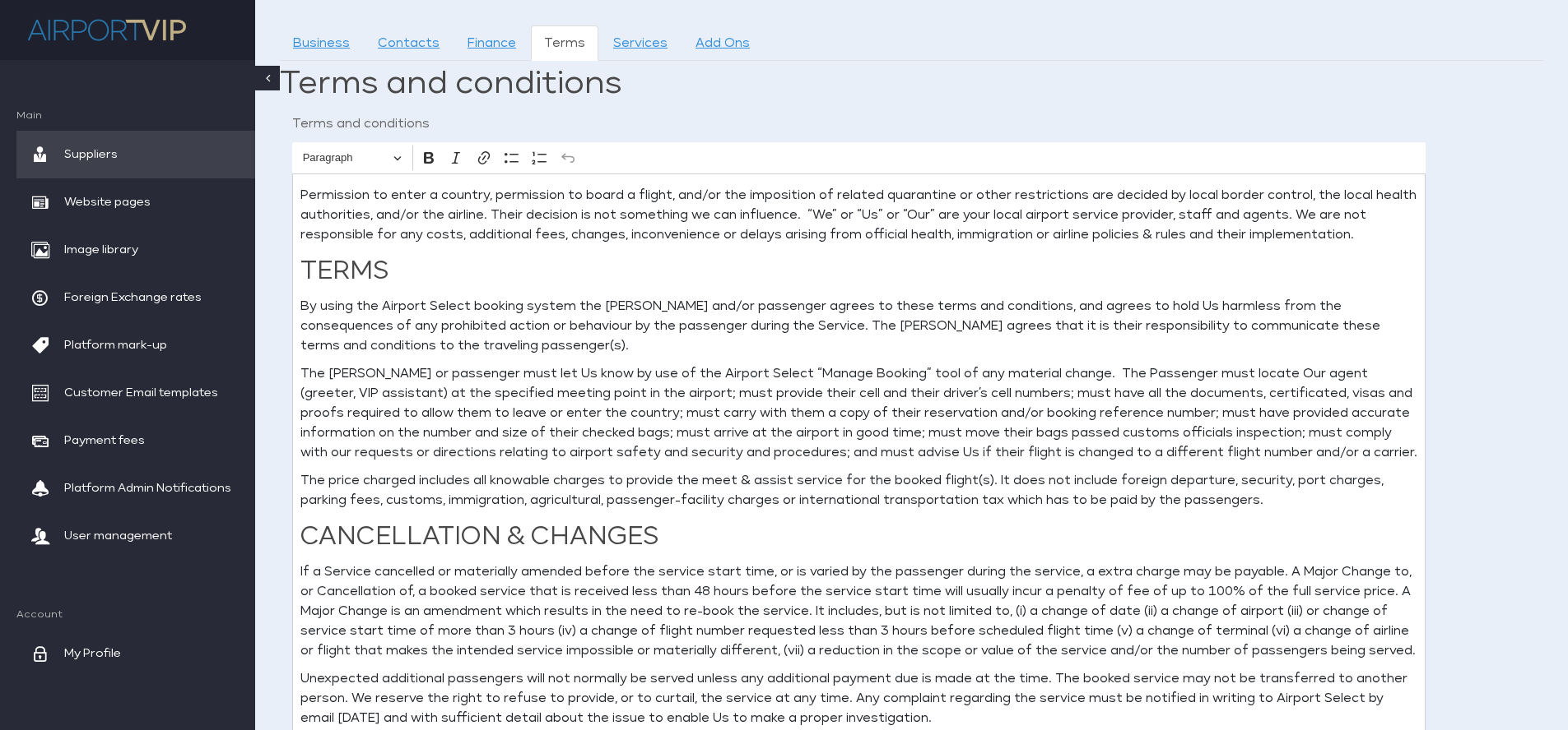
scroll to position [299, 0]
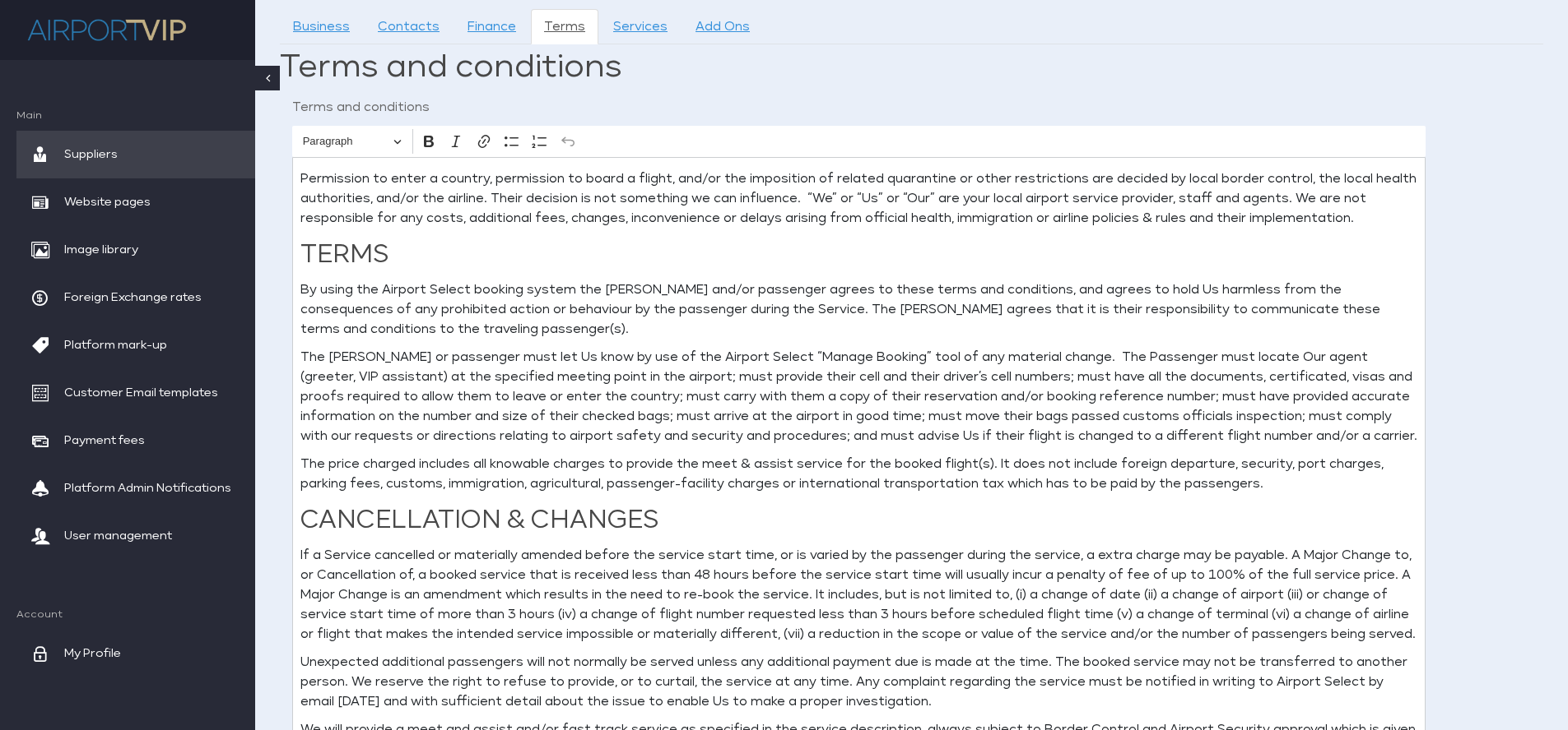
click at [444, 285] on p "By using the Airport Select booking system the booker and/or passenger agrees t…" at bounding box center [858, 310] width 1117 height 59
click at [723, 354] on p "The booker or passenger must let Us know by use of the Airport Select “Manage B…" at bounding box center [858, 397] width 1117 height 98
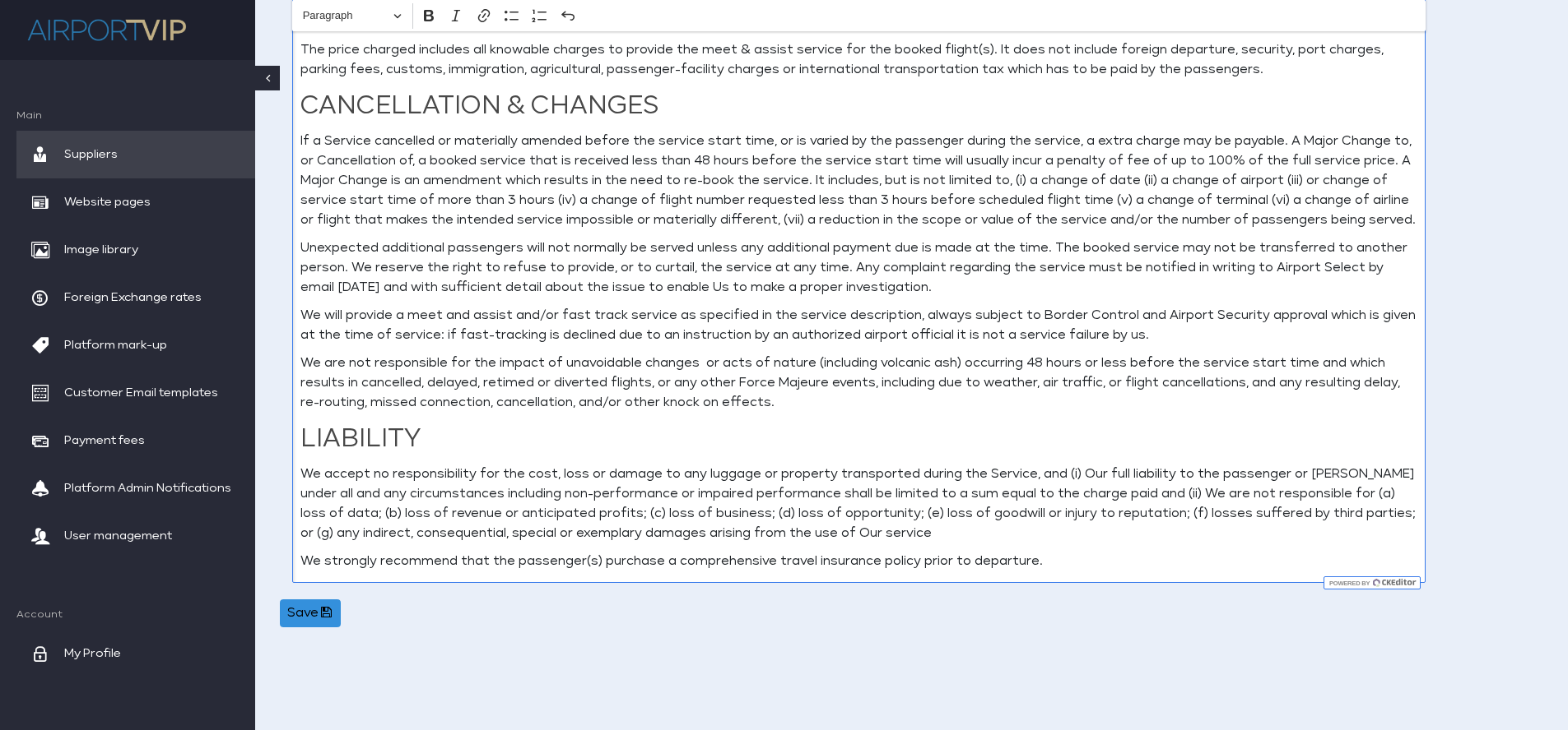
scroll to position [711, 0]
click at [308, 616] on button "Save" at bounding box center [310, 618] width 61 height 28
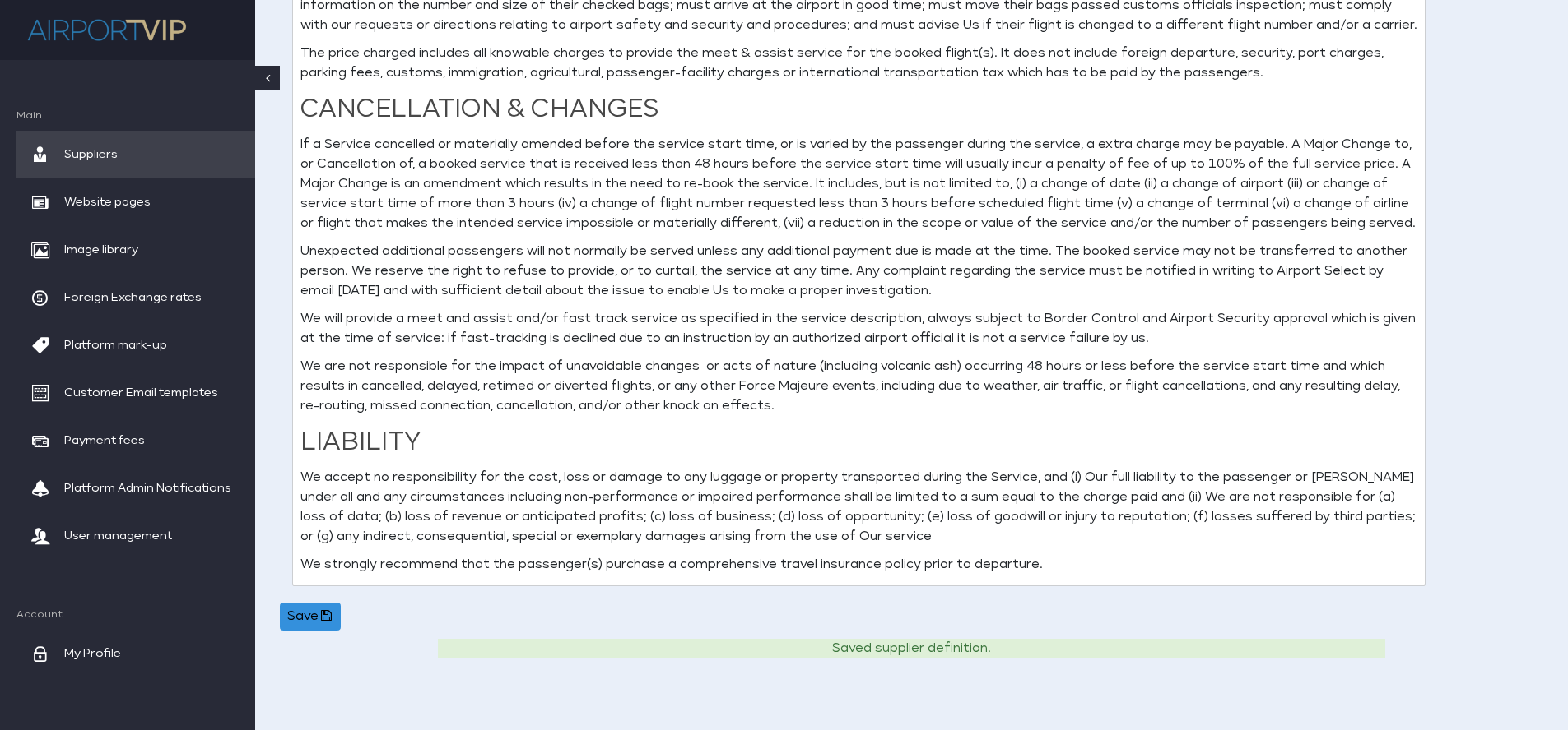
click at [102, 151] on span "Suppliers" at bounding box center [91, 154] width 53 height 48
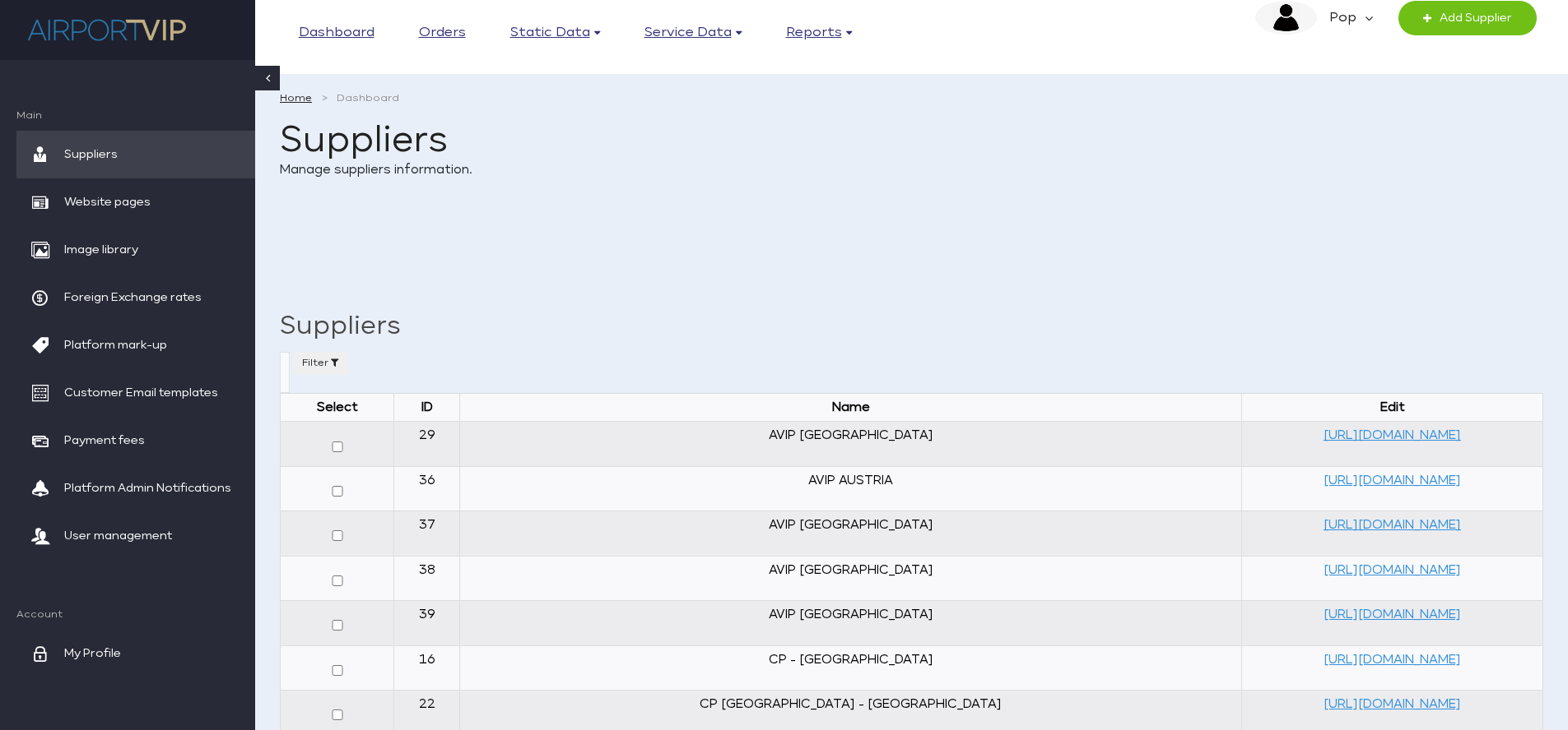
select select
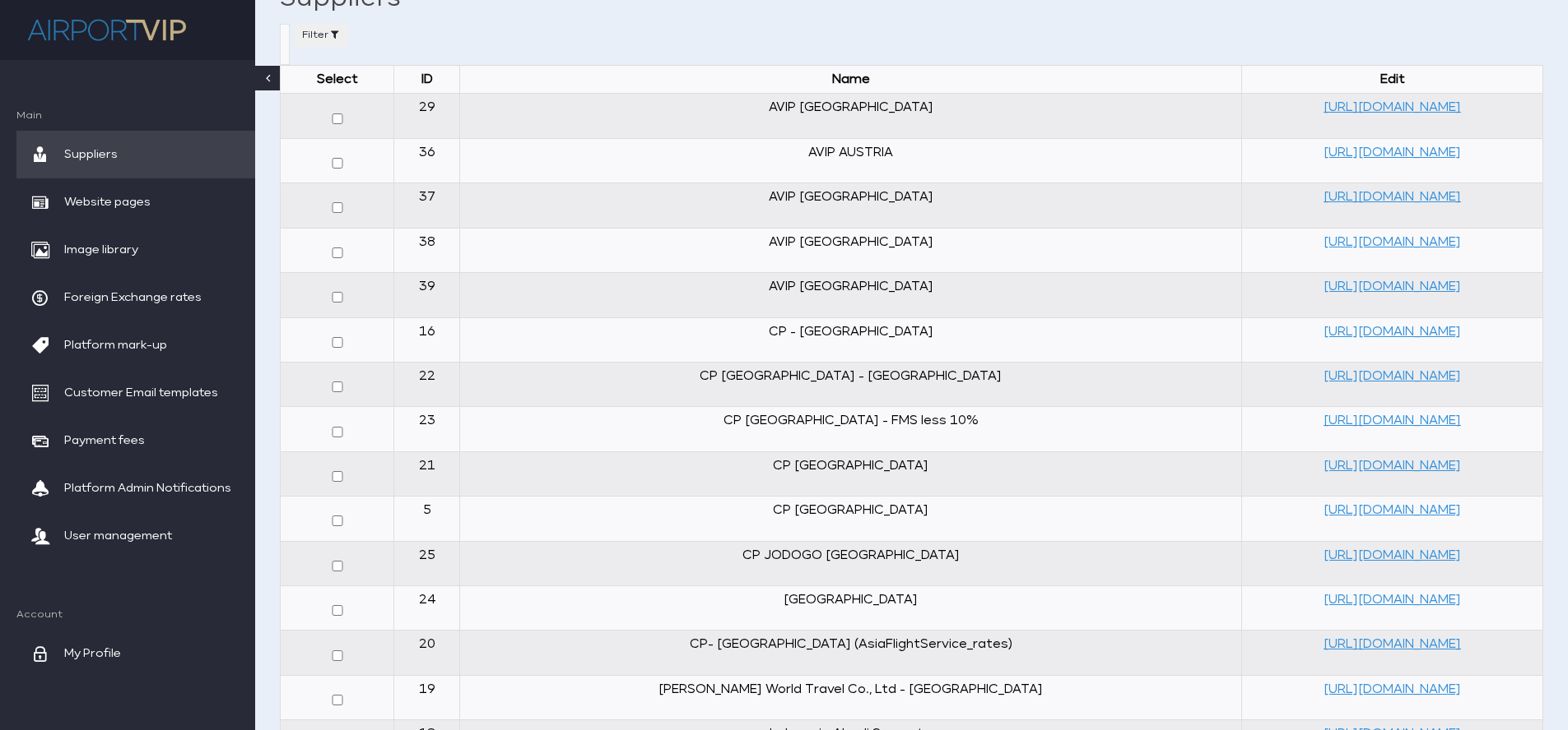
scroll to position [415, 0]
